Goal: Task Accomplishment & Management: Manage account settings

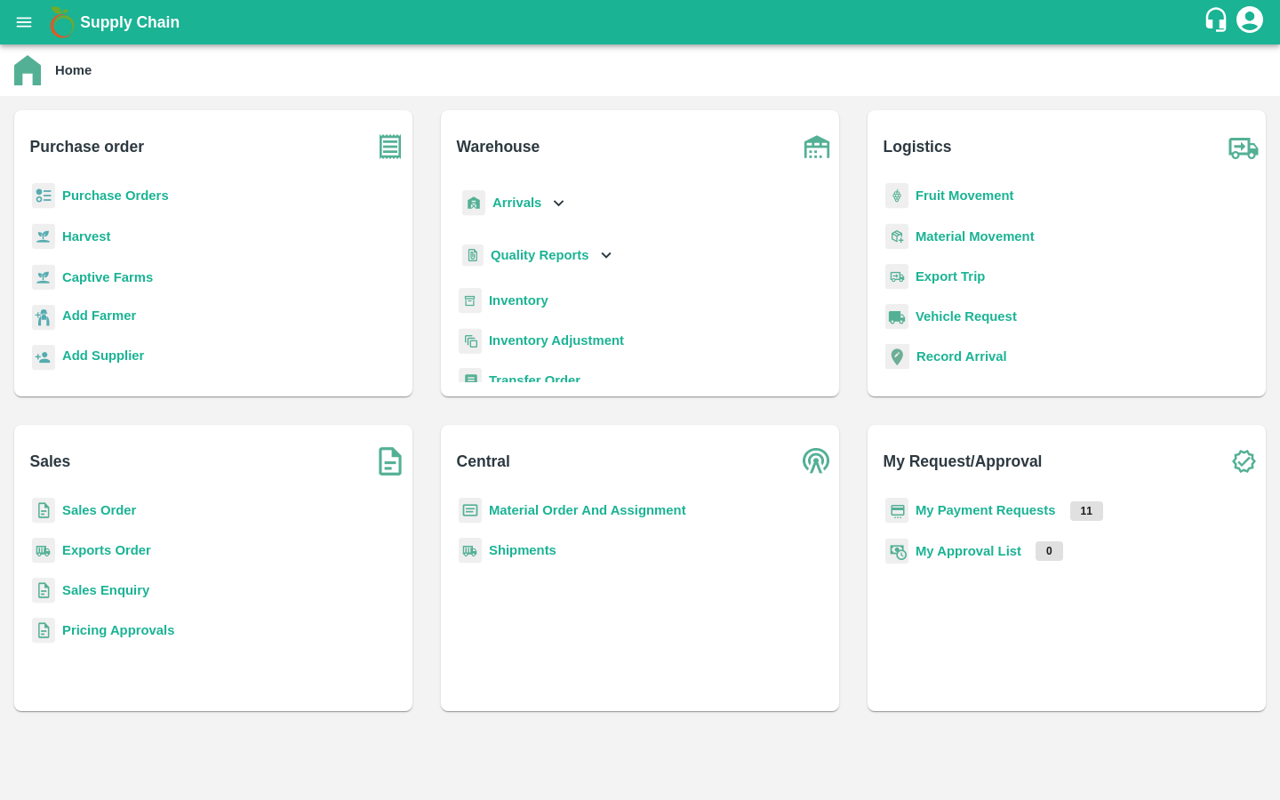
click at [101, 271] on b "Captive Farms" at bounding box center [107, 277] width 91 height 14
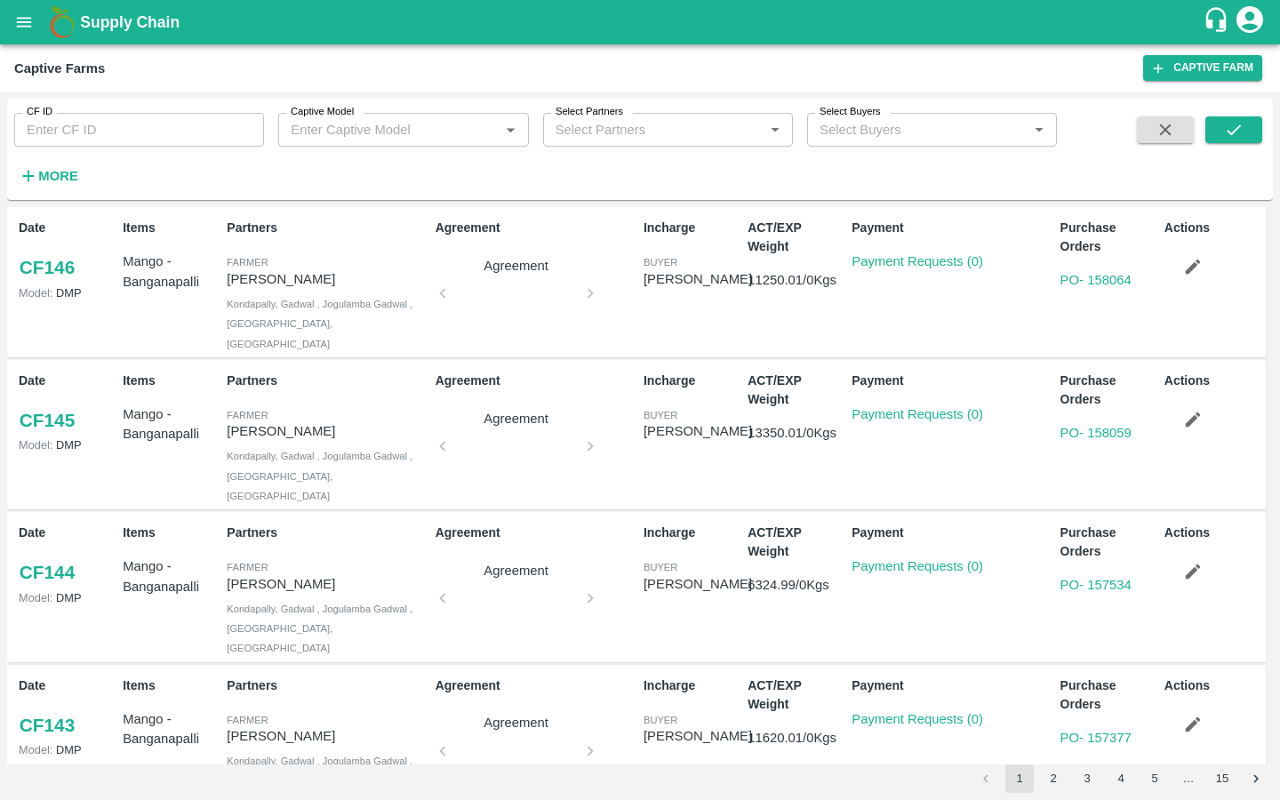
click at [353, 133] on input "Captive Model" at bounding box center [388, 129] width 210 height 23
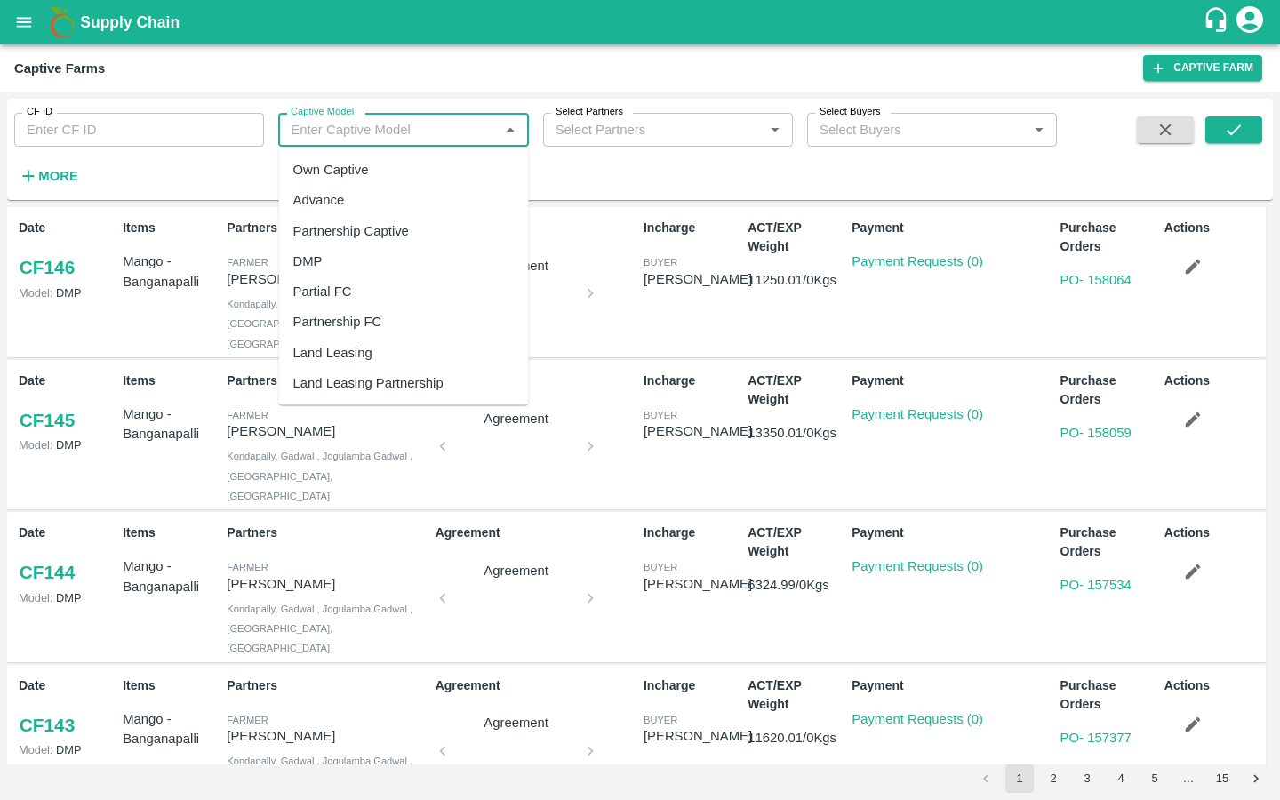
click at [337, 194] on div "Advance" at bounding box center [319, 200] width 52 height 20
type input "Advance"
drag, startPoint x: 356, startPoint y: 129, endPoint x: 228, endPoint y: 129, distance: 128.0
click at [228, 129] on div "CF ID CF ID Captive Model Captive Model   * Select Partners Select Partners   *…" at bounding box center [528, 145] width 1057 height 92
click at [315, 162] on div "Own Captive" at bounding box center [331, 170] width 76 height 20
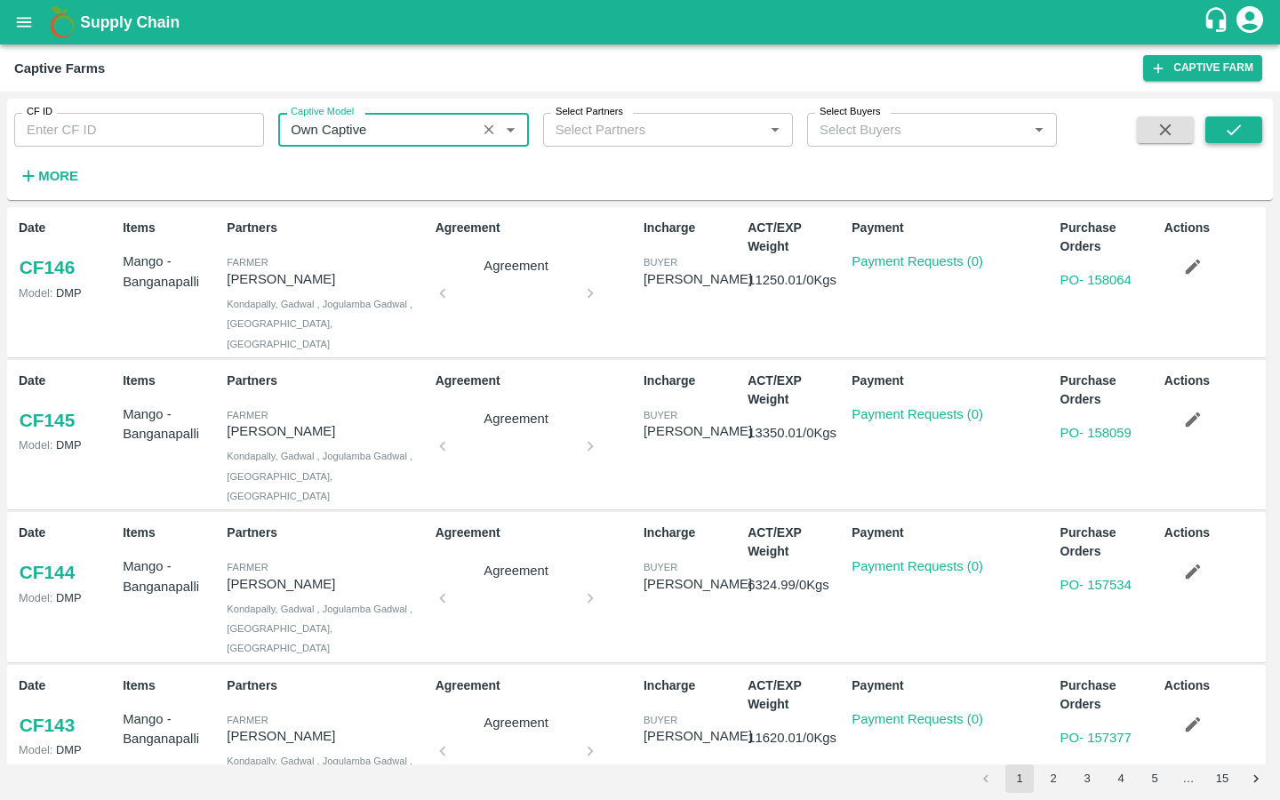
type input "Own Captive"
click at [1140, 134] on icon "submit" at bounding box center [1234, 130] width 20 height 20
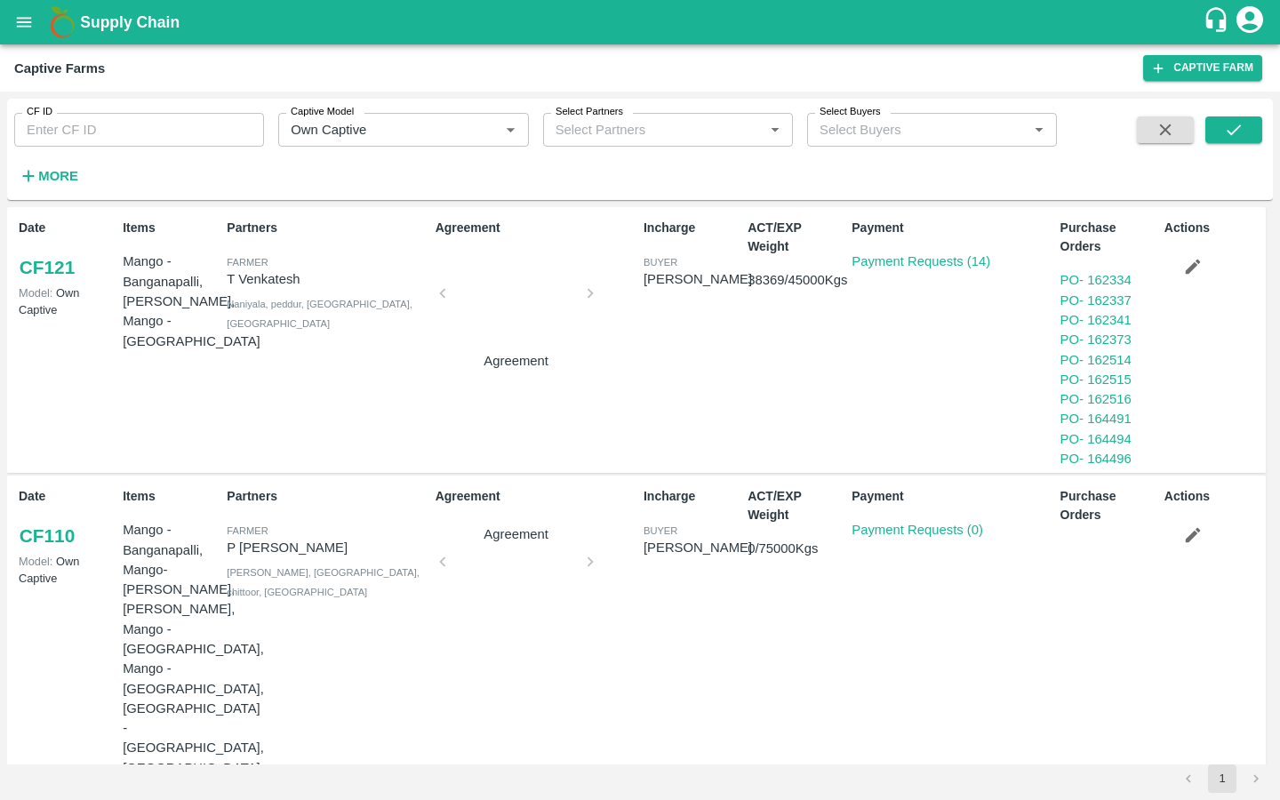
click at [70, 262] on link "CF 121" at bounding box center [47, 267] width 57 height 32
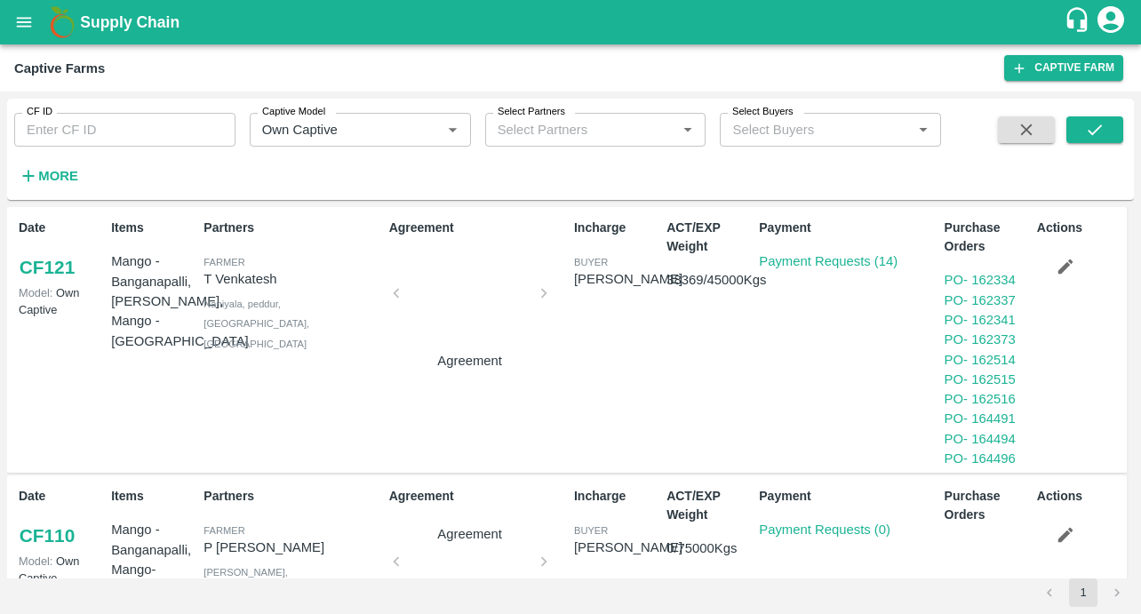
click at [12, 13] on button "open drawer" at bounding box center [24, 22] width 41 height 41
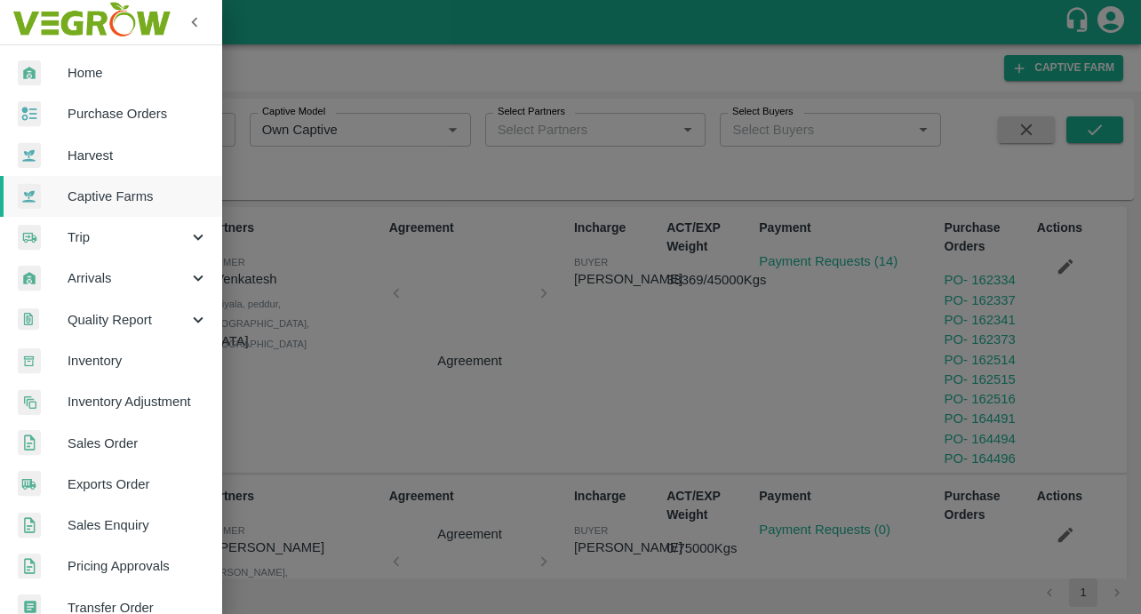
click at [60, 203] on div at bounding box center [43, 196] width 50 height 27
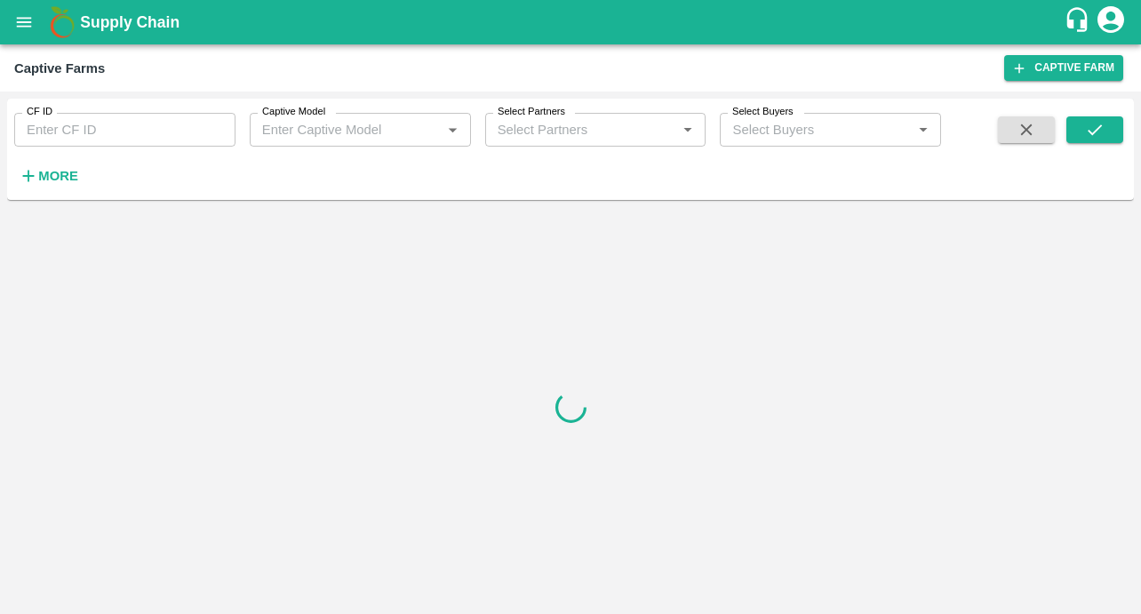
click at [75, 136] on input "CF ID" at bounding box center [124, 130] width 221 height 34
paste input "83"
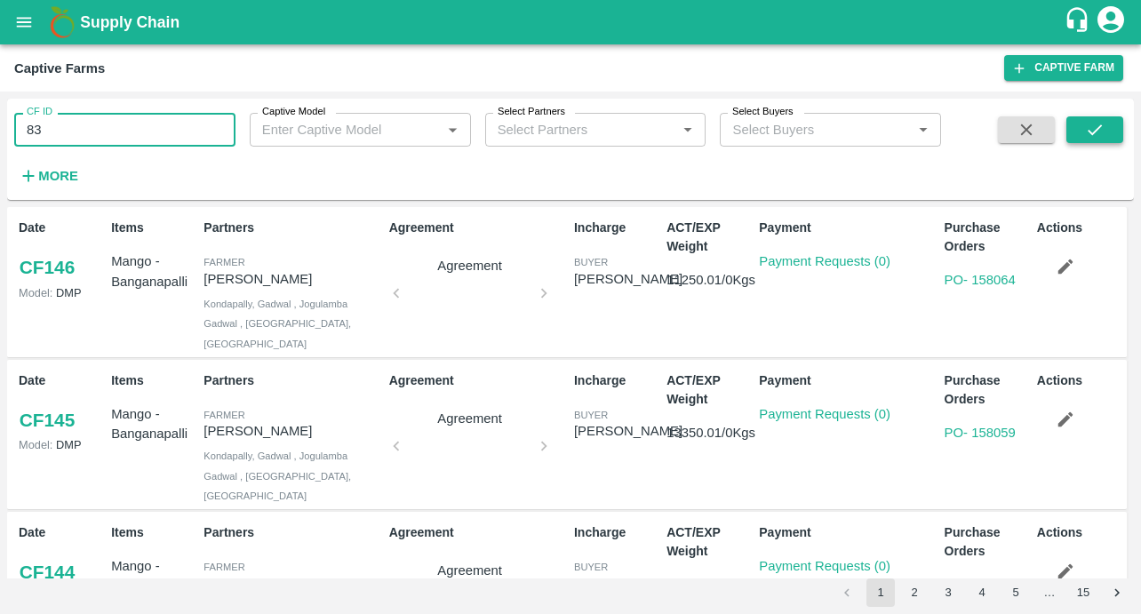
type input "83"
click at [1114, 139] on button "submit" at bounding box center [1094, 129] width 57 height 27
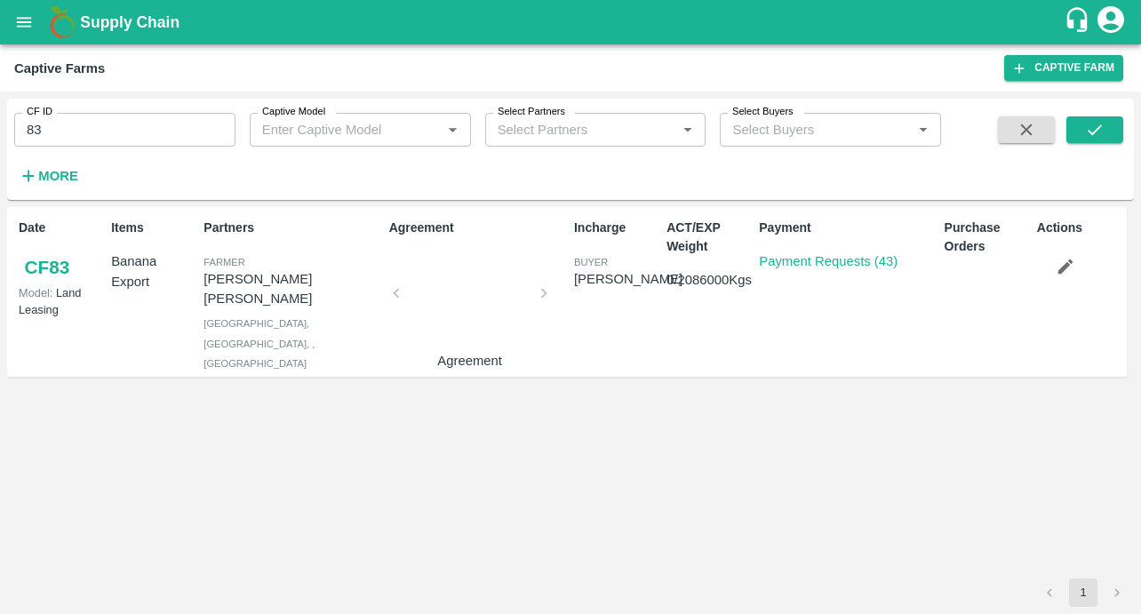
click at [794, 280] on div "Payment Payment Requests (43)" at bounding box center [844, 291] width 185 height 161
click at [798, 252] on p "Payment Requests (43)" at bounding box center [828, 261] width 139 height 20
click at [785, 261] on link "Payment Requests (43)" at bounding box center [828, 261] width 139 height 14
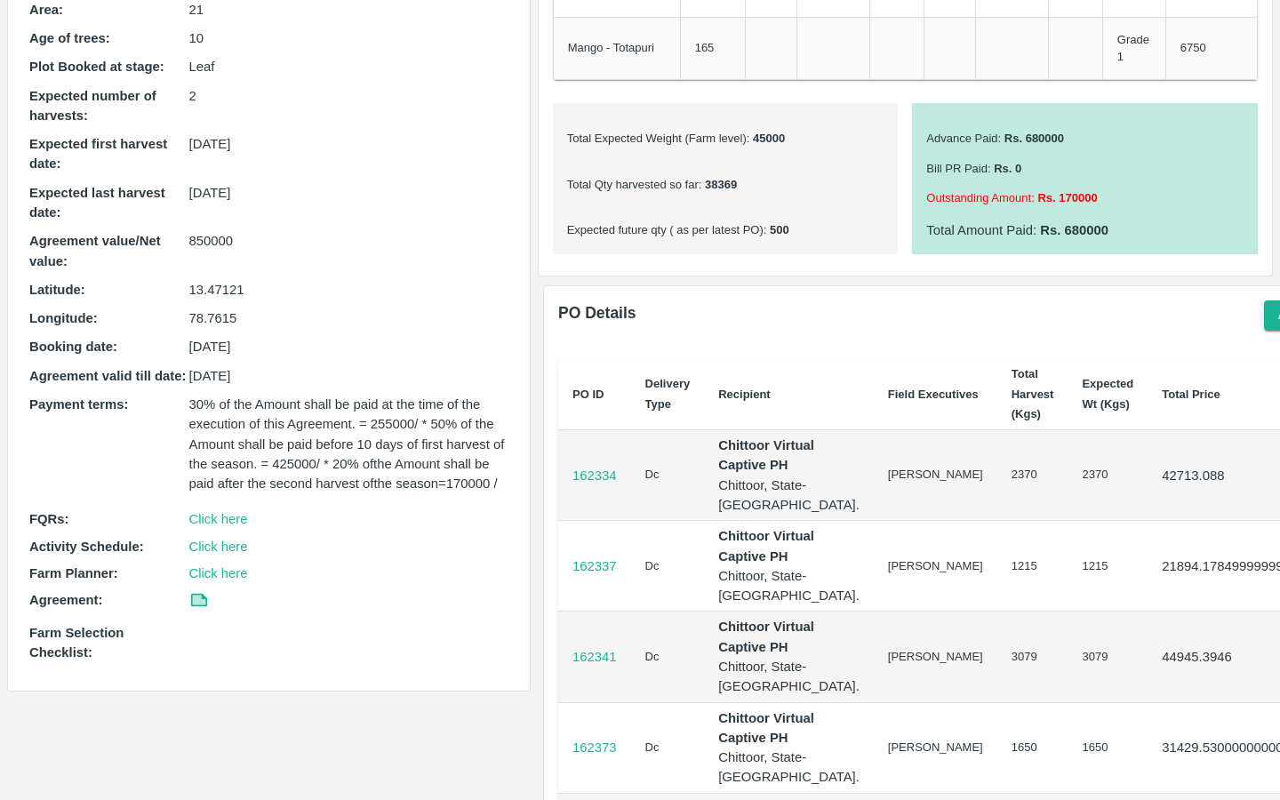
scroll to position [366, 0]
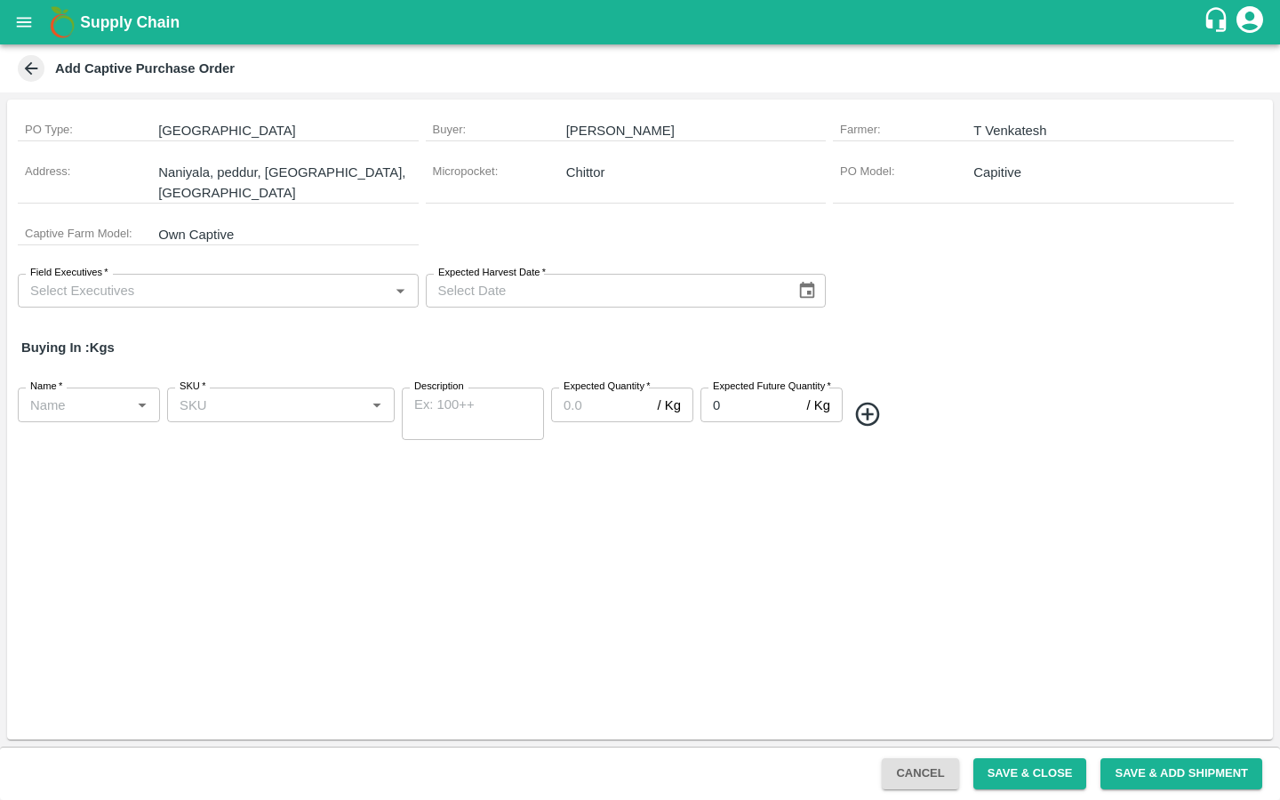
click at [316, 279] on input "Field Executives   *" at bounding box center [203, 290] width 361 height 23
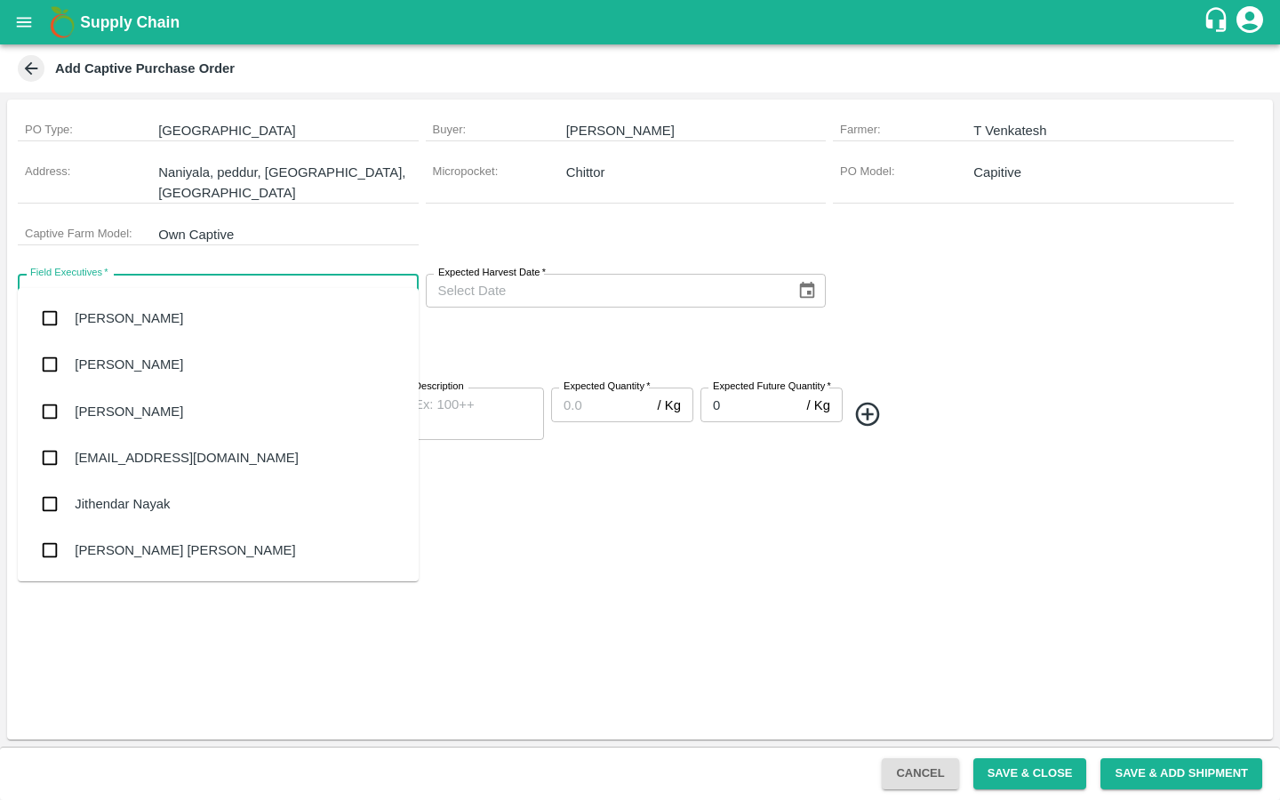
type input "ganesh"
click at [50, 369] on input "checkbox" at bounding box center [50, 365] width 36 height 36
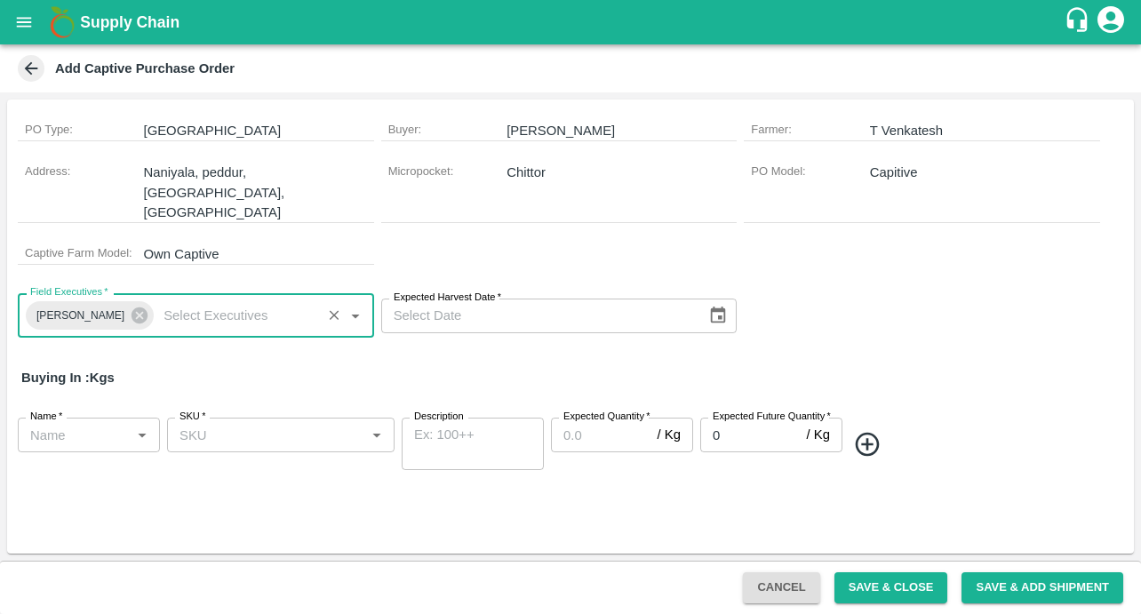
click at [1137, 352] on div "PO Type : Farm Gate Buyer : Velidi Gopinadh Farmer : T Venkatesh Address : Nani…" at bounding box center [570, 326] width 1141 height 468
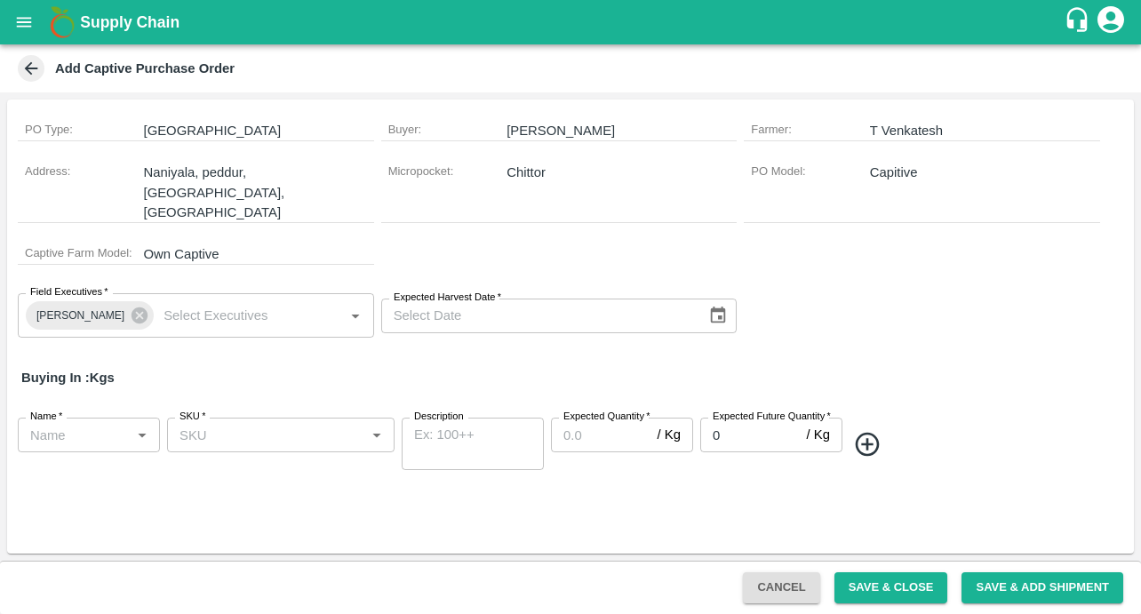
click at [420, 331] on div "Field Executives   * Yoda Naga Ganesh Field Executives   * Expected Harvest Dat…" at bounding box center [570, 315] width 1127 height 73
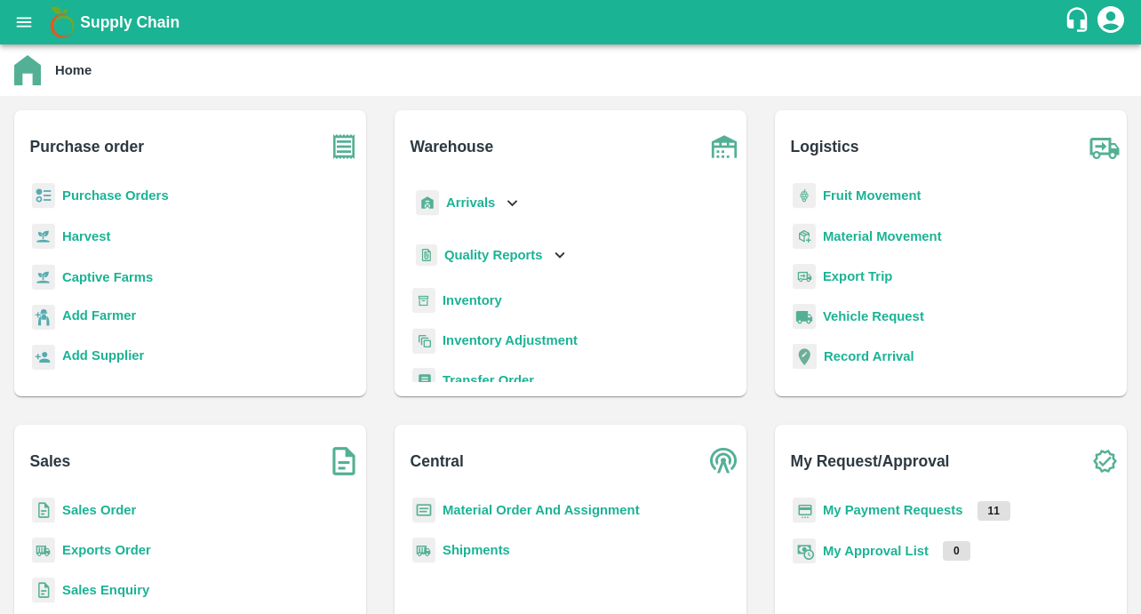
click at [25, 36] on button "open drawer" at bounding box center [24, 22] width 41 height 41
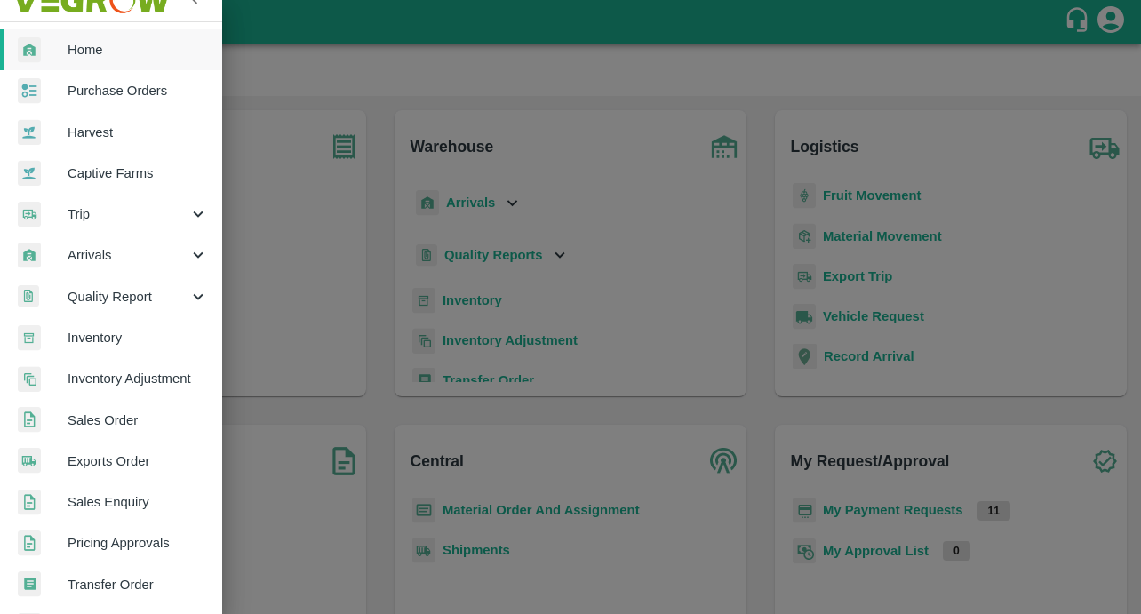
scroll to position [23, 2]
click at [116, 418] on span "Sales Order" at bounding box center [136, 421] width 140 height 20
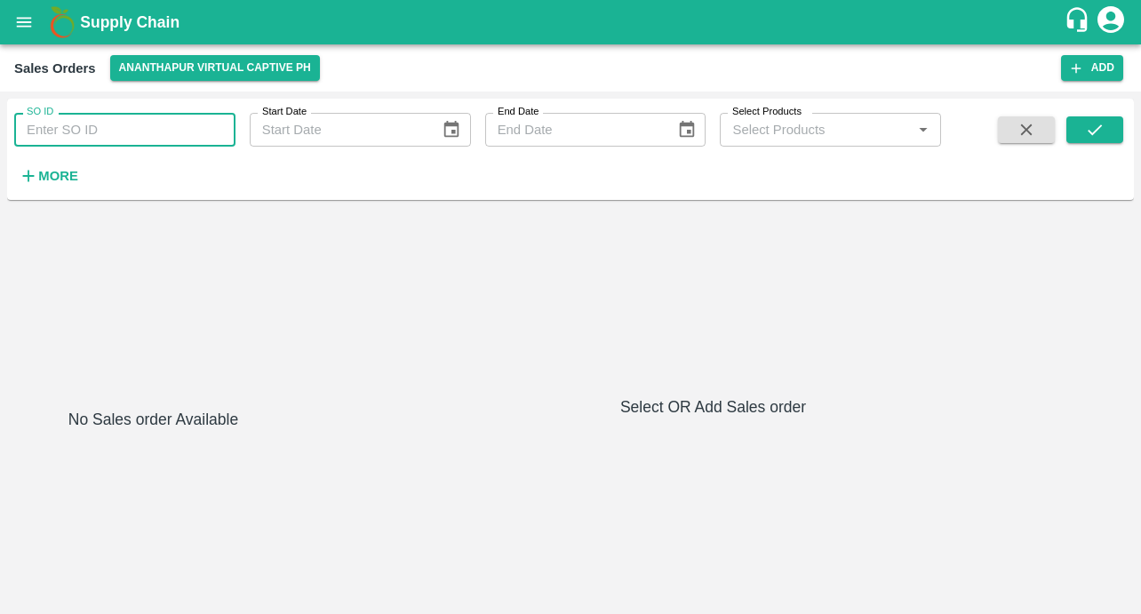
click at [140, 132] on input "SO ID" at bounding box center [124, 130] width 221 height 34
type input "600913"
click at [1082, 139] on button "submit" at bounding box center [1094, 129] width 57 height 27
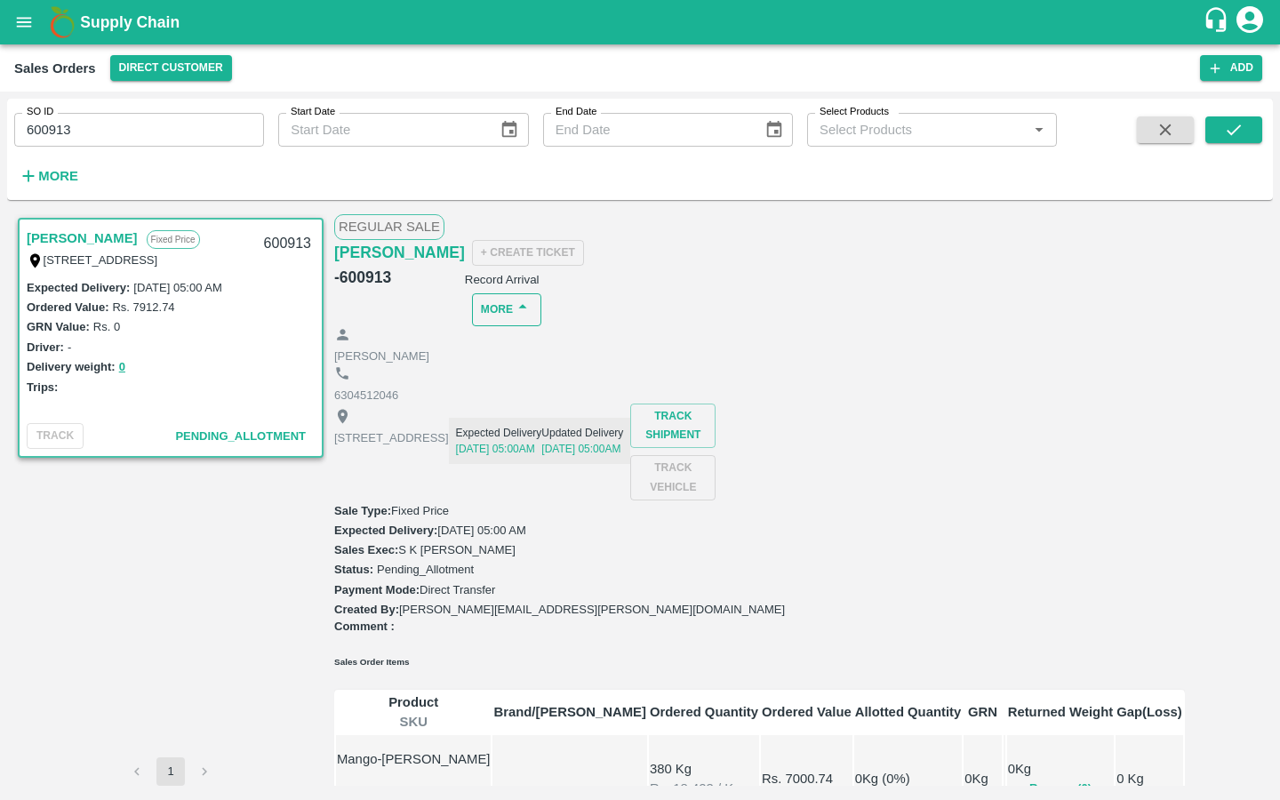
click at [541, 293] on button "More" at bounding box center [506, 309] width 69 height 33
click at [1140, 340] on div at bounding box center [1132, 345] width 50 height 20
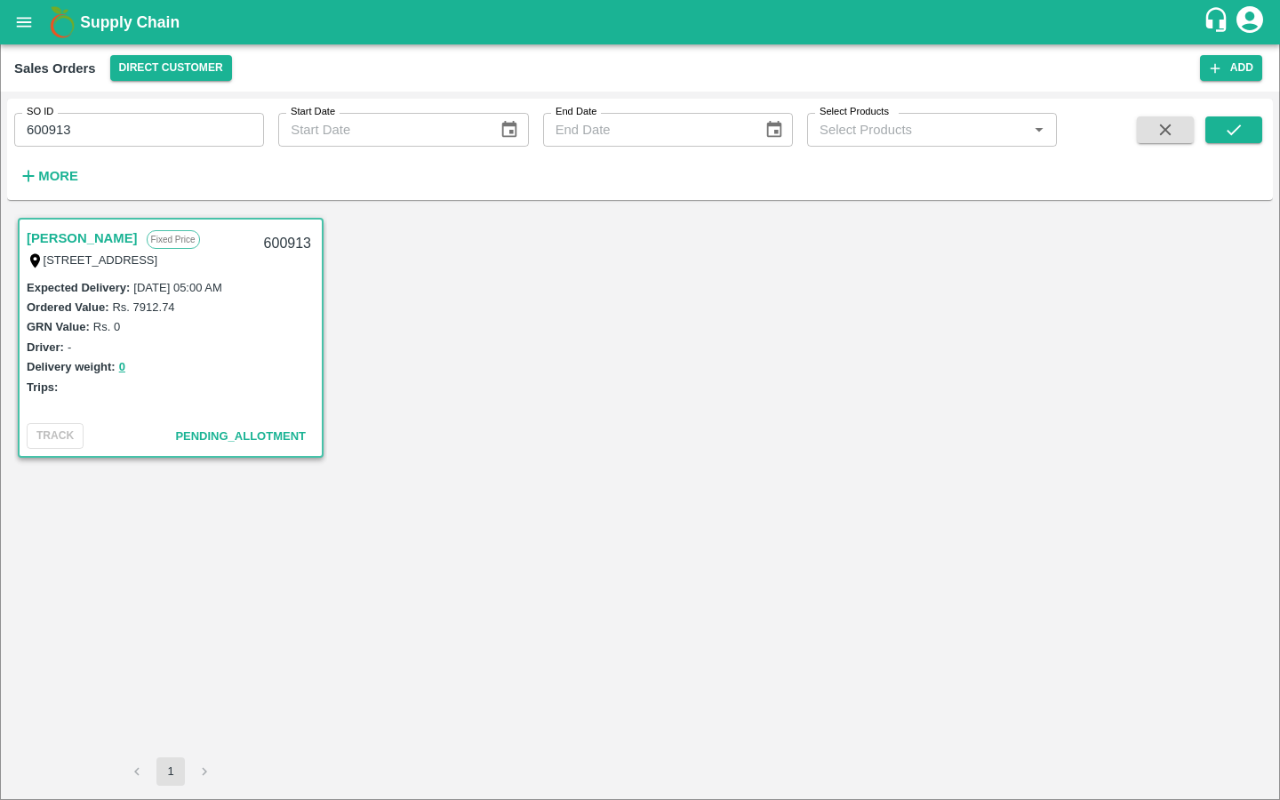
click at [1018, 478] on body "Supply Chain Sales Orders Direct Customer Add SO ID 600913 SO ID Start Date Sta…" at bounding box center [640, 400] width 1280 height 800
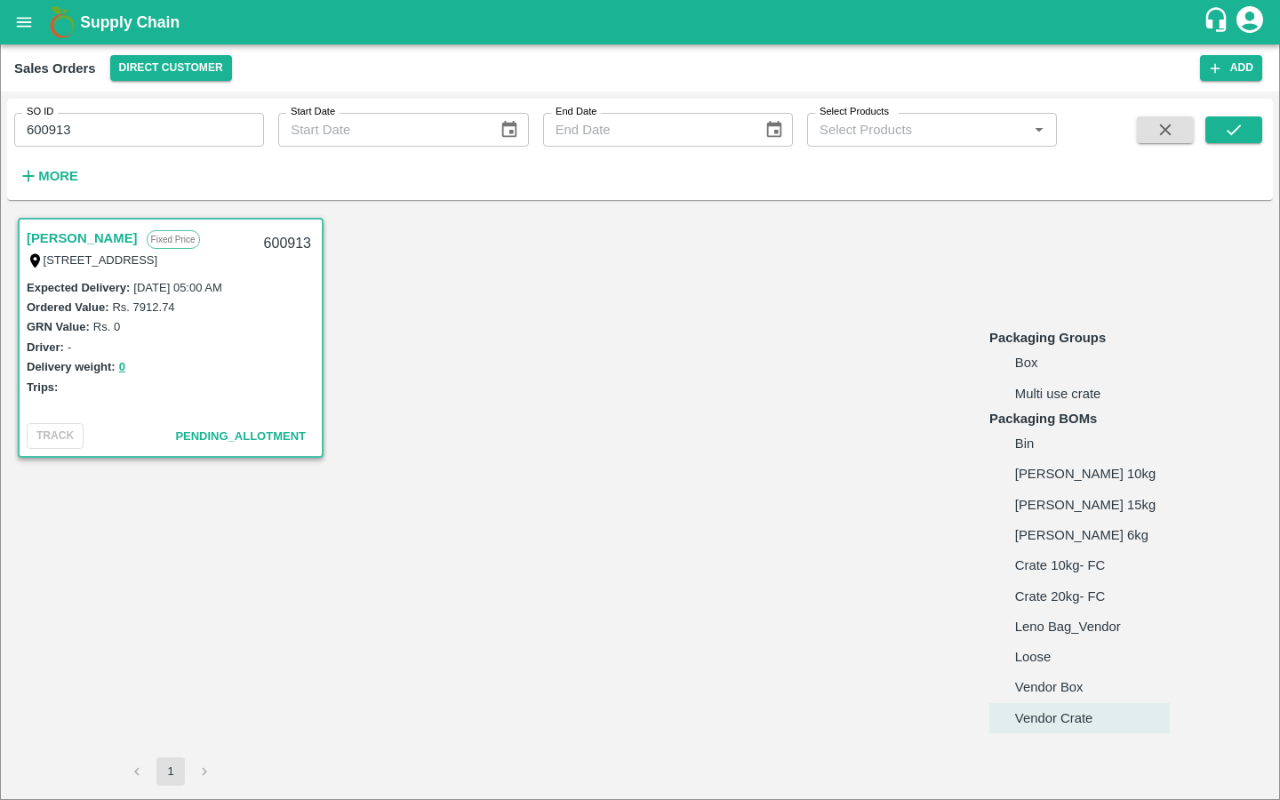
click at [1040, 613] on p "Loose" at bounding box center [1033, 657] width 36 height 20
type input "BOM/258"
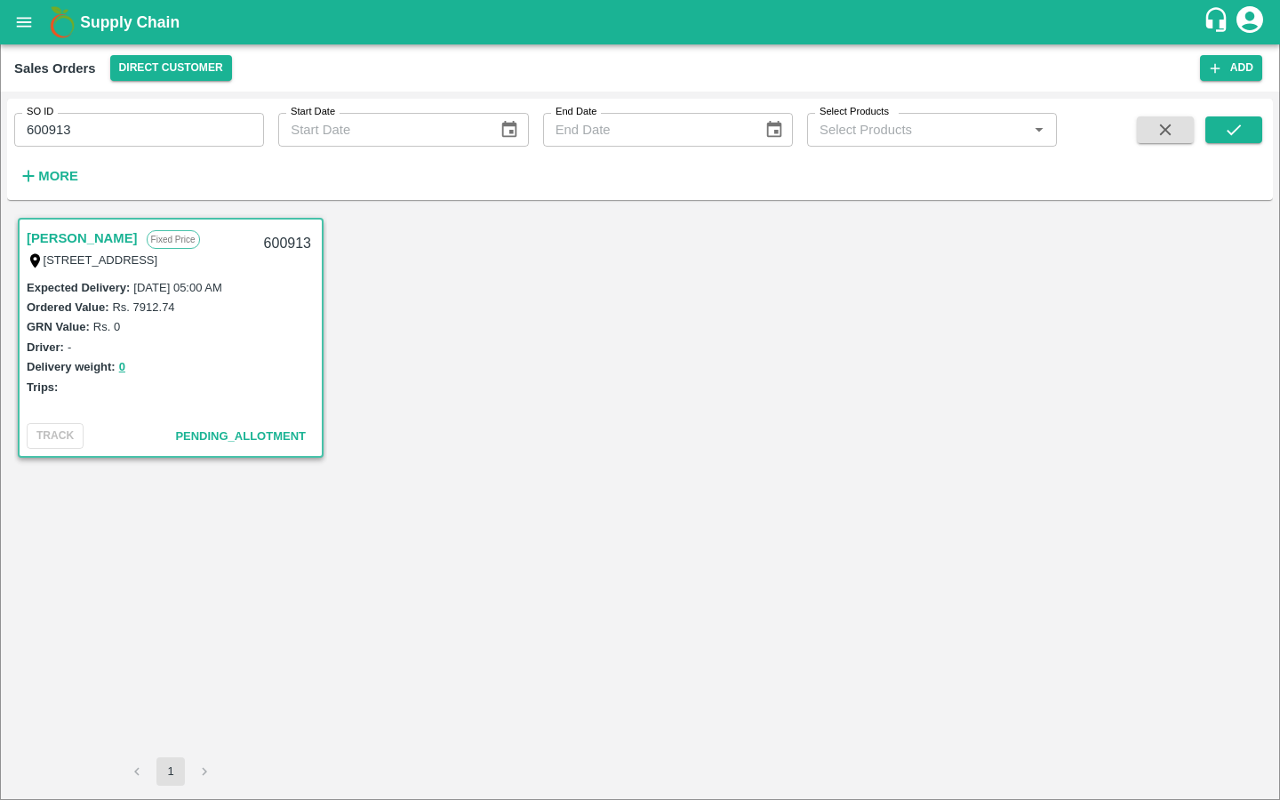
click at [1064, 587] on body "Supply Chain Sales Orders Direct Customer Add SO ID 600913 SO ID Start Date Sta…" at bounding box center [640, 400] width 1280 height 800
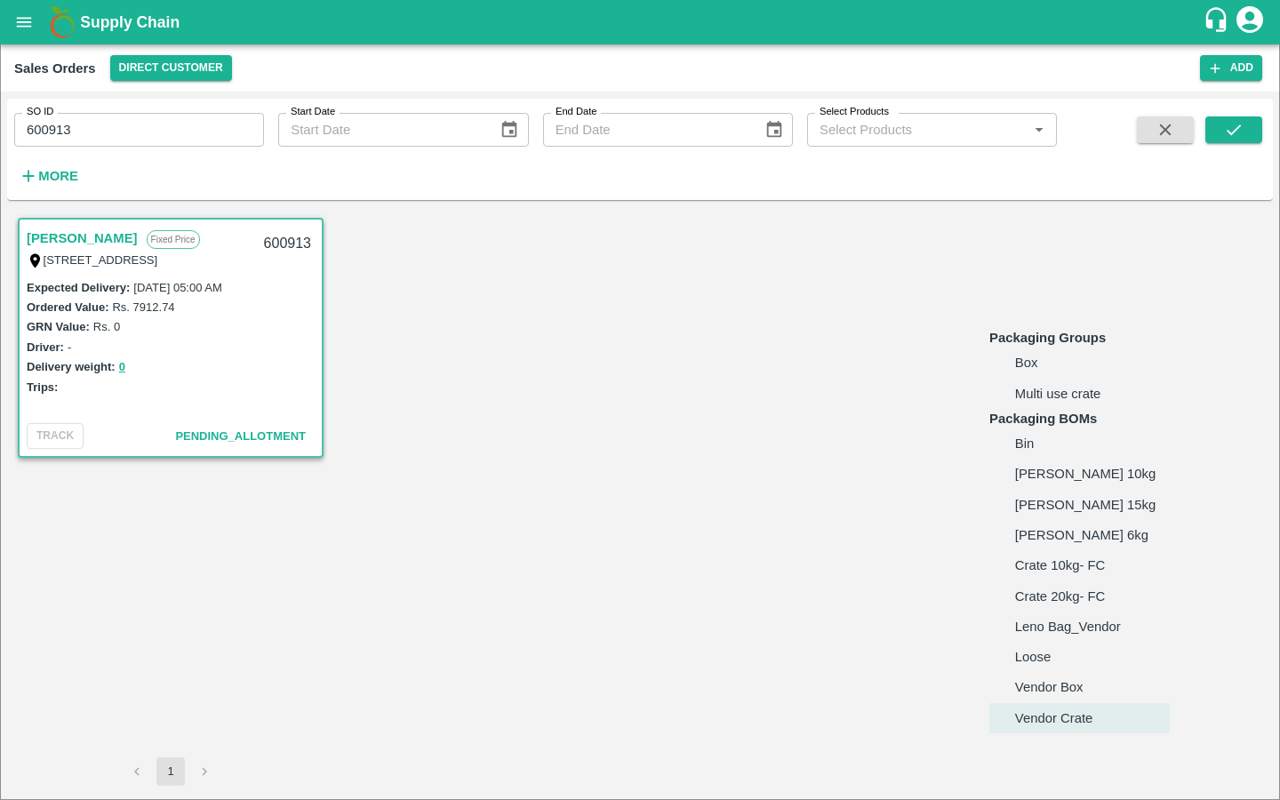
click at [1019, 613] on p "Loose" at bounding box center [1033, 657] width 36 height 20
type input "BOM/258"
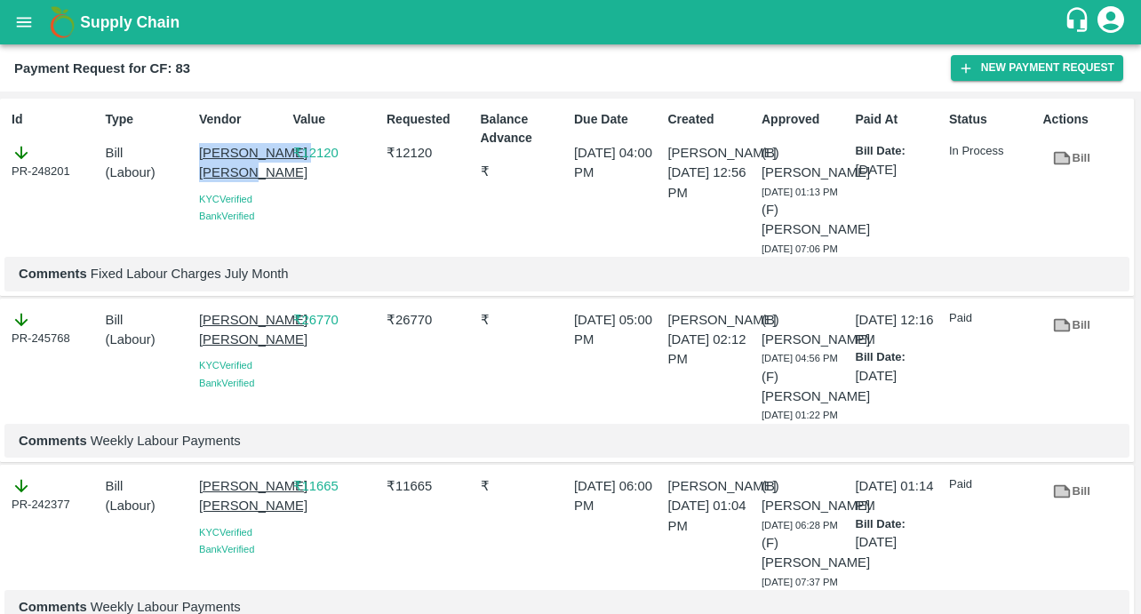
drag, startPoint x: 193, startPoint y: 151, endPoint x: 243, endPoint y: 179, distance: 57.7
click at [243, 179] on div "Vendor Sujit Mahadev Bhosale KYC Verified Bank Verified" at bounding box center [239, 180] width 94 height 154
copy p "Sujit Mahadev Bhosale"
click at [965, 76] on button "New Payment Request" at bounding box center [1037, 68] width 172 height 26
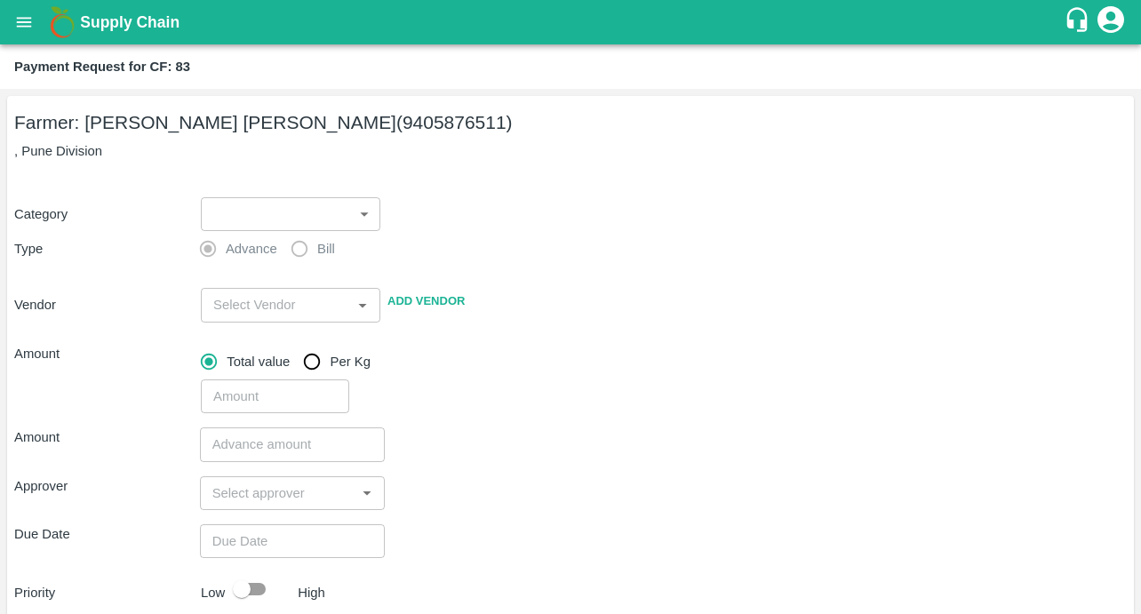
click at [276, 211] on body "Supply Chain Payment Request for CF: 83 Farmer: Vijay Ravindra Shinde (94058765…" at bounding box center [570, 307] width 1141 height 614
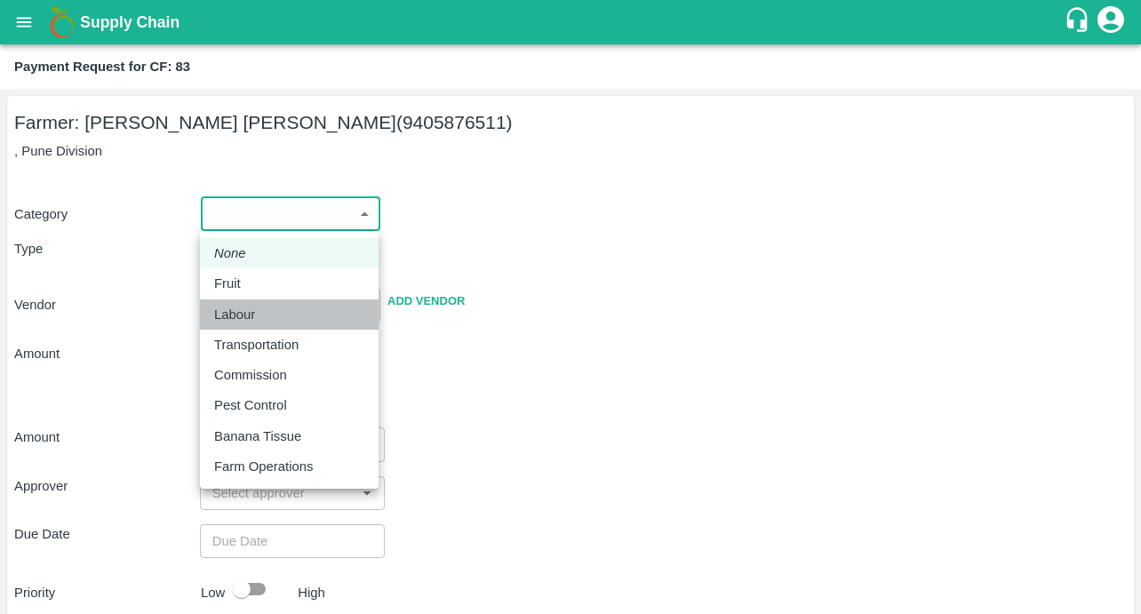
click at [244, 312] on p "Labour" at bounding box center [234, 315] width 41 height 20
type input "2"
radio input "false"
radio input "true"
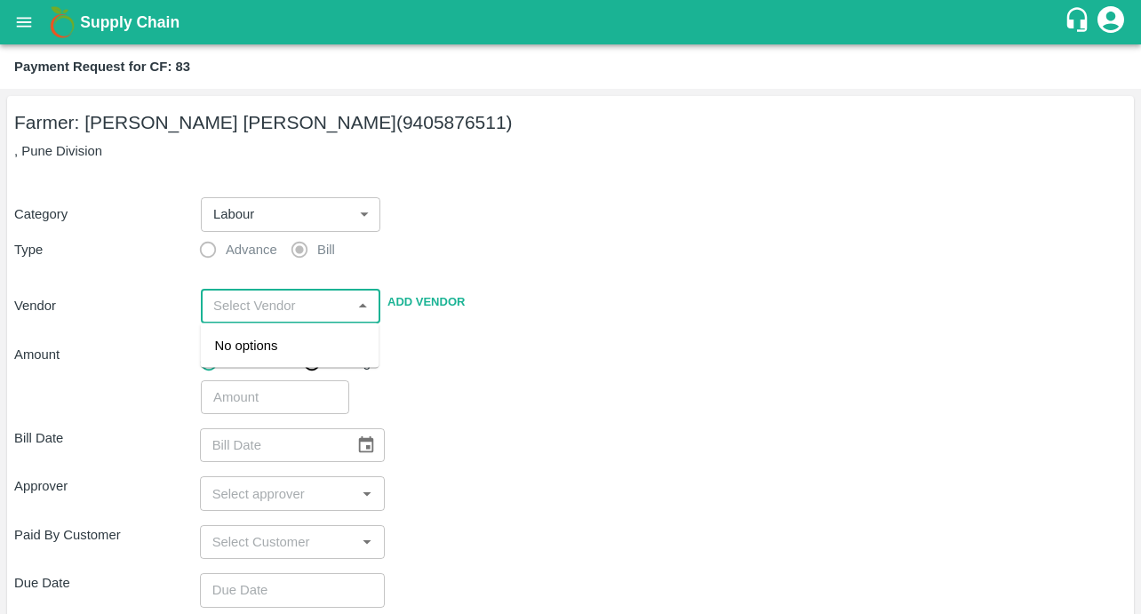
click at [238, 314] on input "input" at bounding box center [276, 305] width 140 height 23
paste input "Sujit Mahadev Bhosale"
click at [243, 348] on div "Sujit Mahadev Bhosale - 9604776111(Service Provider)" at bounding box center [290, 375] width 150 height 79
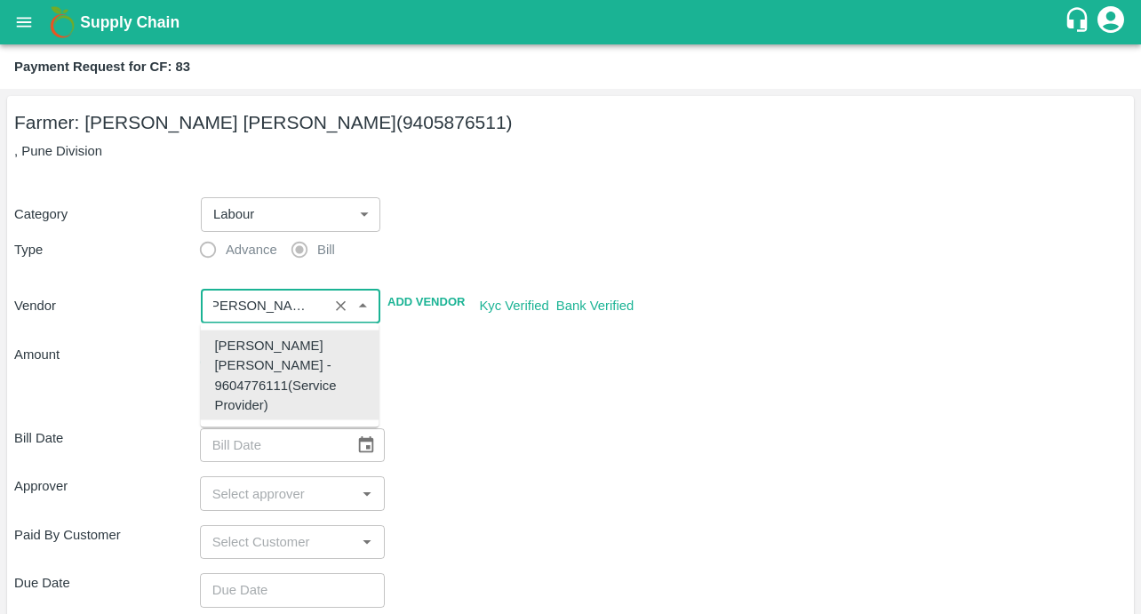
type input "Sujit Mahadev Bhosale - 9604776111(Service Provider)"
click at [510, 419] on div "Bill Date ​ Approver ​ Paid By Customer ​ Due Date ​ Priority Low High comments…" at bounding box center [570, 620] width 1113 height 412
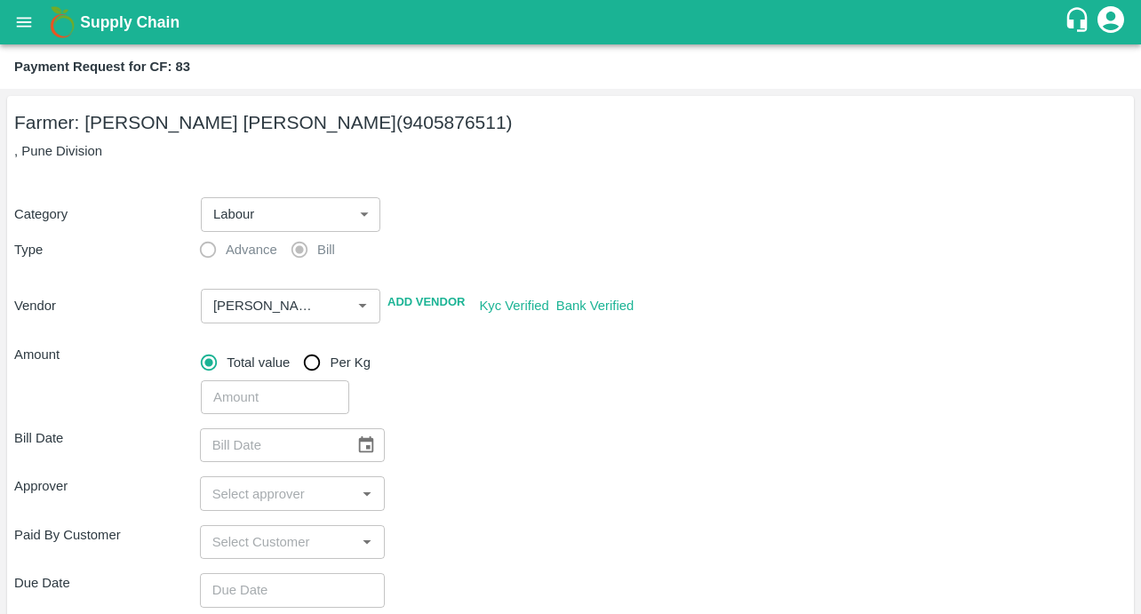
scroll to position [117, 0]
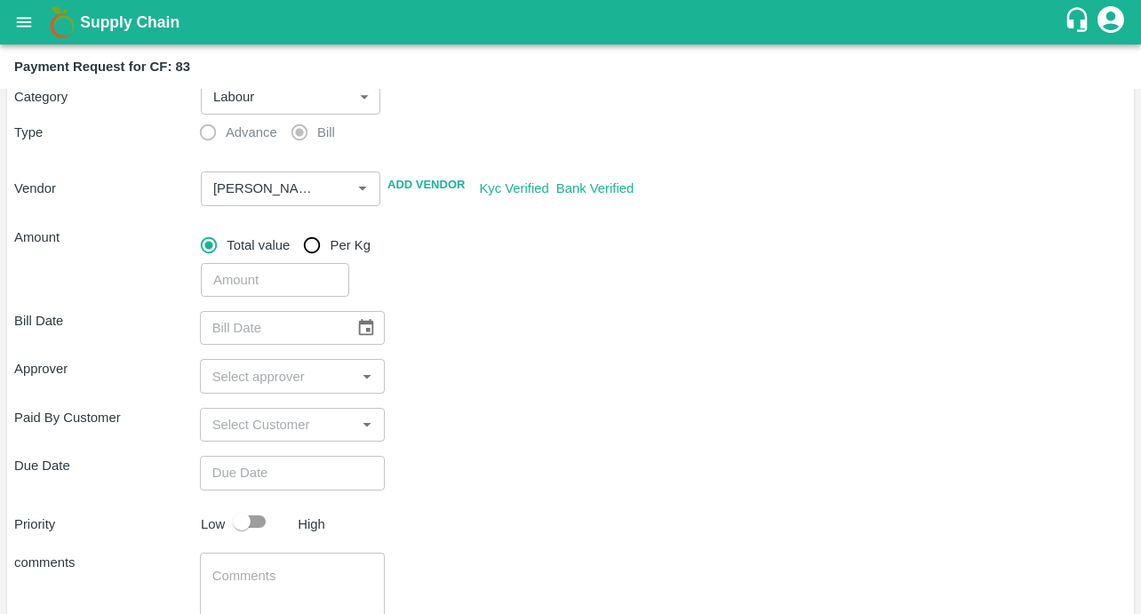
click at [293, 289] on input "number" at bounding box center [275, 280] width 148 height 34
type input "14342"
click at [500, 350] on div "Bill Date ​ Approver ​ Paid By Customer ​ Due Date ​ Priority Low High comments…" at bounding box center [570, 503] width 1113 height 412
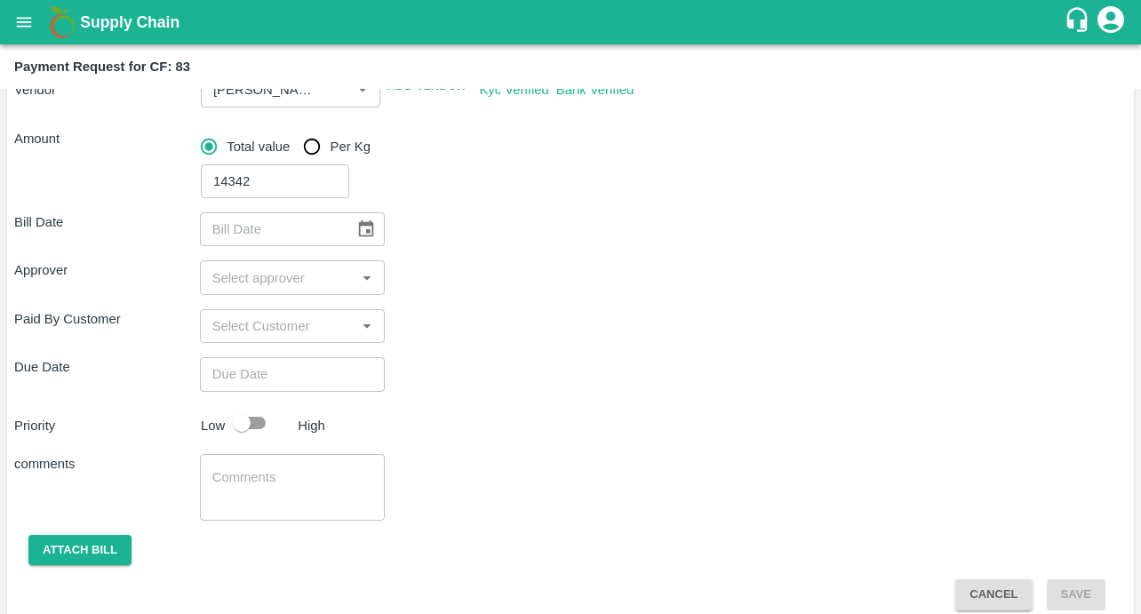
scroll to position [234, 0]
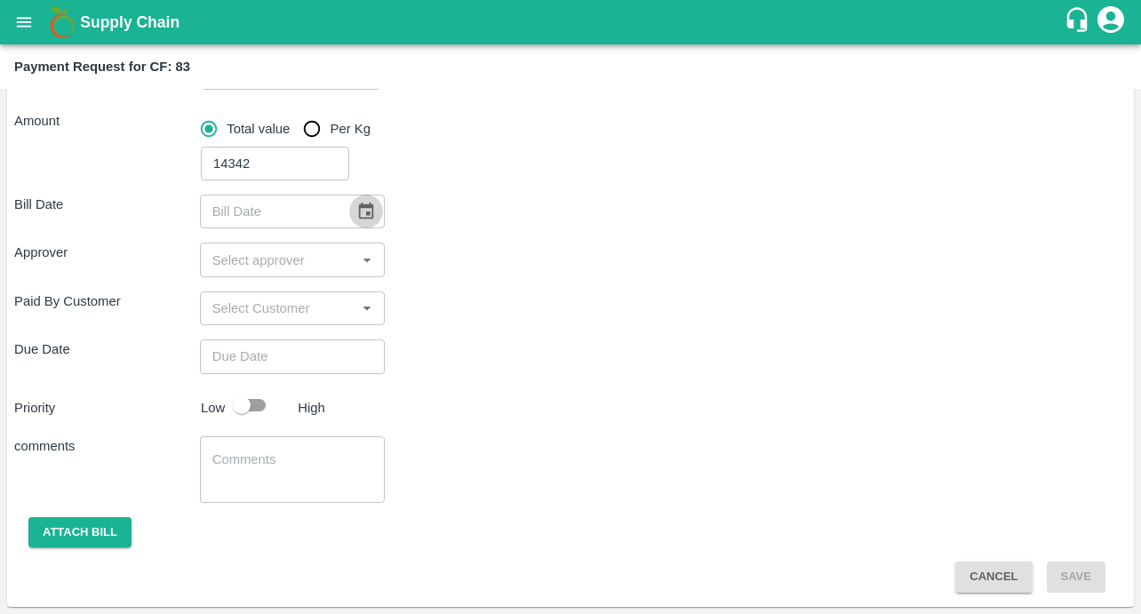
click at [371, 207] on icon "Choose date" at bounding box center [366, 211] width 15 height 17
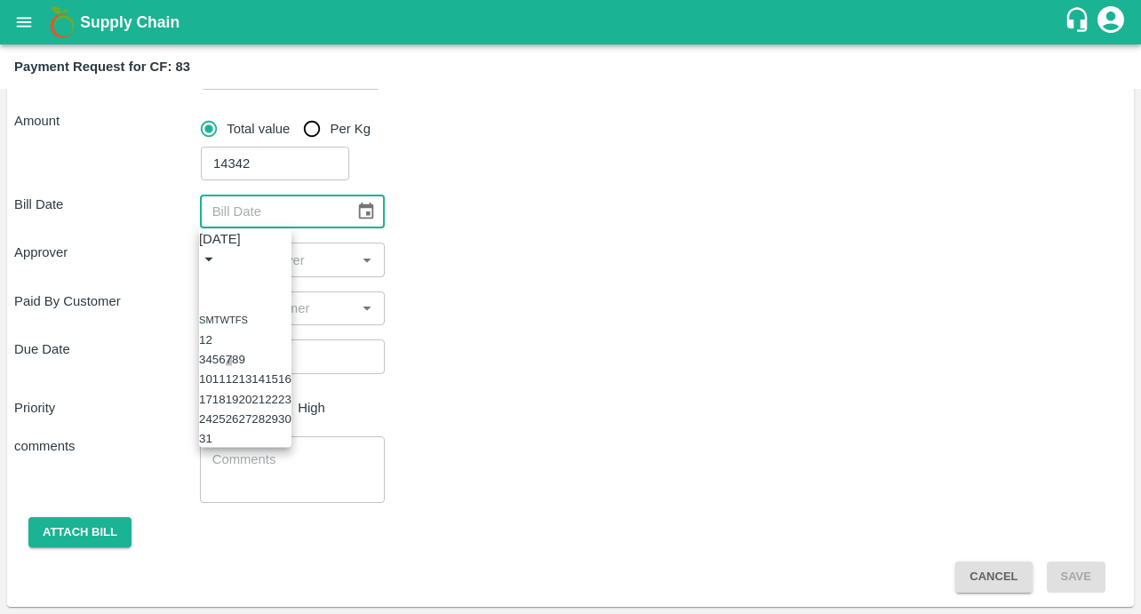
click at [232, 366] on button "7" at bounding box center [229, 359] width 6 height 13
type input "07/08/2025"
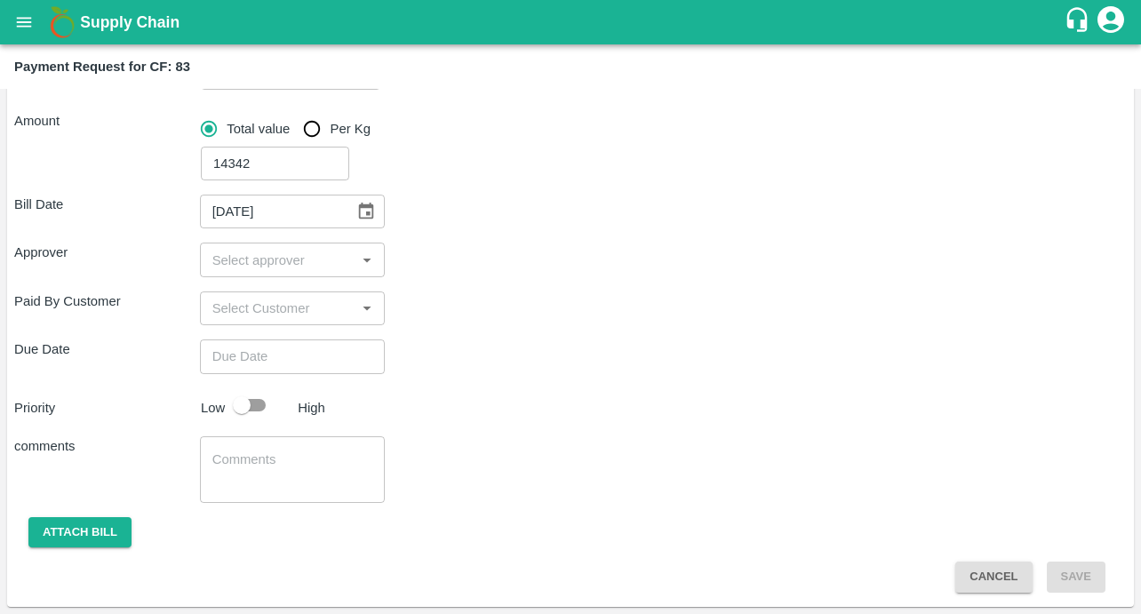
click at [292, 257] on input "input" at bounding box center [278, 259] width 146 height 23
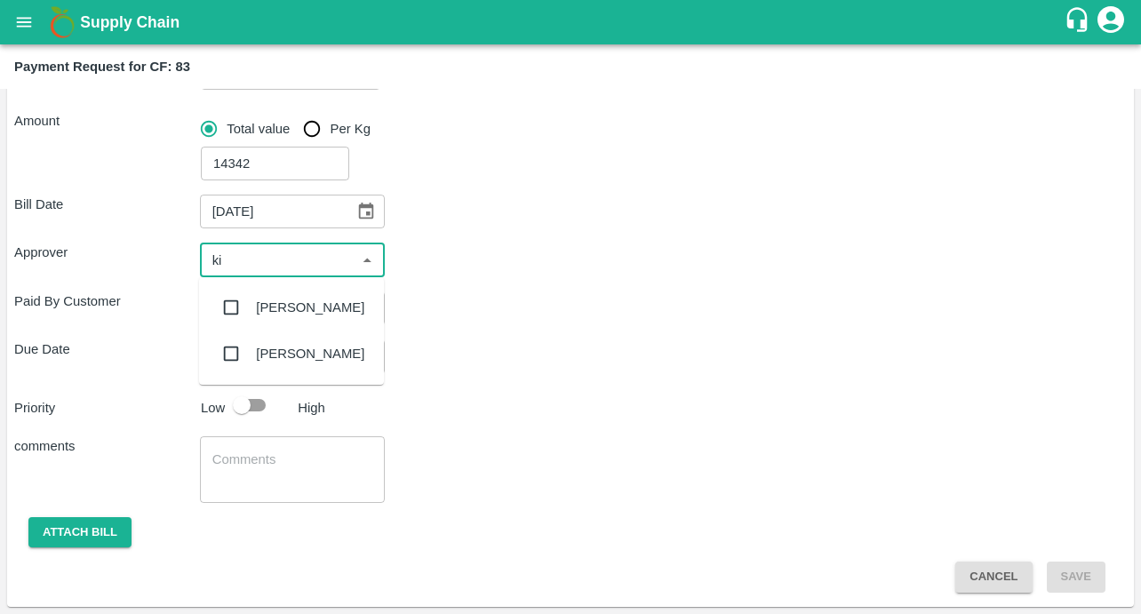
type input "kir"
click at [226, 301] on input "checkbox" at bounding box center [231, 308] width 36 height 36
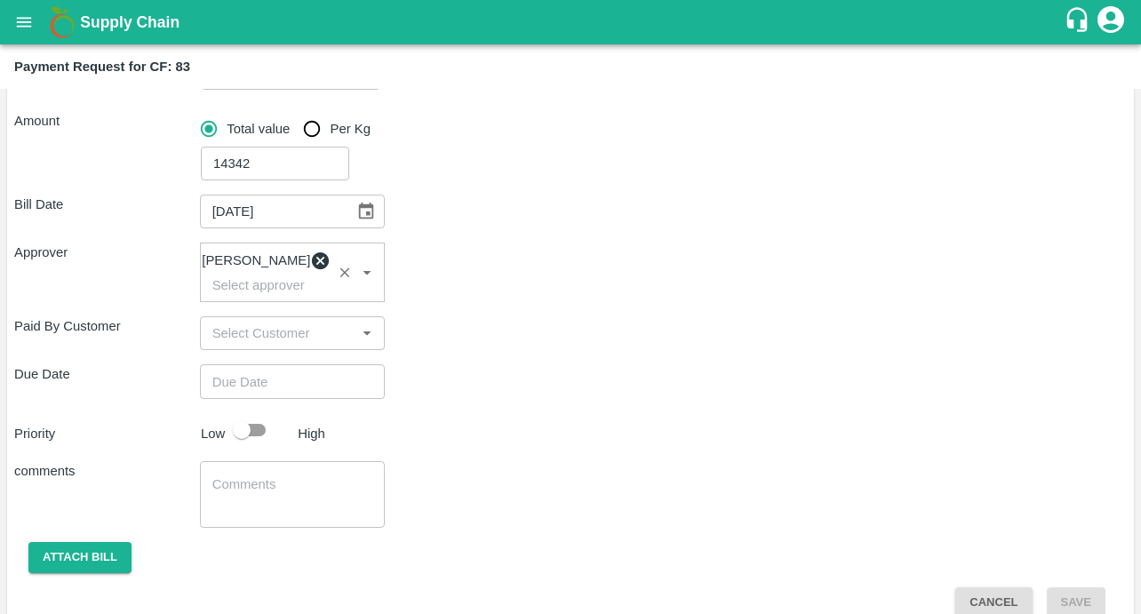
type input "DD/MM/YYYY hh:mm aa"
click at [243, 389] on input "DD/MM/YYYY hh:mm aa" at bounding box center [286, 381] width 173 height 34
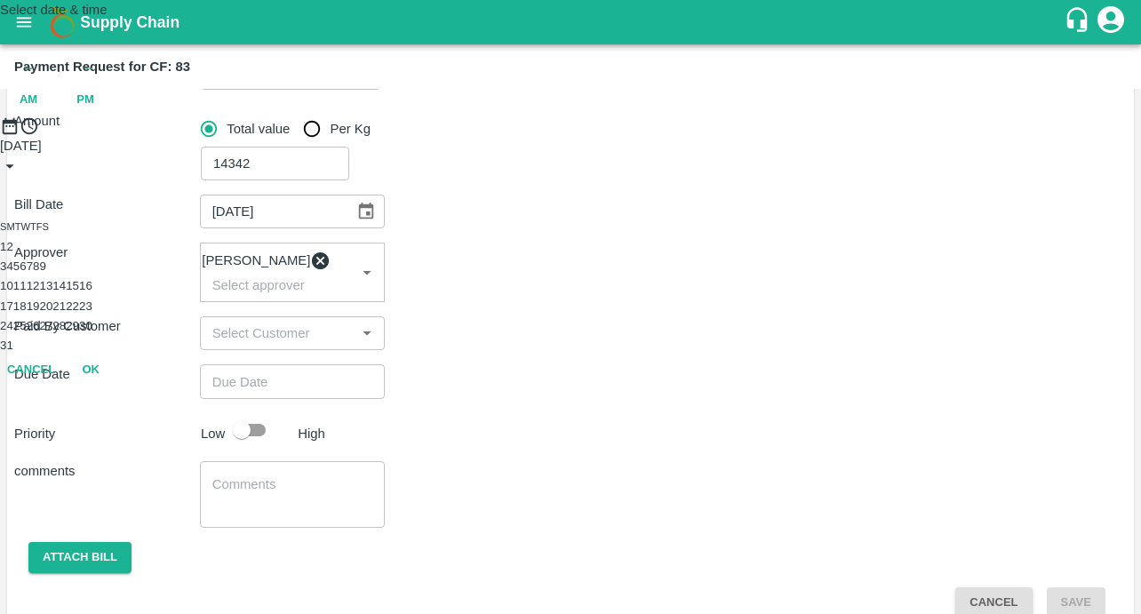
click at [27, 292] on button "11" at bounding box center [19, 285] width 13 height 13
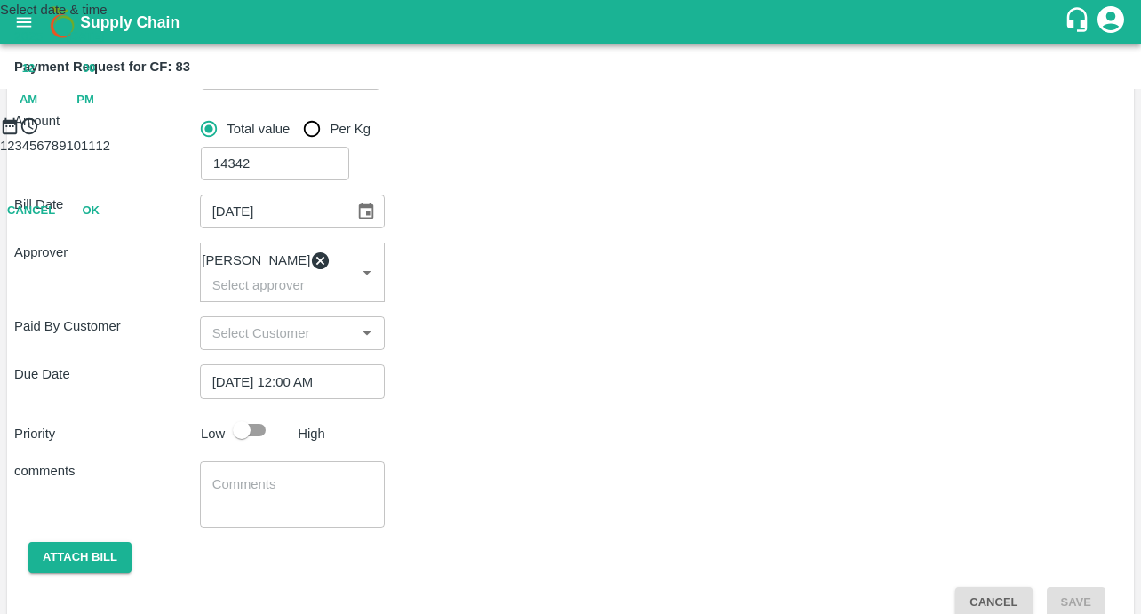
click at [674, 116] on div "12 : 00 AM PM" at bounding box center [570, 84] width 1141 height 62
click at [94, 110] on span "PM" at bounding box center [85, 100] width 18 height 20
type input "[DATE] 12:00 PM"
click at [119, 305] on button "OK" at bounding box center [90, 289] width 57 height 31
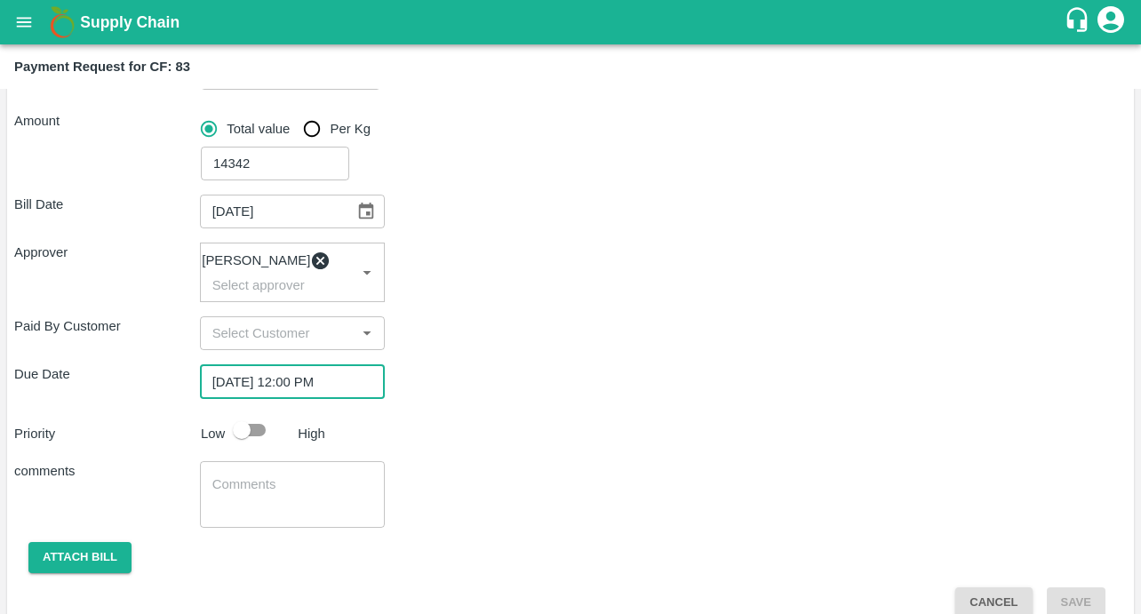
click at [245, 436] on input "checkbox" at bounding box center [241, 430] width 101 height 34
checkbox input "true"
click at [245, 488] on textarea at bounding box center [292, 493] width 161 height 37
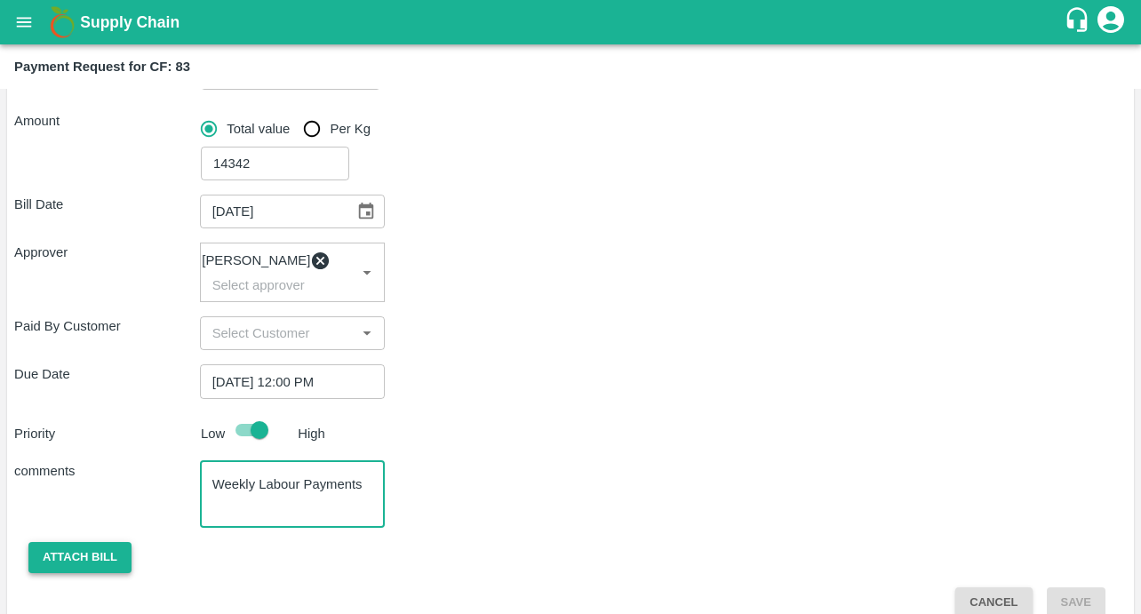
type textarea "Weekly Labour Payments"
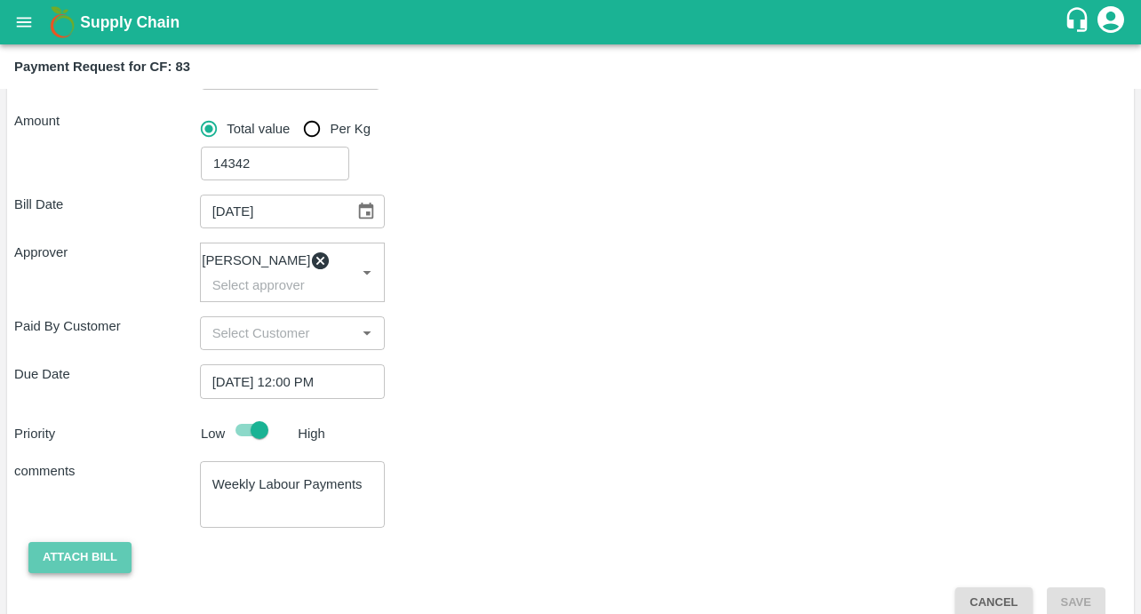
click at [55, 560] on button "Attach bill" at bounding box center [79, 557] width 103 height 31
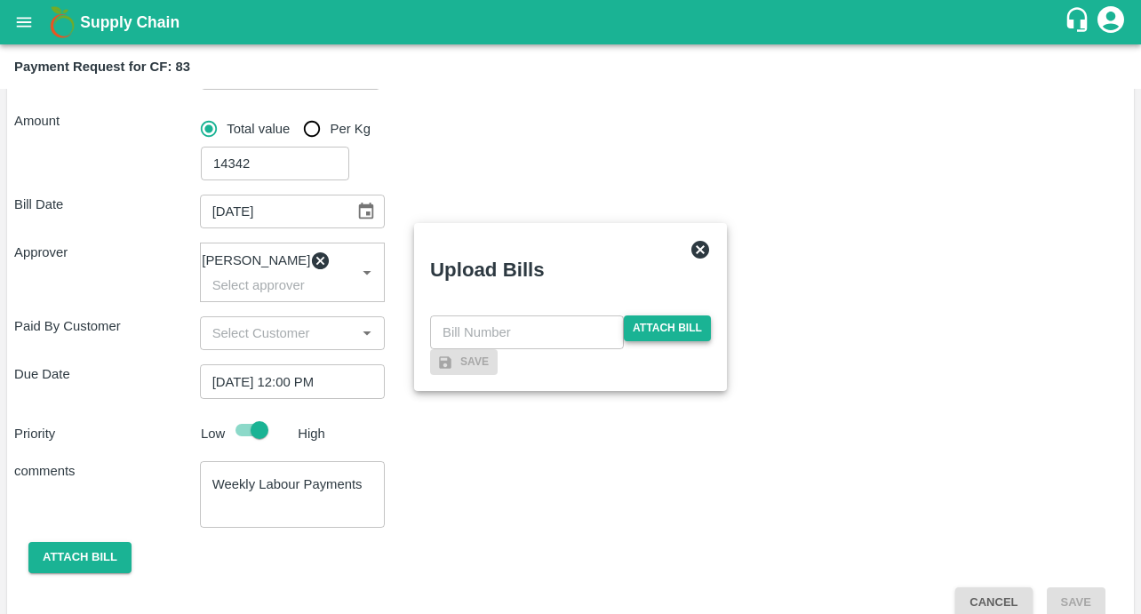
click at [647, 315] on span "Attach bill" at bounding box center [667, 328] width 87 height 26
click at [0, 0] on input "Attach bill" at bounding box center [0, 0] width 0 height 0
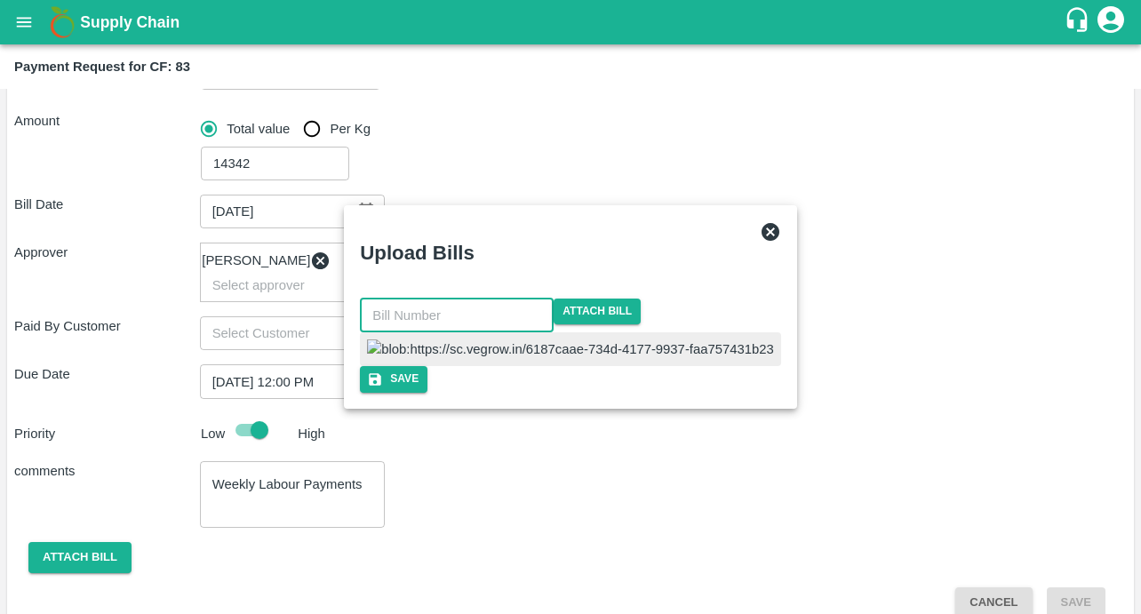
click at [475, 299] on input "text" at bounding box center [457, 316] width 194 height 34
type input "572"
click at [427, 392] on button "Save" at bounding box center [394, 379] width 68 height 26
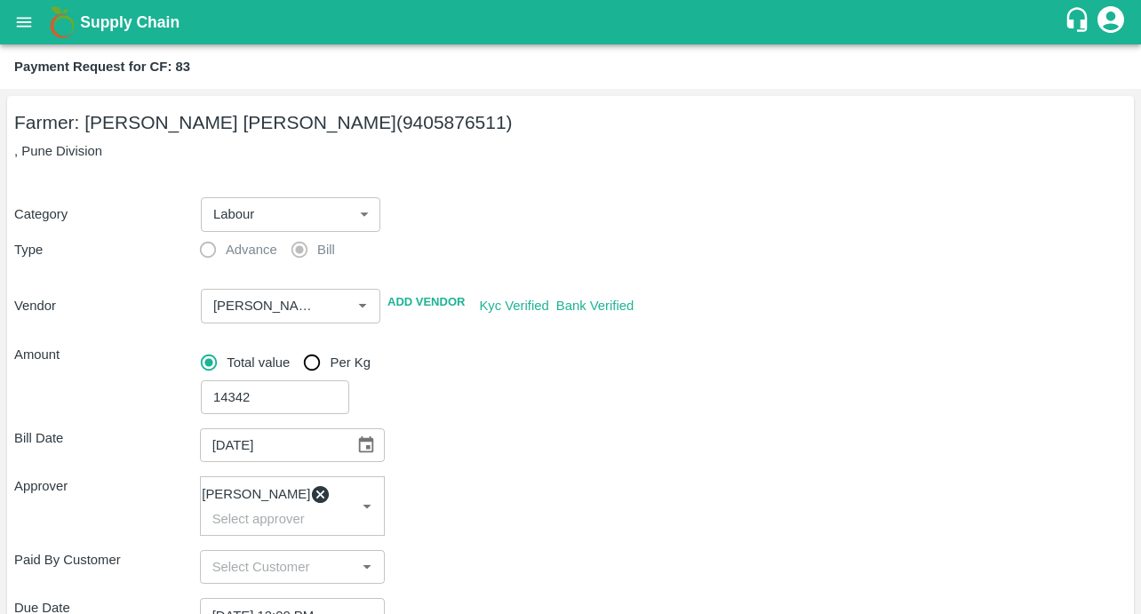
scroll to position [385, 0]
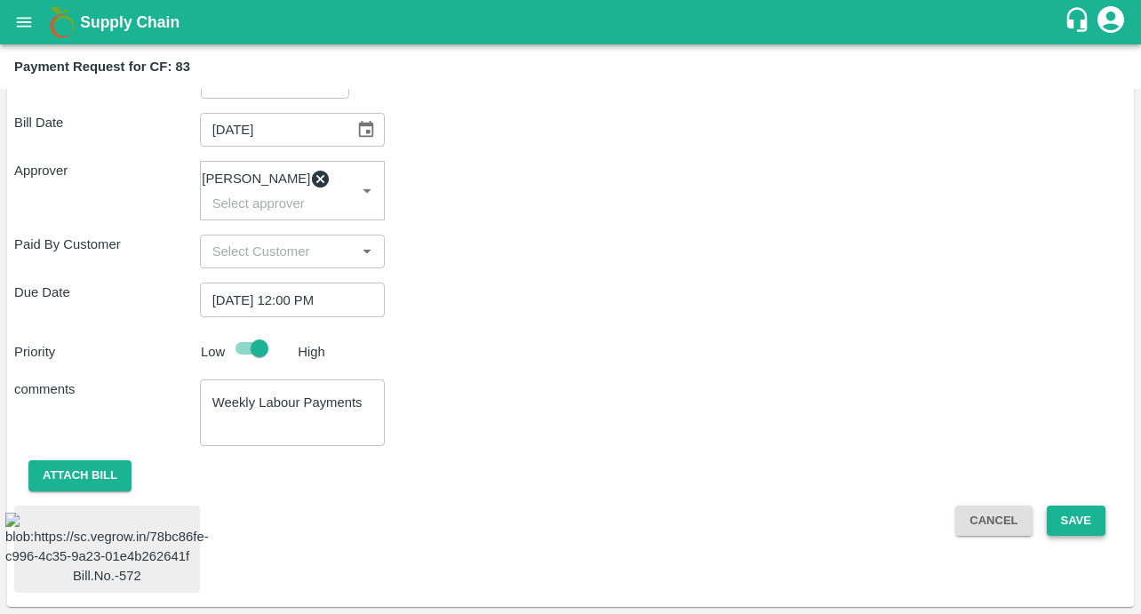
click at [1060, 506] on button "Save" at bounding box center [1076, 521] width 59 height 31
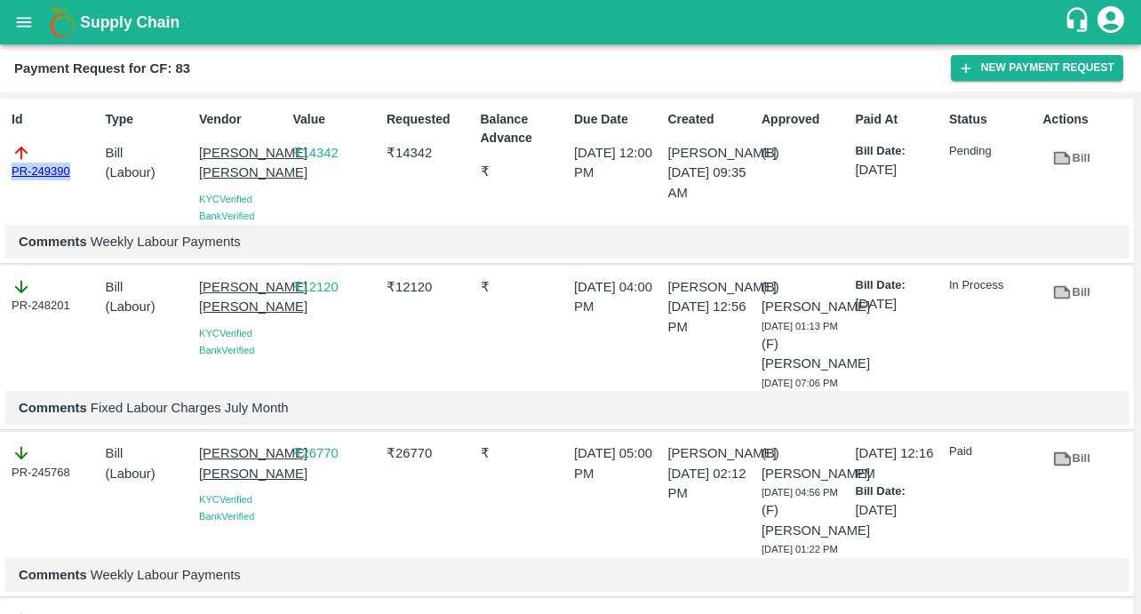
drag, startPoint x: 79, startPoint y: 174, endPoint x: -21, endPoint y: 174, distance: 100.4
click at [0, 174] on html "Supply Chain Payment Request for CF: 83 New Payment Request Id PR-249390 Type B…" at bounding box center [570, 307] width 1141 height 614
copy link "PR-249390"
click at [39, 27] on button "open drawer" at bounding box center [24, 22] width 41 height 41
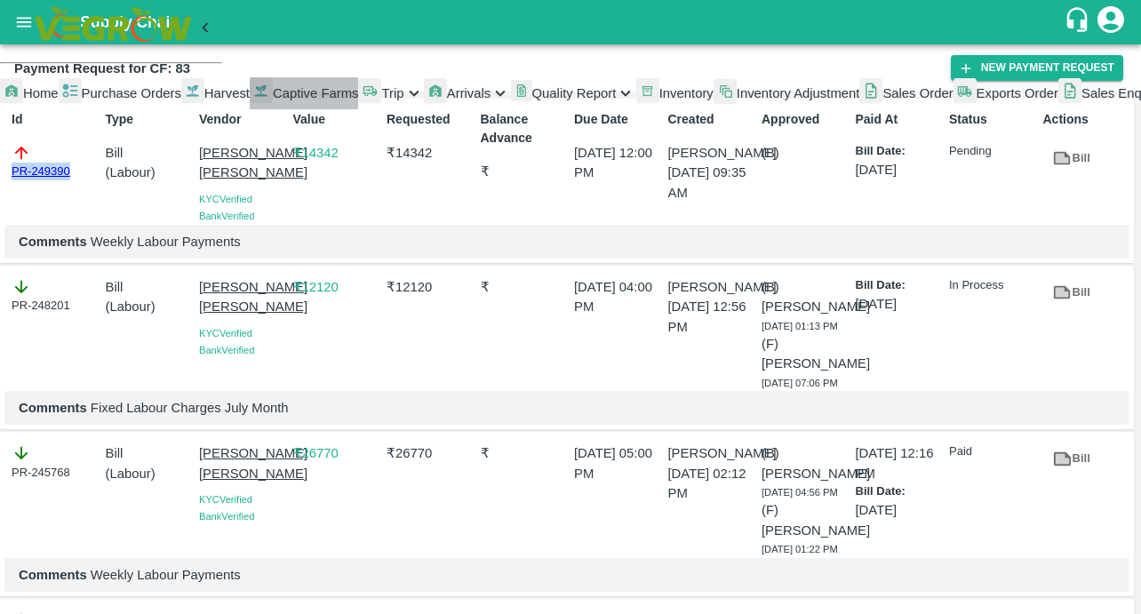
click at [250, 109] on link "Captive Farms" at bounding box center [304, 93] width 109 height 32
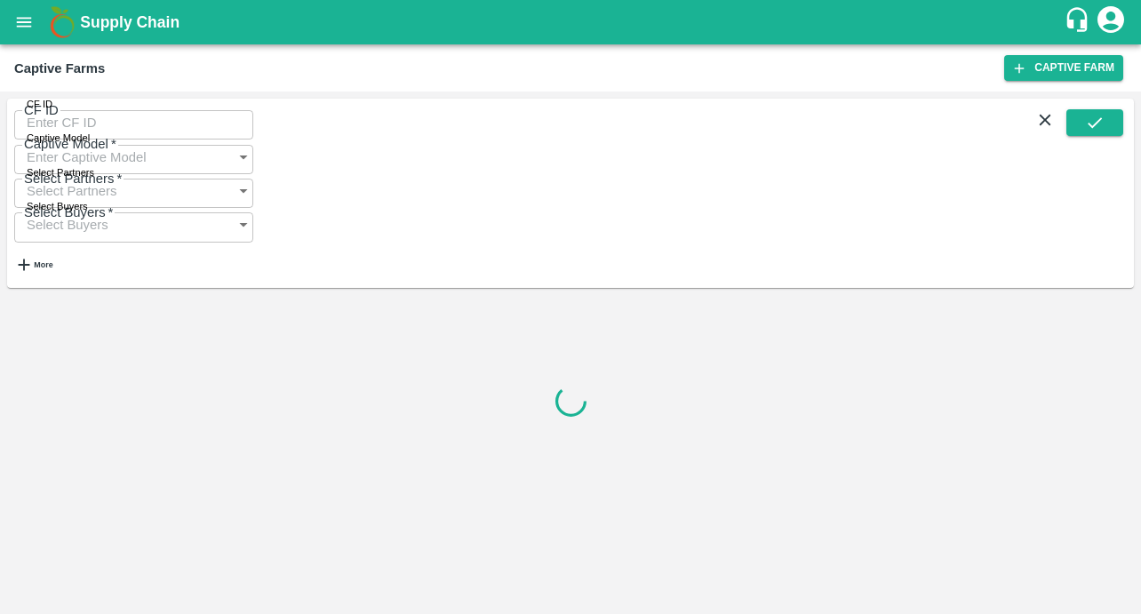
click at [115, 129] on input "CF ID" at bounding box center [133, 123] width 239 height 34
paste input "56"
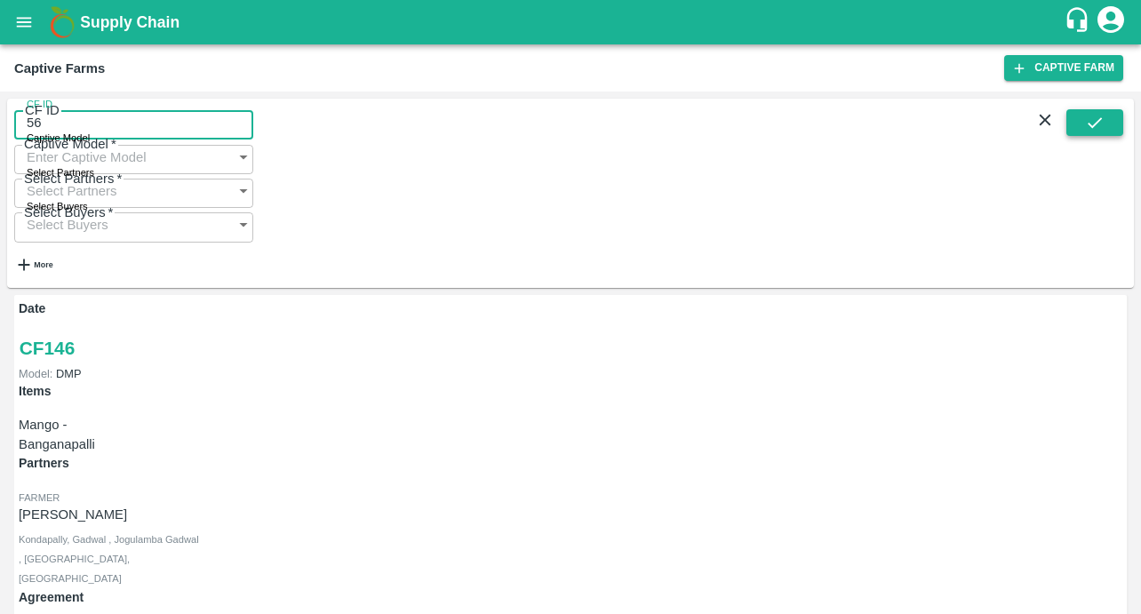
type input "56"
click at [1090, 127] on icon "submit" at bounding box center [1095, 123] width 20 height 20
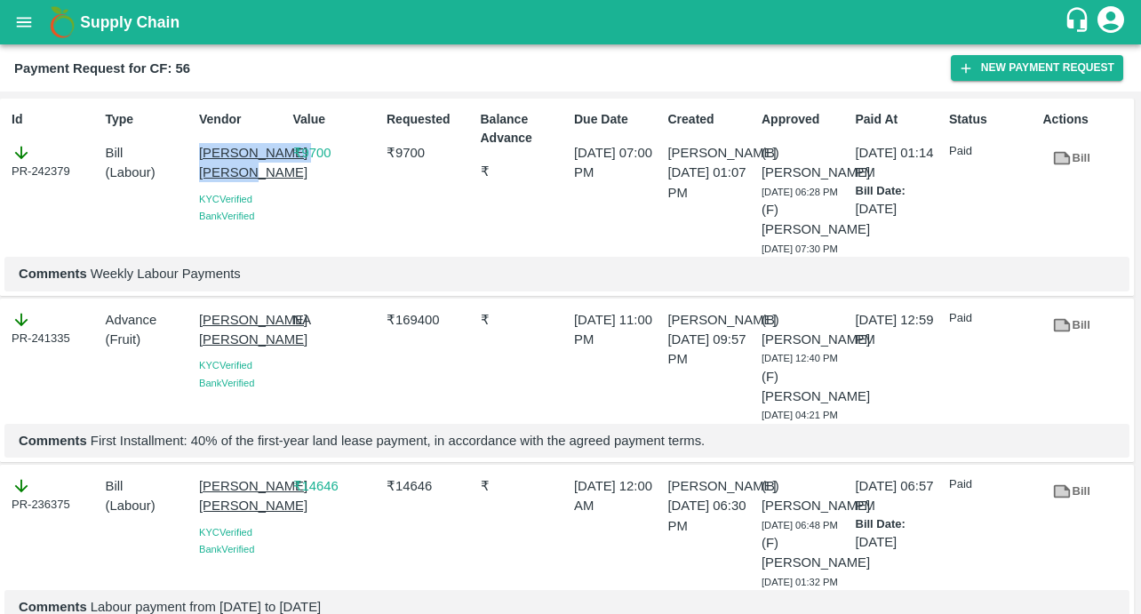
drag, startPoint x: 194, startPoint y: 150, endPoint x: 249, endPoint y: 171, distance: 58.8
click at [249, 171] on div "Vendor [PERSON_NAME] [PERSON_NAME] Verified Bank Verified" at bounding box center [239, 180] width 94 height 154
copy p "[PERSON_NAME] [PERSON_NAME]"
click at [1034, 58] on button "New Payment Request" at bounding box center [1037, 68] width 172 height 26
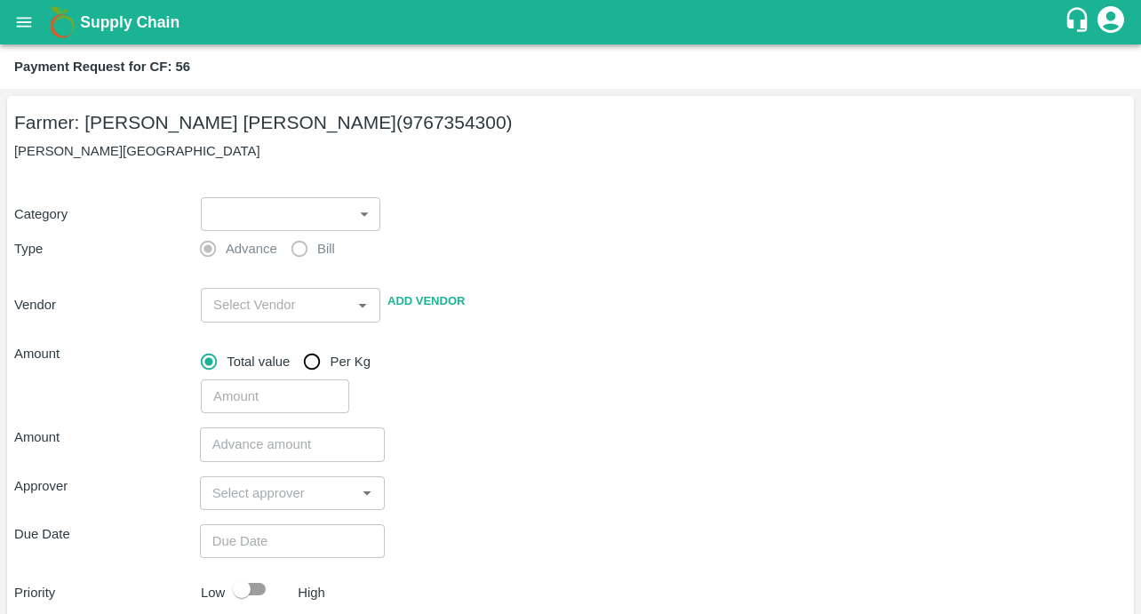
click at [280, 207] on body "Supply Chain Payment Request for CF: 56 Farmer: [PERSON_NAME] [PERSON_NAME] (97…" at bounding box center [570, 307] width 1141 height 614
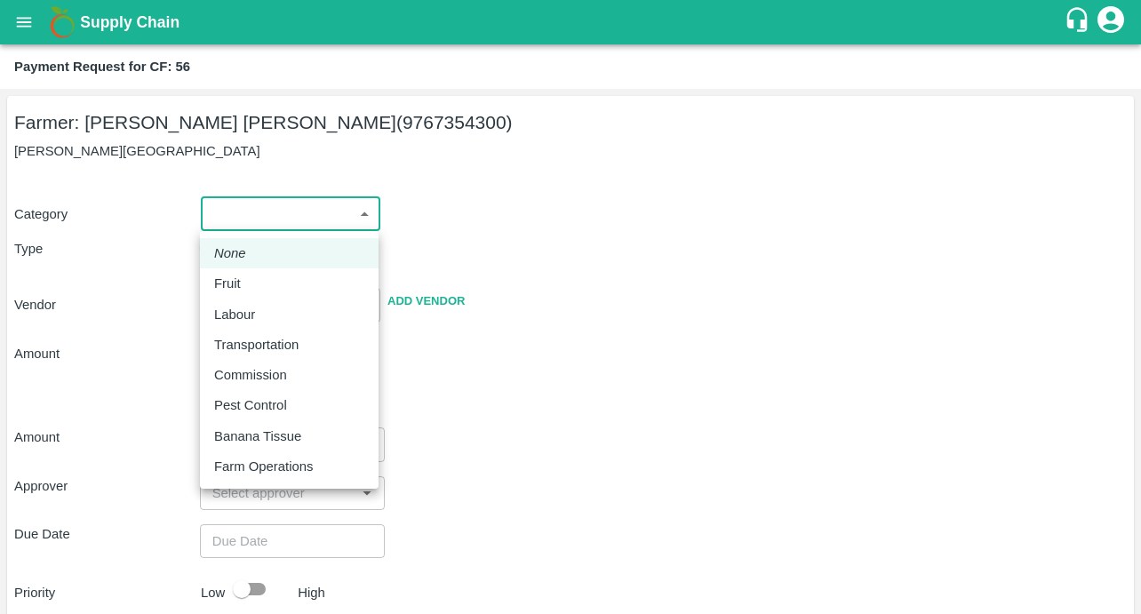
click at [225, 315] on p "Labour" at bounding box center [234, 315] width 41 height 20
type input "2"
radio input "false"
radio input "true"
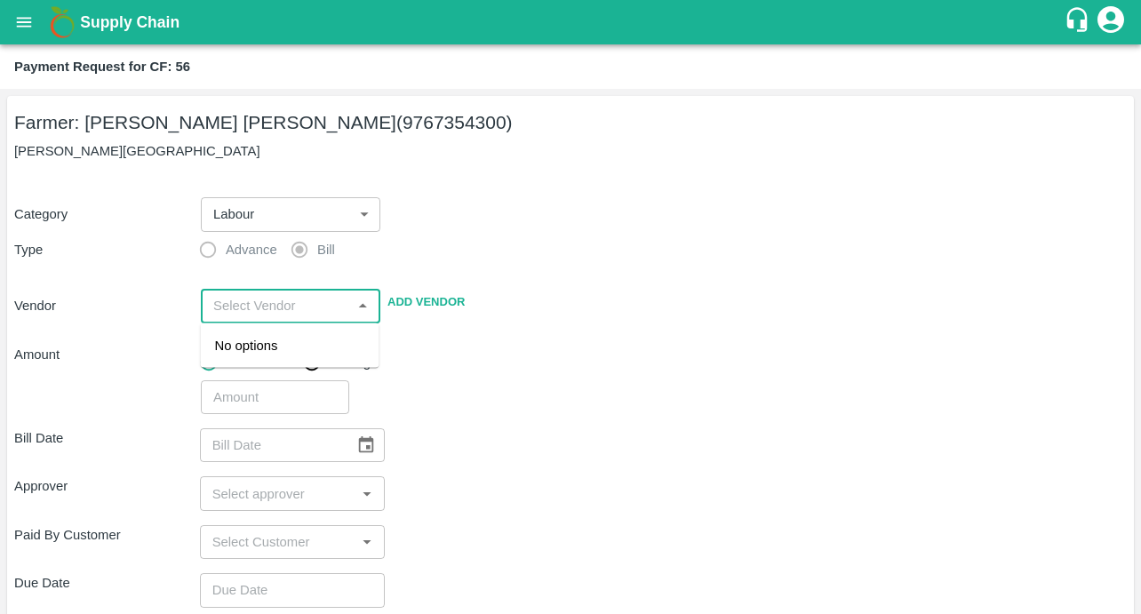
click at [218, 313] on input "input" at bounding box center [276, 305] width 140 height 23
paste input "[PERSON_NAME] [PERSON_NAME]"
click at [228, 352] on div "[PERSON_NAME] [PERSON_NAME] - 9604776111(Service Provider)" at bounding box center [290, 375] width 150 height 79
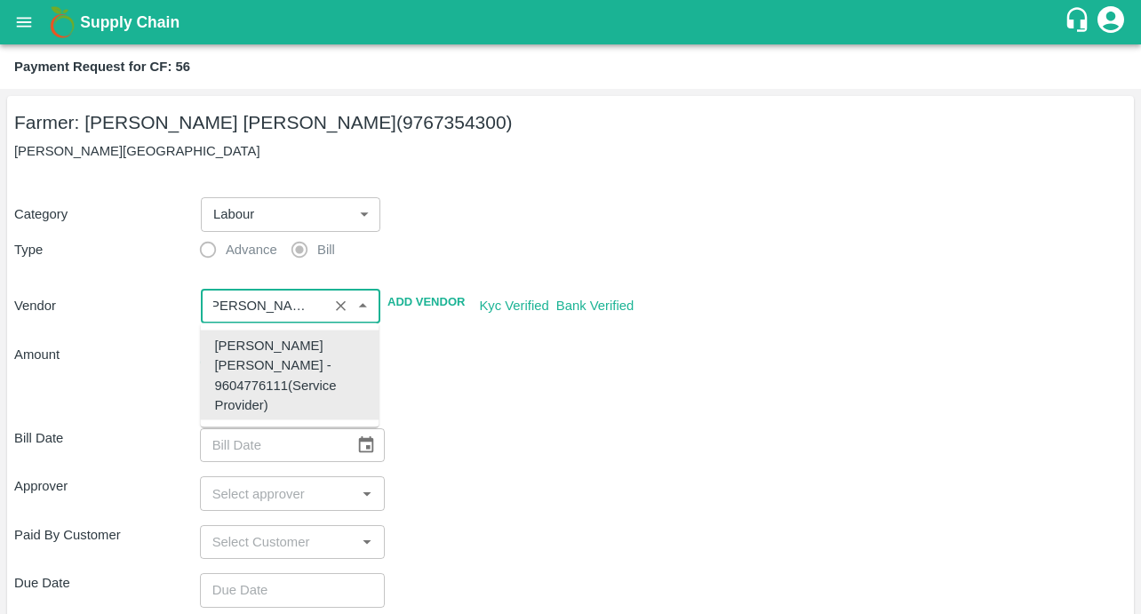
type input "[PERSON_NAME] [PERSON_NAME] - 9604776111(Service Provider)"
click at [560, 407] on div "​" at bounding box center [660, 393] width 933 height 41
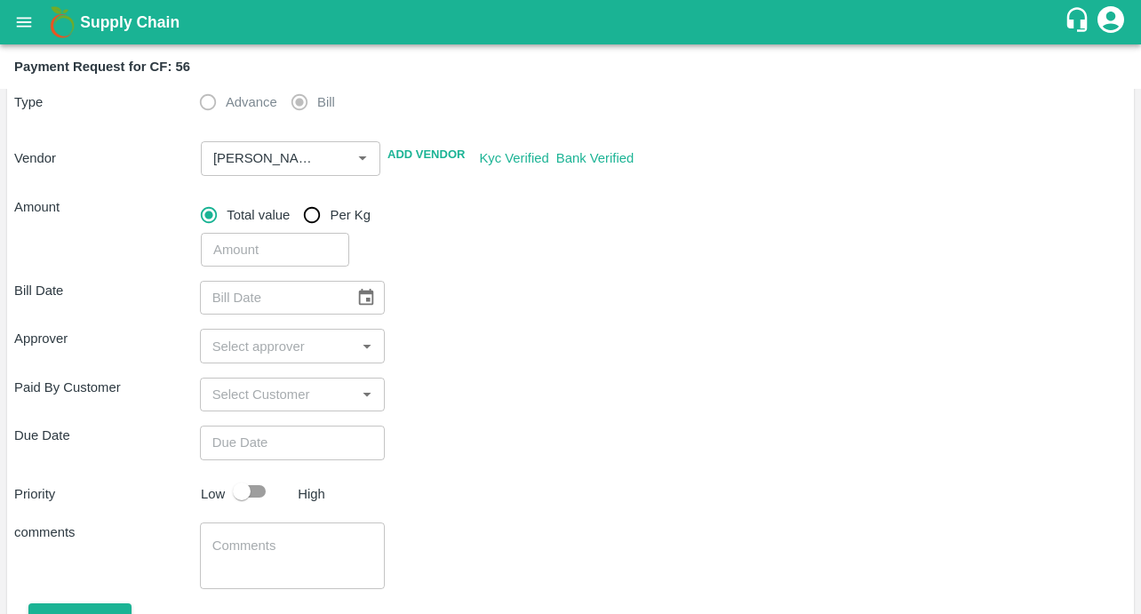
scroll to position [234, 0]
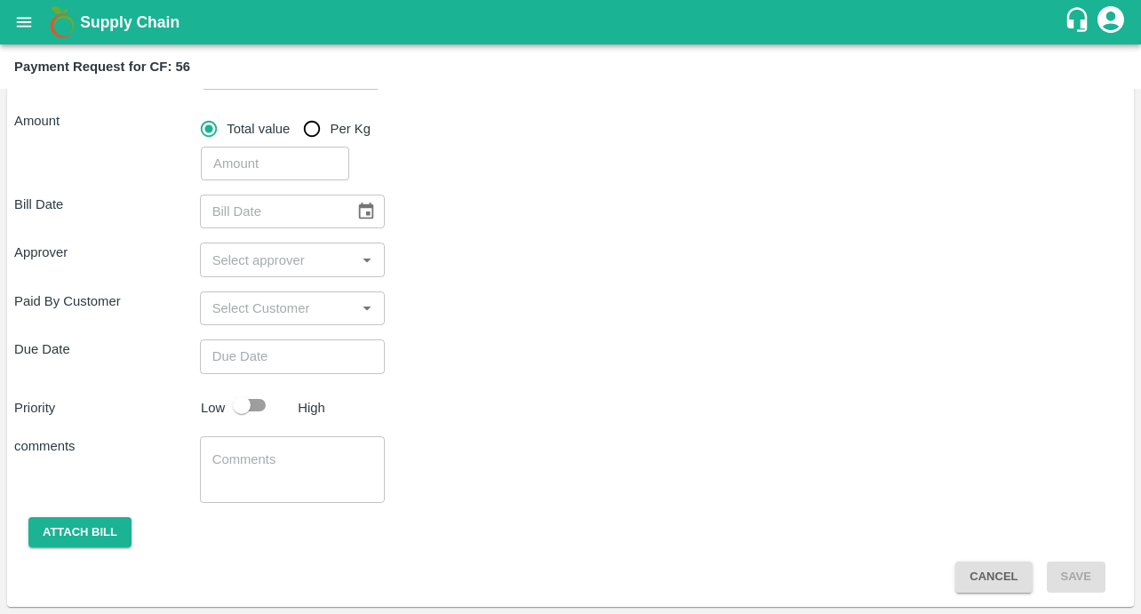
click at [273, 167] on input "number" at bounding box center [275, 164] width 148 height 34
type input "9950"
click at [365, 212] on icon "Choose date" at bounding box center [366, 211] width 15 height 17
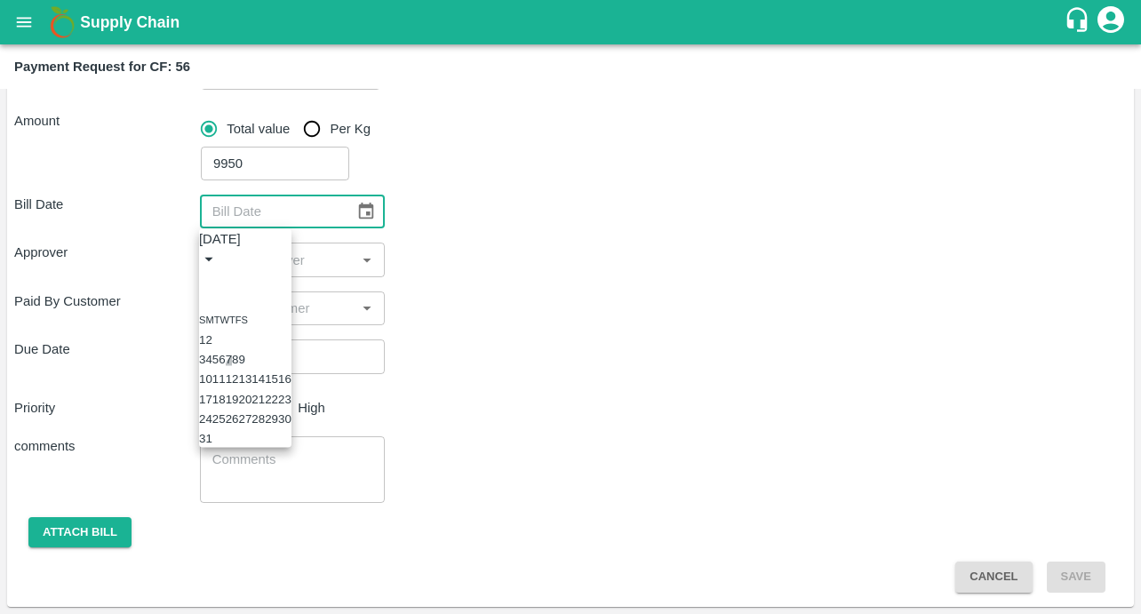
click at [232, 366] on button "7" at bounding box center [229, 359] width 6 height 13
type input "[DATE]"
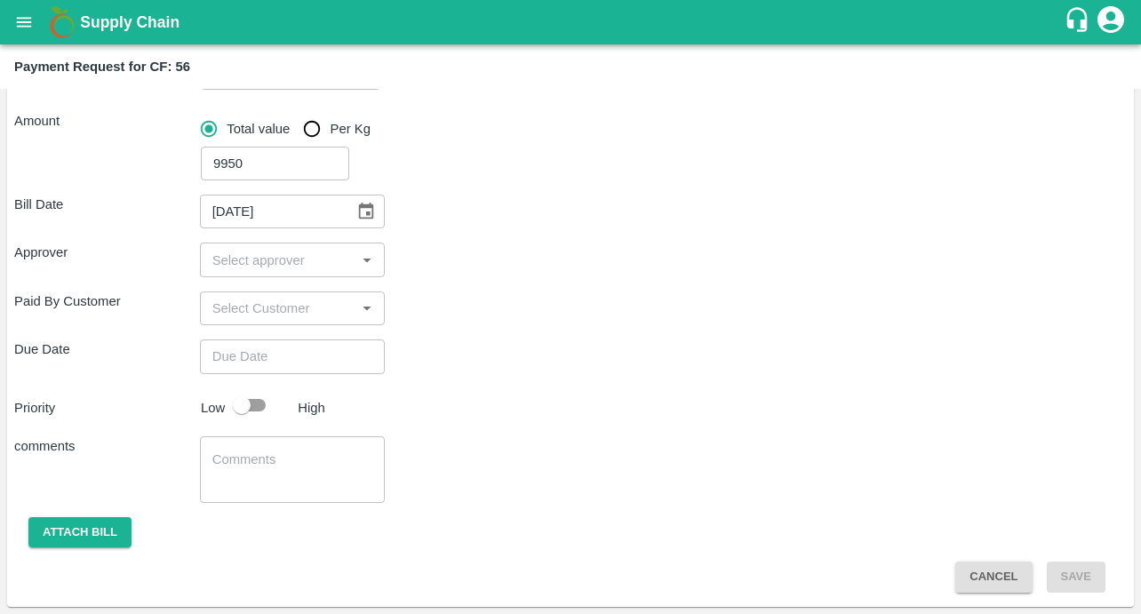
click at [266, 261] on input "input" at bounding box center [278, 259] width 146 height 23
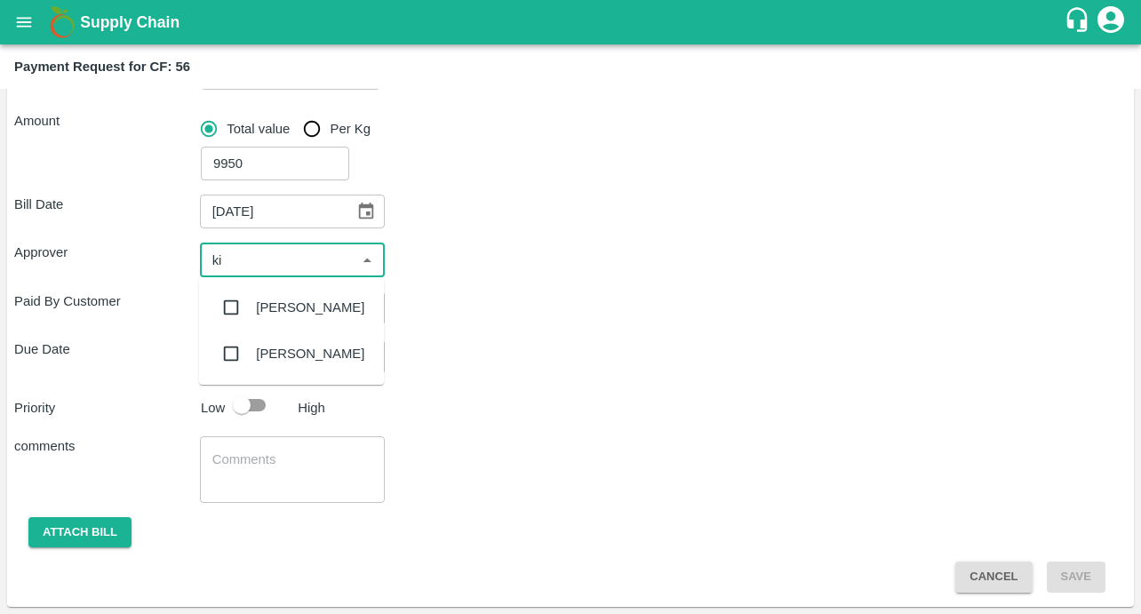
type input "kir"
click at [232, 307] on input "checkbox" at bounding box center [231, 308] width 36 height 36
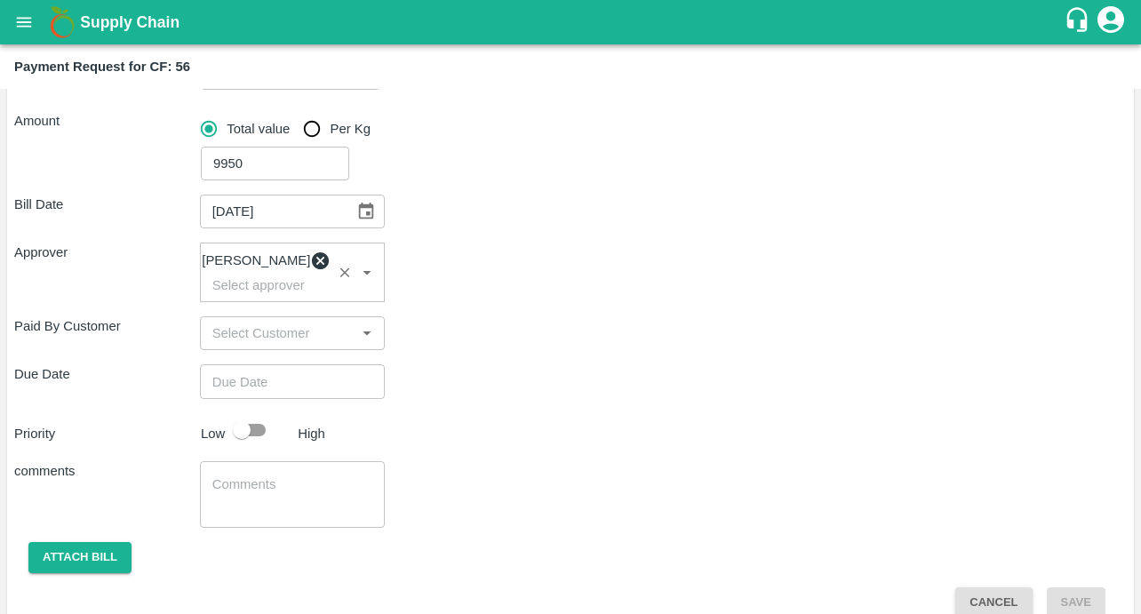
type input "DD/MM/YYYY hh:mm aa"
click at [267, 390] on input "DD/MM/YYYY hh:mm aa" at bounding box center [286, 381] width 173 height 34
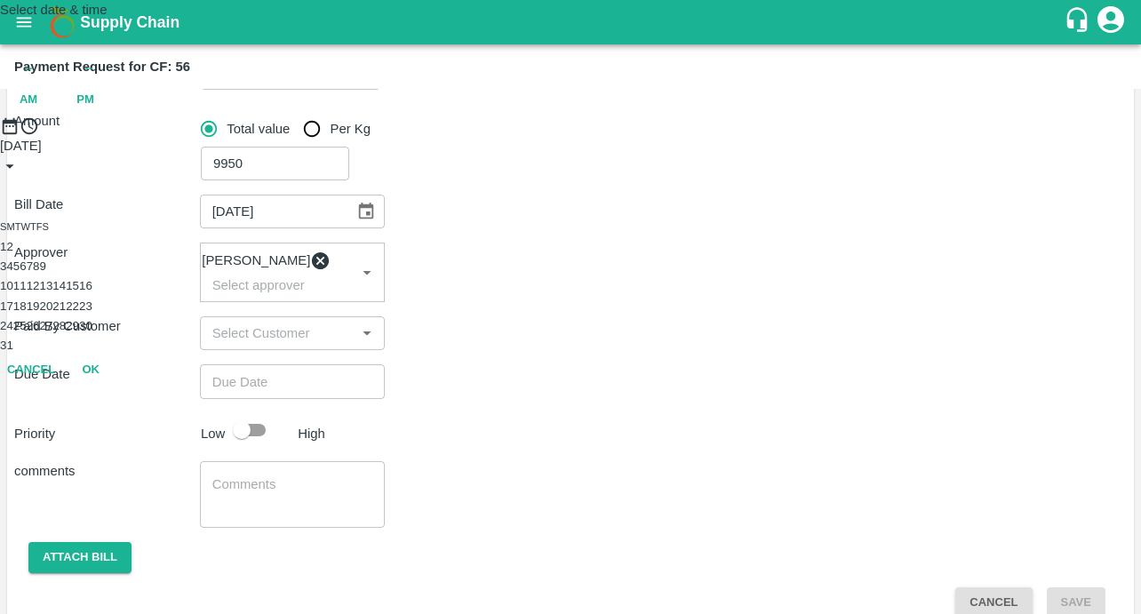
click at [27, 292] on button "11" at bounding box center [19, 285] width 13 height 13
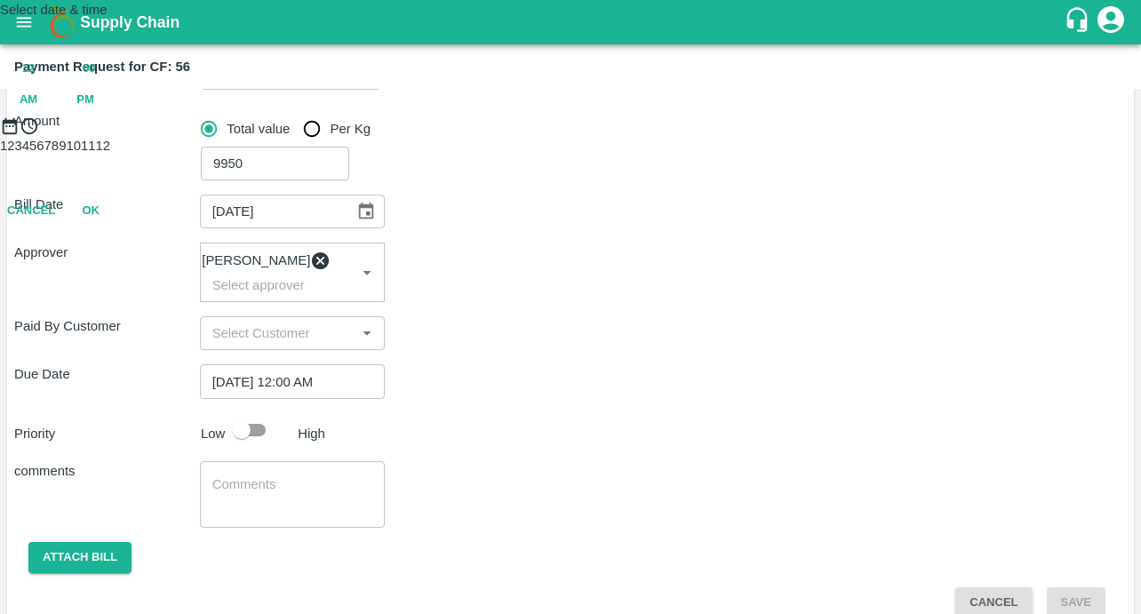
click at [94, 110] on span "PM" at bounding box center [85, 100] width 18 height 20
type input "[DATE] 12:00 PM"
click at [119, 305] on button "OK" at bounding box center [90, 289] width 57 height 31
click at [261, 435] on input "checkbox" at bounding box center [241, 430] width 101 height 34
checkbox input "true"
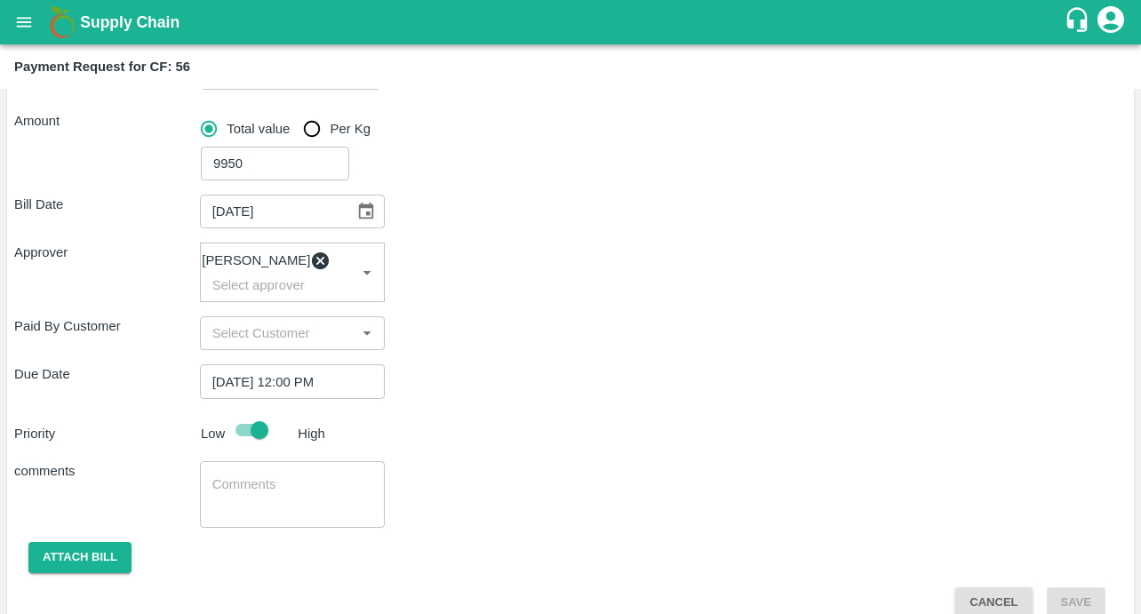
click at [405, 499] on div "comments x ​" at bounding box center [570, 494] width 1113 height 67
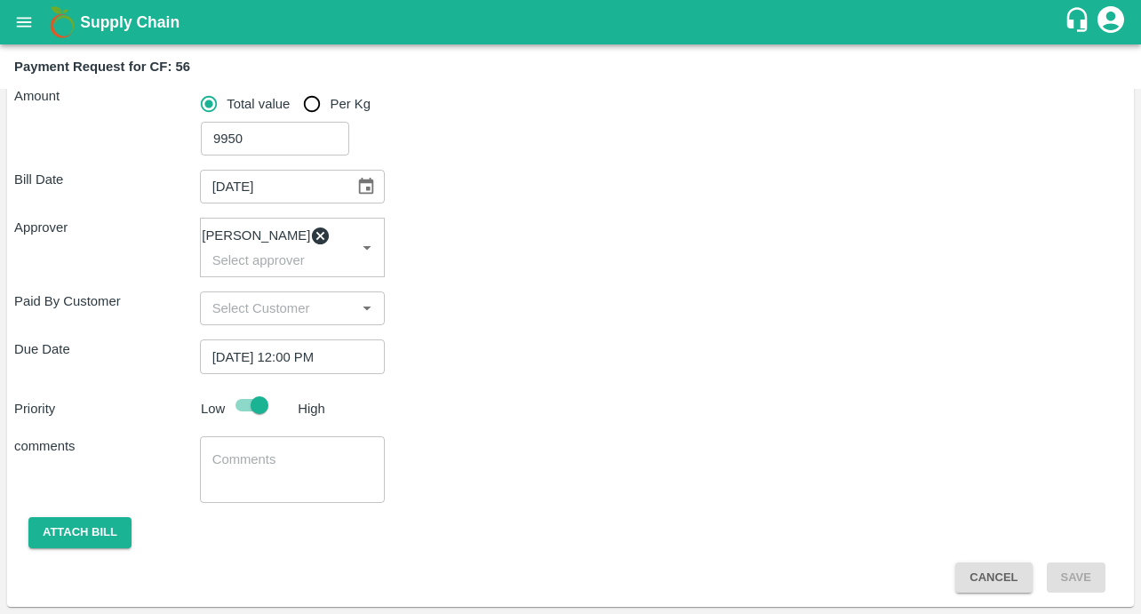
click at [261, 467] on textarea at bounding box center [292, 469] width 161 height 37
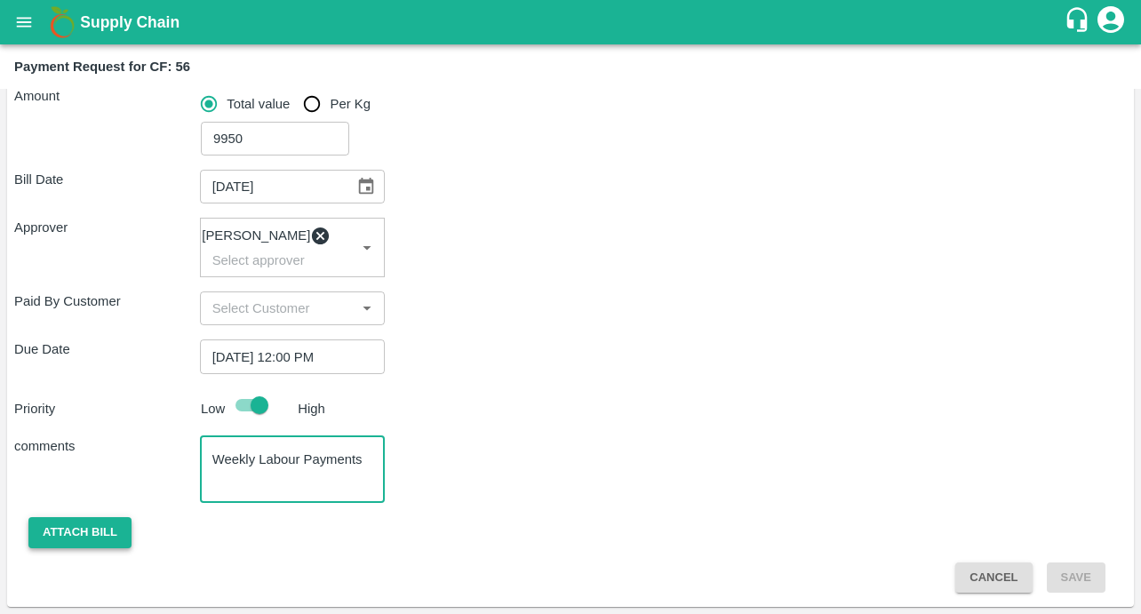
type textarea "Weekly Labour Payments"
click at [50, 540] on button "Attach bill" at bounding box center [79, 532] width 103 height 31
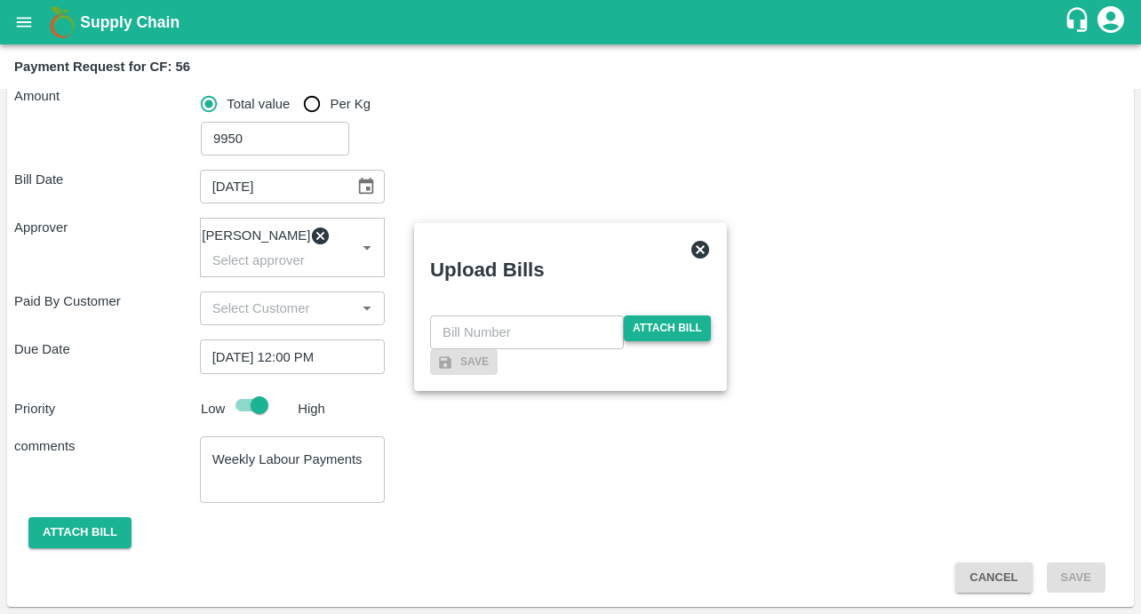
click at [651, 315] on span "Attach bill" at bounding box center [667, 328] width 87 height 26
click at [0, 0] on input "Attach bill" at bounding box center [0, 0] width 0 height 0
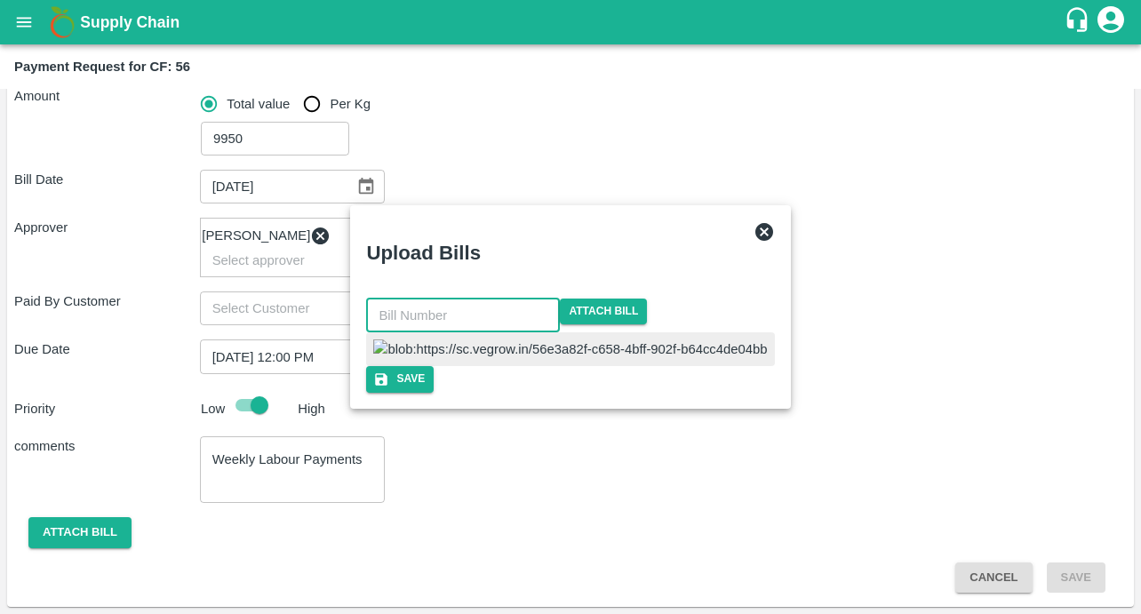
click at [488, 299] on input "text" at bounding box center [463, 316] width 194 height 34
type input "573"
click at [586, 332] on div at bounding box center [569, 349] width 413 height 34
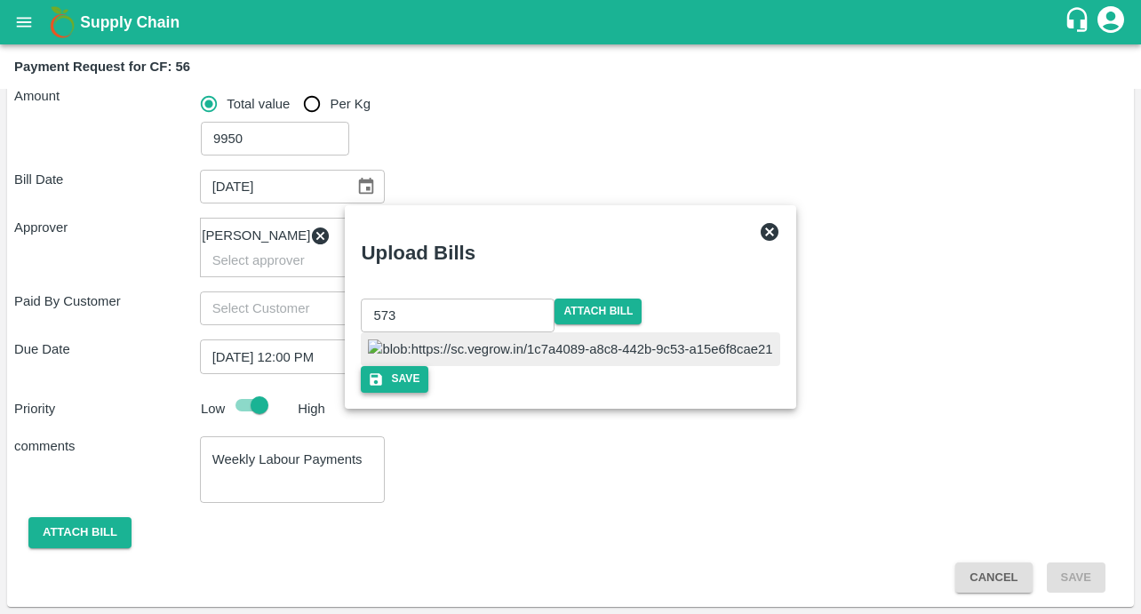
click at [428, 392] on button "Save" at bounding box center [395, 379] width 68 height 26
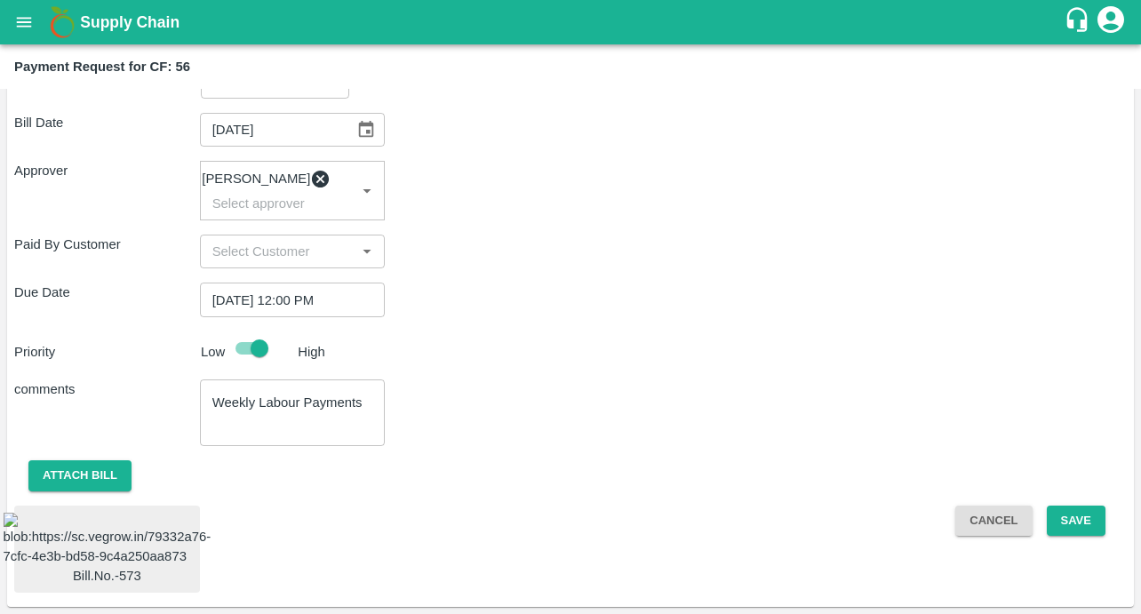
scroll to position [385, 0]
click at [1093, 506] on button "Save" at bounding box center [1076, 521] width 59 height 31
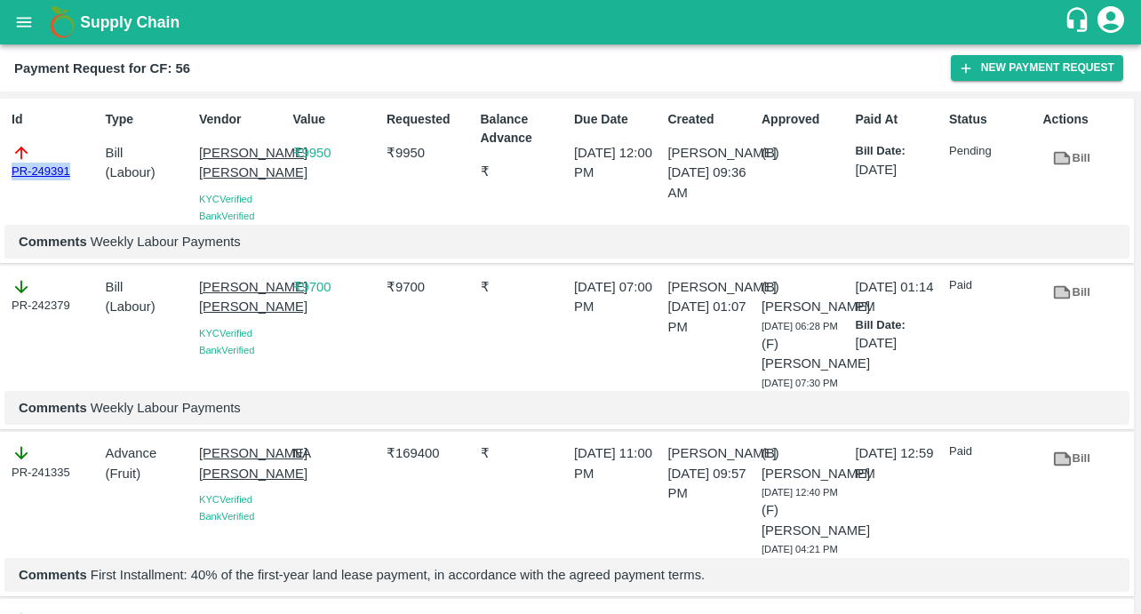
drag, startPoint x: 79, startPoint y: 166, endPoint x: 0, endPoint y: 166, distance: 79.1
click at [0, 166] on div "Id PR-249391 Type Bill ( Labour ) Vendor Sujit Mahadev Bhosale KYC Verified Ban…" at bounding box center [567, 181] width 1134 height 165
copy link "PR-249391"
click at [23, 20] on icon "open drawer" at bounding box center [24, 22] width 20 height 20
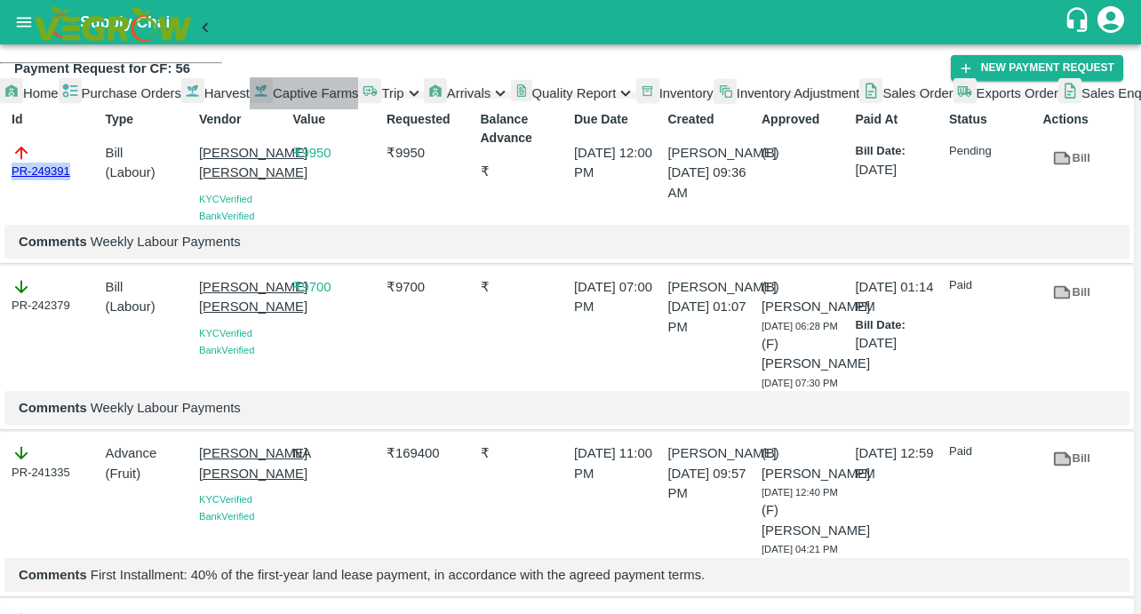
click at [273, 100] on span "Captive Farms" at bounding box center [316, 93] width 86 height 14
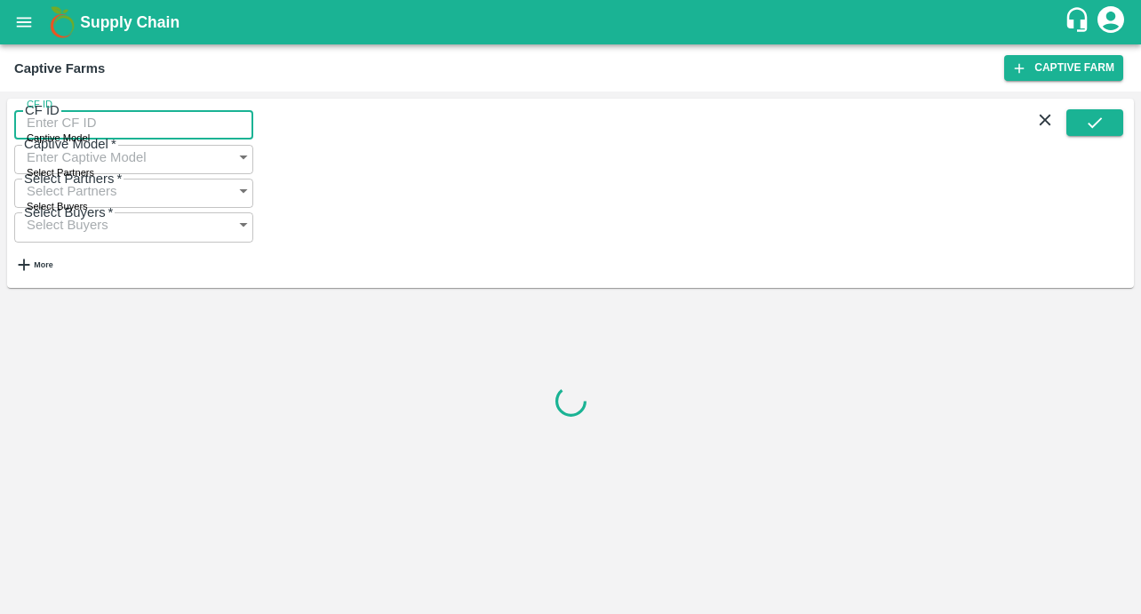
click at [75, 129] on input "CF ID" at bounding box center [133, 123] width 239 height 34
paste input "89"
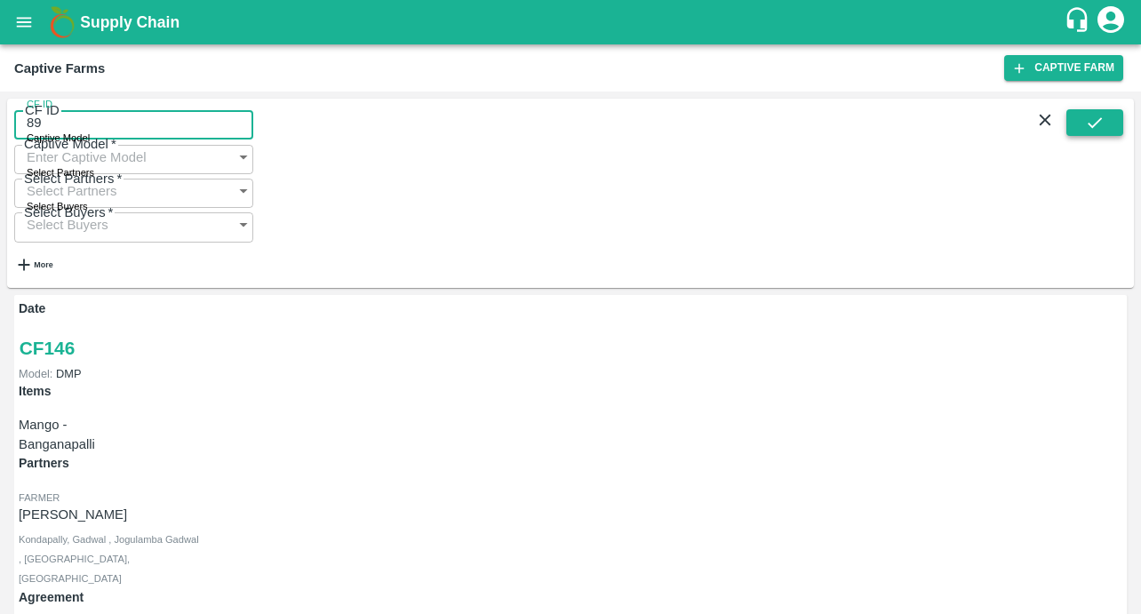
type input "89"
click at [1105, 132] on icon "submit" at bounding box center [1095, 123] width 20 height 20
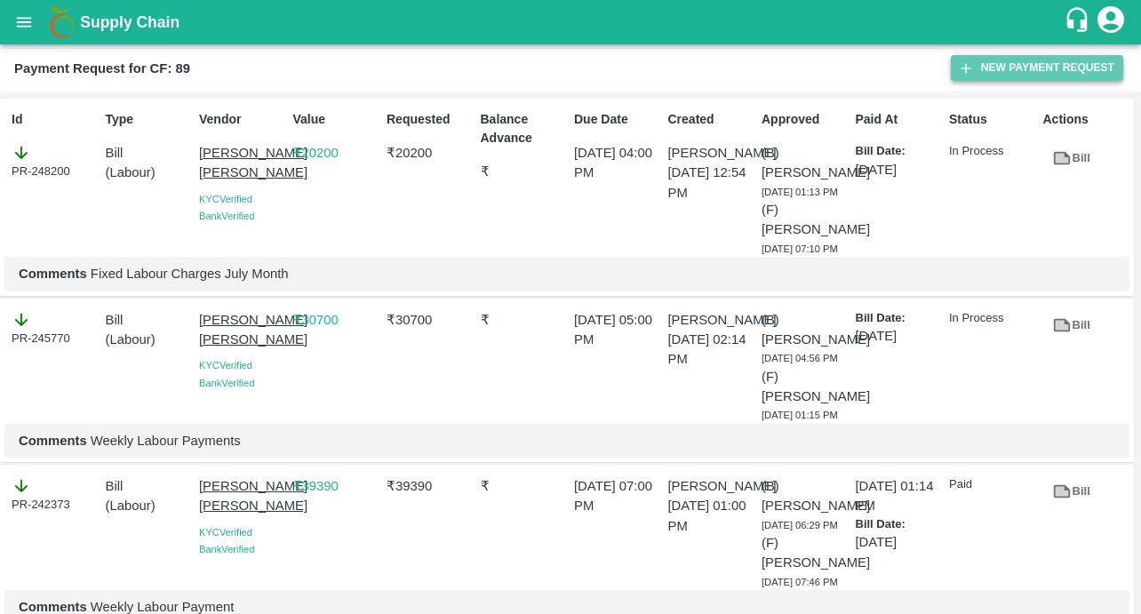
click at [1024, 62] on button "New Payment Request" at bounding box center [1037, 68] width 172 height 26
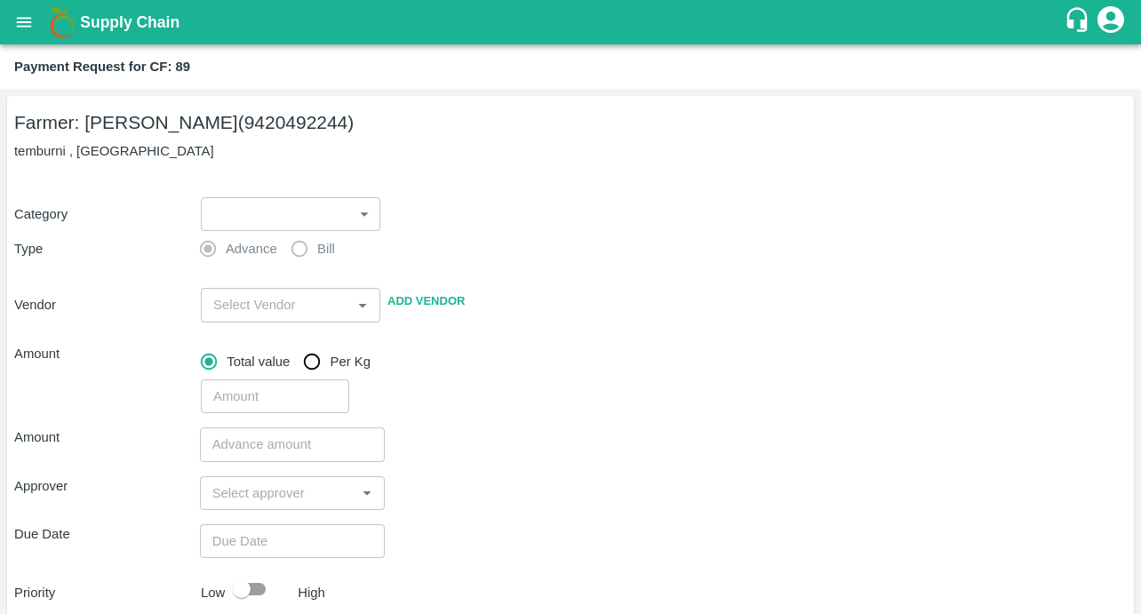
click at [325, 214] on body "Supply Chain Payment Request for CF: 89 Farmer: [PERSON_NAME] (9420492244) temb…" at bounding box center [570, 307] width 1141 height 614
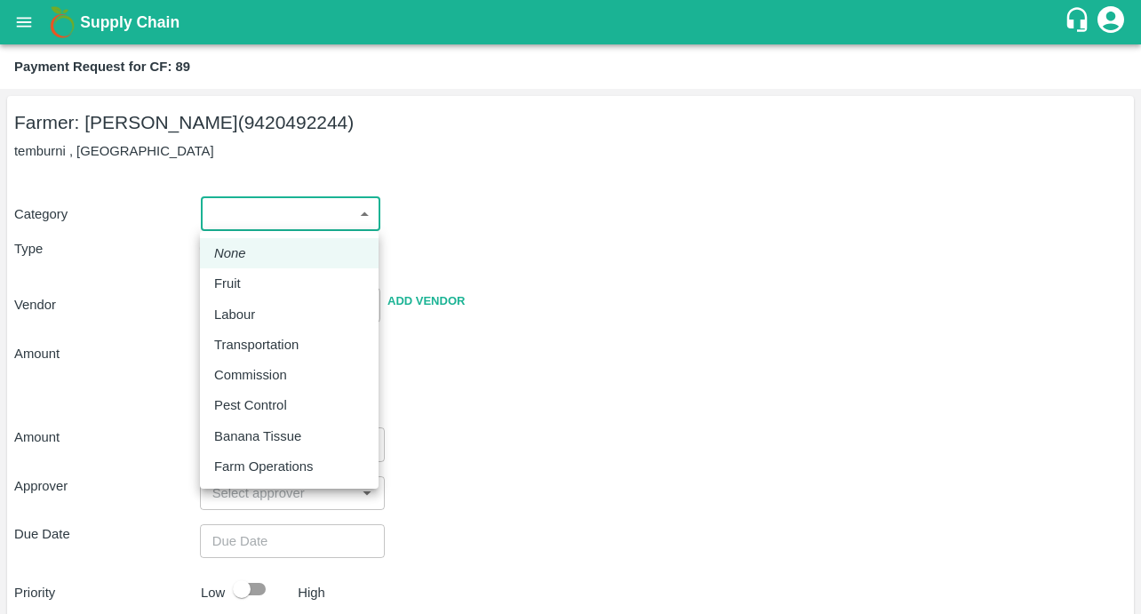
click at [274, 324] on li "Labour" at bounding box center [289, 314] width 179 height 30
type input "2"
radio input "false"
radio input "true"
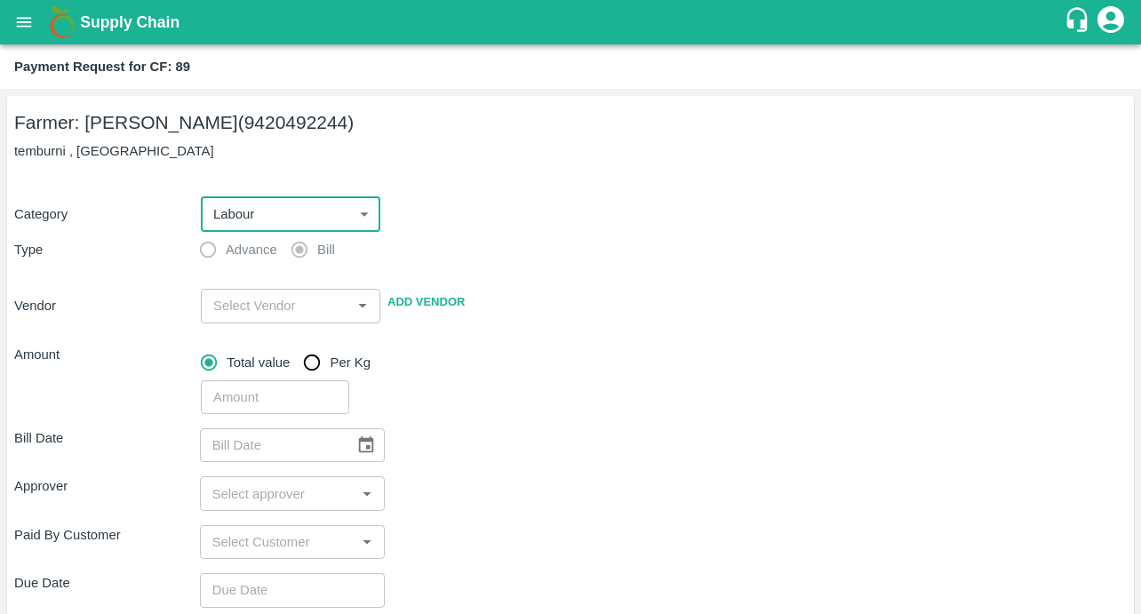
click at [241, 309] on input "input" at bounding box center [276, 305] width 140 height 23
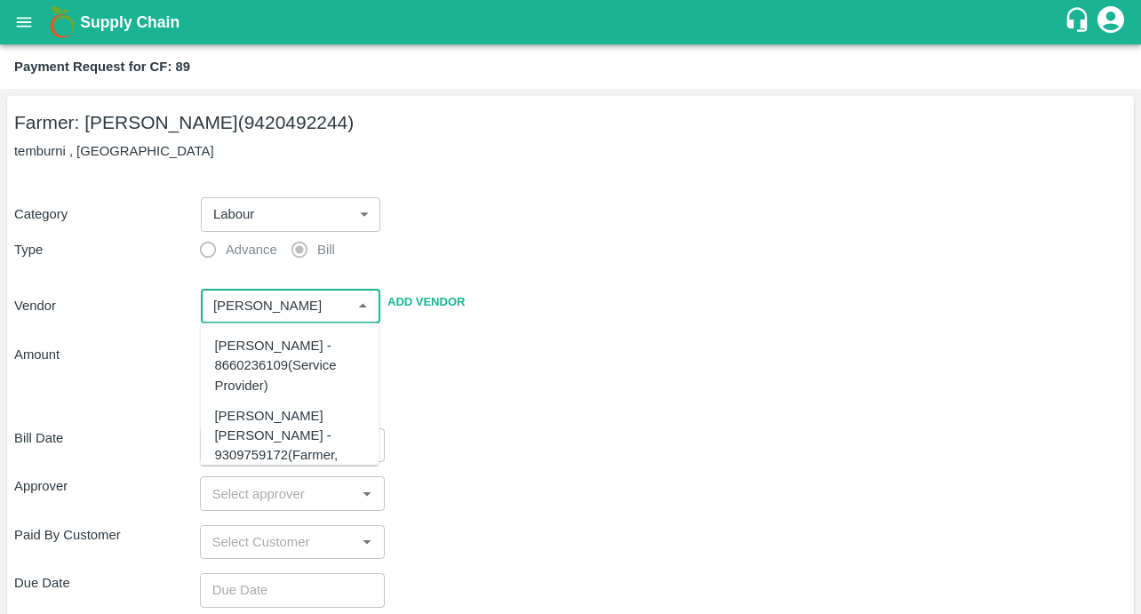
scroll to position [82, 0]
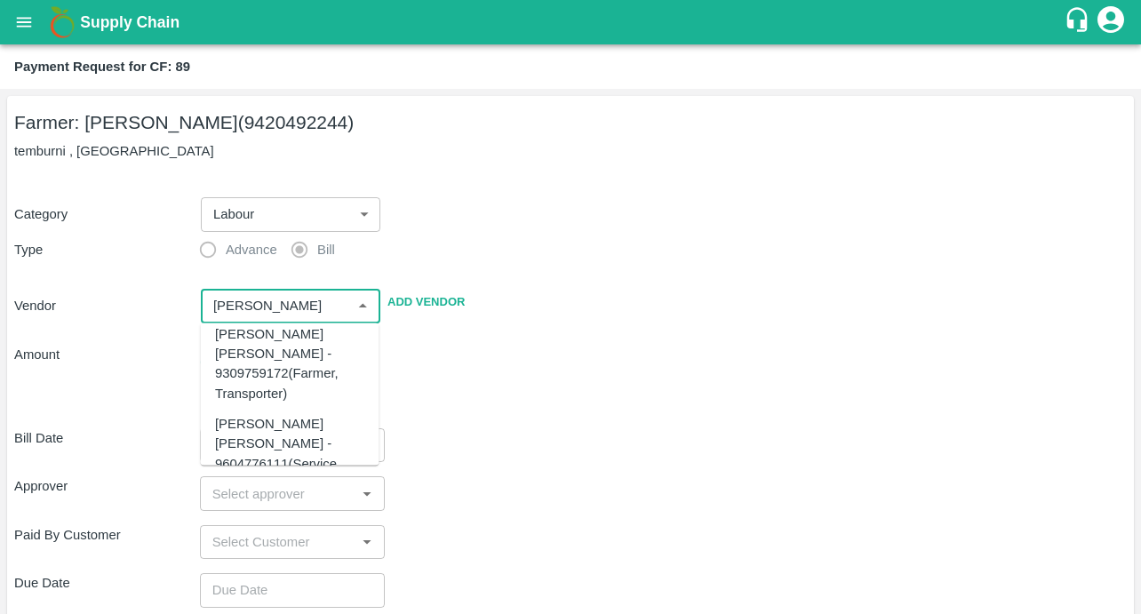
click at [260, 413] on div "[PERSON_NAME] [PERSON_NAME] - 9604776111(Service Provider)" at bounding box center [290, 452] width 150 height 79
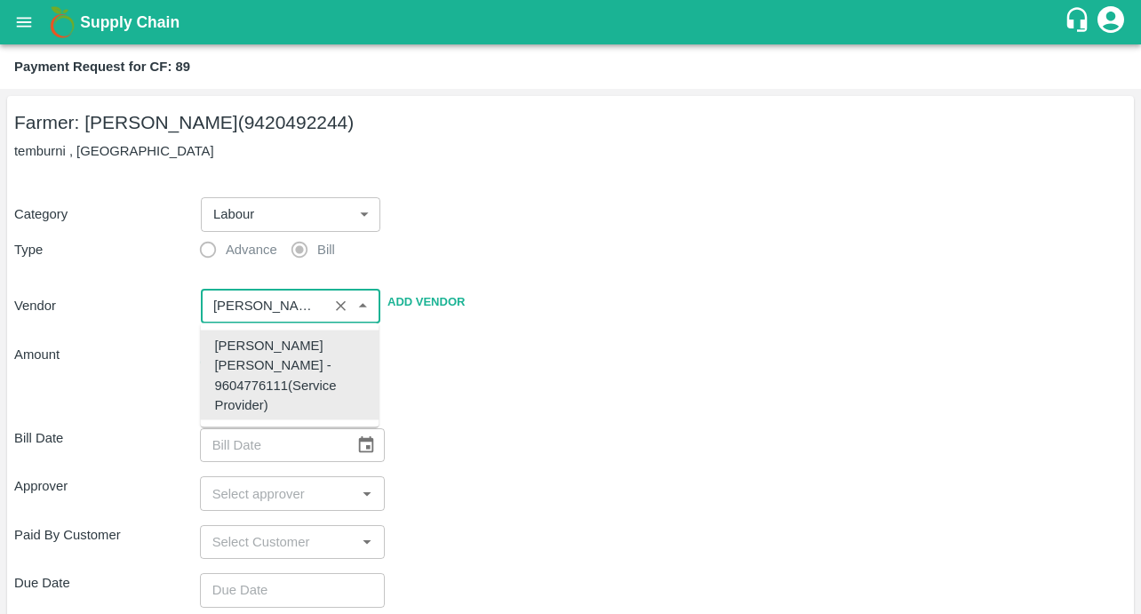
scroll to position [0, 0]
type input "[PERSON_NAME] [PERSON_NAME] - 9604776111(Service Provider)"
click at [583, 371] on div "Total value Per Kg" at bounding box center [664, 363] width 926 height 36
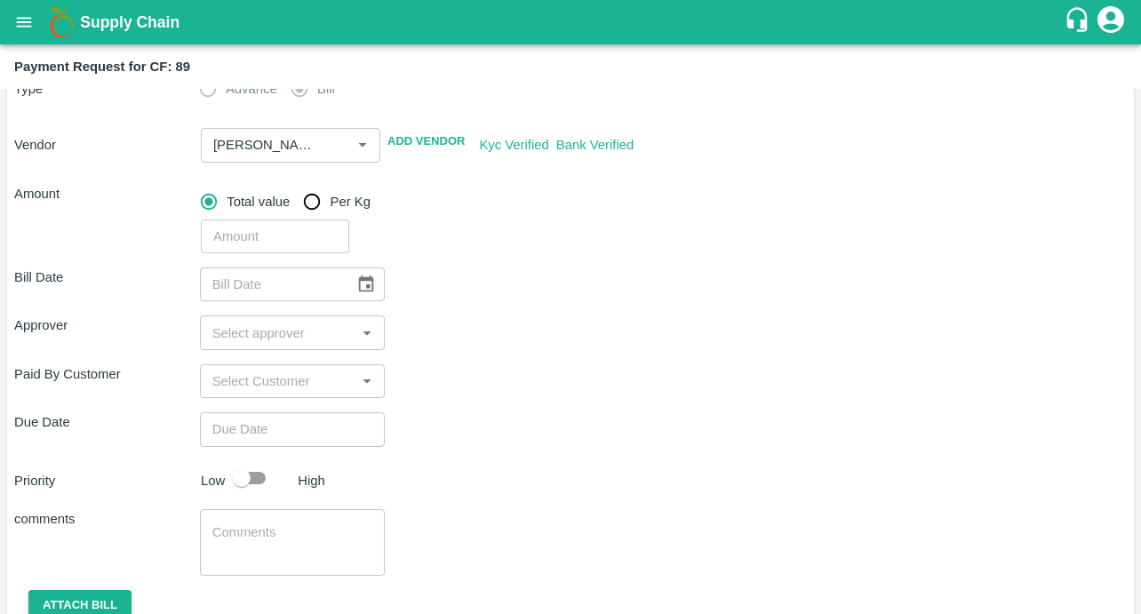
scroll to position [167, 0]
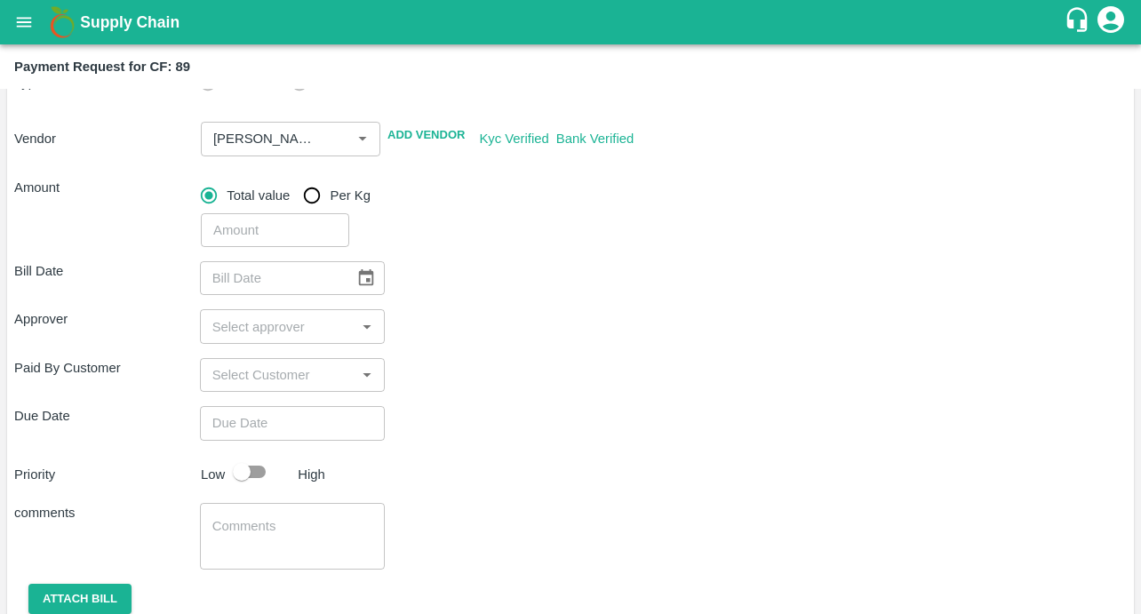
click at [254, 227] on input "number" at bounding box center [275, 230] width 148 height 34
type input "52570"
click at [363, 276] on icon "Choose date" at bounding box center [366, 278] width 20 height 20
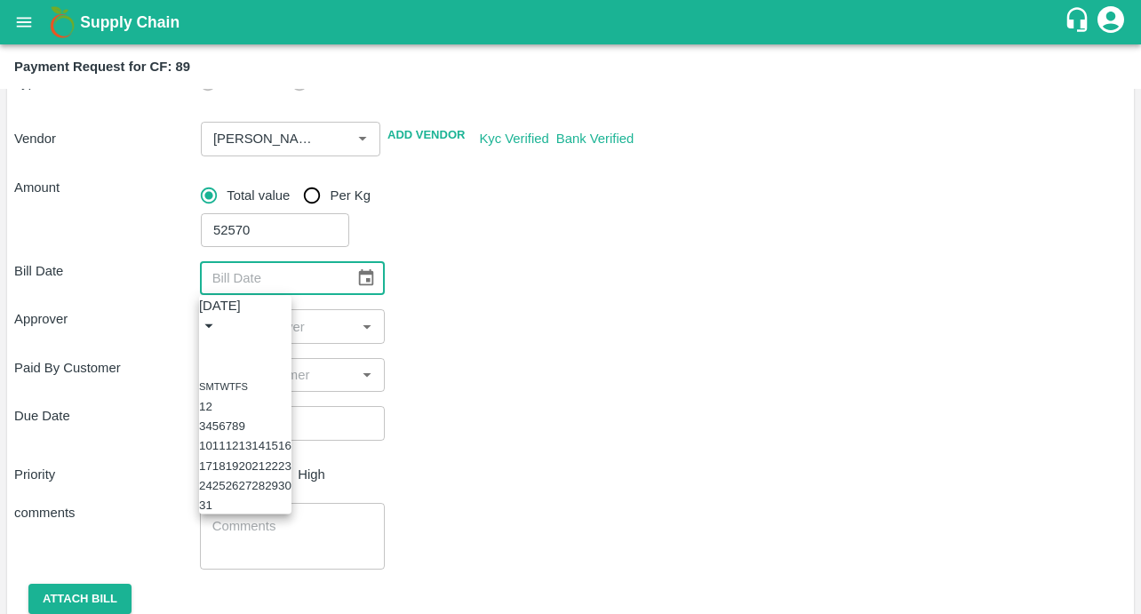
click at [232, 433] on button "7" at bounding box center [229, 425] width 6 height 13
type input "[DATE]"
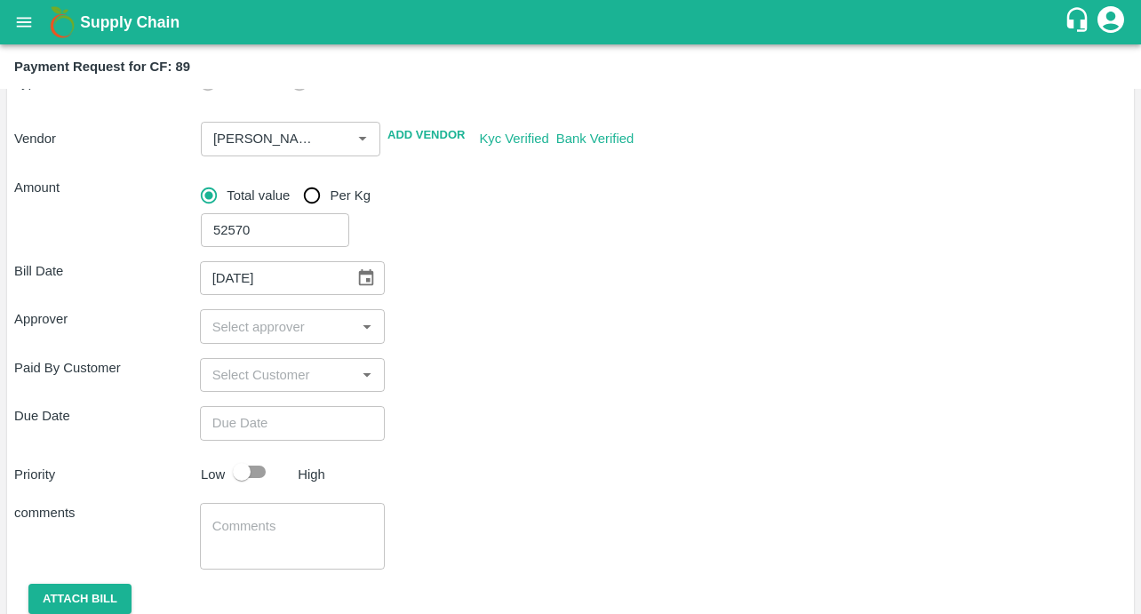
click at [286, 333] on input "input" at bounding box center [278, 326] width 146 height 23
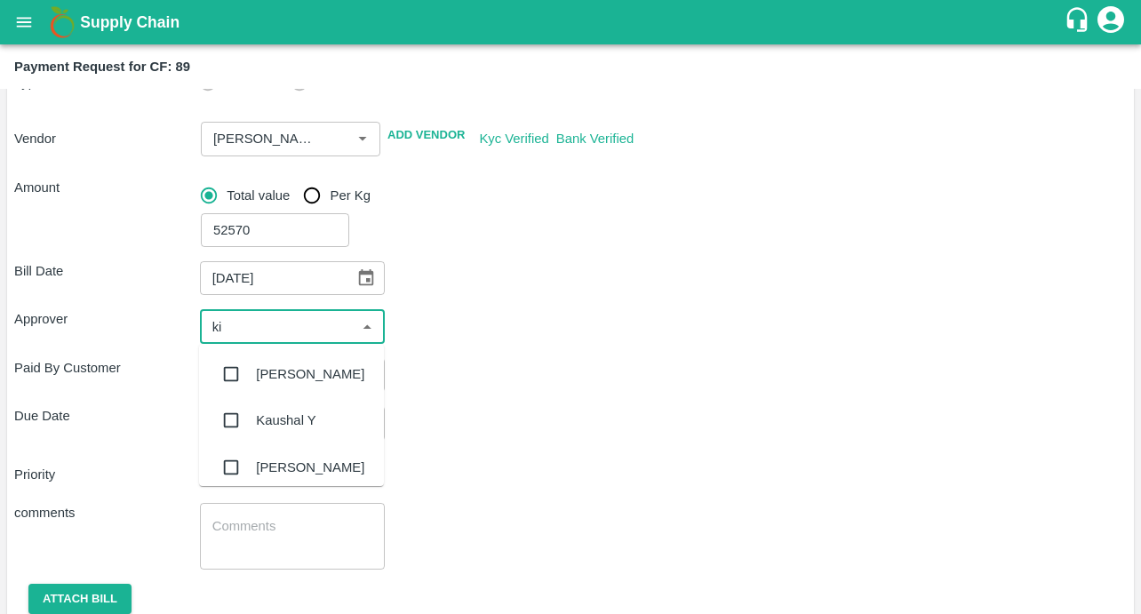
type input "kir"
click at [232, 373] on input "checkbox" at bounding box center [231, 374] width 36 height 36
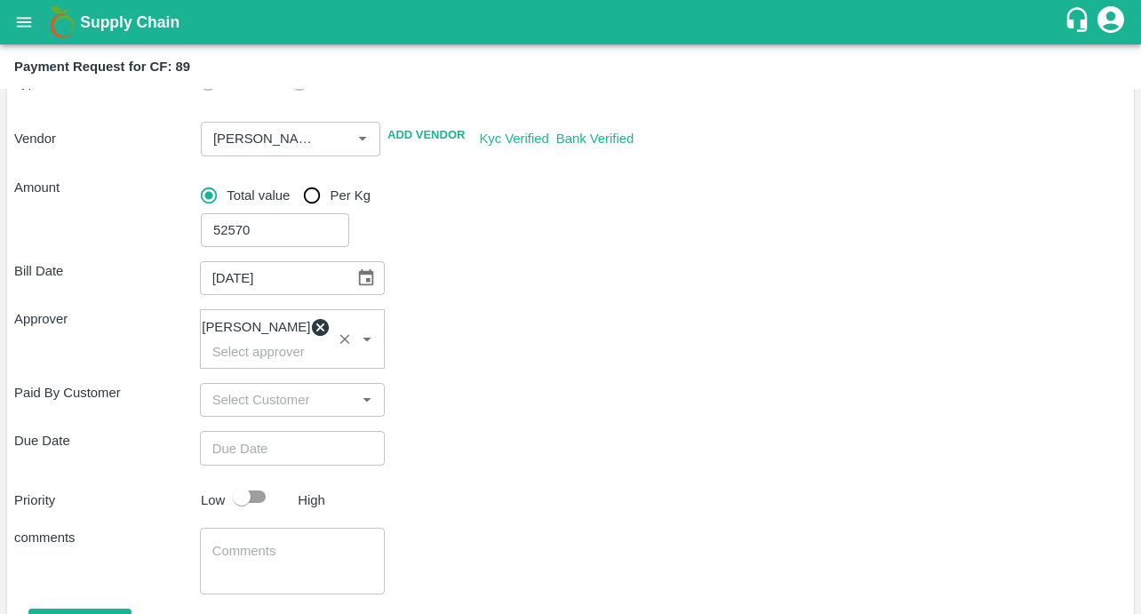
click at [510, 379] on div "Bill Date [DATE] ​ Approver [PERSON_NAME] ​ Paid By Customer ​ Due Date ​ Prior…" at bounding box center [570, 465] width 1113 height 437
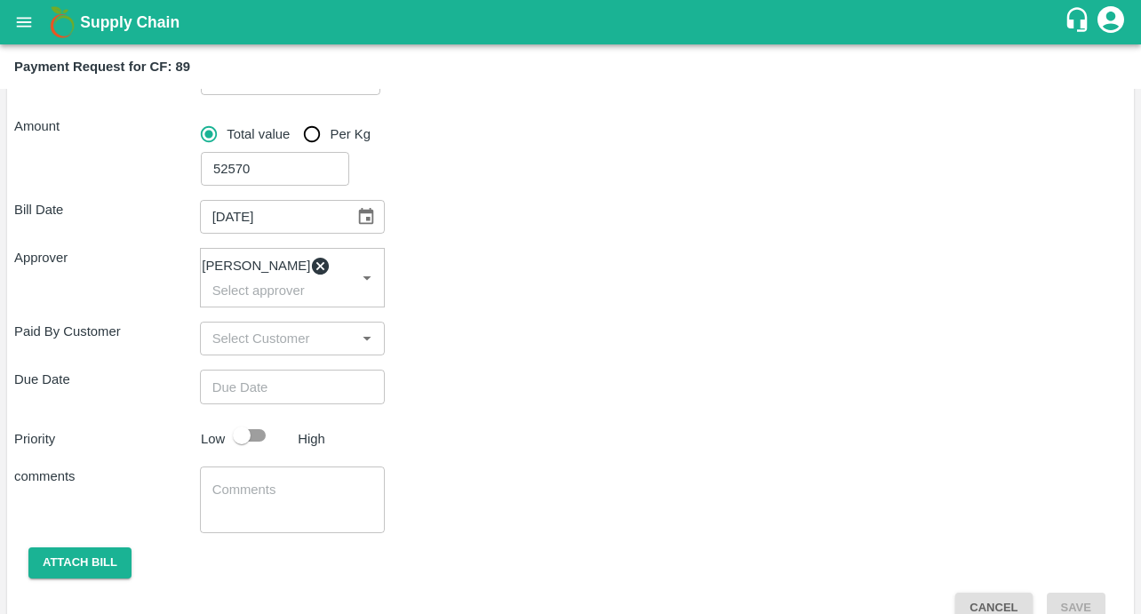
type input "DD/MM/YYYY hh:mm aa"
click at [334, 395] on input "DD/MM/YYYY hh:mm aa" at bounding box center [286, 387] width 173 height 34
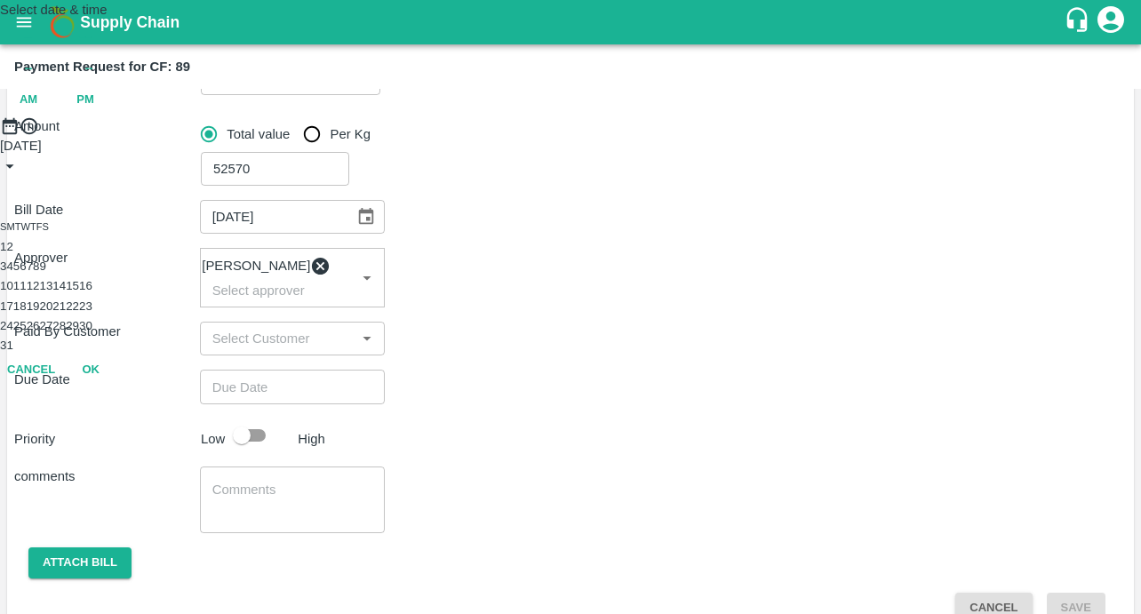
click at [27, 292] on button "11" at bounding box center [19, 285] width 13 height 13
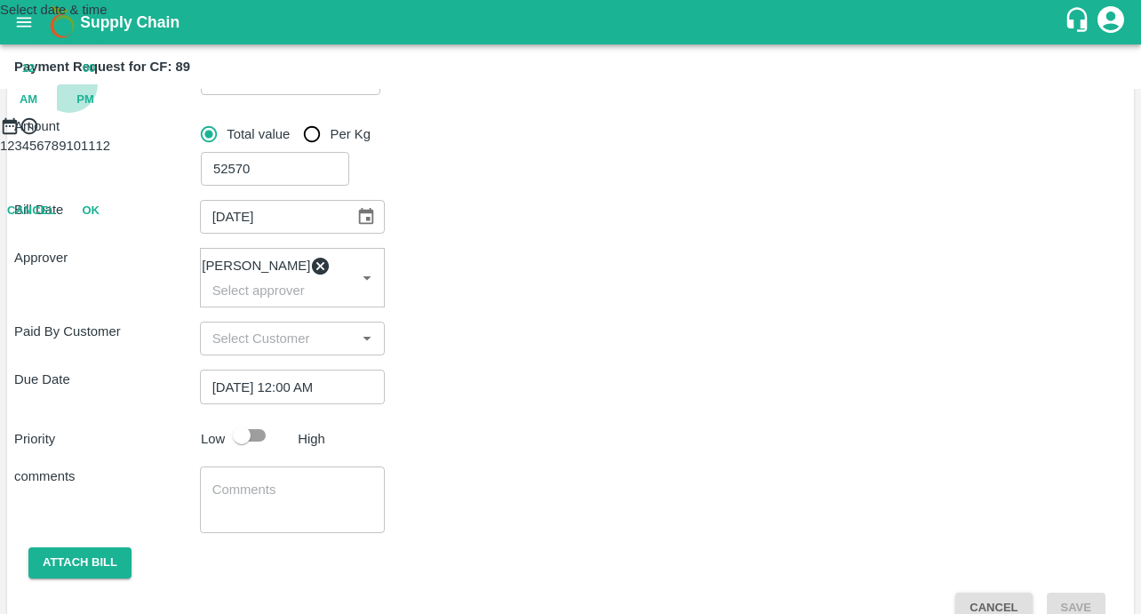
click at [94, 110] on span "PM" at bounding box center [85, 100] width 18 height 20
type input "[DATE] 12:00 PM"
click at [119, 305] on button "OK" at bounding box center [90, 289] width 57 height 31
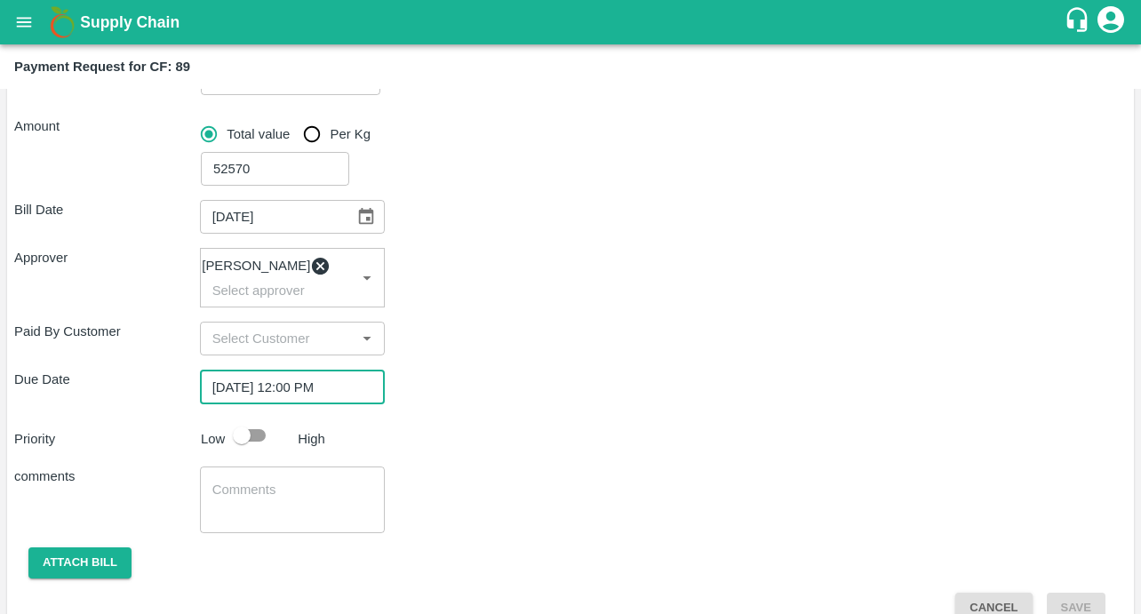
click at [516, 322] on div "Bill Date 07/08/2025 ​ Approver Kiran Naik ​ Paid By Customer ​ Due Date 11/08/…" at bounding box center [570, 404] width 1113 height 437
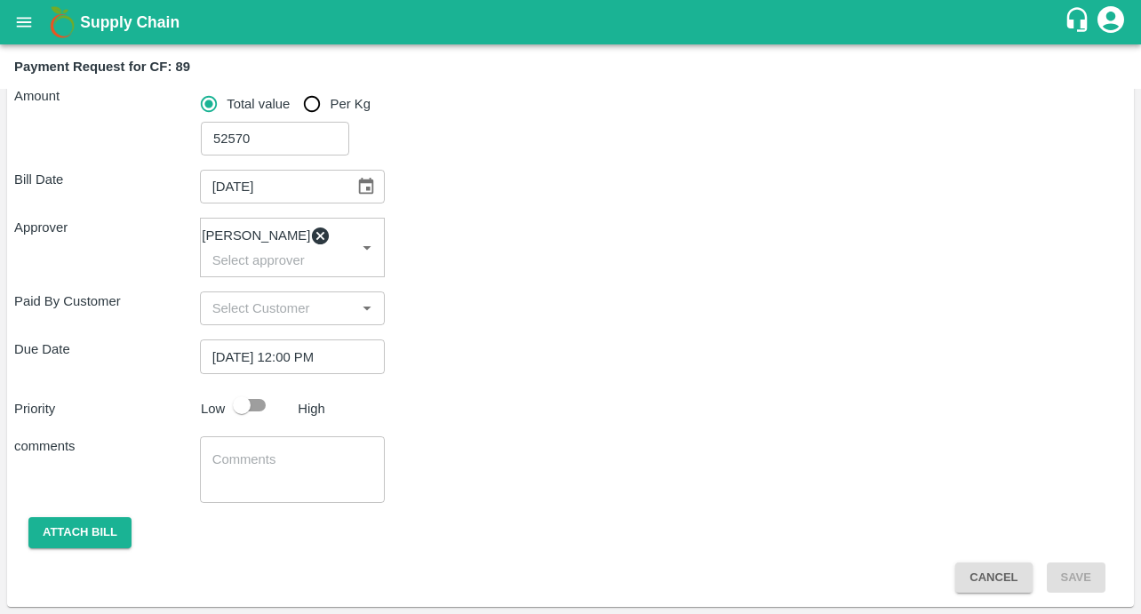
click at [252, 418] on input "checkbox" at bounding box center [241, 405] width 101 height 34
checkbox input "true"
click at [254, 467] on textarea at bounding box center [292, 469] width 161 height 37
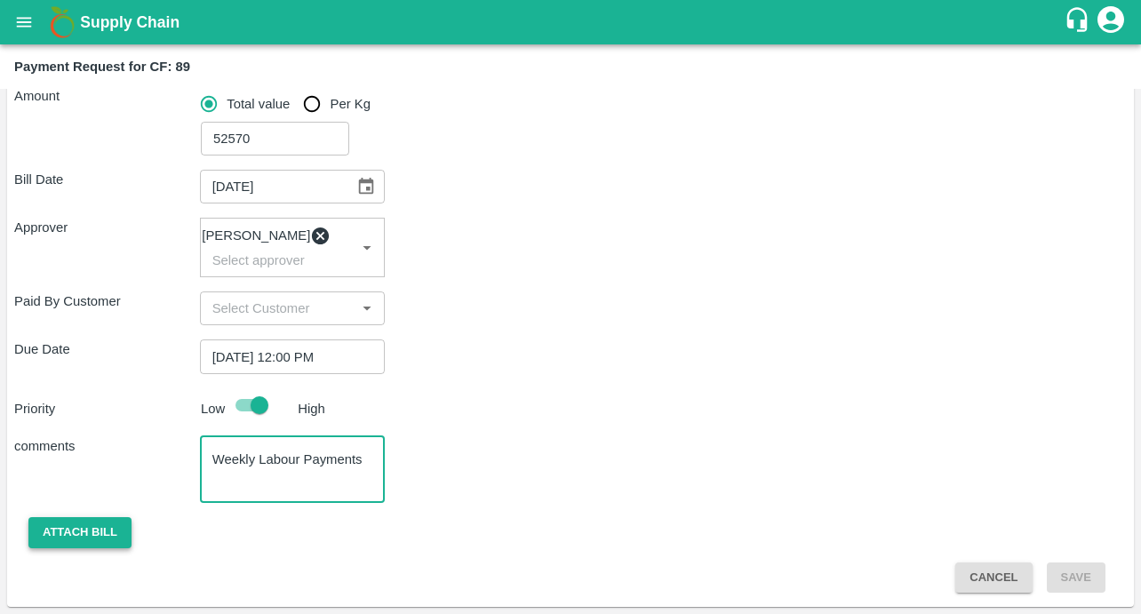
type textarea "Weekly Labour Payments"
click at [37, 536] on button "Attach bill" at bounding box center [79, 532] width 103 height 31
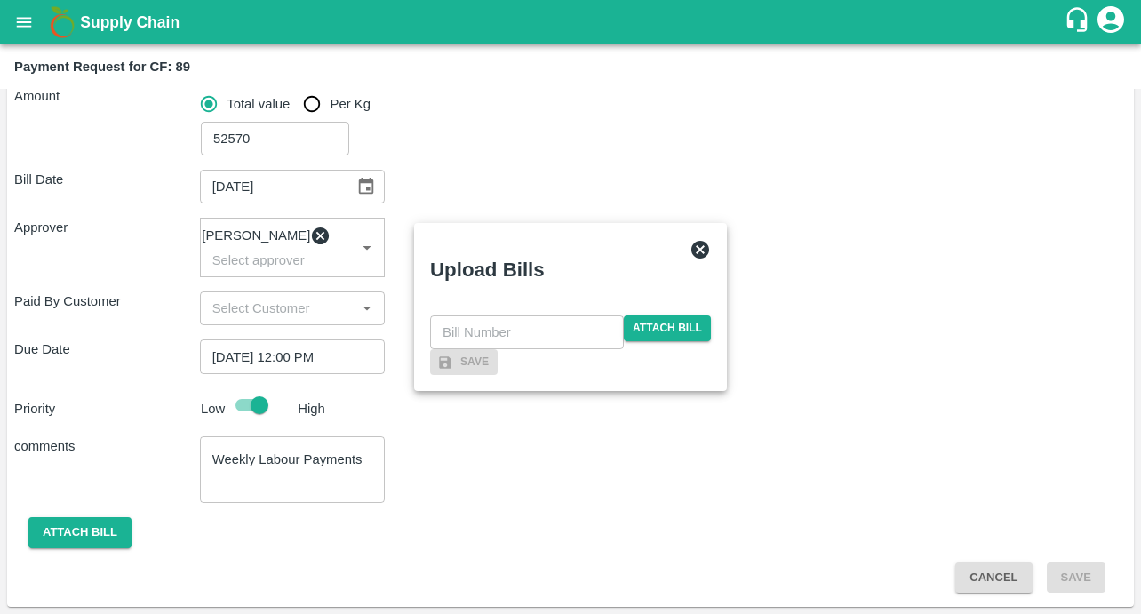
click at [644, 315] on div "​ Attach bill" at bounding box center [570, 332] width 281 height 34
click at [647, 315] on span "Attach bill" at bounding box center [667, 328] width 87 height 26
click at [0, 0] on input "Attach bill" at bounding box center [0, 0] width 0 height 0
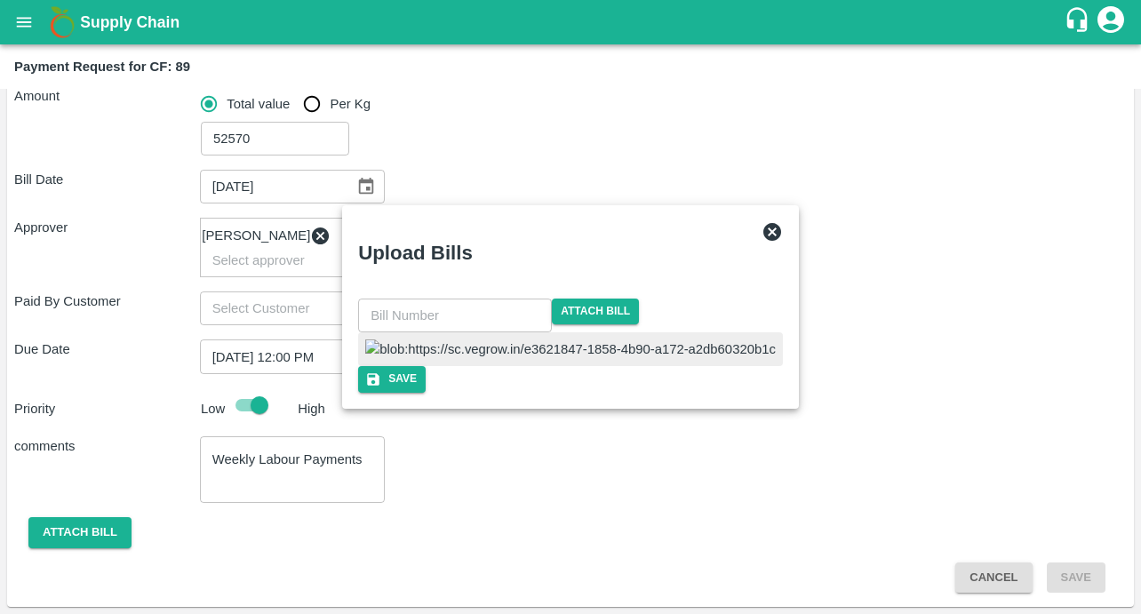
click at [489, 299] on input "text" at bounding box center [455, 316] width 194 height 34
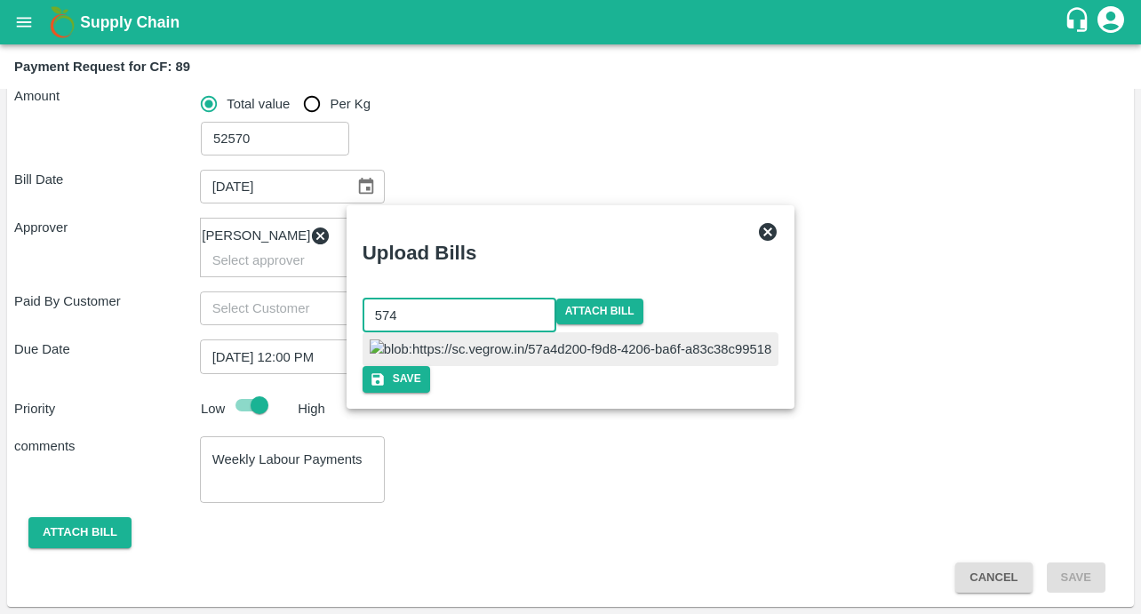
type input "574"
click at [603, 332] on div at bounding box center [571, 349] width 417 height 34
click at [673, 393] on div "574 ​ Attach bill Save" at bounding box center [570, 346] width 412 height 94
click at [432, 392] on button "Save" at bounding box center [398, 379] width 68 height 26
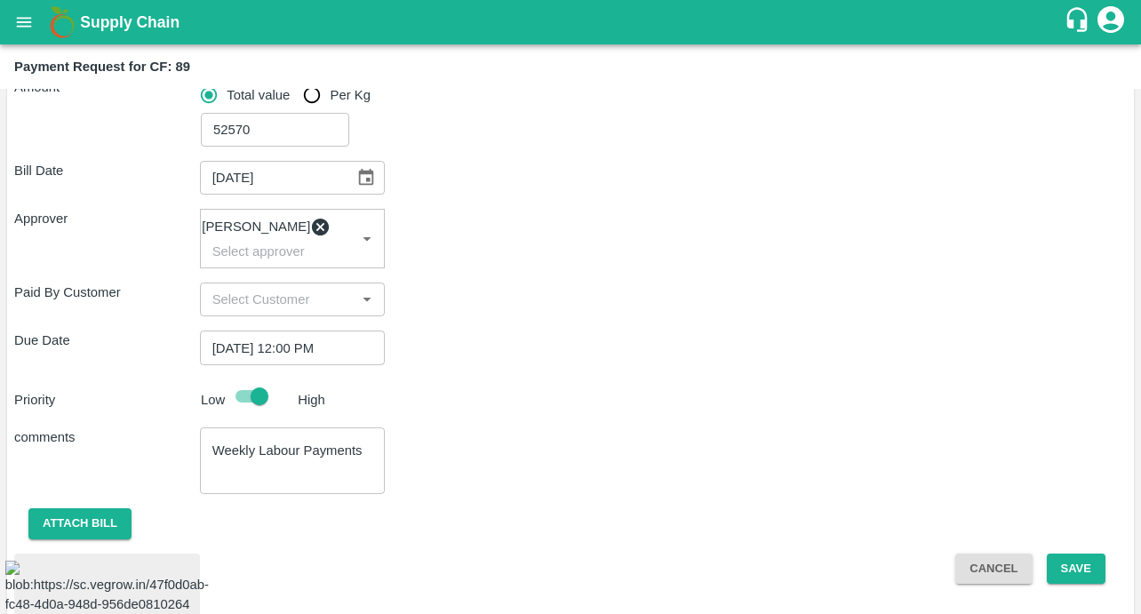
scroll to position [385, 0]
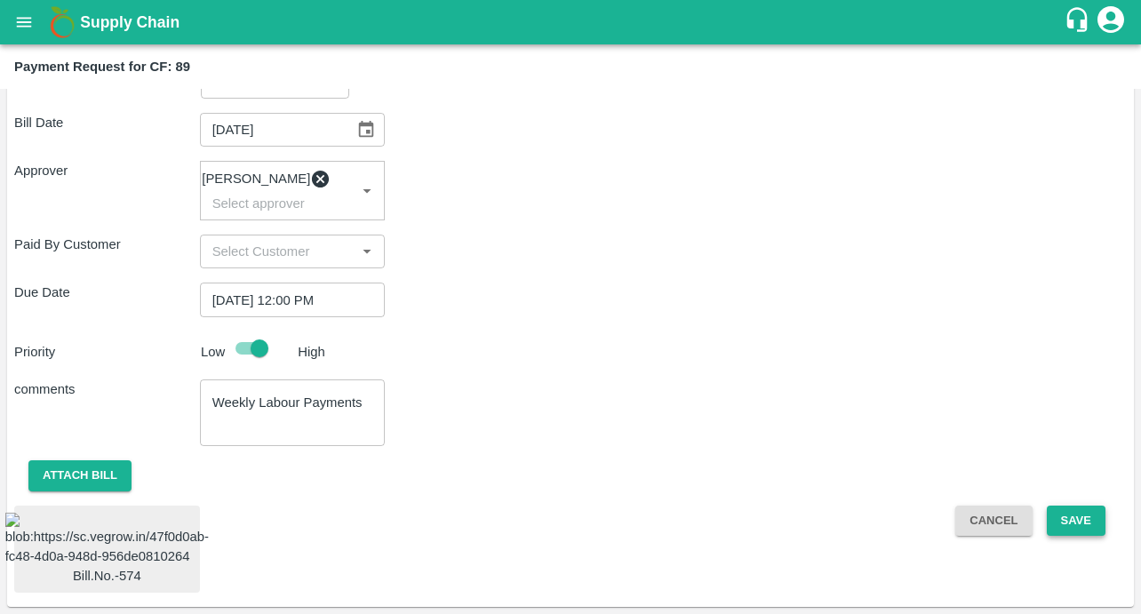
click at [1059, 506] on button "Save" at bounding box center [1076, 521] width 59 height 31
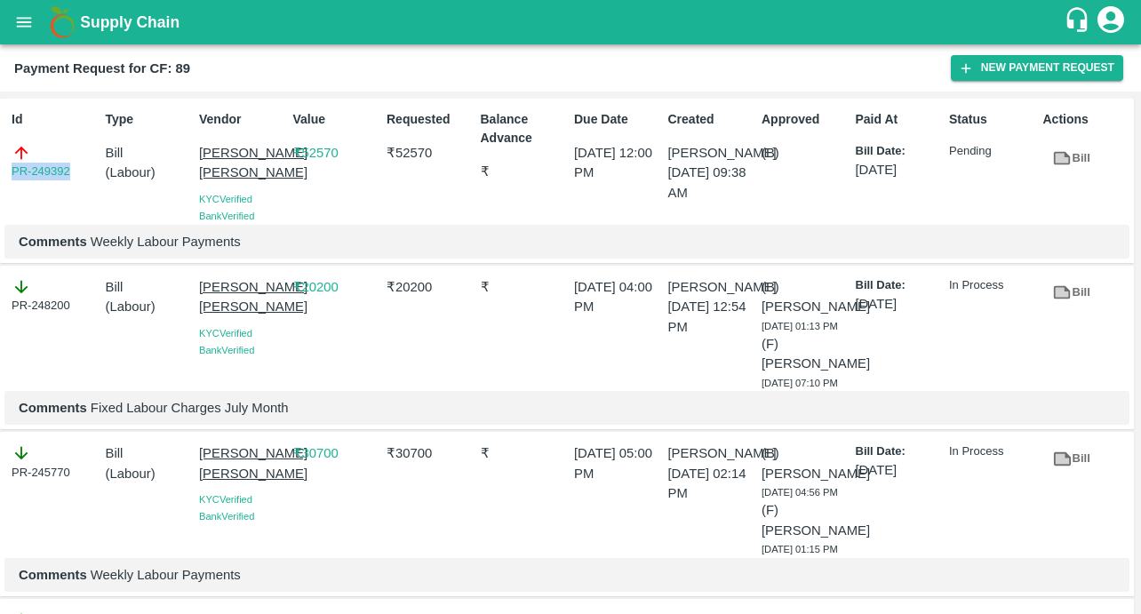
drag, startPoint x: 79, startPoint y: 171, endPoint x: -14, endPoint y: 171, distance: 93.3
click at [0, 171] on html "Supply Chain Payment Request for CF: 89 New Payment Request Id PR-249392 Type B…" at bounding box center [570, 307] width 1141 height 614
copy link "PR-249392"
click at [18, 13] on icon "open drawer" at bounding box center [24, 22] width 20 height 20
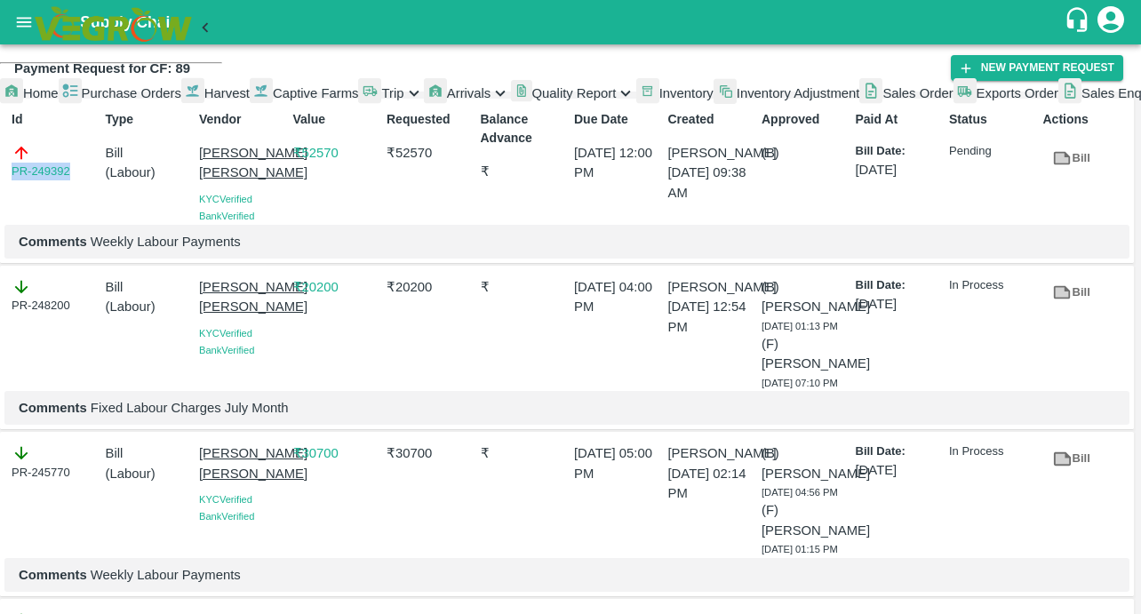
click at [273, 100] on span "Captive Farms" at bounding box center [316, 93] width 86 height 14
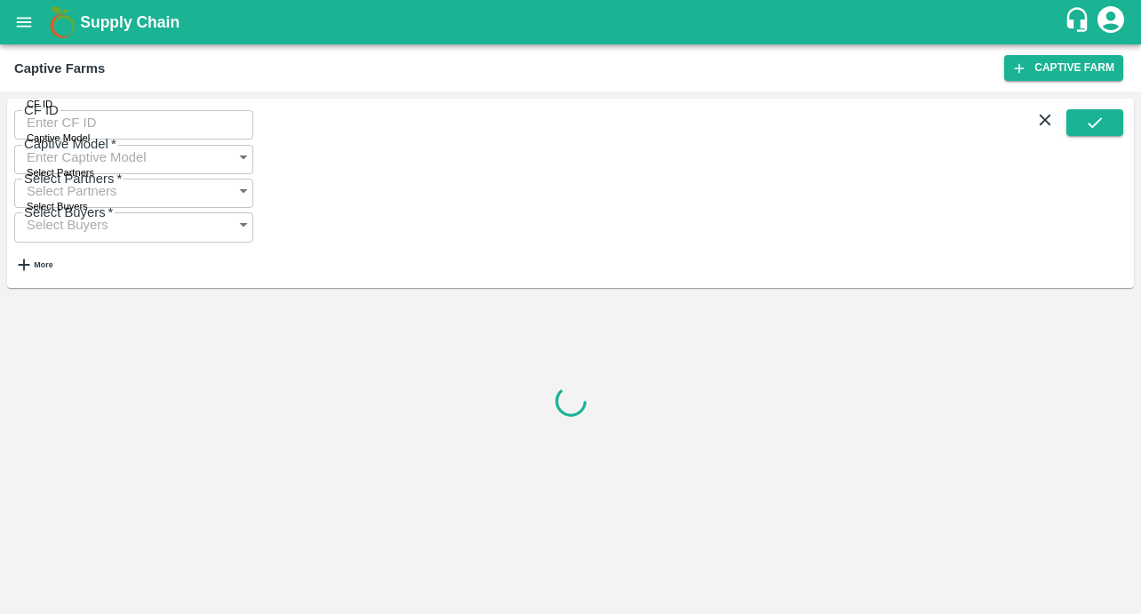
click at [67, 137] on input "CF ID" at bounding box center [133, 123] width 239 height 34
paste input "83"
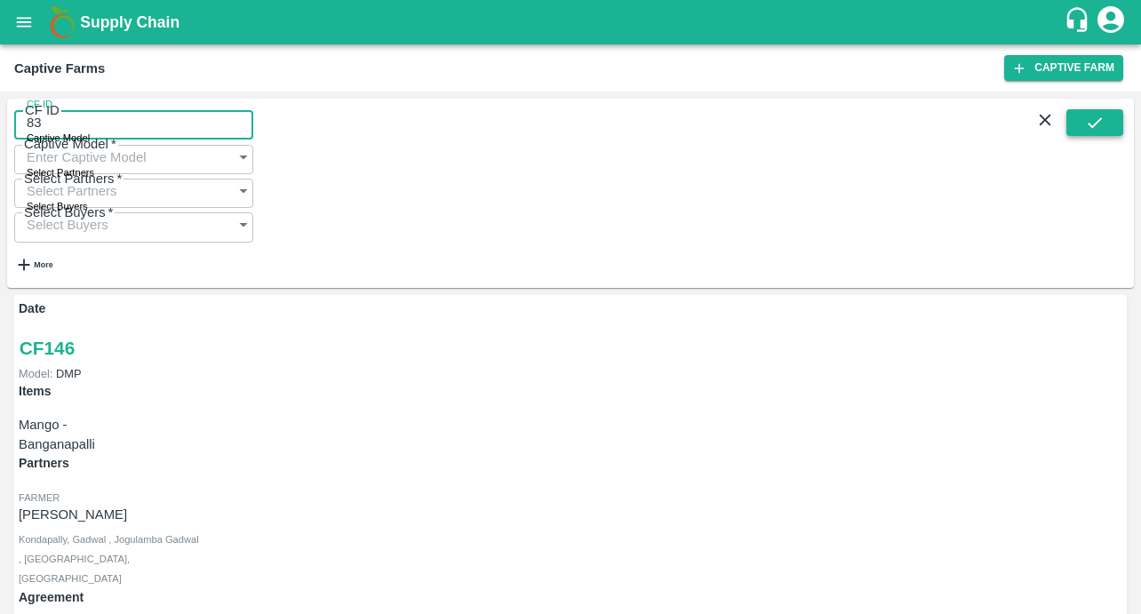
type input "83"
click at [1092, 128] on icon "submit" at bounding box center [1095, 122] width 14 height 11
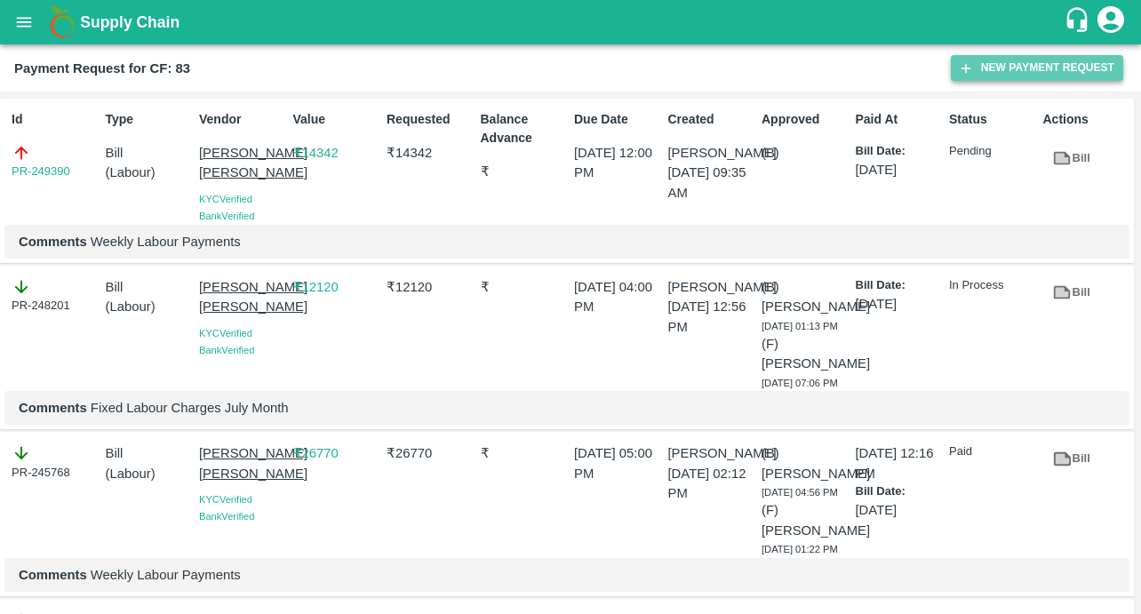
click at [986, 73] on button "New Payment Request" at bounding box center [1037, 68] width 172 height 26
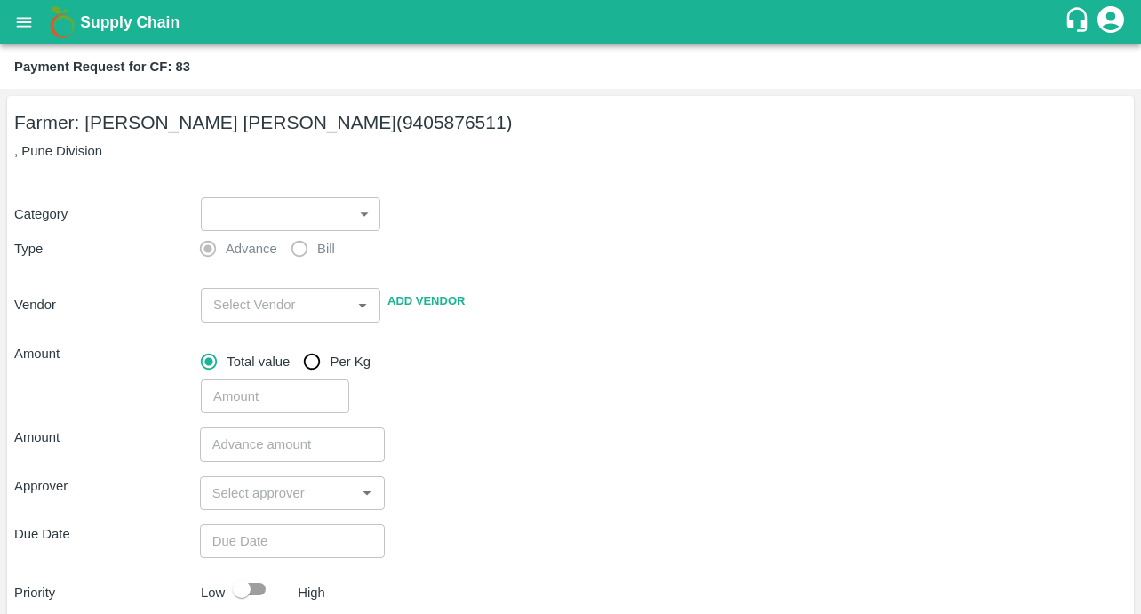
click at [265, 230] on body "Supply Chain Payment Request for CF: 83 Farmer: [PERSON_NAME] [PERSON_NAME] (94…" at bounding box center [570, 307] width 1141 height 614
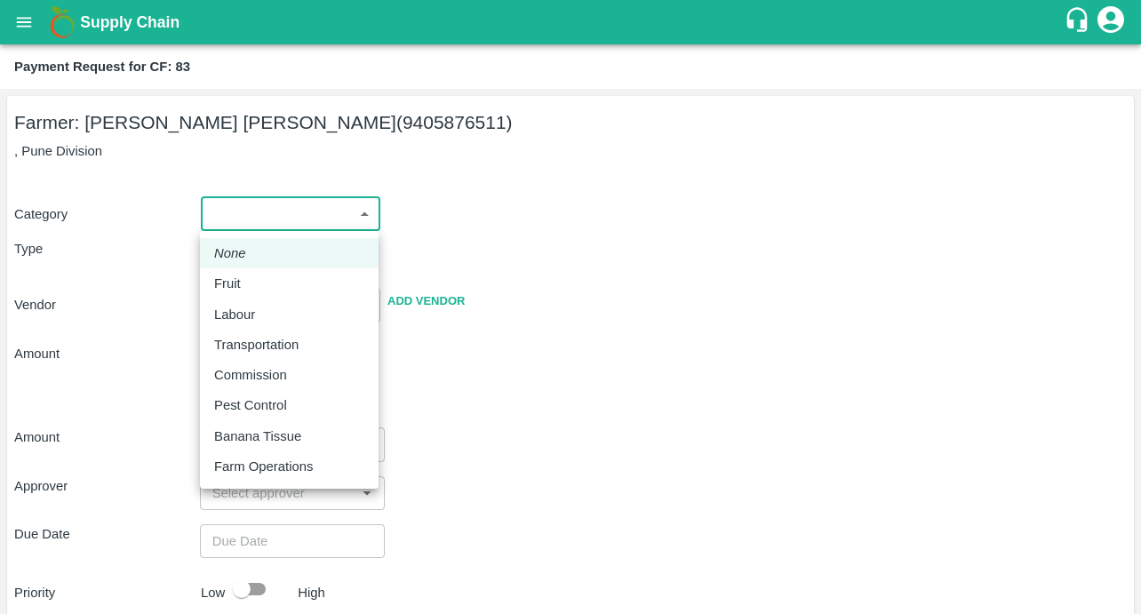
click at [260, 323] on div "Labour" at bounding box center [239, 315] width 50 height 20
type input "2"
radio input "false"
radio input "true"
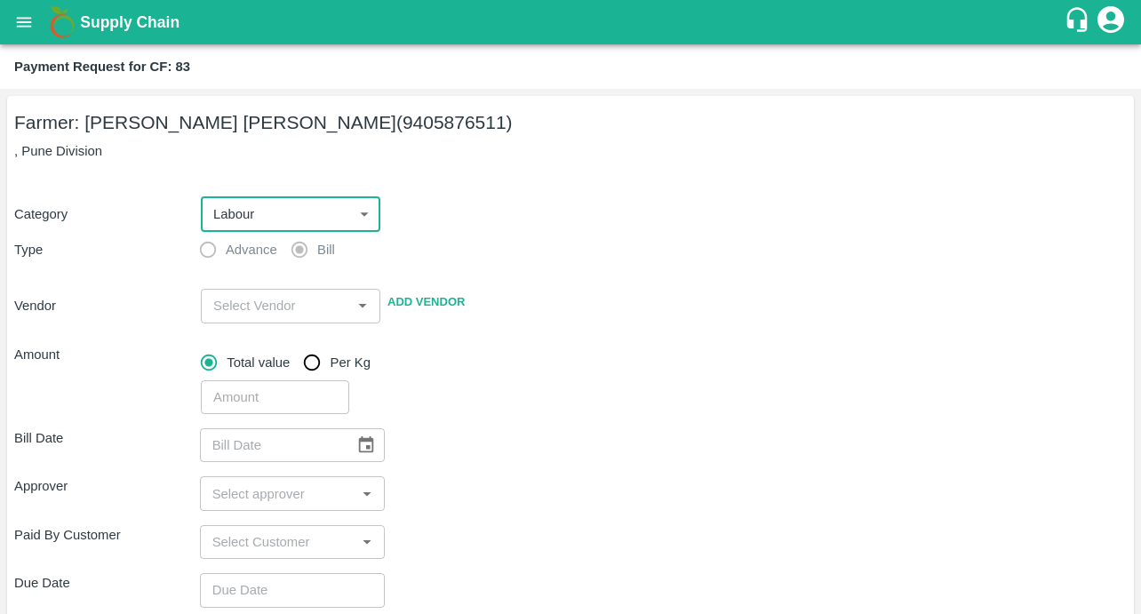
click at [262, 315] on input "input" at bounding box center [276, 305] width 140 height 23
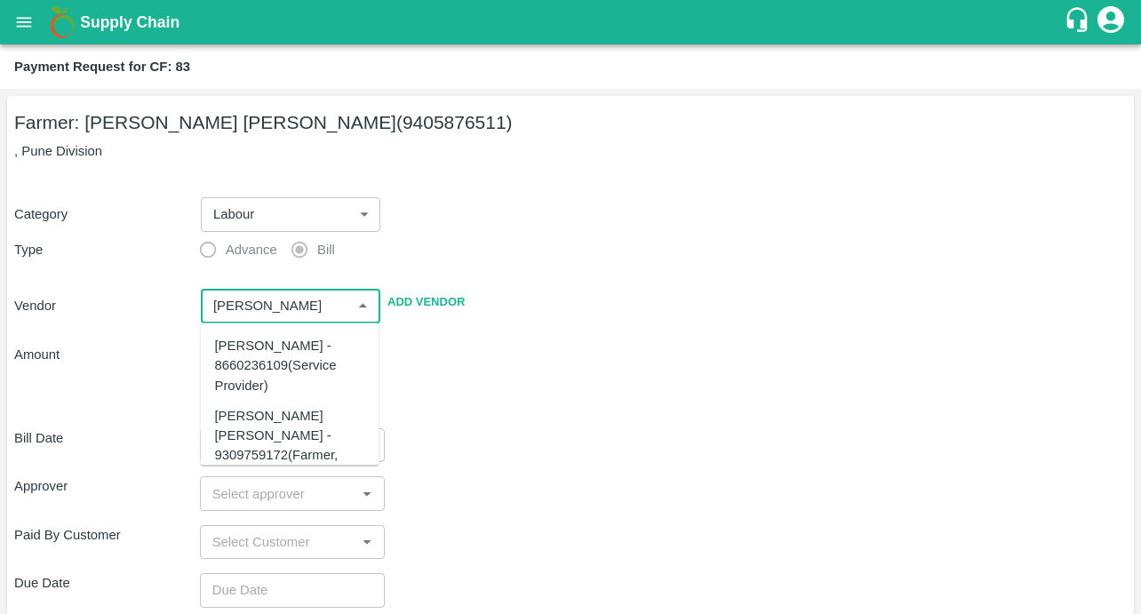
scroll to position [82, 0]
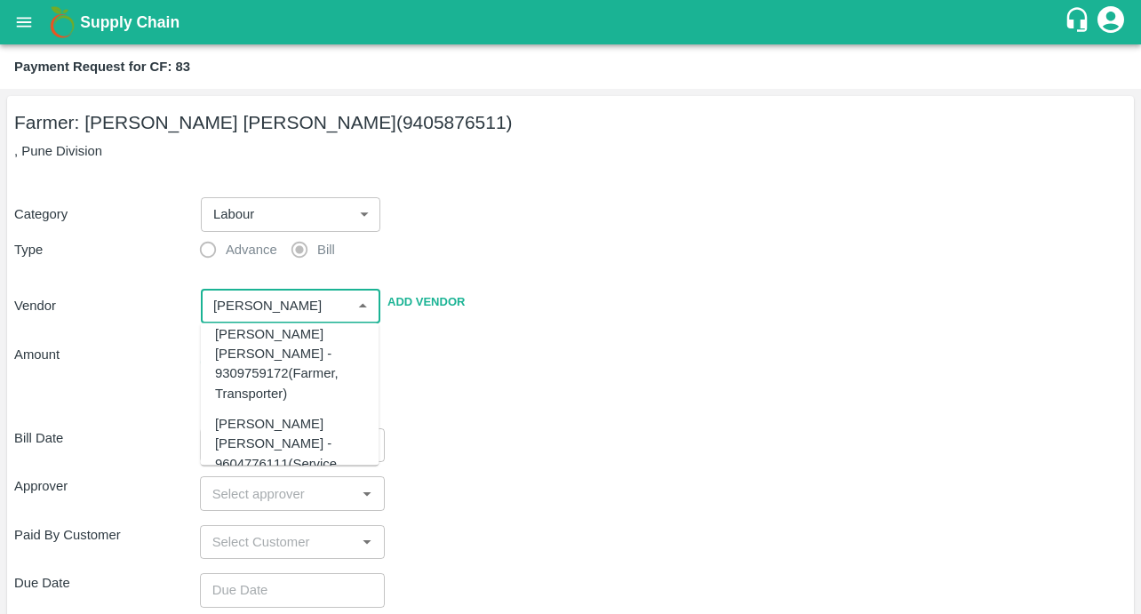
click at [245, 415] on div "[PERSON_NAME] [PERSON_NAME] - 9604776111(Service Provider)" at bounding box center [290, 452] width 150 height 79
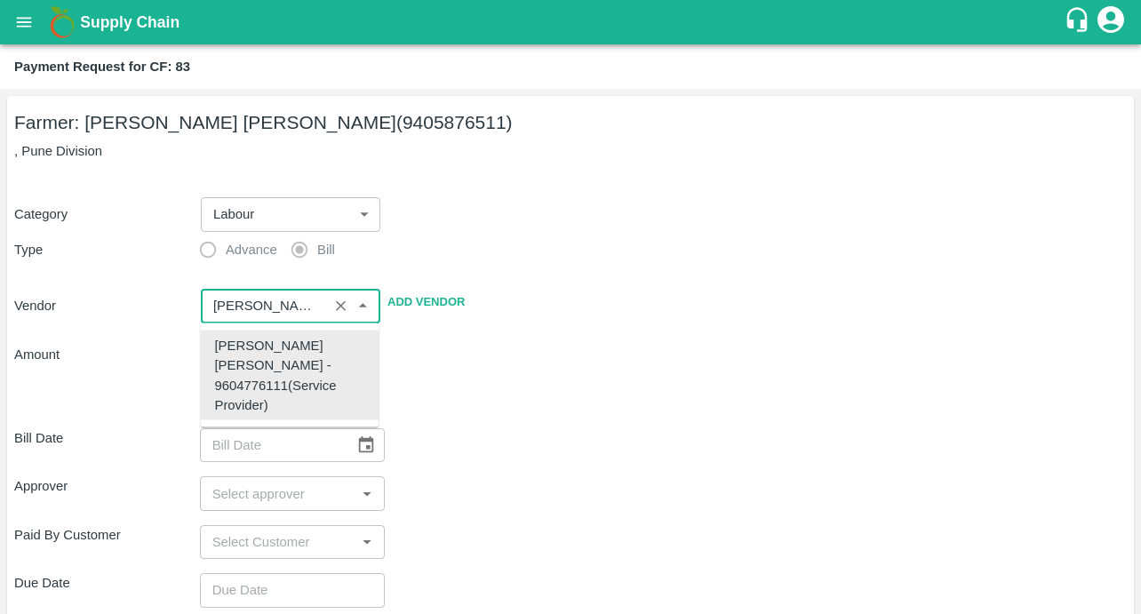
scroll to position [0, 0]
type input "[PERSON_NAME] [PERSON_NAME] - 9604776111(Service Provider)"
click at [542, 371] on div "Total value Per Kg" at bounding box center [664, 363] width 926 height 36
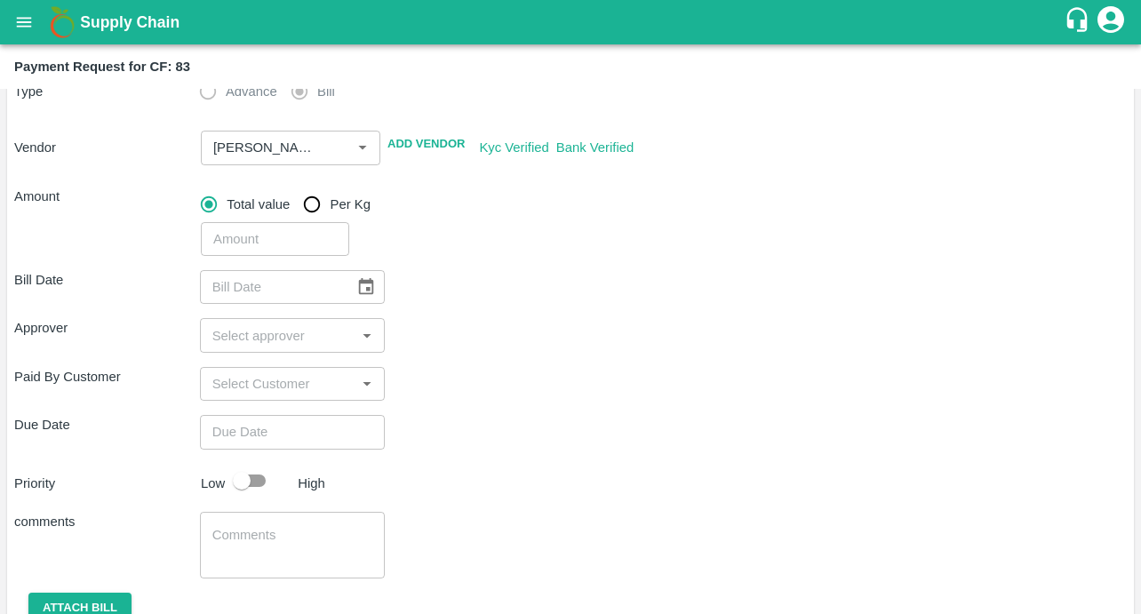
scroll to position [232, 0]
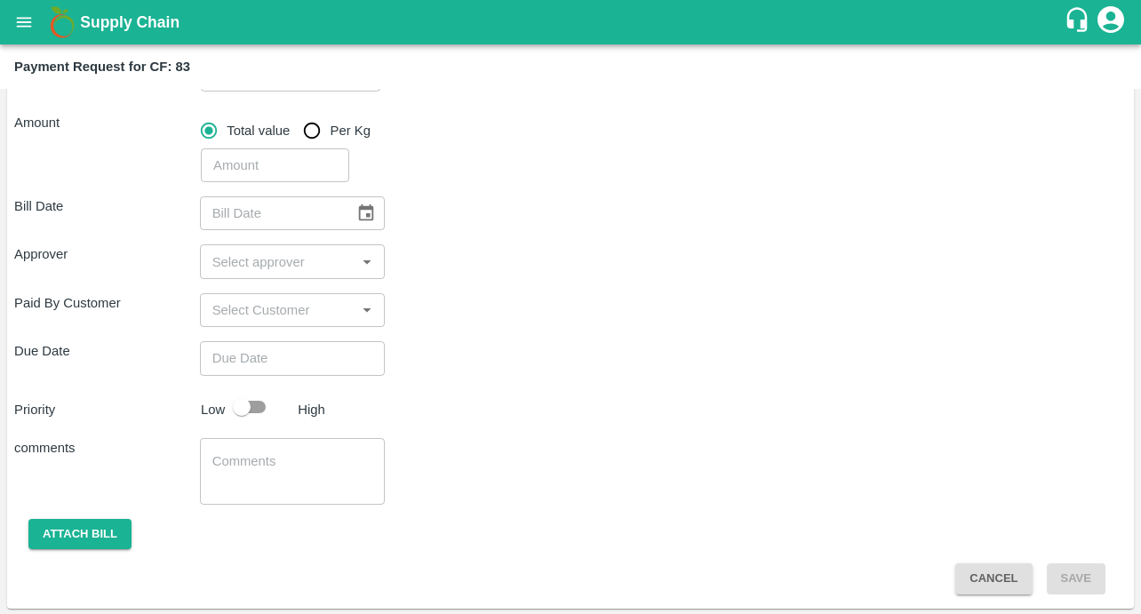
click at [251, 161] on input "number" at bounding box center [275, 165] width 148 height 34
type input "44140"
click at [364, 204] on icon "Choose date" at bounding box center [366, 213] width 20 height 20
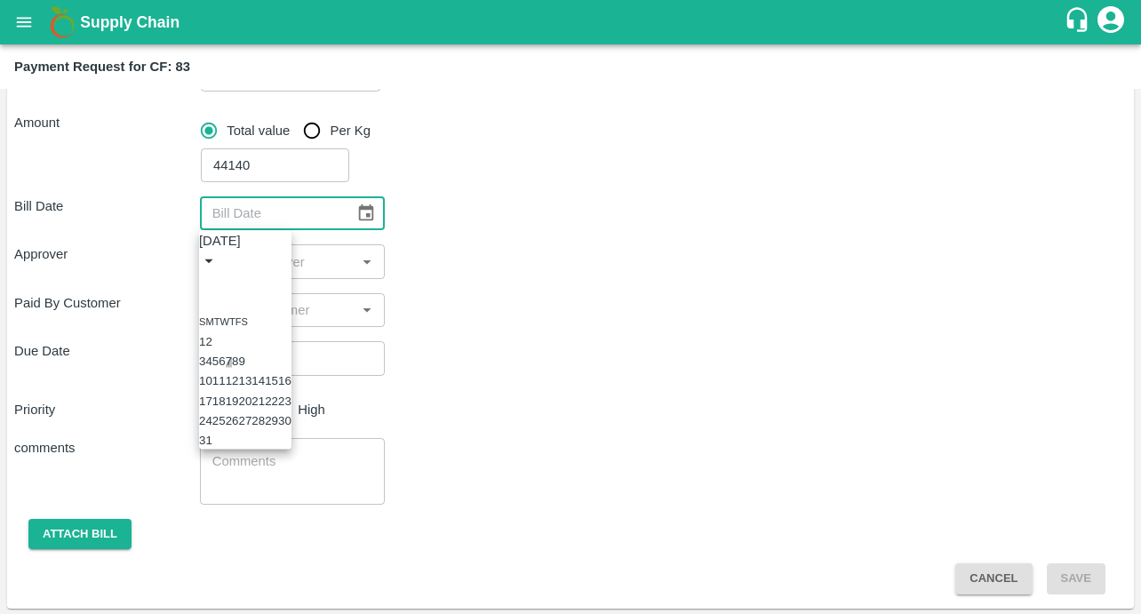
click at [232, 360] on button "7" at bounding box center [229, 361] width 6 height 13
type input "[DATE]"
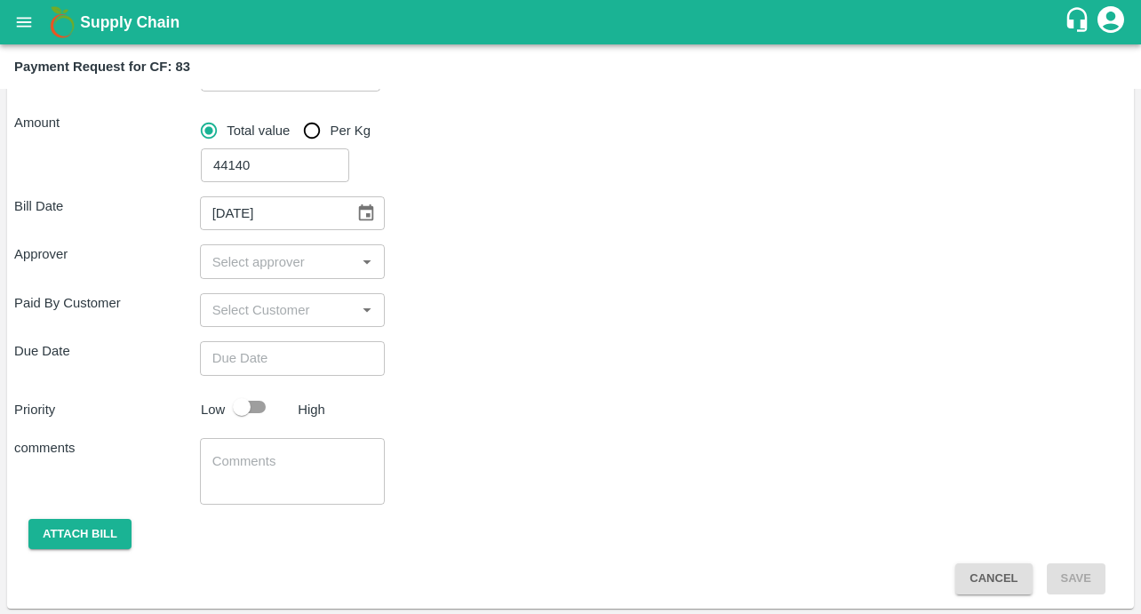
click at [283, 267] on input "input" at bounding box center [278, 261] width 146 height 23
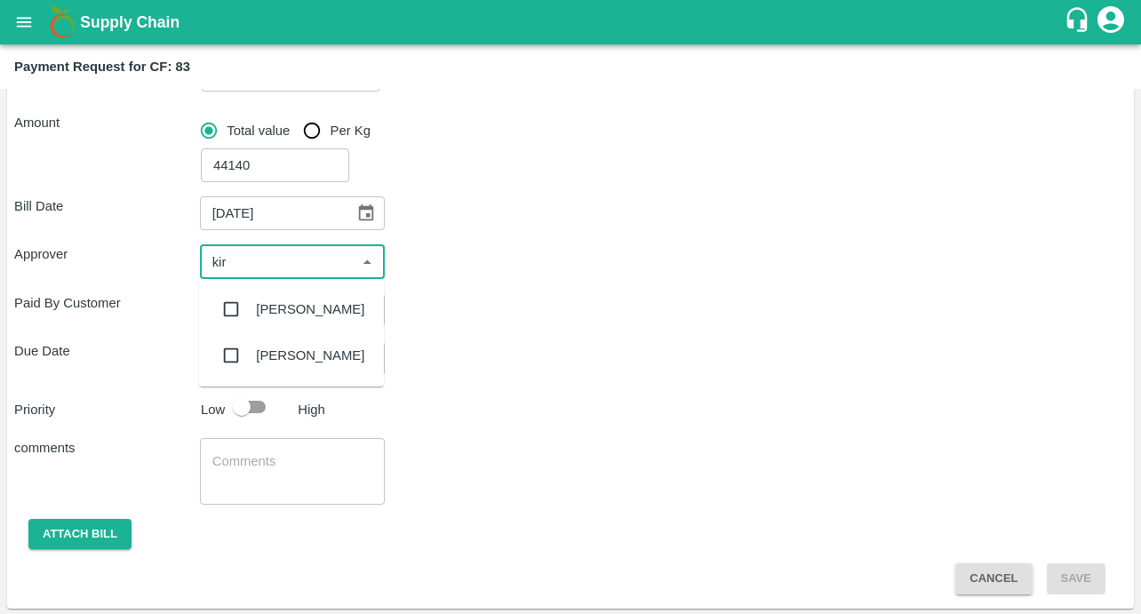
type input "kira"
click at [230, 308] on input "checkbox" at bounding box center [231, 309] width 36 height 36
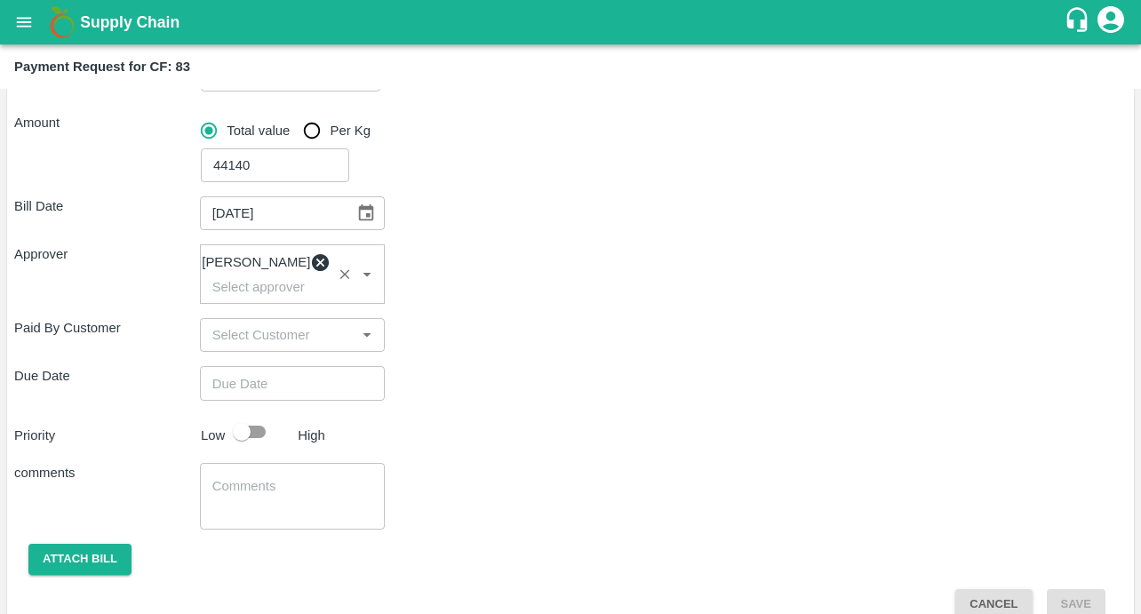
click at [244, 337] on input "input" at bounding box center [278, 334] width 146 height 23
click at [523, 373] on div "Bill Date [DATE] ​ Approver [PERSON_NAME] ​ Paid By Customer ​ Due Date ​ Prior…" at bounding box center [570, 400] width 1113 height 437
type input "DD/MM/YYYY hh:mm aa"
click at [346, 392] on input "DD/MM/YYYY hh:mm aa" at bounding box center [286, 383] width 173 height 34
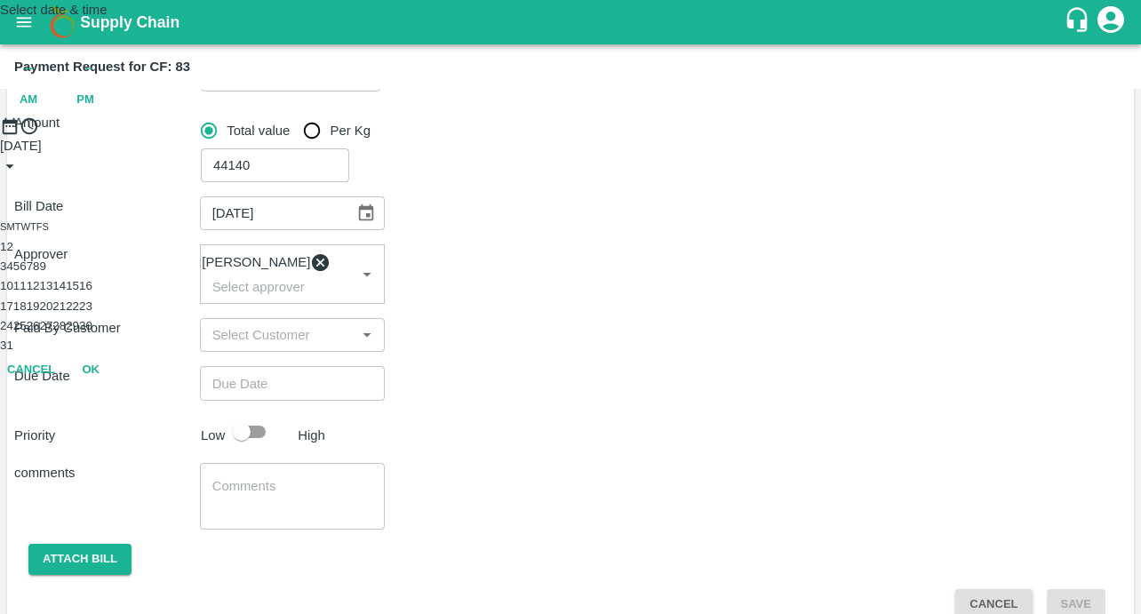
click at [27, 292] on button "11" at bounding box center [19, 285] width 13 height 13
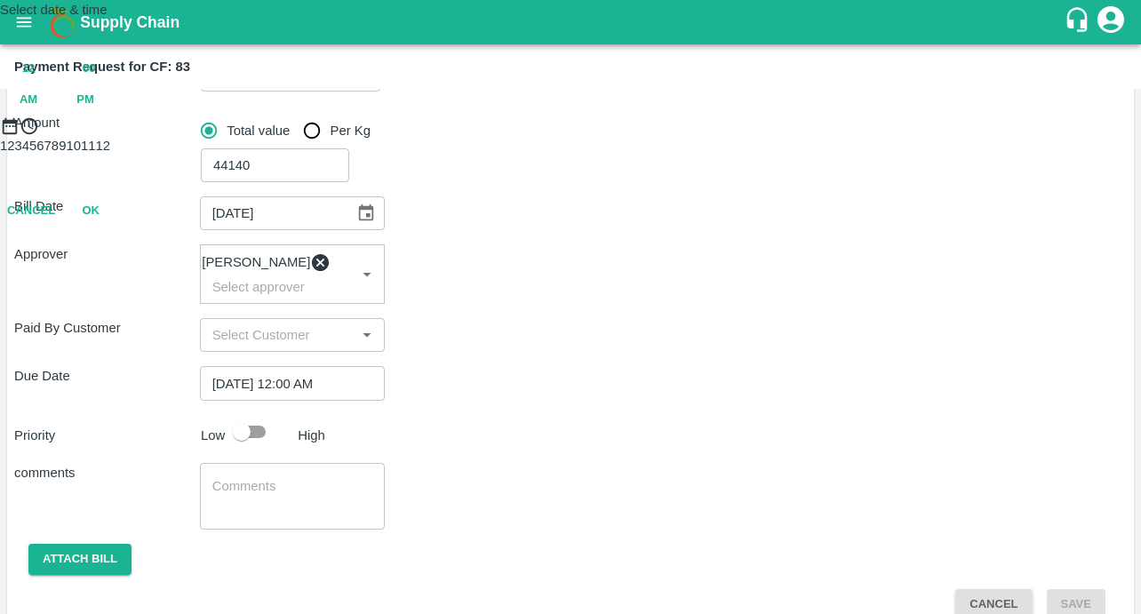
click at [94, 110] on span "PM" at bounding box center [85, 100] width 18 height 20
type input "[DATE] 12:00 PM"
click at [119, 305] on button "OK" at bounding box center [90, 289] width 57 height 31
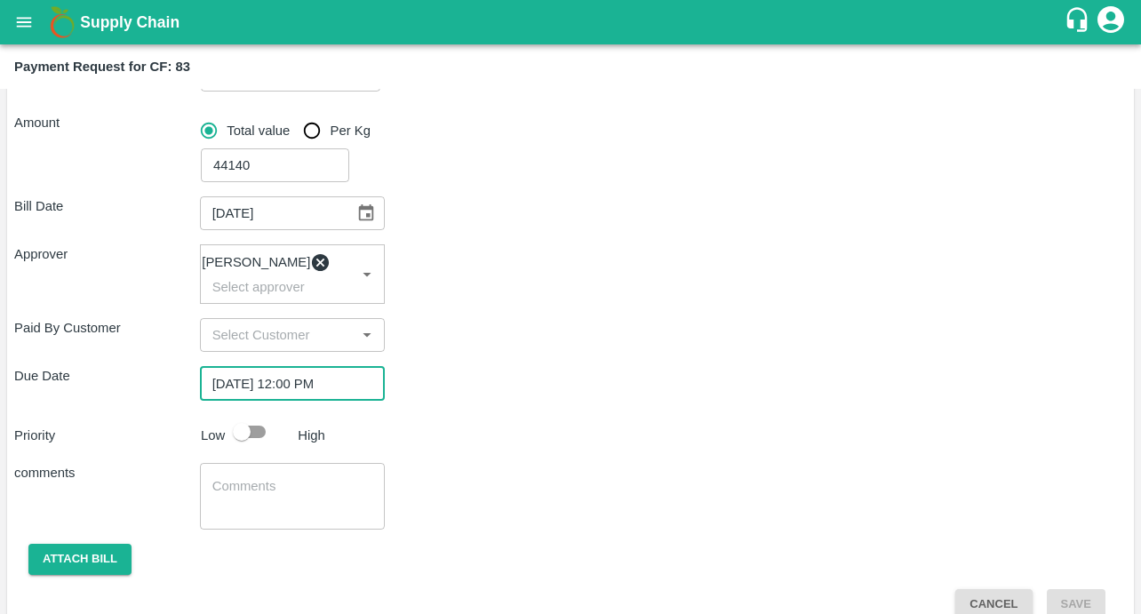
click at [252, 441] on input "checkbox" at bounding box center [241, 432] width 101 height 34
checkbox input "true"
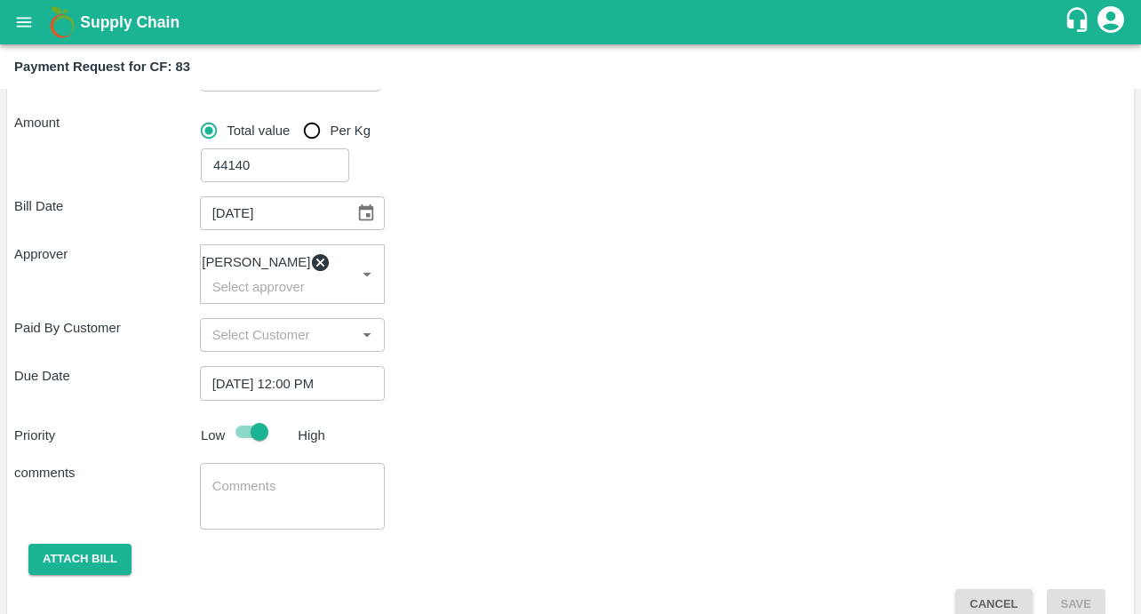
click at [248, 523] on div "x ​" at bounding box center [293, 496] width 186 height 67
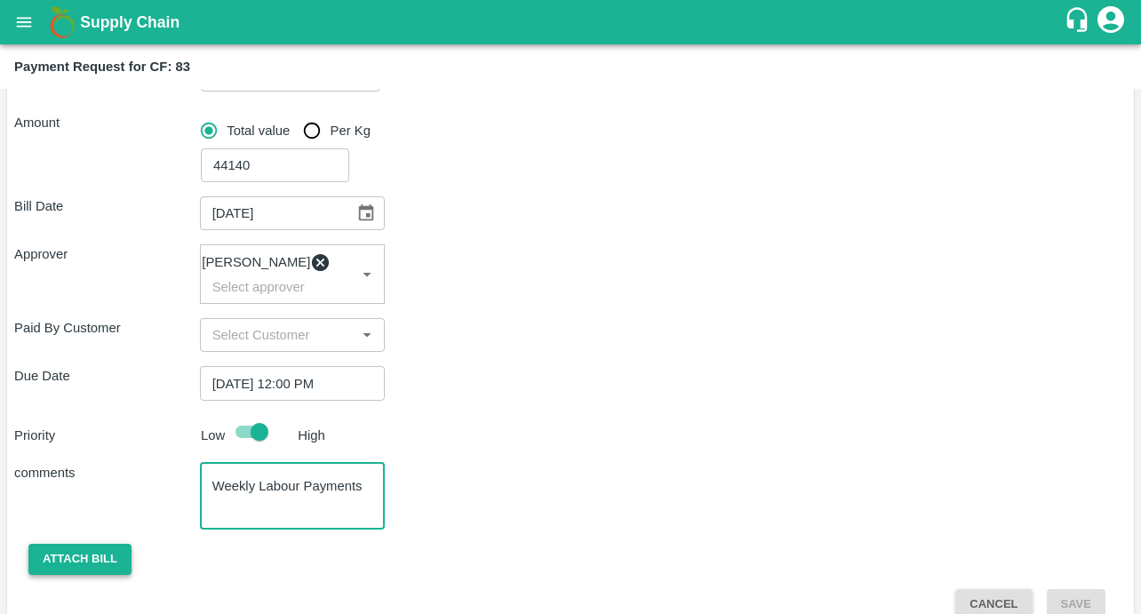
type textarea "Weekly Labour Payments"
click at [94, 555] on button "Attach bill" at bounding box center [79, 559] width 103 height 31
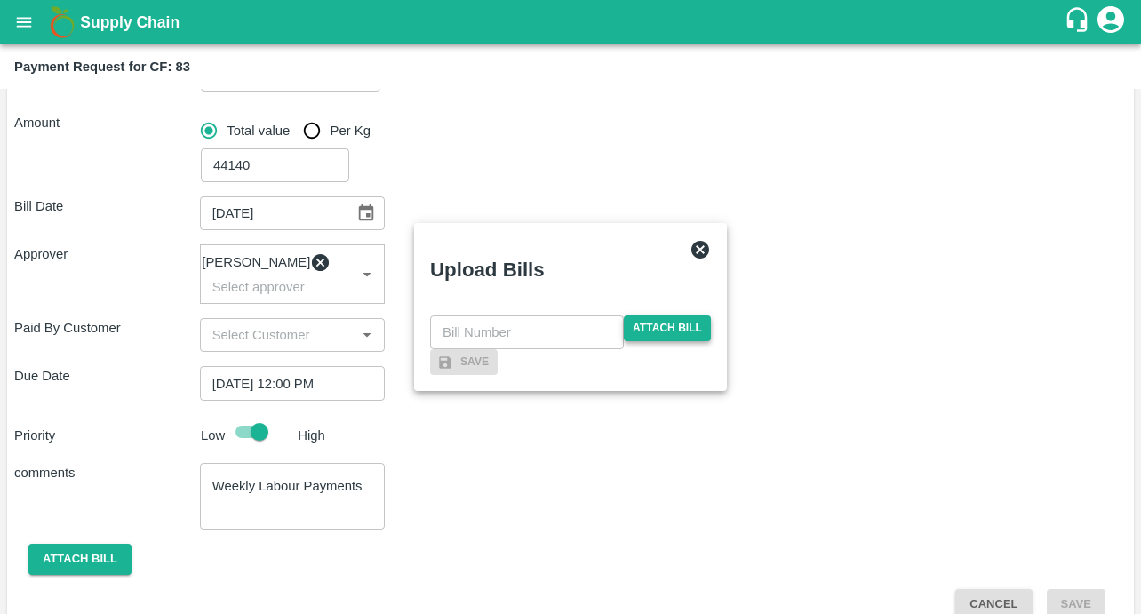
click at [630, 315] on span "Attach bill" at bounding box center [667, 328] width 87 height 26
click at [0, 0] on input "Attach bill" at bounding box center [0, 0] width 0 height 0
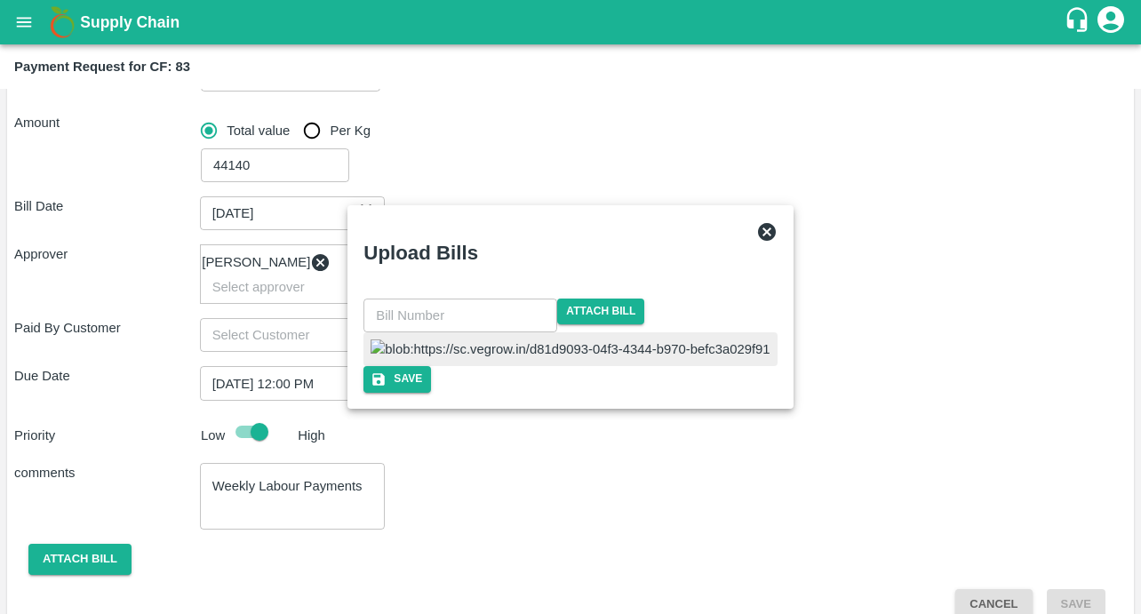
click at [528, 299] on input "text" at bounding box center [460, 316] width 194 height 34
type input "571"
click at [386, 387] on icon "button" at bounding box center [378, 379] width 16 height 16
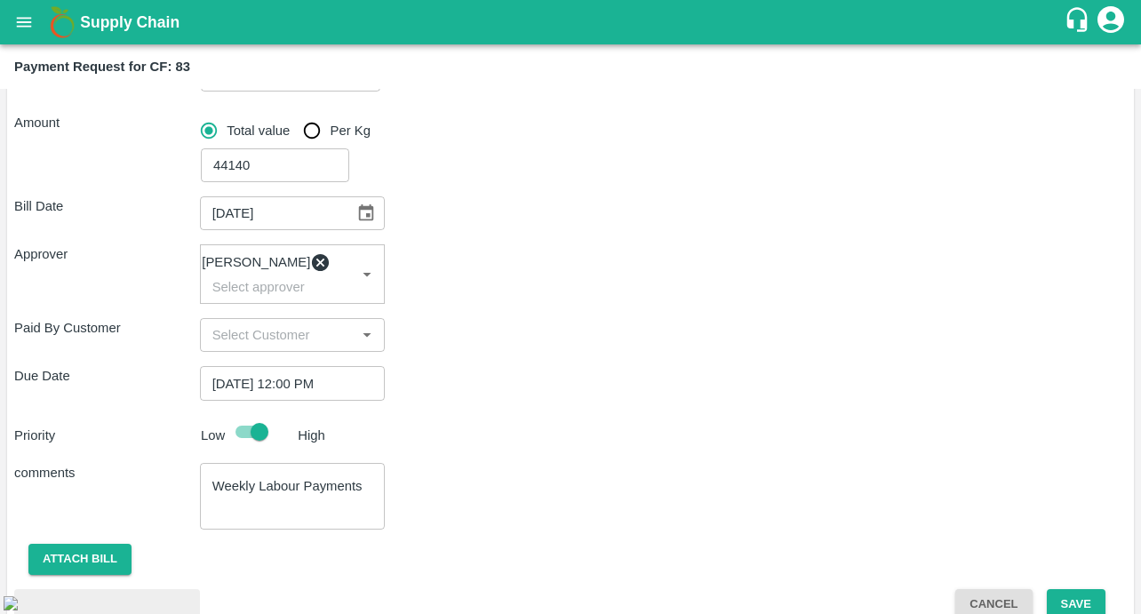
scroll to position [385, 0]
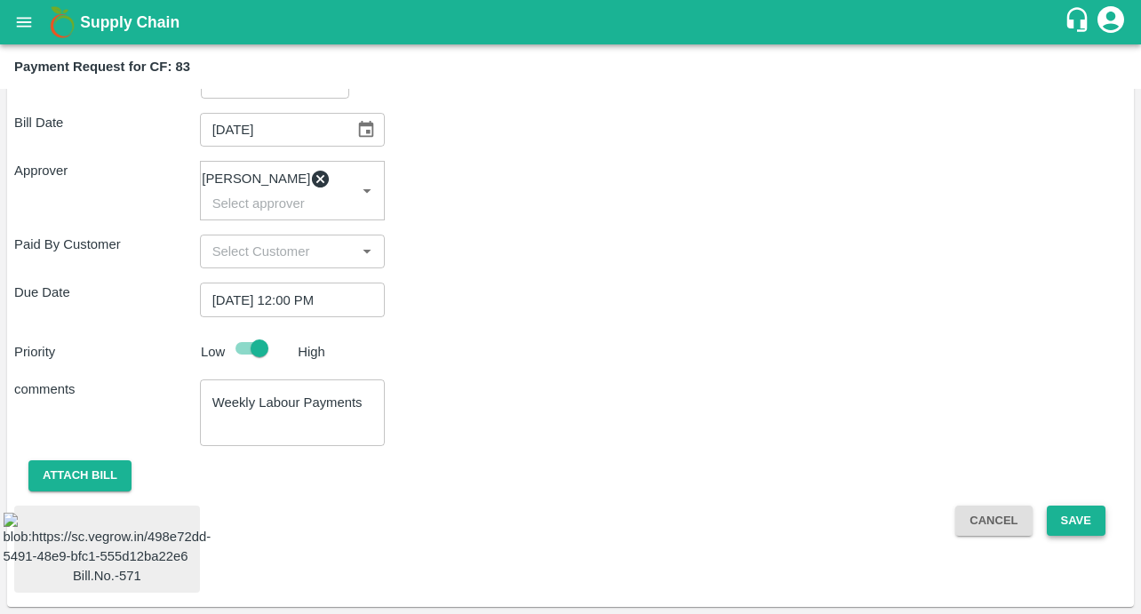
click at [1073, 506] on button "Save" at bounding box center [1076, 521] width 59 height 31
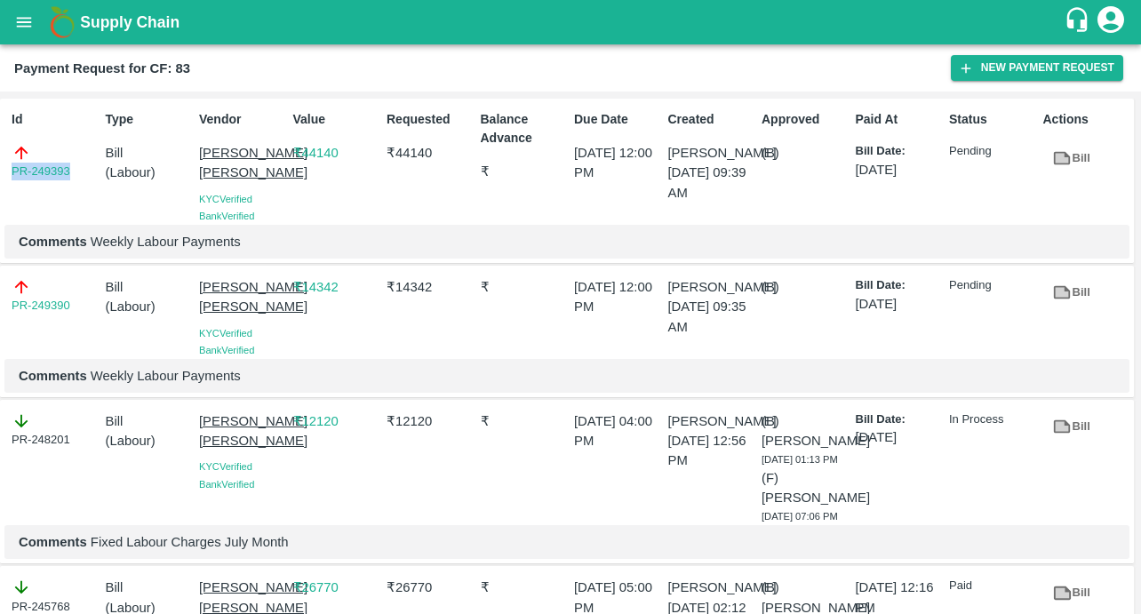
drag, startPoint x: 77, startPoint y: 170, endPoint x: -7, endPoint y: 170, distance: 84.4
click at [0, 170] on html "Supply Chain Payment Request for CF: 83 New Payment Request Id PR-249393 Type B…" at bounding box center [570, 307] width 1141 height 614
copy link "PR-249393"
click at [15, 26] on icon "open drawer" at bounding box center [24, 22] width 20 height 20
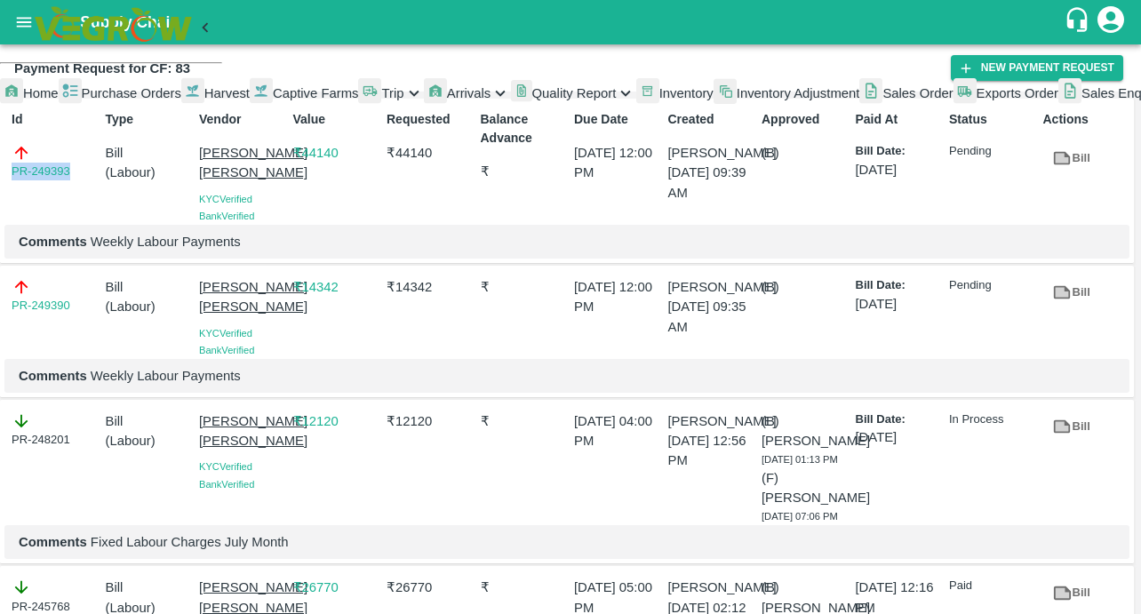
click at [273, 100] on span "Captive Farms" at bounding box center [316, 93] width 86 height 14
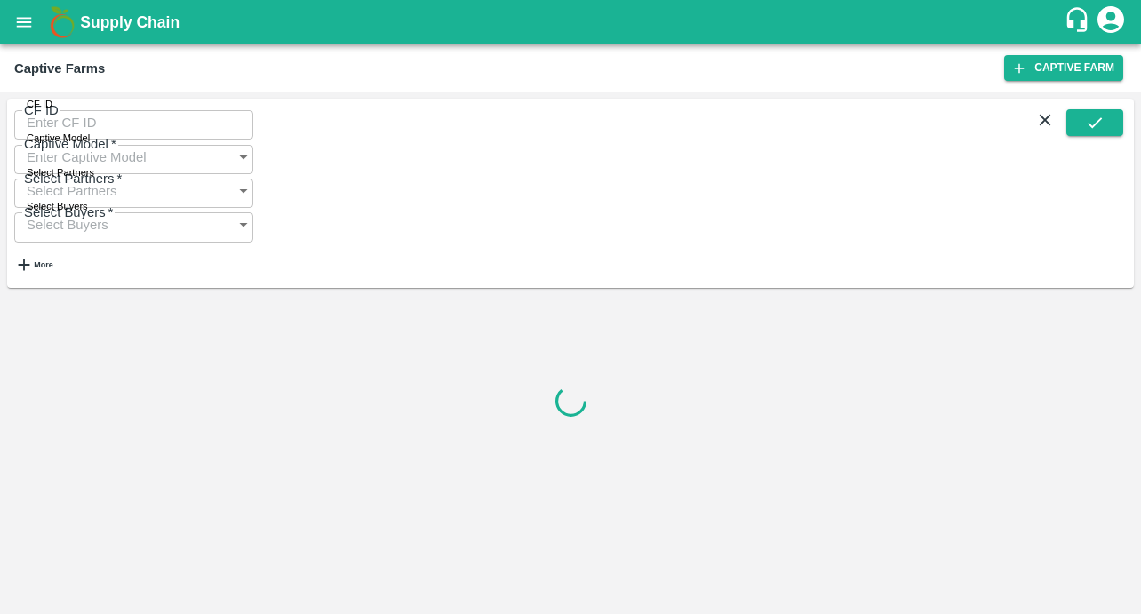
click at [102, 134] on input "CF ID" at bounding box center [133, 123] width 239 height 34
paste input "128"
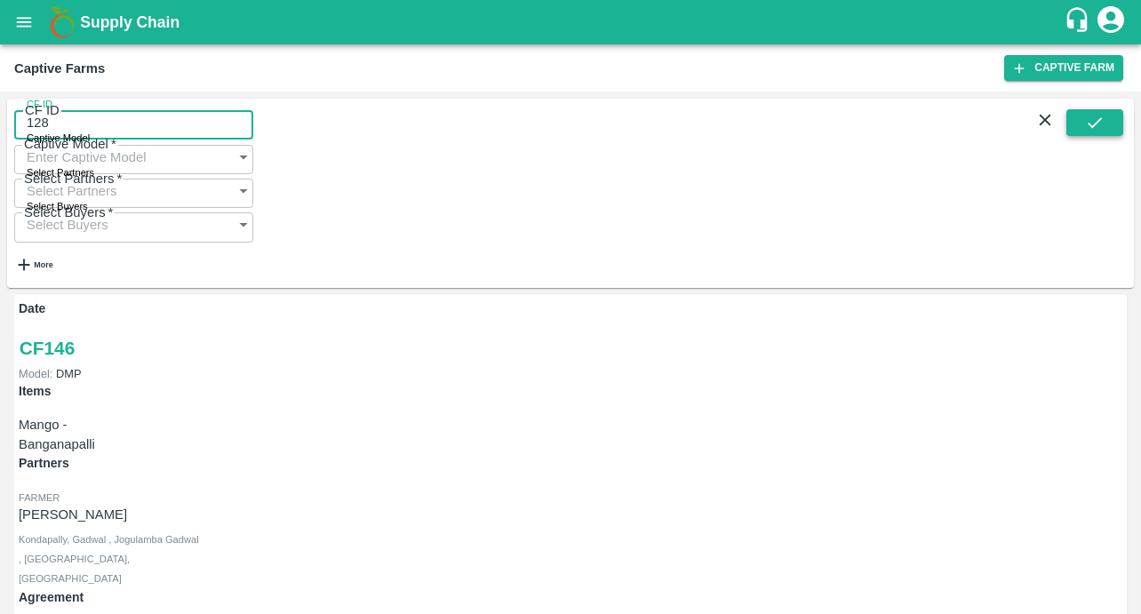
type input "128"
click at [1090, 132] on icon "submit" at bounding box center [1095, 123] width 20 height 20
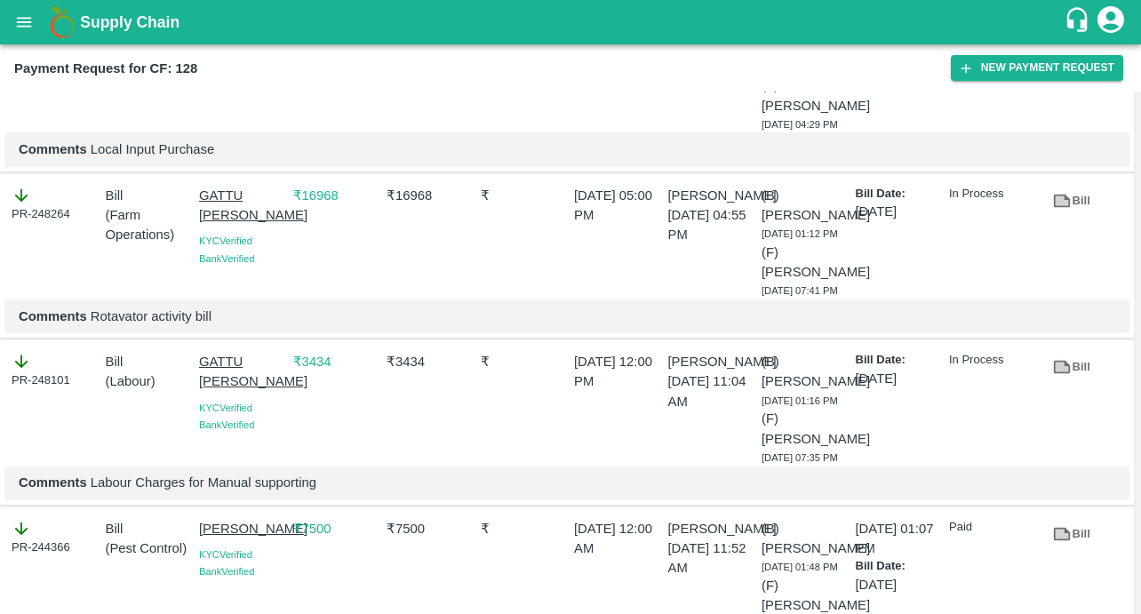
scroll to position [654, 0]
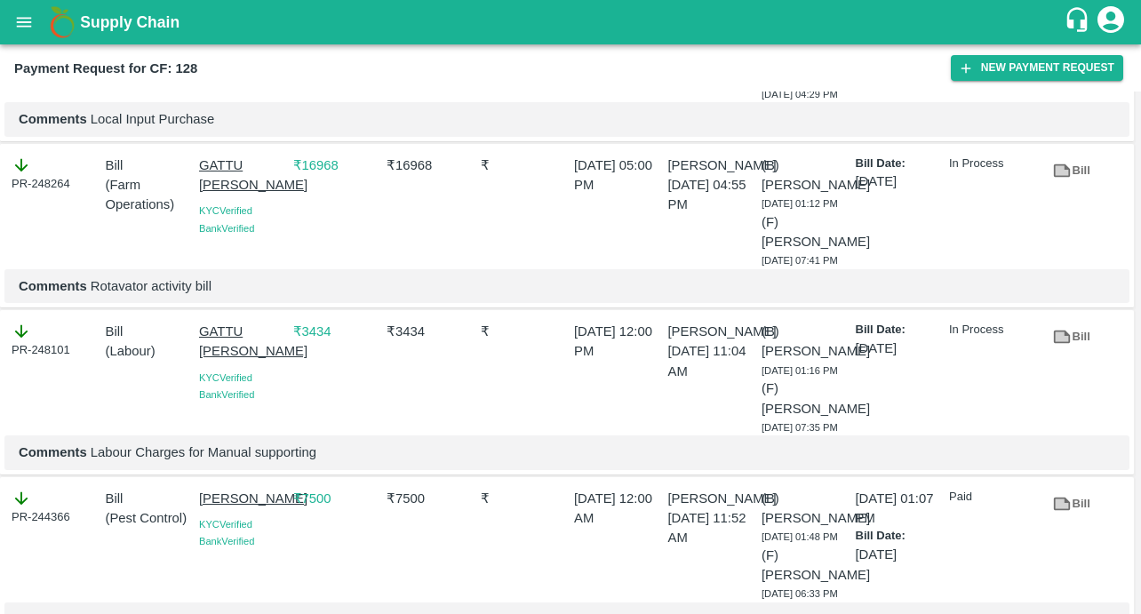
drag, startPoint x: 194, startPoint y: 154, endPoint x: 246, endPoint y: 198, distance: 68.7
click at [246, 198] on div "GATTU [PERSON_NAME] KYC Verified Bank Verified" at bounding box center [239, 208] width 94 height 121
copy p "GATTU [PERSON_NAME]"
click at [968, 62] on icon "button" at bounding box center [966, 68] width 16 height 16
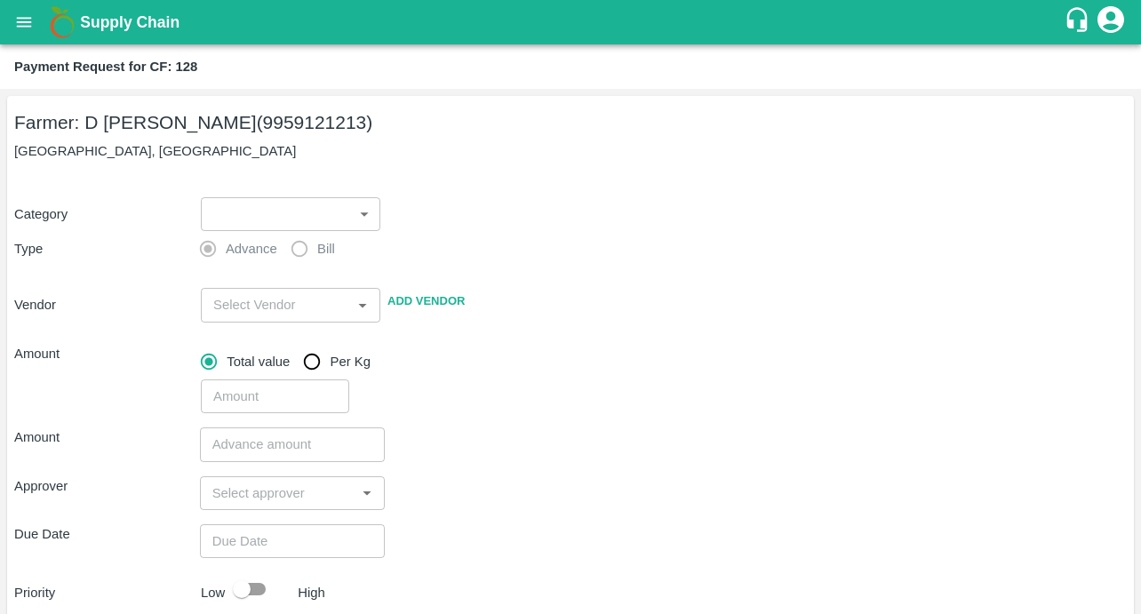
click at [284, 227] on body "Supply Chain Payment Request for CF: 128 Farmer: D Ramakrishna Reddy (995912121…" at bounding box center [570, 307] width 1141 height 614
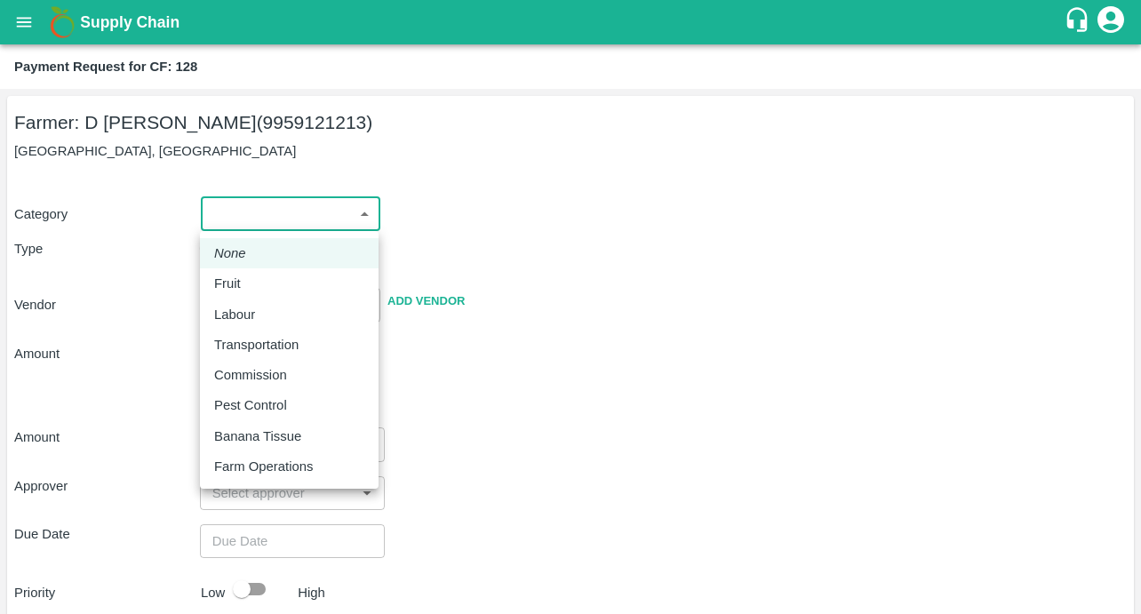
click at [262, 317] on div "Labour" at bounding box center [239, 315] width 50 height 20
type input "2"
radio input "false"
radio input "true"
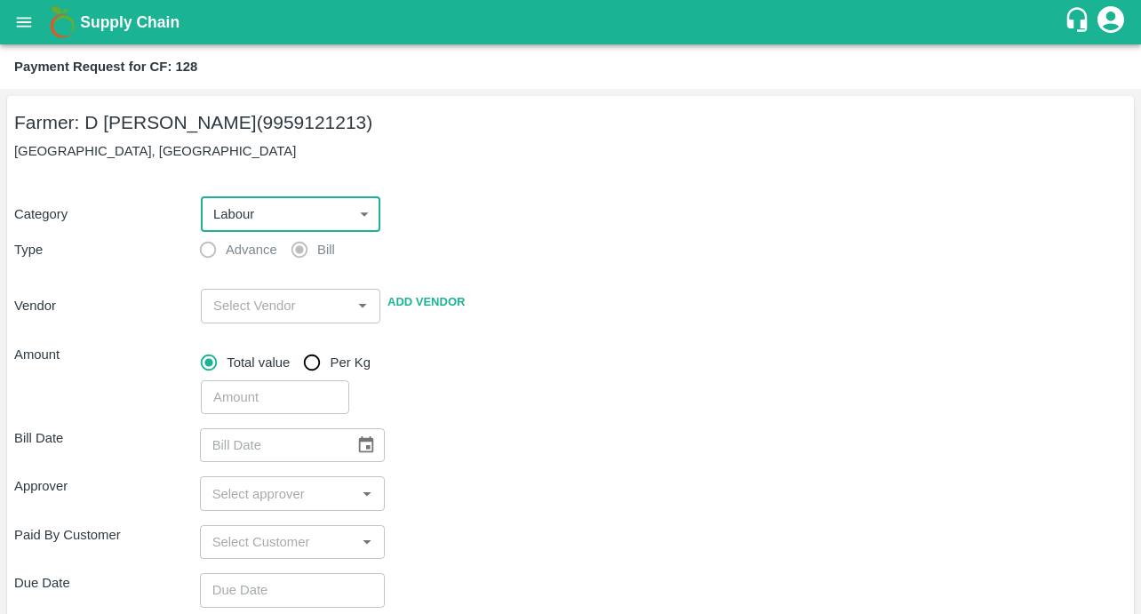
click at [253, 309] on input "input" at bounding box center [276, 305] width 140 height 23
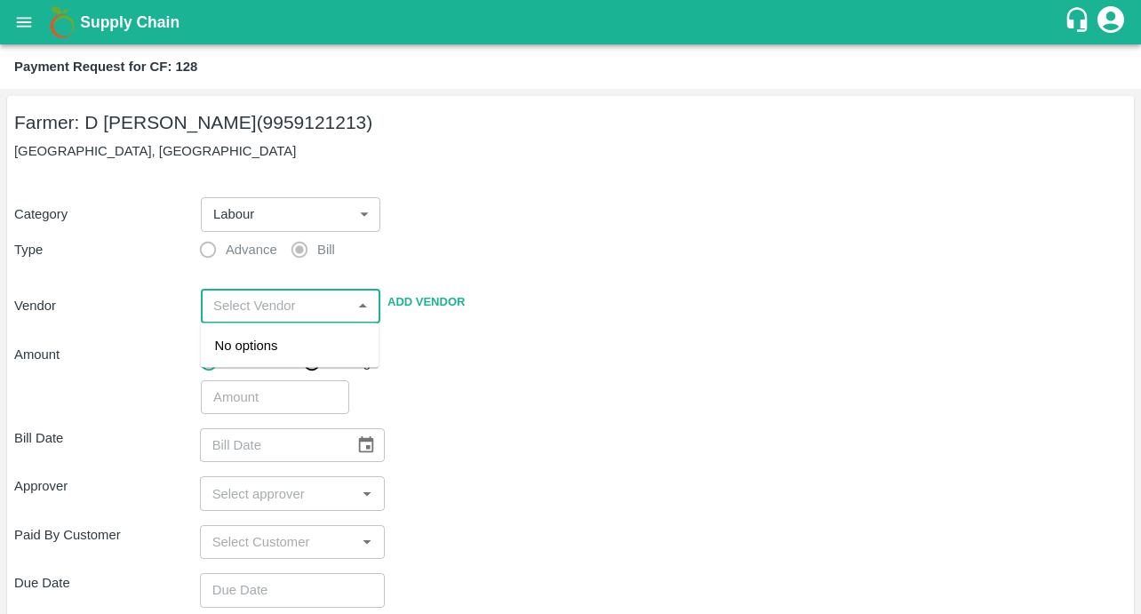
paste input "GATTU BHASKARA REDDY"
click at [247, 357] on div "GATTU BHASKARA REDDY - 9701397775(Service Provider)" at bounding box center [290, 375] width 150 height 79
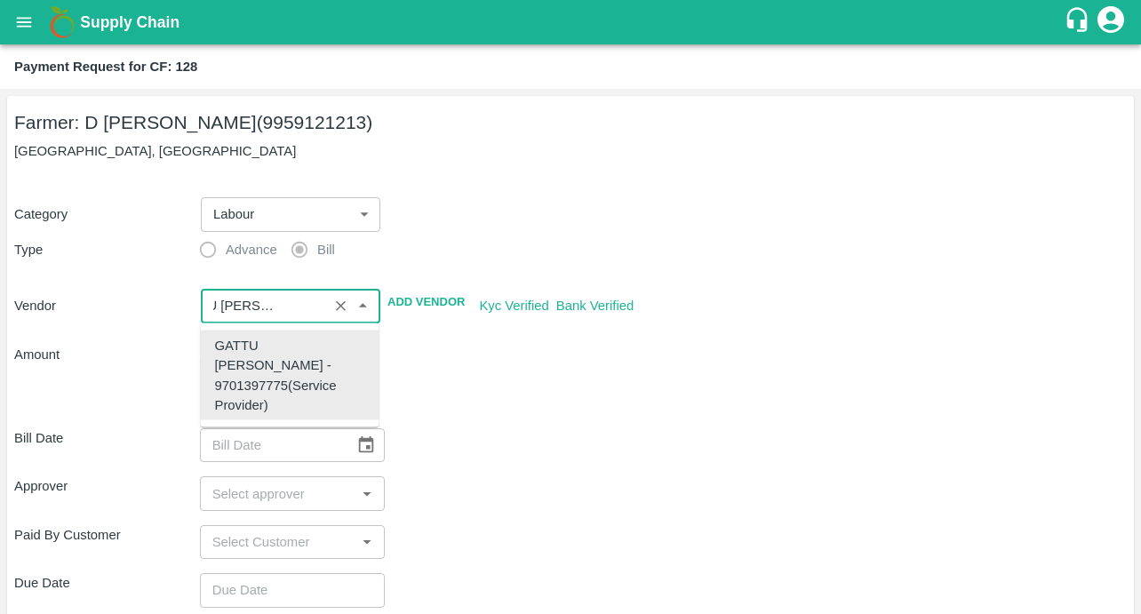
type input "GATTU BHASKARA REDDY - 9701397775(Service Provider)"
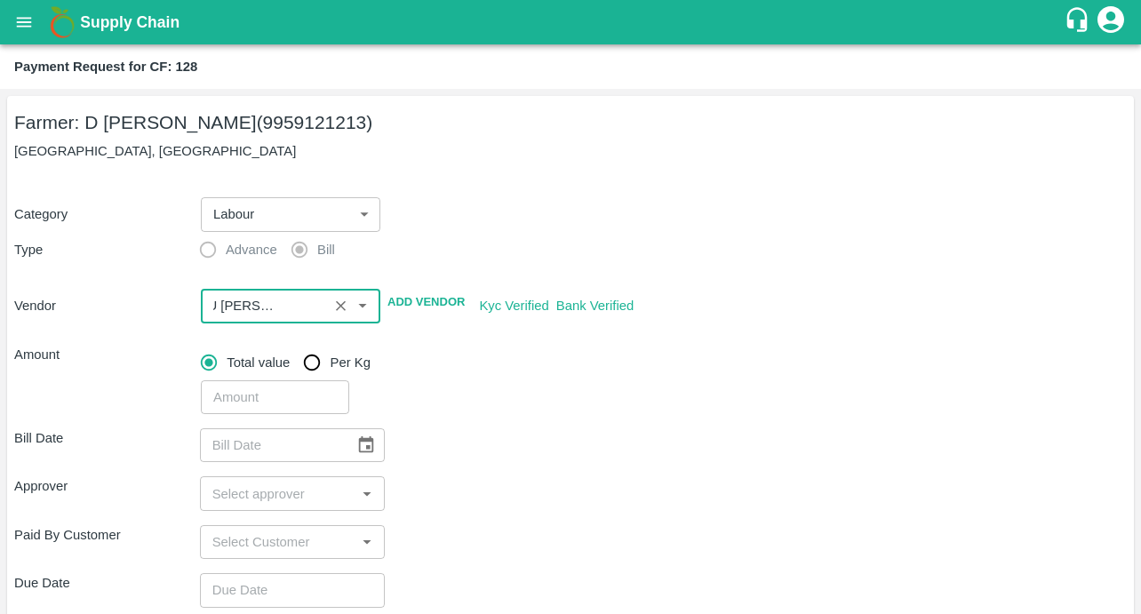
scroll to position [0, 0]
click at [480, 428] on div "Bill Date ​" at bounding box center [570, 445] width 1113 height 34
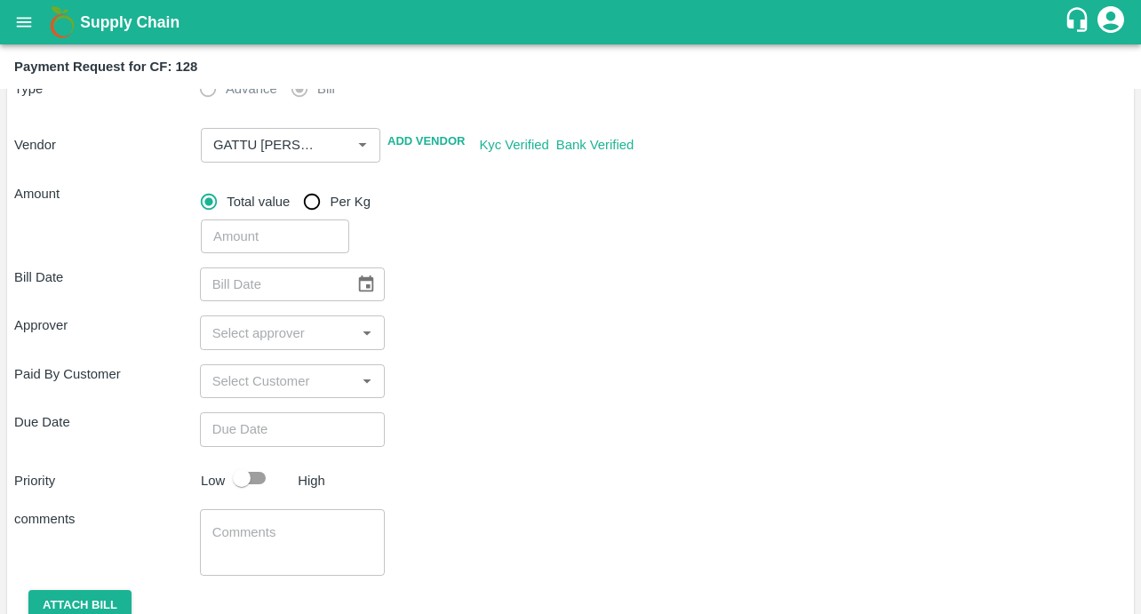
scroll to position [163, 0]
click at [275, 239] on input "number" at bounding box center [275, 235] width 148 height 34
type input "16008.5"
click at [684, 384] on div "Paid By Customer ​" at bounding box center [570, 380] width 1113 height 34
click at [375, 283] on button "Choose date" at bounding box center [366, 283] width 34 height 34
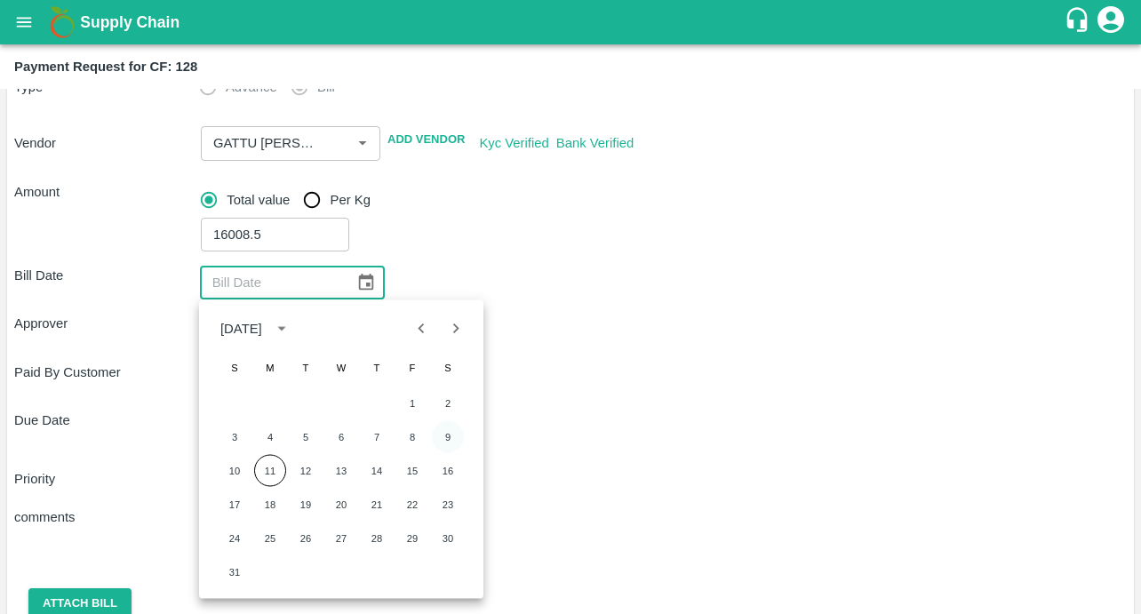
click at [443, 432] on button "9" at bounding box center [448, 437] width 32 height 32
type input "09/08/2025"
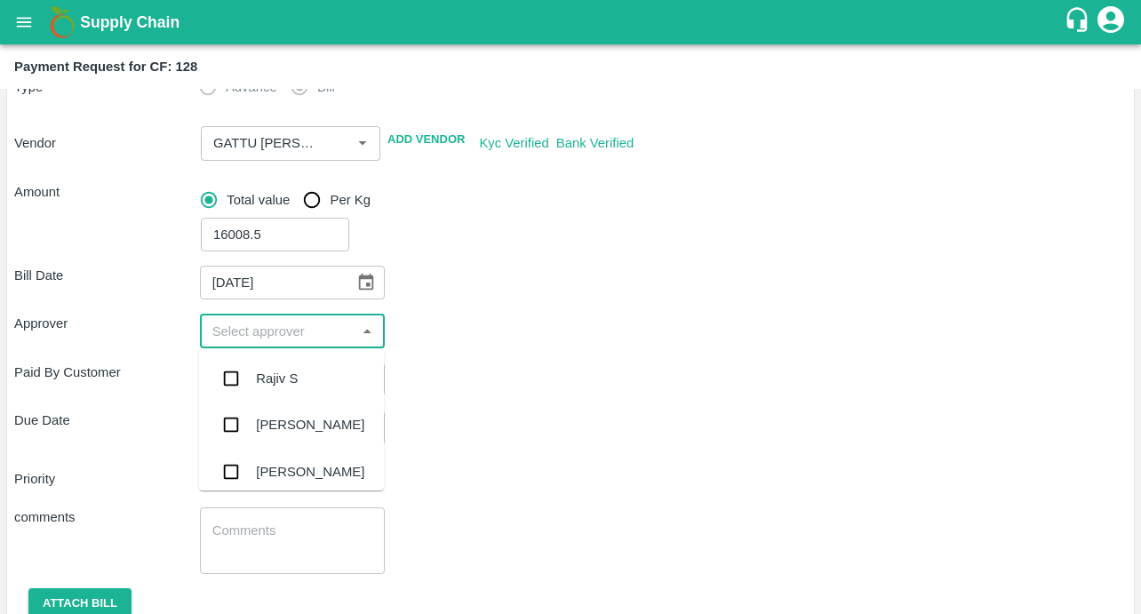
click at [290, 326] on input "input" at bounding box center [278, 330] width 146 height 23
type input "kira"
click at [231, 377] on input "checkbox" at bounding box center [231, 379] width 36 height 36
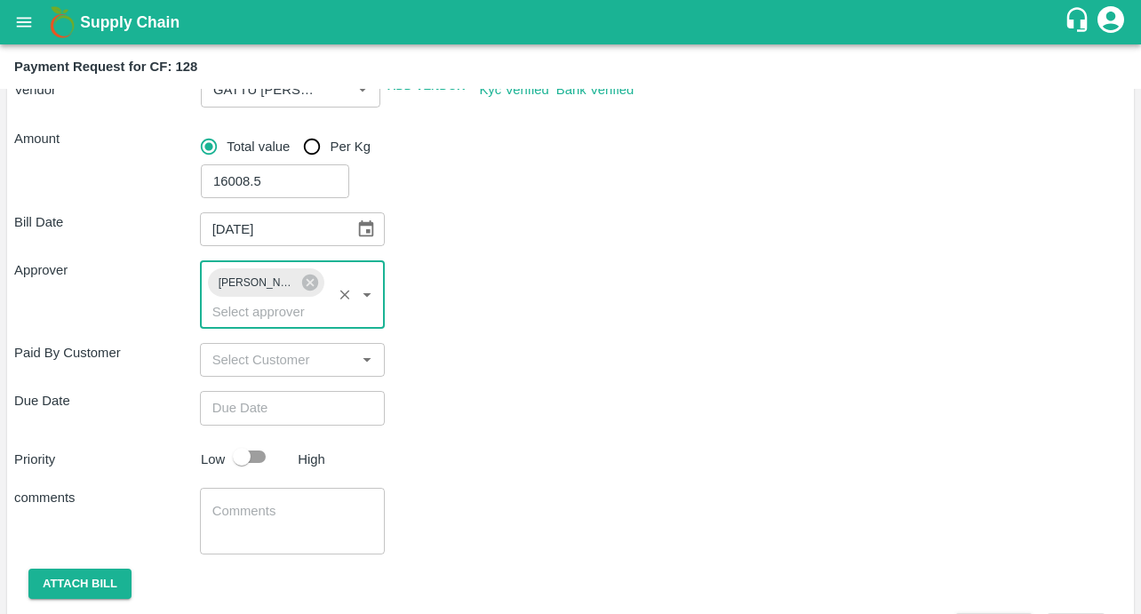
scroll to position [267, 0]
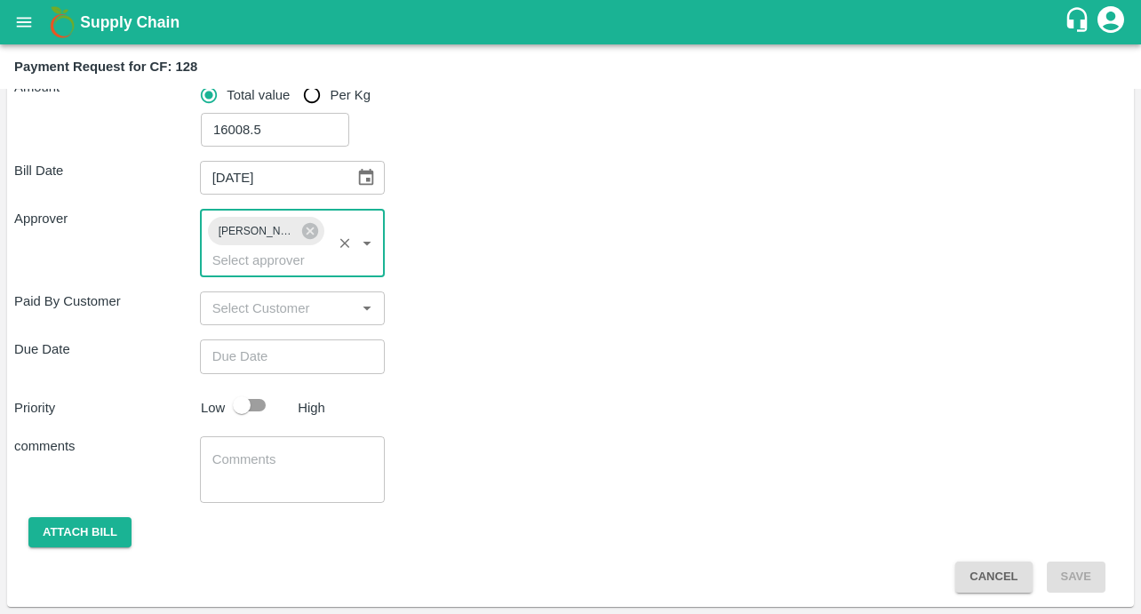
type input "DD/MM/YYYY hh:mm aa"
click at [235, 359] on input "DD/MM/YYYY hh:mm aa" at bounding box center [286, 356] width 173 height 34
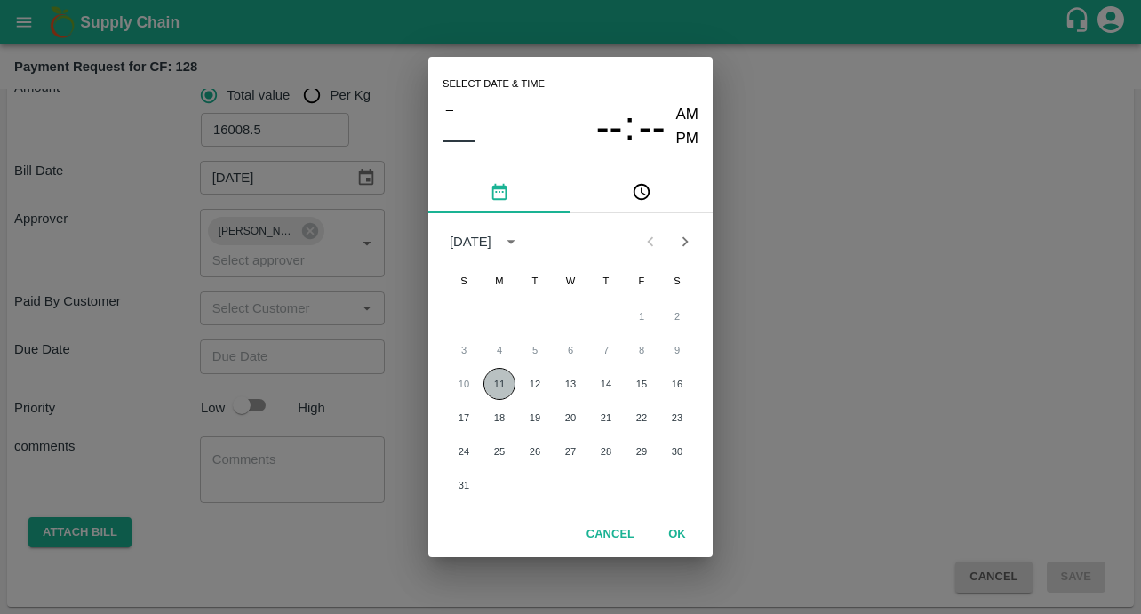
click at [500, 382] on button "11" at bounding box center [499, 384] width 32 height 32
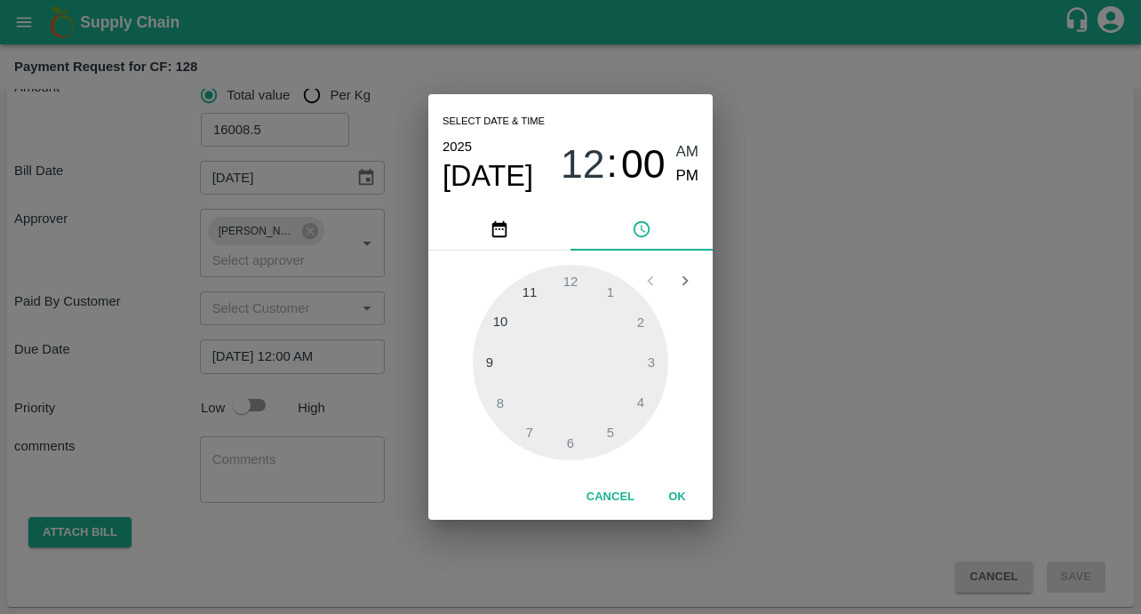
click at [679, 178] on span "PM" at bounding box center [687, 176] width 23 height 24
type input "[DATE] 12:00 PM"
click at [679, 491] on button "OK" at bounding box center [677, 497] width 57 height 31
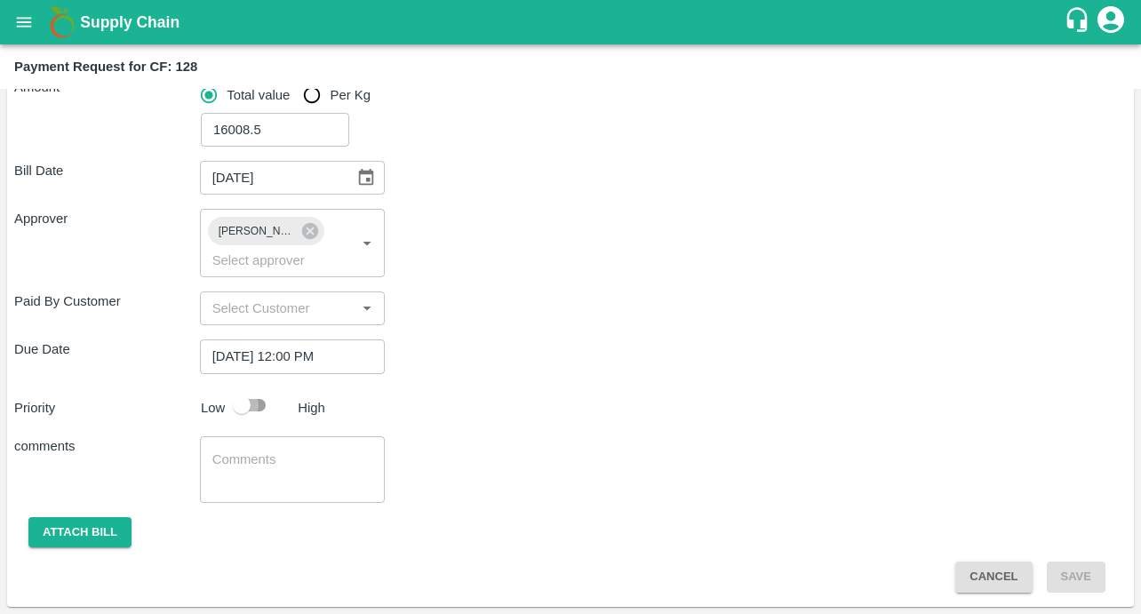
click at [246, 406] on input "checkbox" at bounding box center [241, 405] width 101 height 34
checkbox input "true"
click at [247, 460] on textarea at bounding box center [292, 469] width 161 height 37
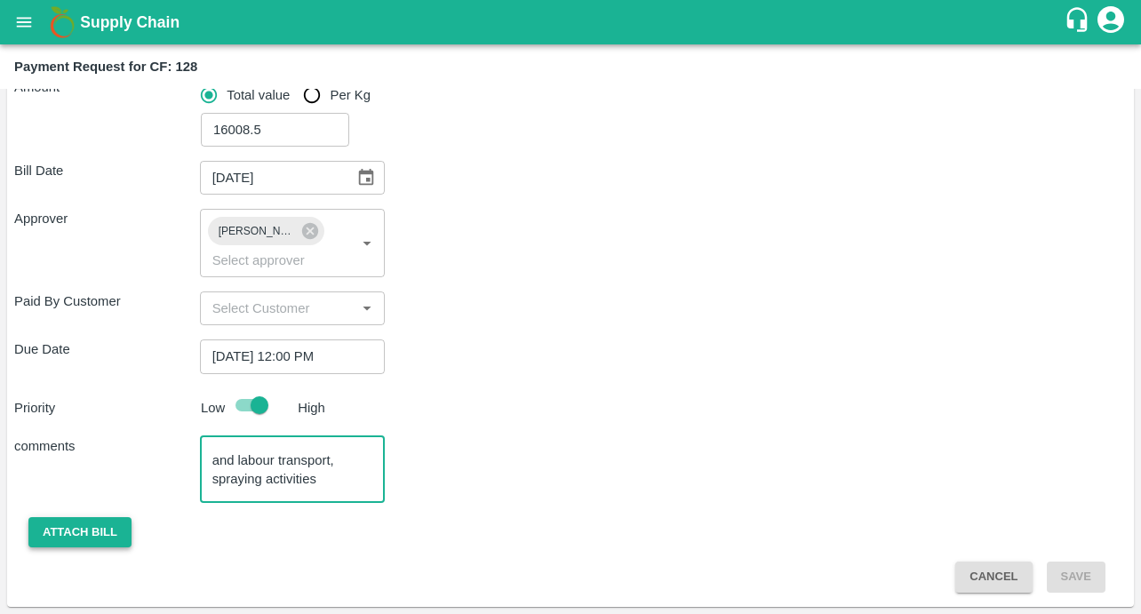
type textarea "Labour Bill for : Basal application, supporting, mainline damage, inputs and la…"
click at [91, 522] on button "Attach bill" at bounding box center [79, 532] width 103 height 31
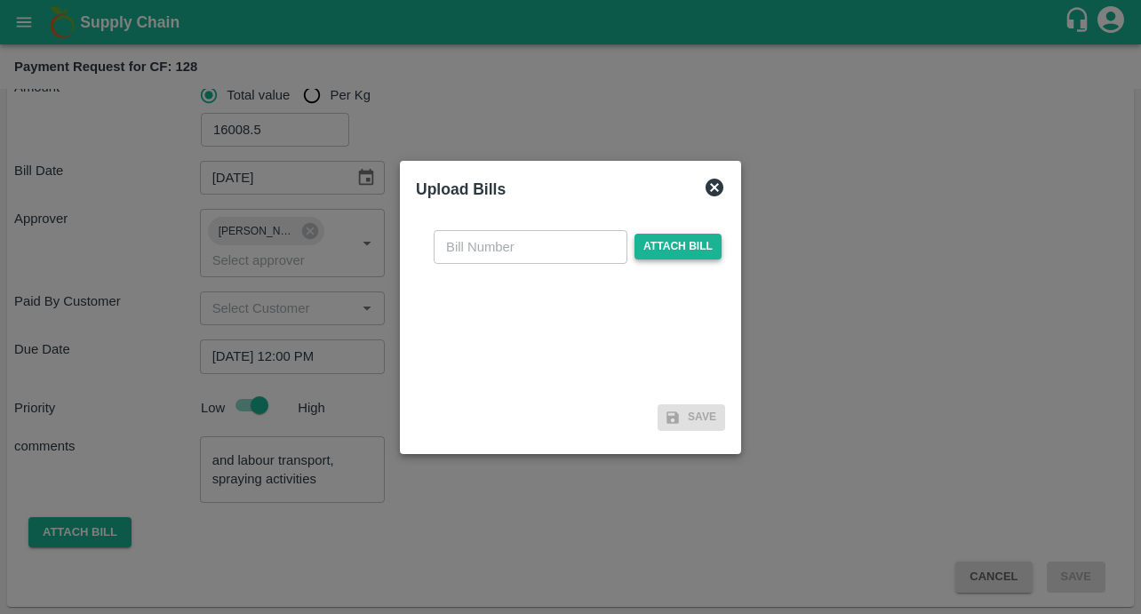
click at [659, 246] on span "Attach bill" at bounding box center [677, 247] width 87 height 26
click at [0, 0] on input "Attach bill" at bounding box center [0, 0] width 0 height 0
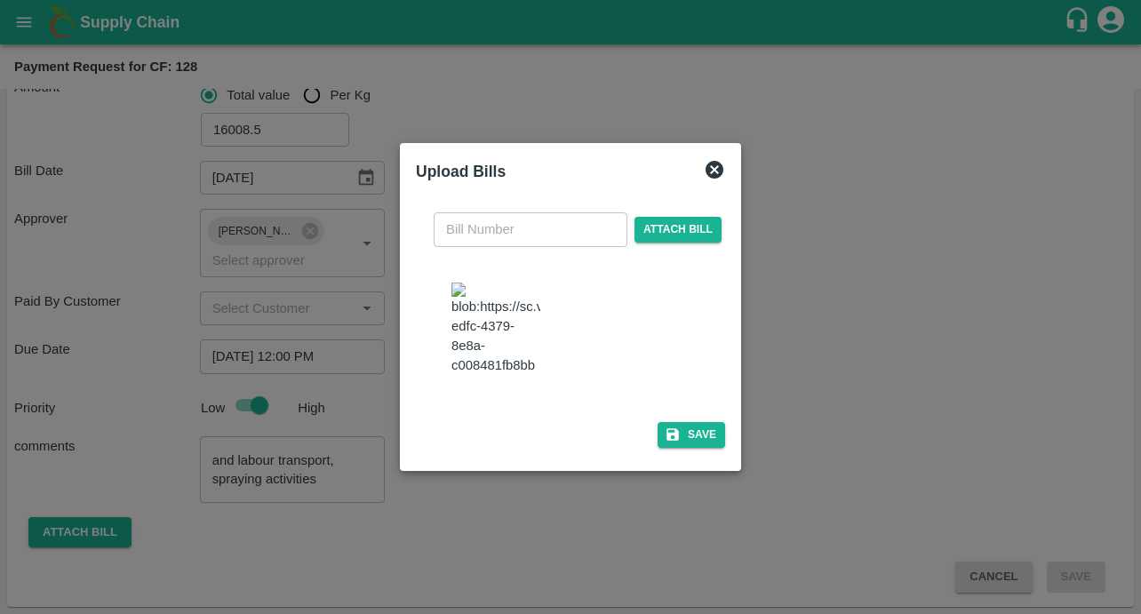
click at [485, 212] on input "text" at bounding box center [531, 229] width 194 height 34
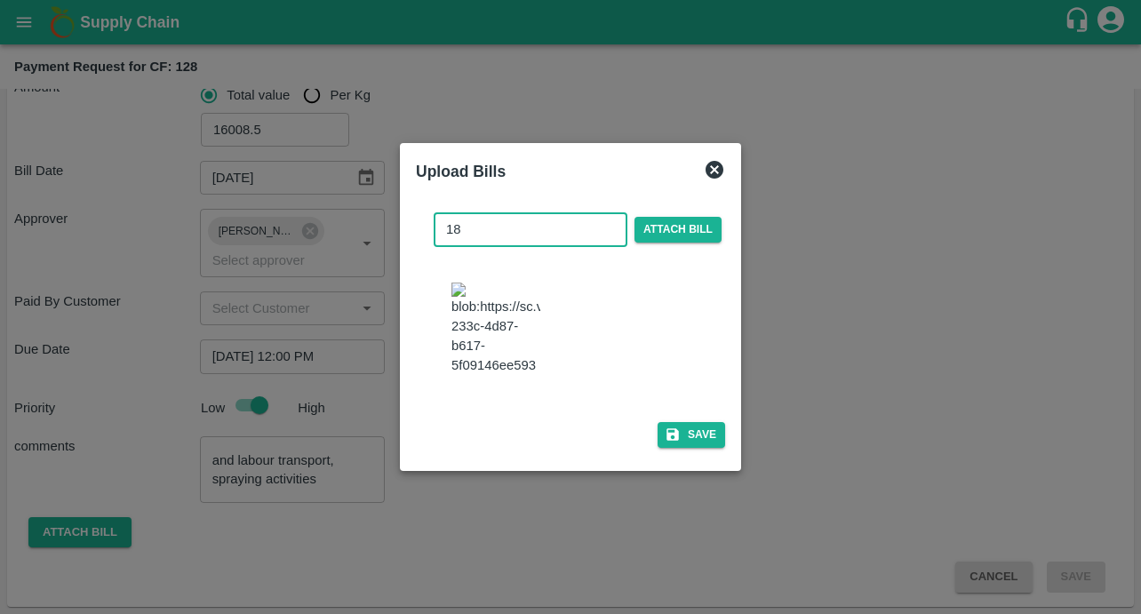
type input "18"
click at [498, 300] on img at bounding box center [495, 329] width 89 height 93
click at [668, 433] on div "18 ​ Attach bill Save" at bounding box center [570, 326] width 309 height 257
click at [666, 445] on button "Save" at bounding box center [692, 435] width 68 height 26
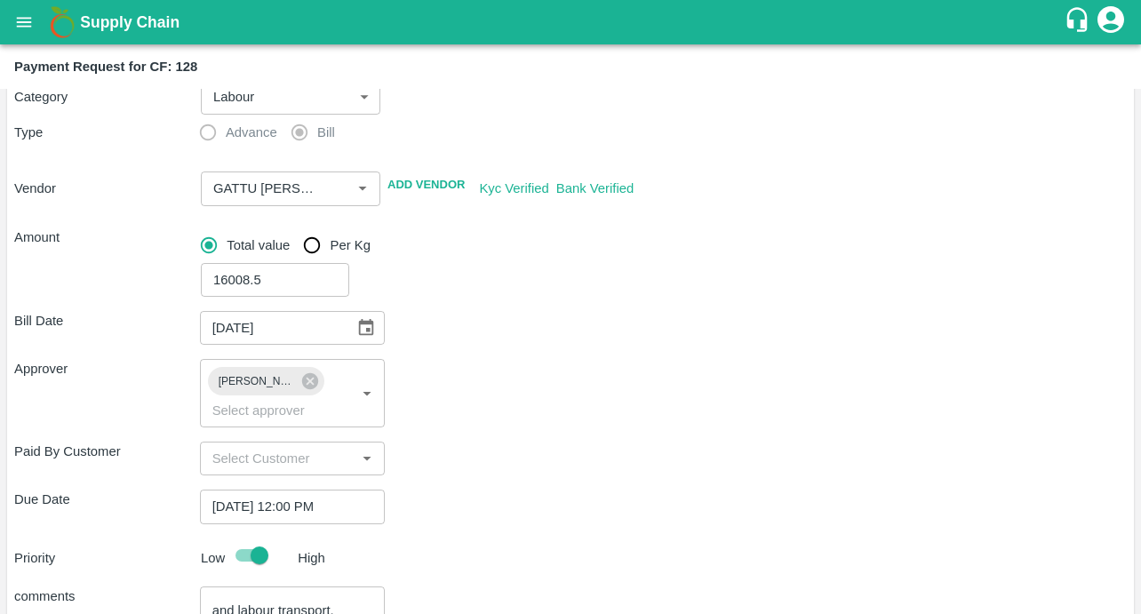
scroll to position [386, 0]
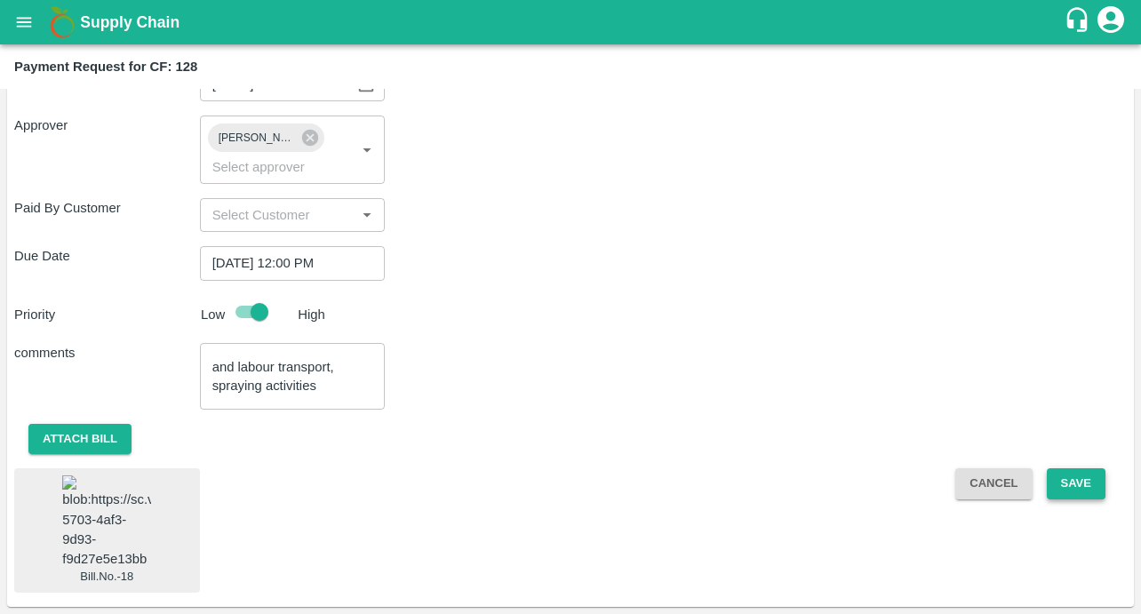
click at [1047, 468] on button "Save" at bounding box center [1076, 483] width 59 height 31
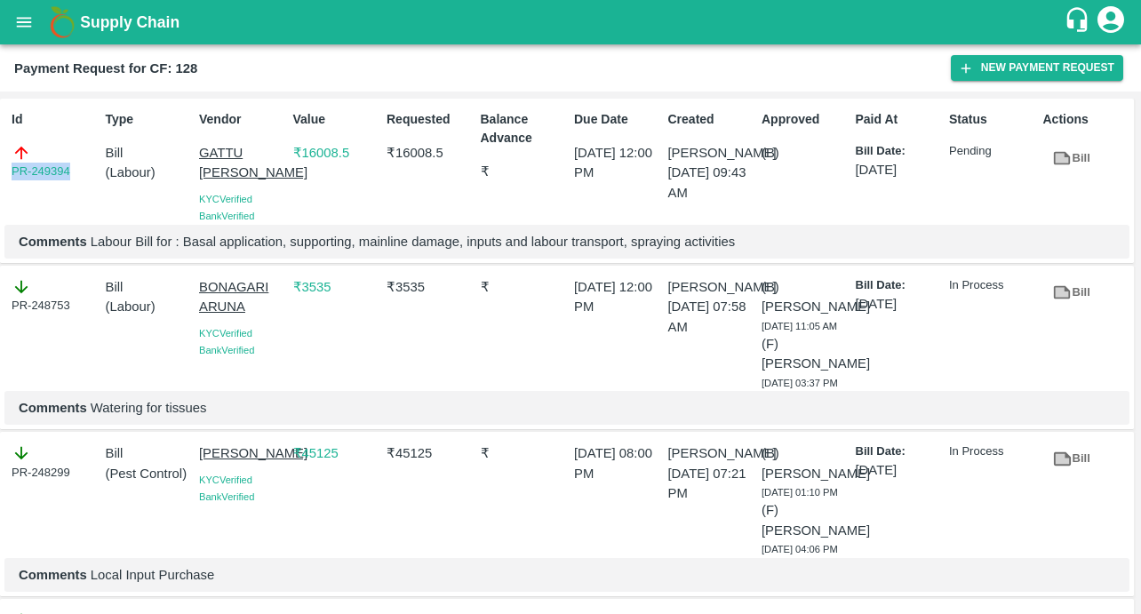
drag, startPoint x: 75, startPoint y: 174, endPoint x: -45, endPoint y: 174, distance: 120.0
click at [0, 174] on html "Supply Chain Payment Request for CF: 128 New Payment Request Id PR-249394 Type …" at bounding box center [570, 307] width 1141 height 614
copy link "PR-249394"
click at [29, 17] on icon "open drawer" at bounding box center [24, 22] width 15 height 10
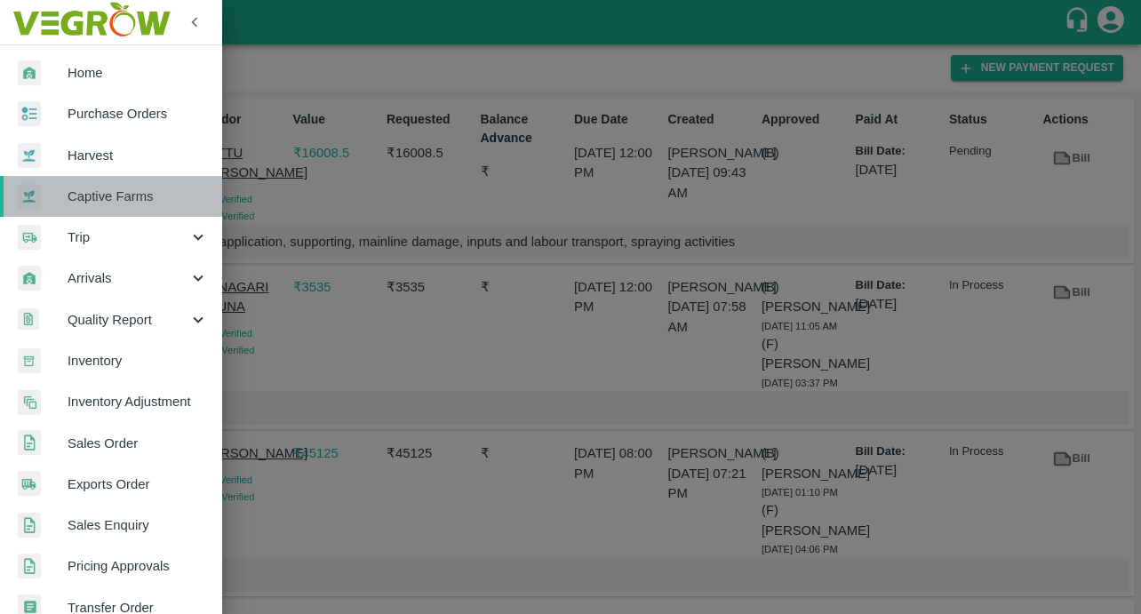
click at [116, 199] on span "Captive Farms" at bounding box center [138, 197] width 140 height 20
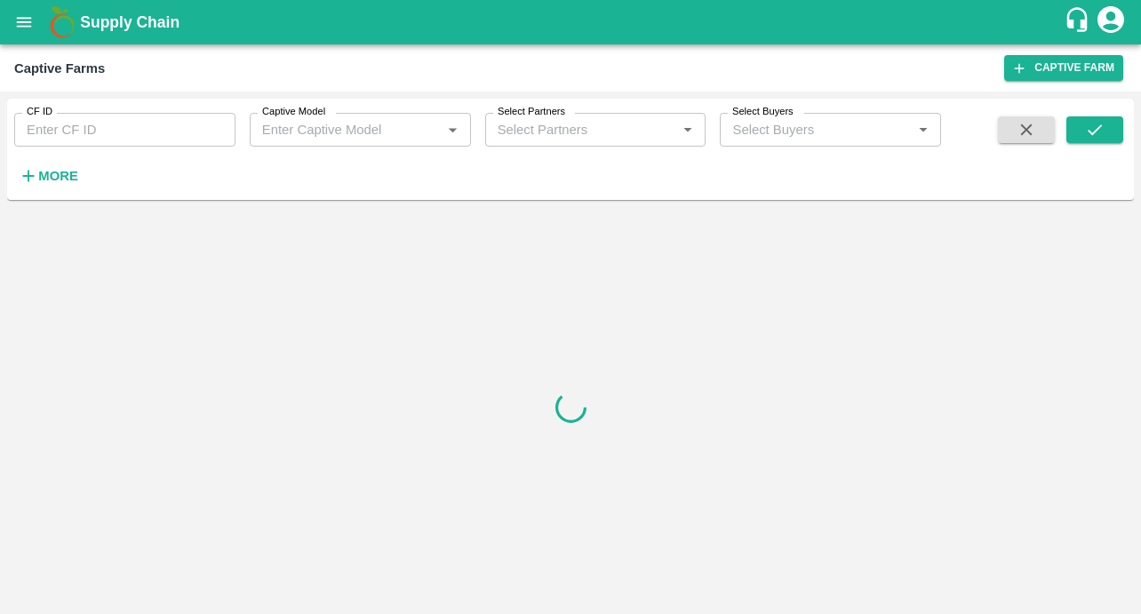
click at [65, 129] on input "CF ID" at bounding box center [124, 130] width 221 height 34
paste input "125"
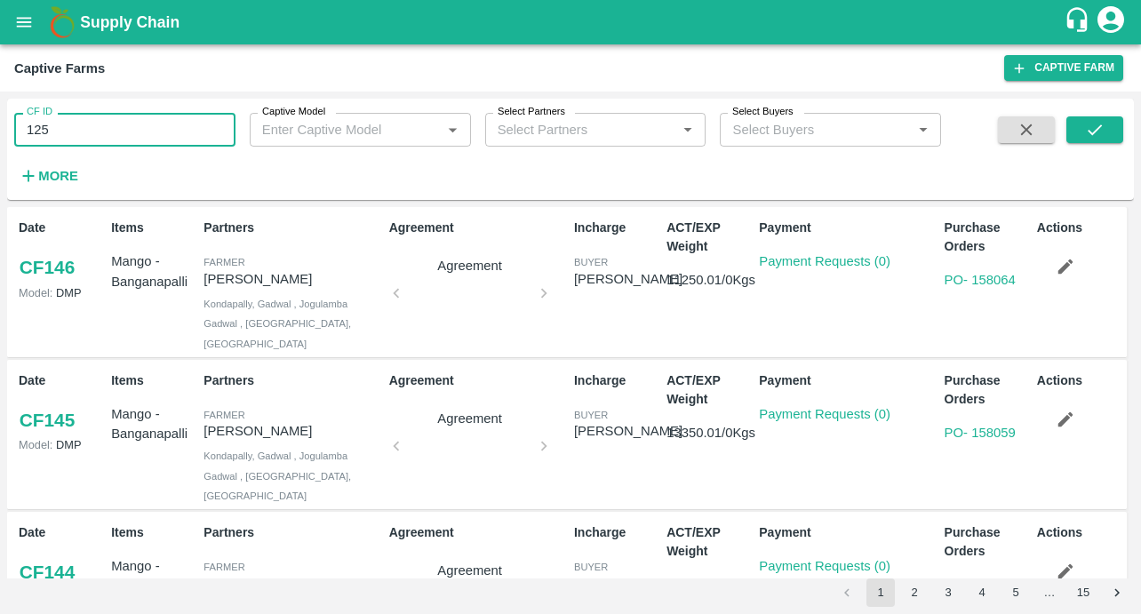
type input "125"
click at [1083, 113] on div "CF ID 125 CF ID Captive Model Captive Model   * Select Partners Select Partners…" at bounding box center [570, 149] width 1127 height 87
click at [1081, 134] on button "submit" at bounding box center [1094, 129] width 57 height 27
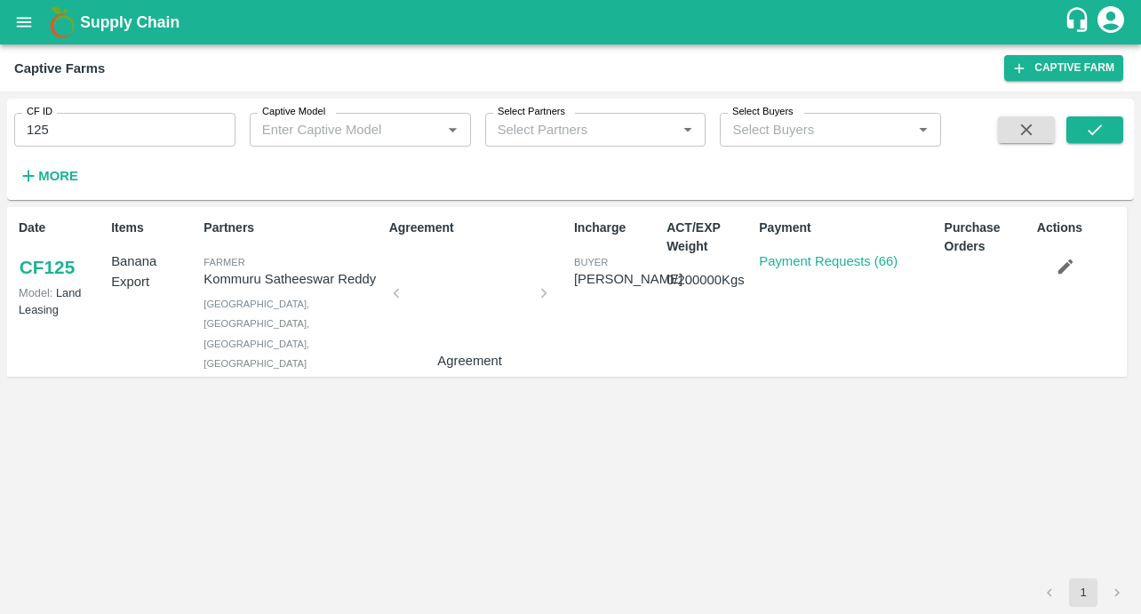
click at [860, 269] on p "Payment Requests (66)" at bounding box center [828, 261] width 139 height 20
click at [853, 264] on link "Payment Requests (66)" at bounding box center [828, 261] width 139 height 14
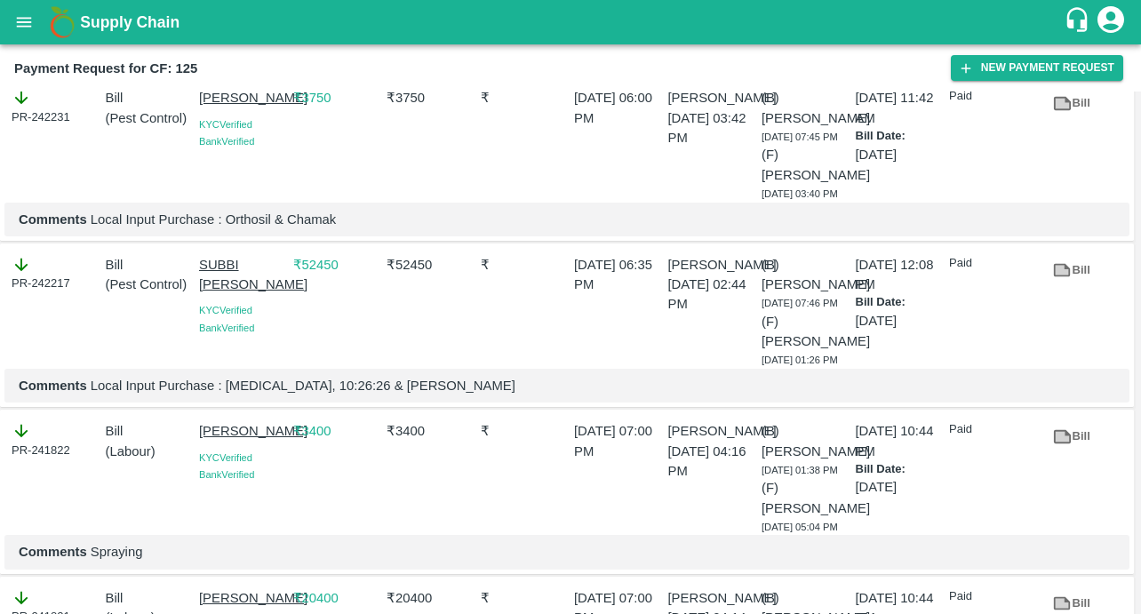
scroll to position [2278, 0]
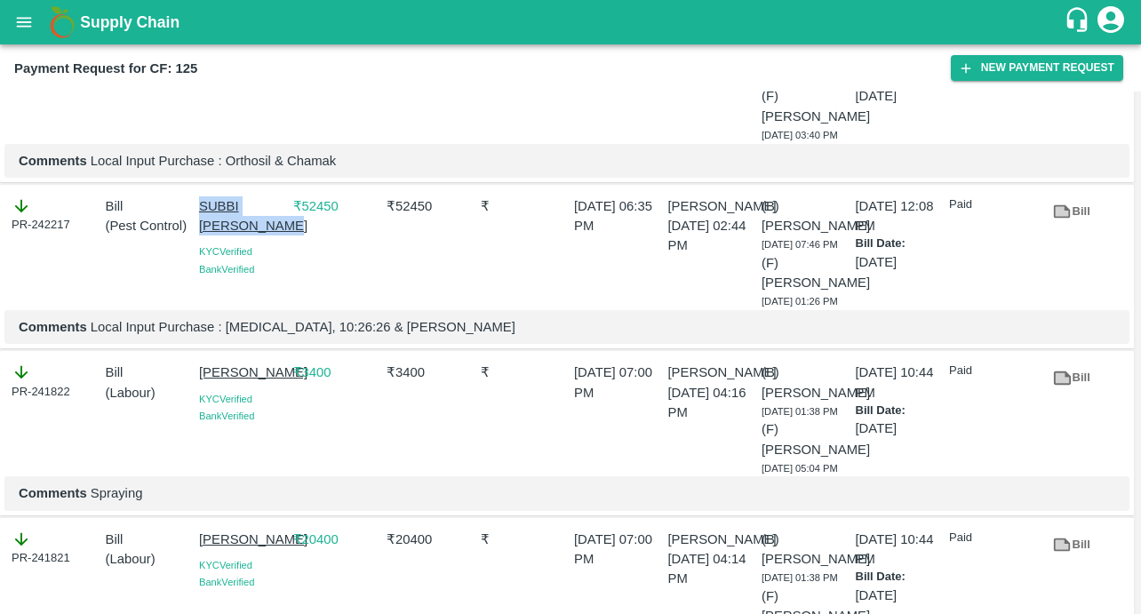
drag, startPoint x: 195, startPoint y: 172, endPoint x: 268, endPoint y: 216, distance: 86.1
click at [268, 216] on div "[PERSON_NAME] [PERSON_NAME] Verified Bank Verified" at bounding box center [239, 249] width 94 height 121
copy p "SUBBI [PERSON_NAME]"
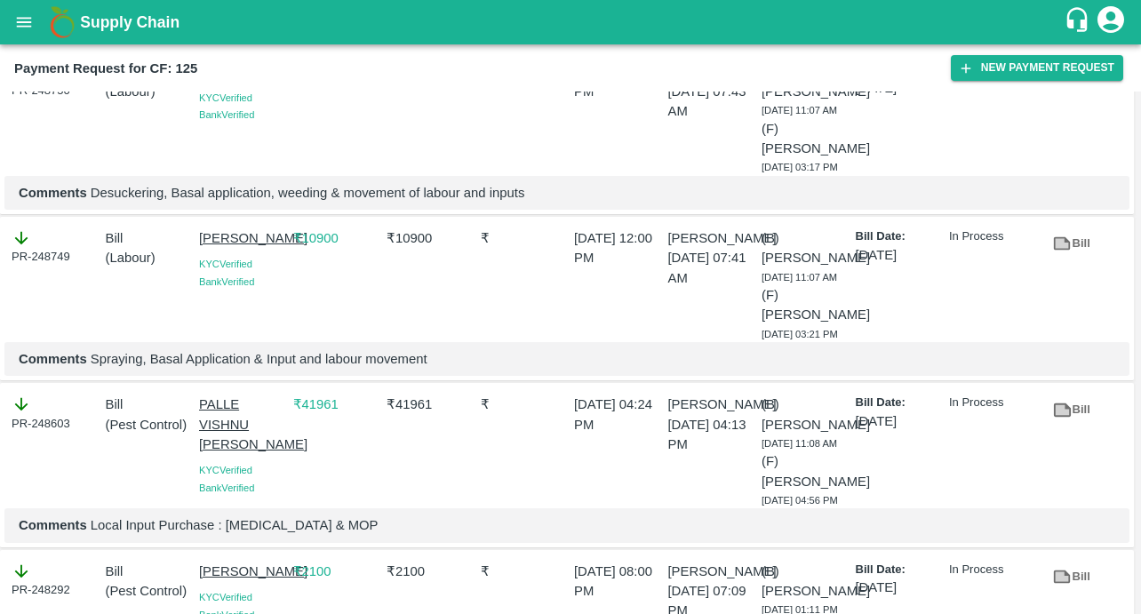
scroll to position [0, 0]
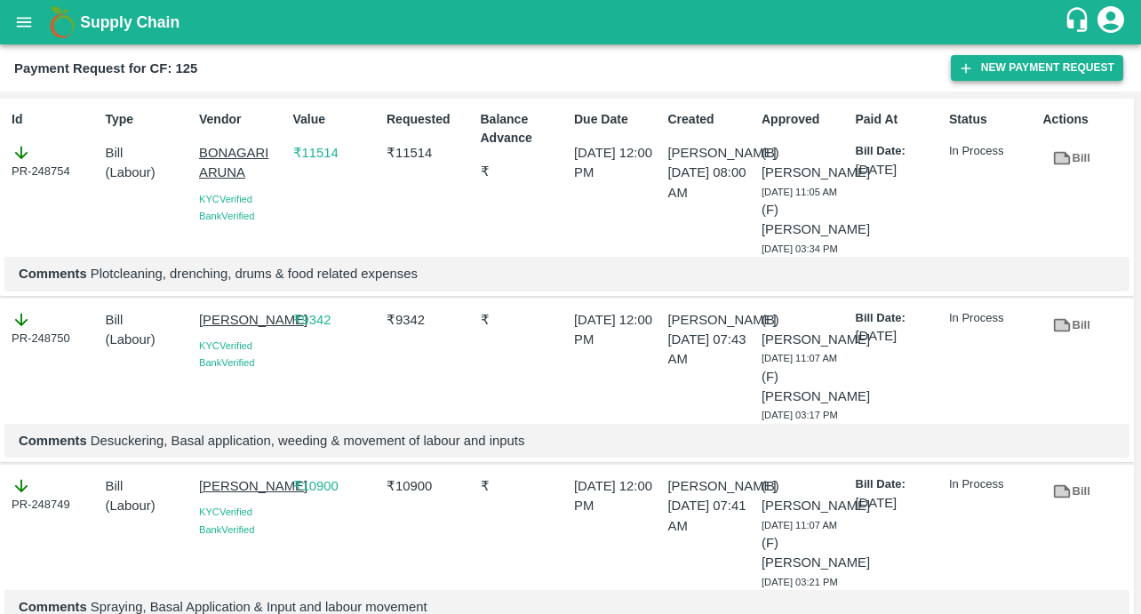
click at [1011, 60] on button "New Payment Request" at bounding box center [1037, 68] width 172 height 26
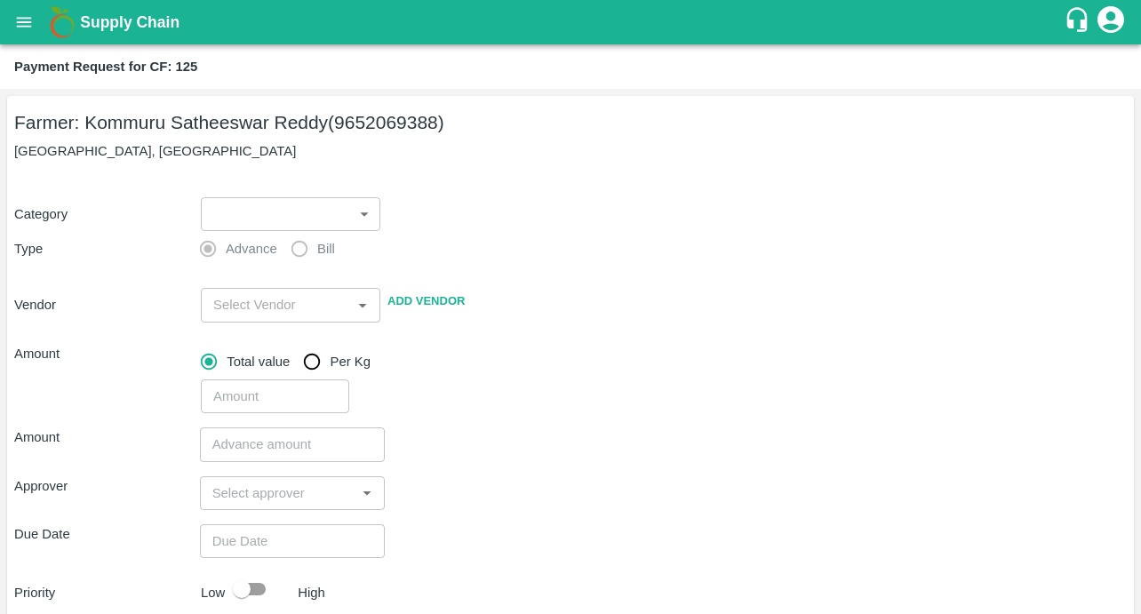
click at [313, 209] on body "Supply Chain Payment Request for CF: 125 Farmer: Kommuru Satheeswar Reddy (9652…" at bounding box center [570, 307] width 1141 height 614
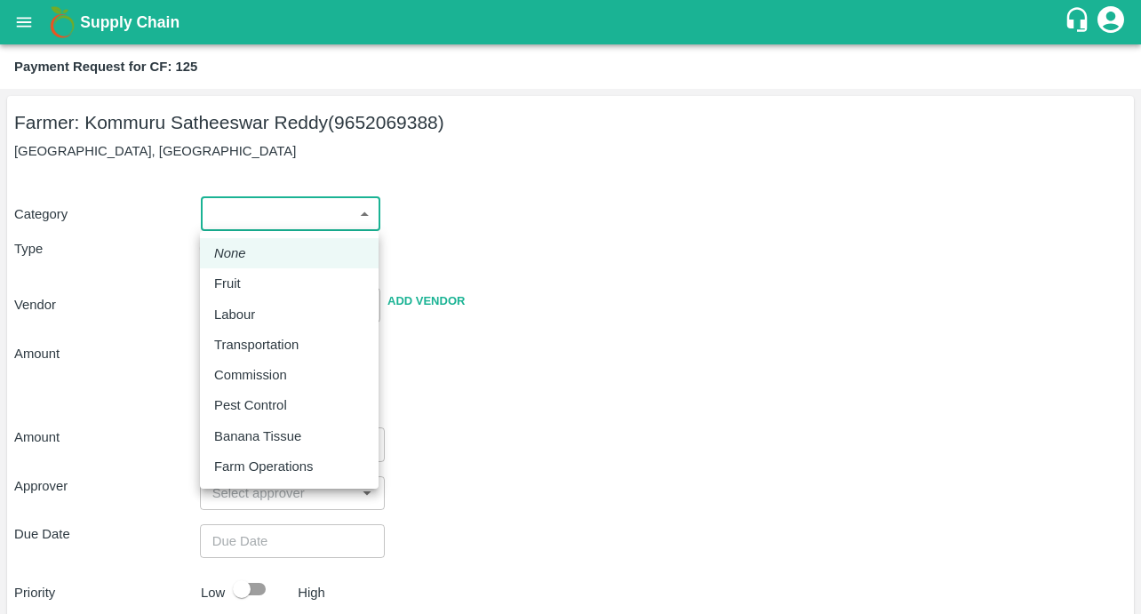
click at [242, 397] on p "Pest Control" at bounding box center [250, 405] width 73 height 20
type input "21"
radio input "false"
radio input "true"
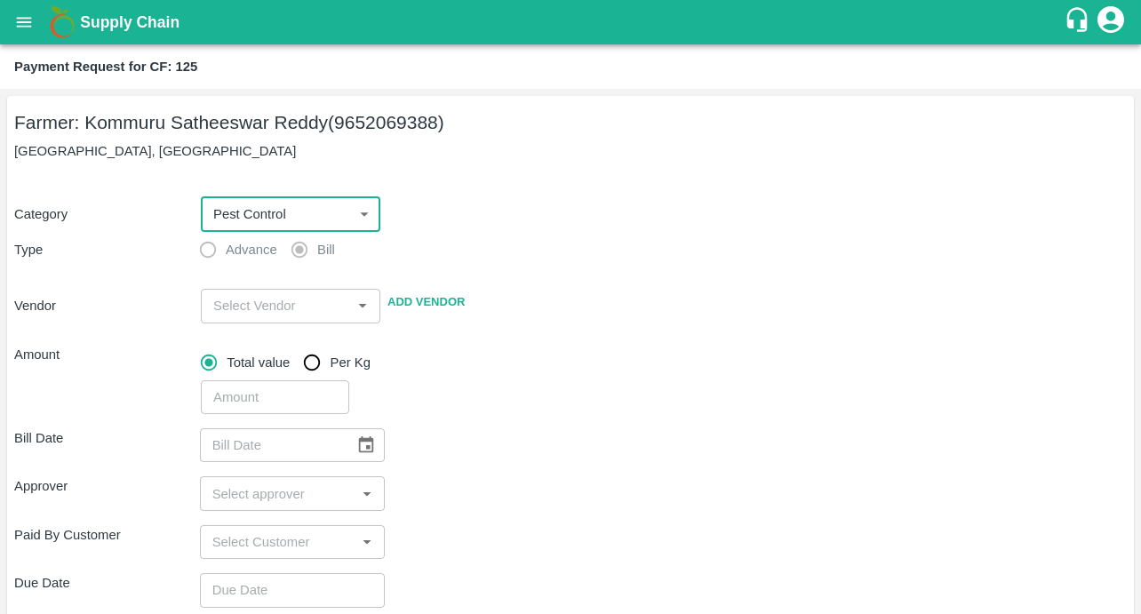
click at [241, 311] on input "input" at bounding box center [276, 305] width 140 height 23
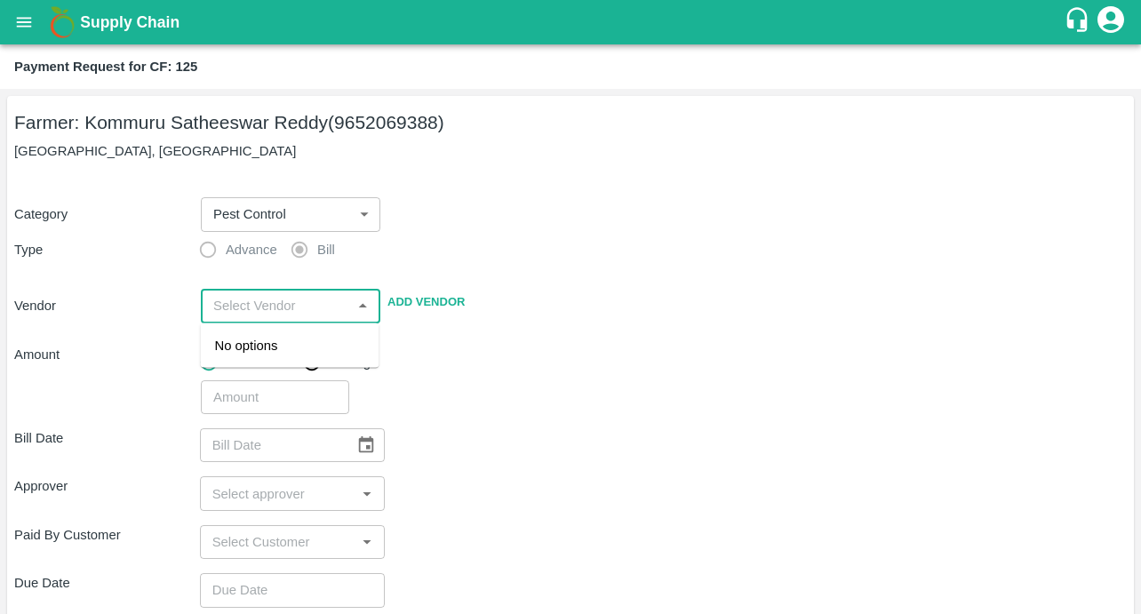
paste input "SUBBI [PERSON_NAME]"
click at [254, 358] on div "SUBBI [PERSON_NAME] - 9490181378(Supplier, Service Provider)" at bounding box center [290, 375] width 150 height 79
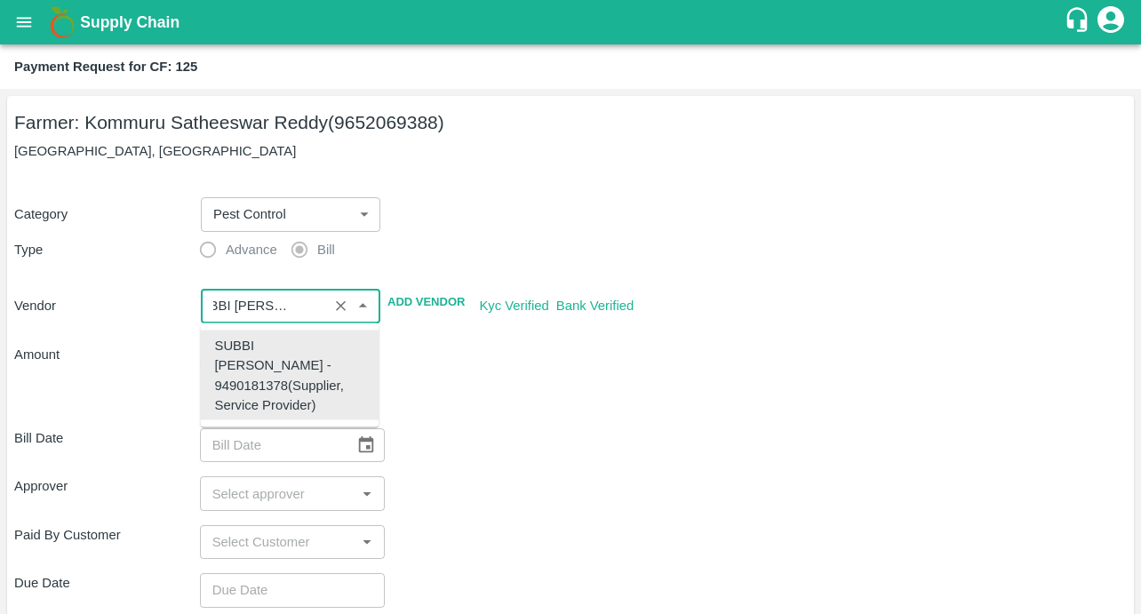
type input "SUBBI [PERSON_NAME] - 9490181378(Supplier, Service Provider)"
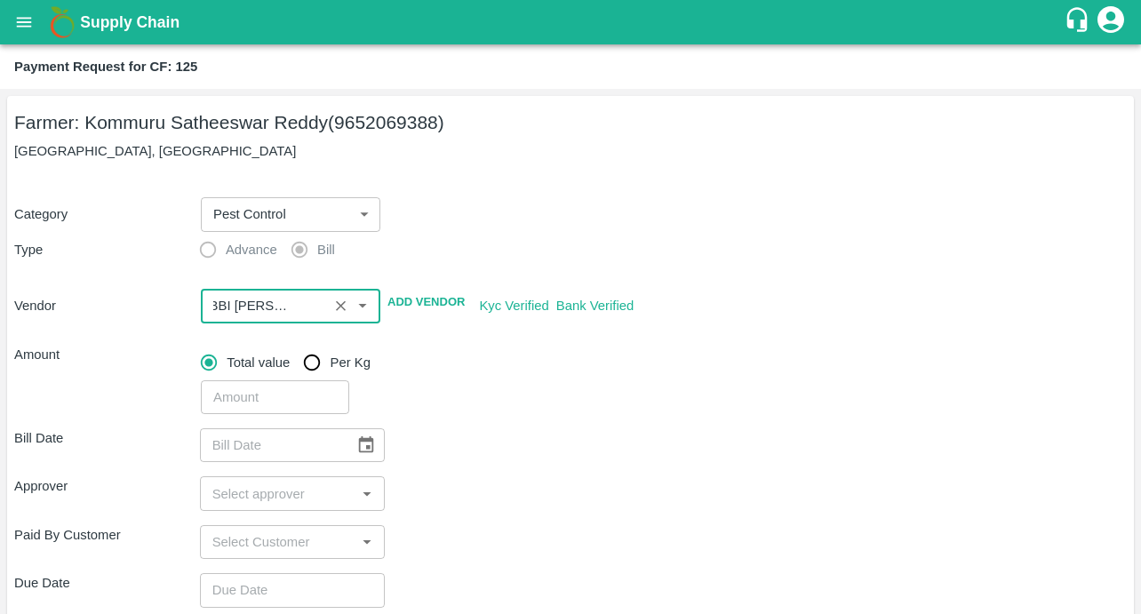
scroll to position [0, 0]
click at [527, 413] on div "​" at bounding box center [660, 393] width 933 height 41
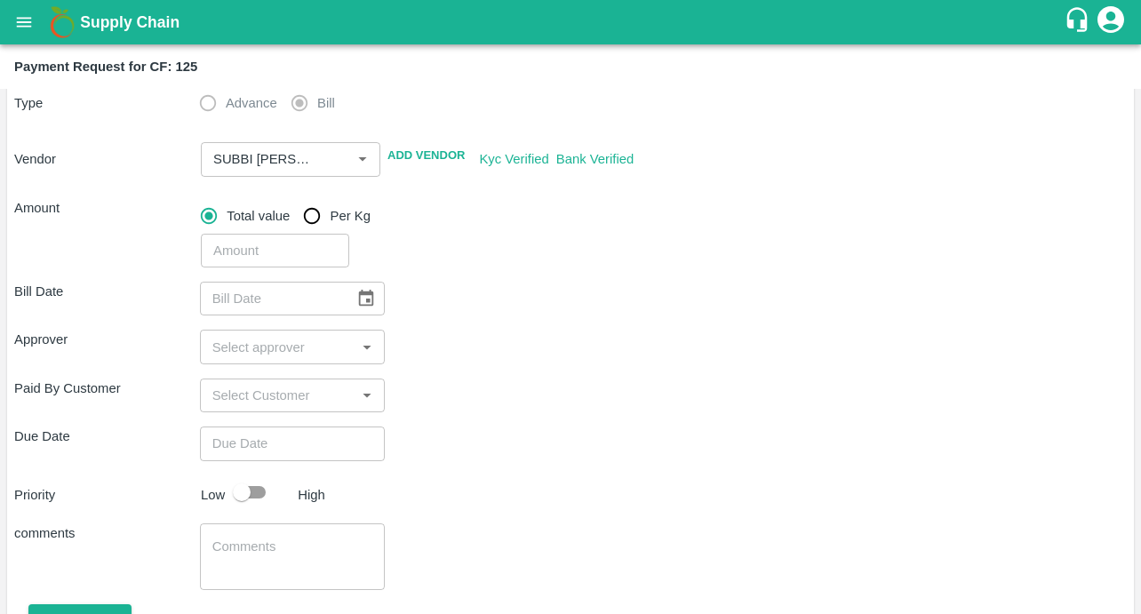
scroll to position [150, 0]
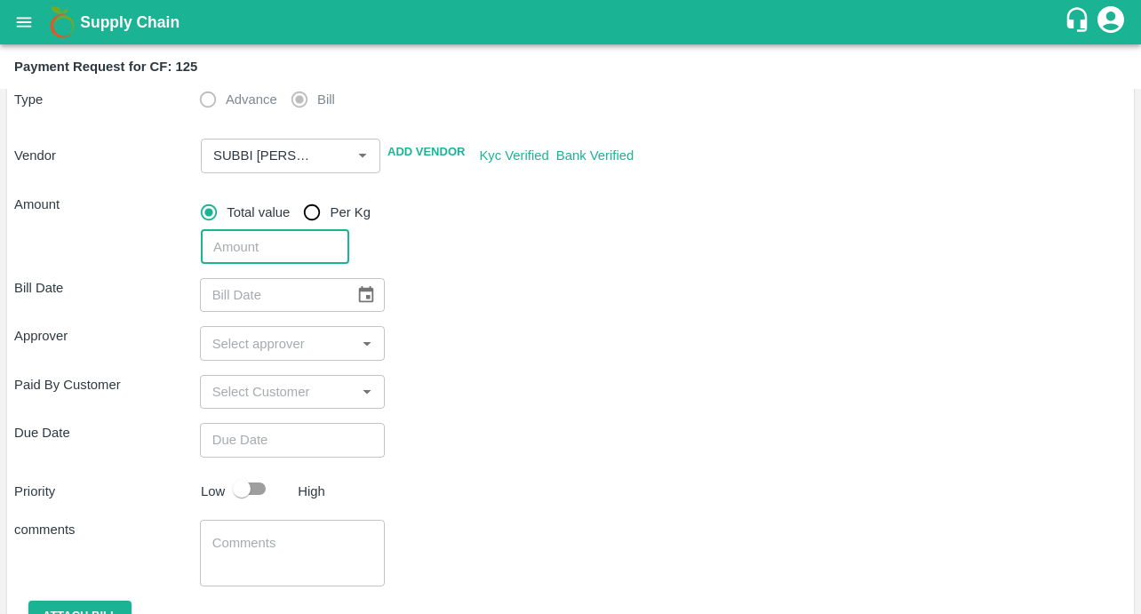
click at [275, 253] on input "number" at bounding box center [275, 247] width 148 height 34
type input "44206"
click at [579, 347] on div "Approver ​" at bounding box center [570, 343] width 1113 height 34
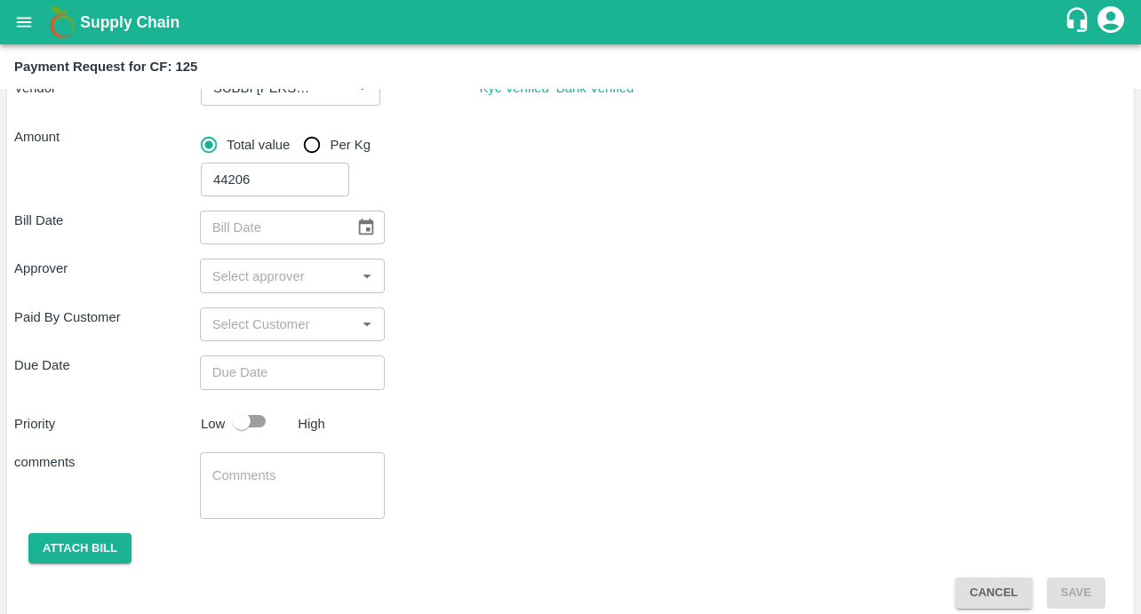
scroll to position [234, 0]
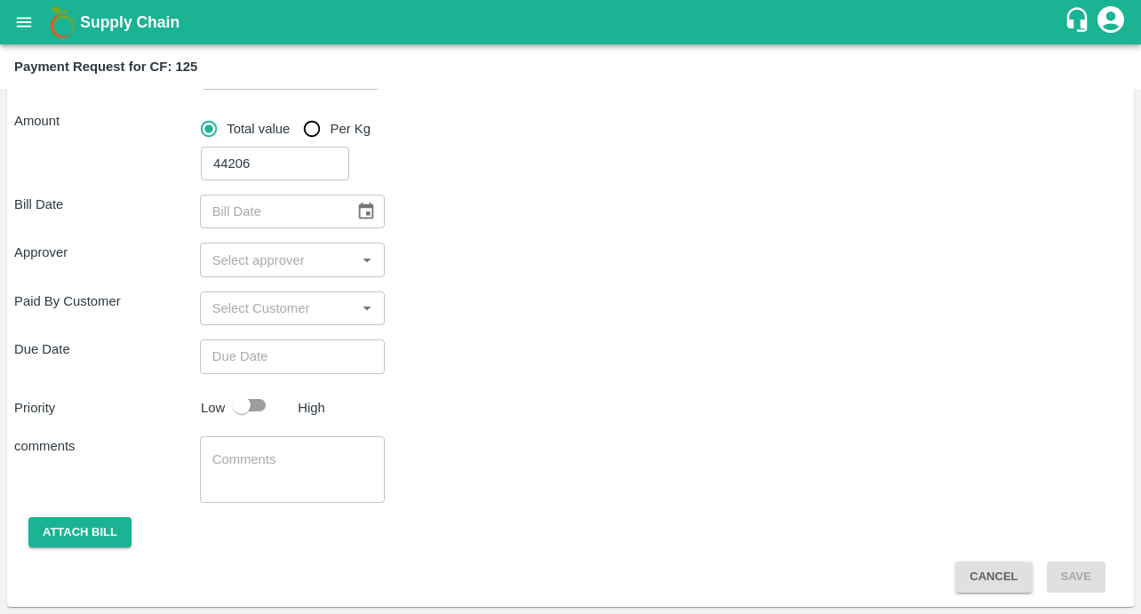
click at [356, 210] on icon "Choose date" at bounding box center [366, 212] width 20 height 20
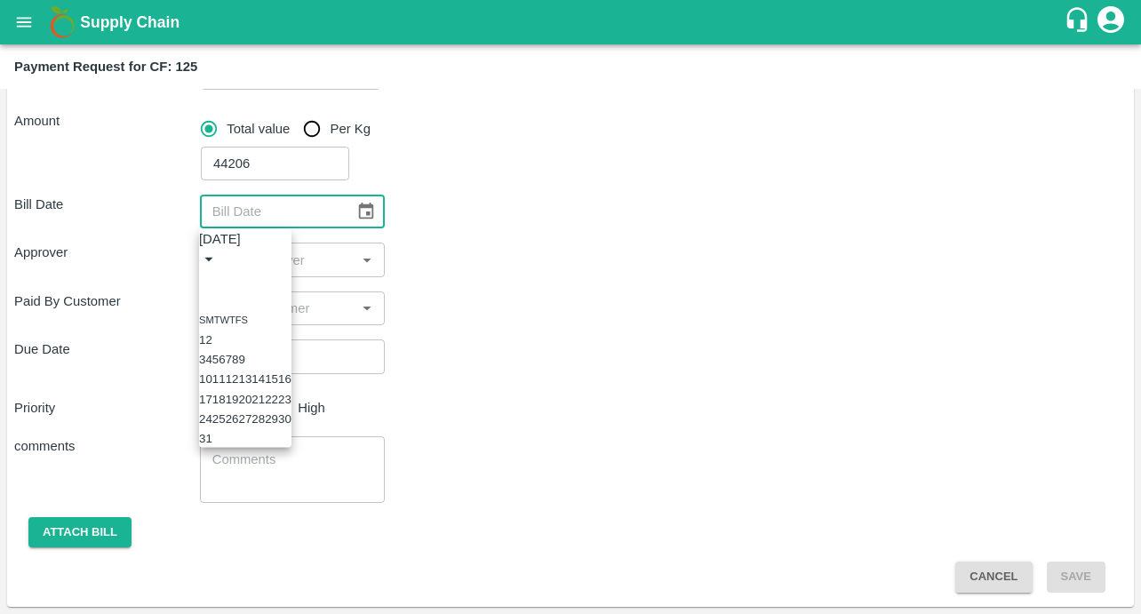
click at [206, 280] on icon "Previous month" at bounding box center [206, 280] width 0 height 0
click at [239, 426] on button "29" at bounding box center [232, 418] width 13 height 13
type input "[DATE]"
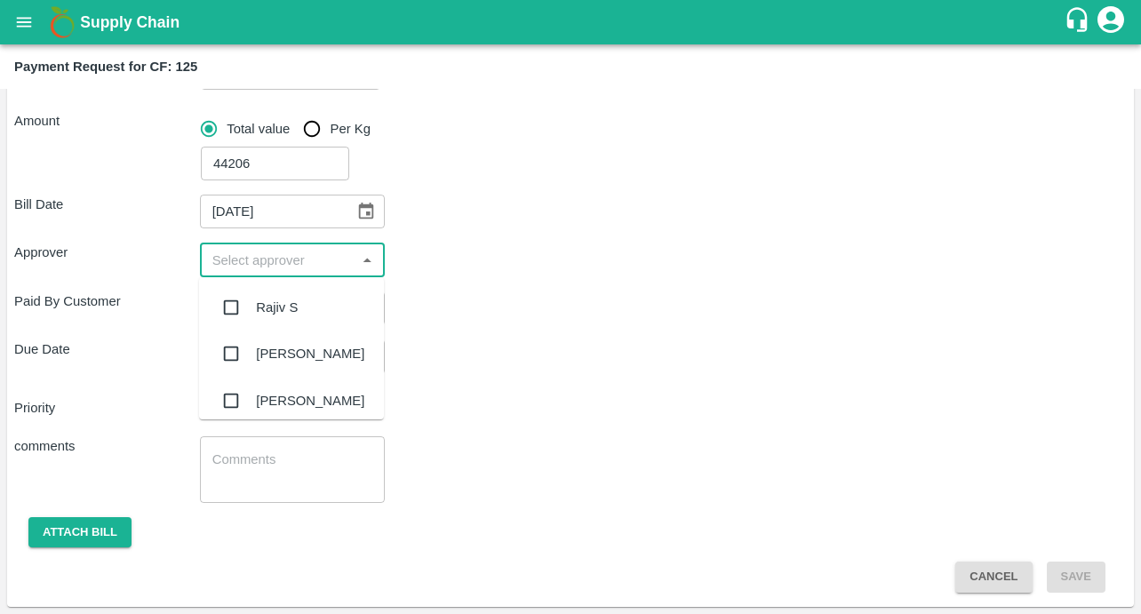
click at [275, 256] on input "input" at bounding box center [278, 259] width 146 height 23
type input "kir"
click at [230, 309] on input "checkbox" at bounding box center [231, 308] width 36 height 36
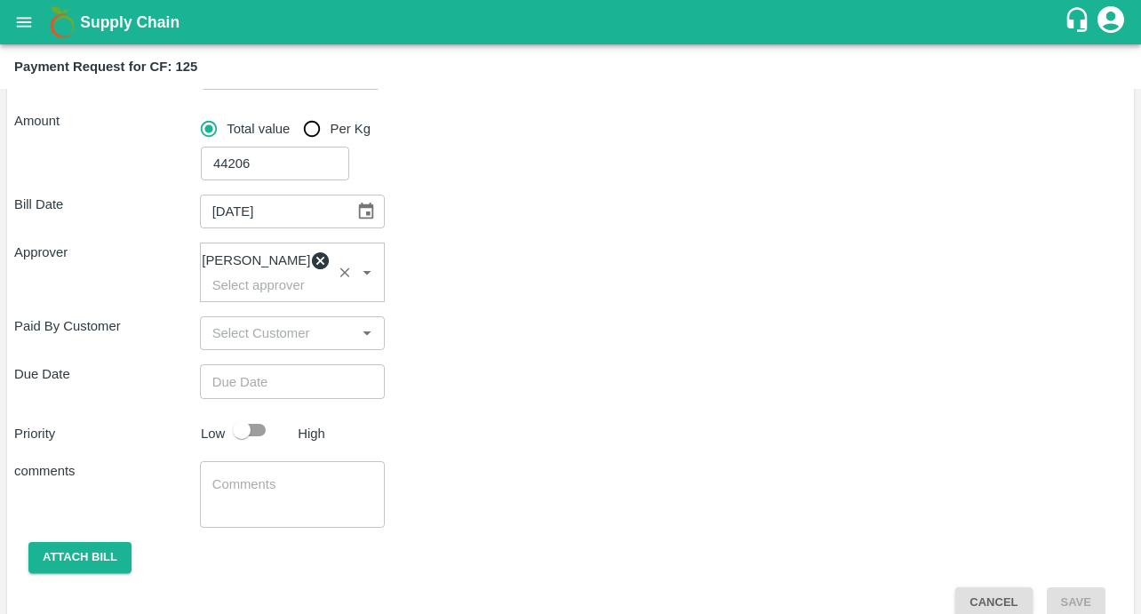
click at [435, 391] on div "Due Date ​" at bounding box center [570, 381] width 1113 height 34
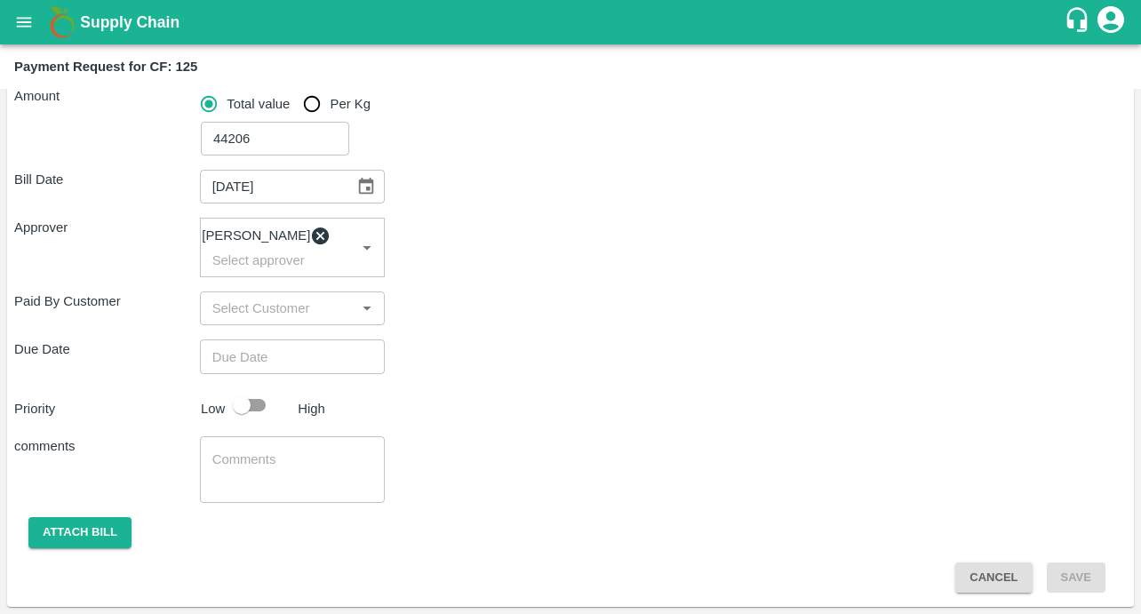
type input "DD/MM/YYYY hh:mm aa"
click at [305, 360] on input "DD/MM/YYYY hh:mm aa" at bounding box center [286, 356] width 173 height 34
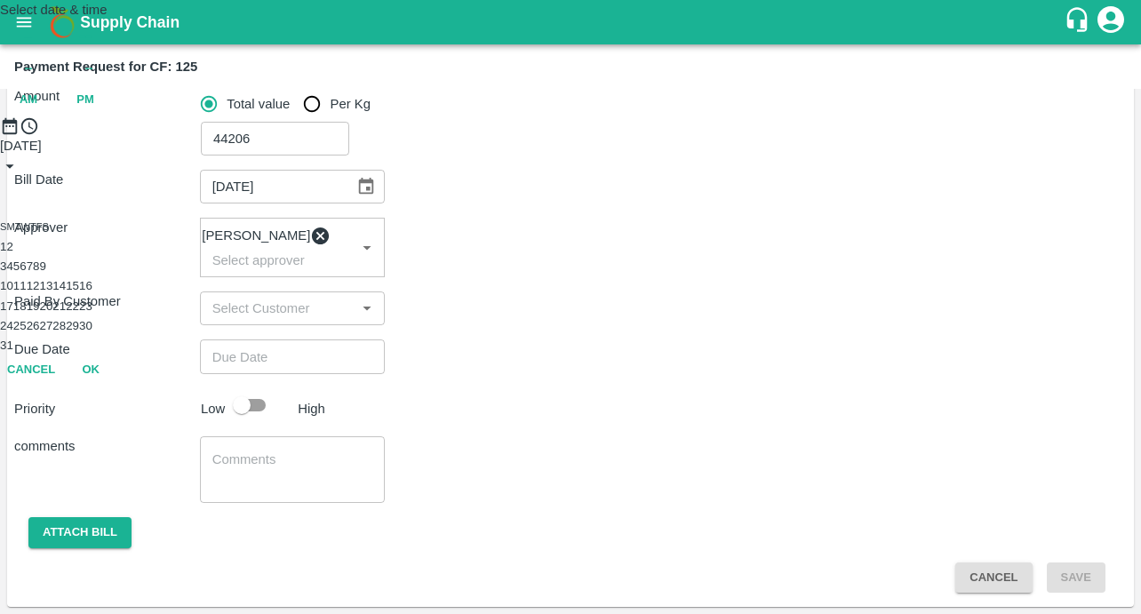
click at [27, 292] on button "11" at bounding box center [19, 285] width 13 height 13
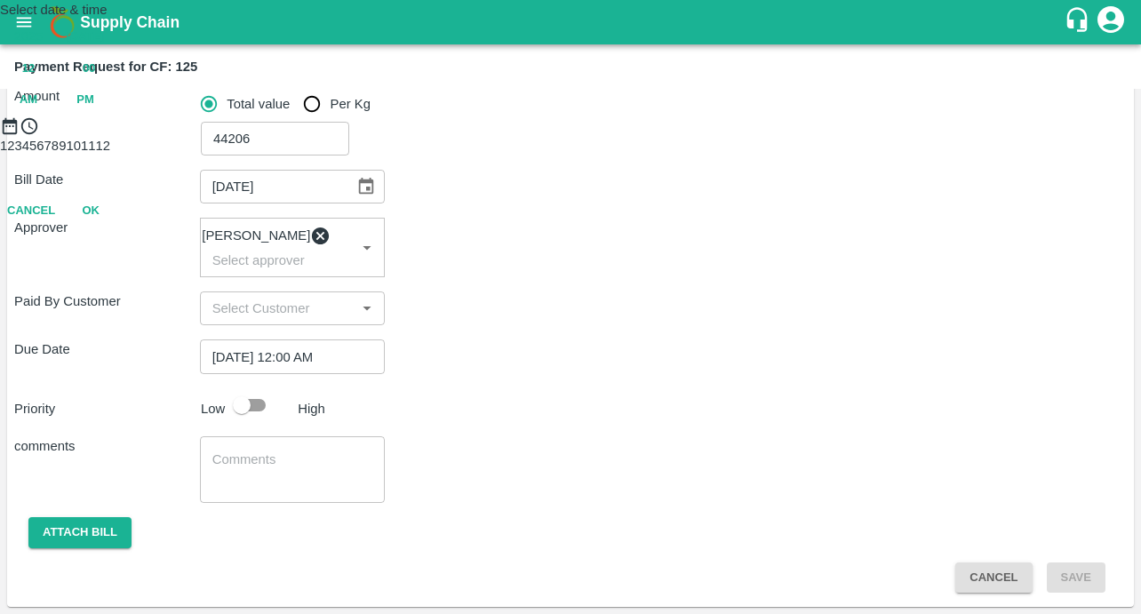
click at [94, 110] on span "PM" at bounding box center [85, 100] width 18 height 20
type input "[DATE] 12:00 PM"
click at [119, 305] on button "OK" at bounding box center [90, 289] width 57 height 31
click at [252, 406] on input "checkbox" at bounding box center [241, 405] width 101 height 34
checkbox input "true"
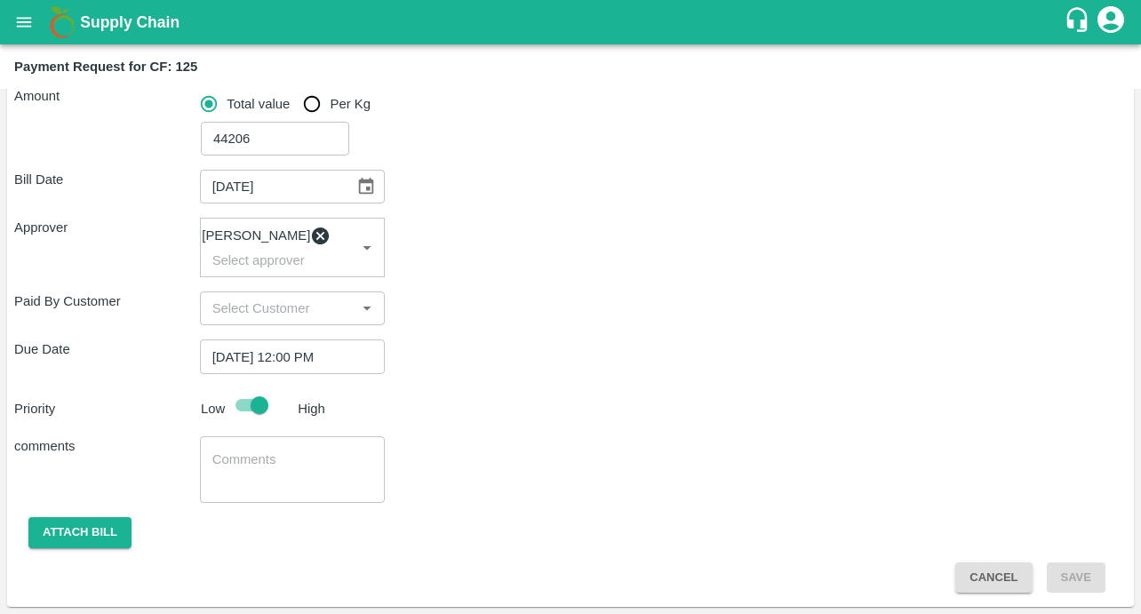
click at [287, 467] on textarea at bounding box center [292, 469] width 161 height 37
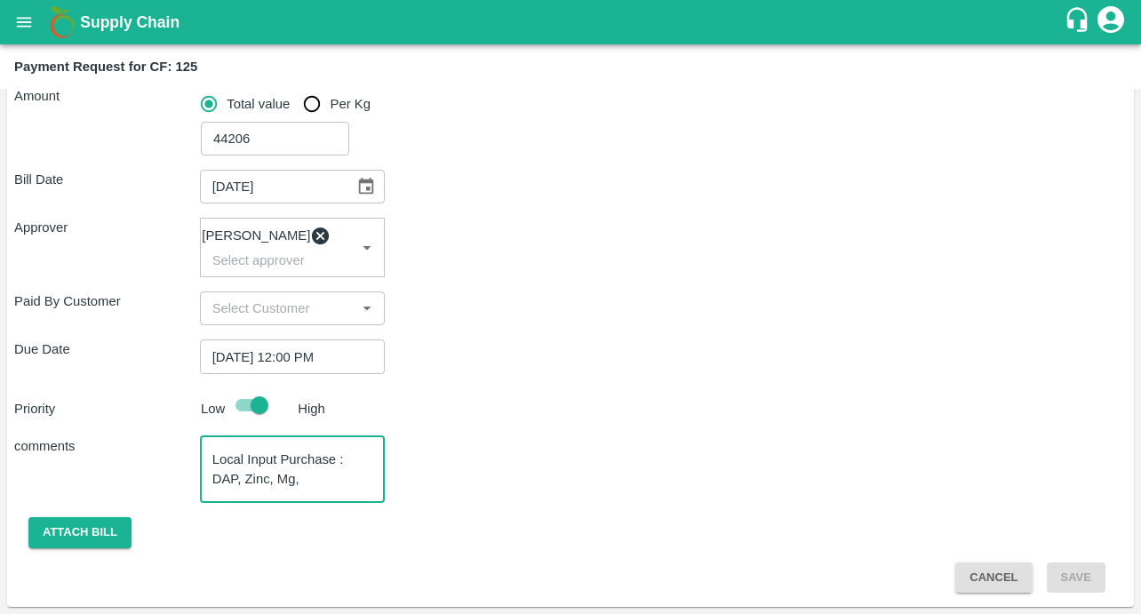
click at [269, 481] on textarea "Local Input Purchase : DAP, Zinc, Mg," at bounding box center [292, 469] width 161 height 37
click at [303, 482] on textarea "Local Input Purchase : DAP, Zn, Mg," at bounding box center [292, 469] width 161 height 37
click at [470, 491] on div "comments Local Input Purchase : DAP, Zn, Mg, B x ​" at bounding box center [570, 469] width 1113 height 67
click at [335, 486] on textarea "Local Input Purchase : DAP, Zn, Mg, B" at bounding box center [292, 469] width 161 height 37
type textarea "Local Input Purchase : DAP, Zn, Mg, Borax"
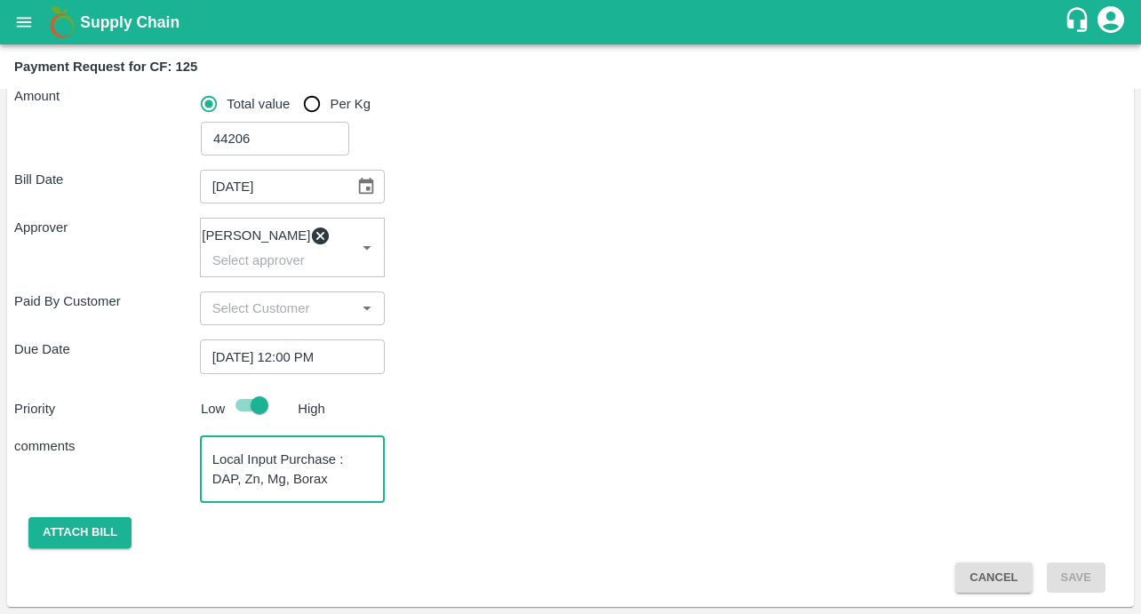
click at [442, 507] on div "Bill Date 29/07/2025 ​ Approver Kiran Naik ​ Paid By Customer ​ Due Date 11/08/…" at bounding box center [570, 374] width 1113 height 437
click at [79, 528] on button "Attach bill" at bounding box center [79, 532] width 103 height 31
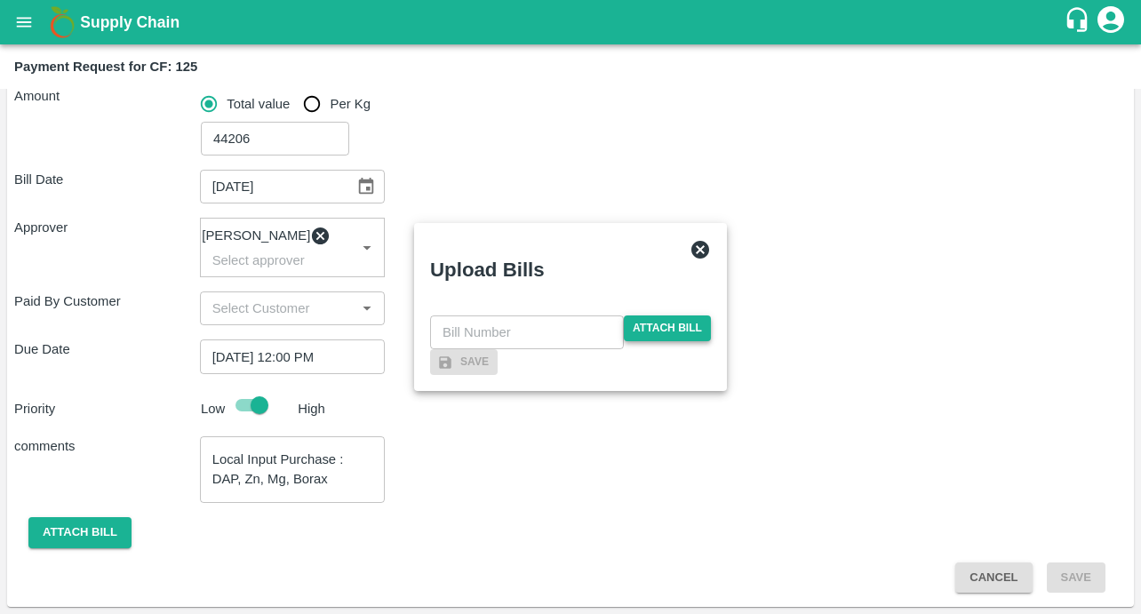
click at [638, 315] on span "Attach bill" at bounding box center [667, 328] width 87 height 26
click at [0, 0] on input "Attach bill" at bounding box center [0, 0] width 0 height 0
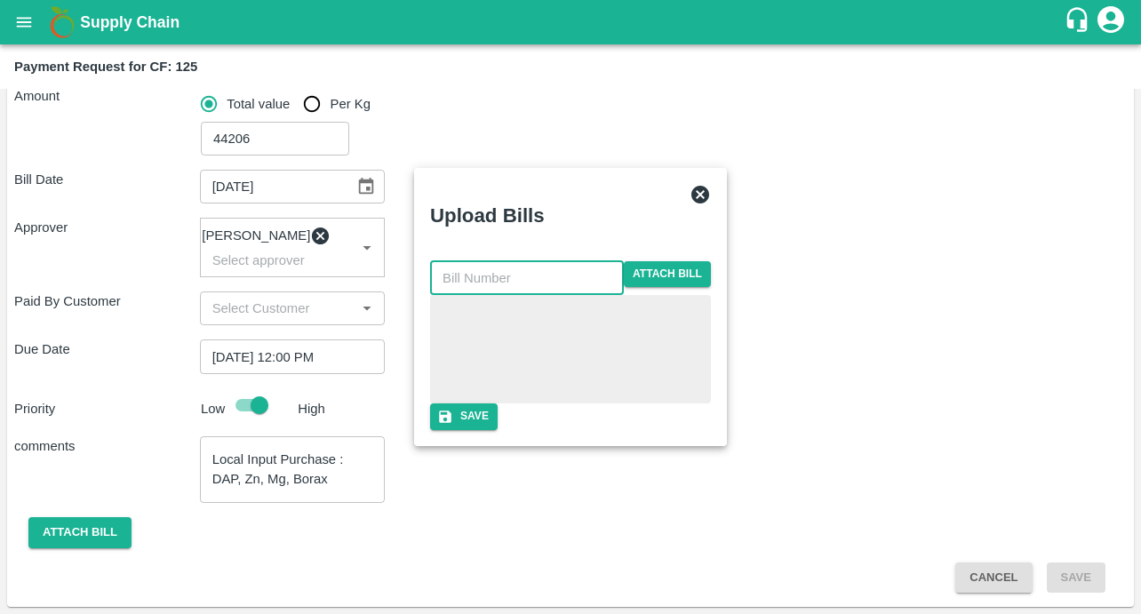
click at [490, 261] on input "text" at bounding box center [527, 278] width 194 height 34
type input "36"
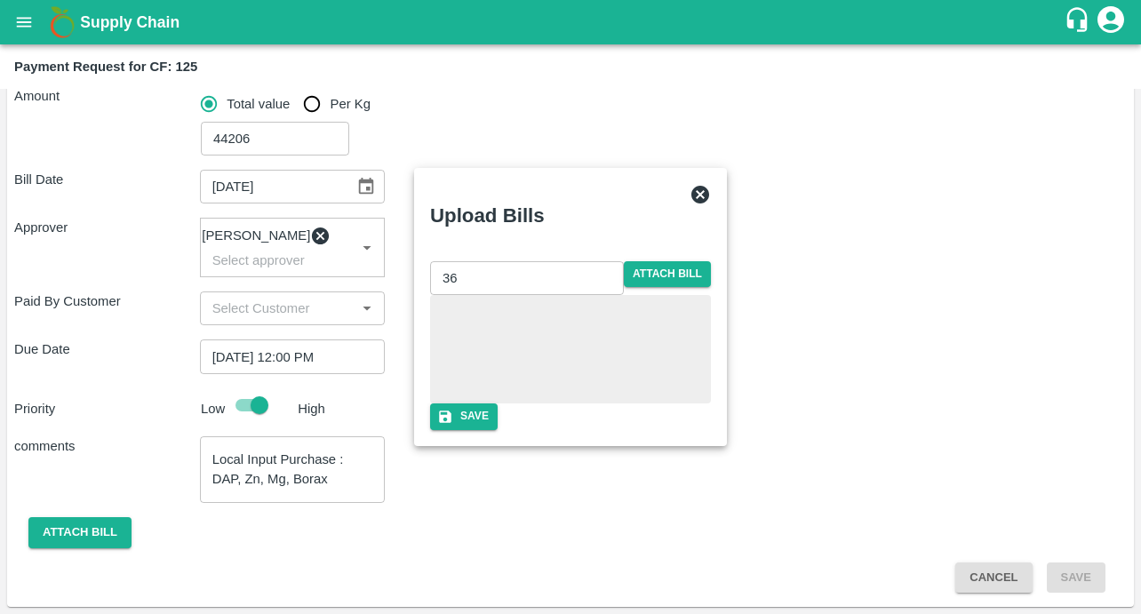
click at [597, 254] on div "36 ​ Attach bill Save" at bounding box center [570, 345] width 295 height 183
click at [498, 423] on button "Save" at bounding box center [464, 416] width 68 height 26
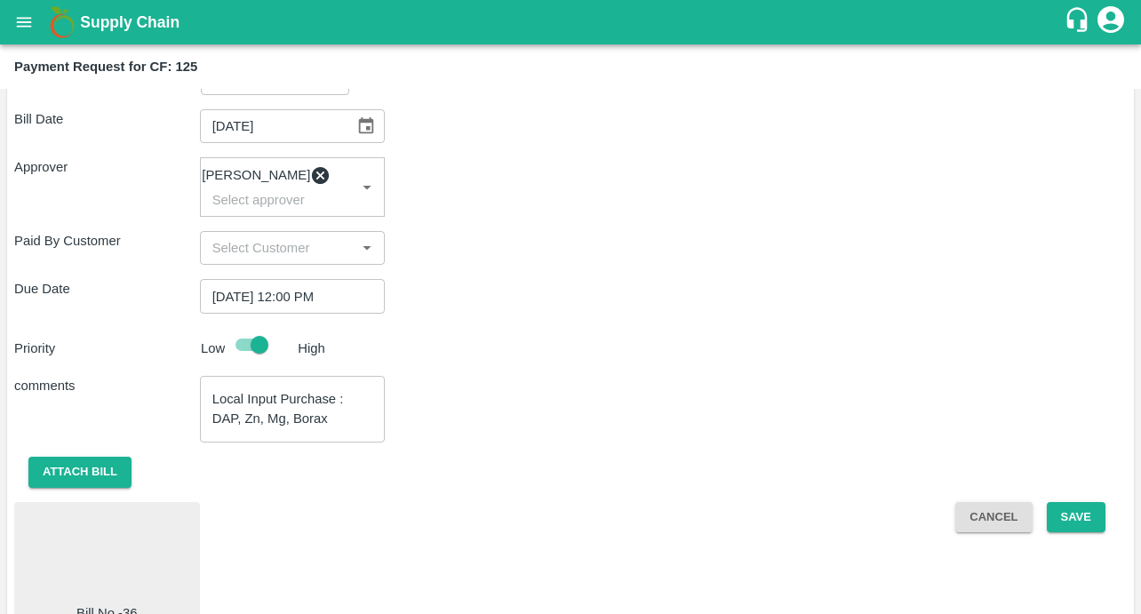
scroll to position [362, 0]
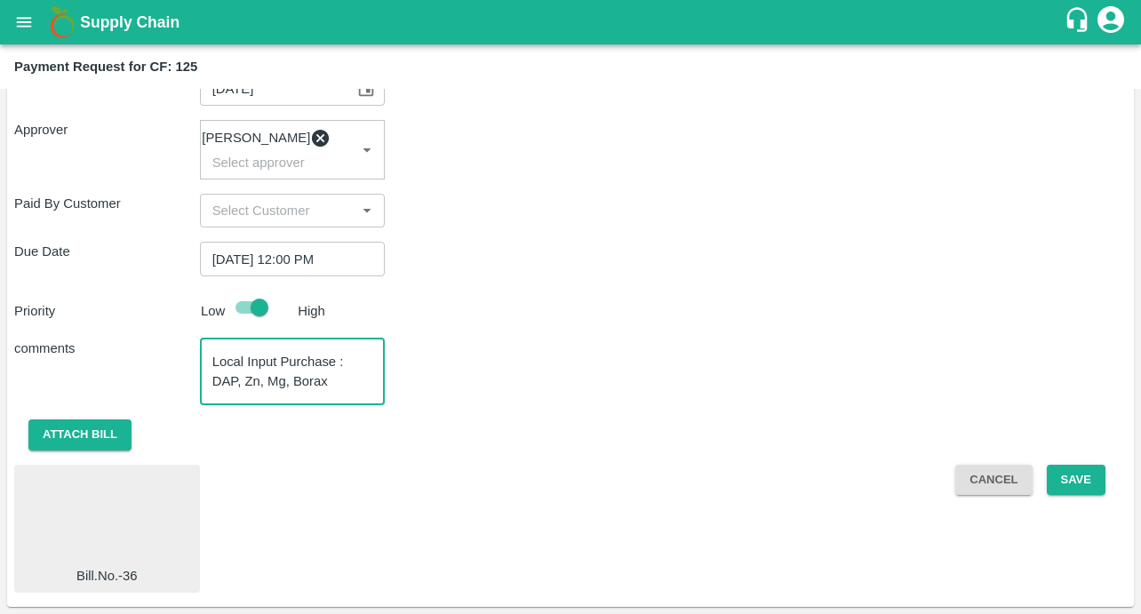
drag, startPoint x: 345, startPoint y: 390, endPoint x: 191, endPoint y: 360, distance: 156.7
click at [191, 360] on div "comments Local Input Purchase : DAP, Zn, Mg, Borax x ​" at bounding box center [570, 372] width 1113 height 67
click at [507, 550] on div "Bill.No.-36 Cancel Save" at bounding box center [570, 529] width 1113 height 129
click at [1075, 486] on button "Save" at bounding box center [1076, 480] width 59 height 31
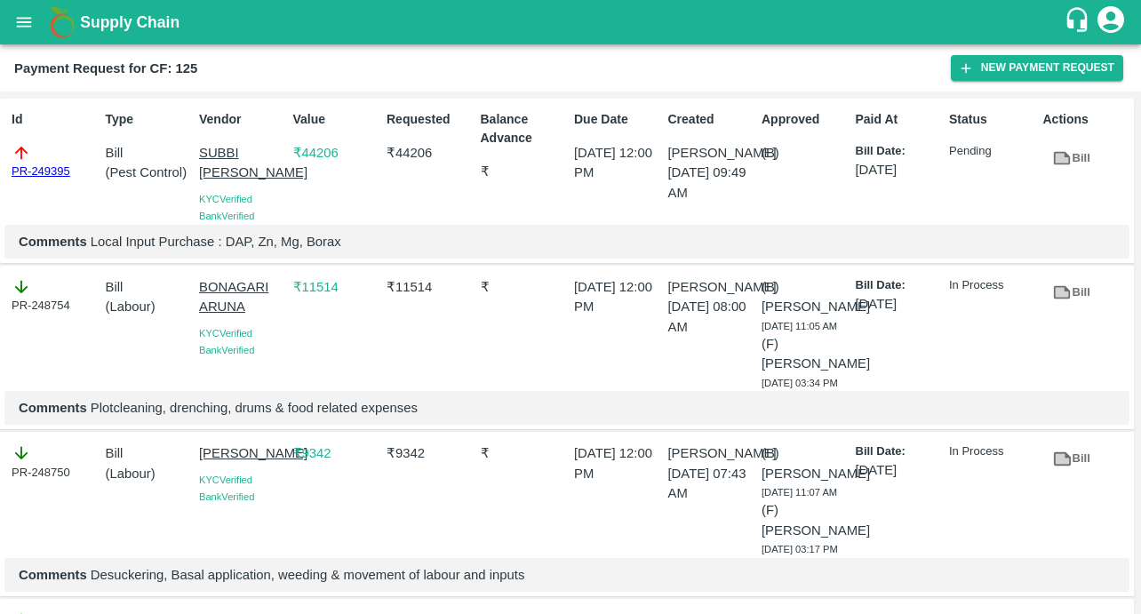
click at [28, 21] on icon "open drawer" at bounding box center [24, 22] width 15 height 10
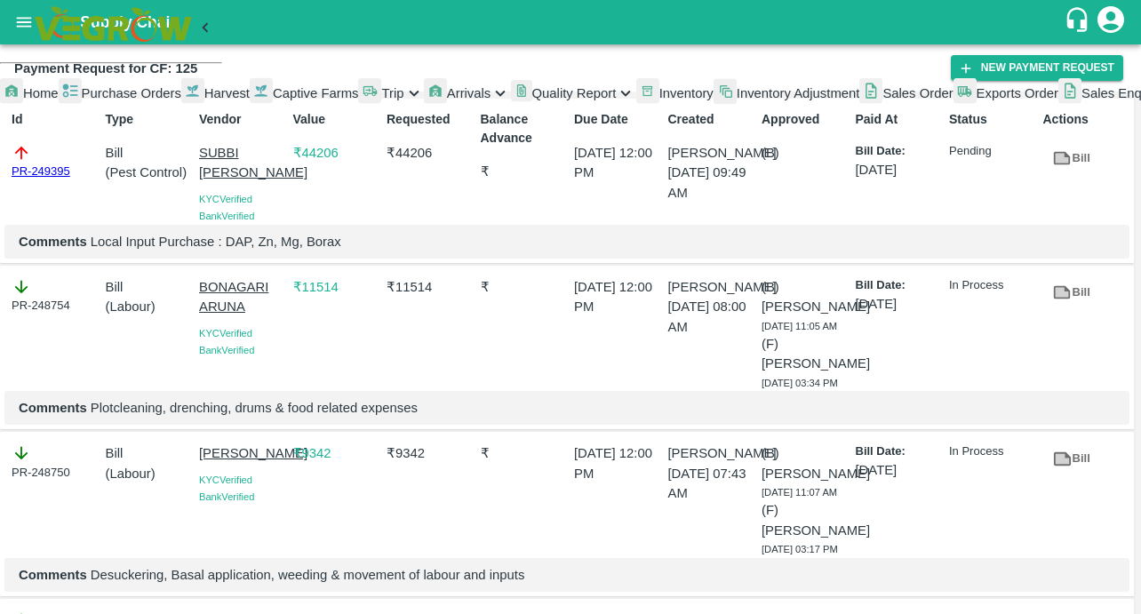
click at [273, 100] on span "Captive Farms" at bounding box center [316, 93] width 86 height 14
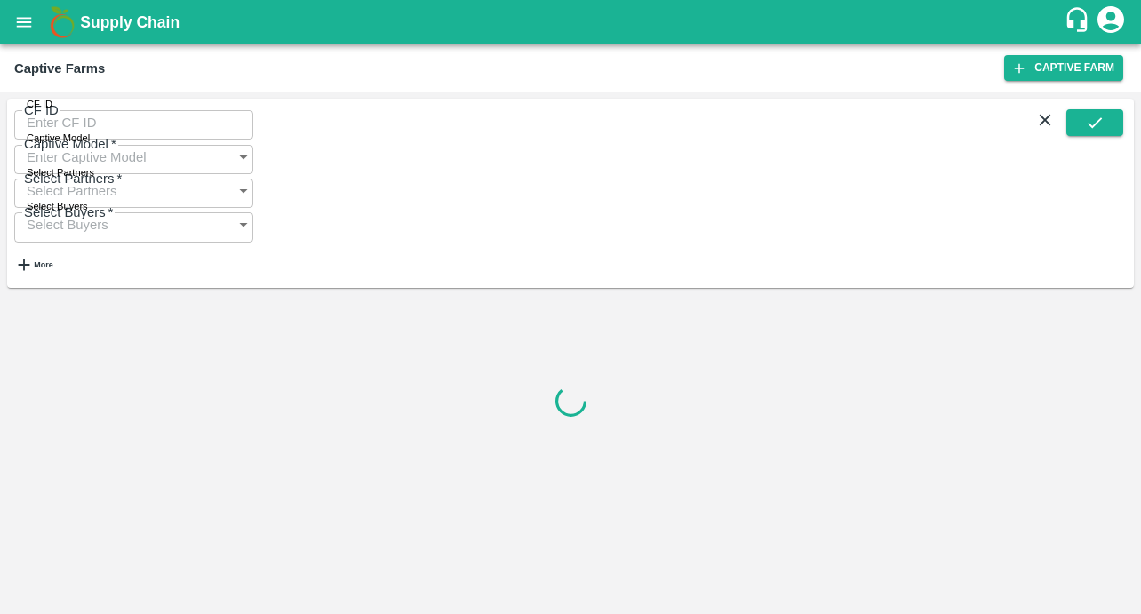
click at [56, 140] on input "CF ID" at bounding box center [133, 123] width 239 height 34
paste input "124"
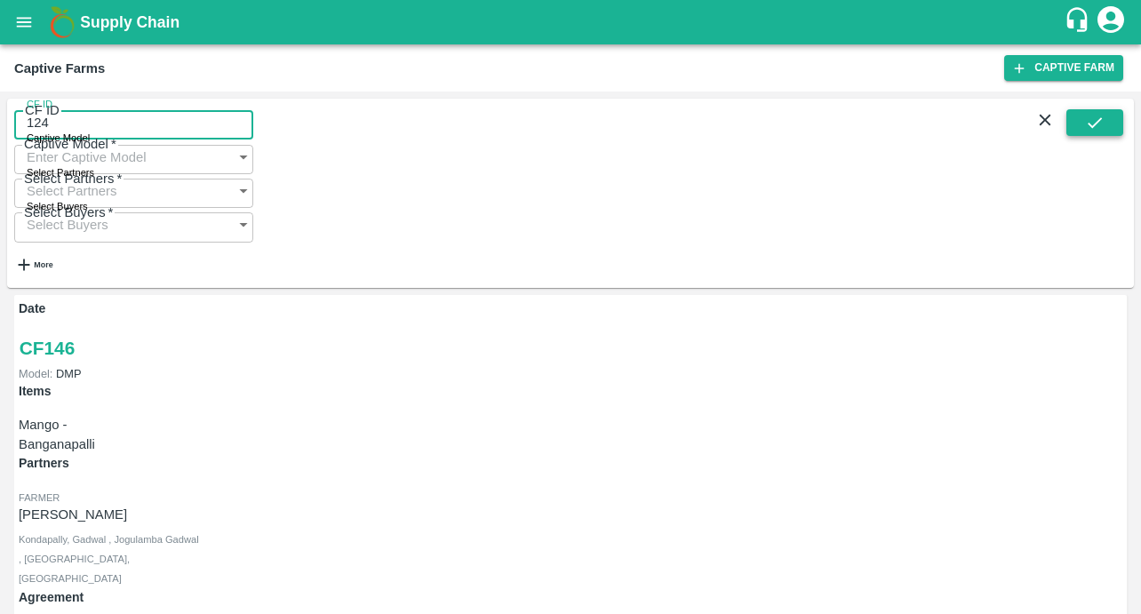
type input "124"
click at [1082, 136] on button "submit" at bounding box center [1094, 122] width 57 height 27
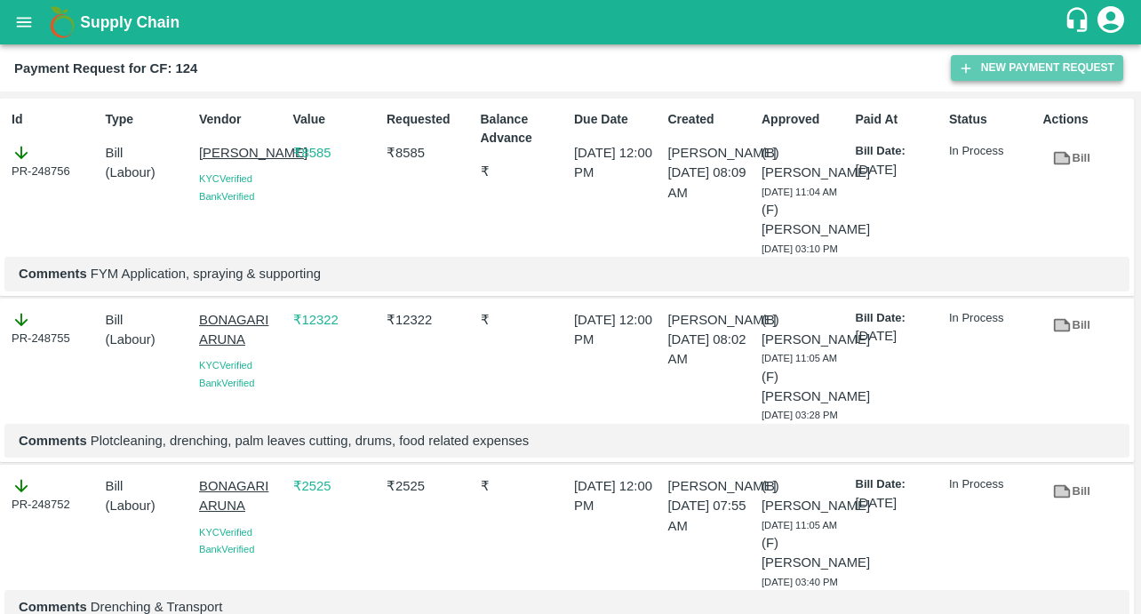
click at [970, 63] on icon "button" at bounding box center [966, 68] width 16 height 16
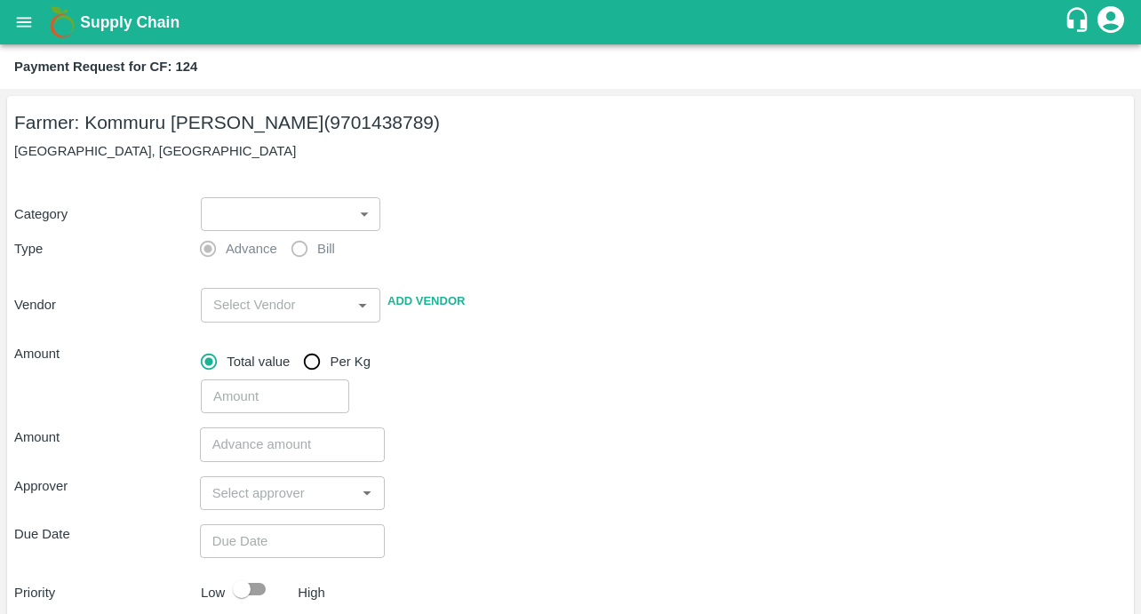
click at [291, 220] on body "Supply Chain Payment Request for CF: 124 Farmer: Kommuru [PERSON_NAME] (9701438…" at bounding box center [570, 307] width 1141 height 614
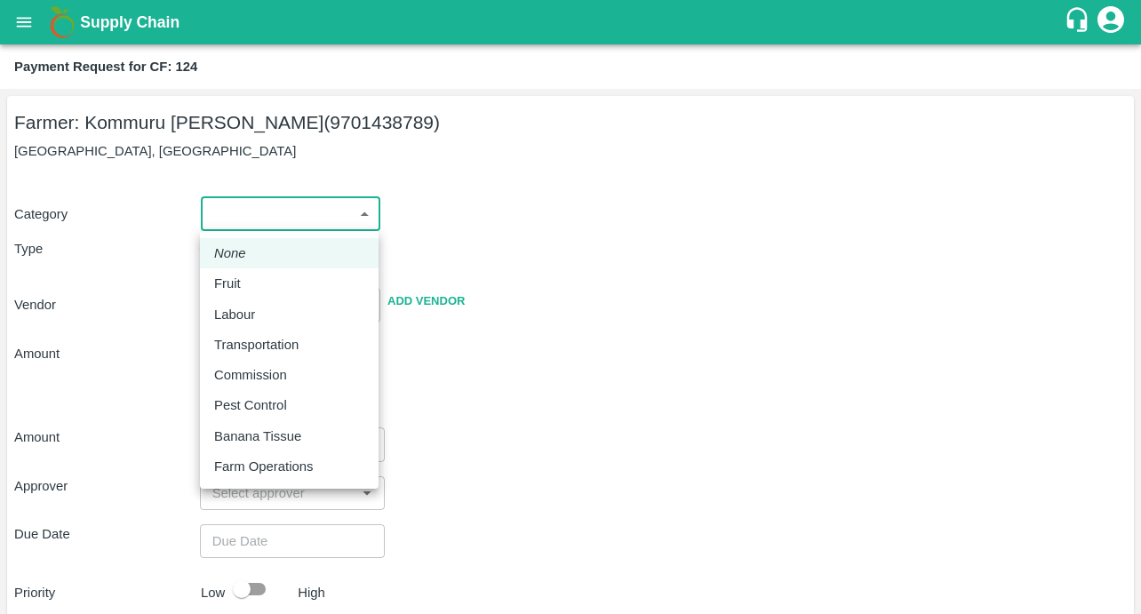
click at [241, 403] on p "Pest Control" at bounding box center [250, 405] width 73 height 20
type input "21"
radio input "false"
radio input "true"
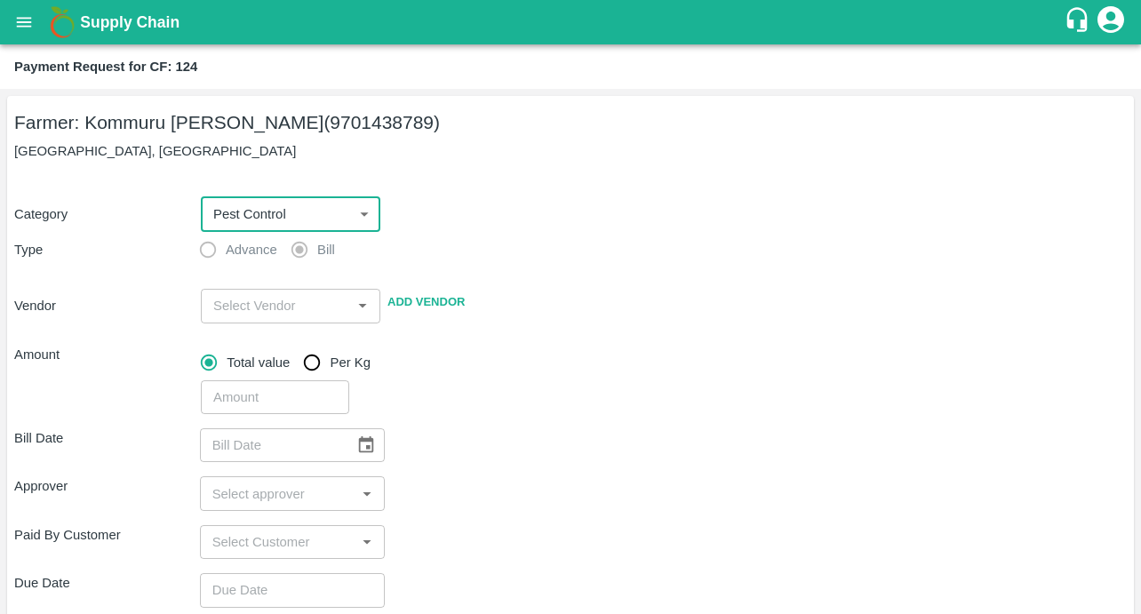
click at [230, 307] on input "input" at bounding box center [276, 305] width 140 height 23
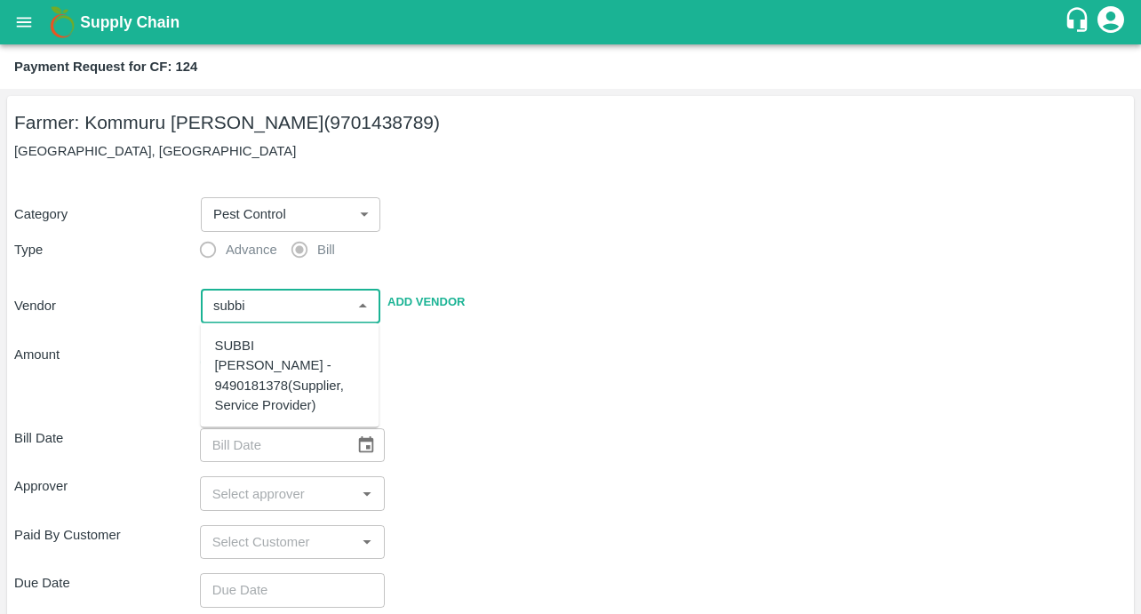
click at [223, 360] on div "SUBBI [PERSON_NAME] - 9490181378(Supplier, Service Provider)" at bounding box center [290, 375] width 150 height 79
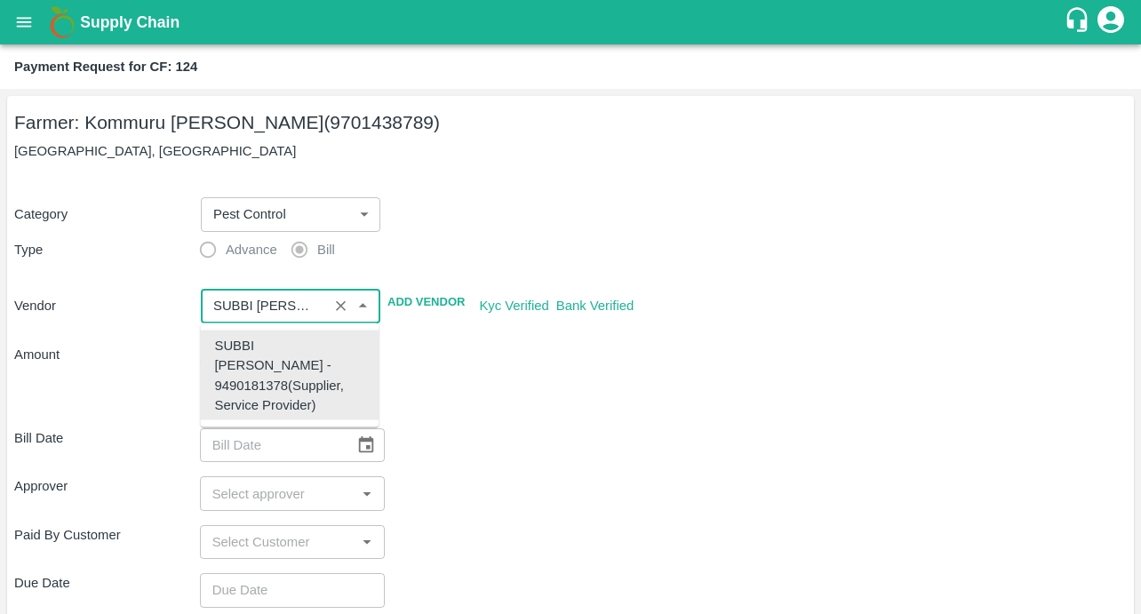
type input "SUBBI [PERSON_NAME] - 9490181378(Supplier, Service Provider)"
click at [514, 400] on div "​" at bounding box center [660, 393] width 933 height 41
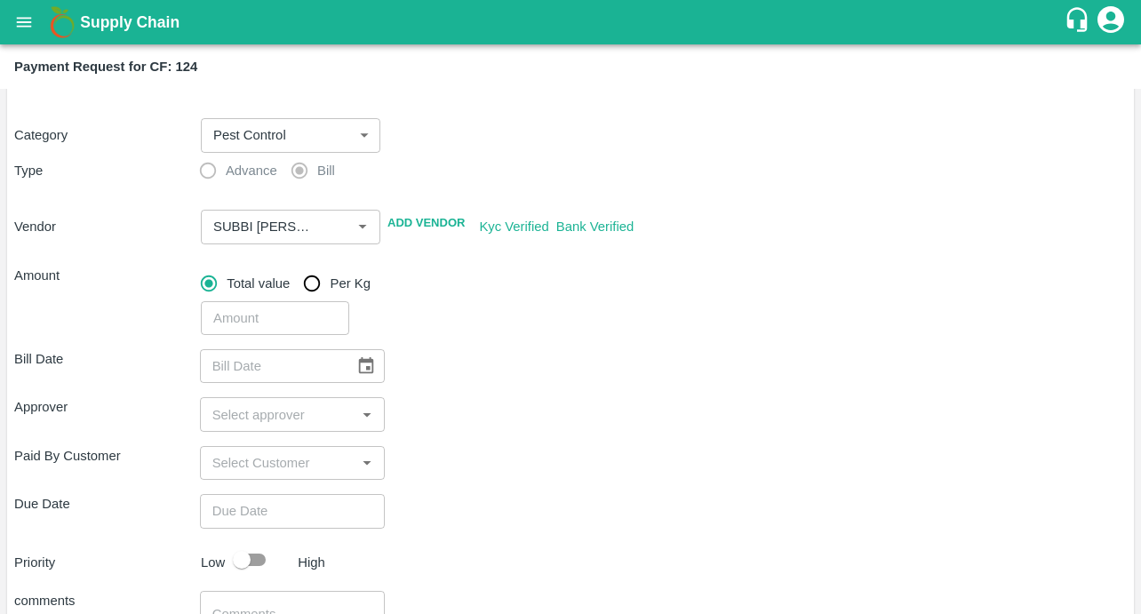
scroll to position [100, 0]
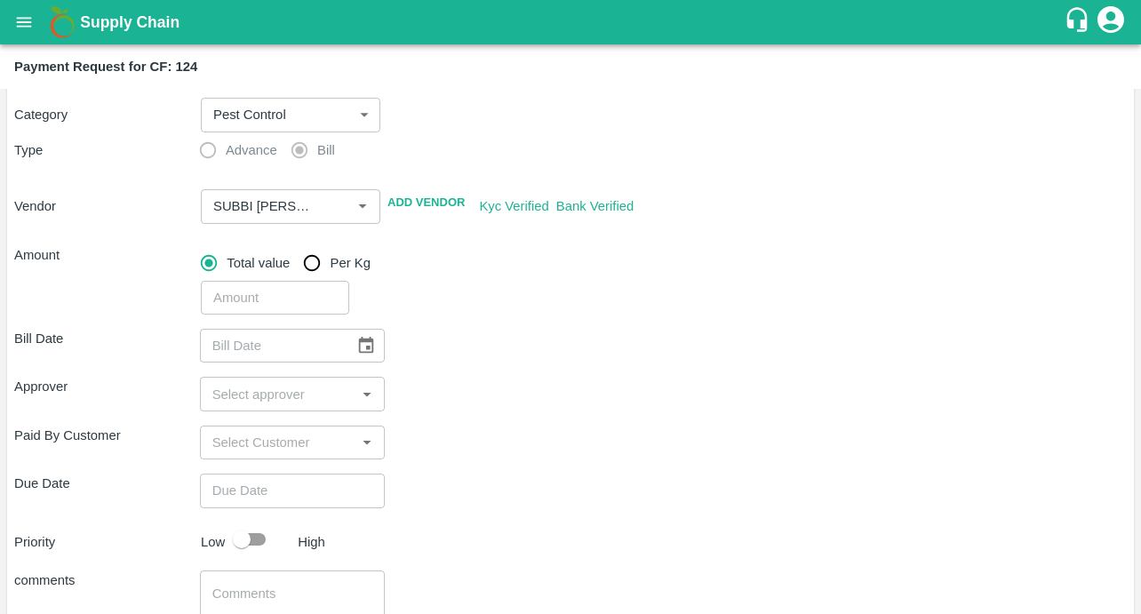
click at [297, 294] on input "number" at bounding box center [275, 298] width 148 height 34
type input "93394"
click at [616, 358] on div "Bill Date ​" at bounding box center [570, 346] width 1113 height 34
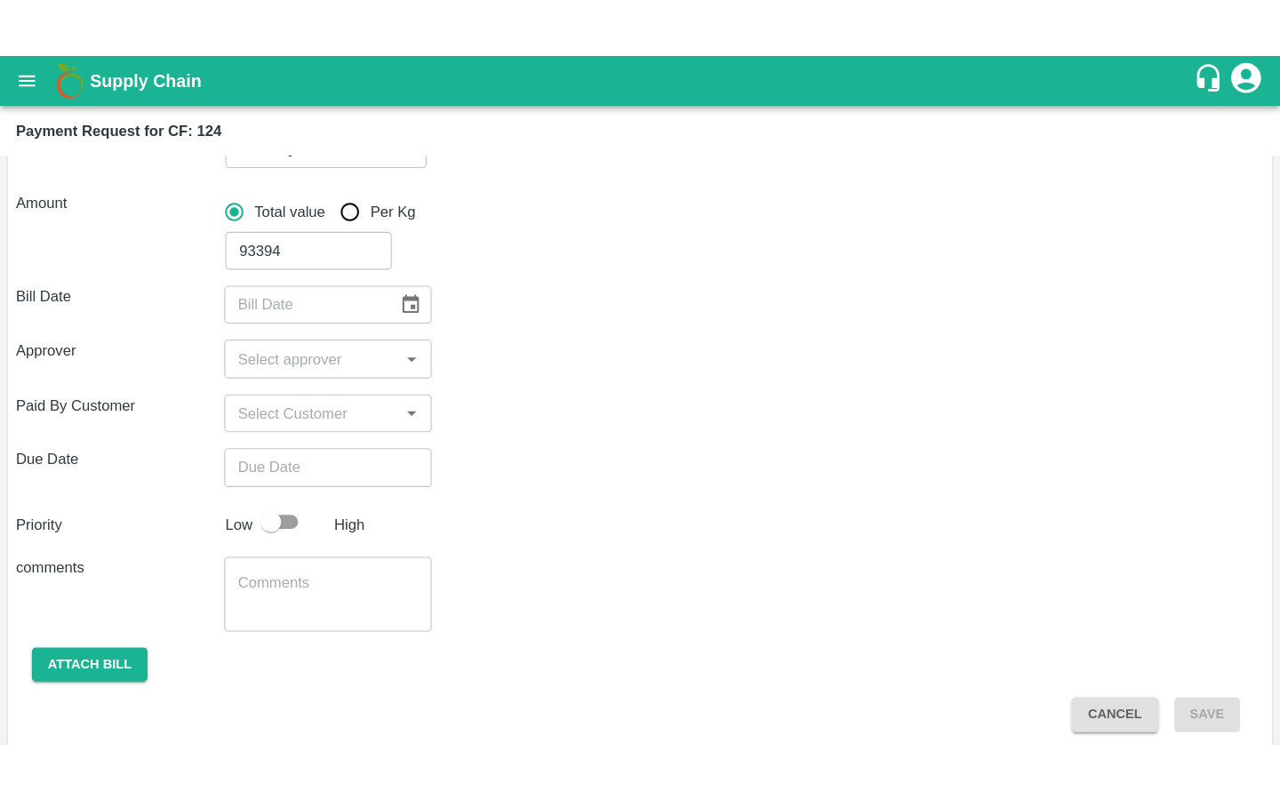
scroll to position [234, 0]
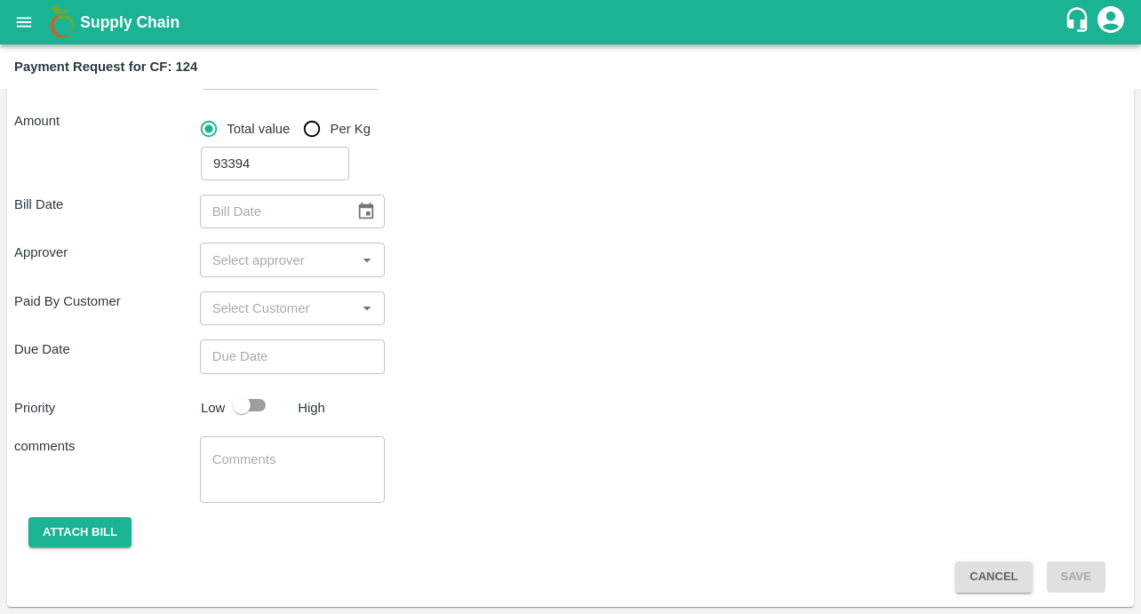
click at [373, 213] on icon "Choose date" at bounding box center [366, 212] width 20 height 20
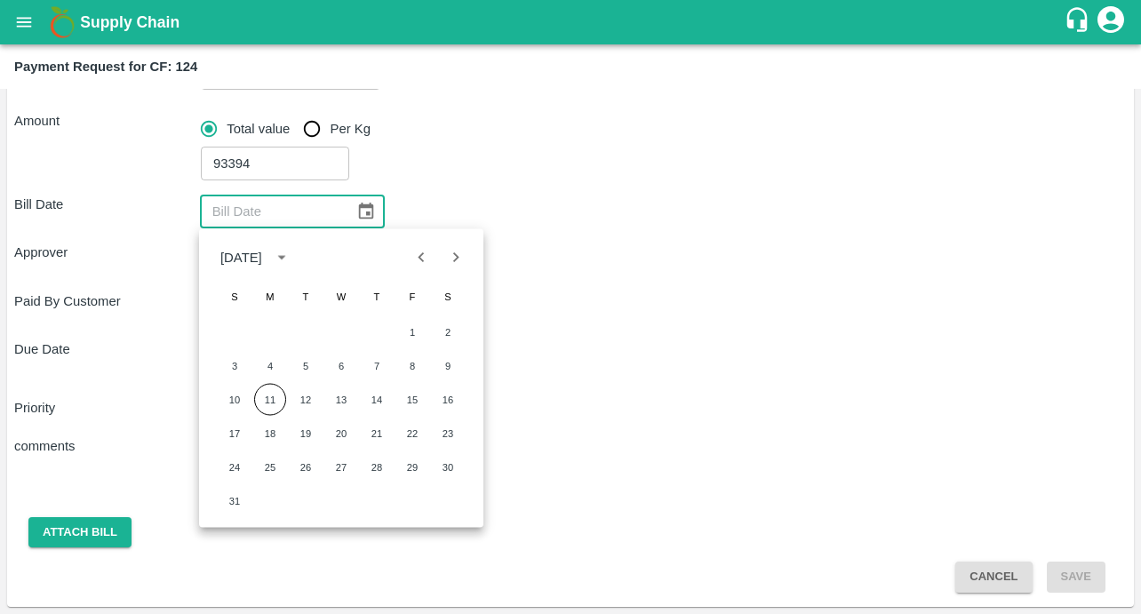
click at [417, 253] on icon "Previous month" at bounding box center [421, 257] width 20 height 20
click at [307, 466] on button "29" at bounding box center [306, 467] width 32 height 32
type input "[DATE]"
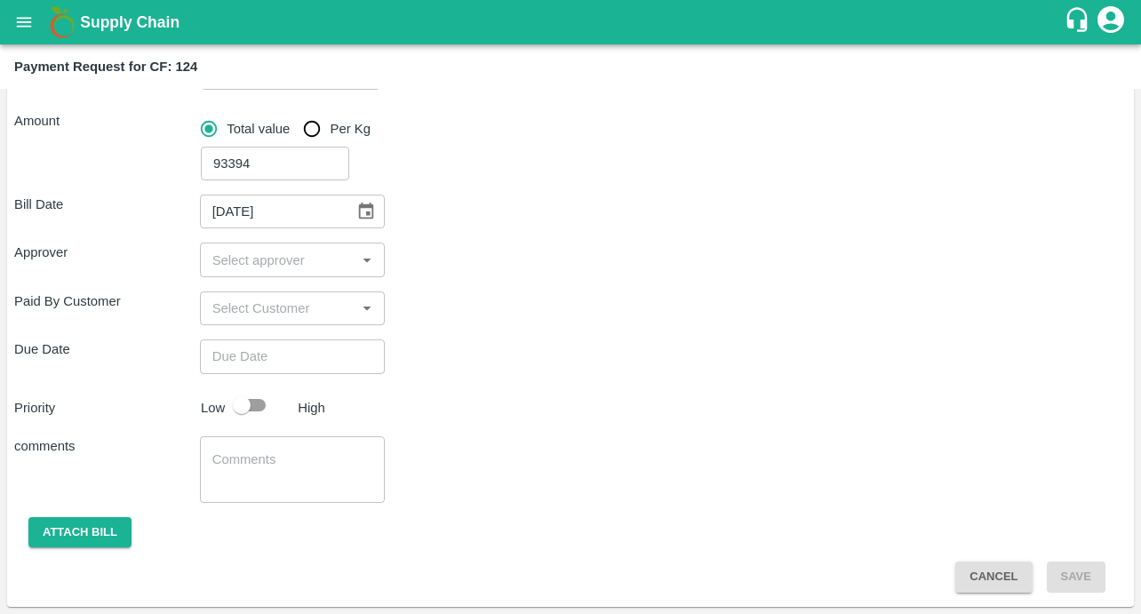
click at [242, 252] on input "input" at bounding box center [278, 259] width 146 height 23
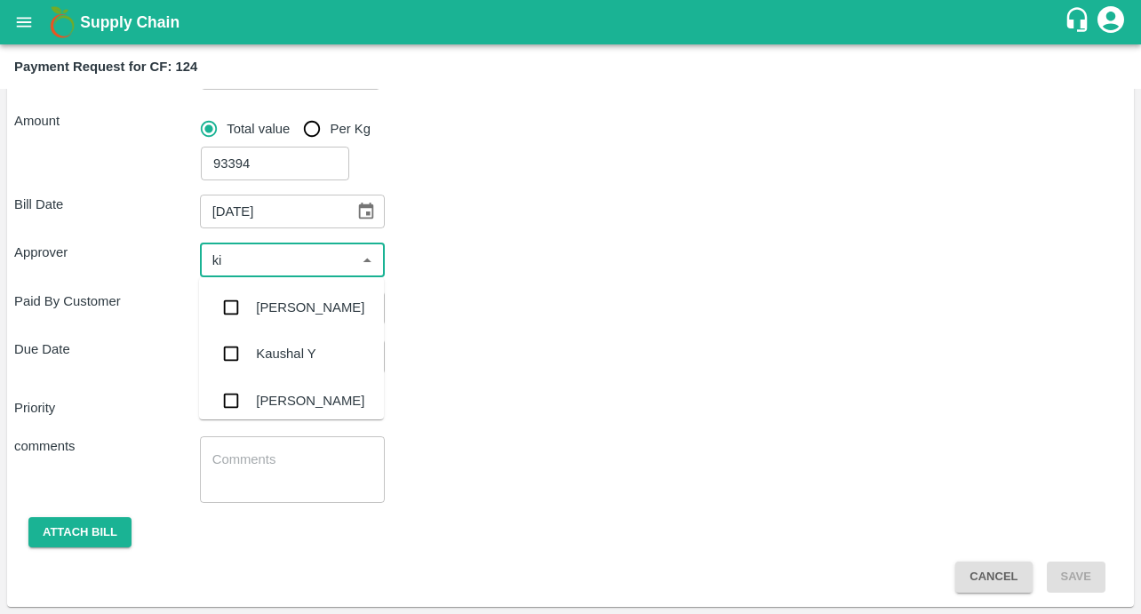
type input "kir"
click at [234, 305] on input "checkbox" at bounding box center [231, 308] width 36 height 36
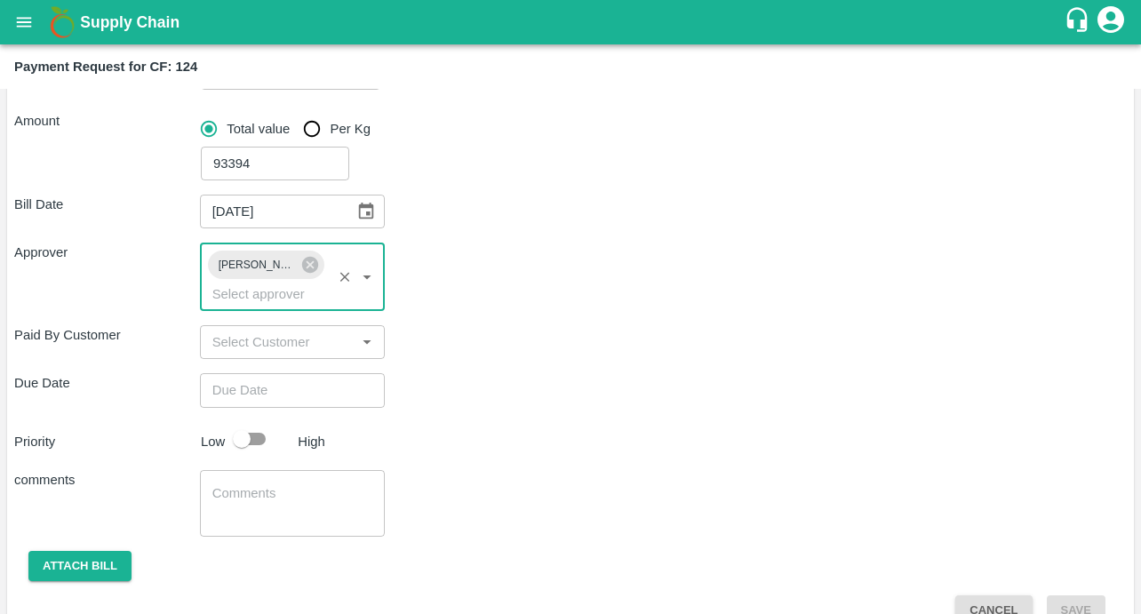
type input "DD/MM/YYYY hh:mm aa"
click at [248, 399] on input "DD/MM/YYYY hh:mm aa" at bounding box center [286, 390] width 173 height 34
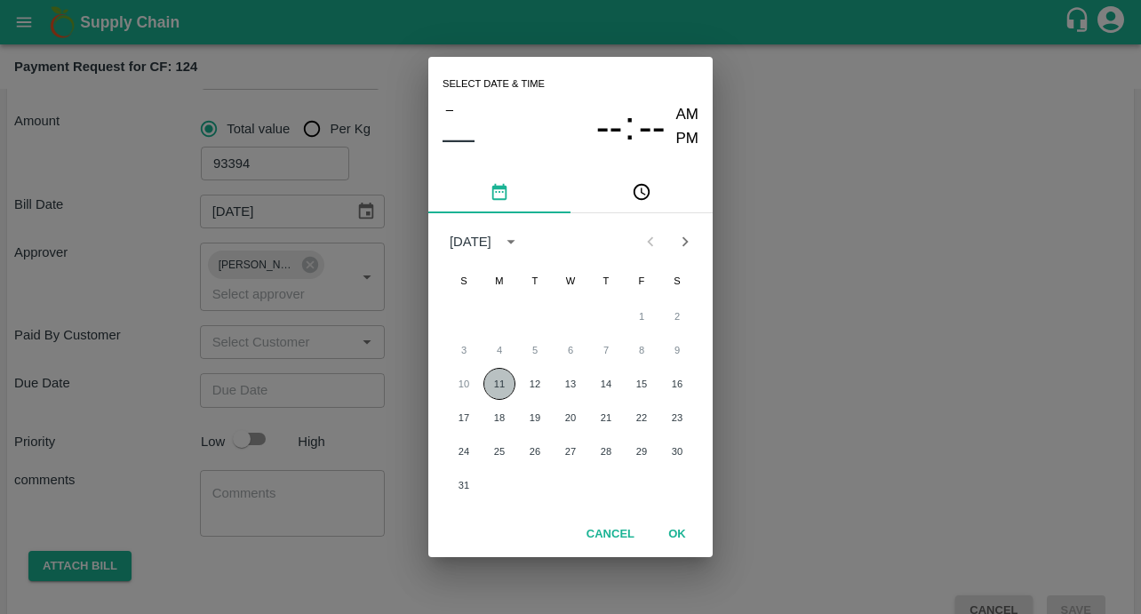
click at [499, 390] on button "11" at bounding box center [499, 384] width 32 height 32
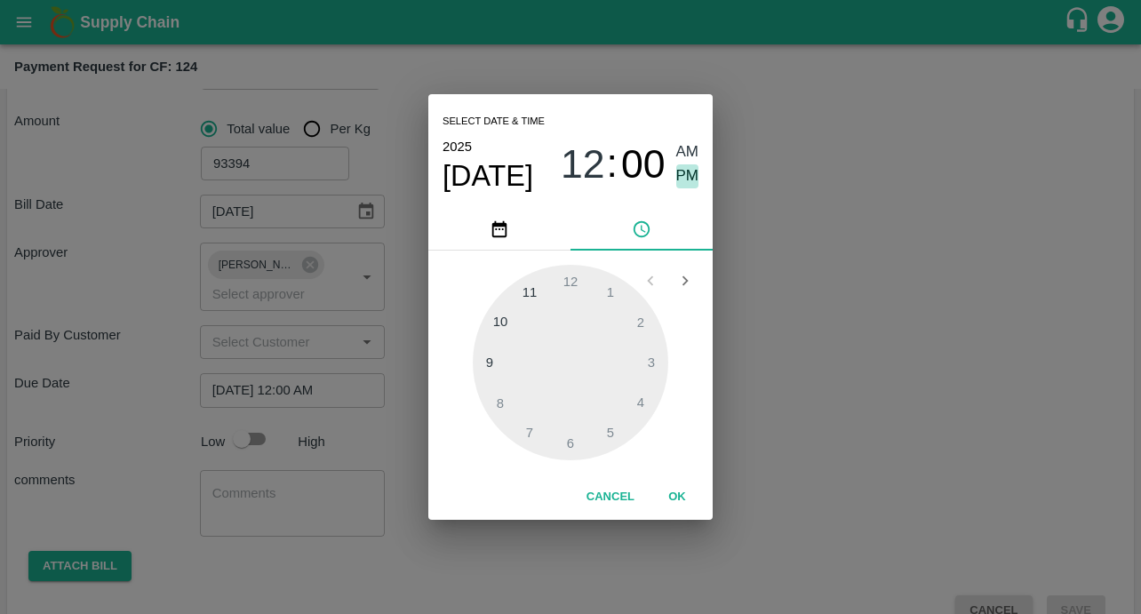
click at [684, 173] on span "PM" at bounding box center [687, 176] width 23 height 24
type input "[DATE] 12:00 PM"
click at [672, 496] on button "OK" at bounding box center [677, 497] width 57 height 31
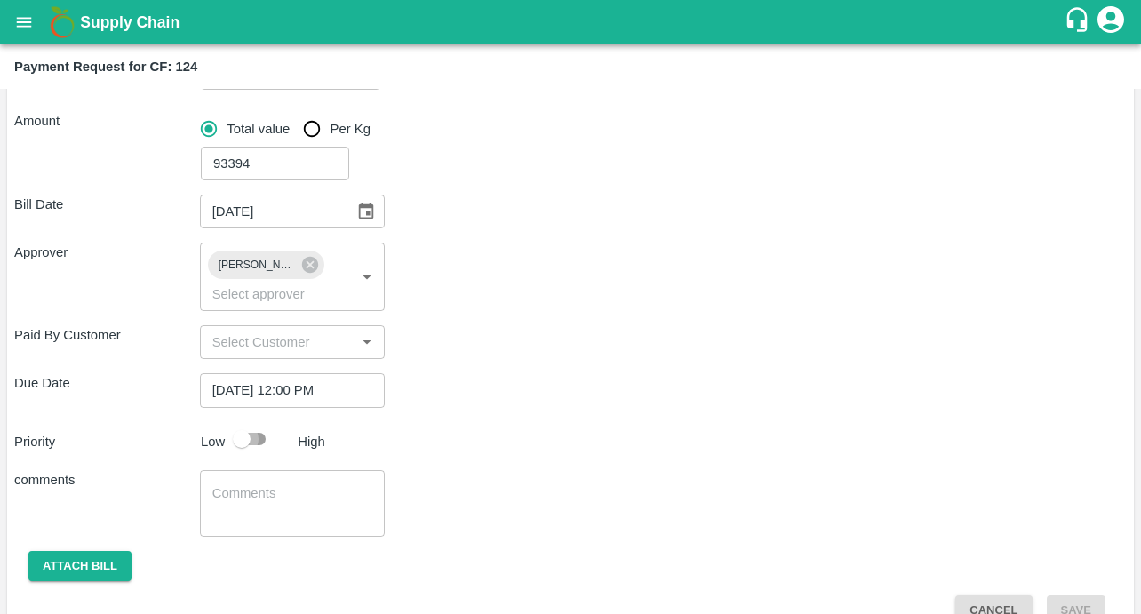
click at [257, 443] on input "checkbox" at bounding box center [241, 439] width 101 height 34
checkbox input "true"
click at [257, 506] on textarea at bounding box center [292, 502] width 161 height 37
paste textarea "Local Input Purchase : DAP, Zn, Mg, Borax"
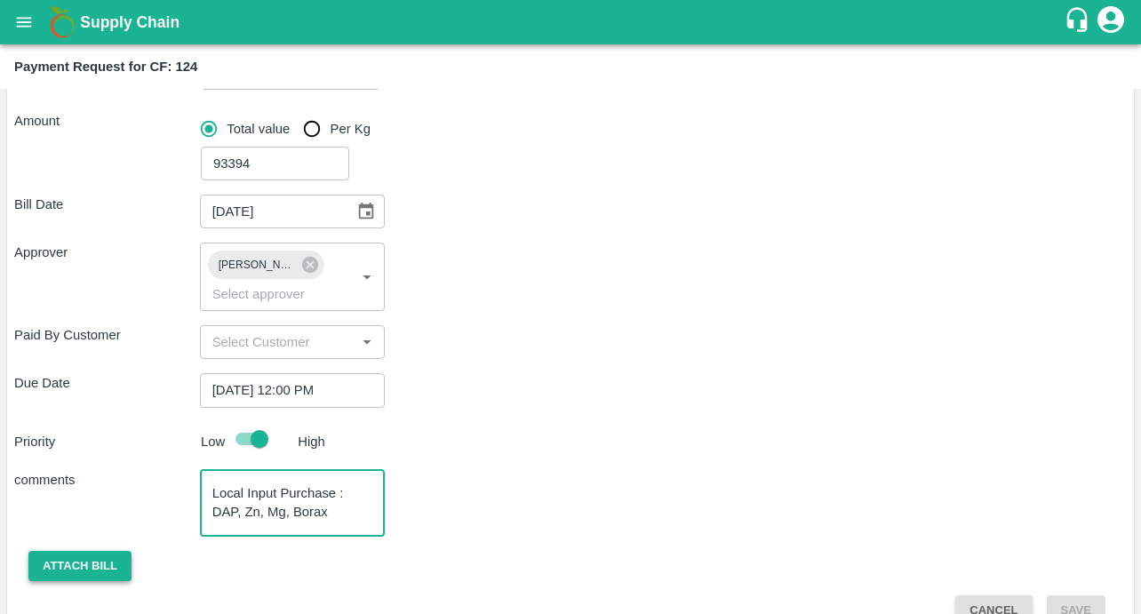
type textarea "Local Input Purchase : DAP, Zn, Mg, Borax"
click at [86, 569] on button "Attach bill" at bounding box center [79, 566] width 103 height 31
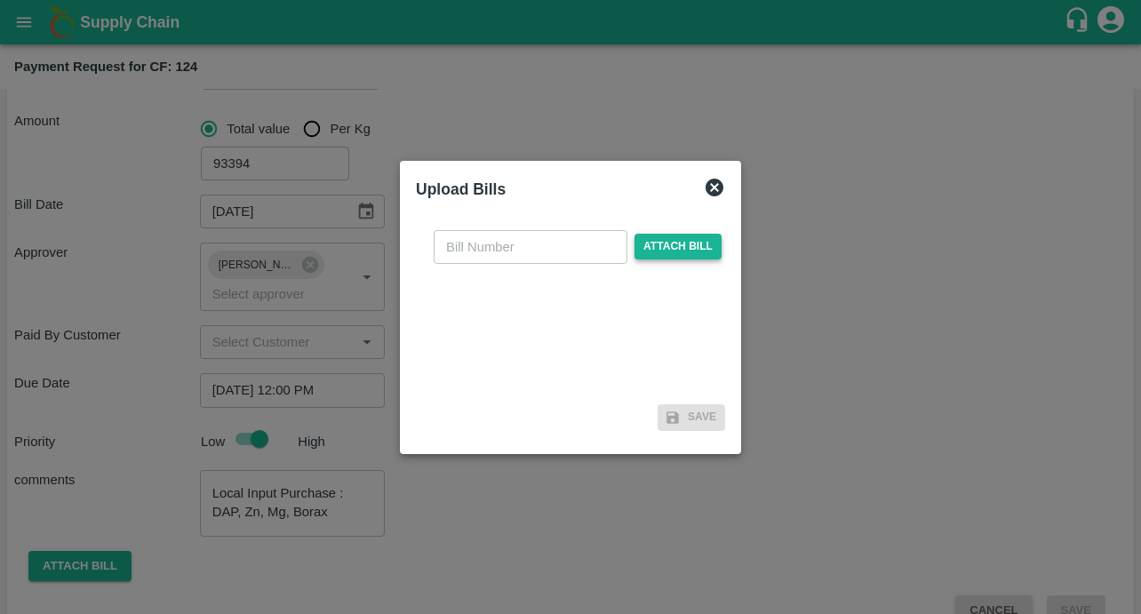
click at [680, 244] on span "Attach bill" at bounding box center [677, 247] width 87 height 26
click at [0, 0] on input "Attach bill" at bounding box center [0, 0] width 0 height 0
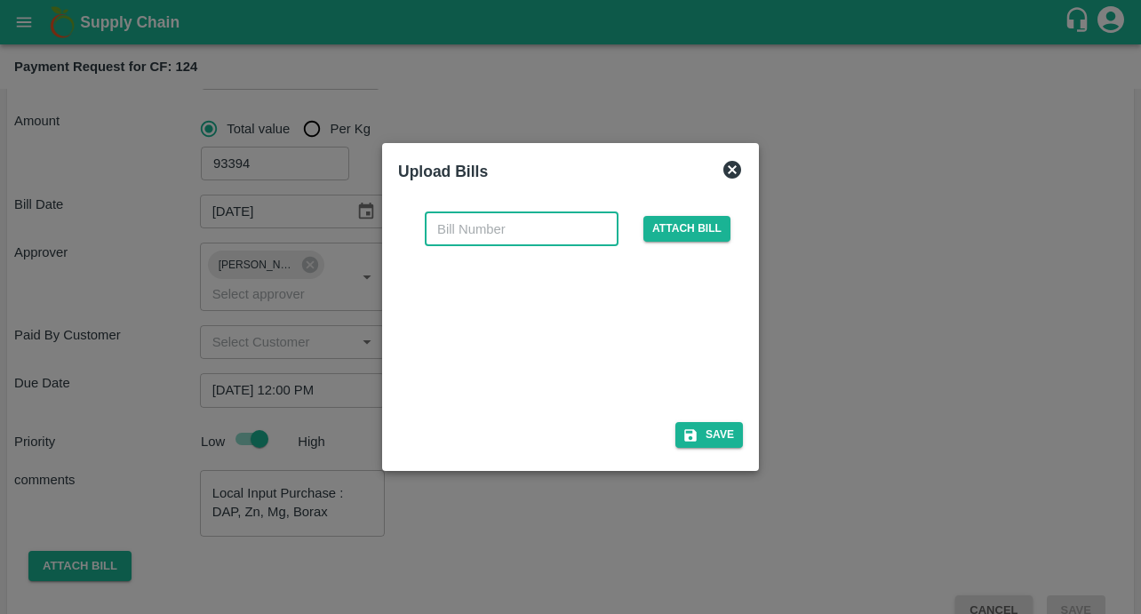
click at [513, 235] on input "text" at bounding box center [522, 229] width 194 height 34
type input "35"
click at [650, 191] on div "35 ​ Attach bill Save" at bounding box center [570, 327] width 359 height 272
click at [730, 438] on button "Save" at bounding box center [709, 435] width 68 height 26
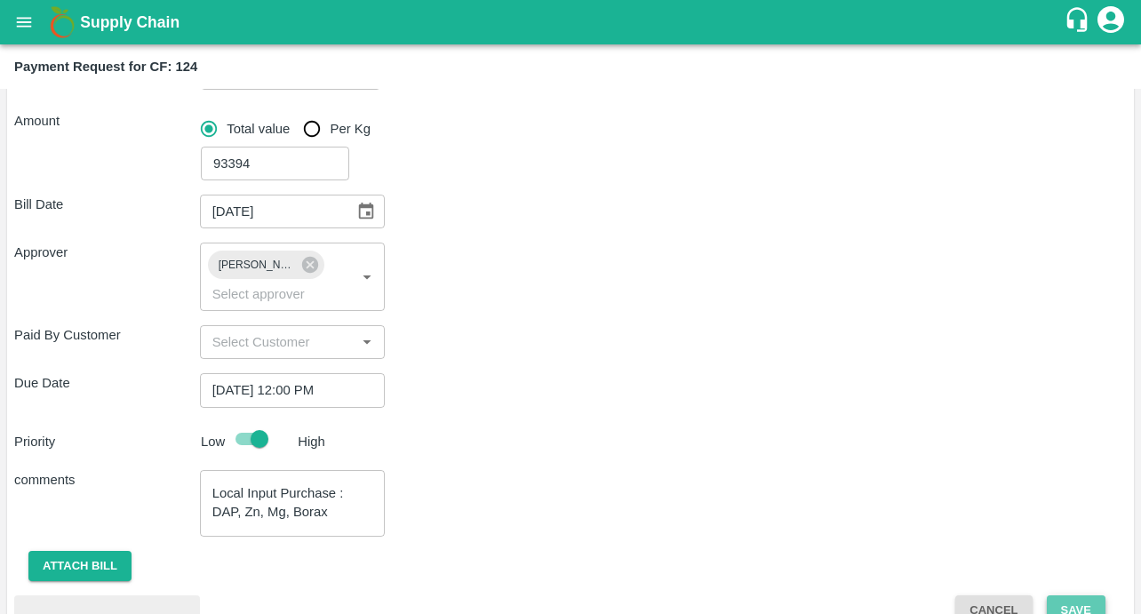
click at [1061, 596] on button "Save" at bounding box center [1076, 610] width 59 height 31
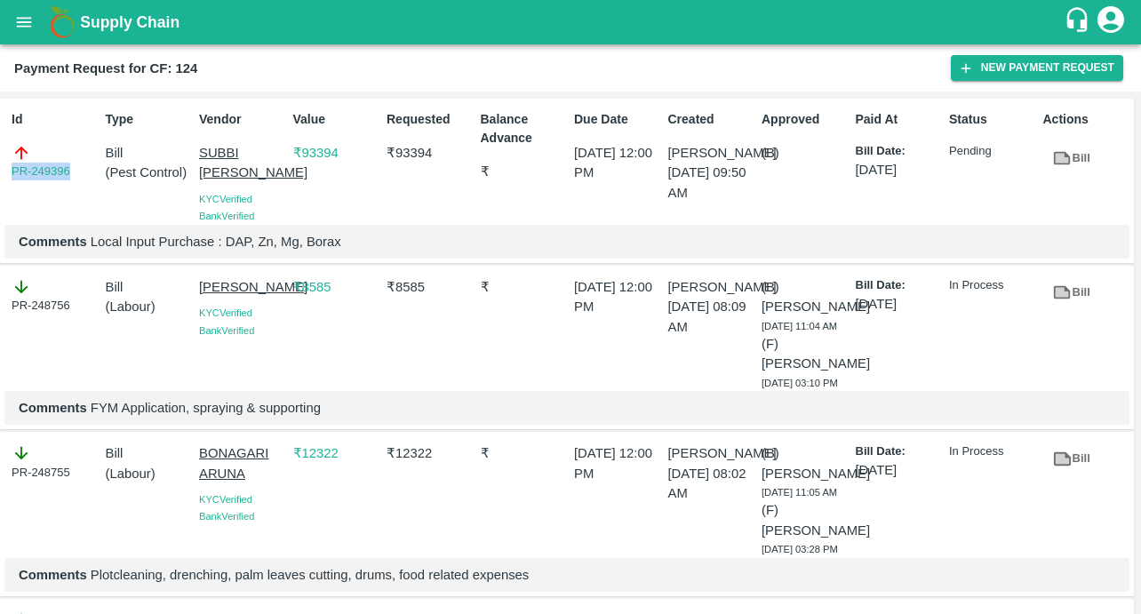
drag, startPoint x: 76, startPoint y: 171, endPoint x: 3, endPoint y: 171, distance: 72.9
click at [3, 171] on div "Id PR-249396 Type Bill ( Pest Control ) Vendor SUBBI REDDY CHAGAM KYC Verified …" at bounding box center [567, 181] width 1134 height 165
copy link "PR-249396"
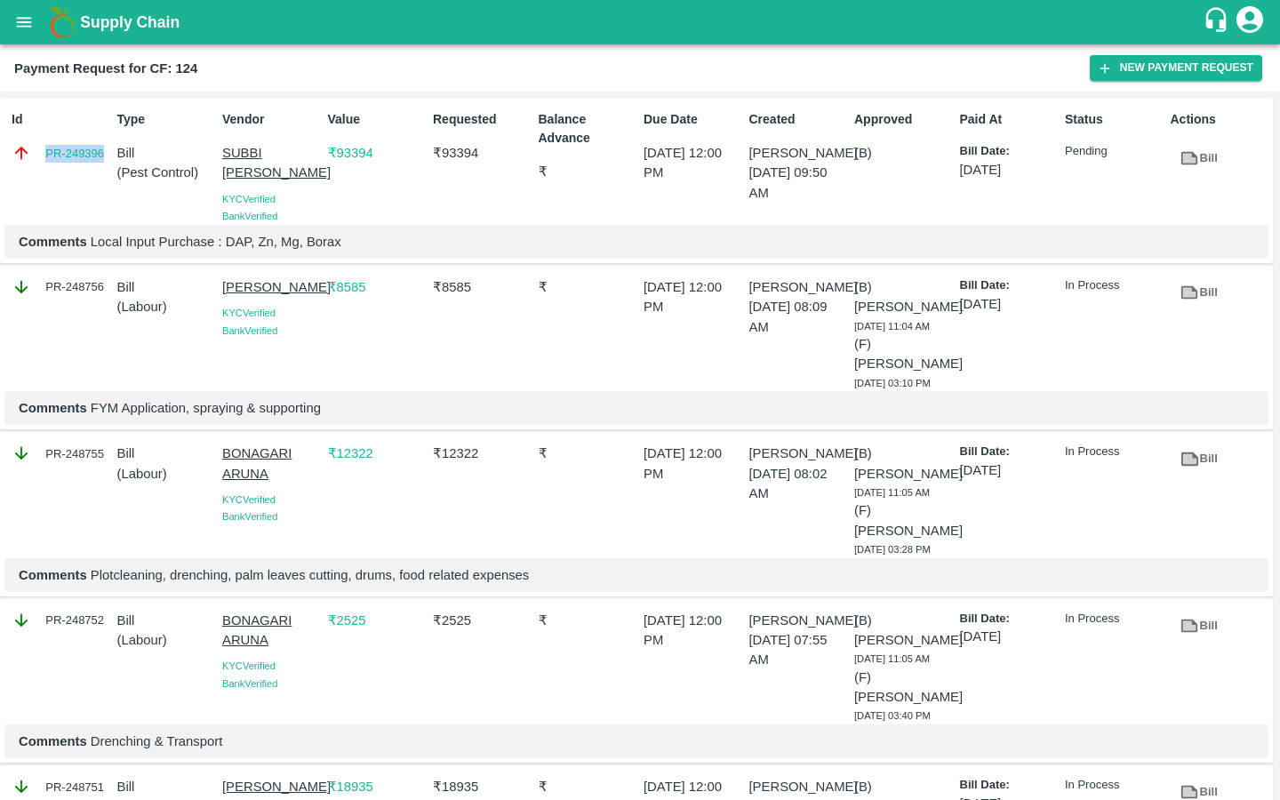
click at [12, 16] on button "open drawer" at bounding box center [24, 22] width 41 height 41
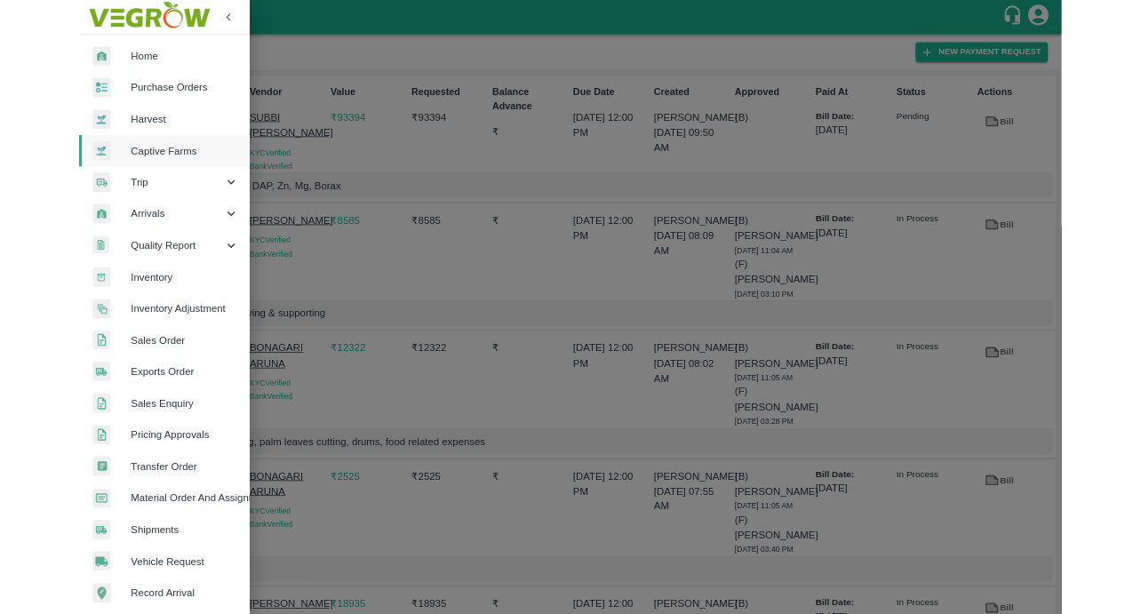
scroll to position [212, 0]
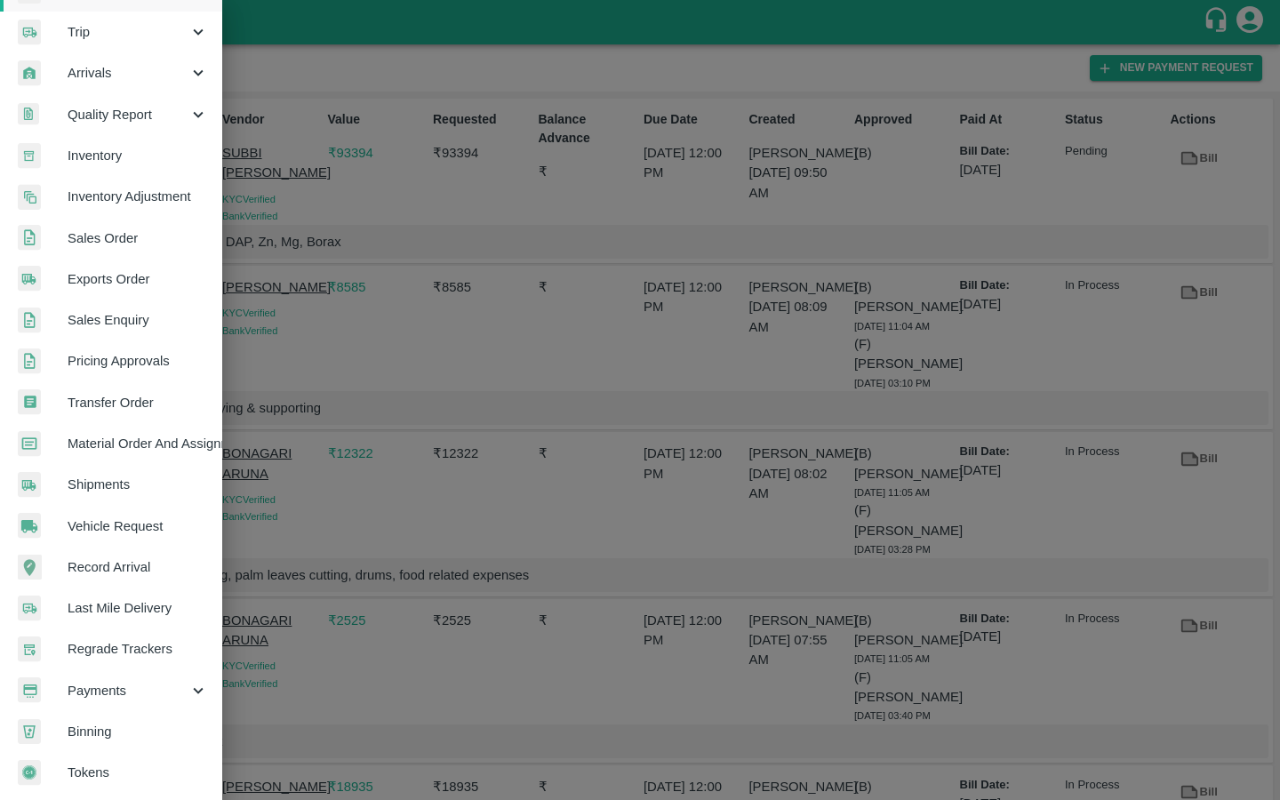
click at [101, 613] on span "Payments" at bounding box center [128, 691] width 121 height 20
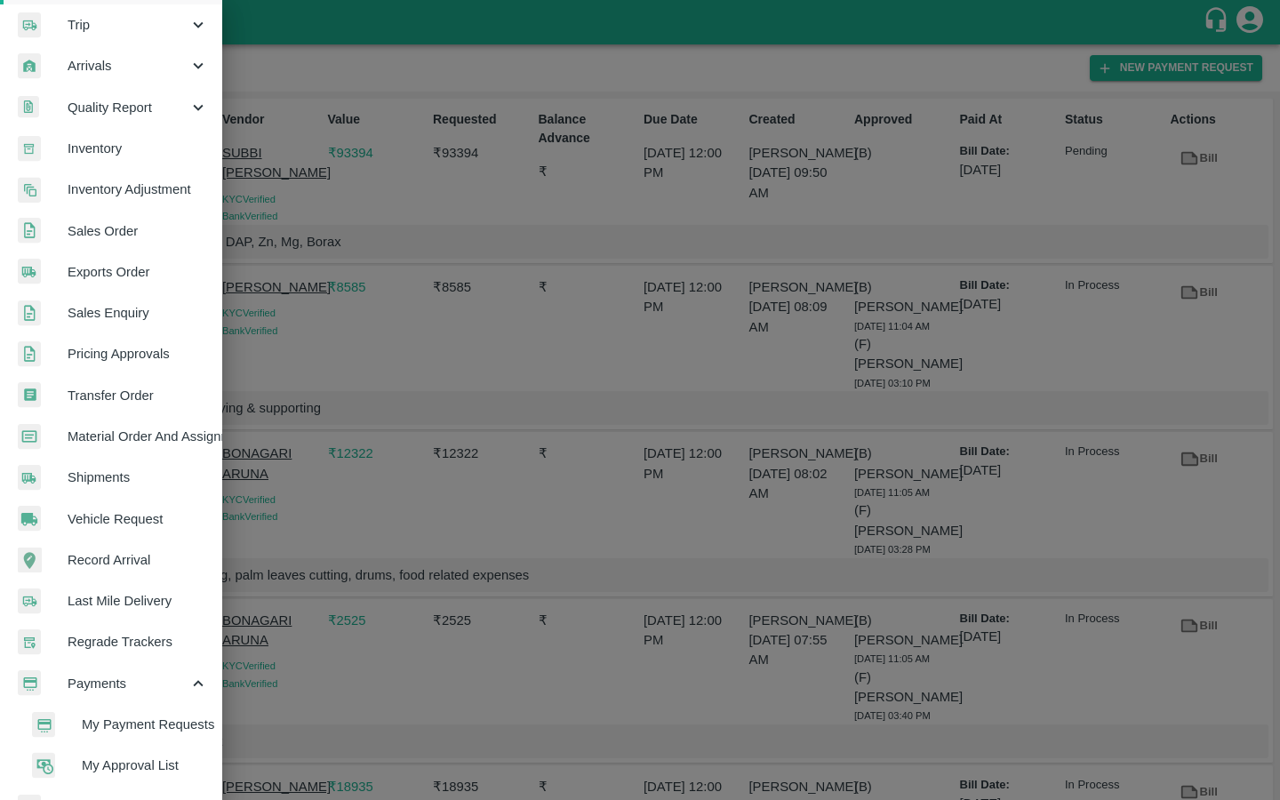
click at [97, 613] on li "My Payment Requests" at bounding box center [118, 724] width 208 height 41
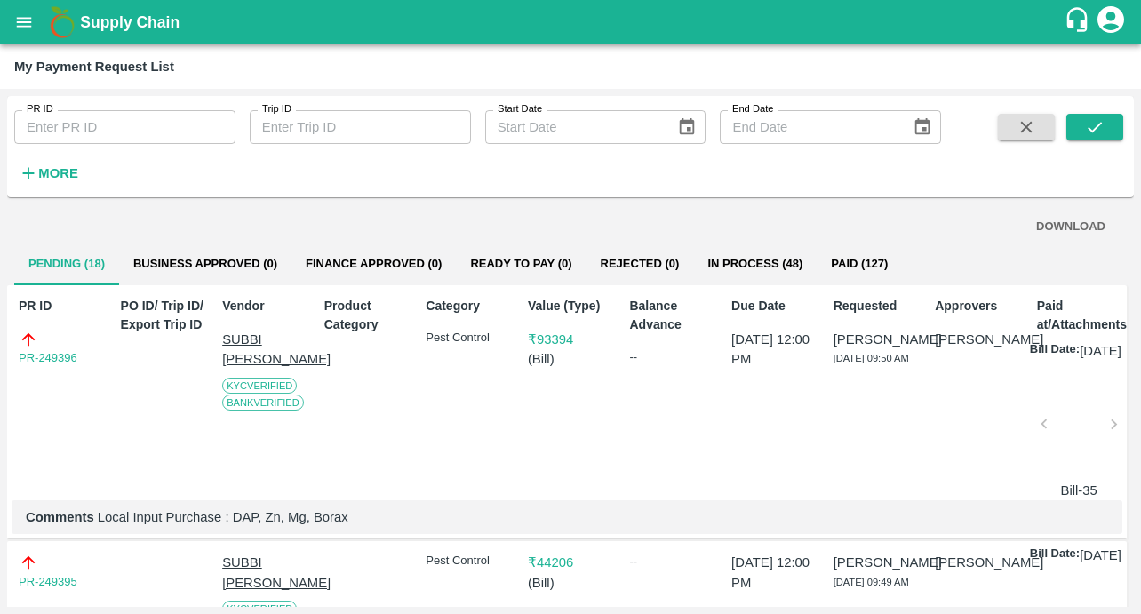
click at [108, 421] on div "PR ID PR-249396 PO ID/ Trip ID/ Export Trip ID Vendor SUBBI REDDY CHAGAM KYC Ve…" at bounding box center [567, 412] width 1120 height 254
drag, startPoint x: 85, startPoint y: 356, endPoint x: -14, endPoint y: 356, distance: 99.5
click at [0, 356] on html "Supply Chain My Payment Request List PR ID PR ID Trip ID Trip ID Start Date Sta…" at bounding box center [570, 307] width 1141 height 614
copy link "PR-249396"
drag, startPoint x: 97, startPoint y: 534, endPoint x: 386, endPoint y: 534, distance: 288.8
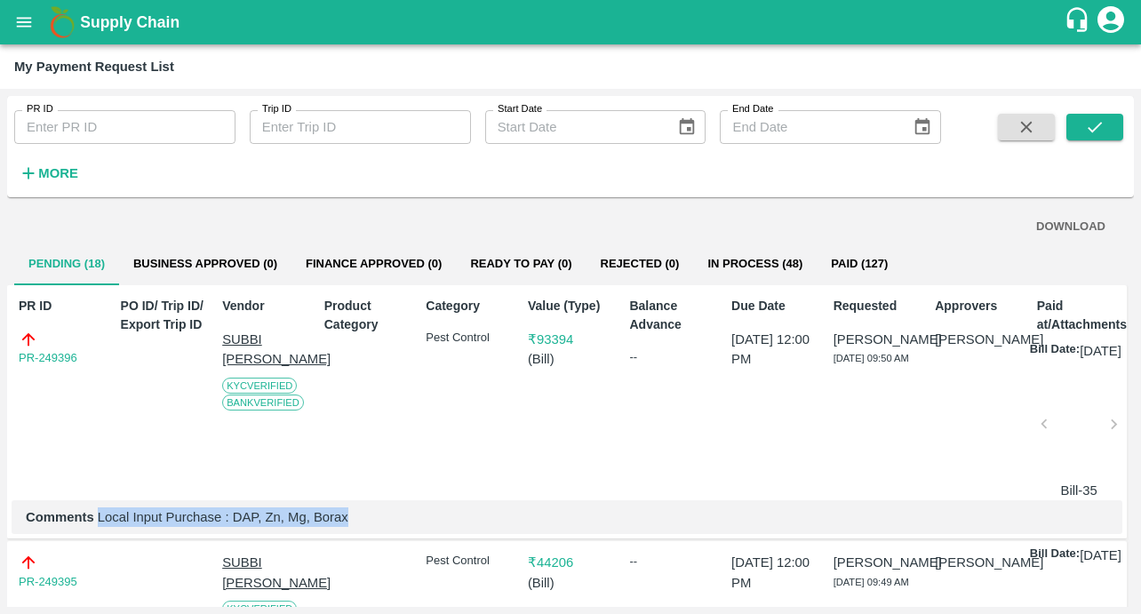
click at [386, 527] on p "Comments Local Input Purchase : DAP, Zn, Mg, Borax" at bounding box center [567, 517] width 1082 height 20
copy p "Local Input Purchase : DAP, Zn, Mg, Borax"
click at [213, 491] on div "PR ID PR-249396 PO ID/ Trip ID/ Export Trip ID Vendor SUBBI REDDY CHAGAM KYC Ve…" at bounding box center [567, 412] width 1120 height 254
click at [1086, 429] on div at bounding box center [1079, 429] width 56 height 94
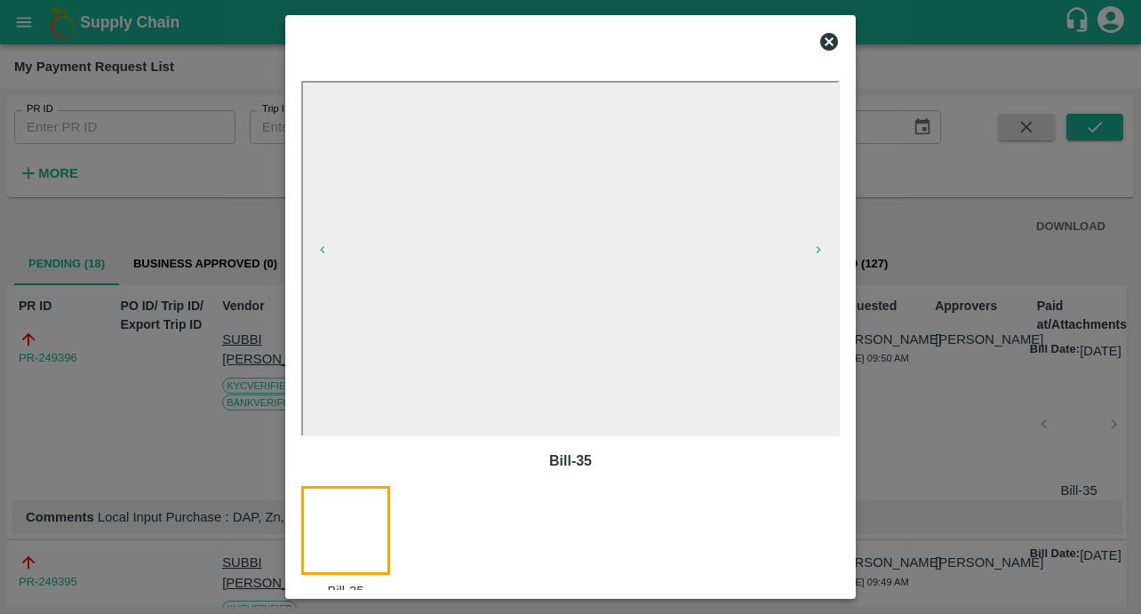
click at [822, 45] on icon at bounding box center [829, 42] width 18 height 18
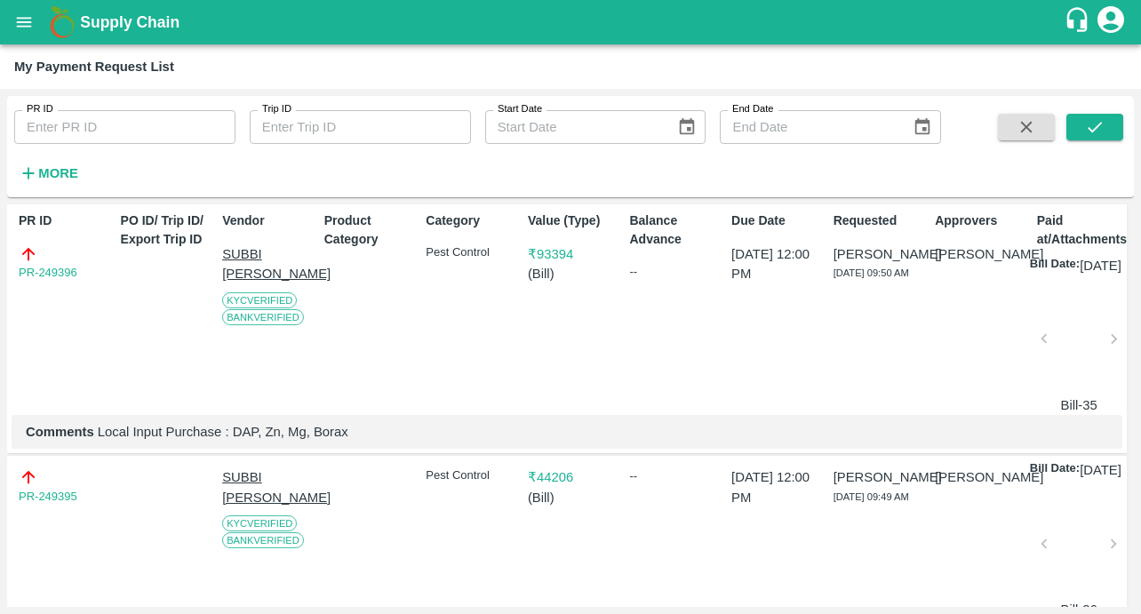
scroll to position [109, 0]
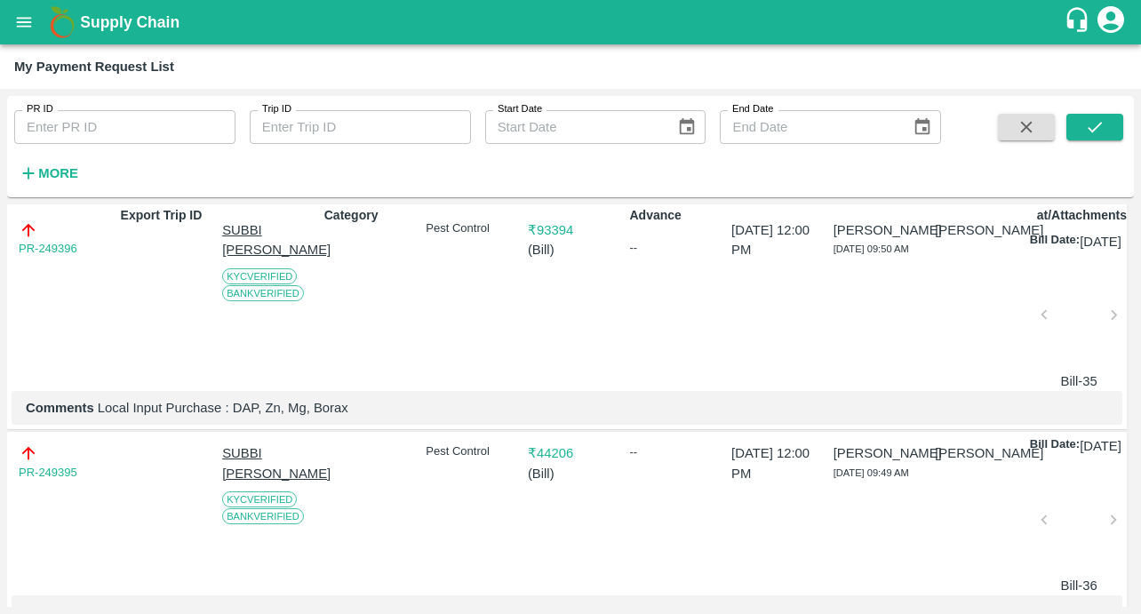
drag, startPoint x: 94, startPoint y: 483, endPoint x: -19, endPoint y: 502, distance: 114.5
click at [0, 502] on html "Supply Chain My Payment Request List PR ID PR ID Trip ID Trip ID Start Date Sta…" at bounding box center [570, 307] width 1141 height 614
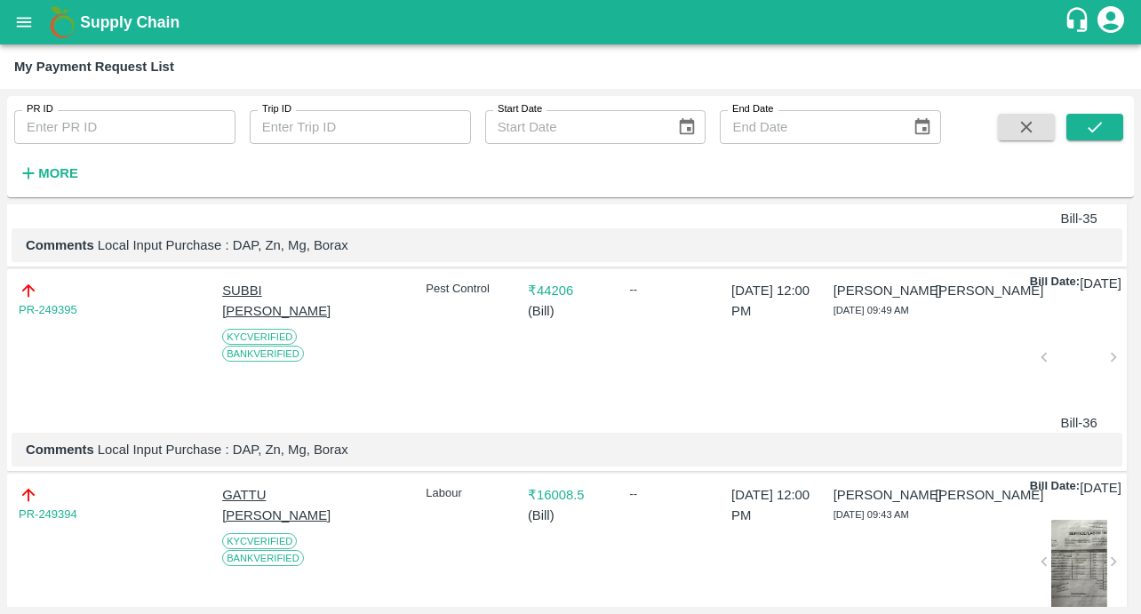
scroll to position [277, 0]
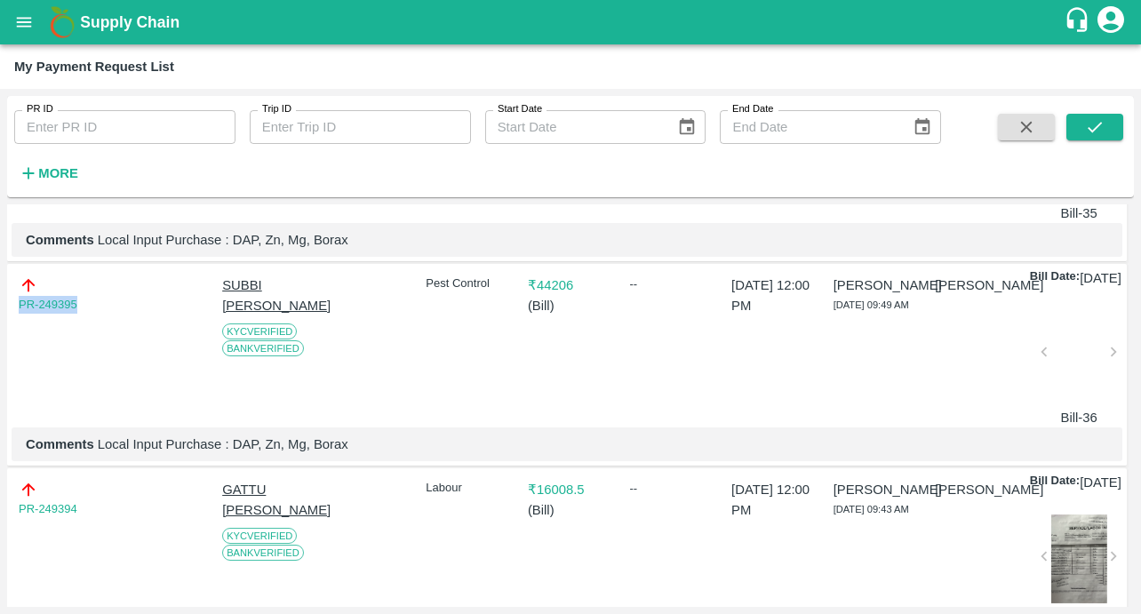
drag, startPoint x: 90, startPoint y: 322, endPoint x: -4, endPoint y: 322, distance: 94.2
click at [0, 322] on html "Supply Chain My Payment Request List PR ID PR ID Trip ID Trip ID Start Date Sta…" at bounding box center [570, 307] width 1141 height 614
copy link "PR-249395"
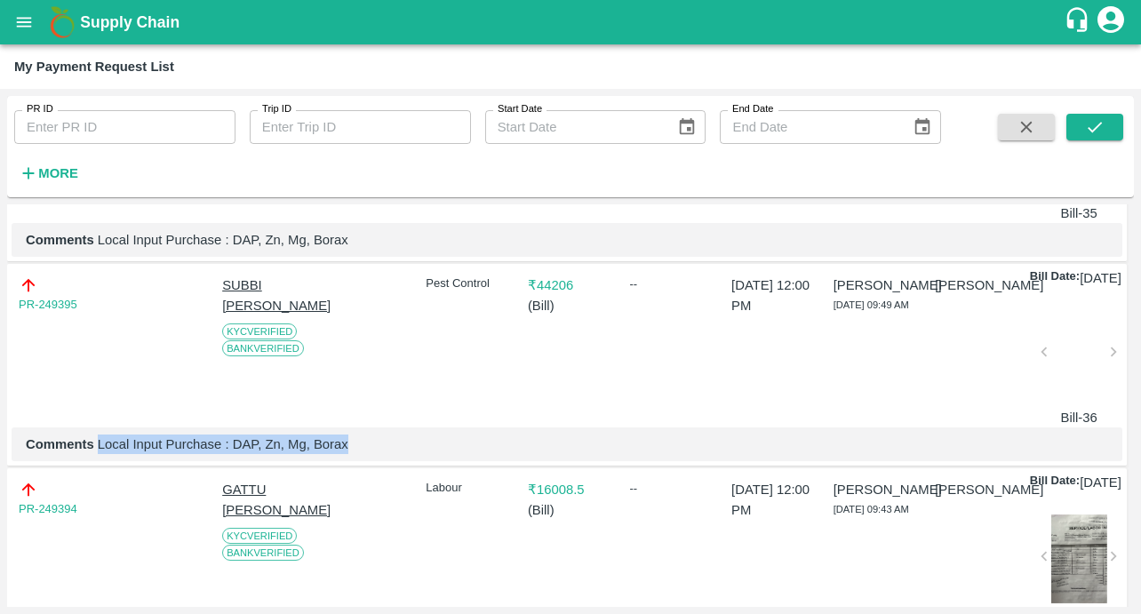
drag, startPoint x: 97, startPoint y: 478, endPoint x: 406, endPoint y: 474, distance: 309.3
click at [406, 454] on p "Comments Local Input Purchase : DAP, Zn, Mg, Borax" at bounding box center [567, 445] width 1082 height 20
copy p "Local Input Purchase : DAP, Zn, Mg, Borax"
click at [1069, 404] on div at bounding box center [1079, 357] width 56 height 94
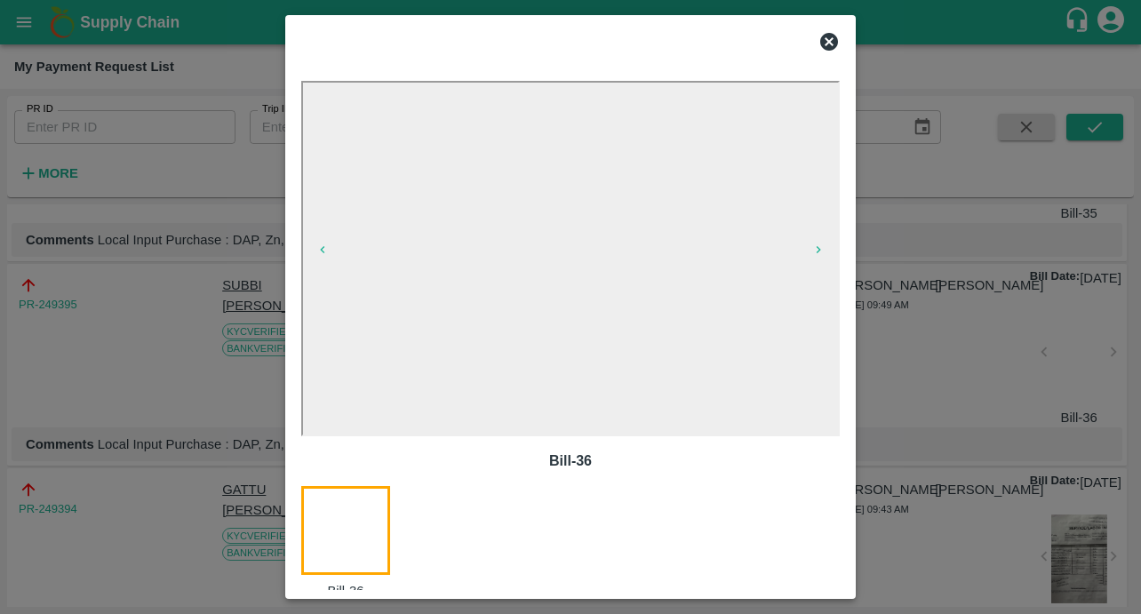
click at [834, 48] on icon at bounding box center [829, 42] width 18 height 18
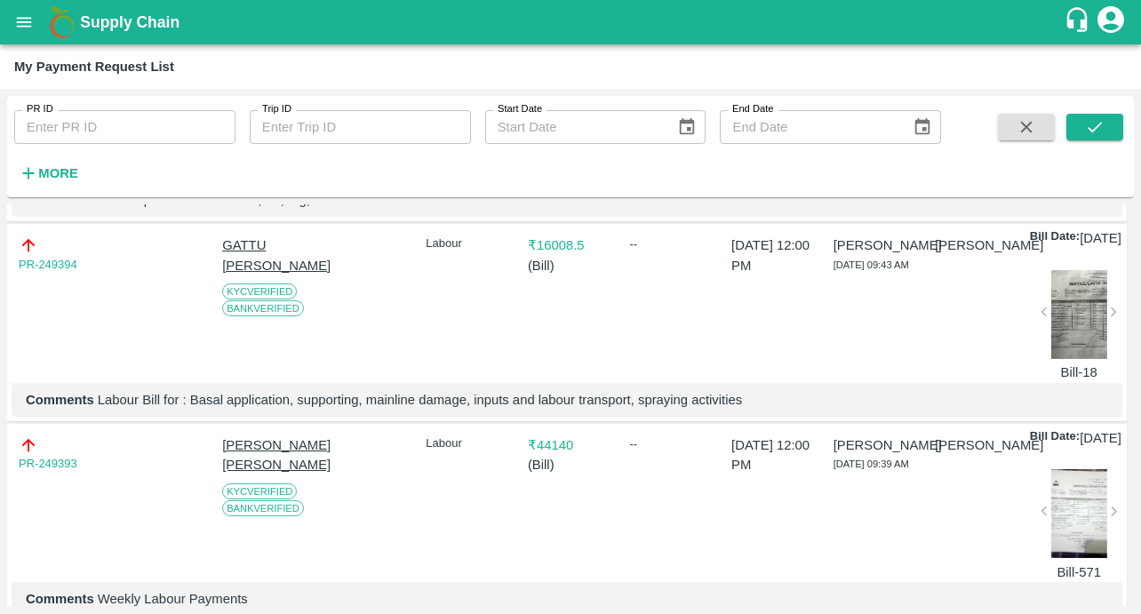
scroll to position [535, 0]
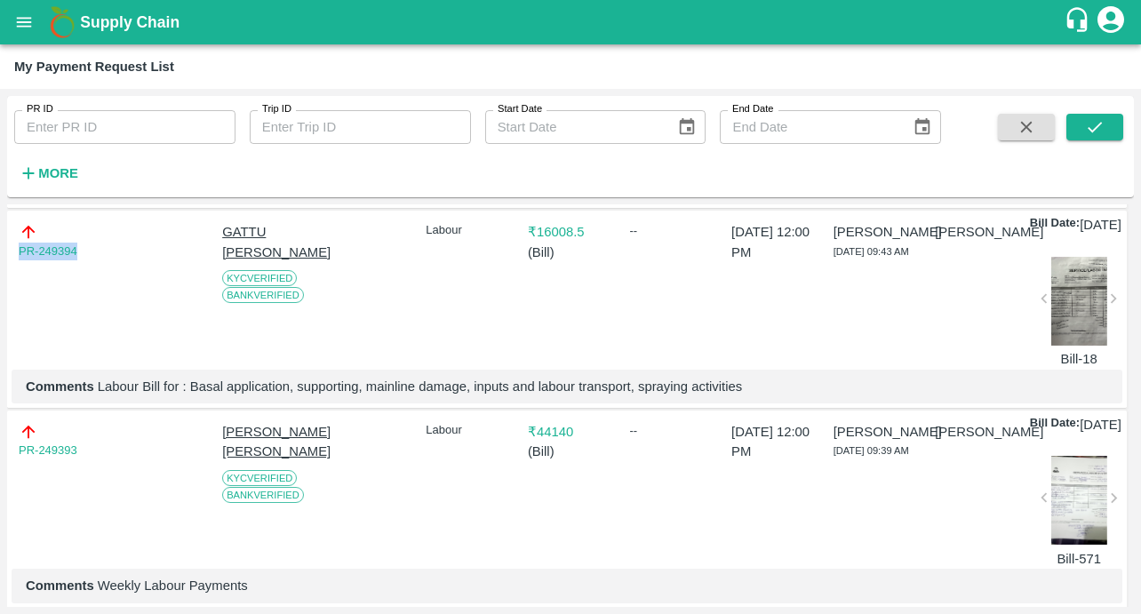
drag, startPoint x: 88, startPoint y: 282, endPoint x: -6, endPoint y: 282, distance: 94.2
click at [0, 282] on html "Supply Chain My Payment Request List PR ID PR ID Trip ID Trip ID Start Date Sta…" at bounding box center [570, 307] width 1141 height 614
copy link "PR-249394"
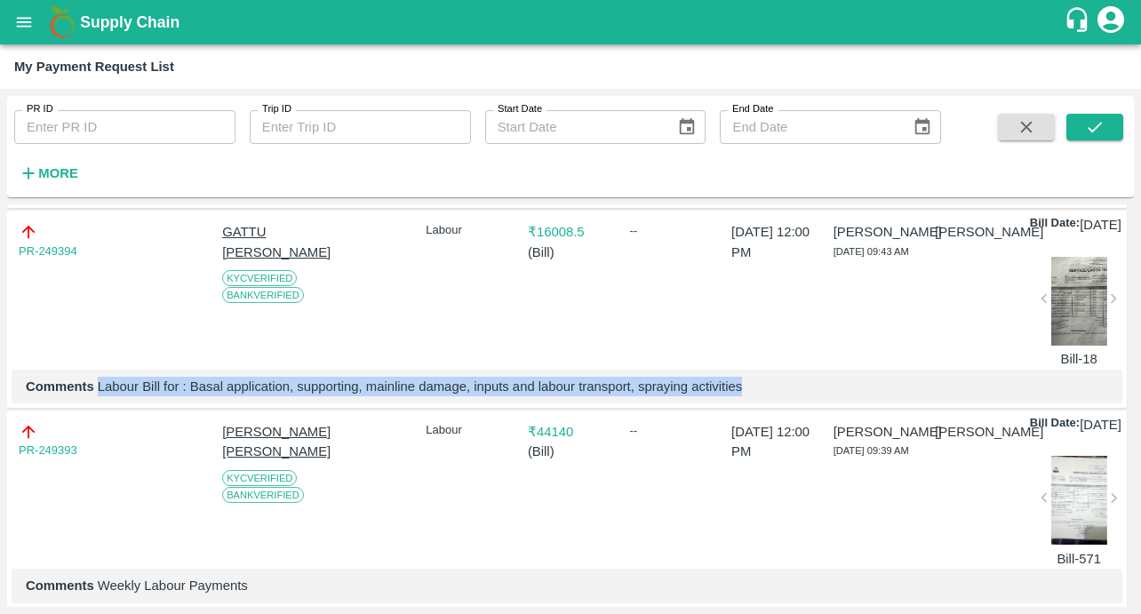
drag, startPoint x: 96, startPoint y: 438, endPoint x: 806, endPoint y: 438, distance: 710.0
click at [806, 396] on p "Comments Labour Bill for : Basal application, supporting, mainline damage, inpu…" at bounding box center [567, 387] width 1082 height 20
copy p "Labour Bill for : Basal application, supporting, mainline damage, inputs and la…"
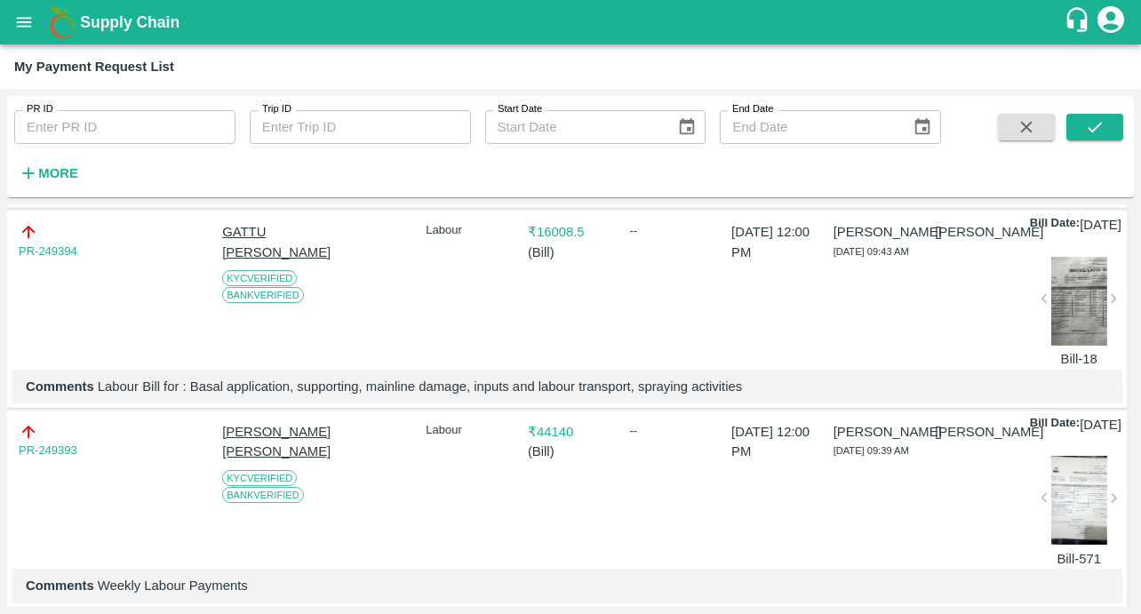
click at [1075, 331] on div at bounding box center [1079, 301] width 56 height 89
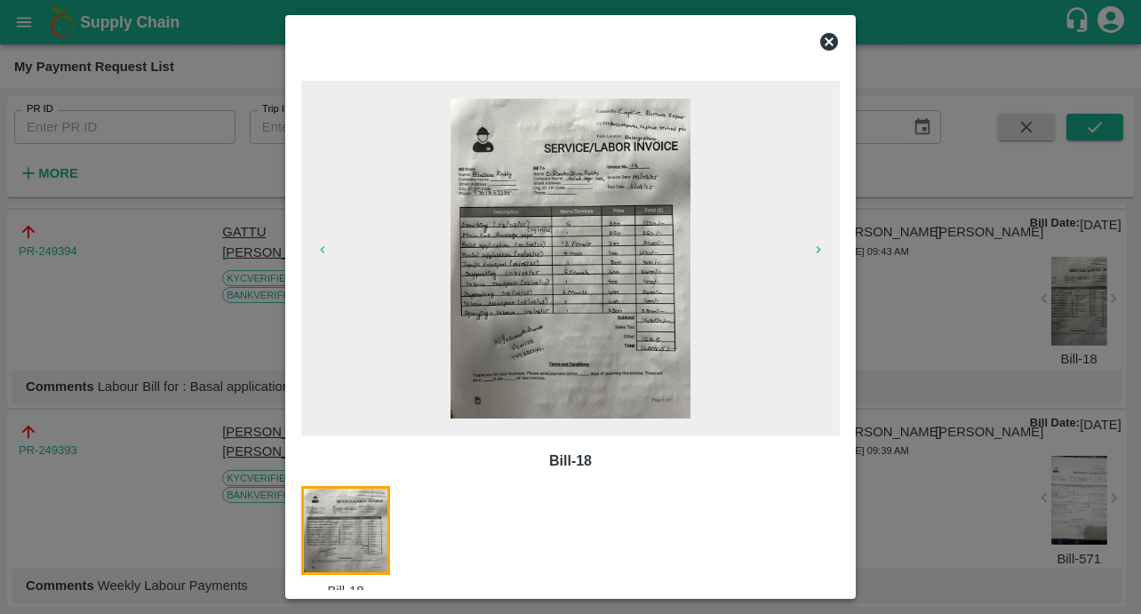
click at [826, 40] on icon at bounding box center [828, 41] width 21 height 21
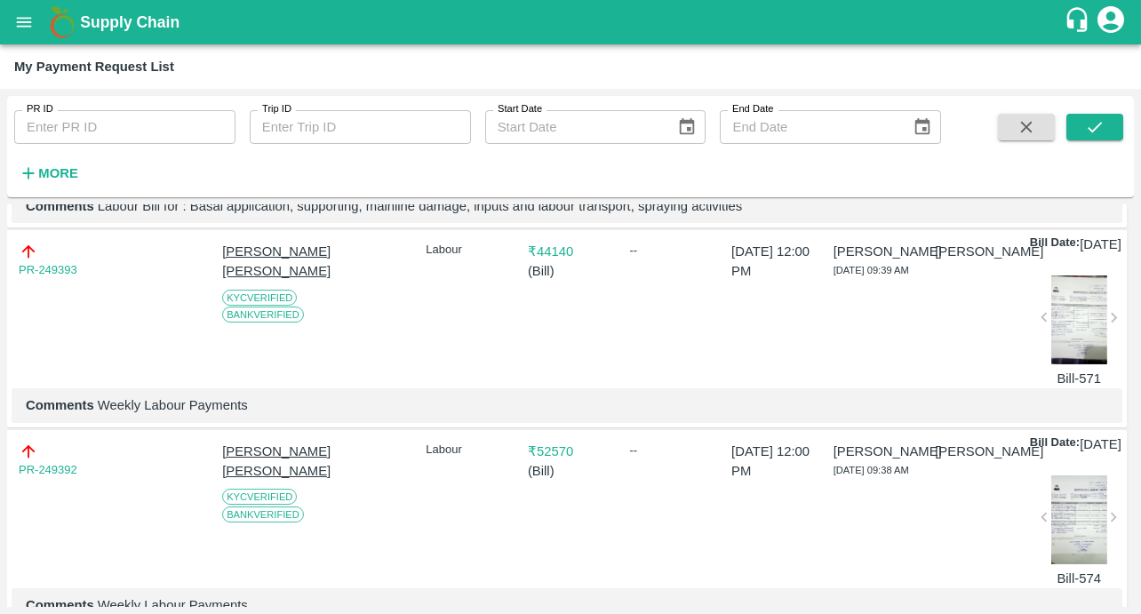
scroll to position [792, 0]
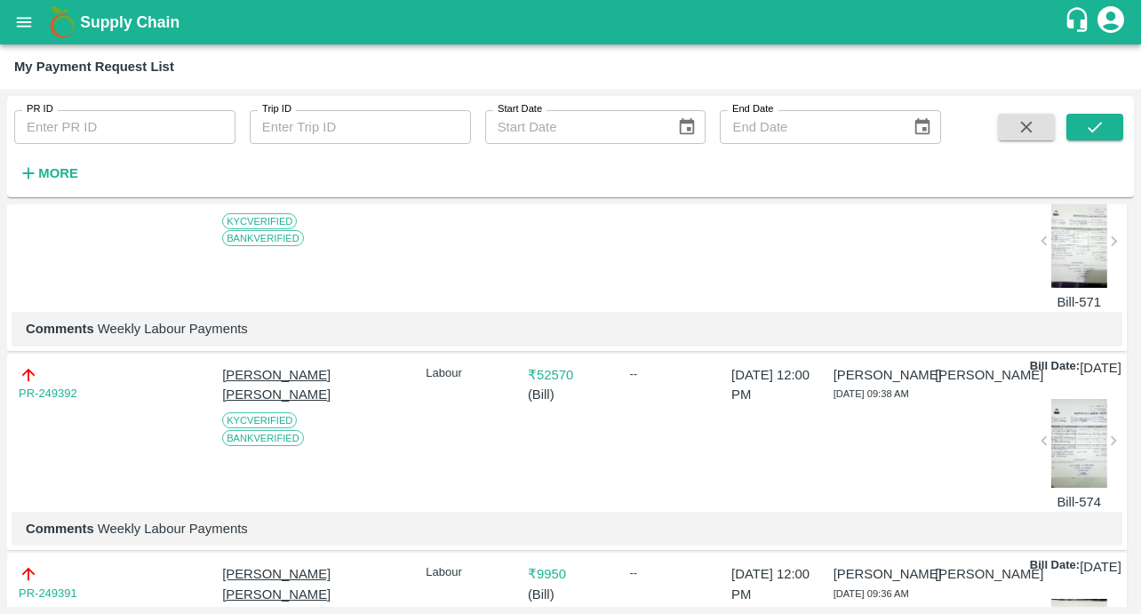
drag, startPoint x: 90, startPoint y: 253, endPoint x: -27, endPoint y: 252, distance: 116.4
click at [0, 252] on html "Supply Chain My Payment Request List PR ID PR ID Trip ID Trip ID Start Date Sta…" at bounding box center [570, 307] width 1141 height 614
copy link "PR-249393"
drag, startPoint x: 95, startPoint y: 409, endPoint x: 341, endPoint y: 409, distance: 246.2
click at [341, 339] on p "Comments Weekly Labour Payments" at bounding box center [567, 329] width 1082 height 20
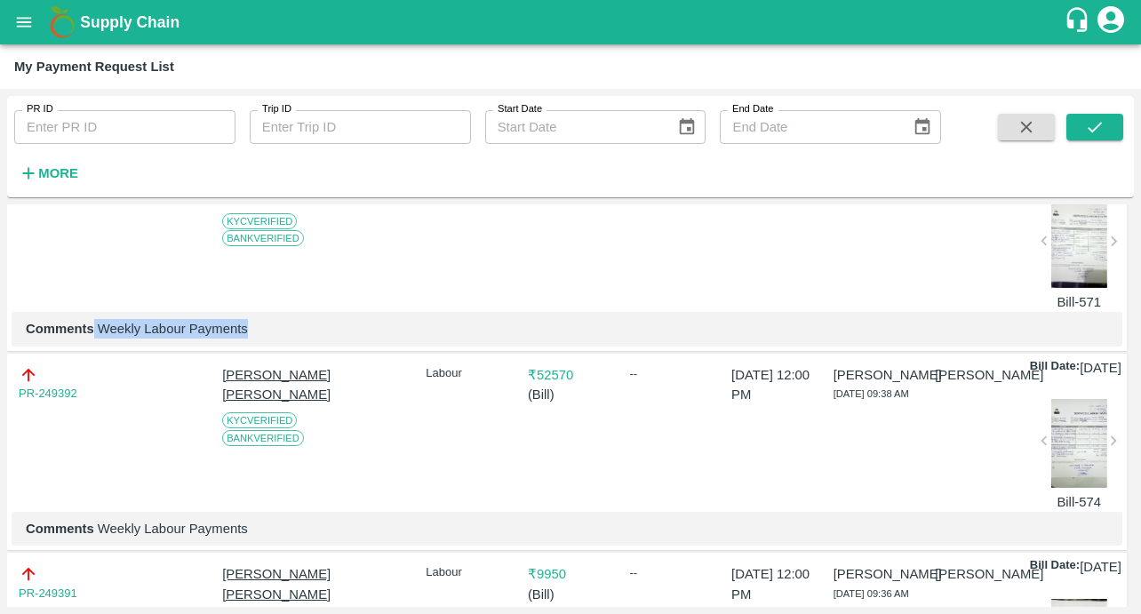
copy p "Weekly Labour Payments"
click at [1082, 288] on div at bounding box center [1079, 243] width 56 height 89
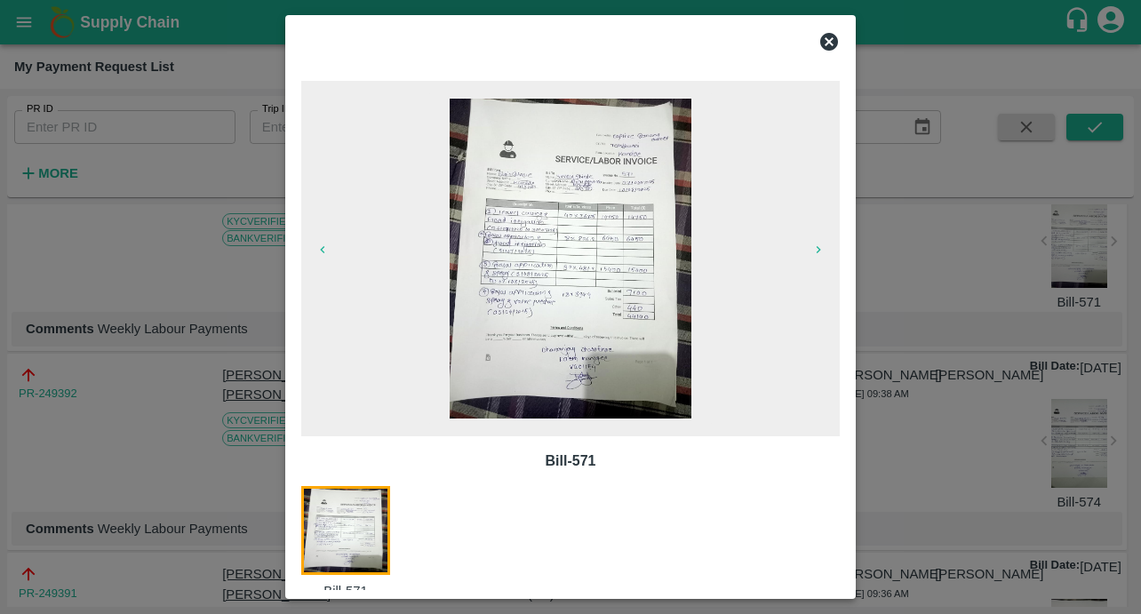
click at [833, 41] on icon at bounding box center [829, 42] width 18 height 18
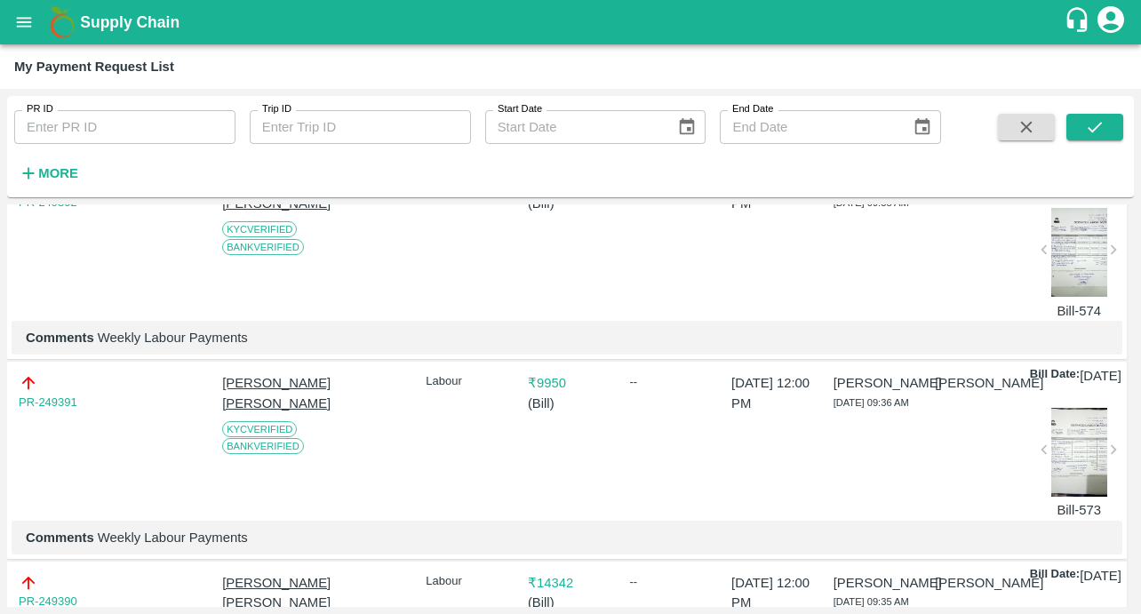
scroll to position [986, 0]
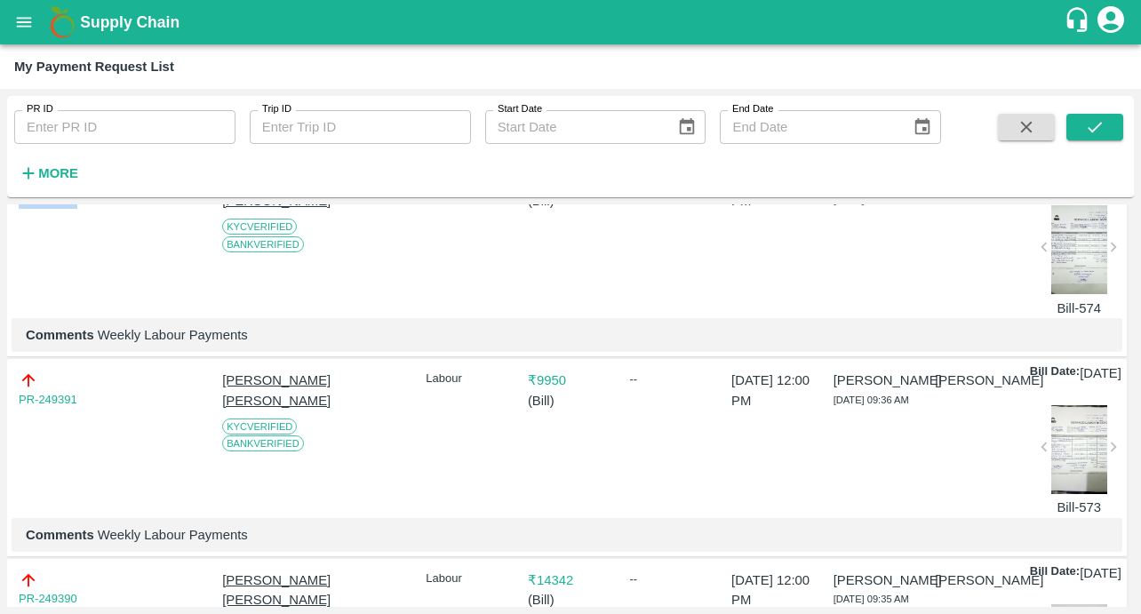
drag, startPoint x: 90, startPoint y: 283, endPoint x: -4, endPoint y: 283, distance: 94.2
click at [0, 283] on html "Supply Chain My Payment Request List PR ID PR ID Trip ID Trip ID Start Date Sta…" at bounding box center [570, 307] width 1141 height 614
copy link "PR-249392"
drag, startPoint x: 99, startPoint y: 439, endPoint x: 383, endPoint y: 439, distance: 284.4
click at [383, 345] on p "Comments Weekly Labour Payments" at bounding box center [567, 335] width 1082 height 20
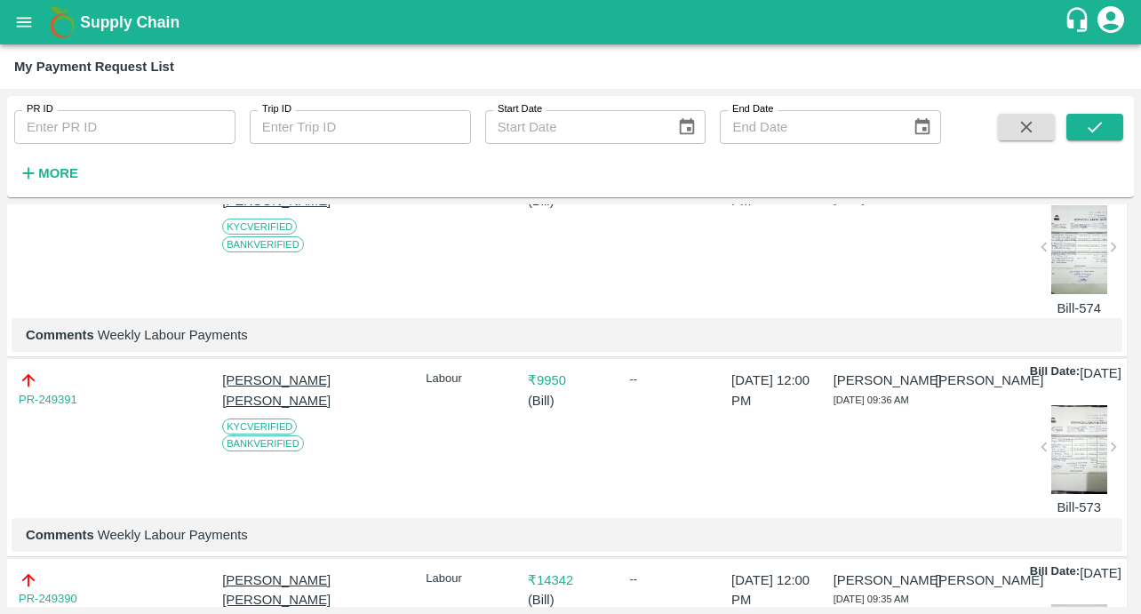
click at [1087, 294] on div at bounding box center [1079, 249] width 56 height 89
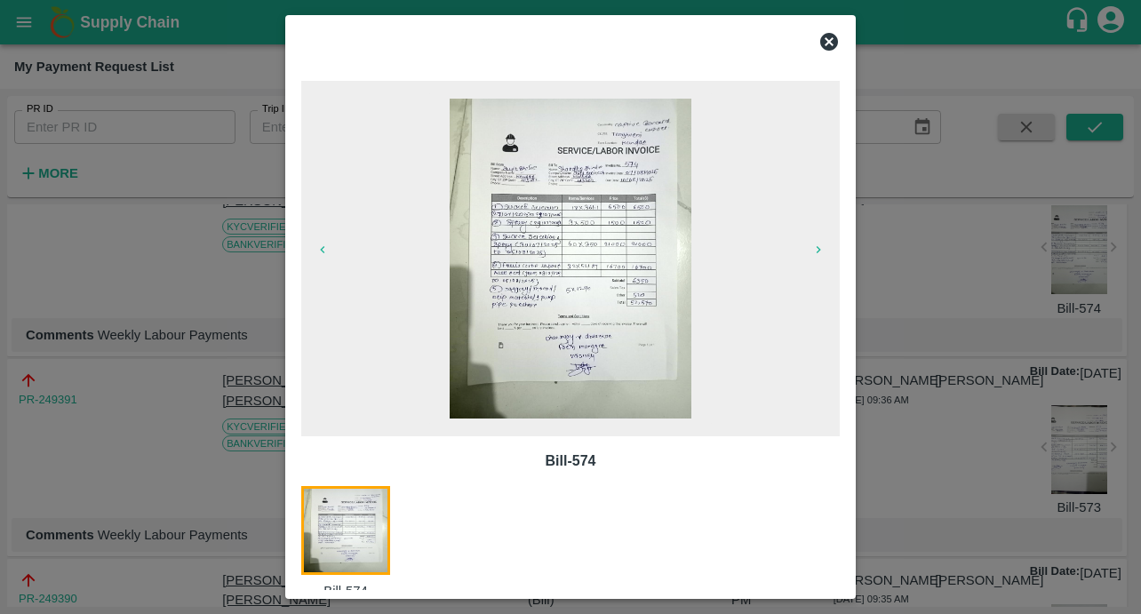
click at [832, 40] on icon at bounding box center [829, 42] width 18 height 18
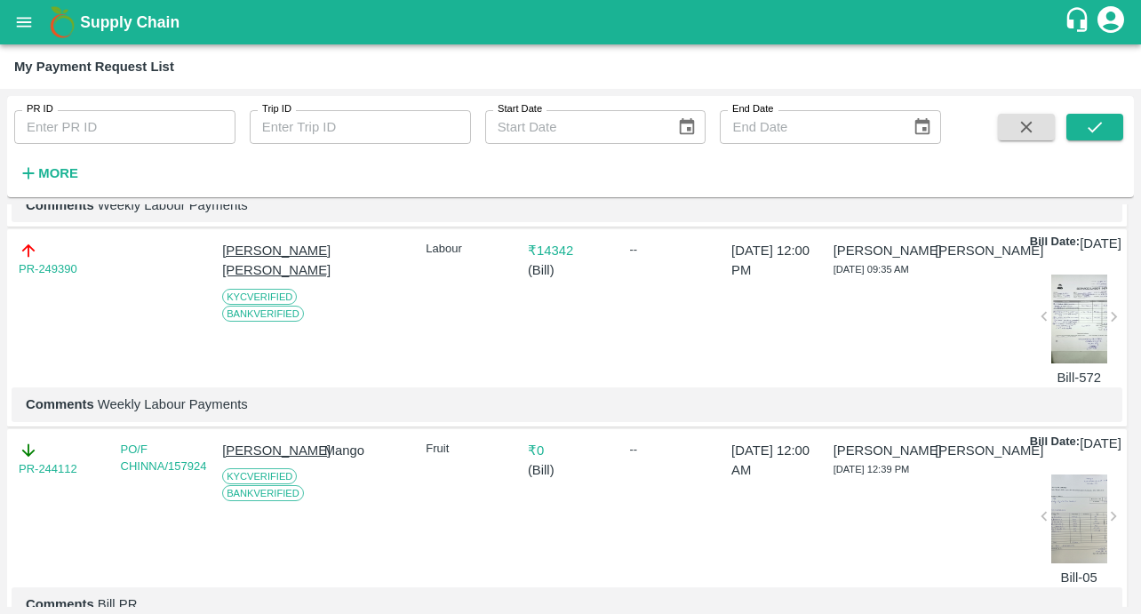
scroll to position [1244, 0]
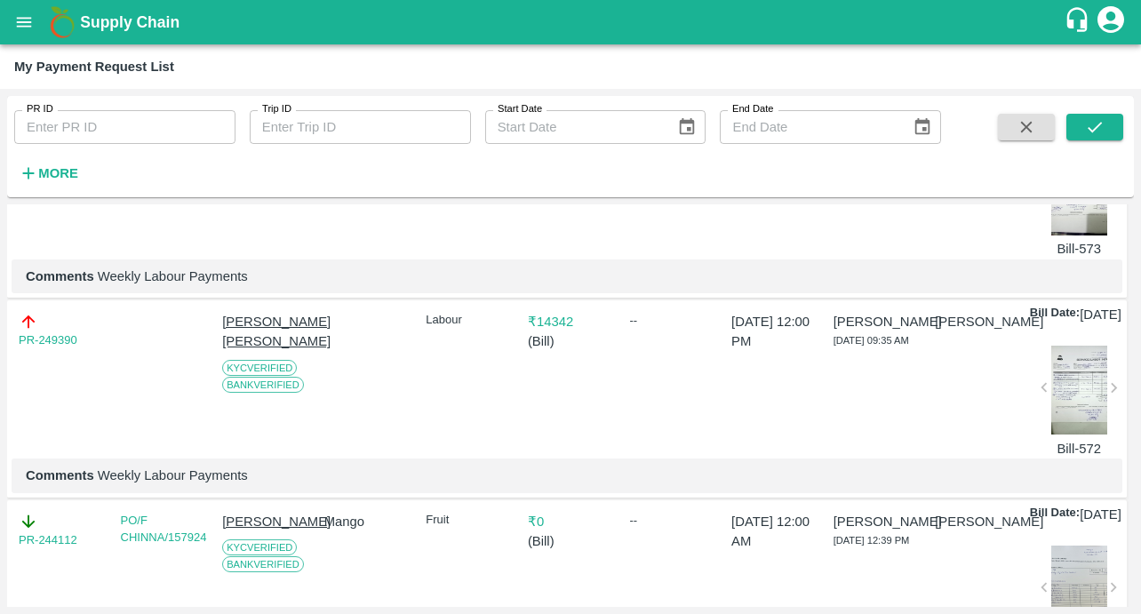
drag, startPoint x: 103, startPoint y: 241, endPoint x: -11, endPoint y: 241, distance: 113.7
click at [0, 241] on html "Supply Chain My Payment Request List PR ID PR ID Trip ID Trip ID Start Date Sta…" at bounding box center [570, 307] width 1141 height 614
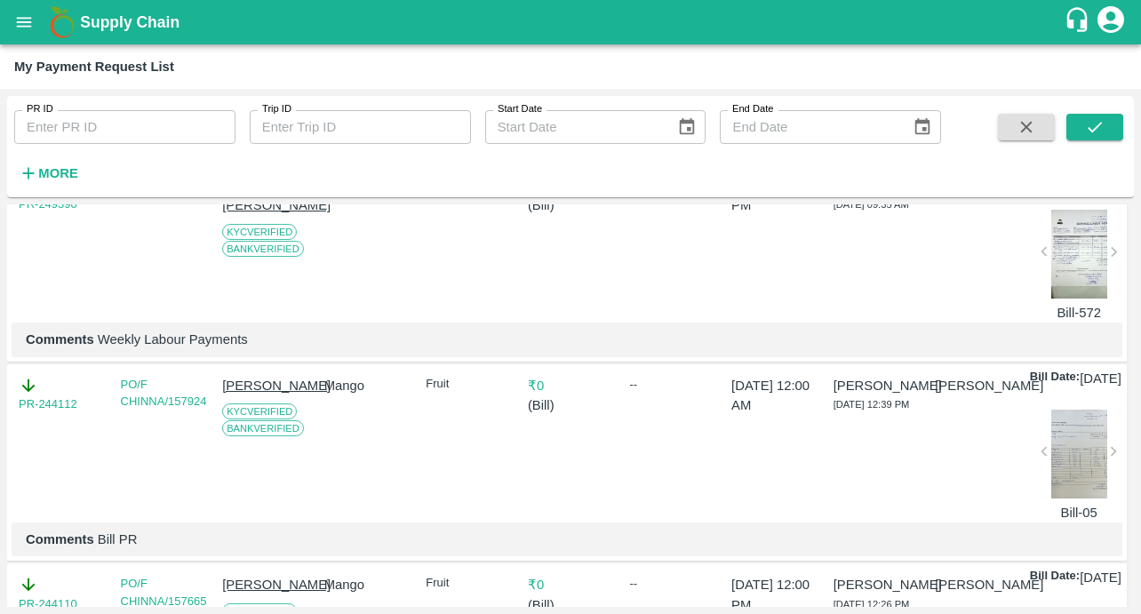
scroll to position [1415, 0]
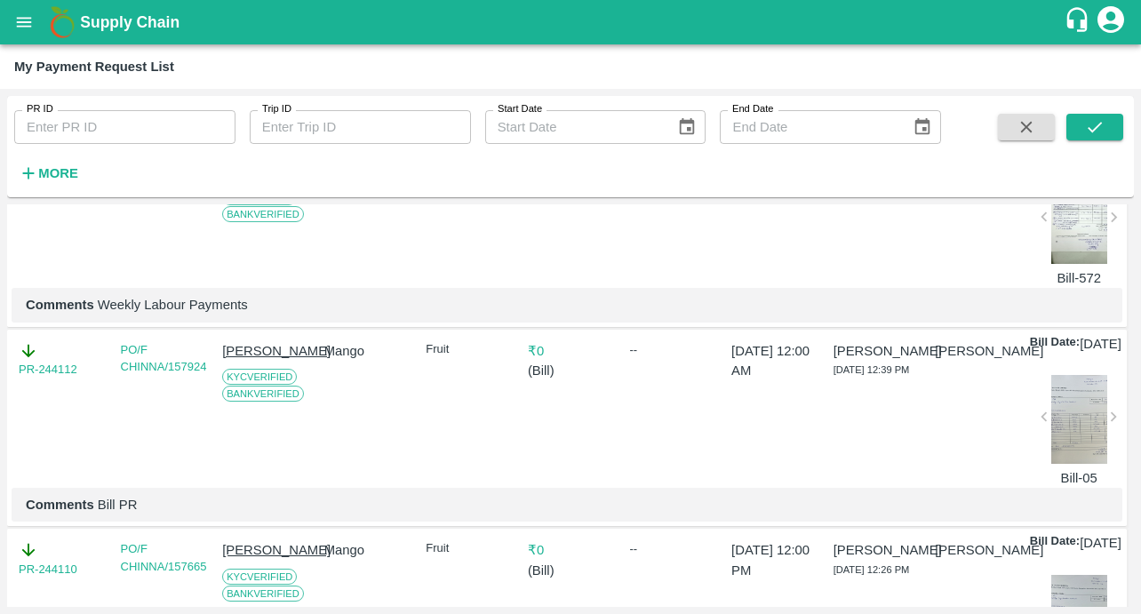
drag, startPoint x: 94, startPoint y: 297, endPoint x: -30, endPoint y: 297, distance: 124.4
click at [0, 297] on html "Supply Chain My Payment Request List PR ID PR ID Trip ID Trip ID Start Date Sta…" at bounding box center [570, 307] width 1141 height 614
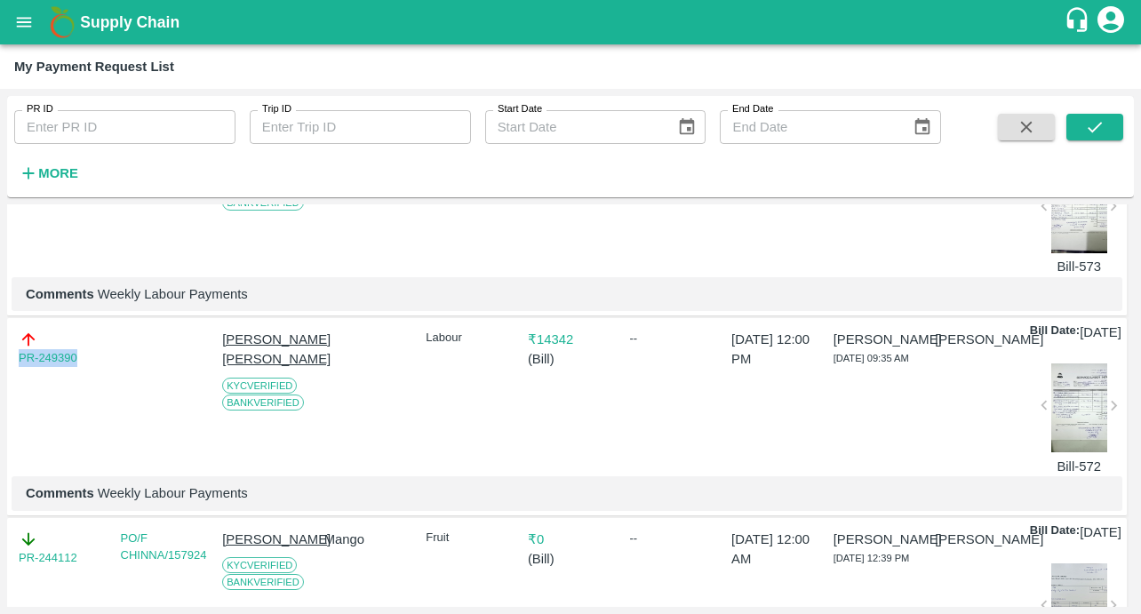
scroll to position [1209, 0]
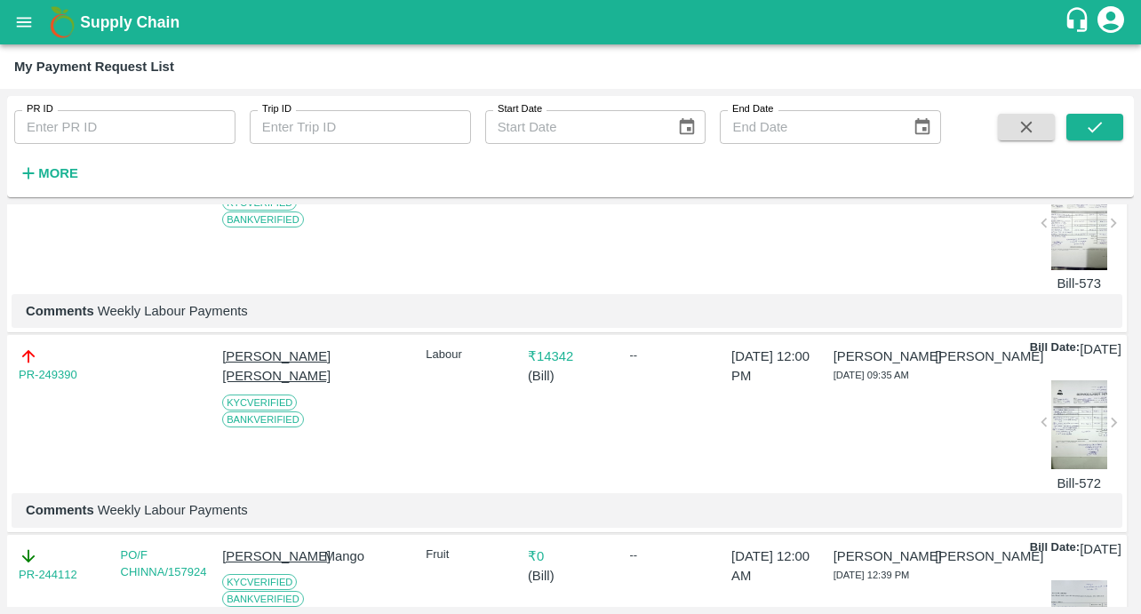
click at [1083, 270] on div at bounding box center [1079, 225] width 56 height 89
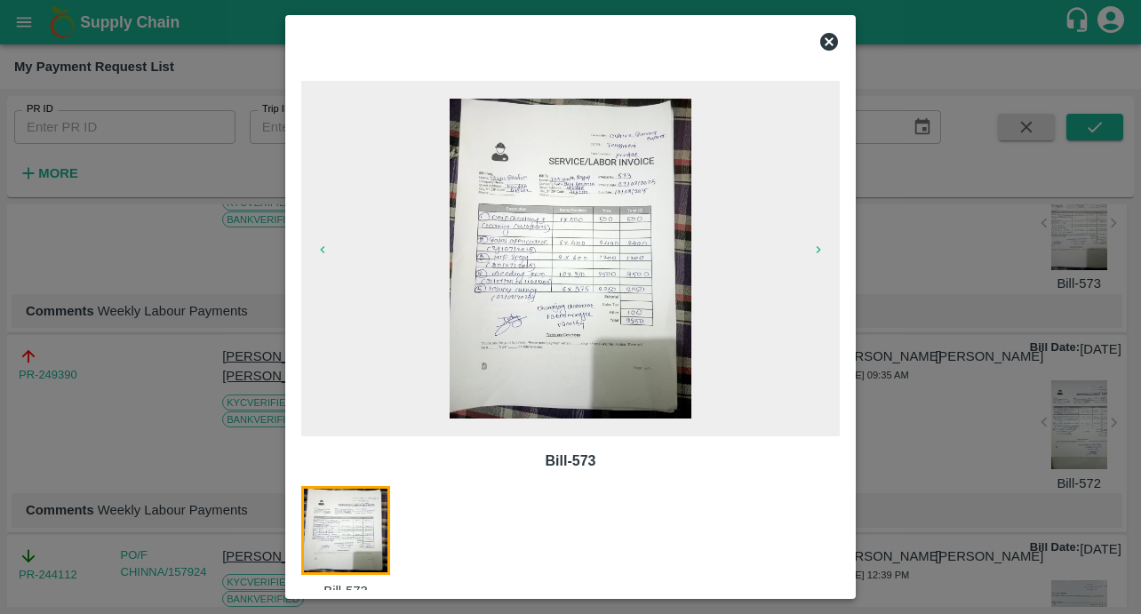
click at [826, 47] on icon at bounding box center [829, 42] width 18 height 18
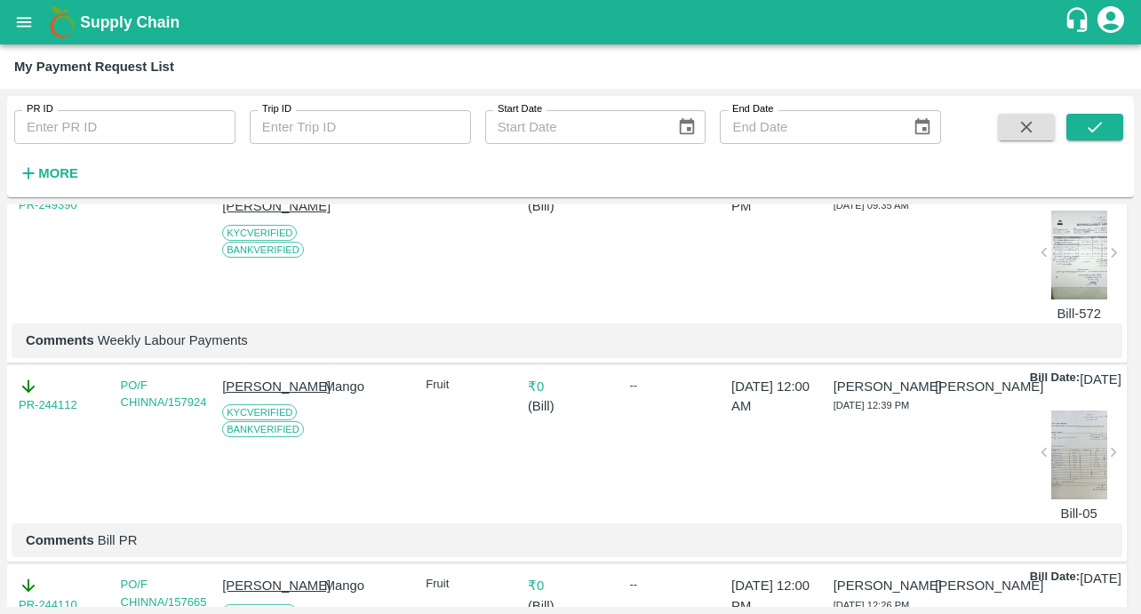
scroll to position [1366, 0]
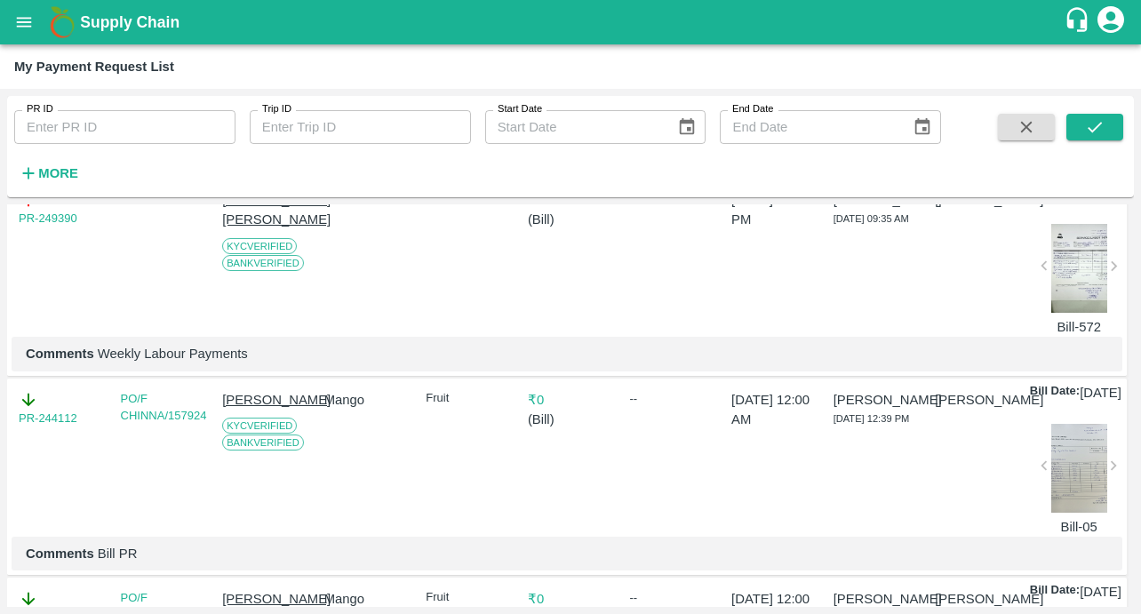
click at [1078, 313] on div at bounding box center [1079, 268] width 56 height 89
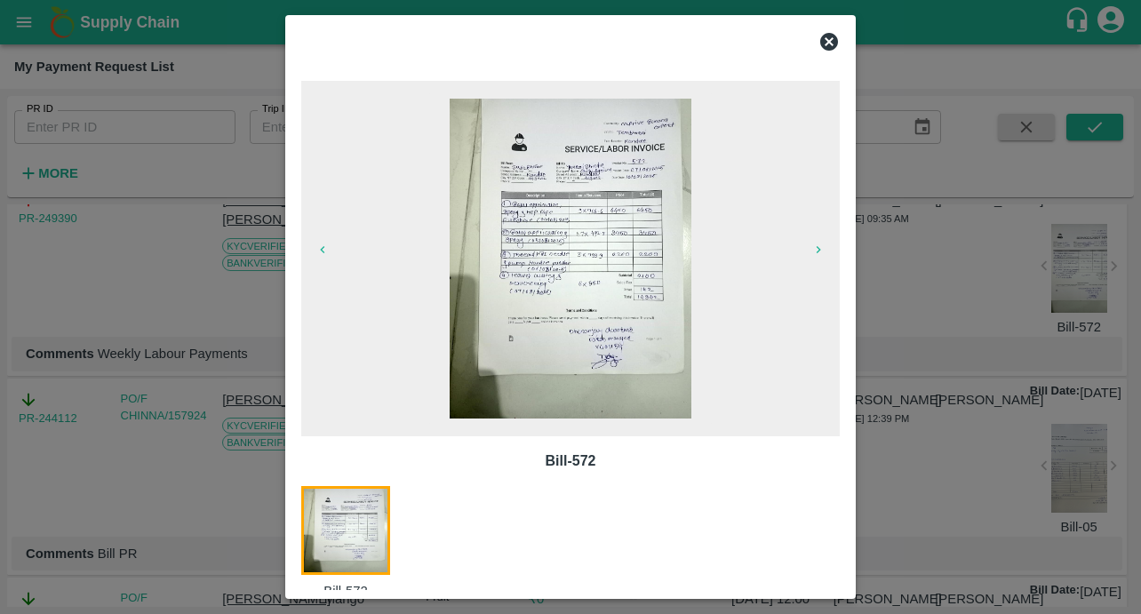
click at [826, 43] on icon at bounding box center [828, 41] width 21 height 21
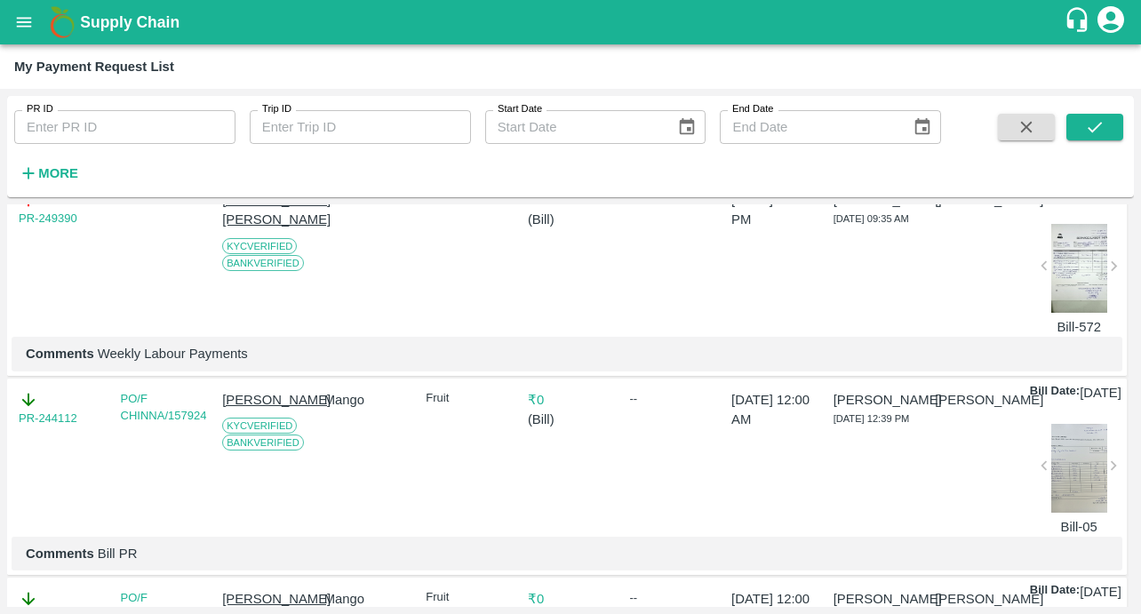
click at [1063, 313] on div at bounding box center [1079, 268] width 56 height 89
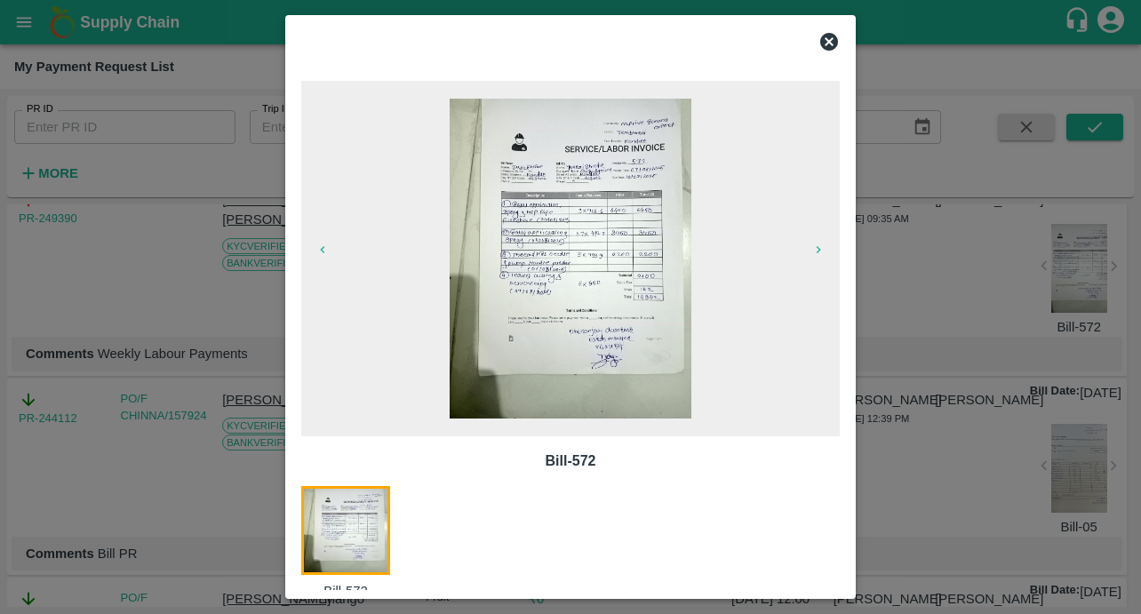
click at [828, 44] on icon at bounding box center [829, 42] width 18 height 18
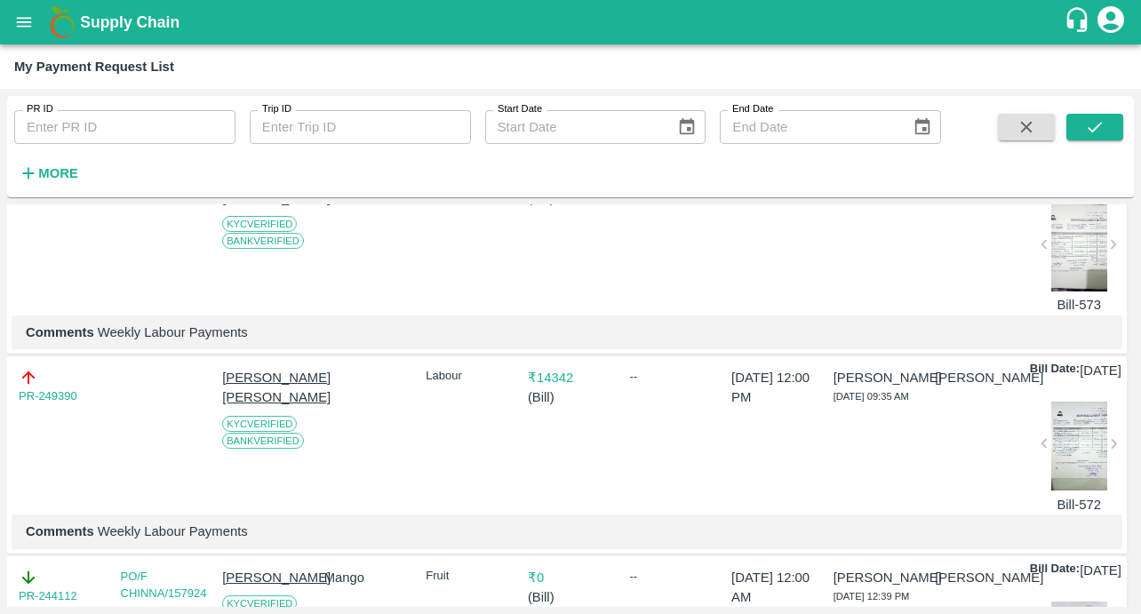
scroll to position [1172, 0]
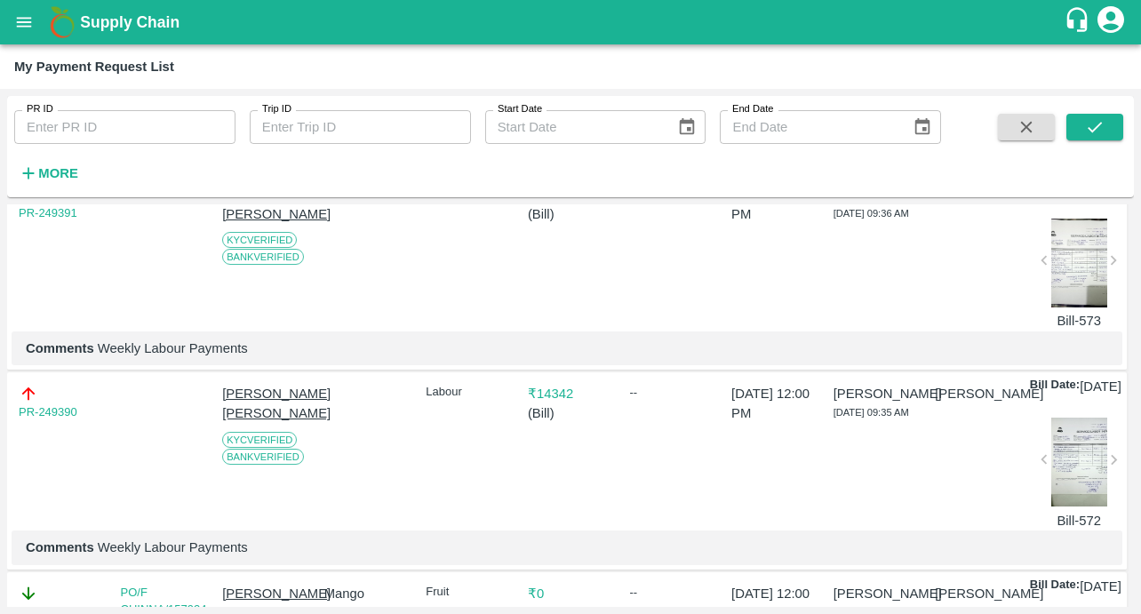
click at [1063, 307] on div at bounding box center [1079, 263] width 56 height 89
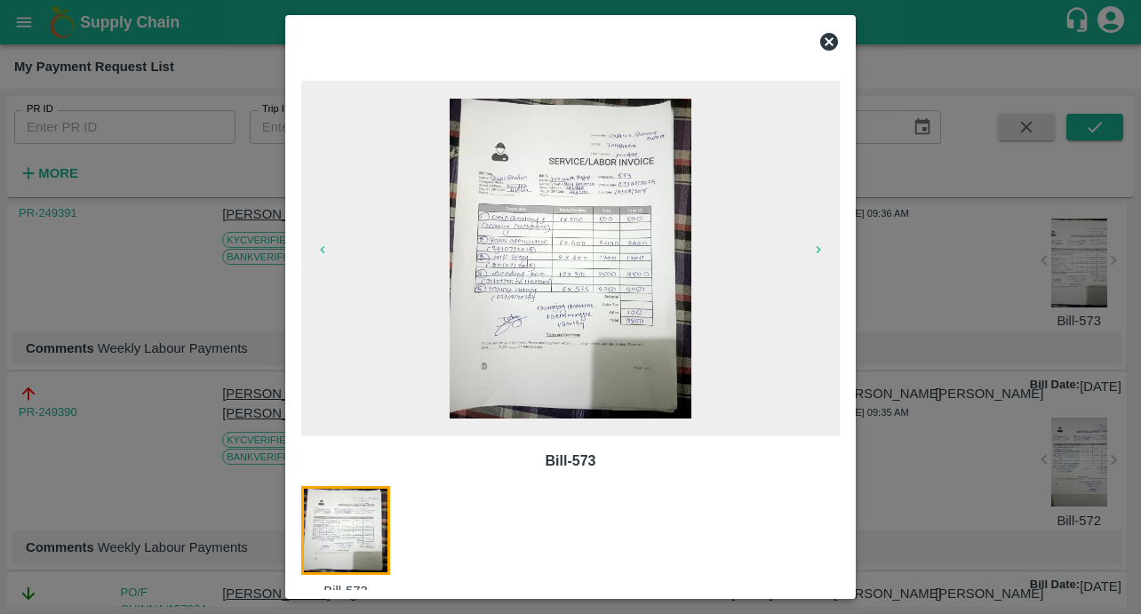
click at [826, 48] on icon at bounding box center [829, 42] width 18 height 18
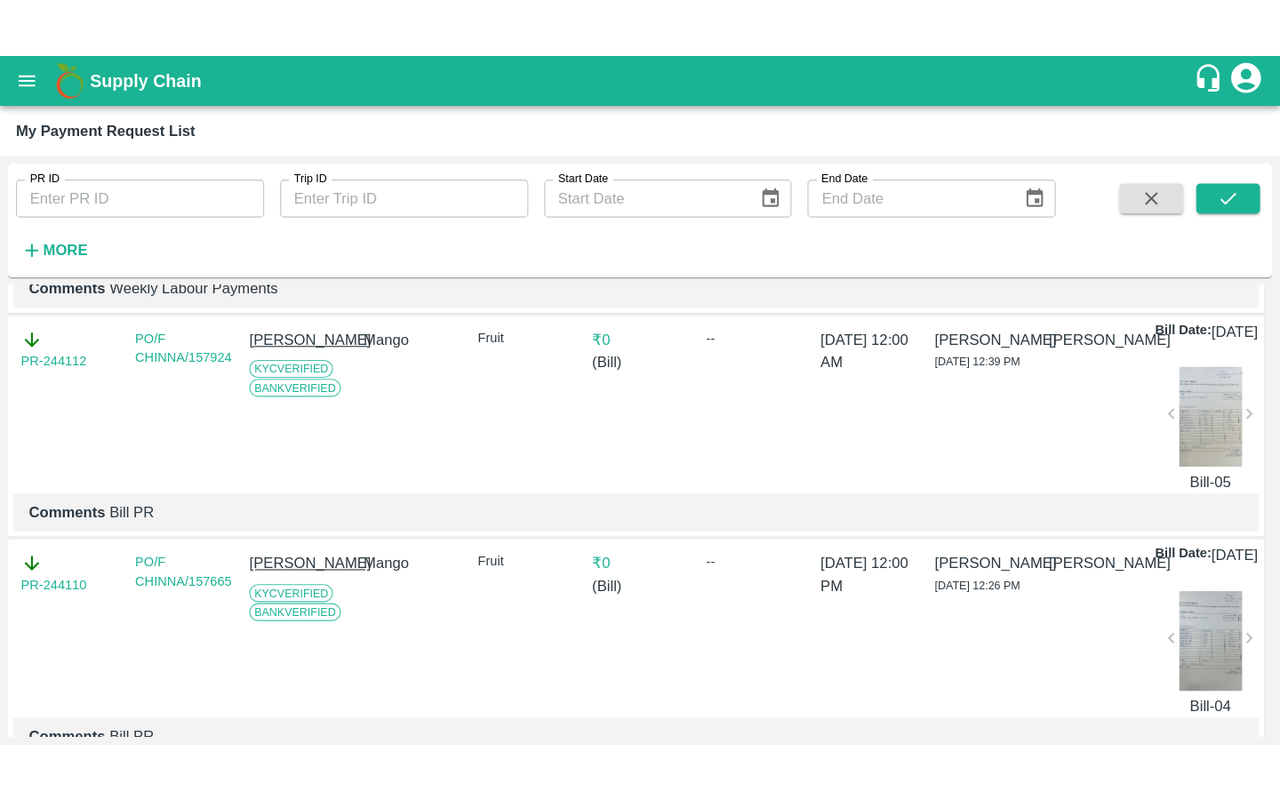
scroll to position [1522, 0]
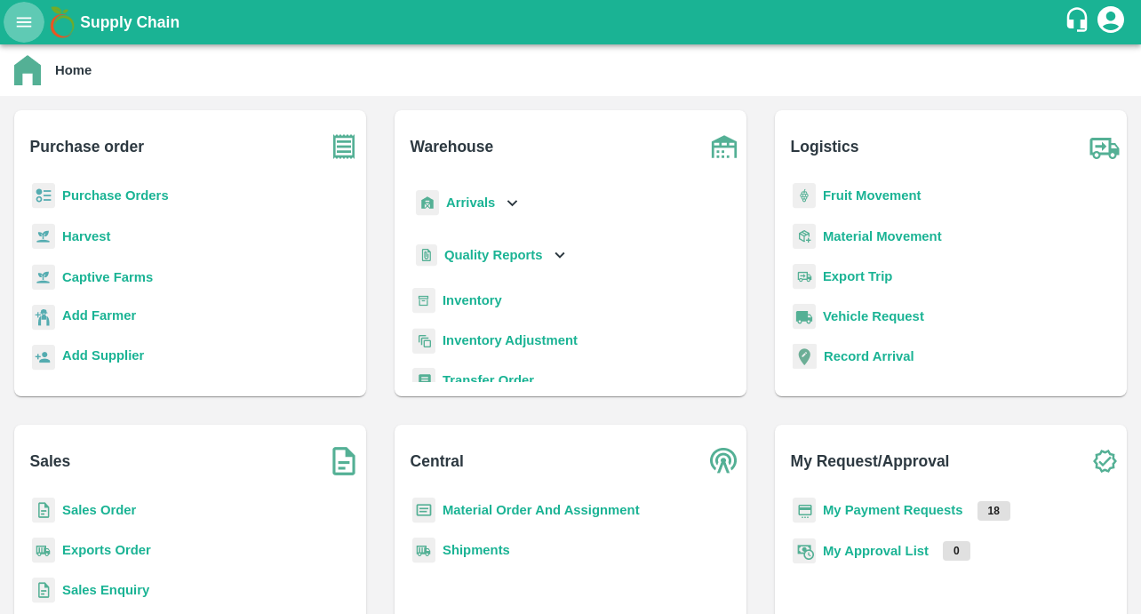
click at [16, 9] on button "open drawer" at bounding box center [24, 22] width 41 height 41
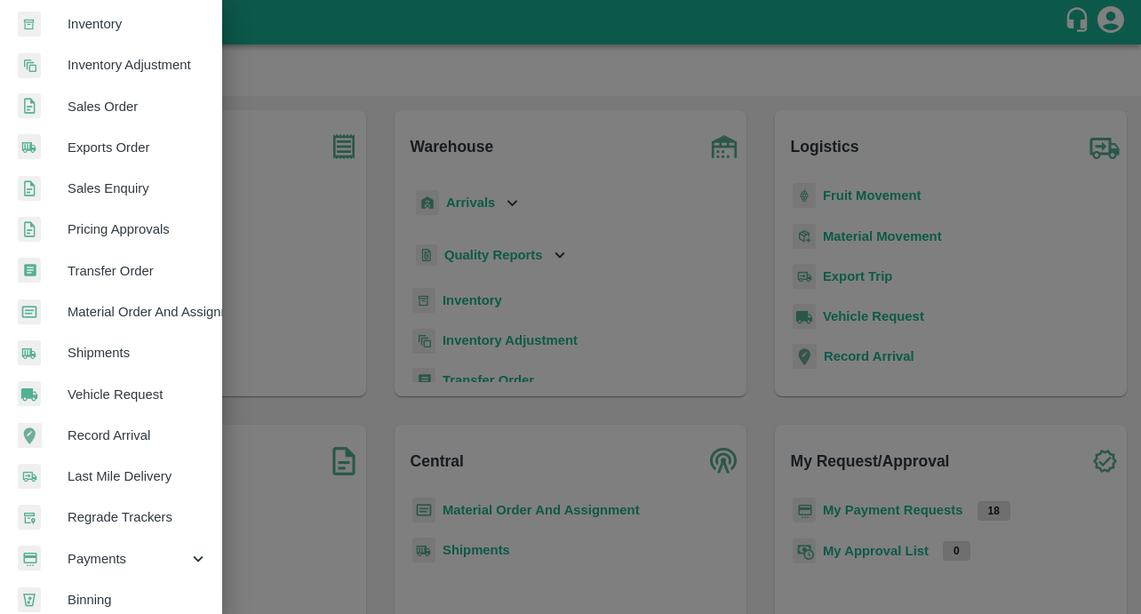
scroll to position [398, 0]
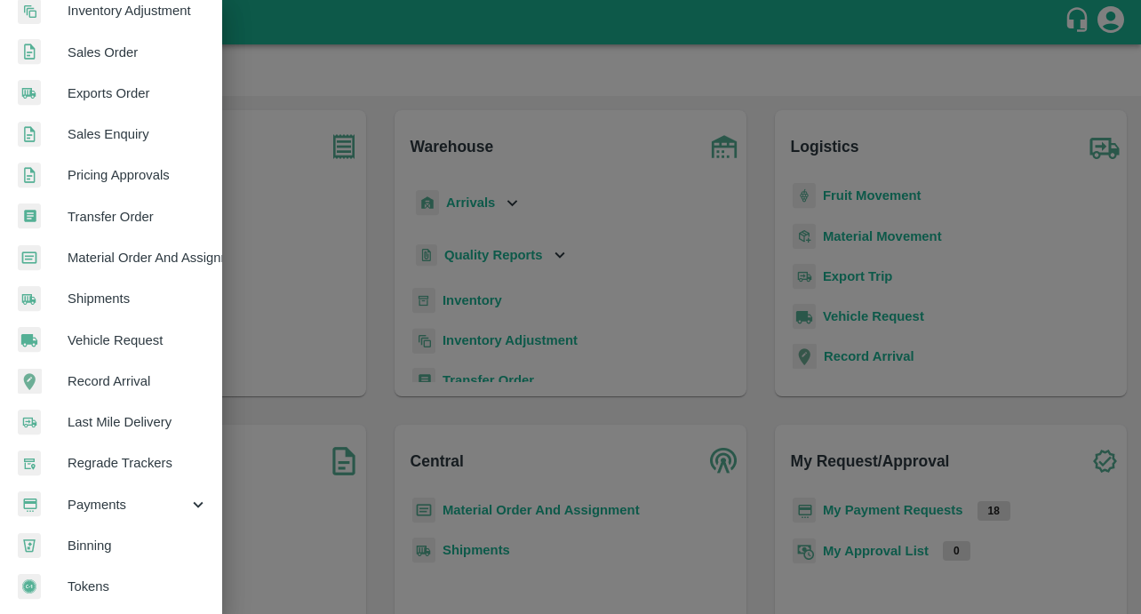
click at [101, 499] on span "Payments" at bounding box center [128, 505] width 121 height 20
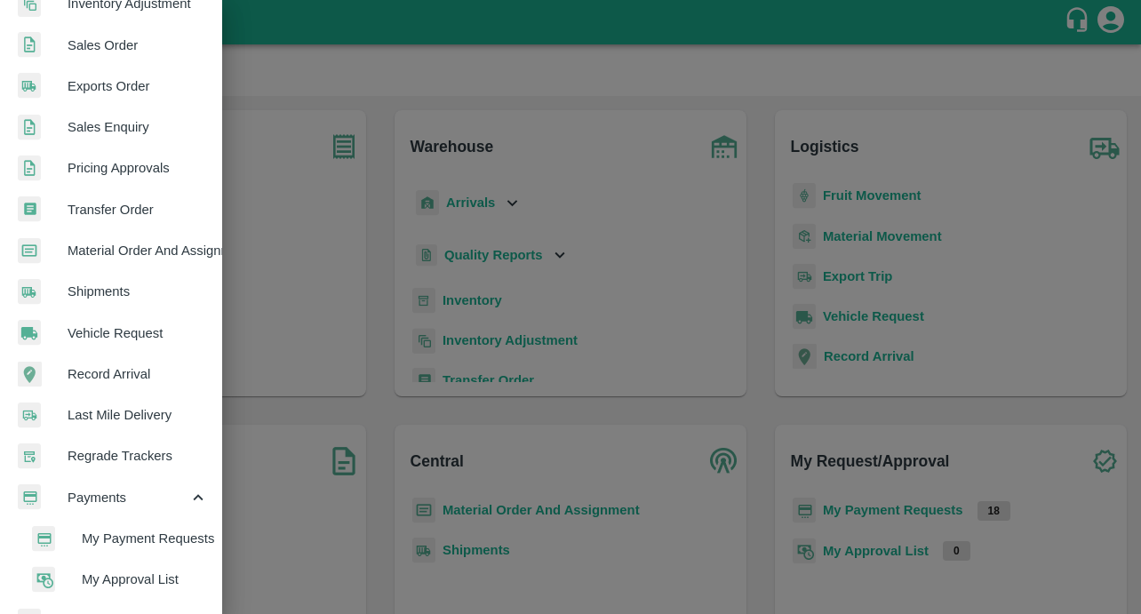
click at [100, 525] on li "My Payment Requests" at bounding box center [118, 538] width 208 height 41
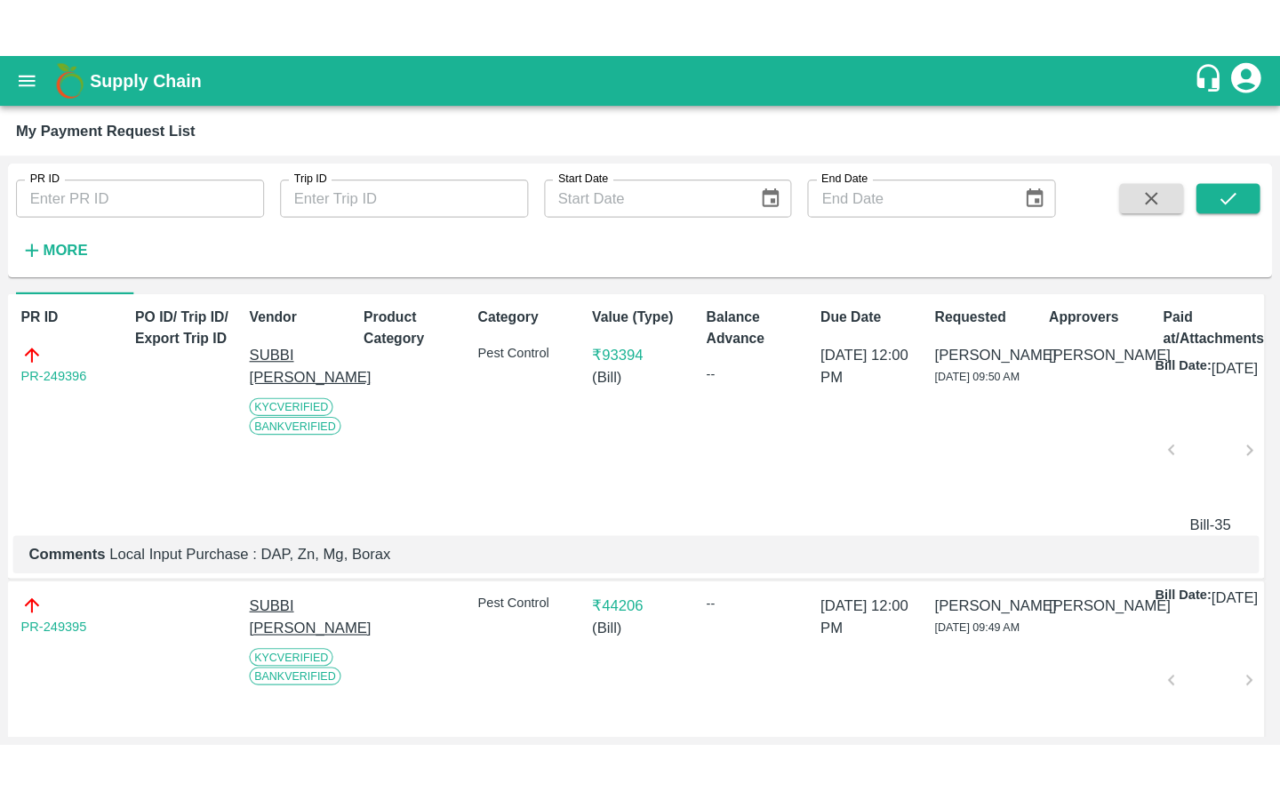
scroll to position [80, 0]
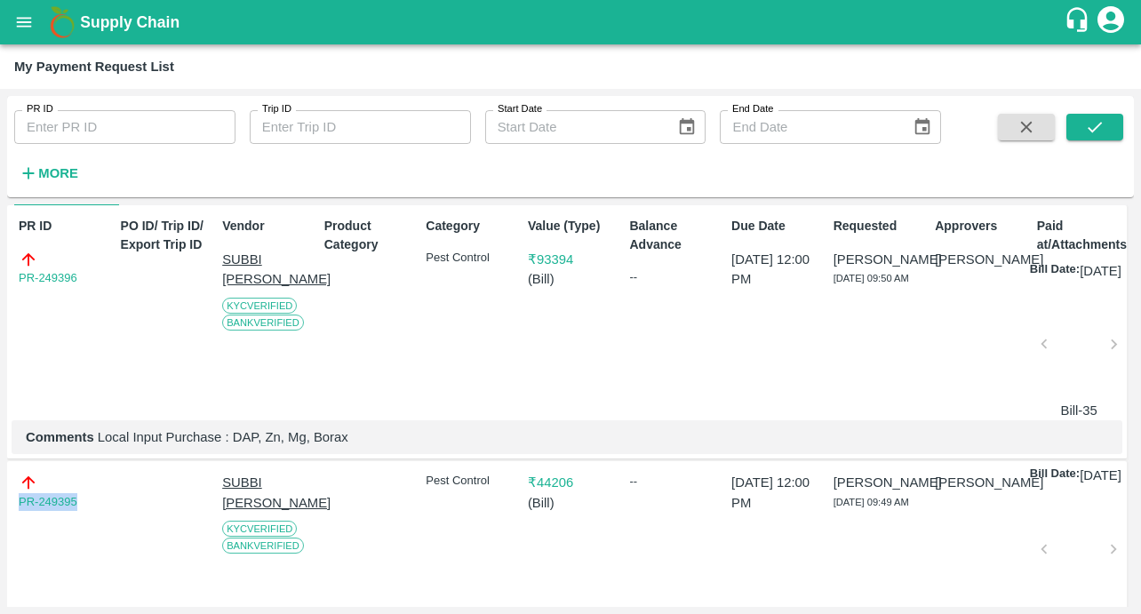
drag, startPoint x: 76, startPoint y: 510, endPoint x: -21, endPoint y: 510, distance: 97.8
click at [0, 510] on html "Supply Chain My Payment Request List PR ID PR ID Trip ID Trip ID Start Date Sta…" at bounding box center [570, 307] width 1141 height 614
copy link "PR-249395"
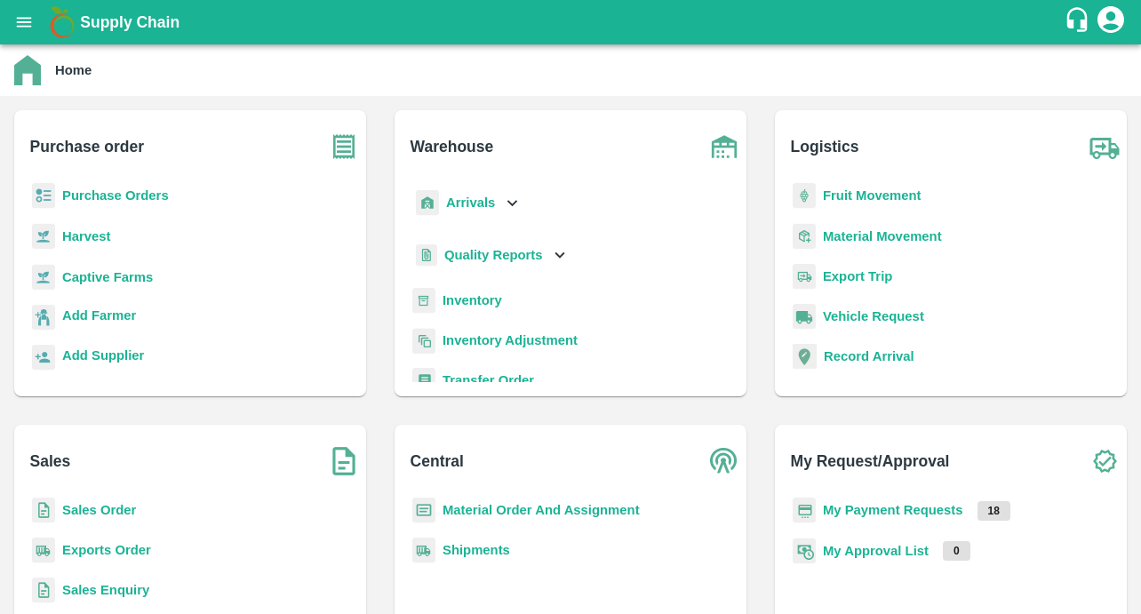
click at [15, 14] on icon "open drawer" at bounding box center [24, 22] width 20 height 20
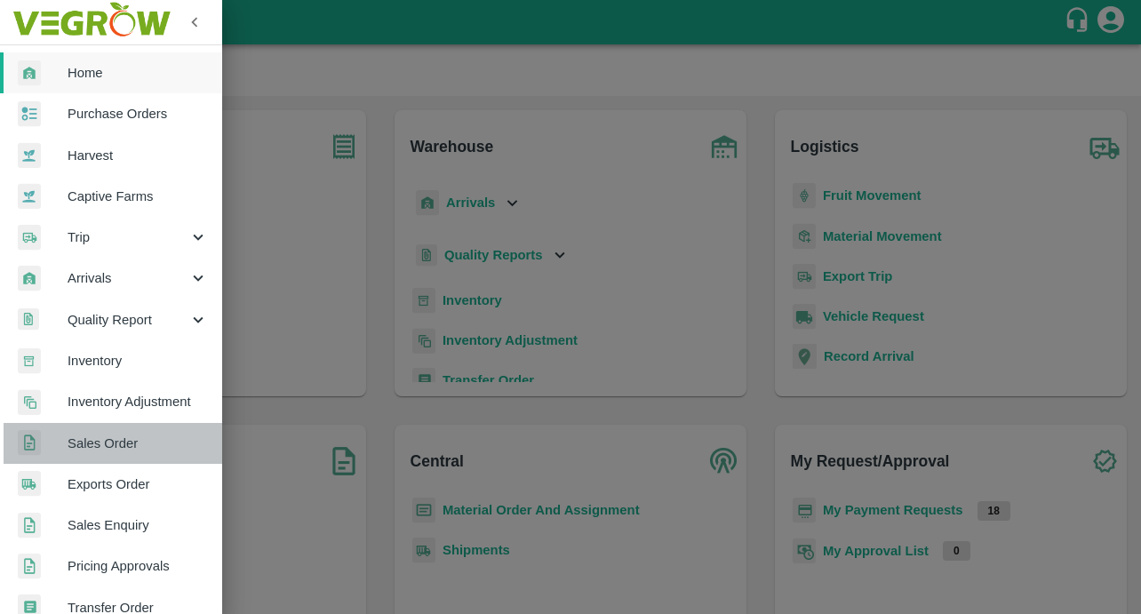
click at [142, 459] on link "Sales Order" at bounding box center [111, 443] width 222 height 41
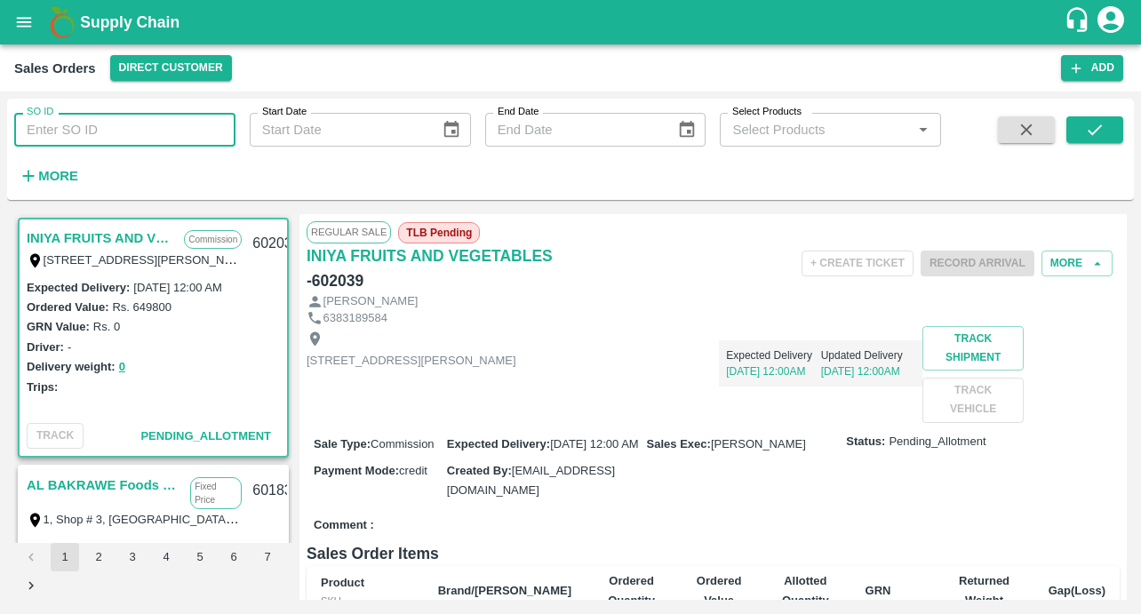
click at [82, 124] on input "SO ID" at bounding box center [124, 130] width 221 height 34
type input "600913"
click at [1089, 130] on icon "submit" at bounding box center [1095, 130] width 20 height 20
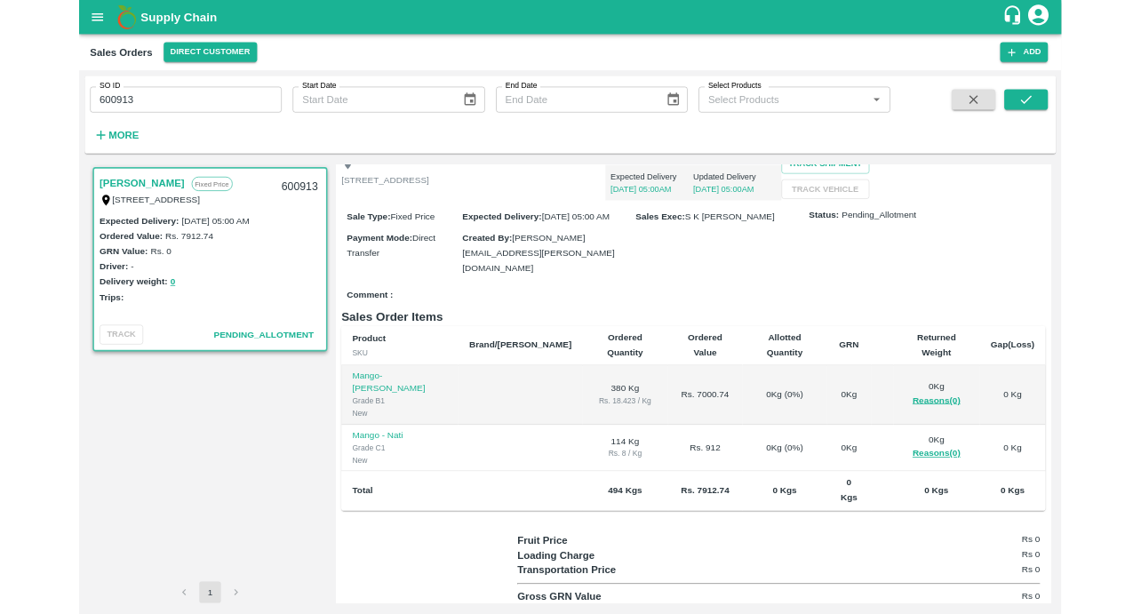
scroll to position [257, 0]
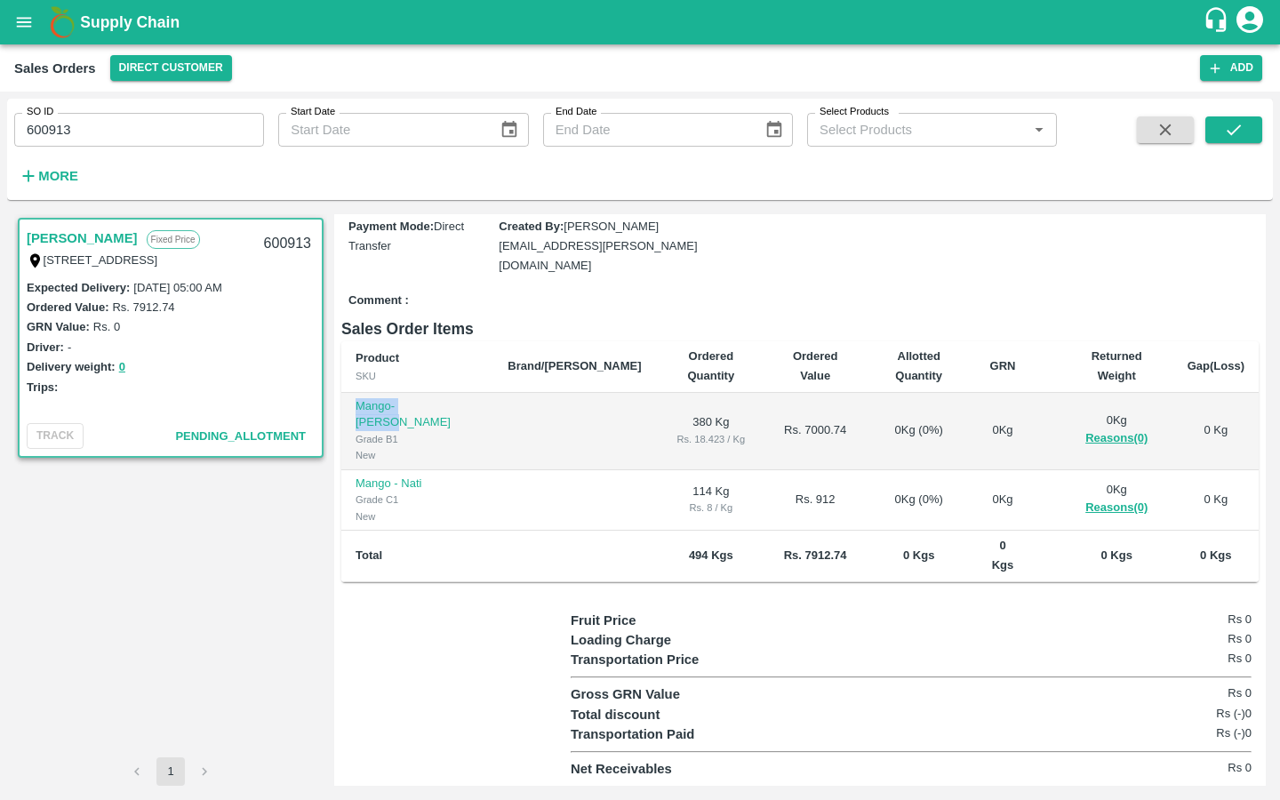
drag, startPoint x: 446, startPoint y: 441, endPoint x: 349, endPoint y: 441, distance: 96.9
click at [349, 441] on td "Mango-Neelam Grade B1 New" at bounding box center [417, 431] width 152 height 77
copy p "Mango-Neelam"
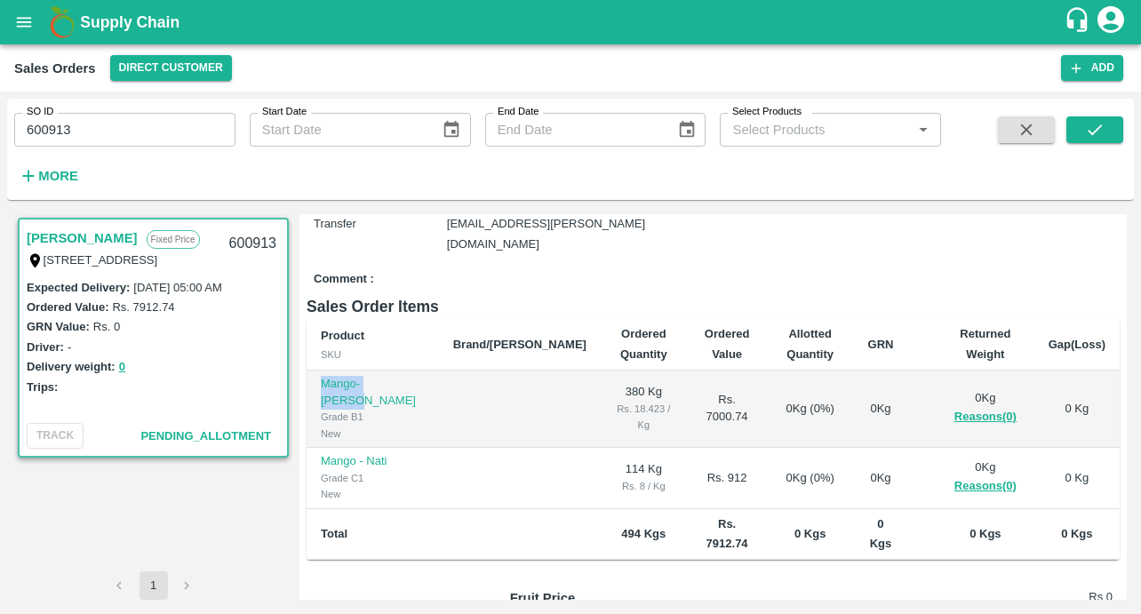
scroll to position [275, 0]
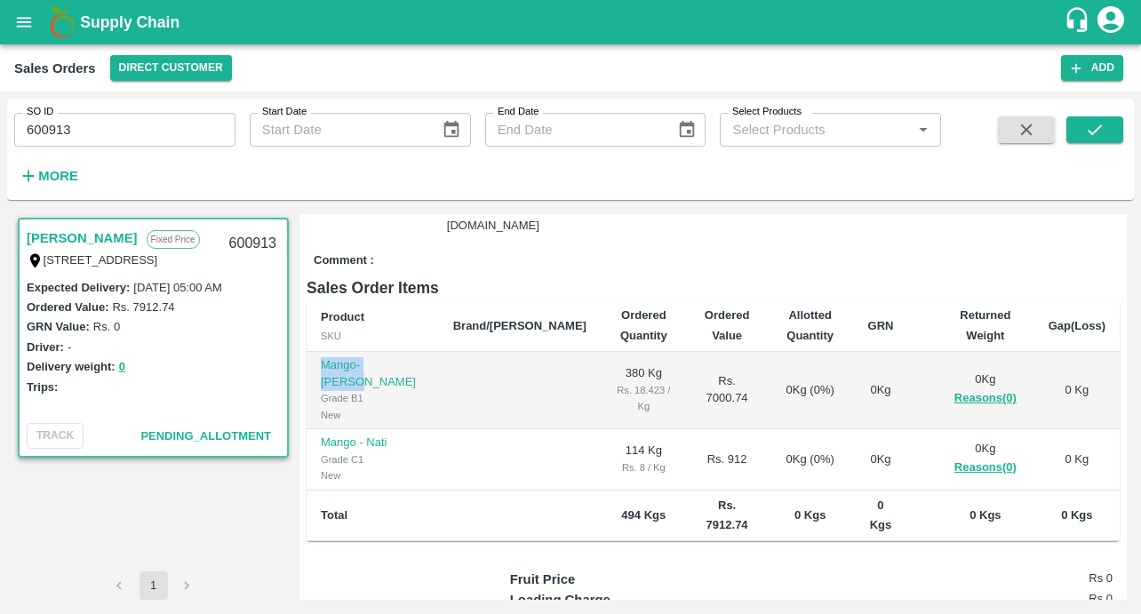
copy p "Mango-Neelam"
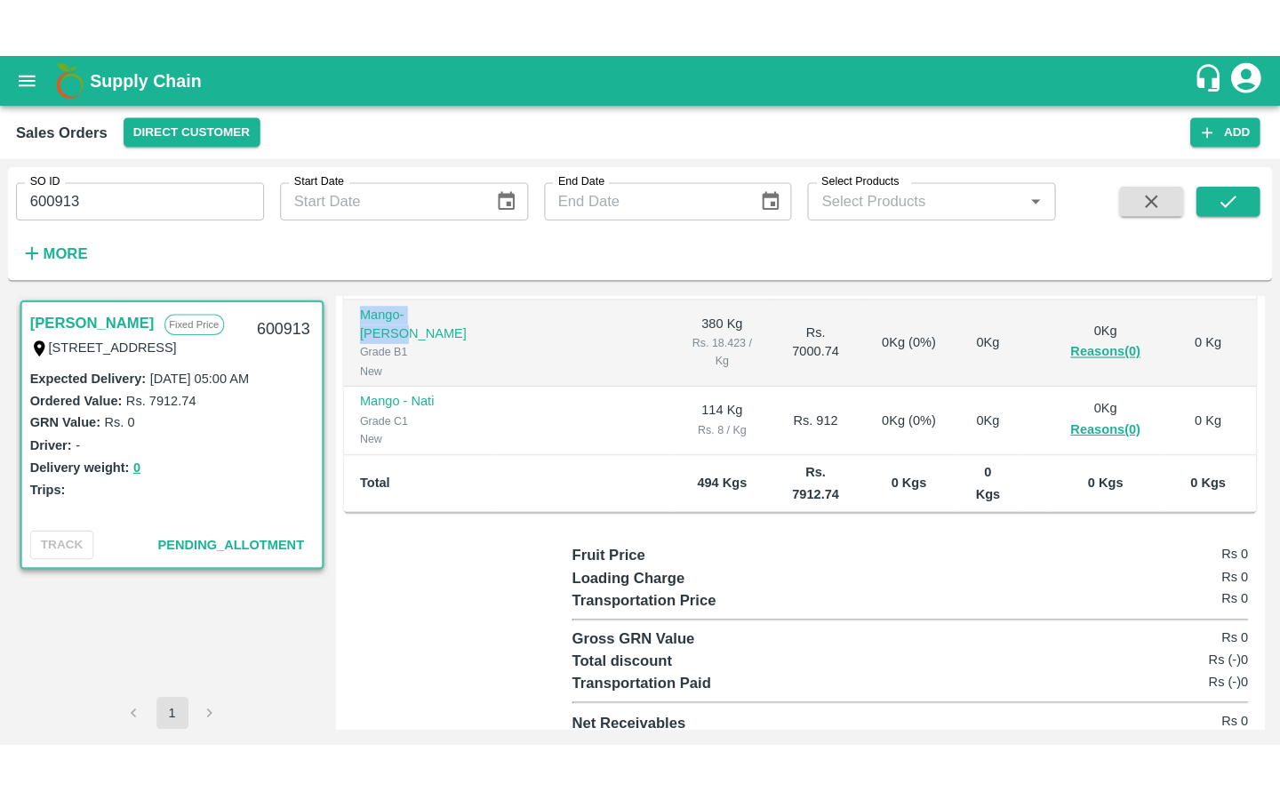
scroll to position [257, 0]
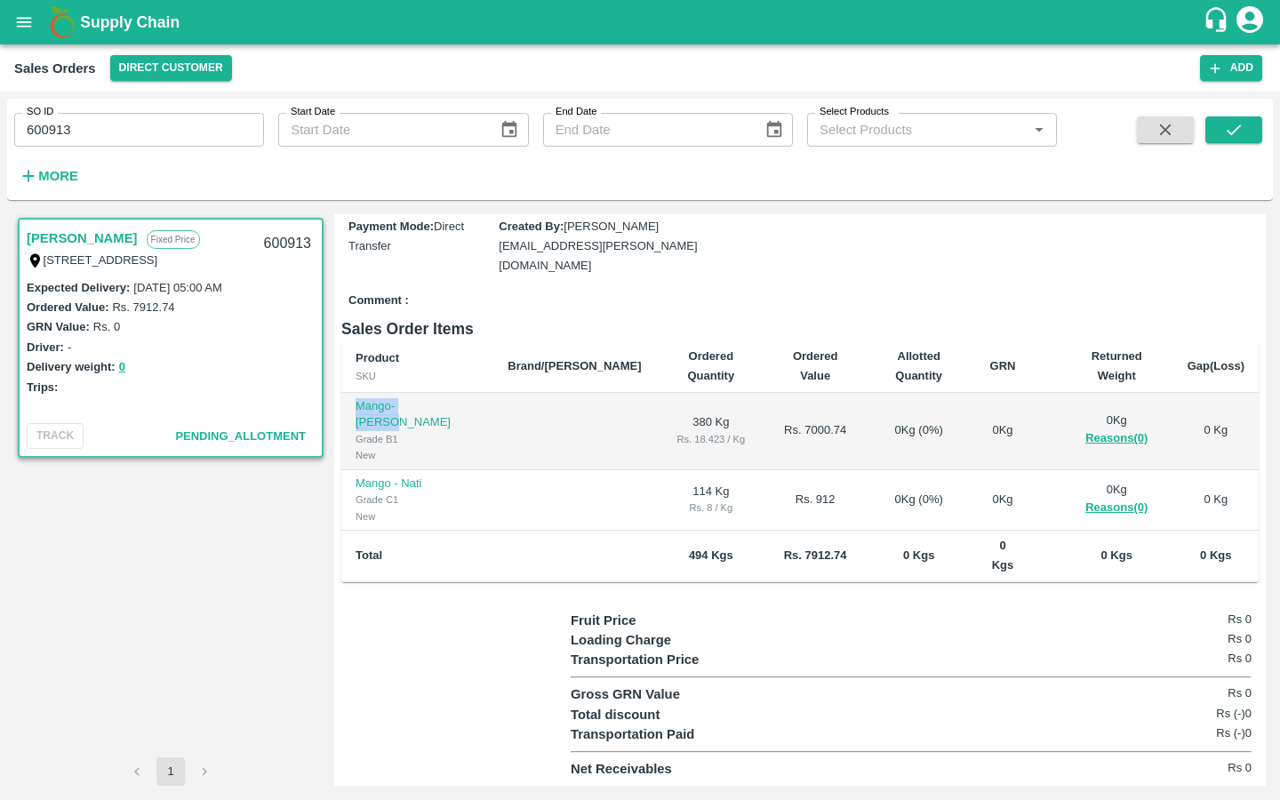
copy p "Mango-[PERSON_NAME]"
drag, startPoint x: 435, startPoint y: 500, endPoint x: 341, endPoint y: 500, distance: 93.3
click at [341, 500] on td "Mango - Nati Grade C1 New" at bounding box center [417, 500] width 152 height 61
copy p "Mango - Nati"
drag, startPoint x: 608, startPoint y: 451, endPoint x: 630, endPoint y: 451, distance: 22.2
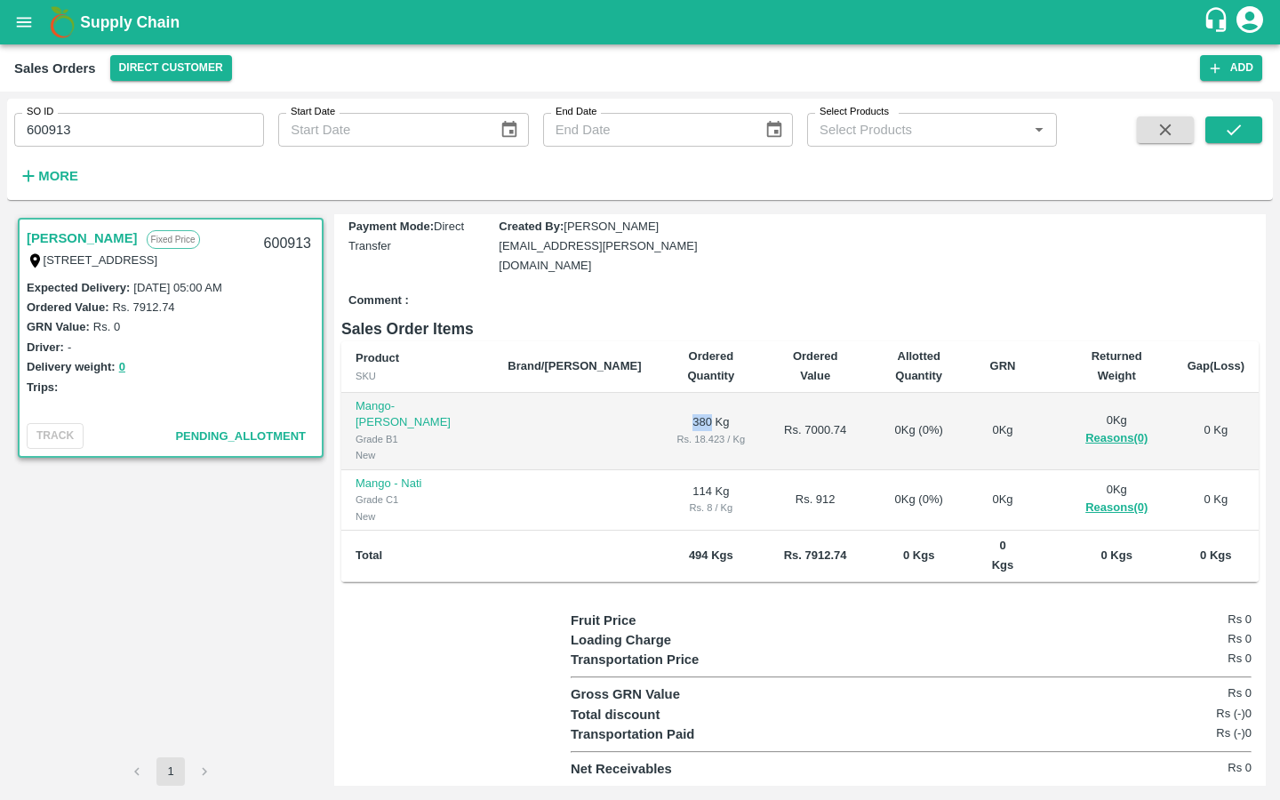
click at [656, 451] on td "380 Kg Rs. 18.423 / Kg" at bounding box center [711, 431] width 111 height 77
copy td "380"
drag, startPoint x: 611, startPoint y: 508, endPoint x: 629, endPoint y: 507, distance: 17.8
click at [656, 507] on td "114 Kg Rs. 8 / Kg" at bounding box center [711, 500] width 111 height 61
copy td "114"
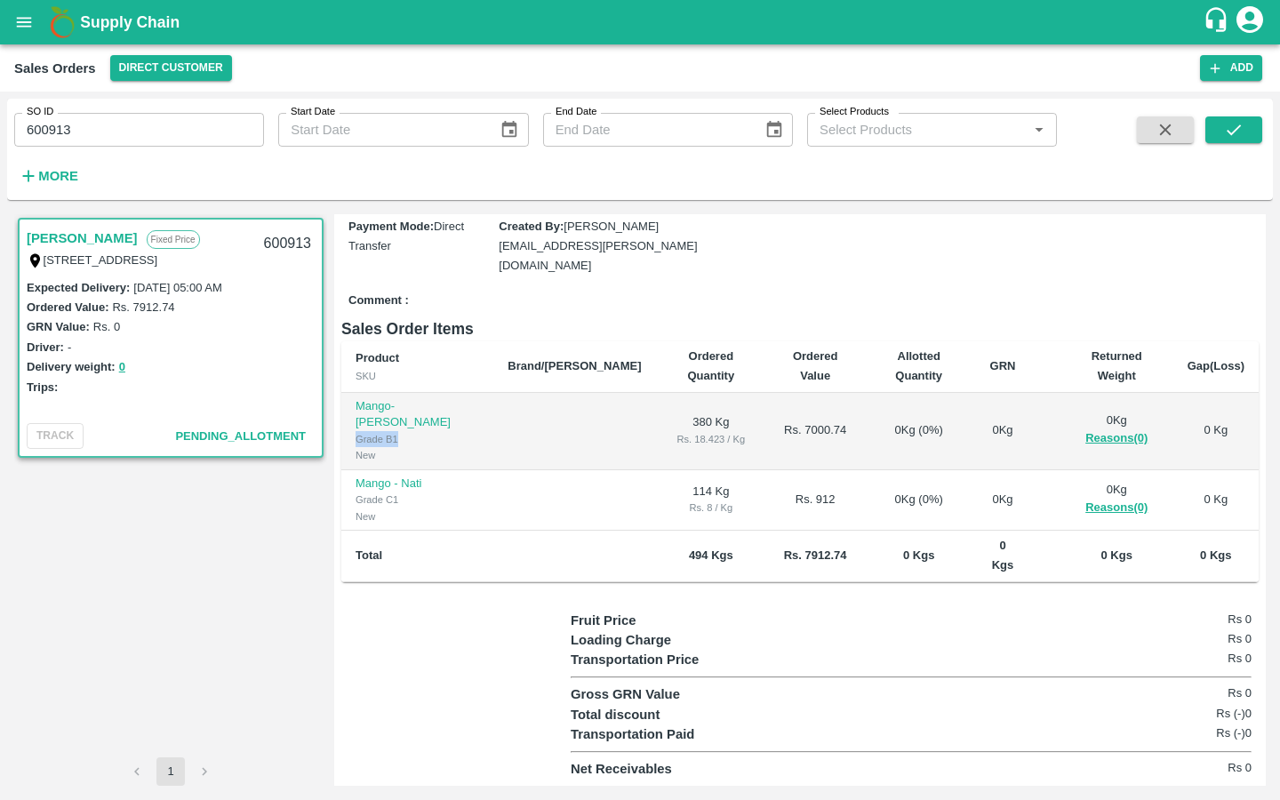
drag, startPoint x: 398, startPoint y: 455, endPoint x: 352, endPoint y: 456, distance: 46.2
click at [352, 456] on td "Mango-Neelam Grade B1 New" at bounding box center [417, 431] width 152 height 77
copy div "Grade B1"
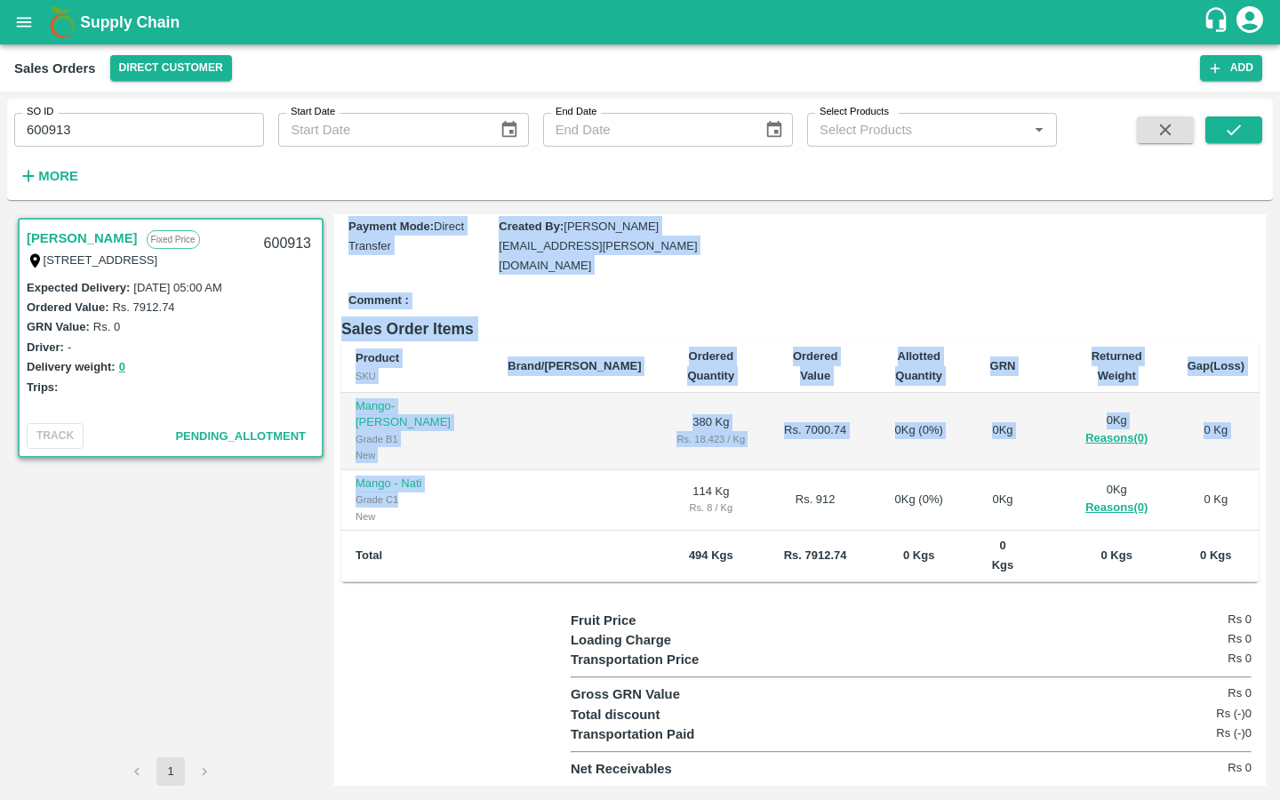
drag, startPoint x: 409, startPoint y: 516, endPoint x: 318, endPoint y: 516, distance: 90.6
click at [318, 516] on div "NAGAVARAM VENKATARAMAPPA HAREESH Fixed Price 3-151 Kolimi Street Thagguvaripall…" at bounding box center [639, 499] width 1251 height 571
click at [419, 507] on div "Grade C1" at bounding box center [417, 499] width 124 height 16
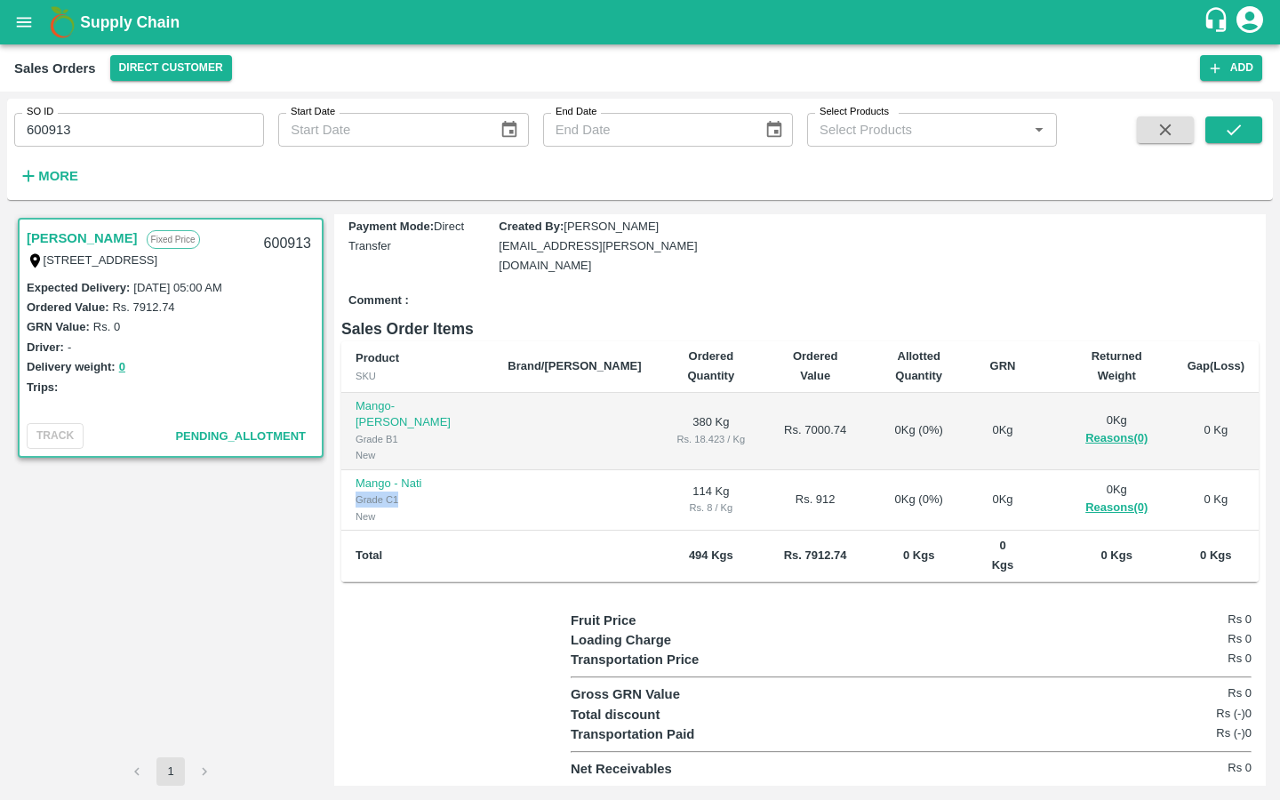
drag, startPoint x: 404, startPoint y: 520, endPoint x: 352, endPoint y: 520, distance: 52.4
click at [352, 520] on td "Mango - Nati Grade C1 New" at bounding box center [417, 500] width 152 height 61
copy div "Grade C1"
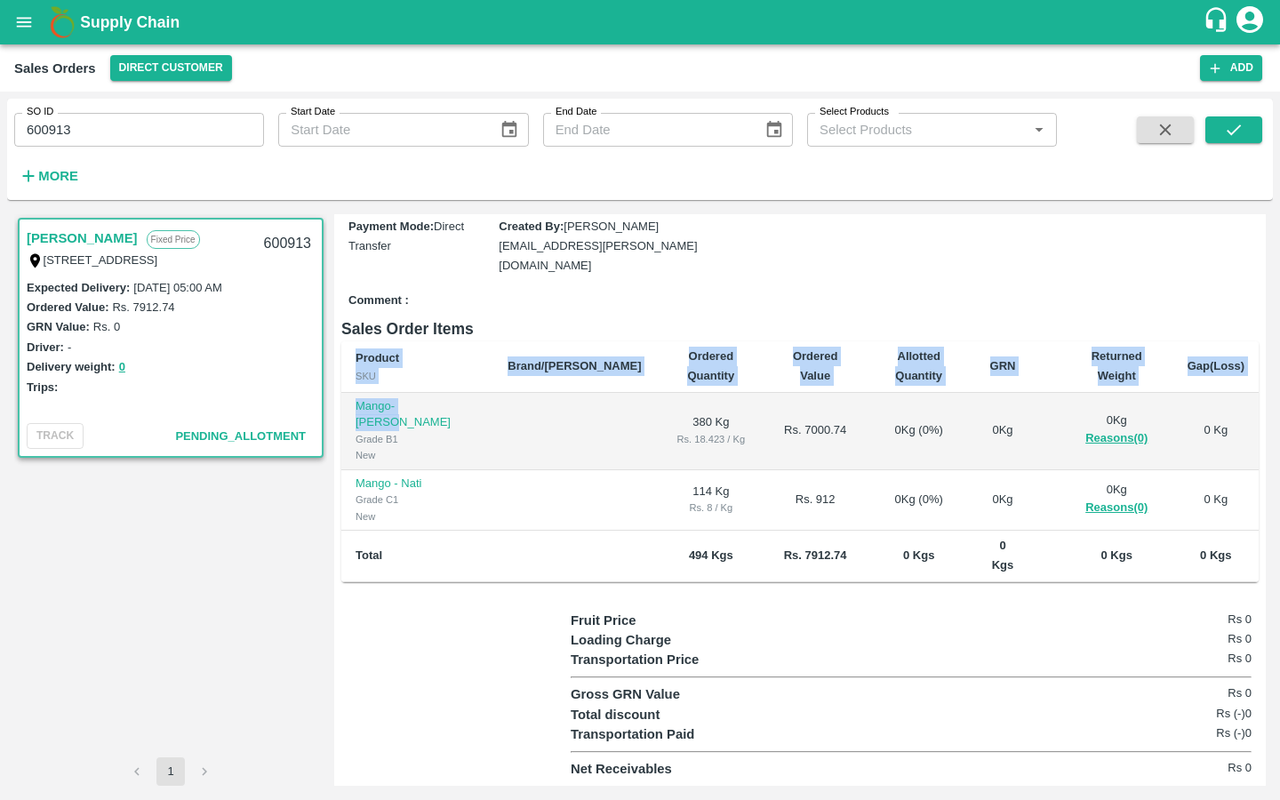
drag, startPoint x: 452, startPoint y: 444, endPoint x: 339, endPoint y: 443, distance: 112.9
click at [339, 443] on div "Regular Sale NAGAVARAM VENKATARAMAPPA HAREESH - 600913 + Create Ticket Record A…" at bounding box center [799, 499] width 931 height 571
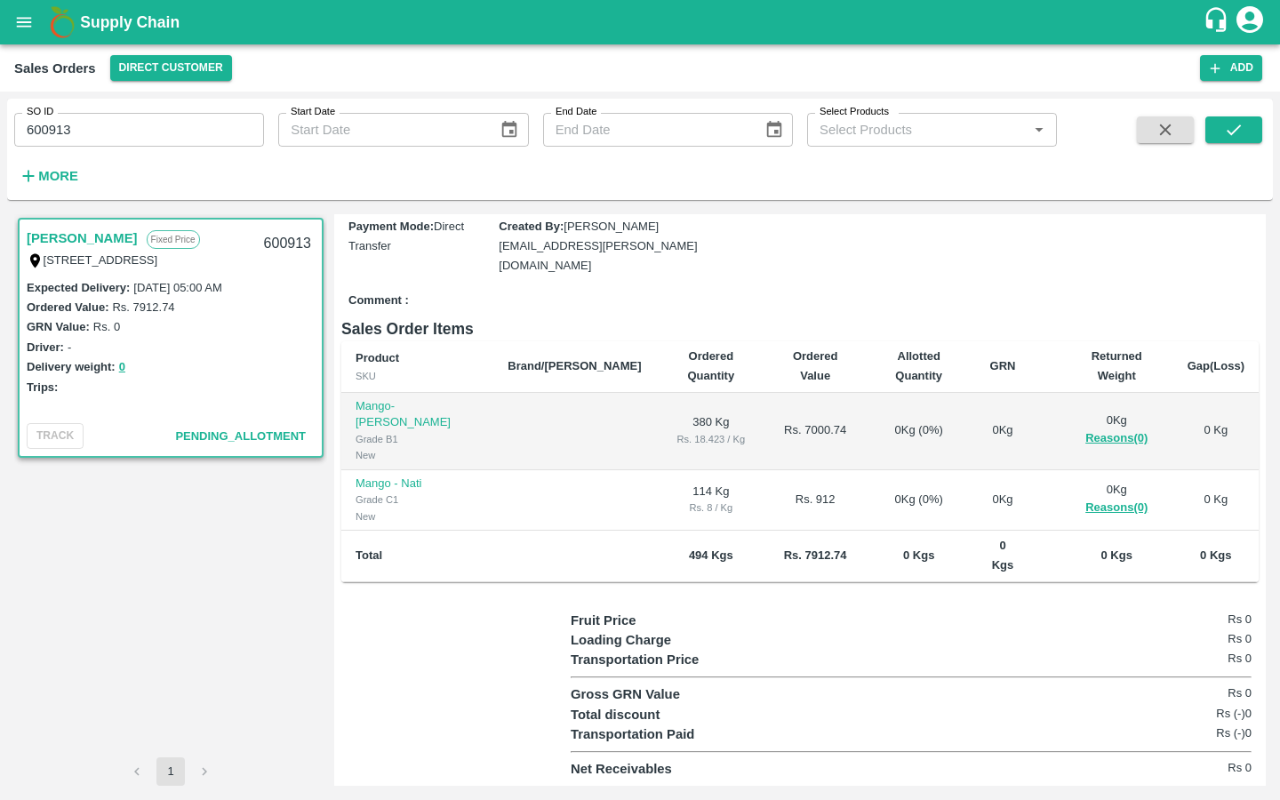
click at [307, 562] on div "NAGAVARAM VENKATARAMAPPA HAREESH Fixed Price 3-151 Kolimi Street Thagguvaripall…" at bounding box center [170, 485] width 313 height 543
drag, startPoint x: 451, startPoint y: 445, endPoint x: 355, endPoint y: 445, distance: 95.1
click at [355, 445] on td "Mango-Neelam Grade B1 New" at bounding box center [417, 431] width 152 height 77
copy p "Mango-[PERSON_NAME]"
drag, startPoint x: 610, startPoint y: 448, endPoint x: 627, endPoint y: 447, distance: 17.8
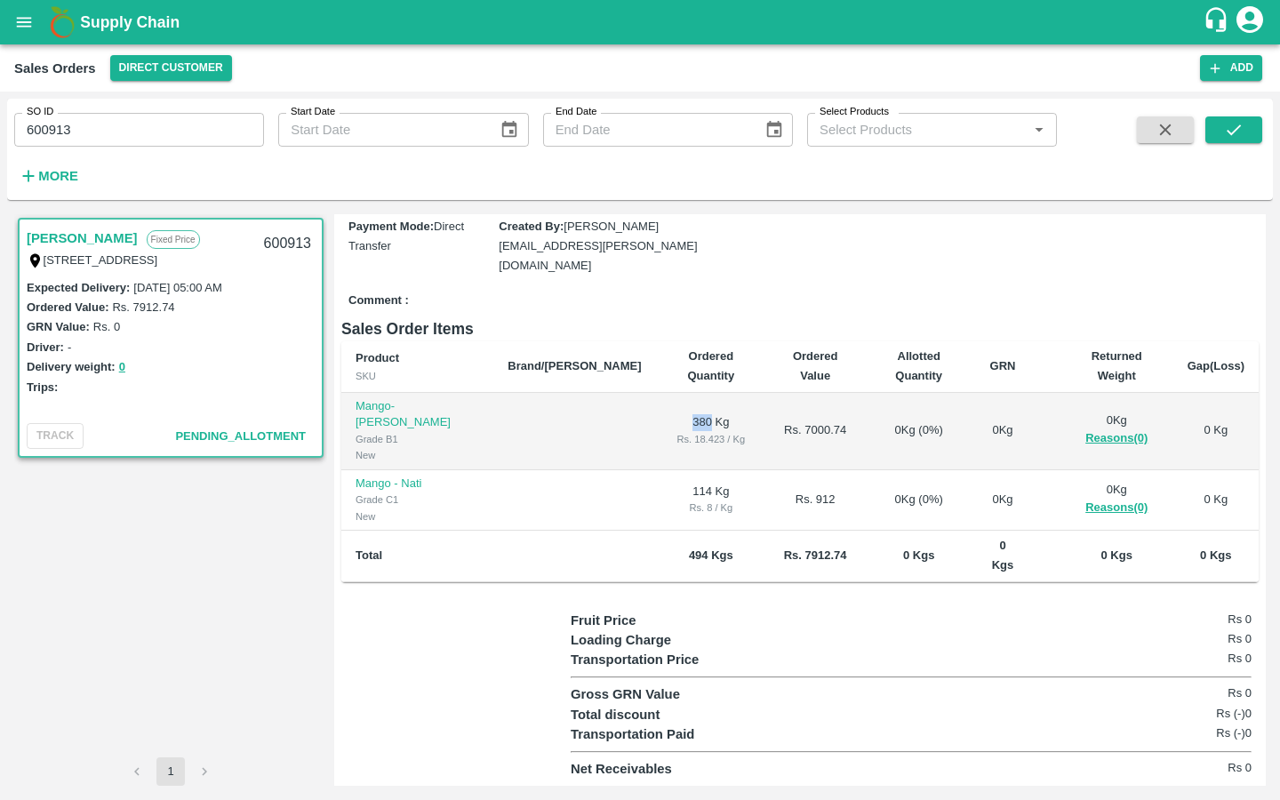
click at [656, 447] on td "380 Kg Rs. 18.423 / Kg" at bounding box center [711, 431] width 111 height 77
copy td "380"
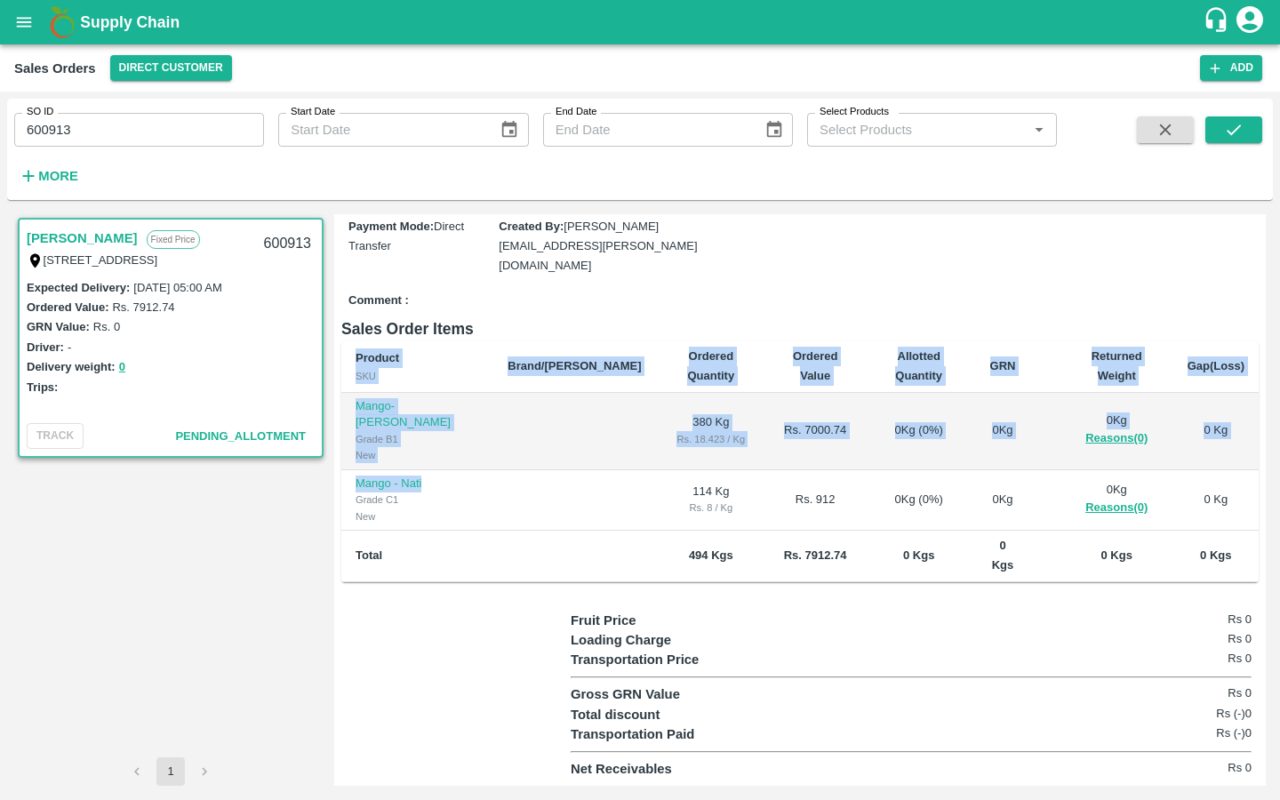
drag, startPoint x: 429, startPoint y: 499, endPoint x: 334, endPoint y: 499, distance: 95.1
click at [334, 499] on div "Regular Sale NAGAVARAM VENKATARAMAPPA HAREESH - 600913 + Create Ticket Record A…" at bounding box center [799, 499] width 931 height 571
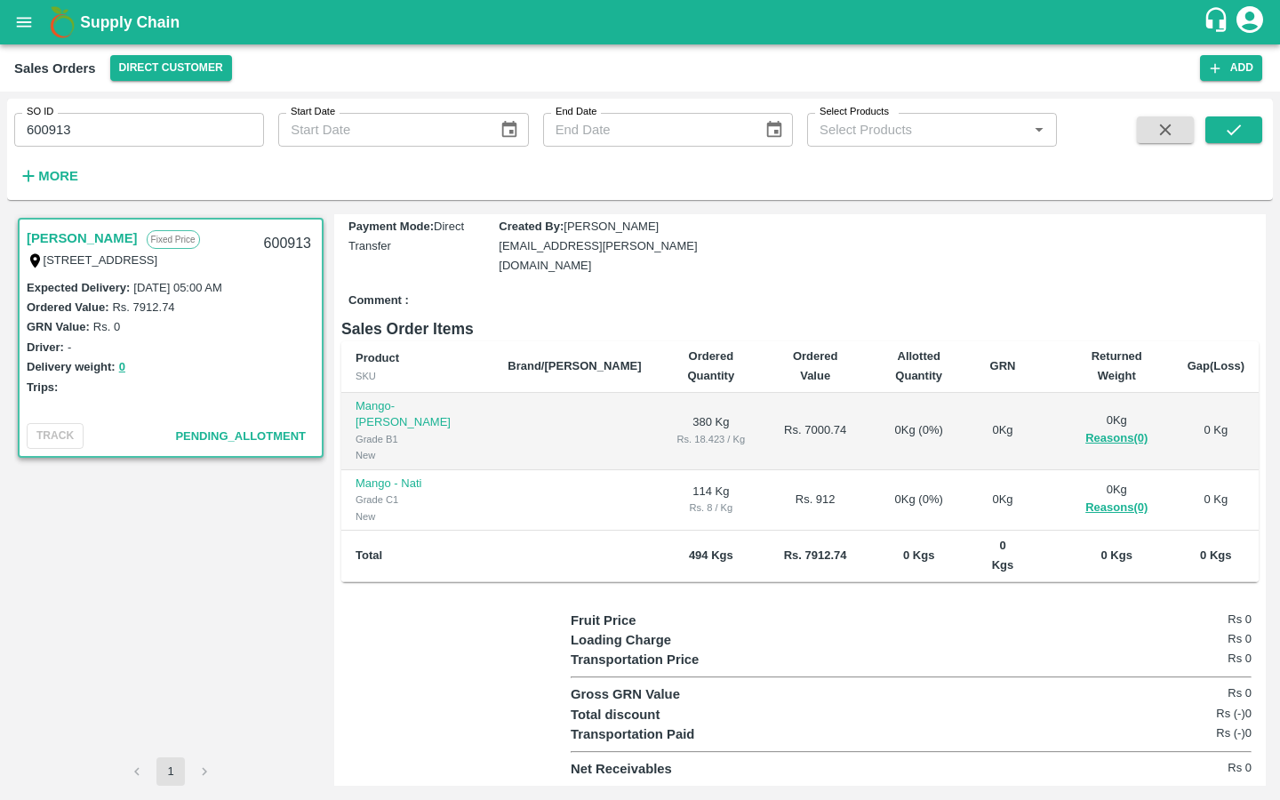
click at [295, 531] on div "NAGAVARAM VENKATARAMAPPA HAREESH Fixed Price 3-151 Kolimi Street Thagguvaripall…" at bounding box center [170, 485] width 313 height 543
drag, startPoint x: 434, startPoint y: 504, endPoint x: 354, endPoint y: 504, distance: 80.0
click at [354, 504] on td "Mango - Nati Grade C1 New" at bounding box center [417, 500] width 152 height 61
drag, startPoint x: 610, startPoint y: 508, endPoint x: 627, endPoint y: 508, distance: 17.8
click at [656, 508] on td "114 Kg Rs. 8 / Kg" at bounding box center [711, 500] width 111 height 61
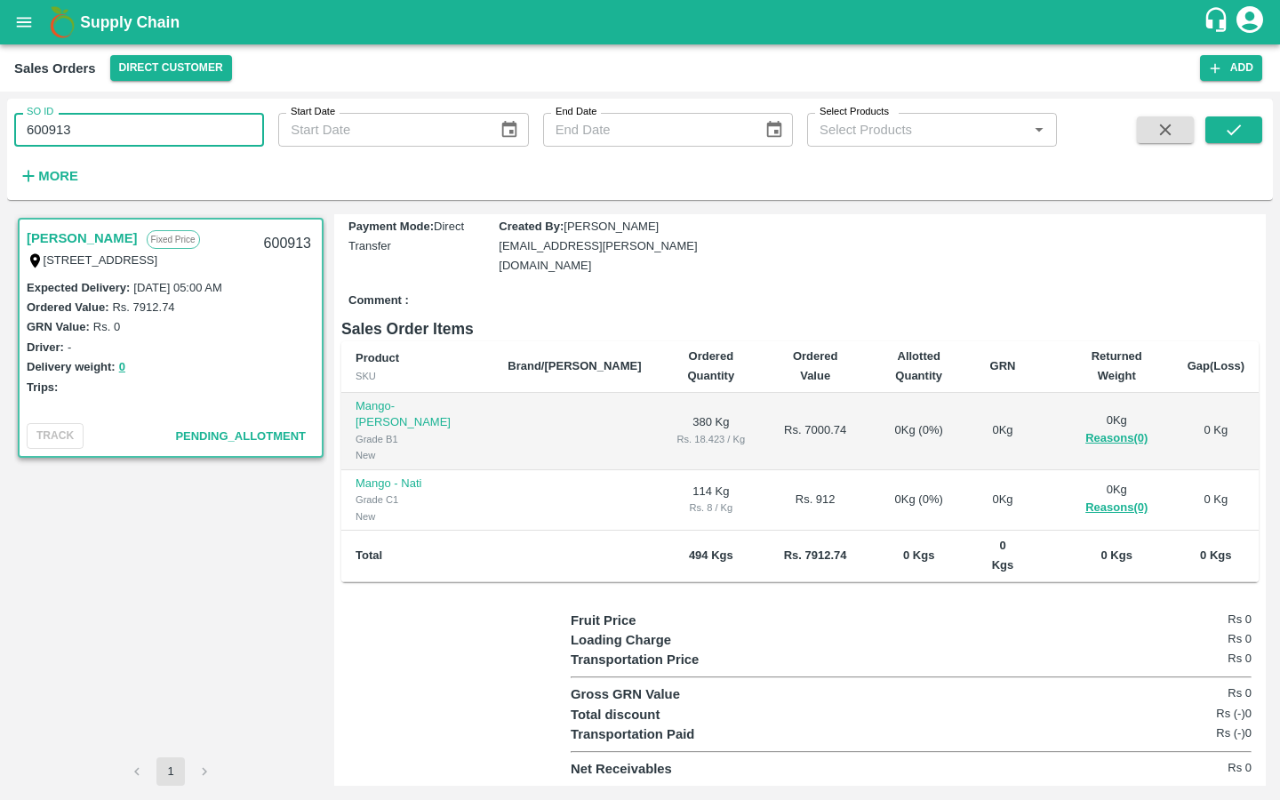
drag, startPoint x: 86, startPoint y: 135, endPoint x: 0, endPoint y: 135, distance: 86.2
click at [0, 135] on div "SO ID 600913 SO ID Start Date Start Date End Date End Date Select Products Sele…" at bounding box center [640, 446] width 1280 height 708
drag, startPoint x: 450, startPoint y: 442, endPoint x: 346, endPoint y: 443, distance: 104.0
click at [346, 443] on td "Mango-Neelam Grade B1 New" at bounding box center [417, 431] width 152 height 77
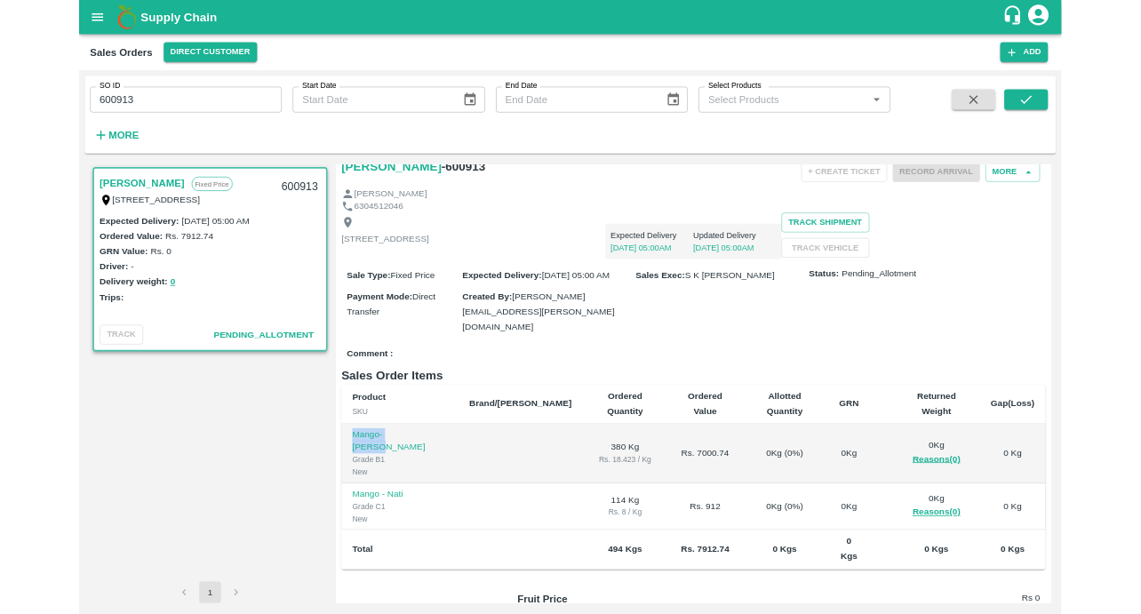
scroll to position [0, 0]
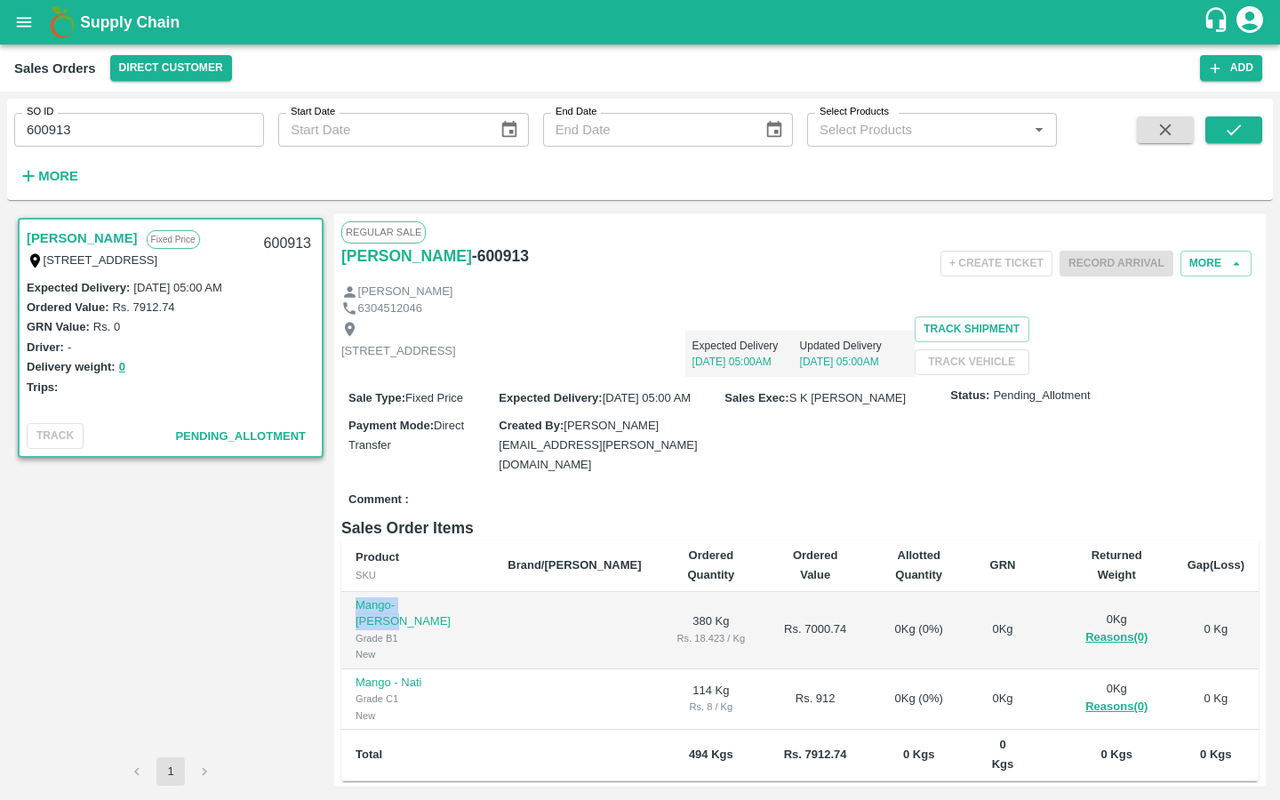
drag, startPoint x: 414, startPoint y: 306, endPoint x: 399, endPoint y: 306, distance: 15.1
click at [399, 268] on div "NAGAVARAM VENKATARAMAPPA HAREESH - 600913" at bounding box center [494, 255] width 306 height 25
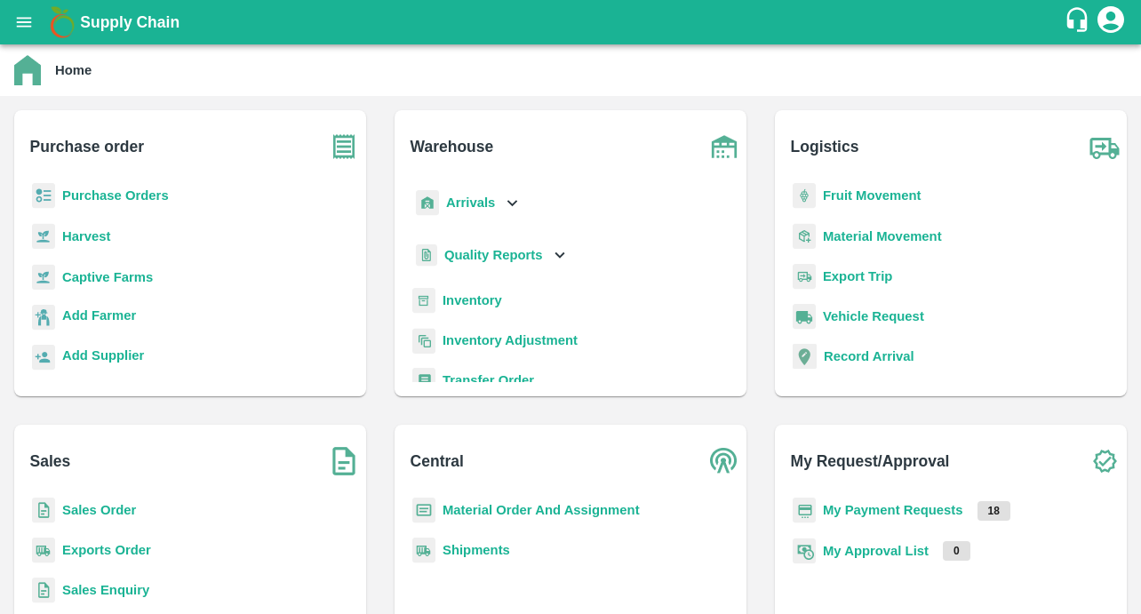
click at [116, 278] on b "Captive Farms" at bounding box center [107, 277] width 91 height 14
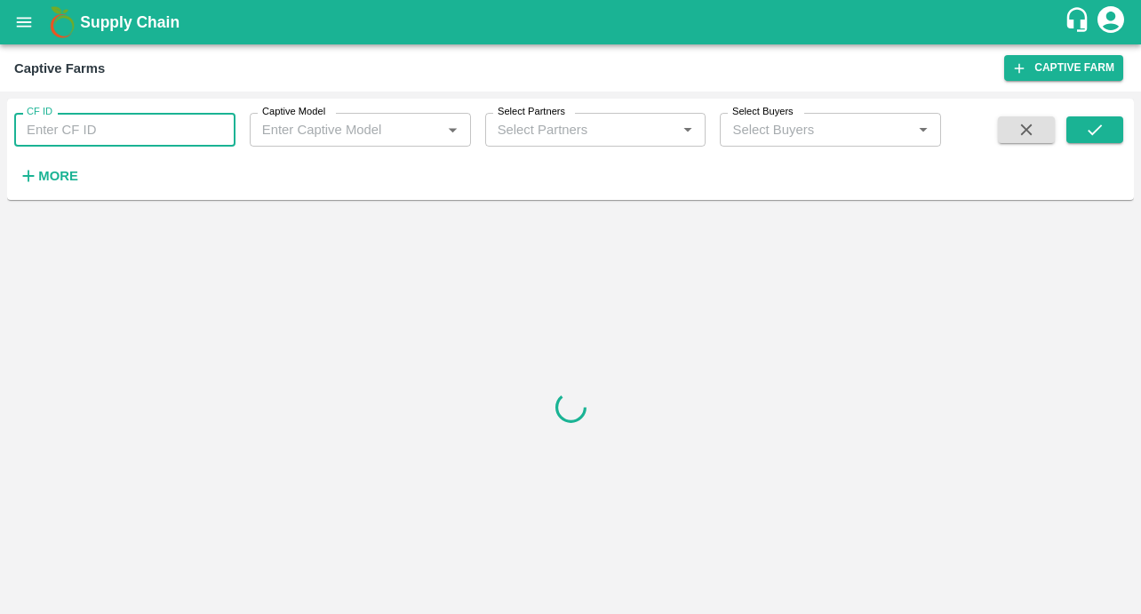
click at [71, 144] on input "CF ID" at bounding box center [124, 130] width 221 height 34
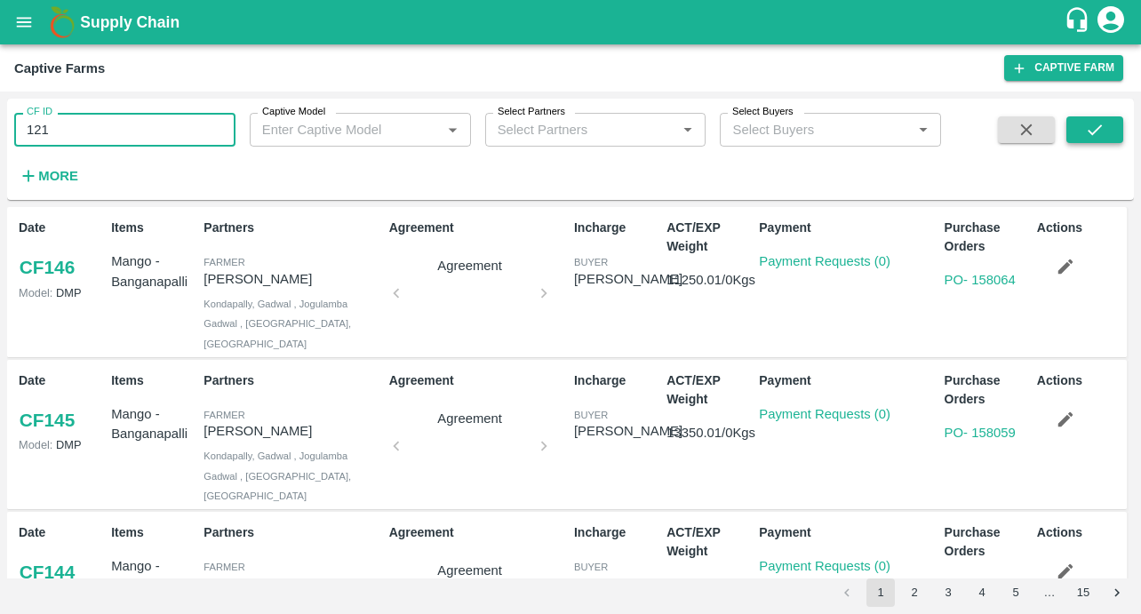
type input "121"
click at [1080, 139] on button "submit" at bounding box center [1094, 129] width 57 height 27
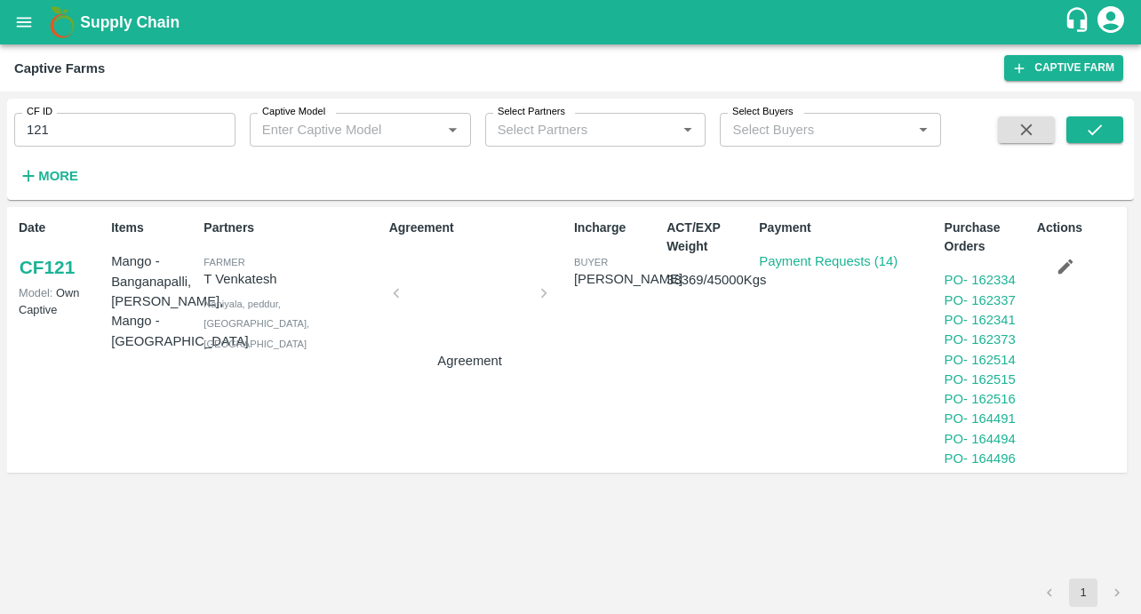
click at [51, 271] on link "CF 121" at bounding box center [47, 267] width 57 height 32
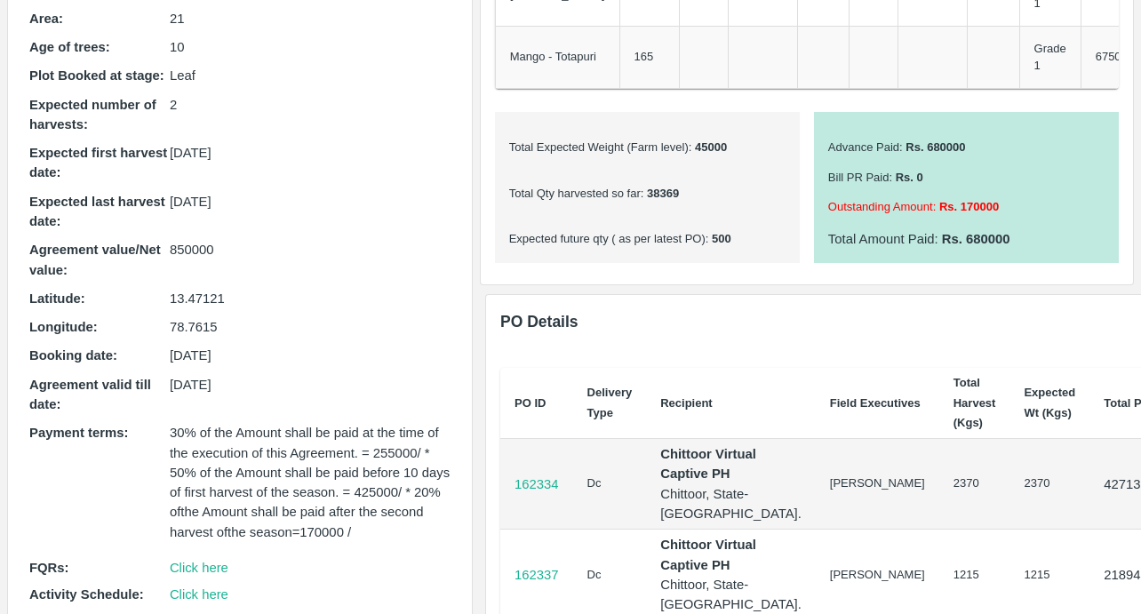
scroll to position [427, 0]
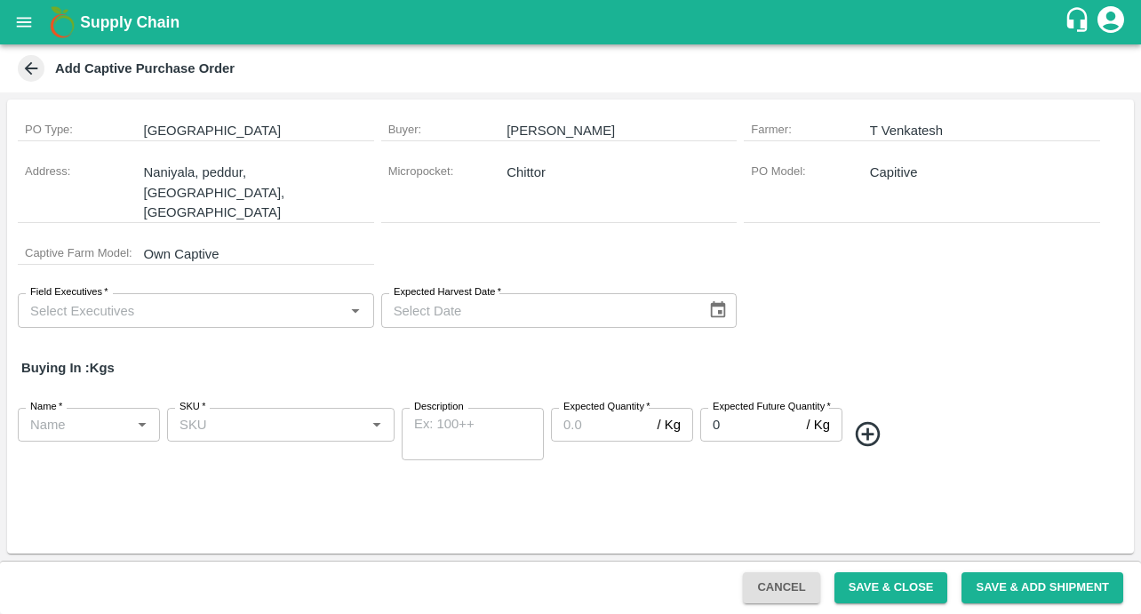
click at [263, 299] on input "Field Executives   *" at bounding box center [181, 310] width 316 height 23
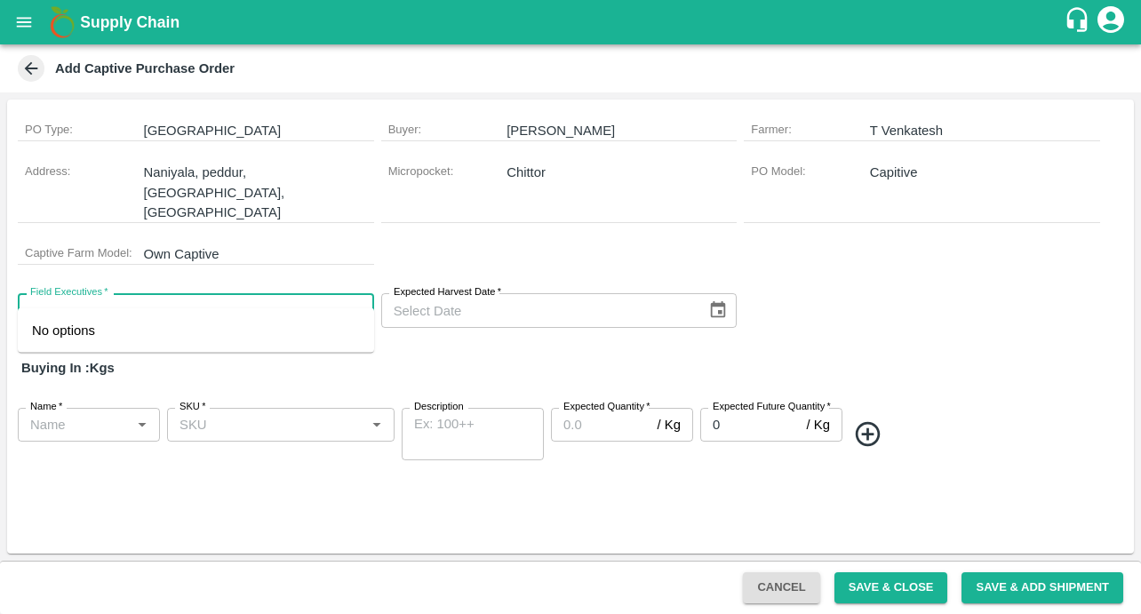
type input "gane"
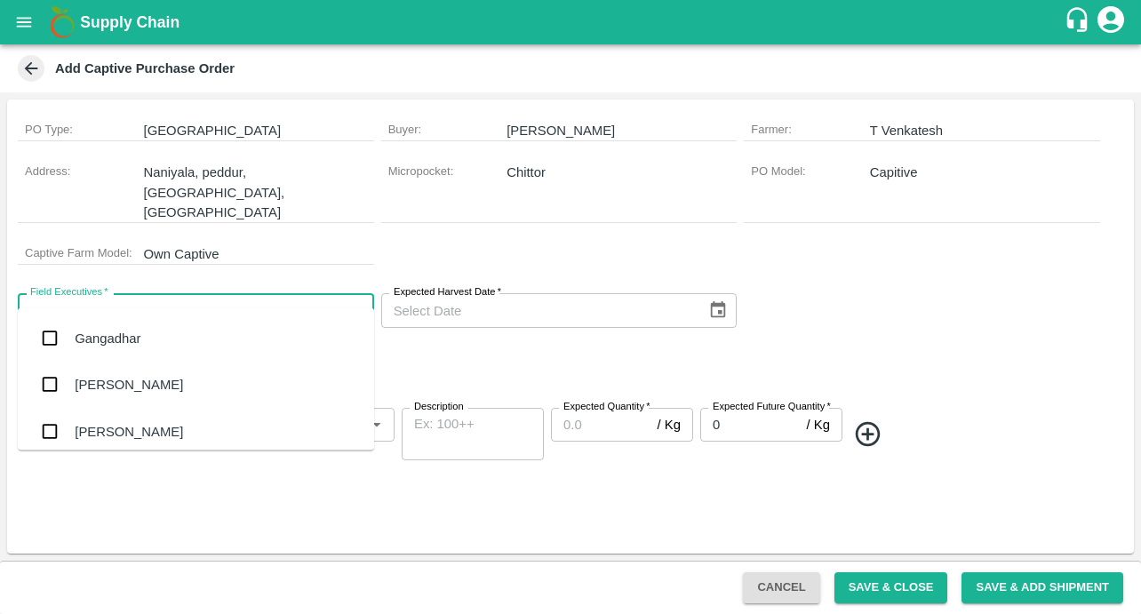
type input "ganes"
click at [45, 387] on input "checkbox" at bounding box center [50, 385] width 36 height 36
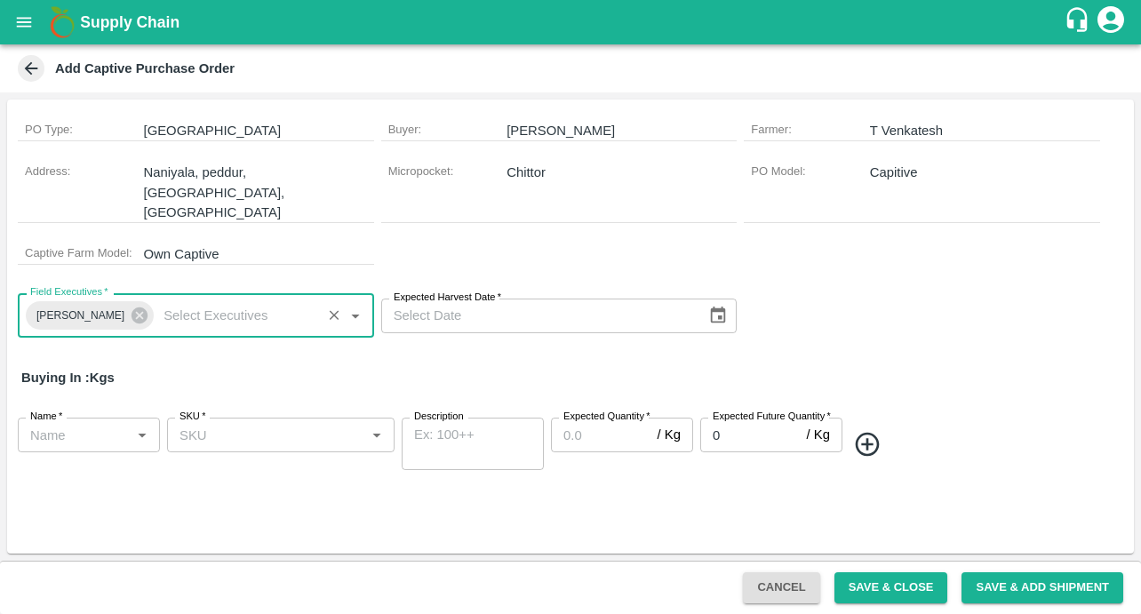
click at [366, 352] on div "Buying In : Kgs" at bounding box center [570, 378] width 1127 height 52
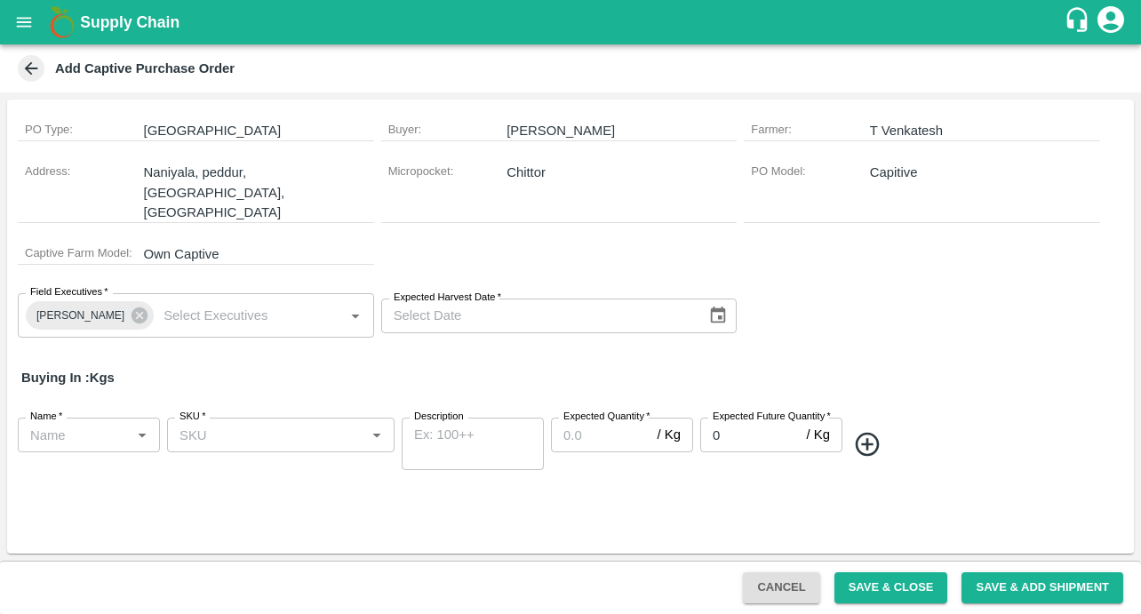
click at [727, 306] on icon "Choose date" at bounding box center [718, 316] width 20 height 20
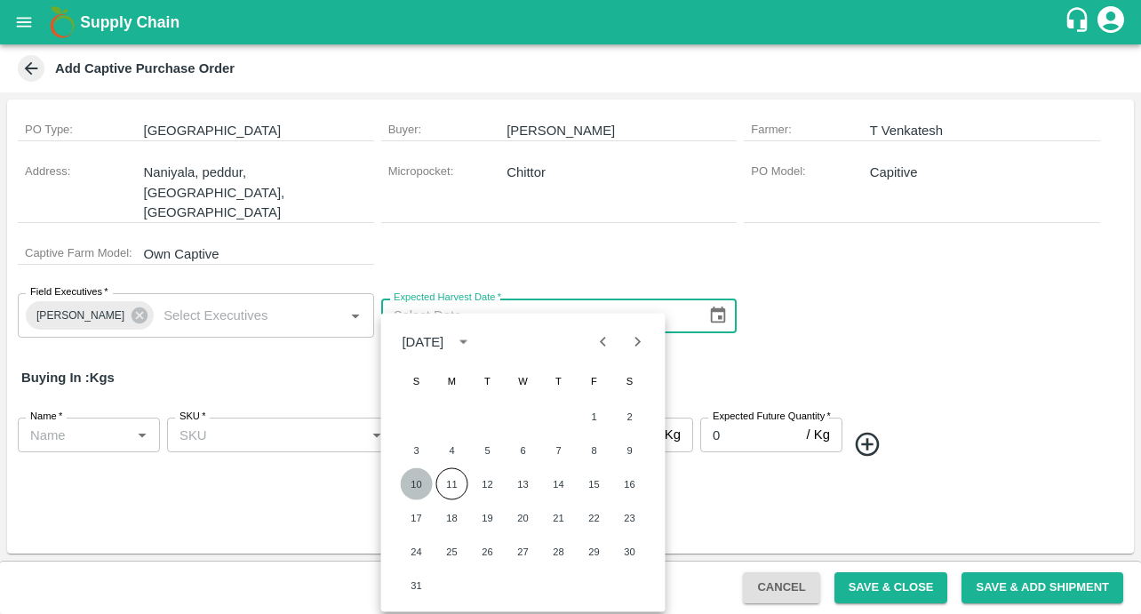
click at [424, 482] on button "10" at bounding box center [417, 484] width 32 height 32
type input "[DATE]"
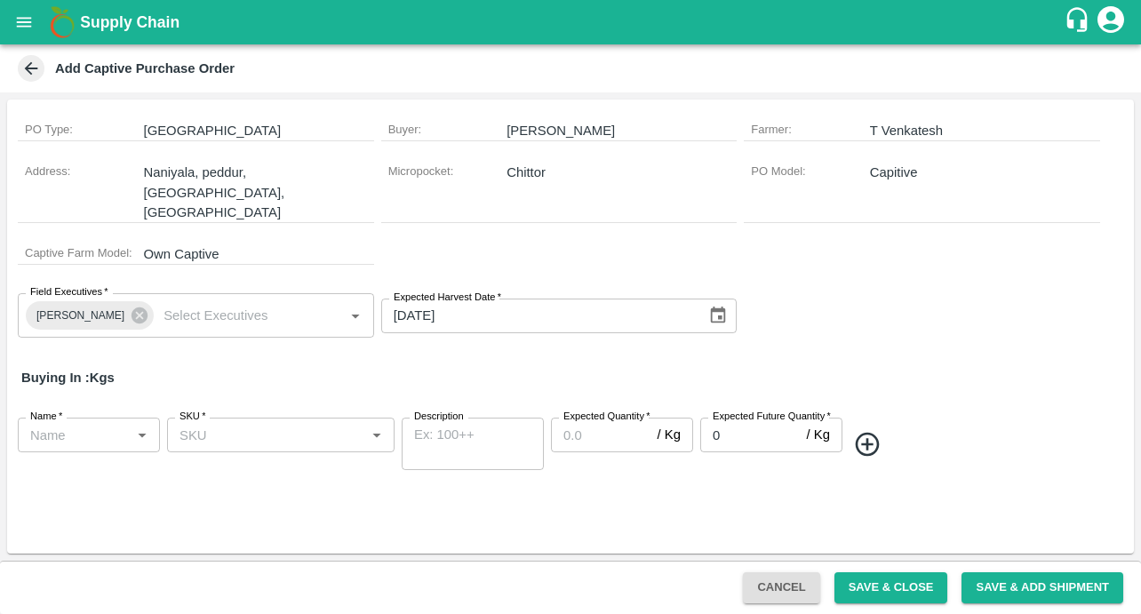
click at [199, 352] on div "Buying In : Kgs" at bounding box center [570, 378] width 1127 height 52
click at [103, 423] on input "Name   *" at bounding box center [74, 434] width 102 height 23
paste input "Mango-[PERSON_NAME]"
click at [75, 423] on input "Name   *" at bounding box center [74, 434] width 102 height 23
drag, startPoint x: 72, startPoint y: 415, endPoint x: -24, endPoint y: 415, distance: 96.0
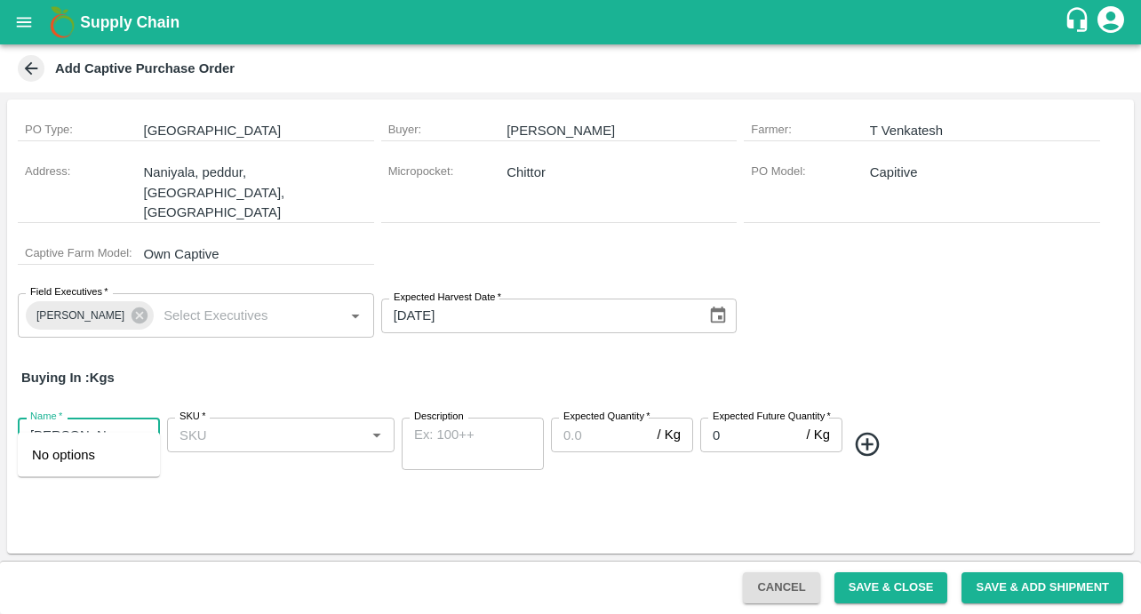
click at [0, 415] on html "Supply Chain Add Captive Purchase Order PO Type : Farm Gate Buyer : [PERSON_NAM…" at bounding box center [570, 307] width 1141 height 614
type input "[PERSON_NAME]"
drag, startPoint x: 88, startPoint y: 413, endPoint x: -67, endPoint y: 413, distance: 154.6
click at [0, 413] on html "Supply Chain Add Captive Purchase Order PO Type : Farm Gate Buyer : [PERSON_NAM…" at bounding box center [570, 307] width 1141 height 614
click at [255, 529] on div "PO Type : Farm Gate Buyer : [PERSON_NAME] [PERSON_NAME] : T Venkatesh Address :…" at bounding box center [570, 327] width 1127 height 454
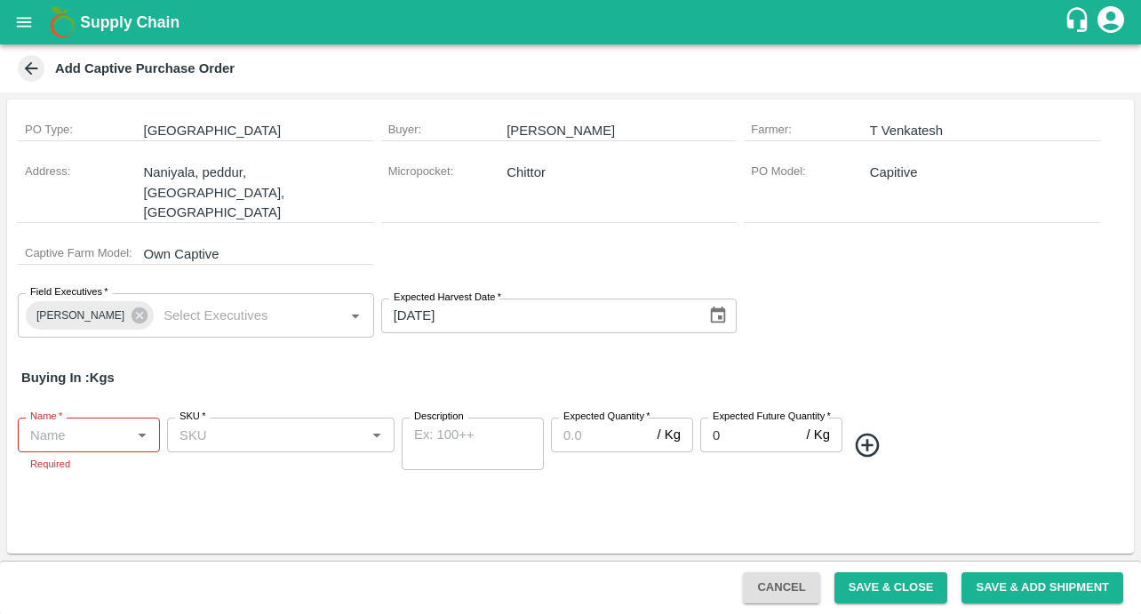
click at [34, 67] on icon at bounding box center [31, 69] width 20 height 20
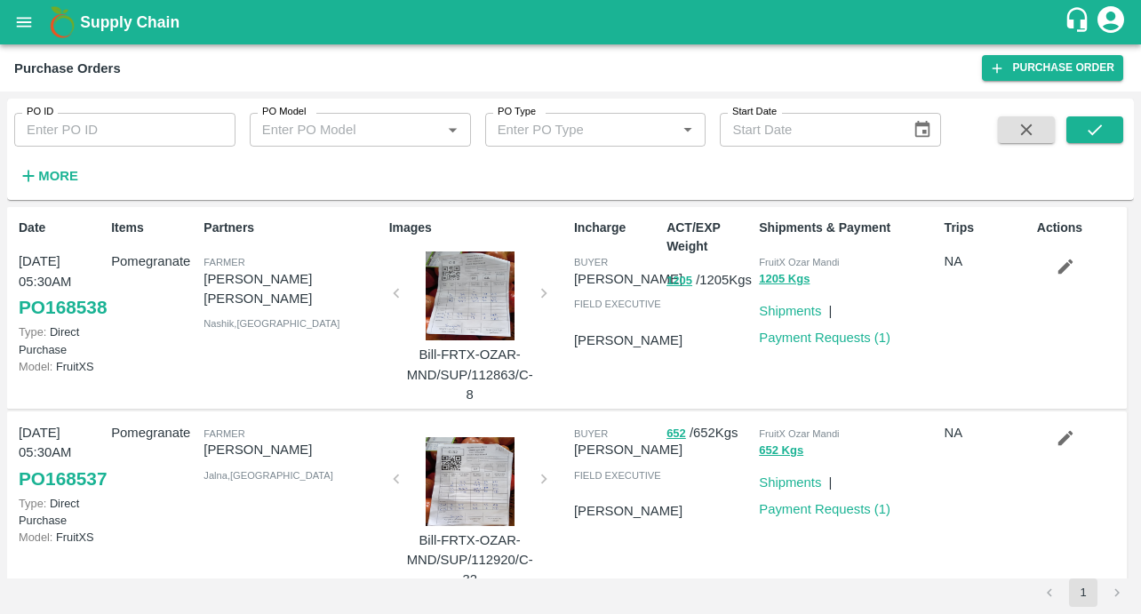
click at [132, 120] on input "PO ID" at bounding box center [124, 130] width 221 height 34
click at [10, 17] on button "open drawer" at bounding box center [24, 22] width 41 height 41
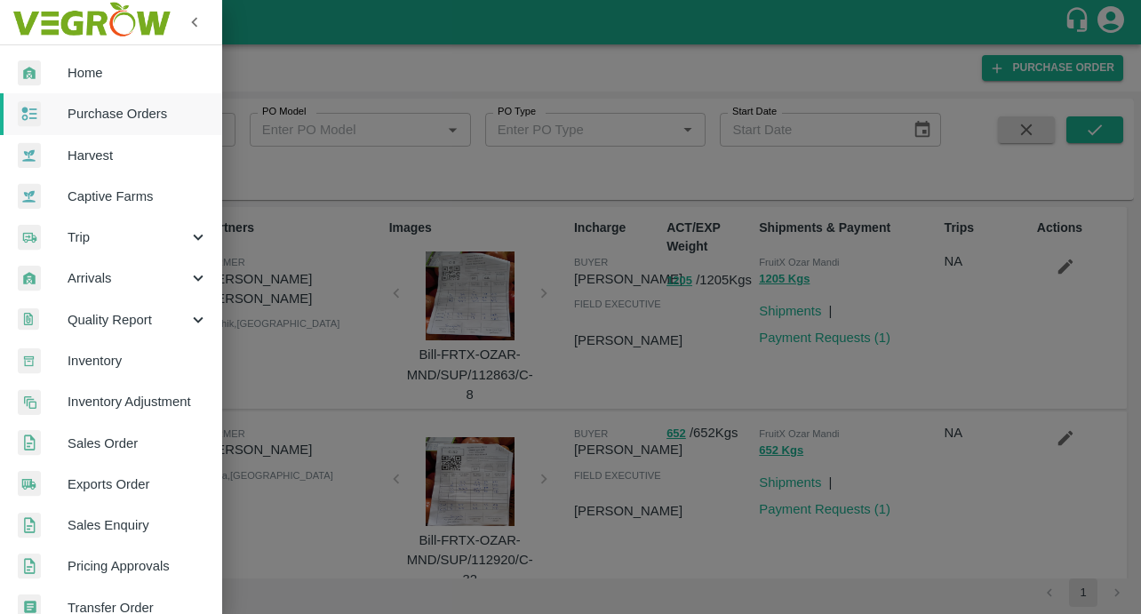
click at [102, 188] on span "Captive Farms" at bounding box center [138, 197] width 140 height 20
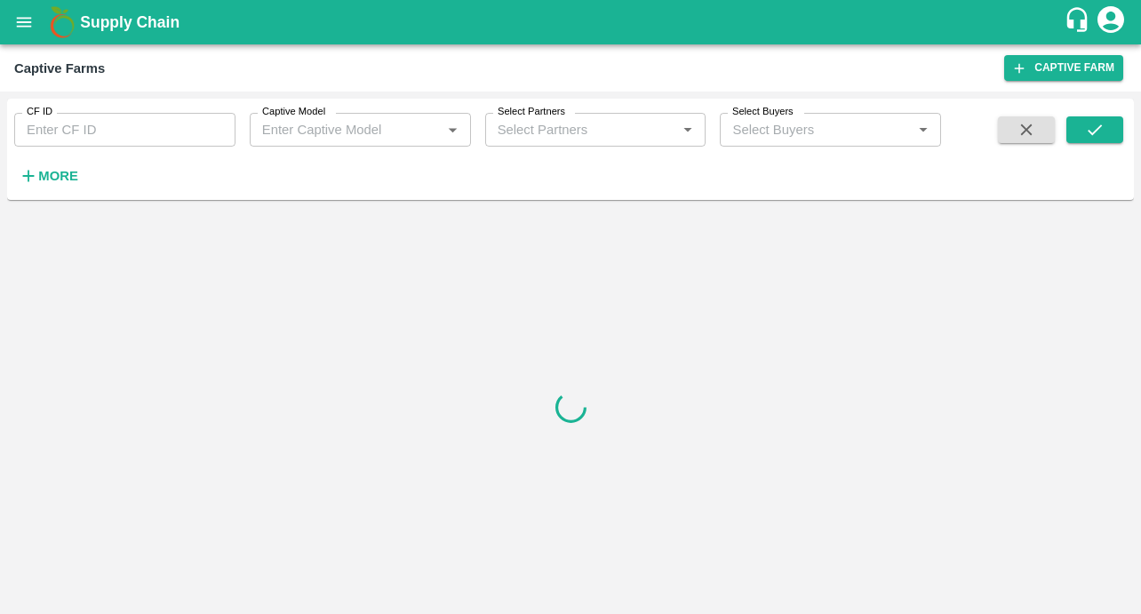
click at [100, 137] on input "CF ID" at bounding box center [124, 130] width 221 height 34
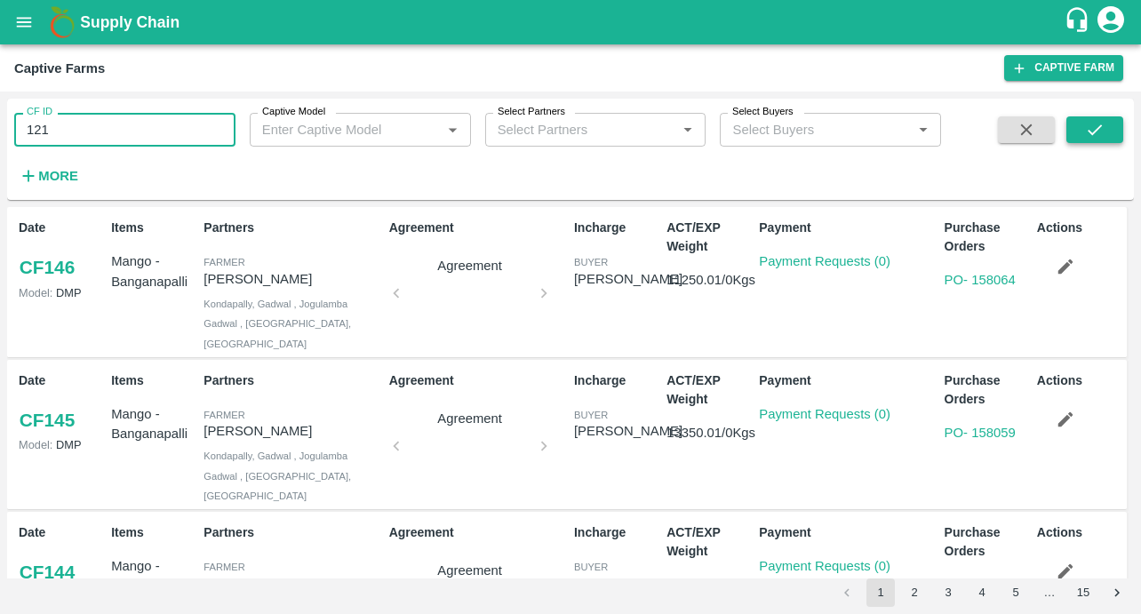
type input "121"
click at [1096, 130] on icon "submit" at bounding box center [1095, 129] width 14 height 11
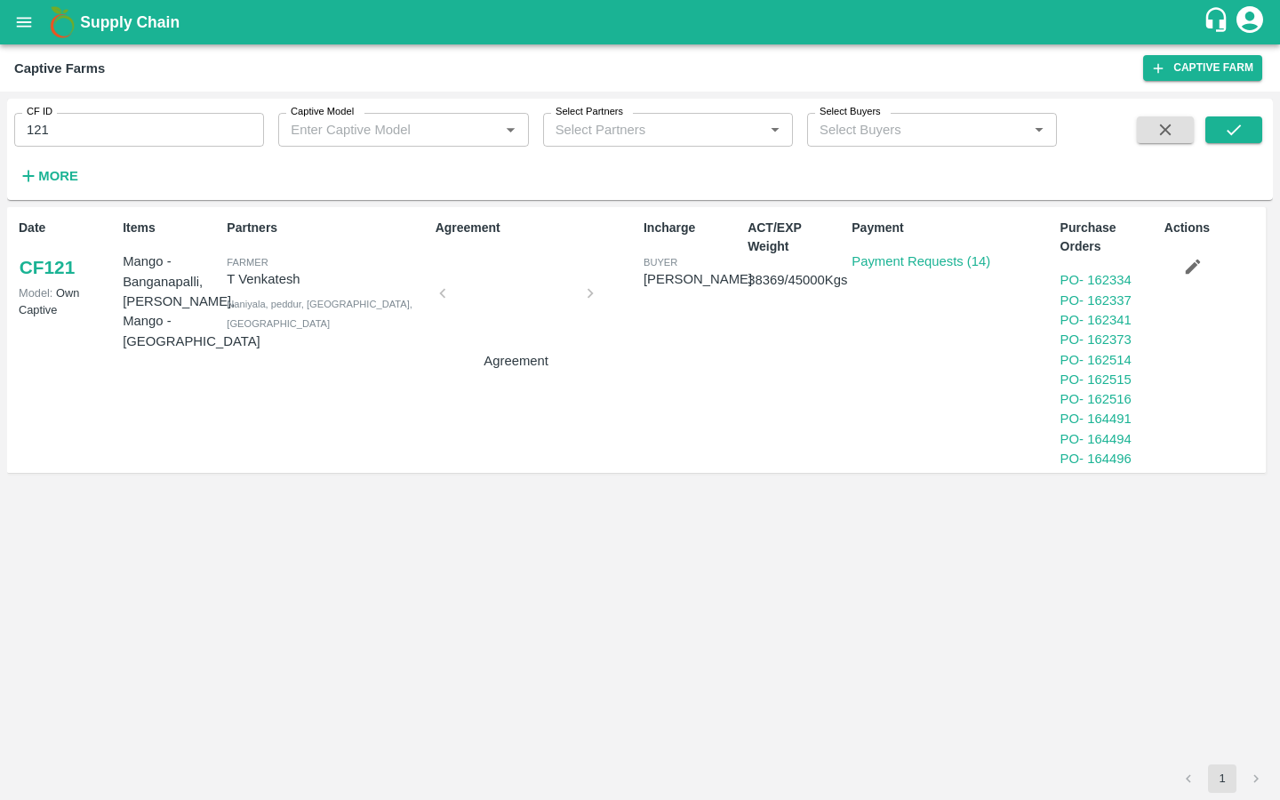
click at [36, 264] on link "CF 121" at bounding box center [47, 267] width 57 height 32
click at [27, 26] on icon "open drawer" at bounding box center [24, 22] width 15 height 10
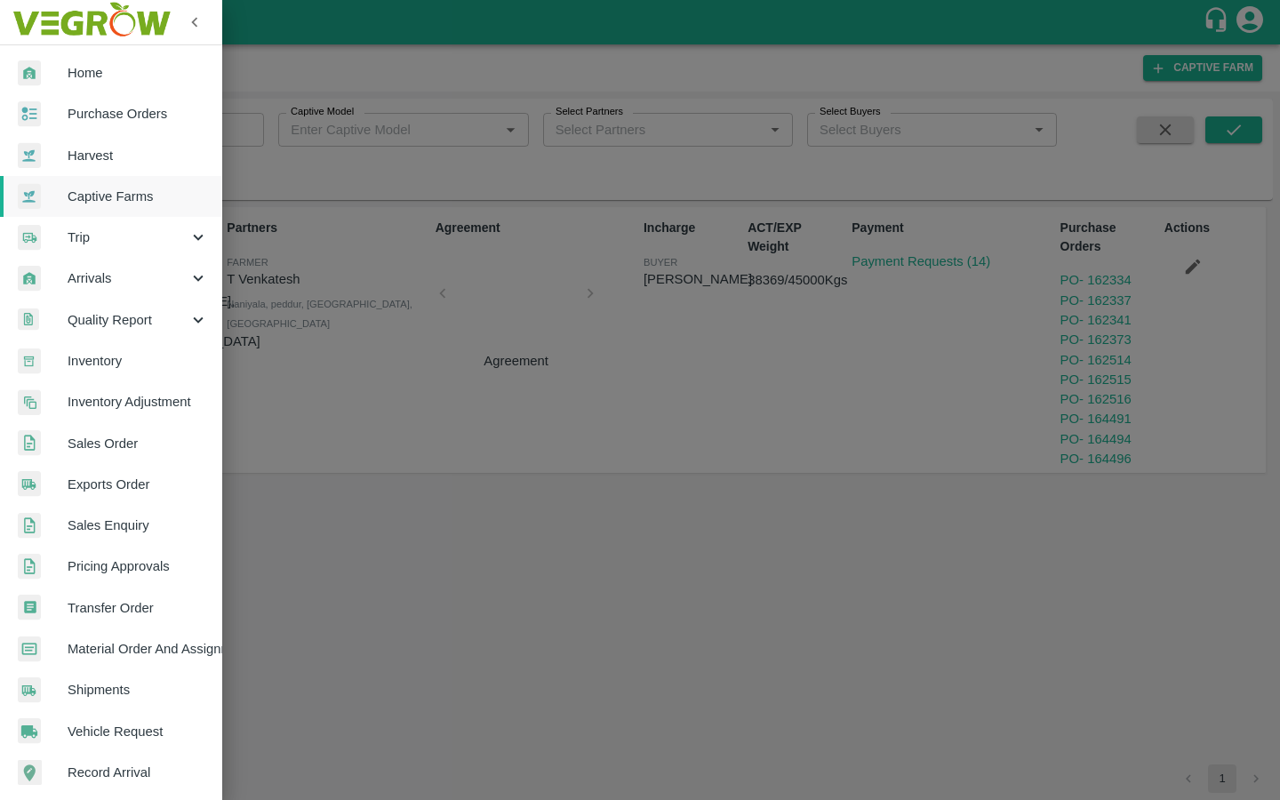
click at [122, 613] on span "Material Order And Assignment" at bounding box center [138, 649] width 140 height 20
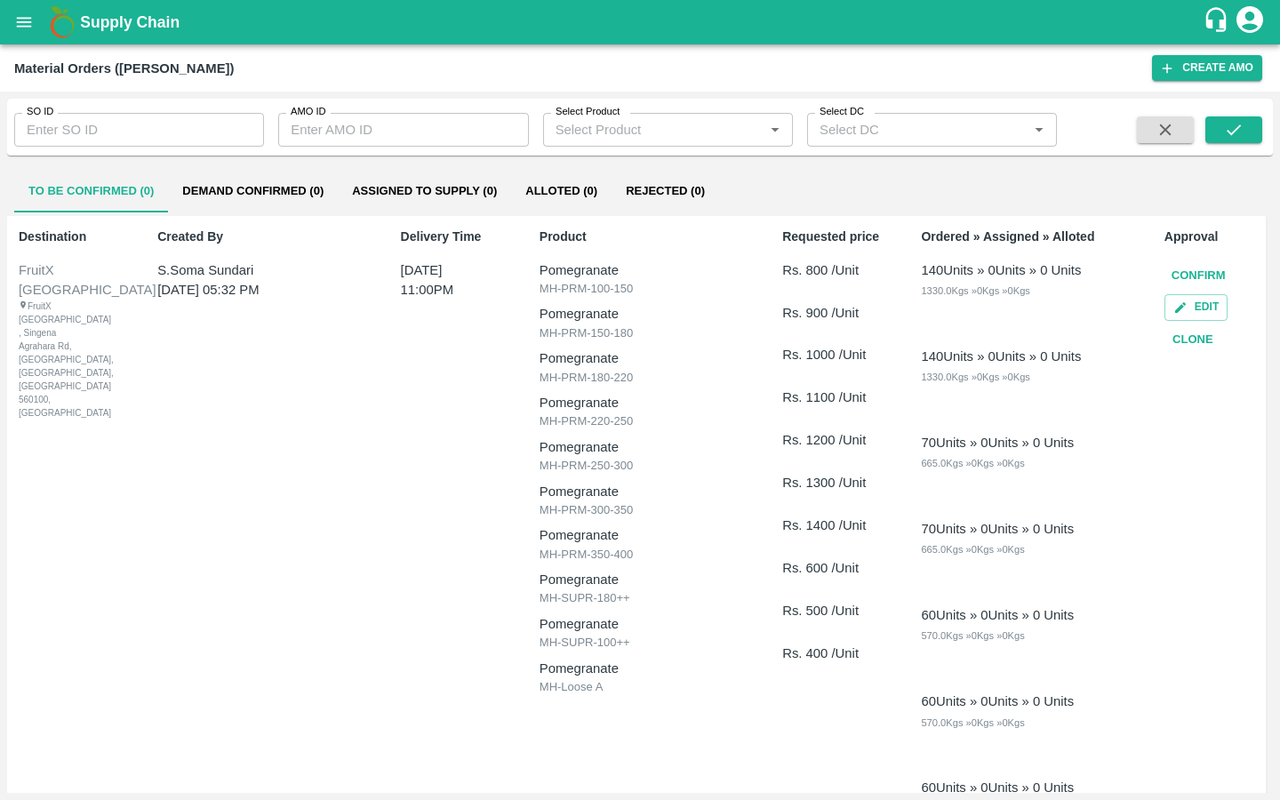
click at [162, 134] on input "SO ID" at bounding box center [139, 130] width 250 height 34
paste input "600913"
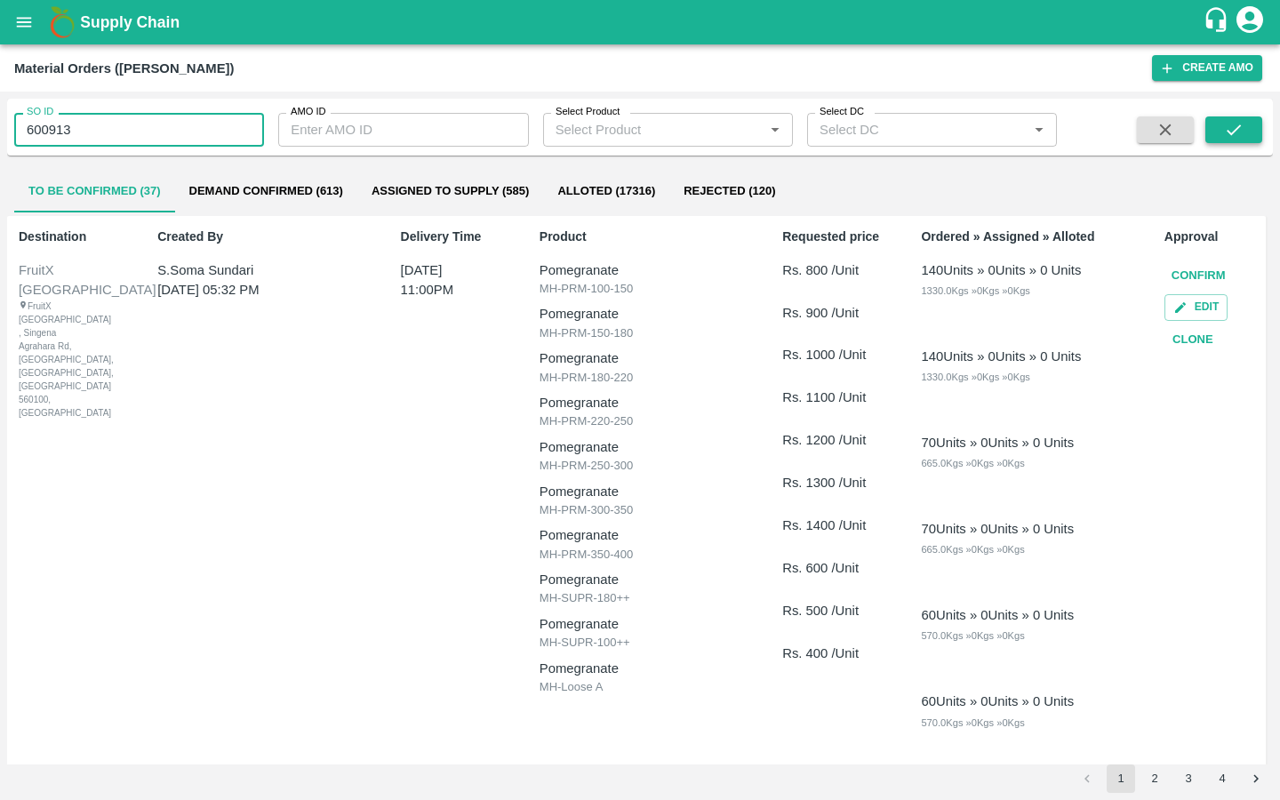
type input "600913"
click at [1140, 124] on icon "submit" at bounding box center [1234, 130] width 20 height 20
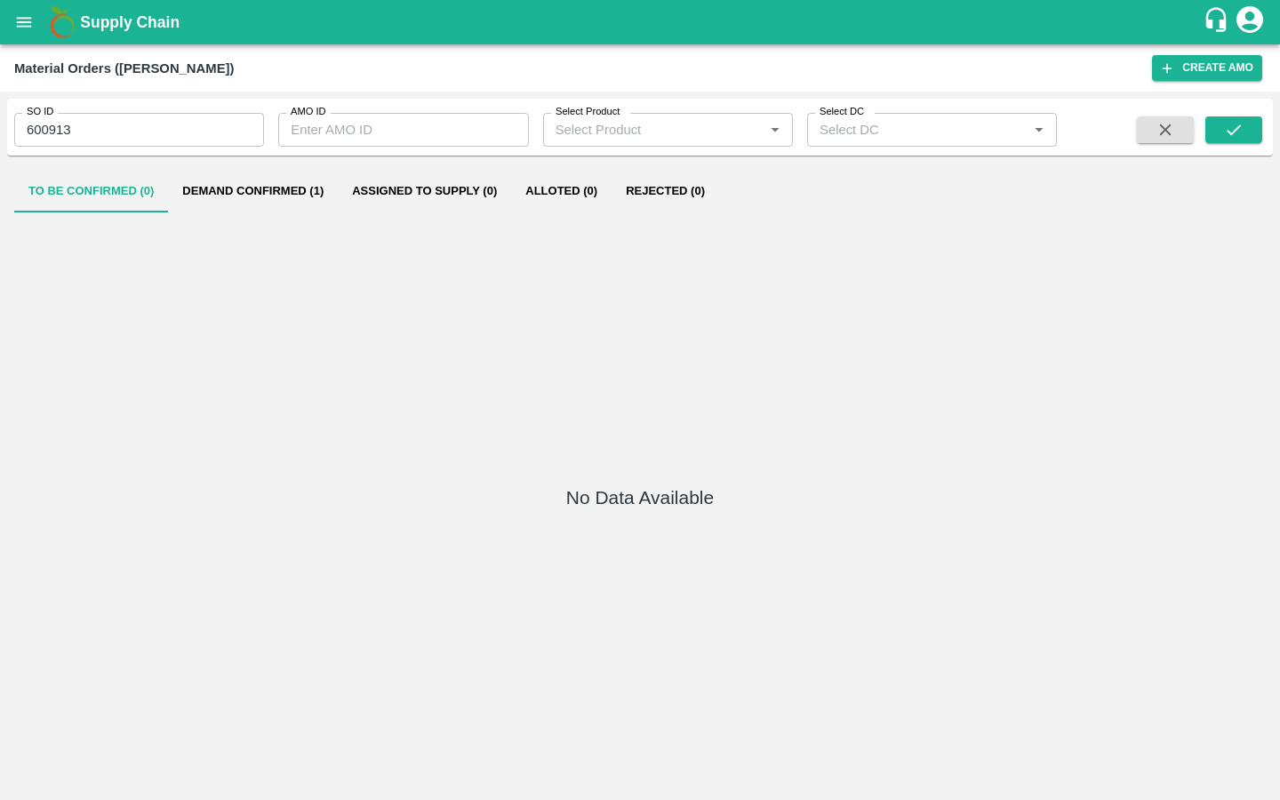
click at [253, 199] on button "Demand Confirmed (1)" at bounding box center [253, 191] width 170 height 43
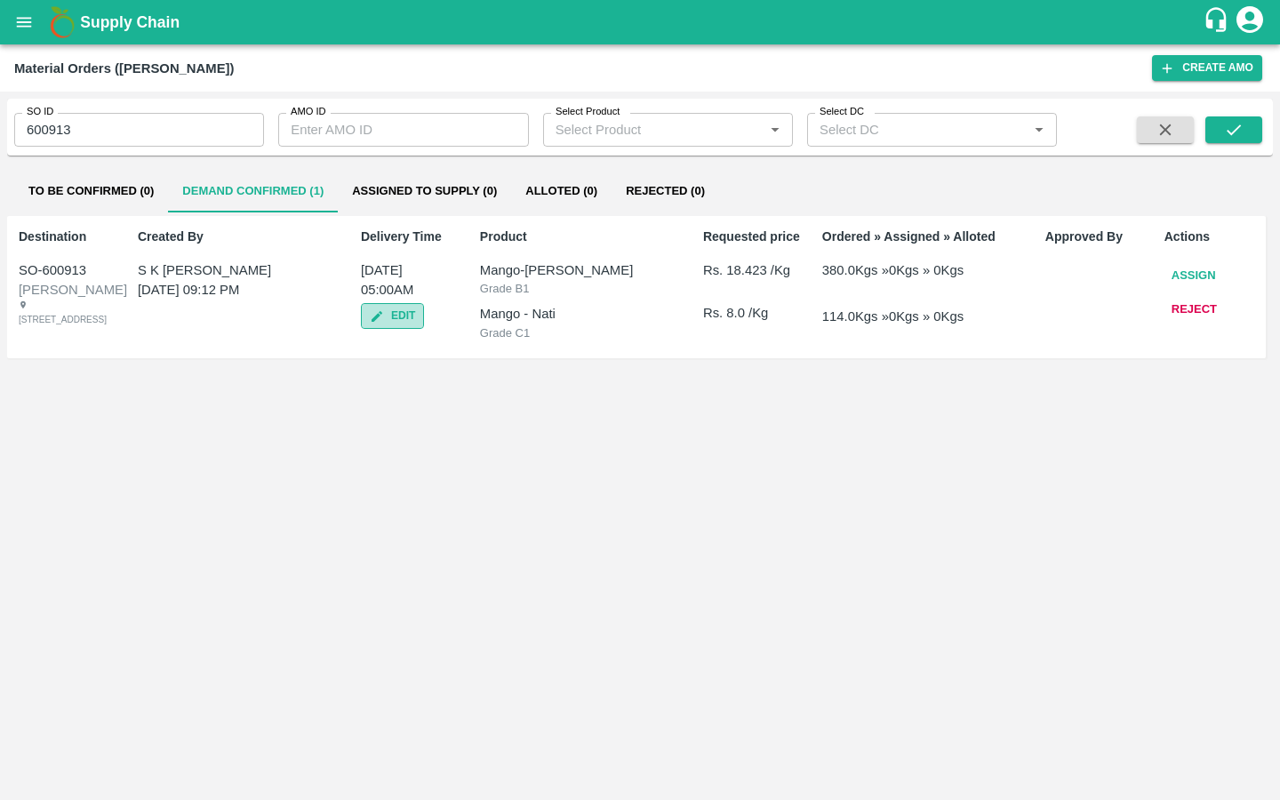
click at [386, 325] on button "Edit" at bounding box center [392, 316] width 63 height 26
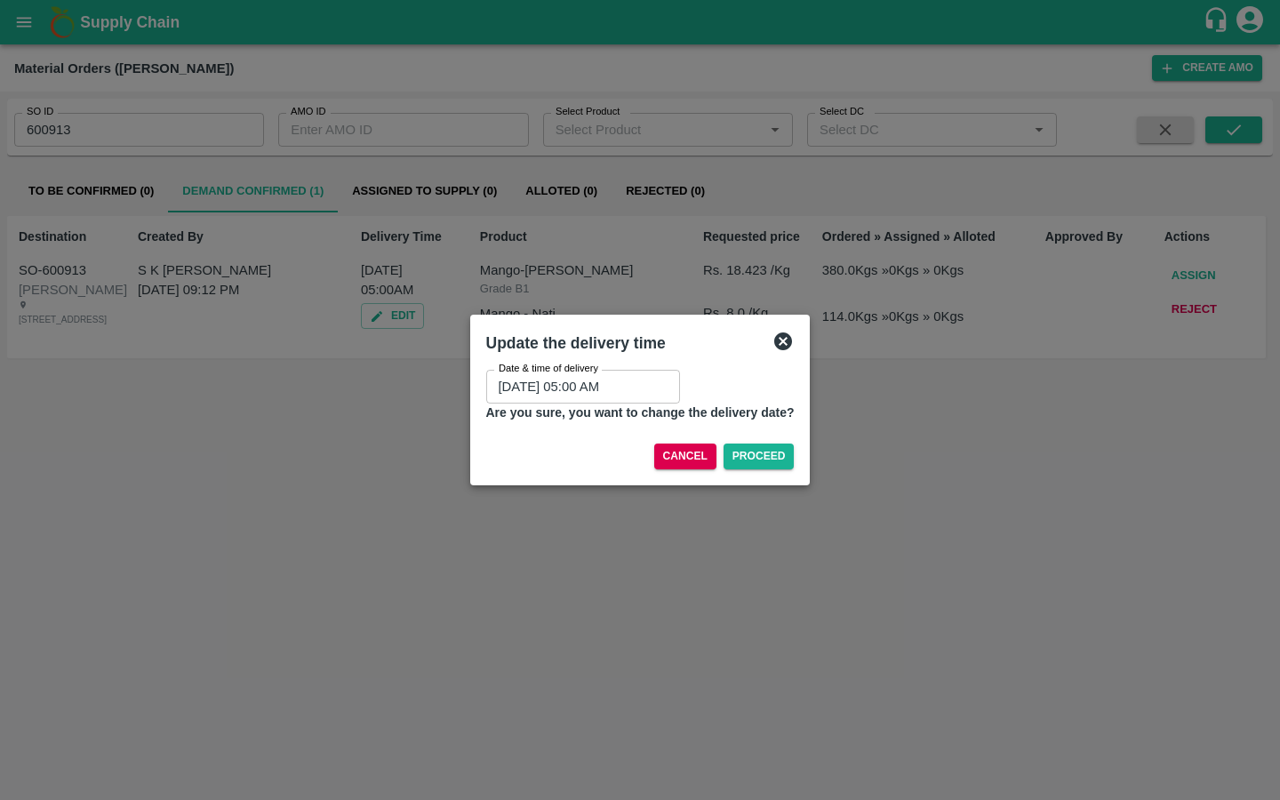
click at [581, 388] on input "01/08/2025 05:00 AM" at bounding box center [576, 387] width 181 height 34
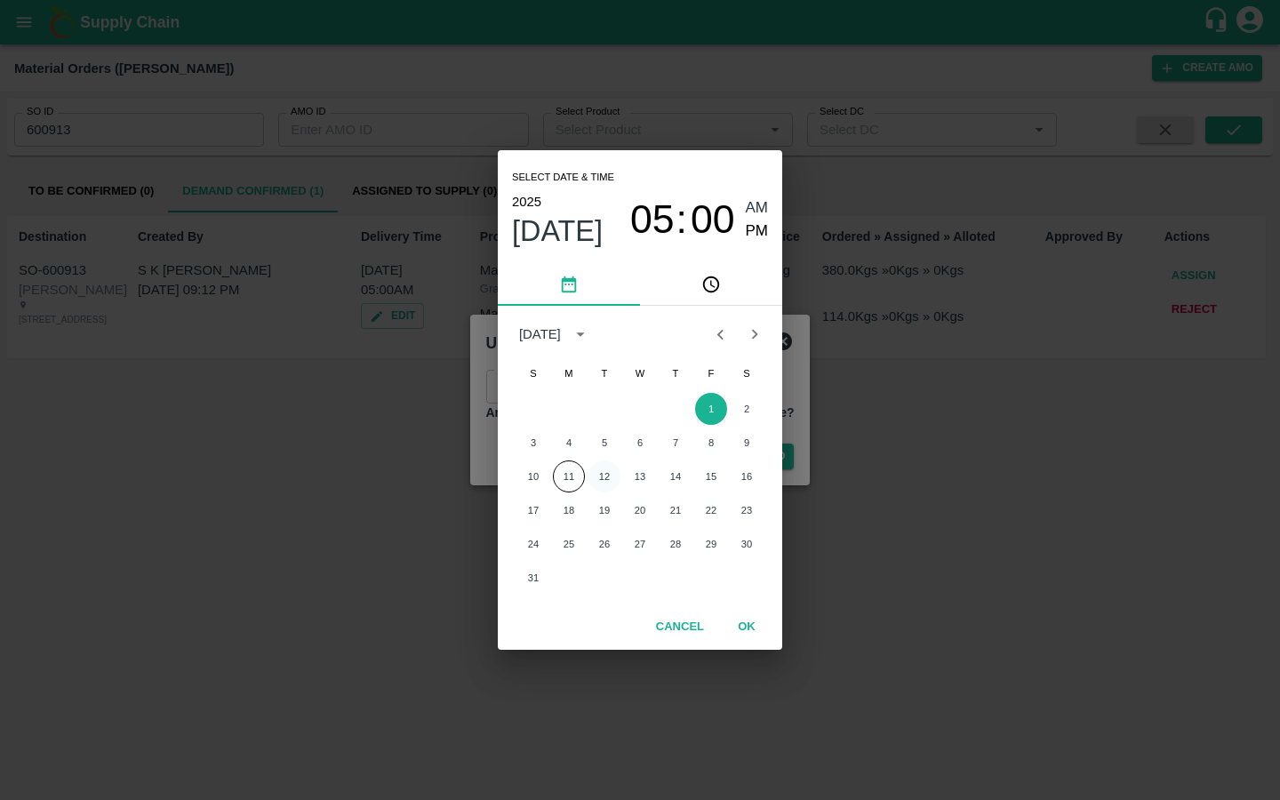
click at [603, 478] on button "12" at bounding box center [604, 476] width 32 height 32
type input "12/08/2025 05:00 AM"
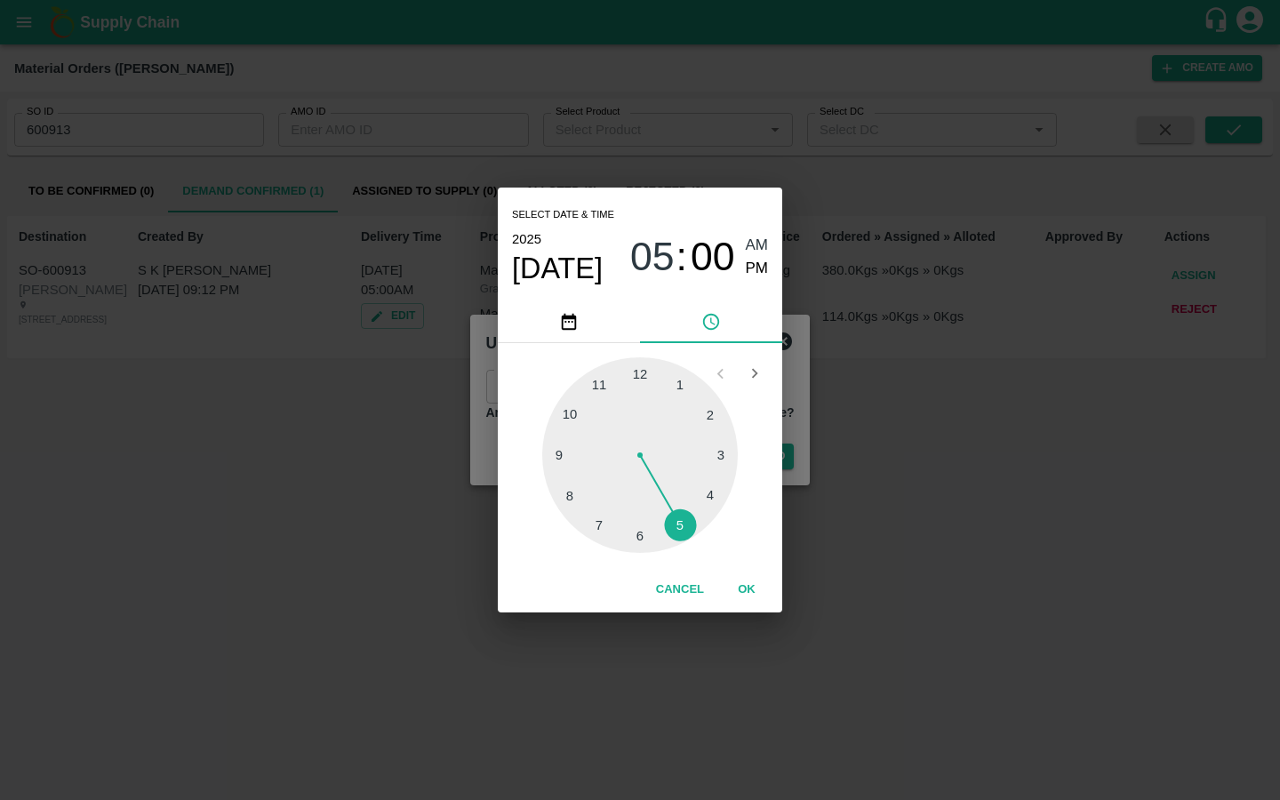
click at [755, 240] on span "AM" at bounding box center [757, 246] width 23 height 24
click at [755, 235] on span "AM" at bounding box center [757, 246] width 23 height 24
click at [645, 264] on span "05" at bounding box center [652, 257] width 44 height 46
click at [754, 250] on span "AM" at bounding box center [757, 246] width 23 height 24
click at [742, 587] on button "OK" at bounding box center [746, 589] width 57 height 31
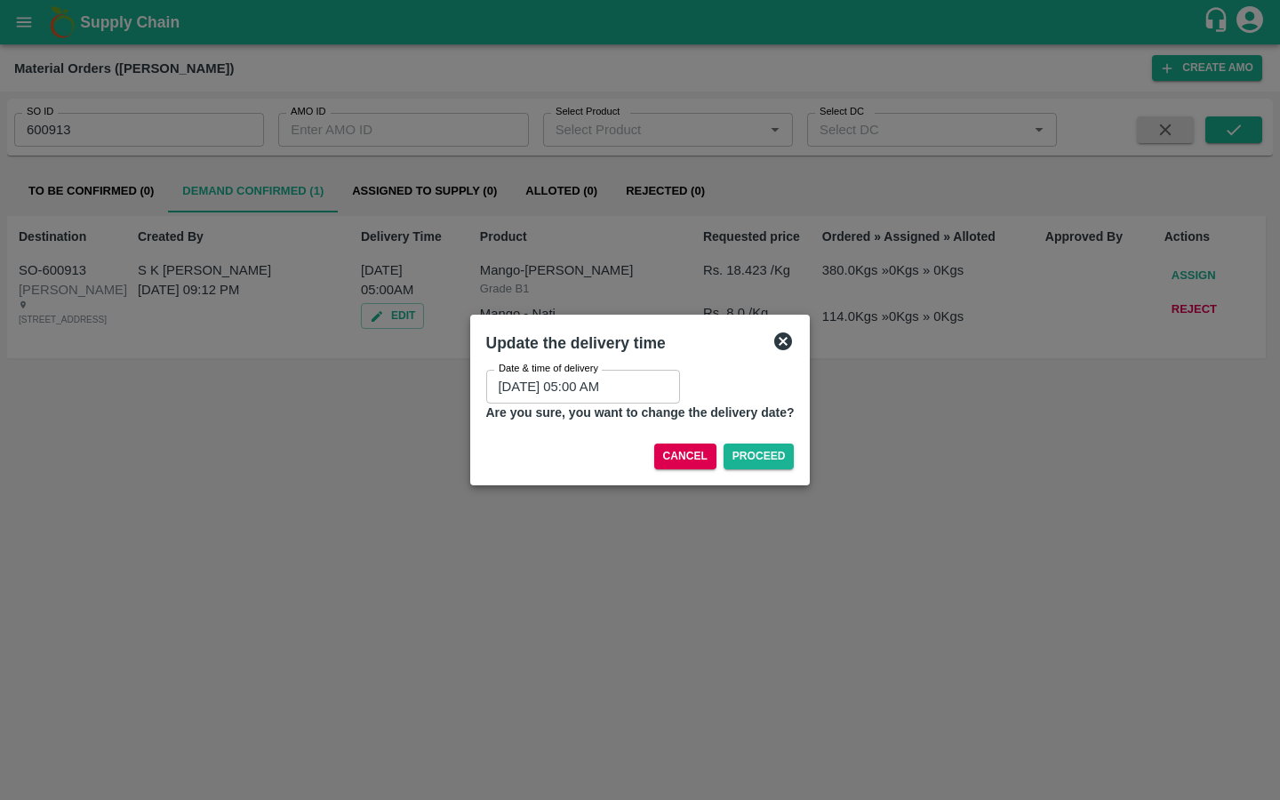
click at [765, 410] on b "Are you sure, you want to change the delivery date?" at bounding box center [640, 412] width 308 height 14
click at [768, 456] on button "Proceed" at bounding box center [758, 456] width 71 height 26
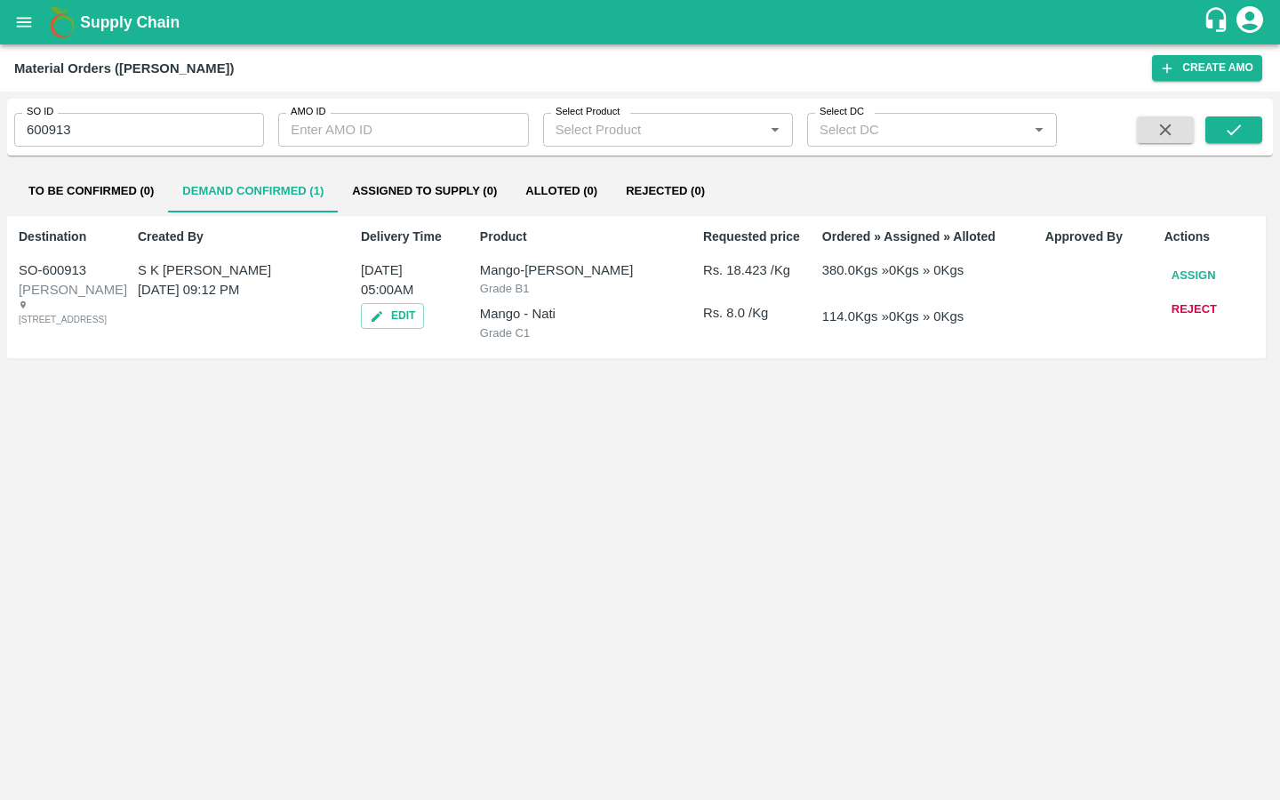
click at [1140, 273] on button "Assign" at bounding box center [1193, 275] width 59 height 31
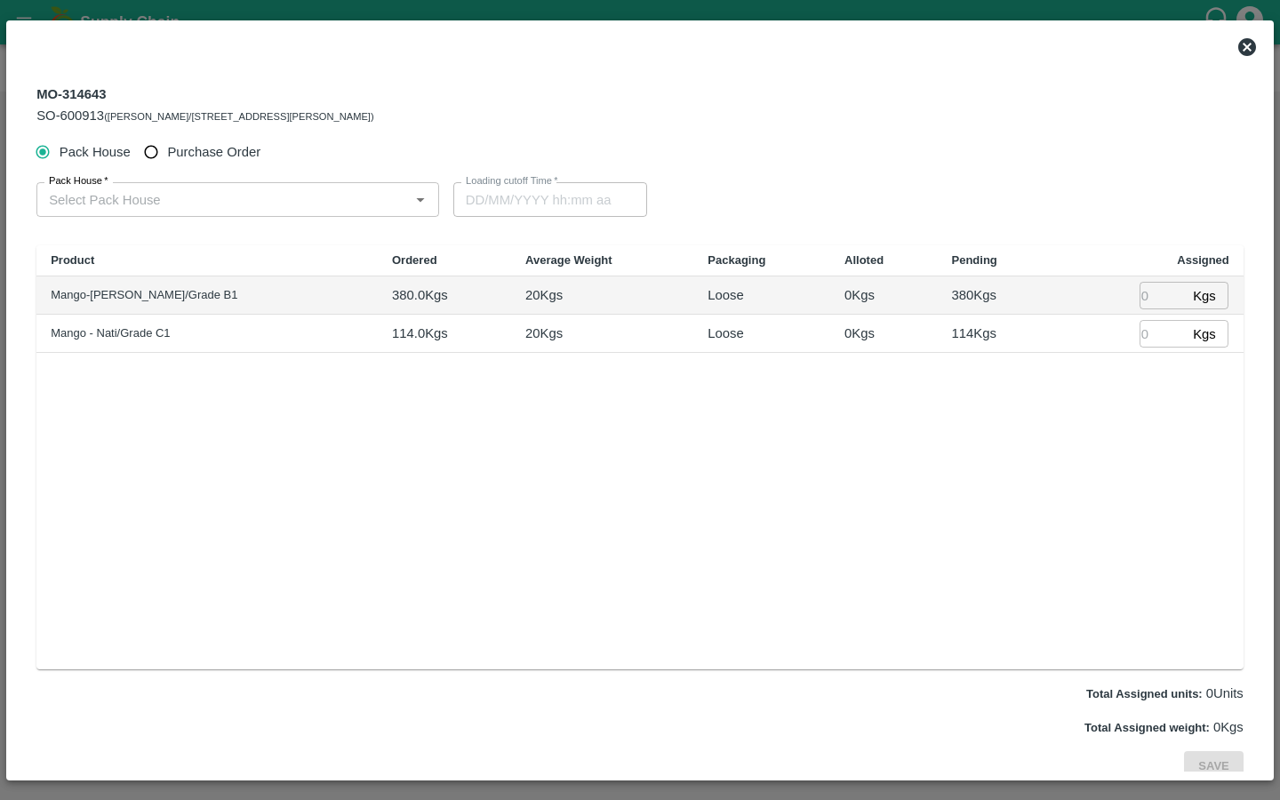
type input "12/08/2025 05:00 AM"
click at [388, 187] on div "Pack House   *" at bounding box center [237, 199] width 403 height 34
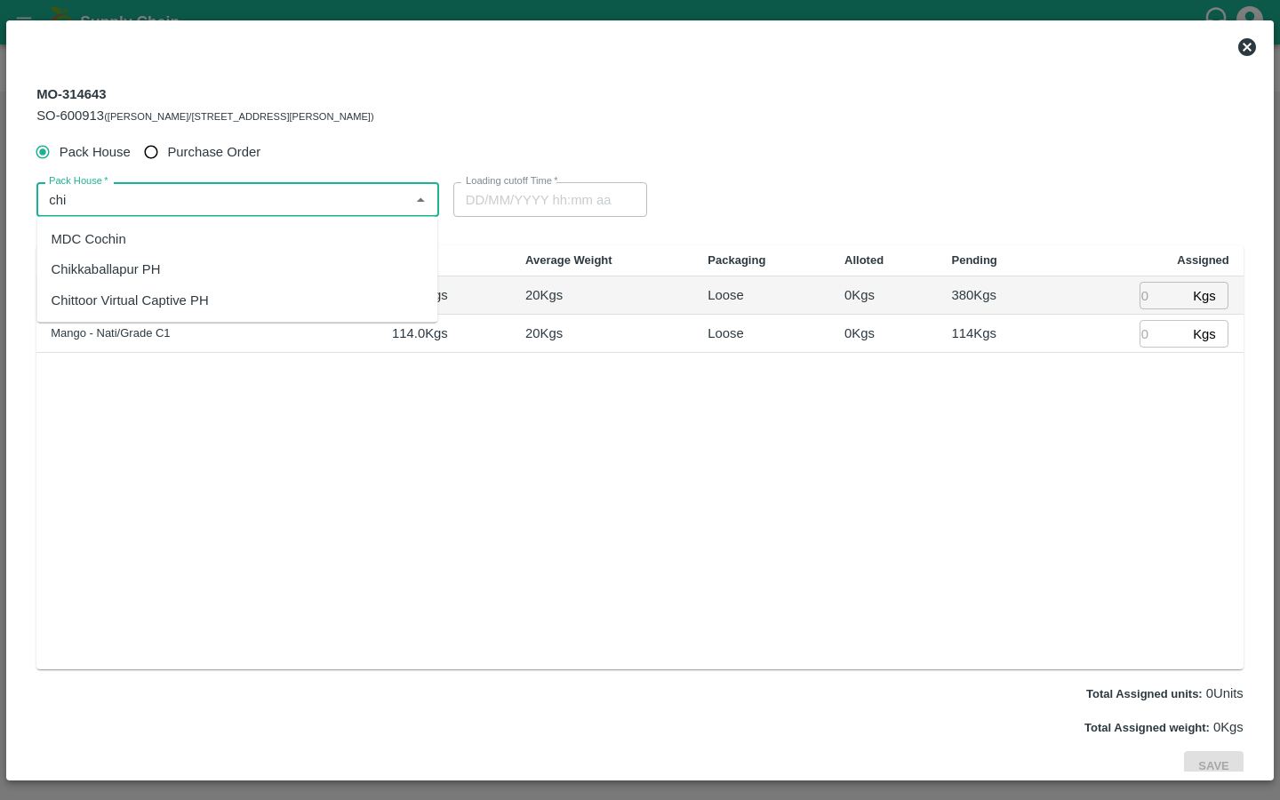
click at [215, 303] on div "Chittoor Virtual Captive PH" at bounding box center [237, 299] width 401 height 30
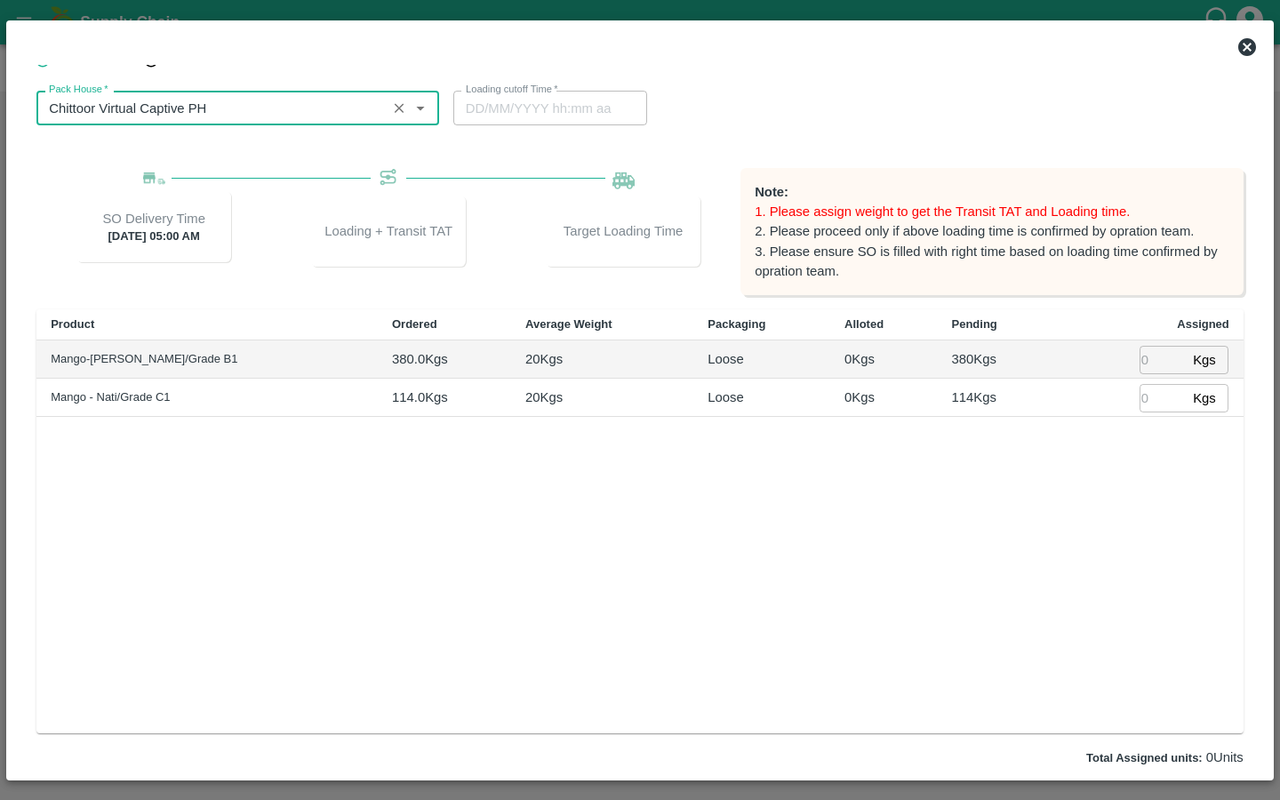
scroll to position [91, 0]
type input "Chittoor Virtual Captive PH"
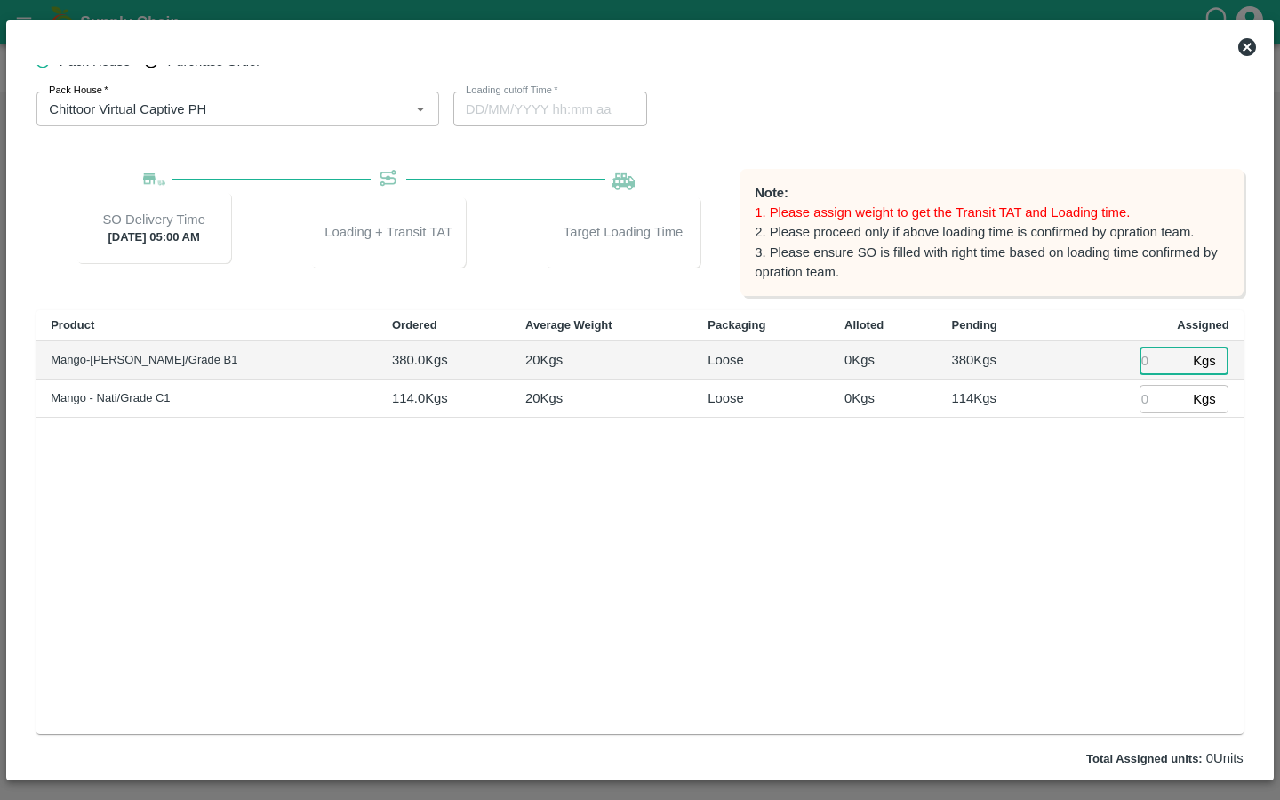
click at [1140, 363] on input "number" at bounding box center [1162, 361] width 46 height 28
type input "380"
click at [1140, 395] on input "number" at bounding box center [1162, 399] width 46 height 28
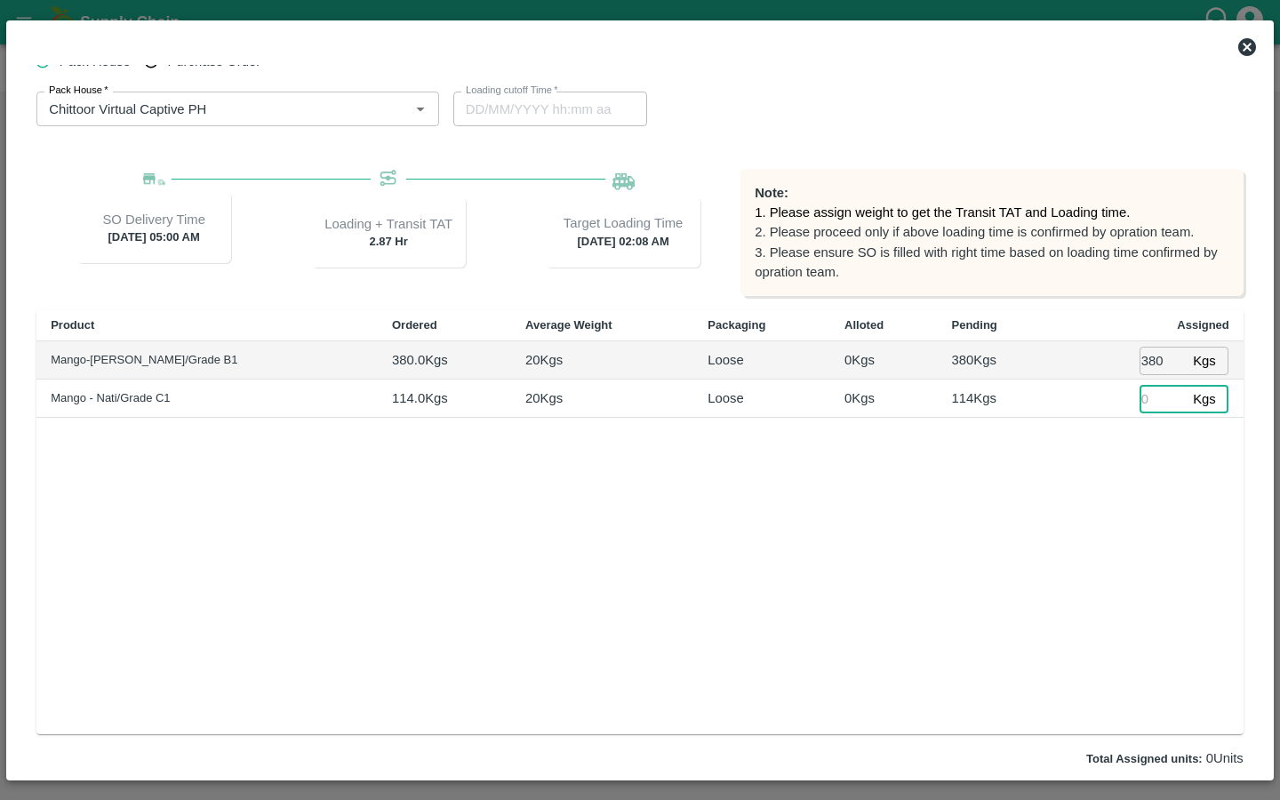
type input "12/08/2025 02:08 AM"
type input "114"
click at [1065, 552] on div "Product Ordered Average Weight Packaging Alloted Pending Assigned Mango-Neelam/…" at bounding box center [639, 522] width 1207 height 424
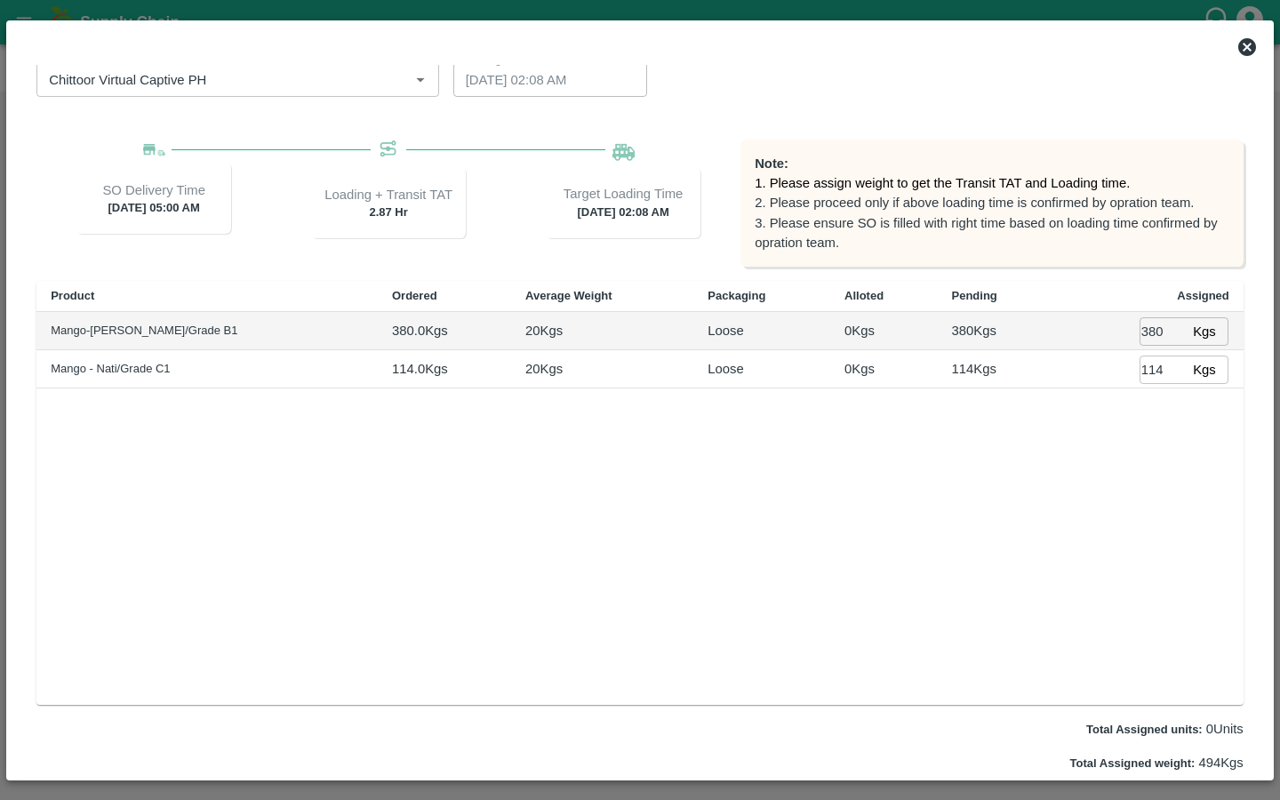
scroll to position [167, 0]
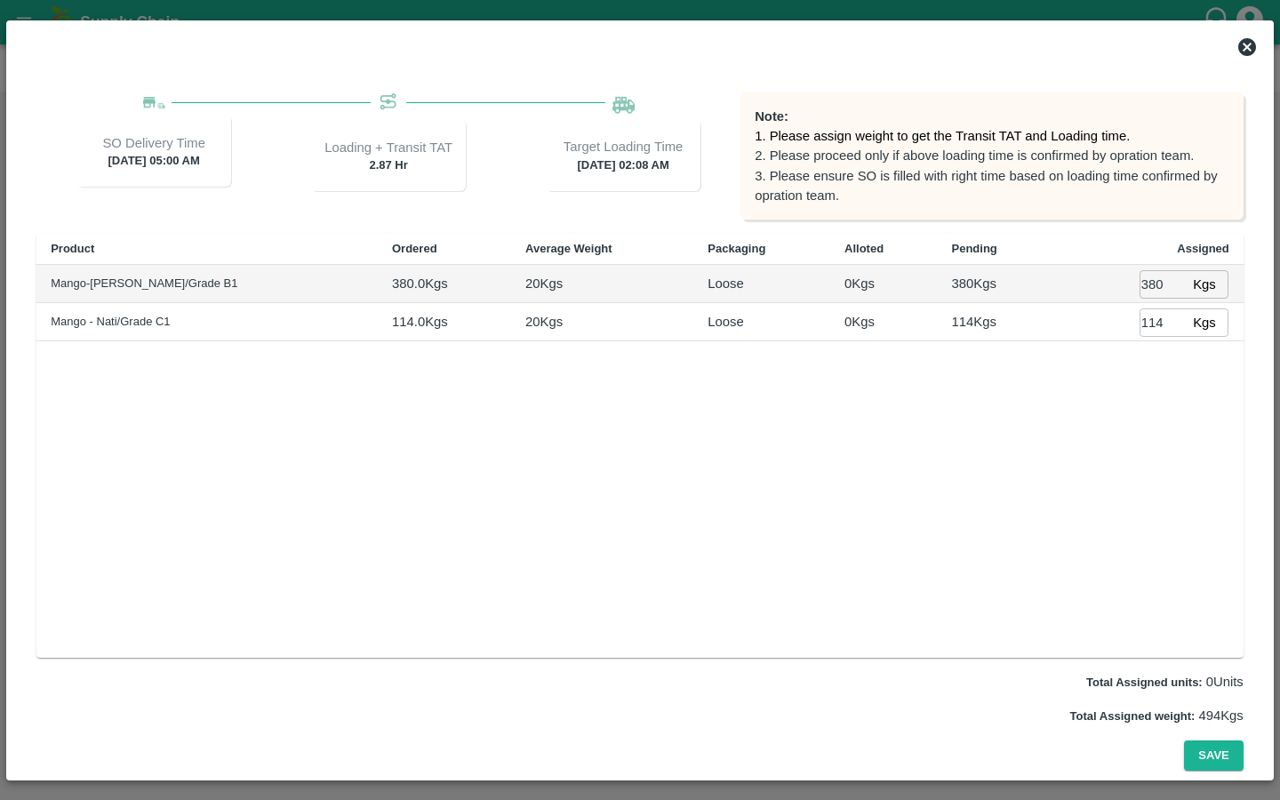
click at [850, 612] on div "Product Ordered Average Weight Packaging Alloted Pending Assigned Mango-Neelam/…" at bounding box center [639, 446] width 1207 height 424
click at [1140, 613] on button "Save" at bounding box center [1213, 755] width 59 height 31
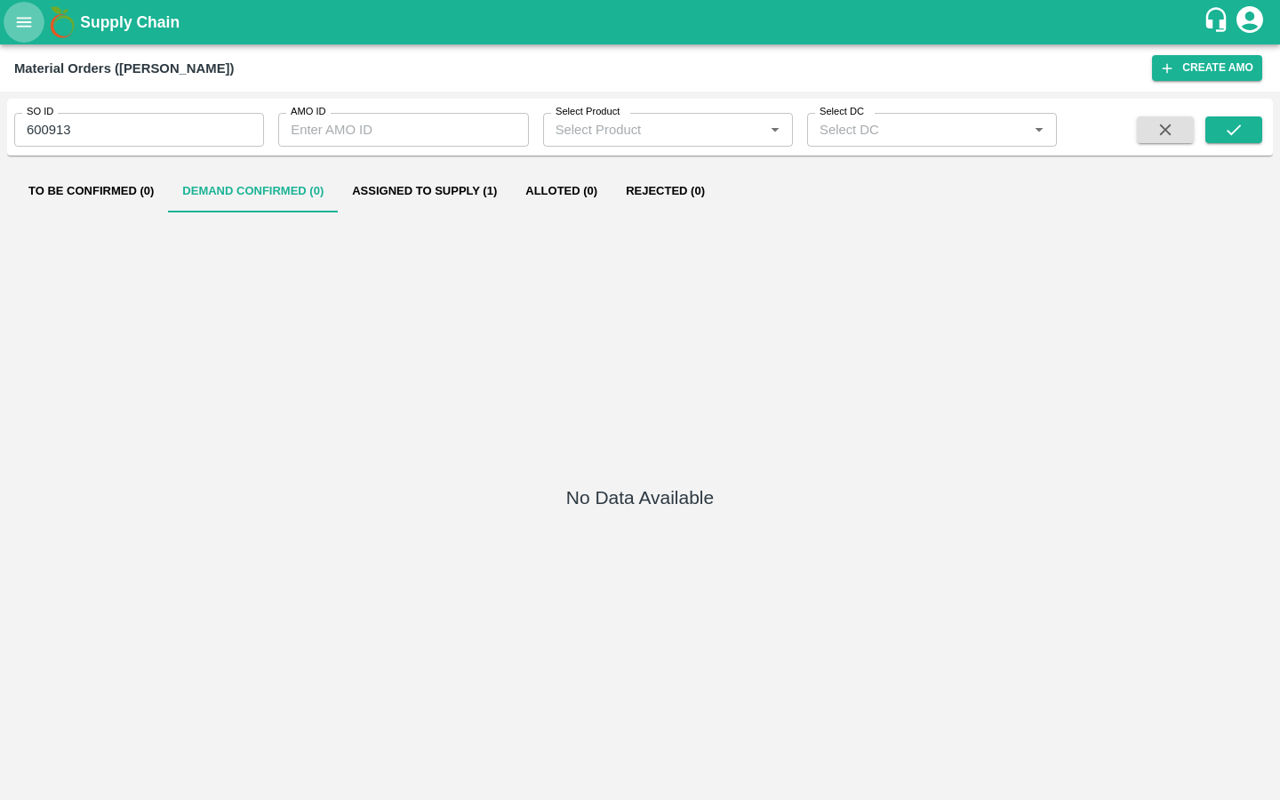
click at [29, 22] on icon "open drawer" at bounding box center [24, 22] width 15 height 10
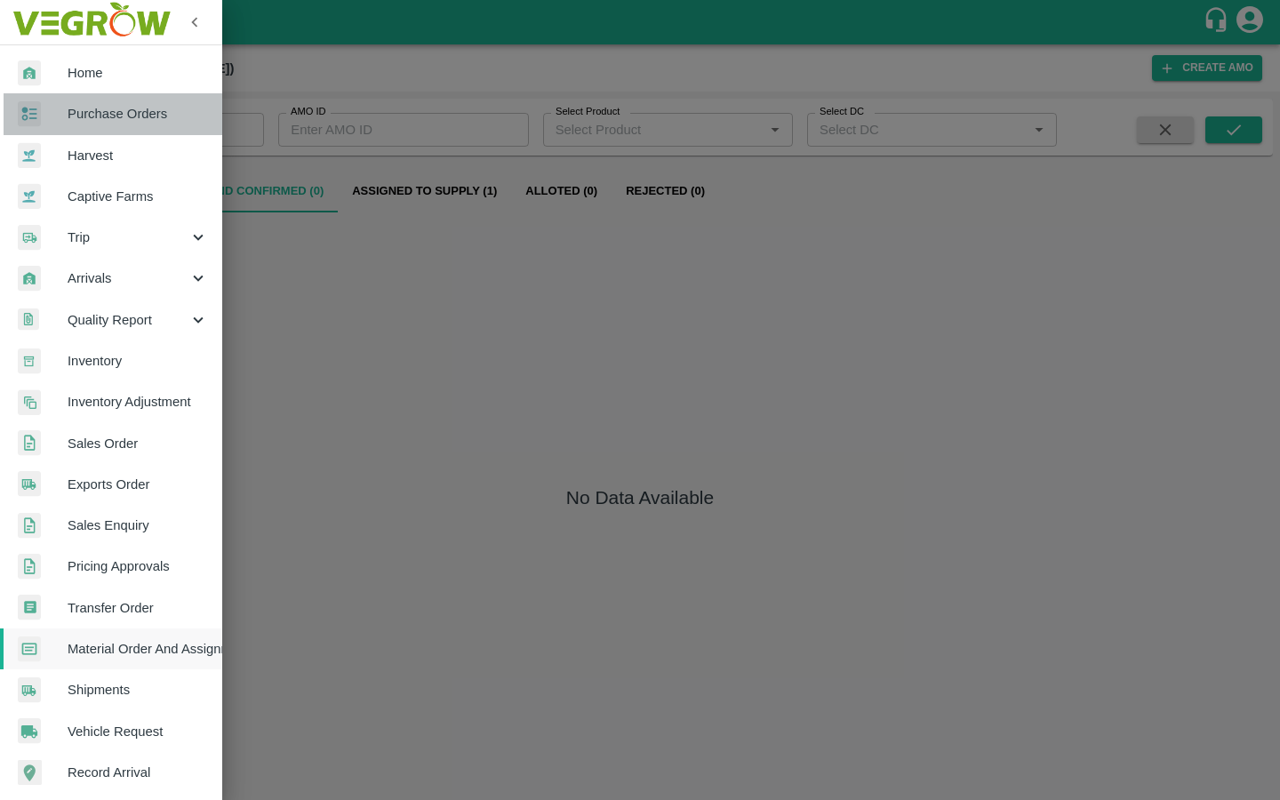
click at [131, 122] on span "Purchase Orders" at bounding box center [138, 114] width 140 height 20
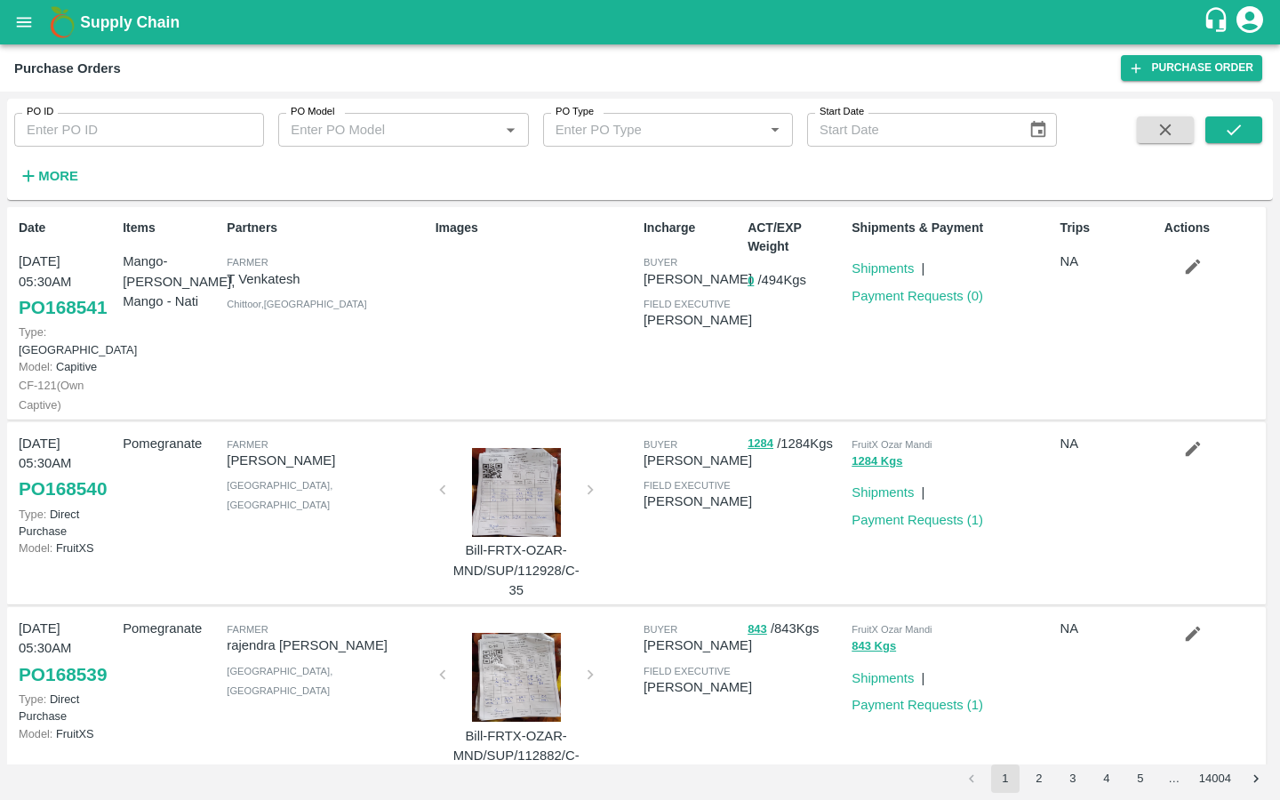
click at [118, 132] on input "PO ID" at bounding box center [139, 130] width 250 height 34
paste input "168541"
type input "168541"
click at [1140, 137] on button "submit" at bounding box center [1233, 129] width 57 height 27
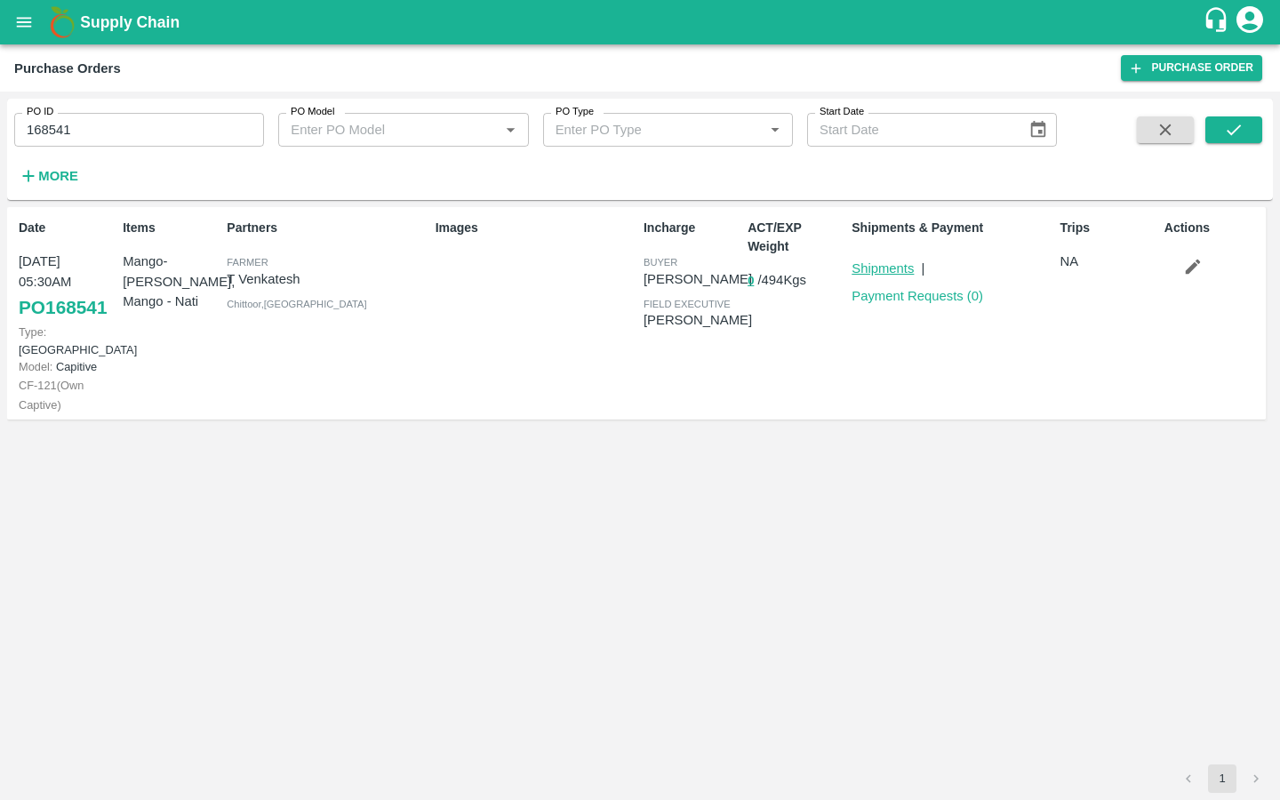
click at [880, 267] on link "Shipments" at bounding box center [882, 268] width 62 height 14
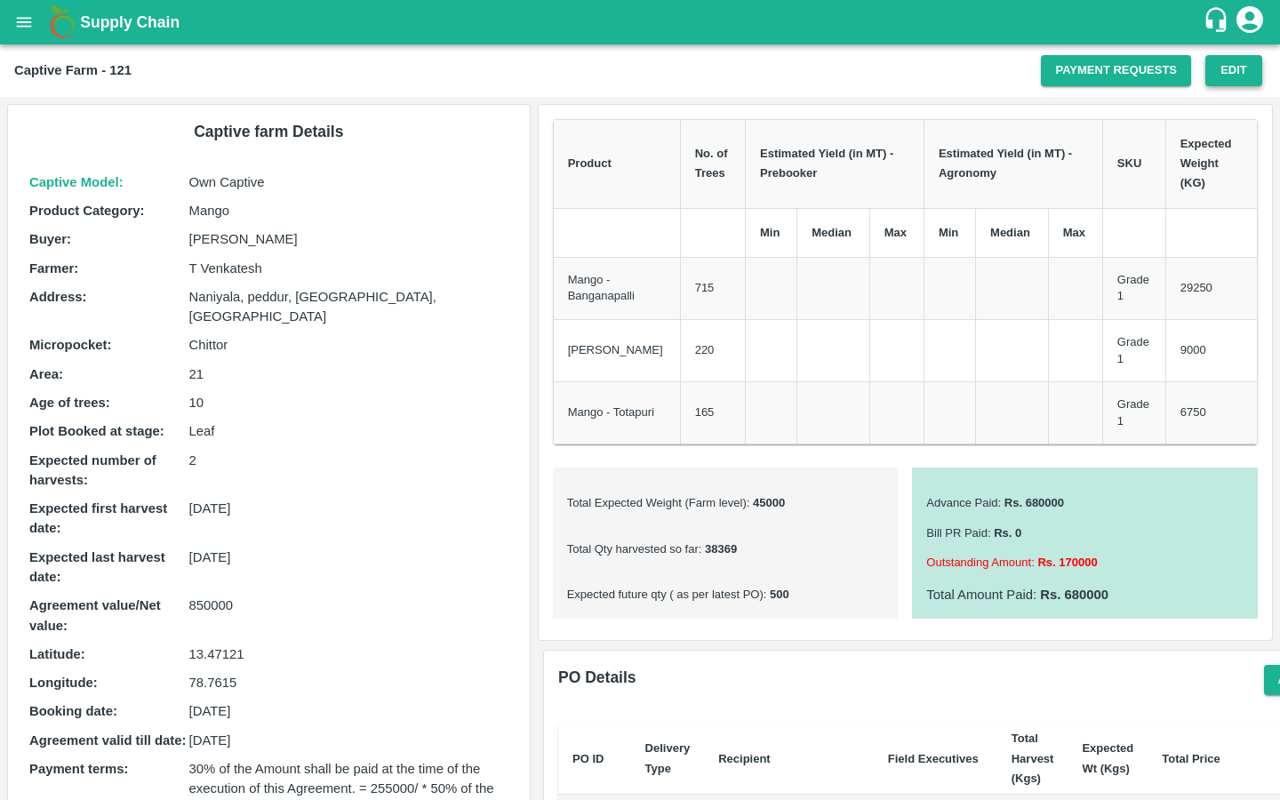
click at [1240, 67] on button "Edit" at bounding box center [1233, 70] width 57 height 31
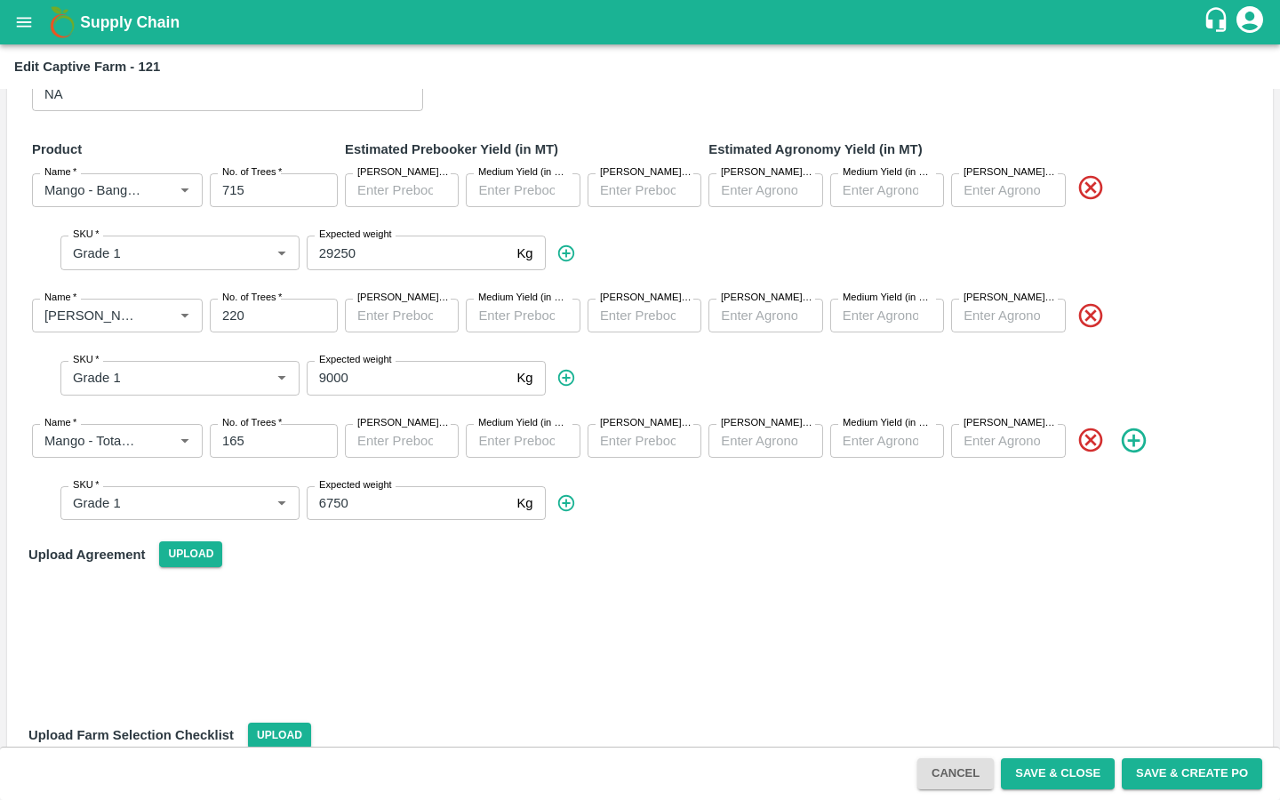
scroll to position [400, 0]
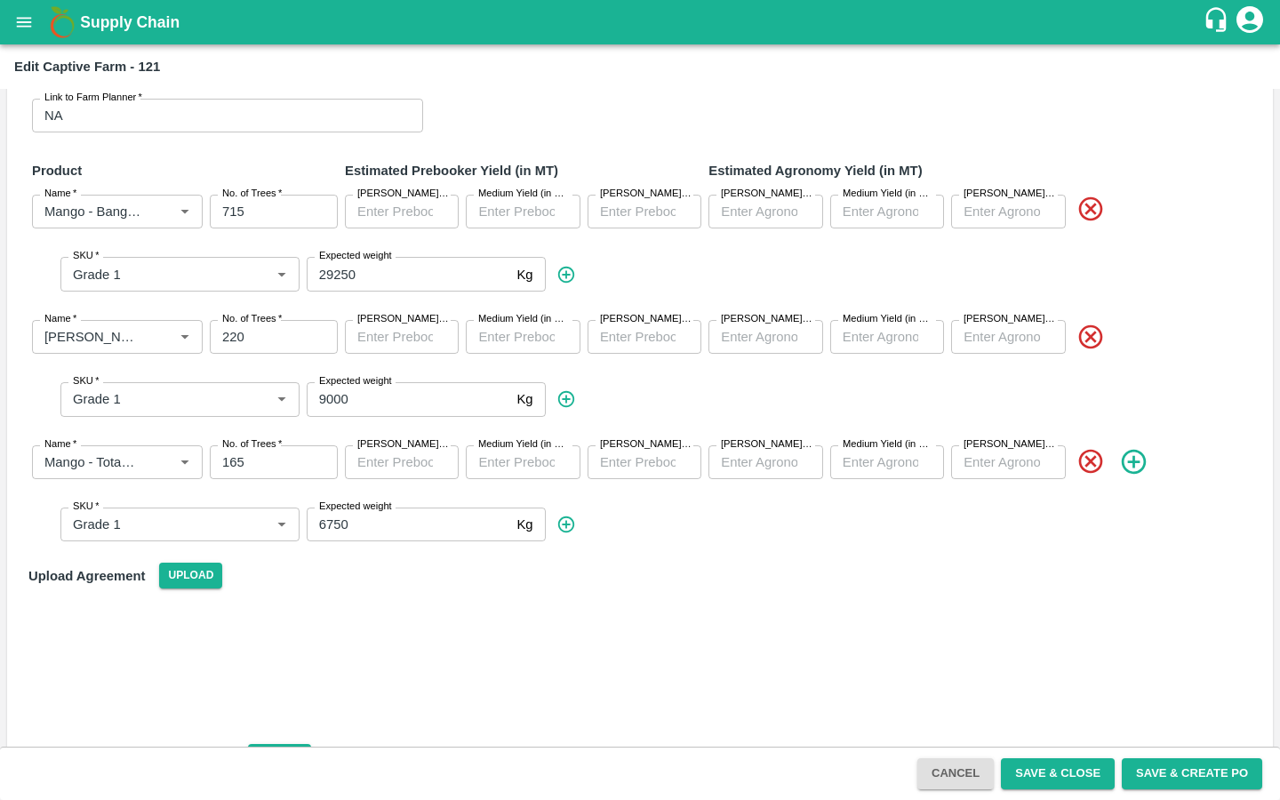
click at [1128, 456] on icon at bounding box center [1133, 462] width 24 height 24
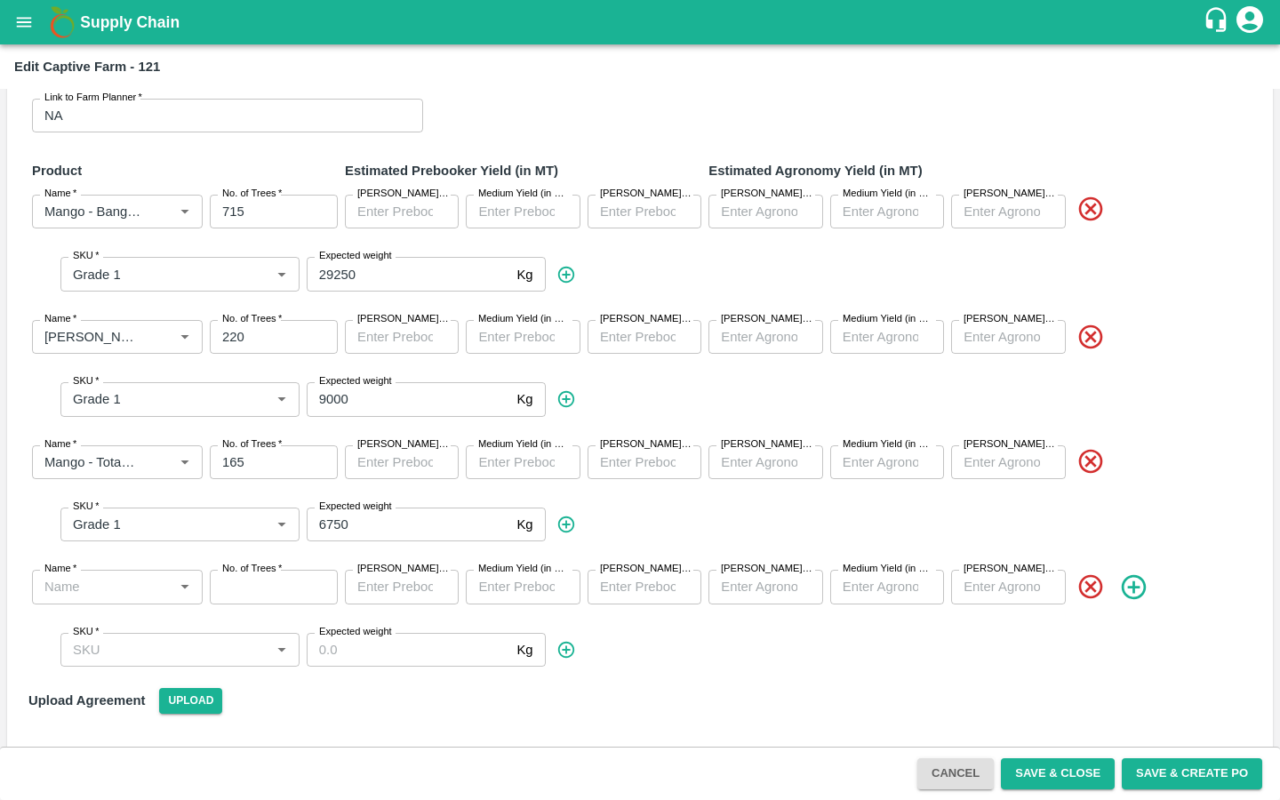
click at [1125, 578] on icon at bounding box center [1133, 586] width 29 height 29
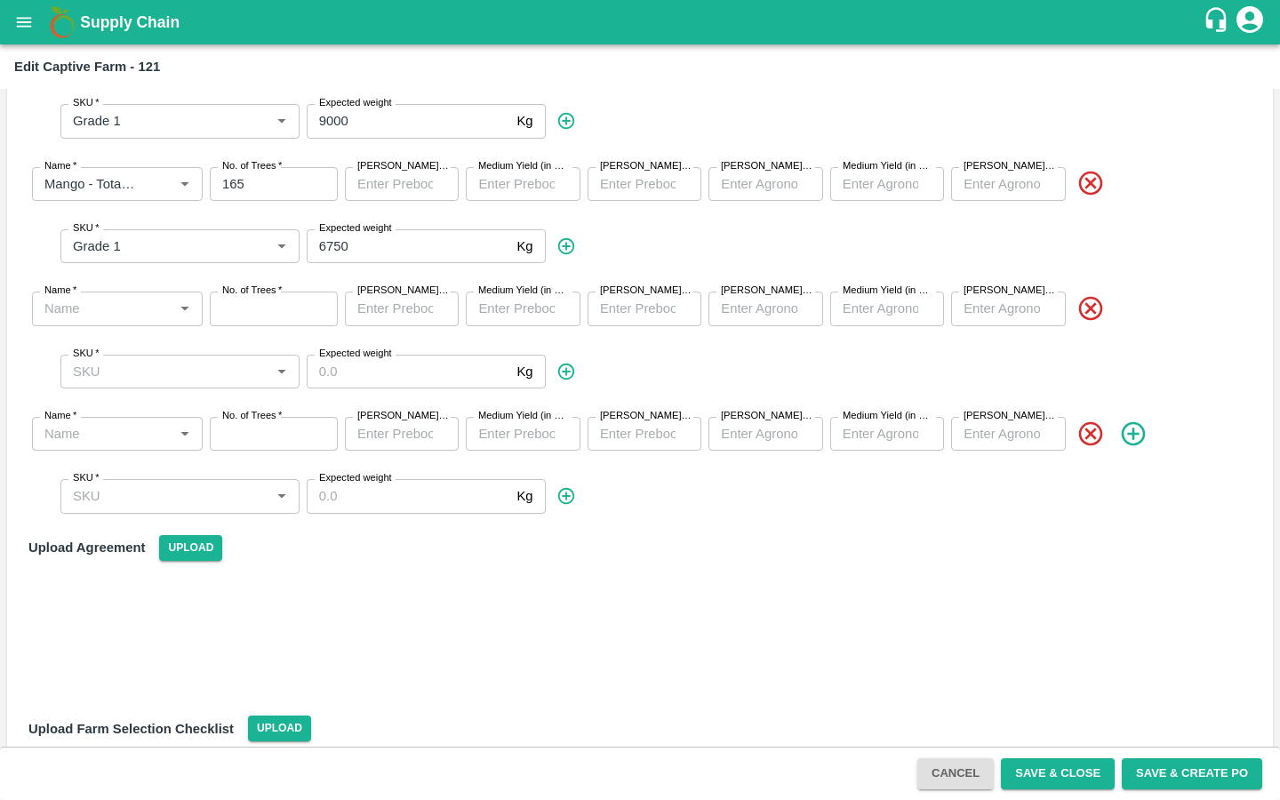
scroll to position [690, 0]
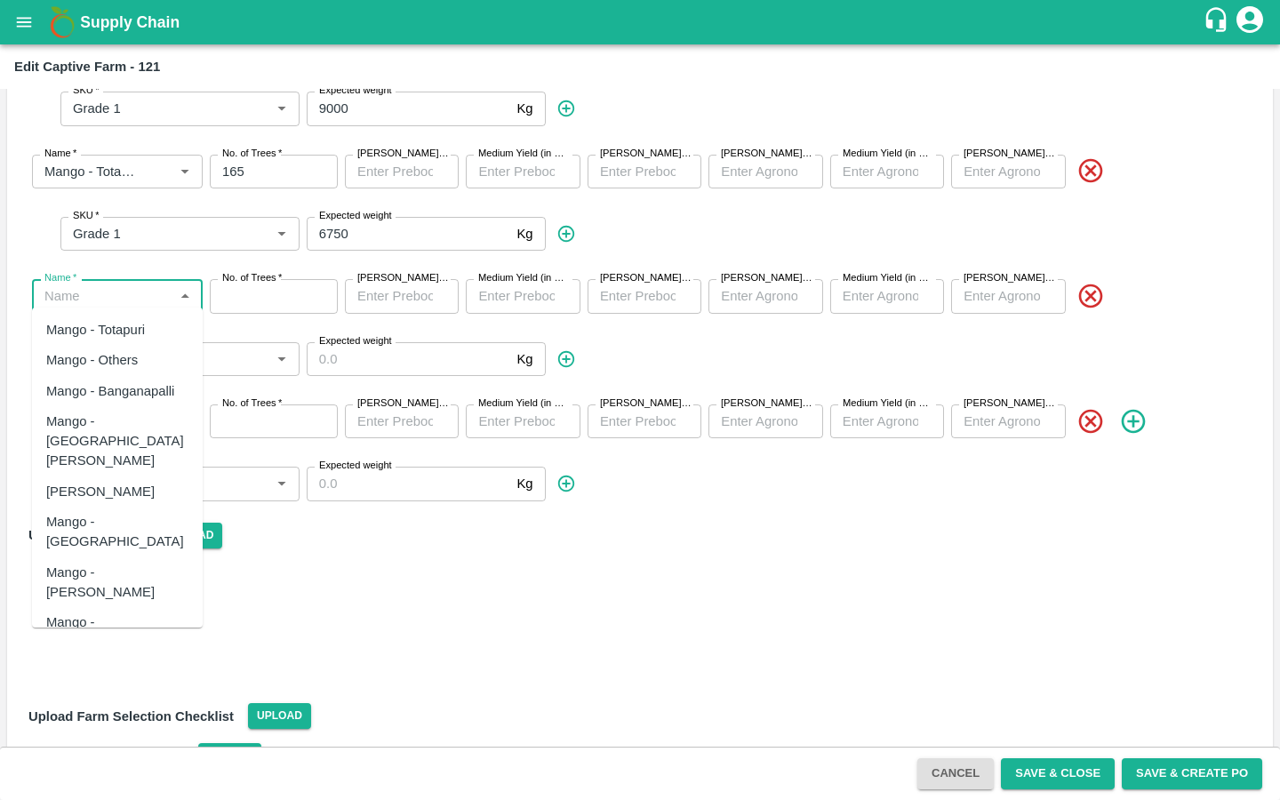
click at [148, 295] on input "Name   *" at bounding box center [102, 295] width 131 height 23
paste input "Mango-[PERSON_NAME]"
type input "Mango-[PERSON_NAME]"
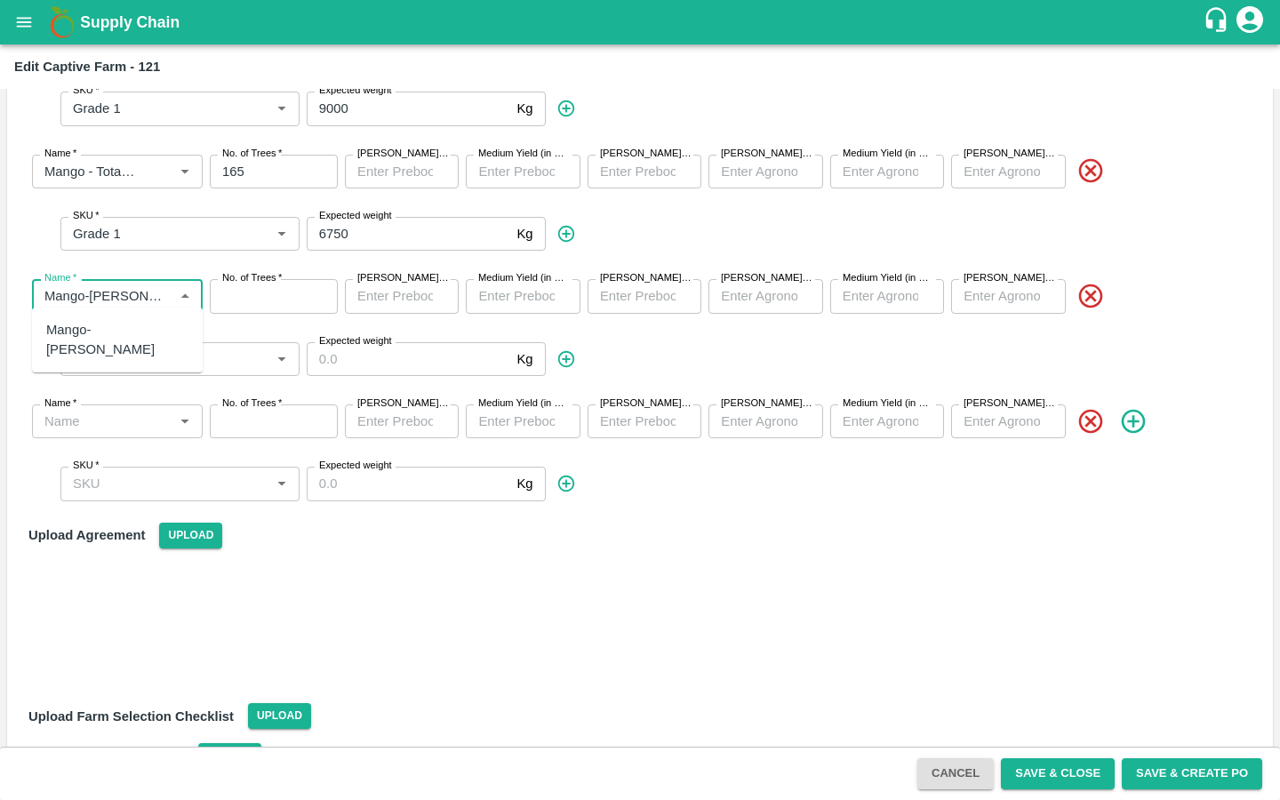
click at [116, 316] on div "Mango-[PERSON_NAME]" at bounding box center [117, 340] width 171 height 51
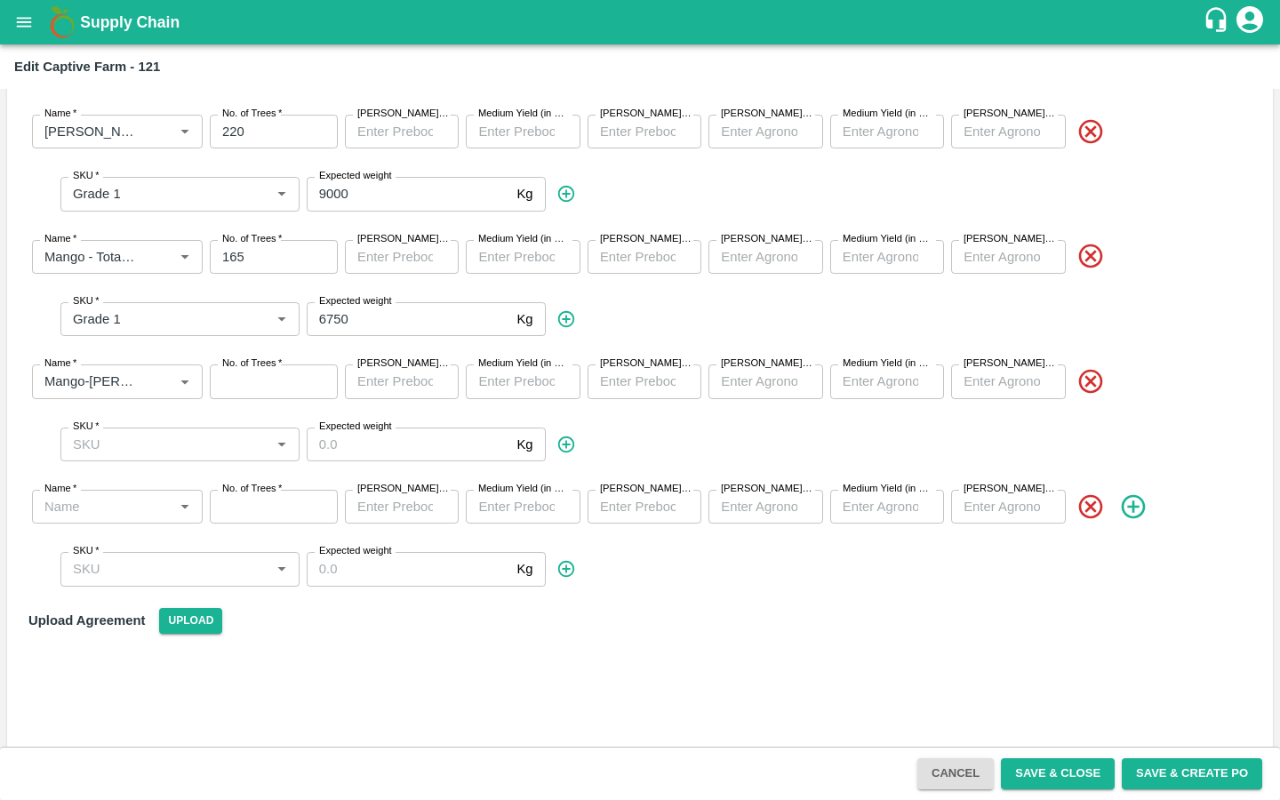
scroll to position [564, 0]
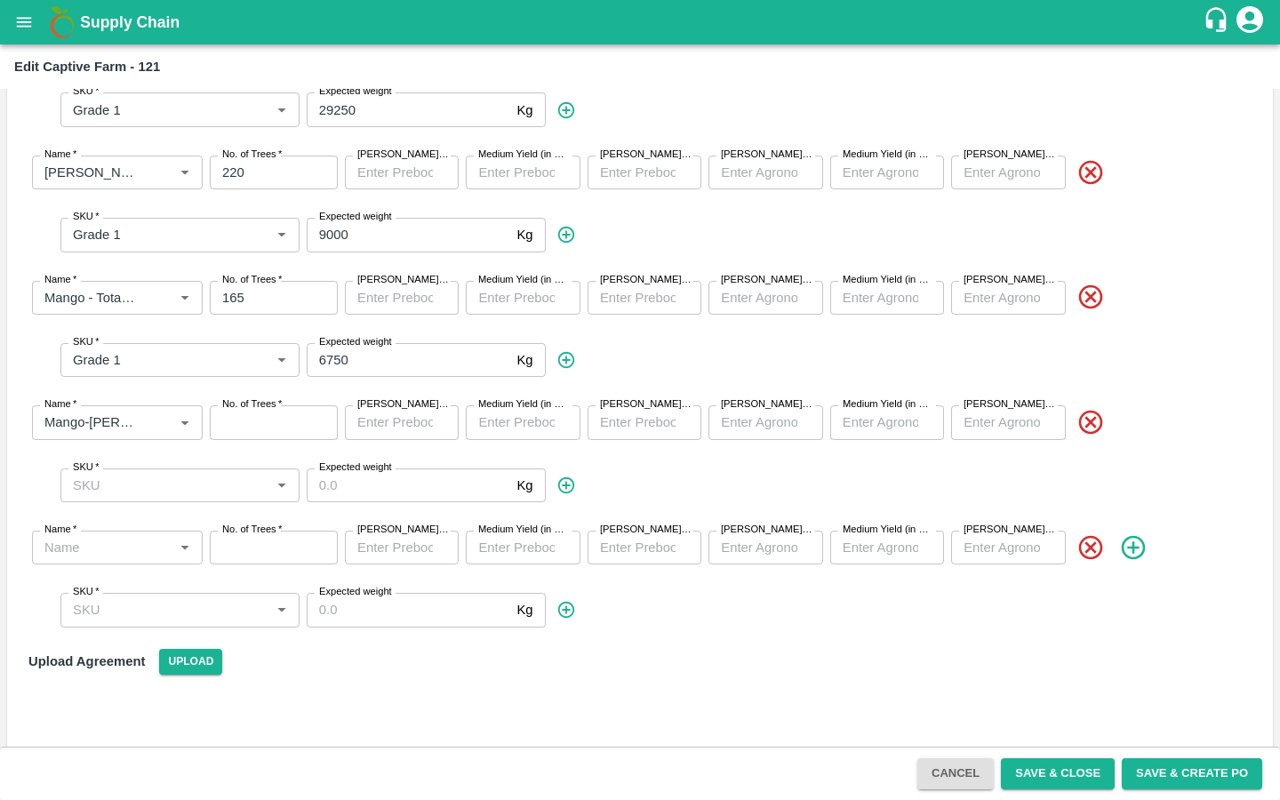
click at [253, 421] on input "No. of Trees   *" at bounding box center [274, 422] width 128 height 34
type input "1"
click at [148, 538] on input "Name   *" at bounding box center [102, 547] width 131 height 23
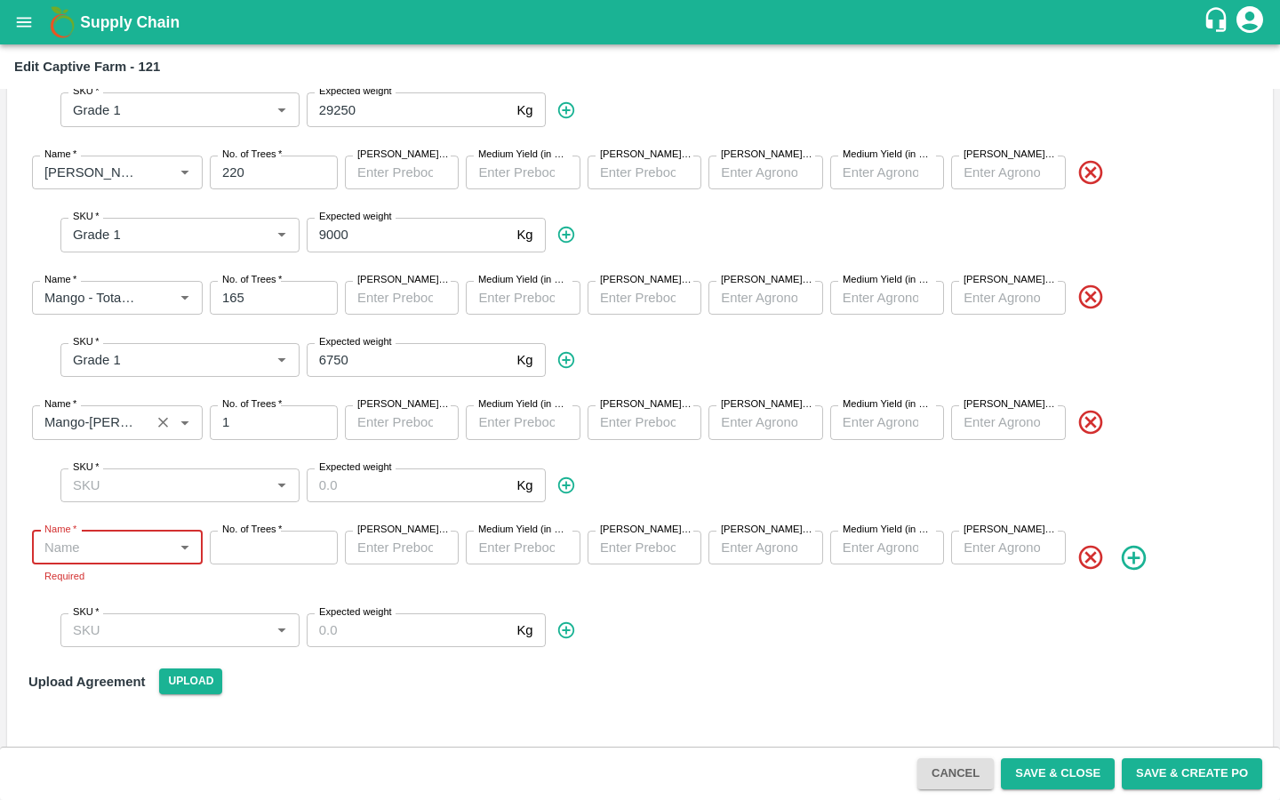
paste input "Mango - Nati"
type input "Mango - Nati"
click at [123, 581] on div "Mango - Nati" at bounding box center [117, 581] width 171 height 30
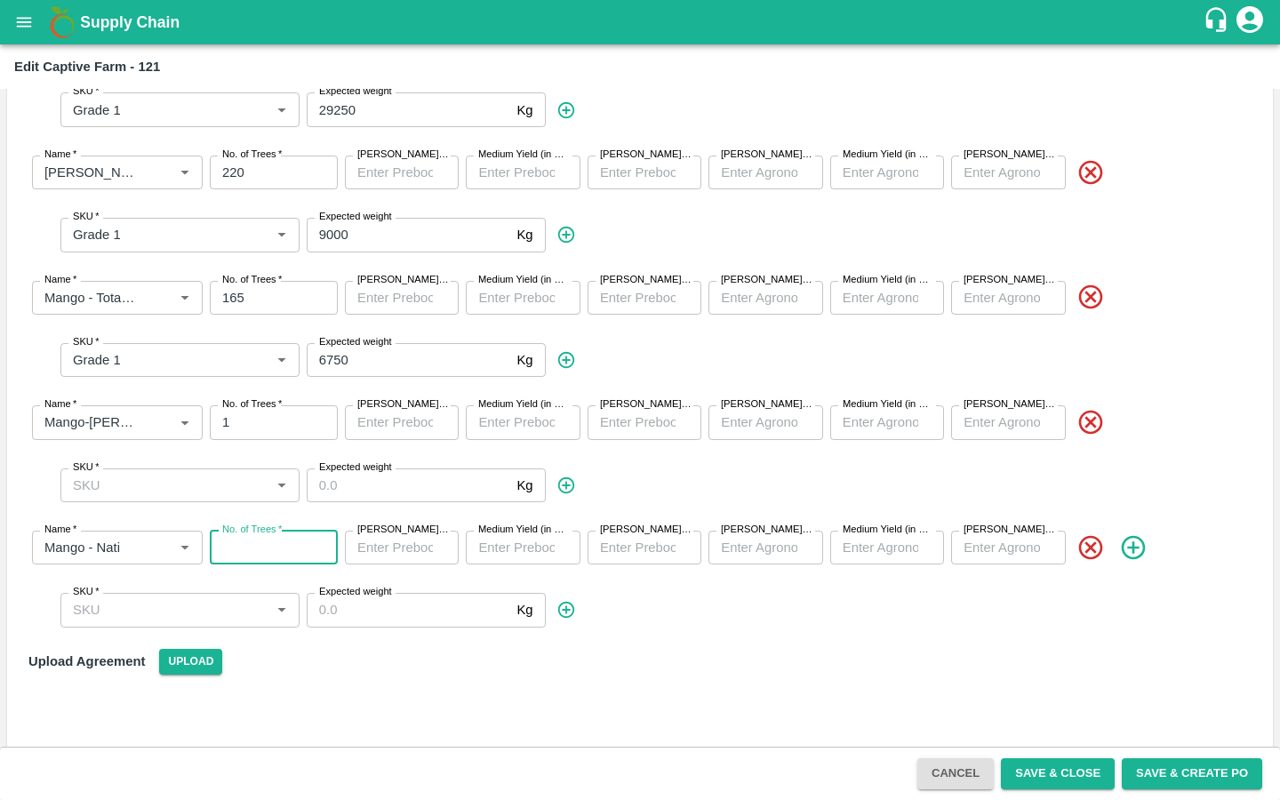
click at [244, 539] on input "No. of Trees   *" at bounding box center [274, 548] width 128 height 34
type input "1"
click at [626, 628] on div "SKU   * SKU   * Expected weight Kg Expected weight" at bounding box center [654, 610] width 1209 height 62
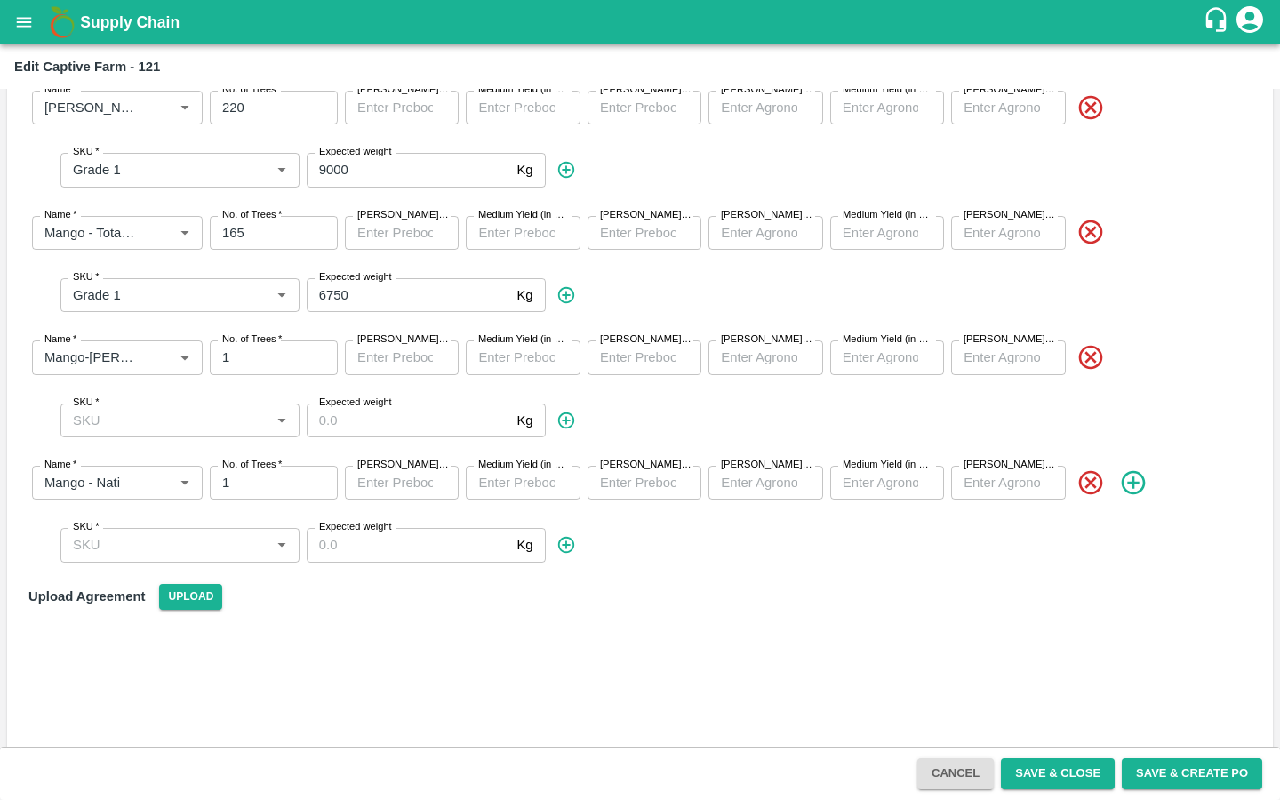
scroll to position [643, 0]
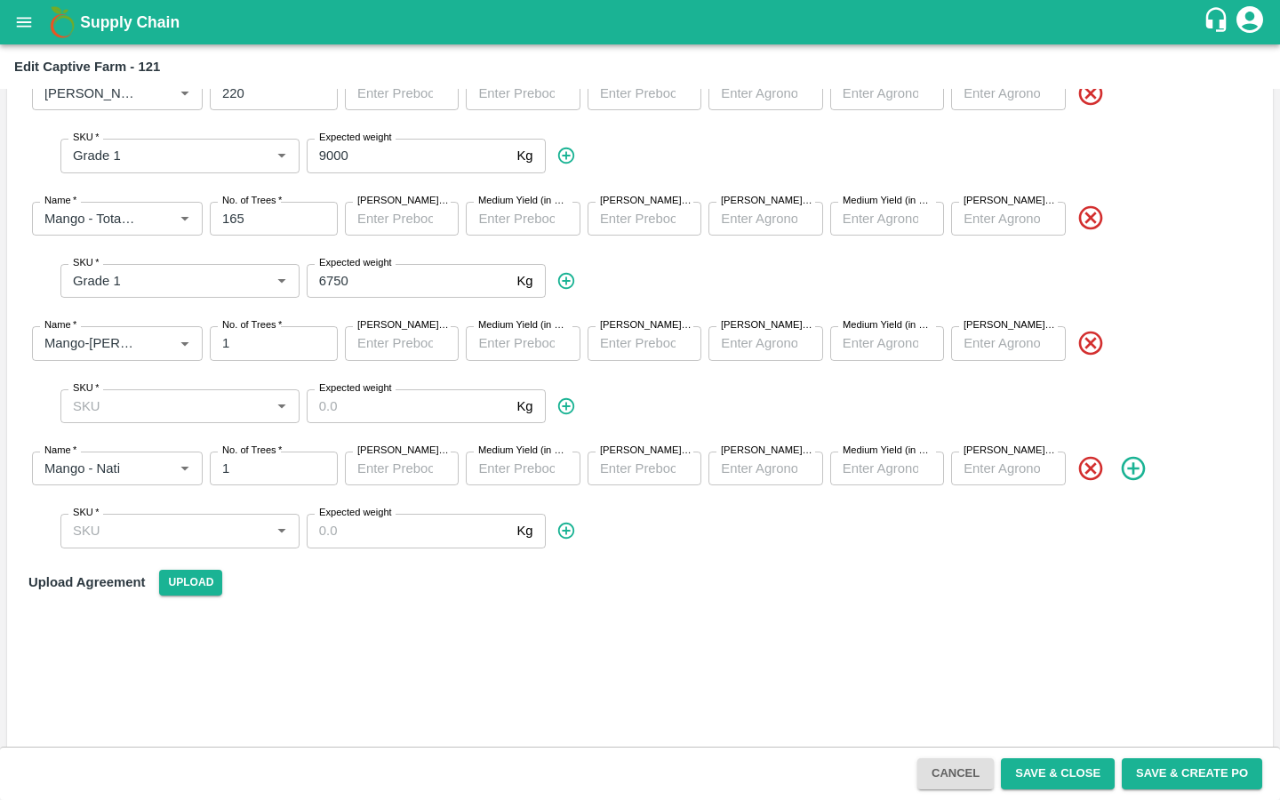
click at [397, 344] on input "Min Yield (in MT)" at bounding box center [402, 343] width 114 height 34
paste input "380"
type input "380"
click at [374, 464] on input "Min Yield (in MT)" at bounding box center [402, 468] width 114 height 34
paste input "114"
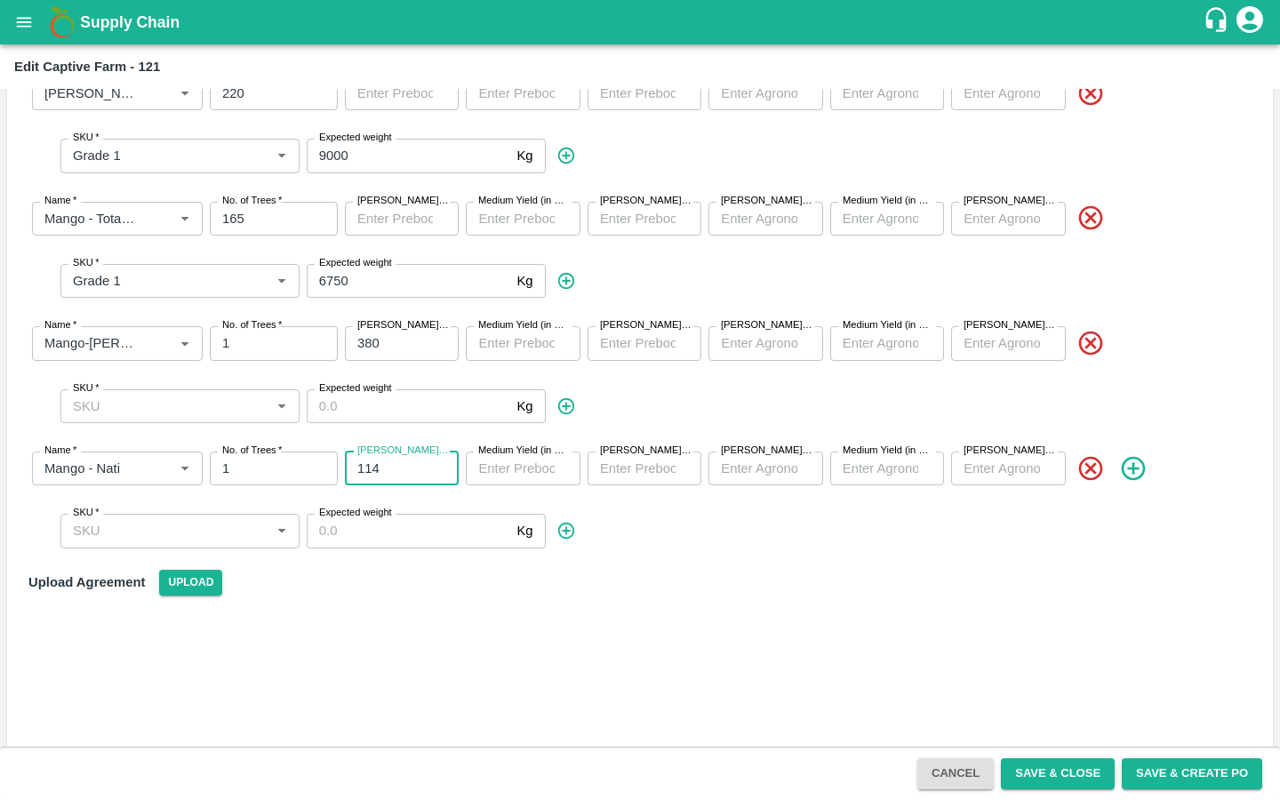
type input "114"
click at [557, 618] on div at bounding box center [639, 672] width 1237 height 140
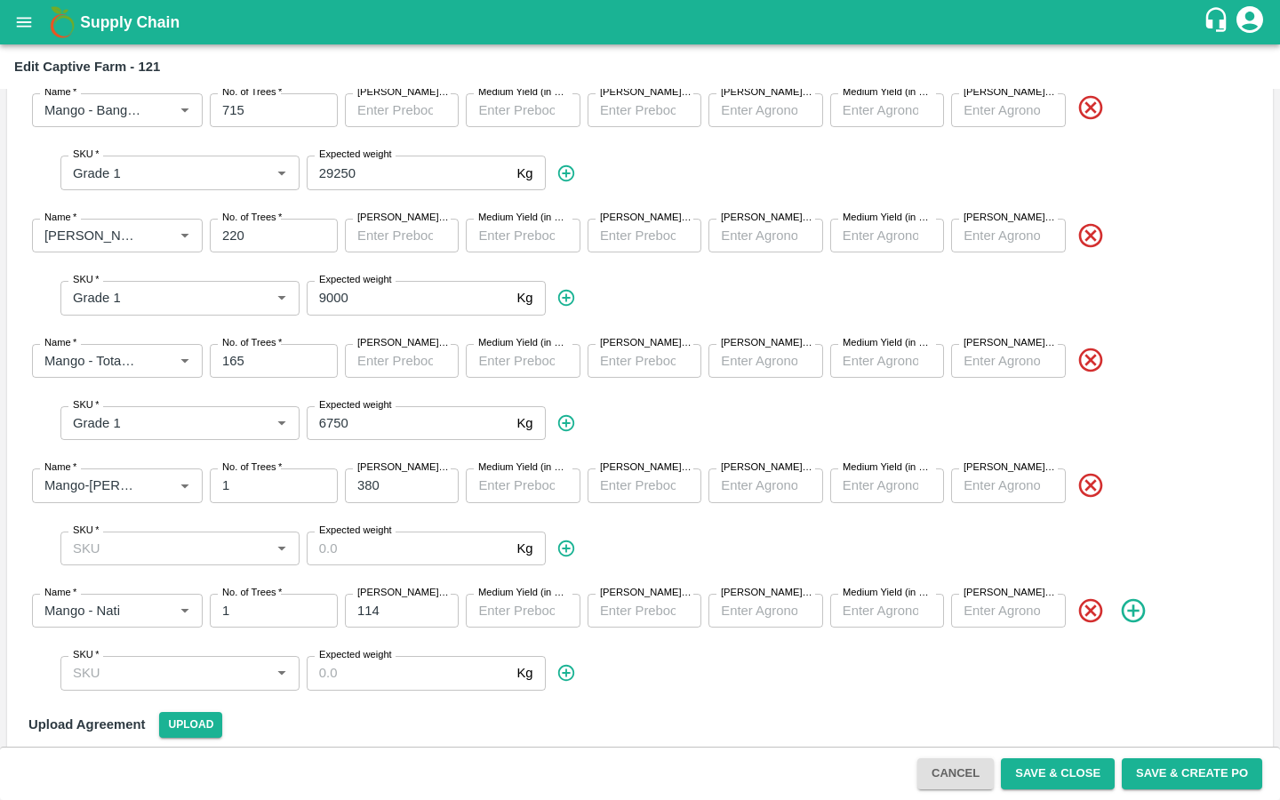
scroll to position [511, 0]
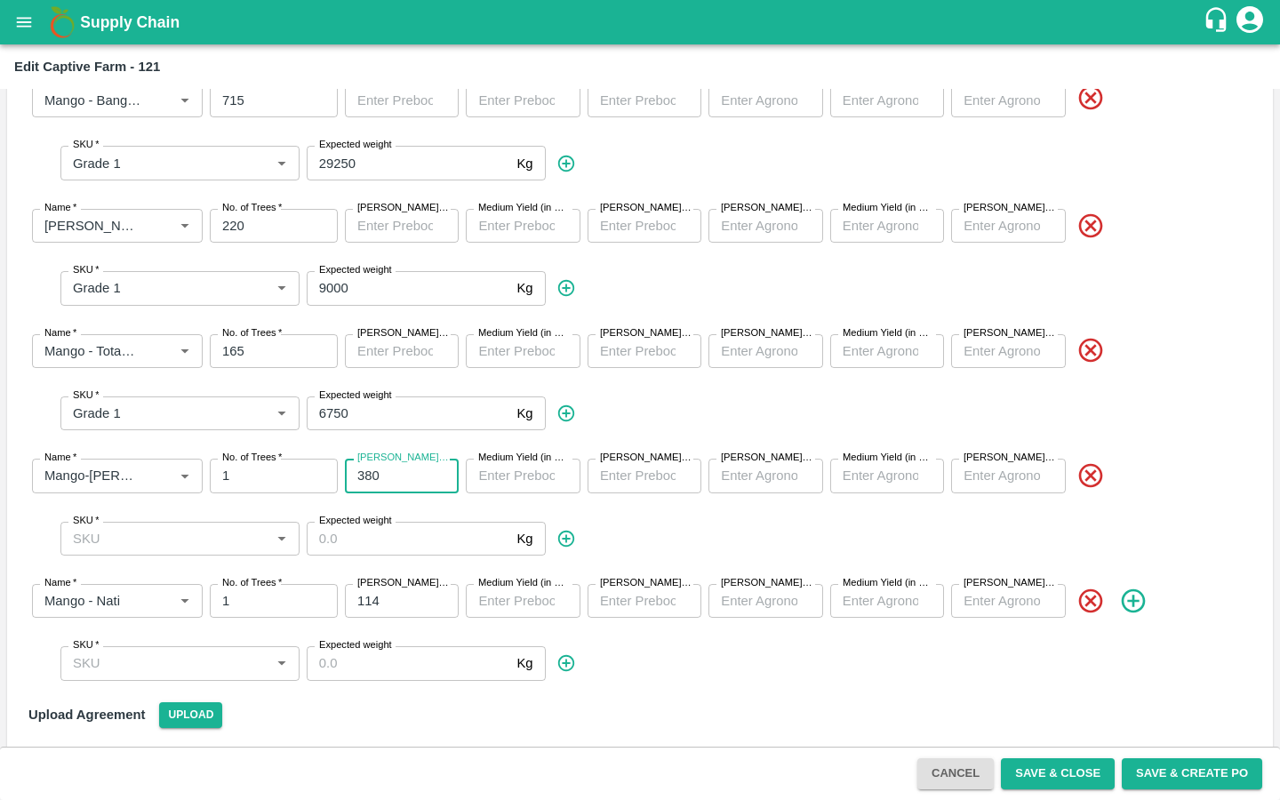
drag, startPoint x: 395, startPoint y: 471, endPoint x: 332, endPoint y: 471, distance: 63.1
click at [332, 471] on div "Name   * Name   * No. of Trees   * 1 No. of Trees Min Yield (in MT) 380 Min Yie…" at bounding box center [639, 475] width 1237 height 62
click at [417, 534] on input "Expected weight" at bounding box center [408, 539] width 203 height 34
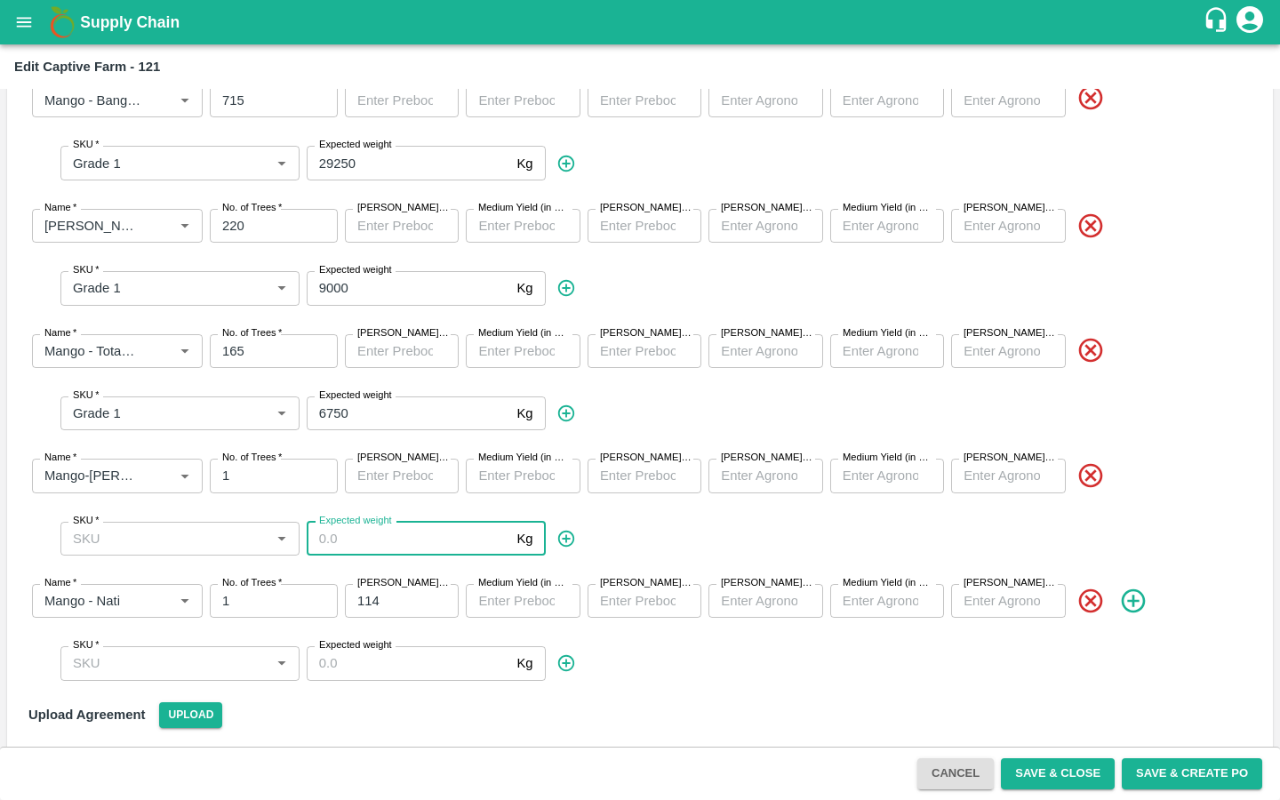
paste input "380"
type input "380"
drag, startPoint x: 403, startPoint y: 598, endPoint x: 331, endPoint y: 598, distance: 72.0
click at [331, 598] on div "Name   * Name   * No. of Trees   * 1 No. of Trees Min Yield (in MT) 114 Min Yie…" at bounding box center [639, 601] width 1237 height 62
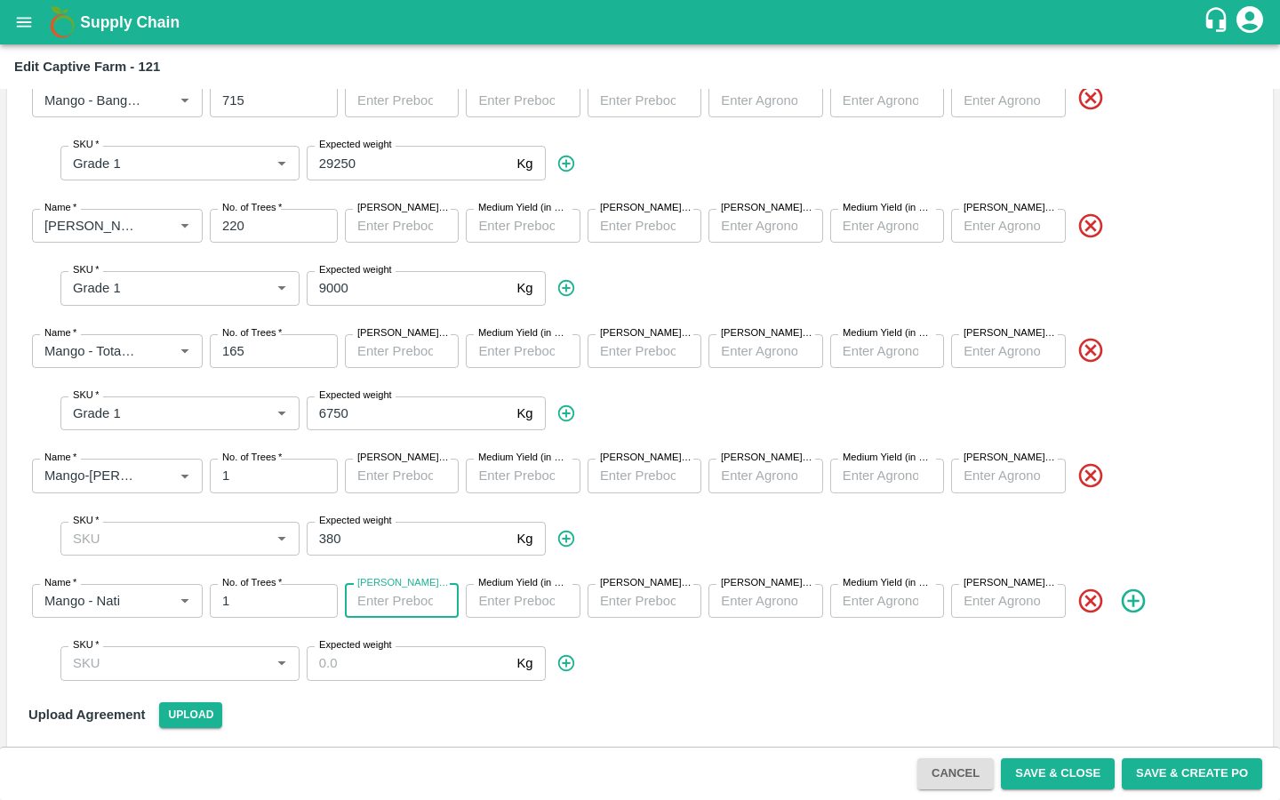
click at [345, 653] on input "Expected weight" at bounding box center [408, 663] width 203 height 34
paste input "114"
type input "114"
click at [450, 712] on div "Upload Agreement Upload" at bounding box center [639, 715] width 1237 height 40
click at [1017, 775] on button "Save & Close" at bounding box center [1058, 773] width 114 height 31
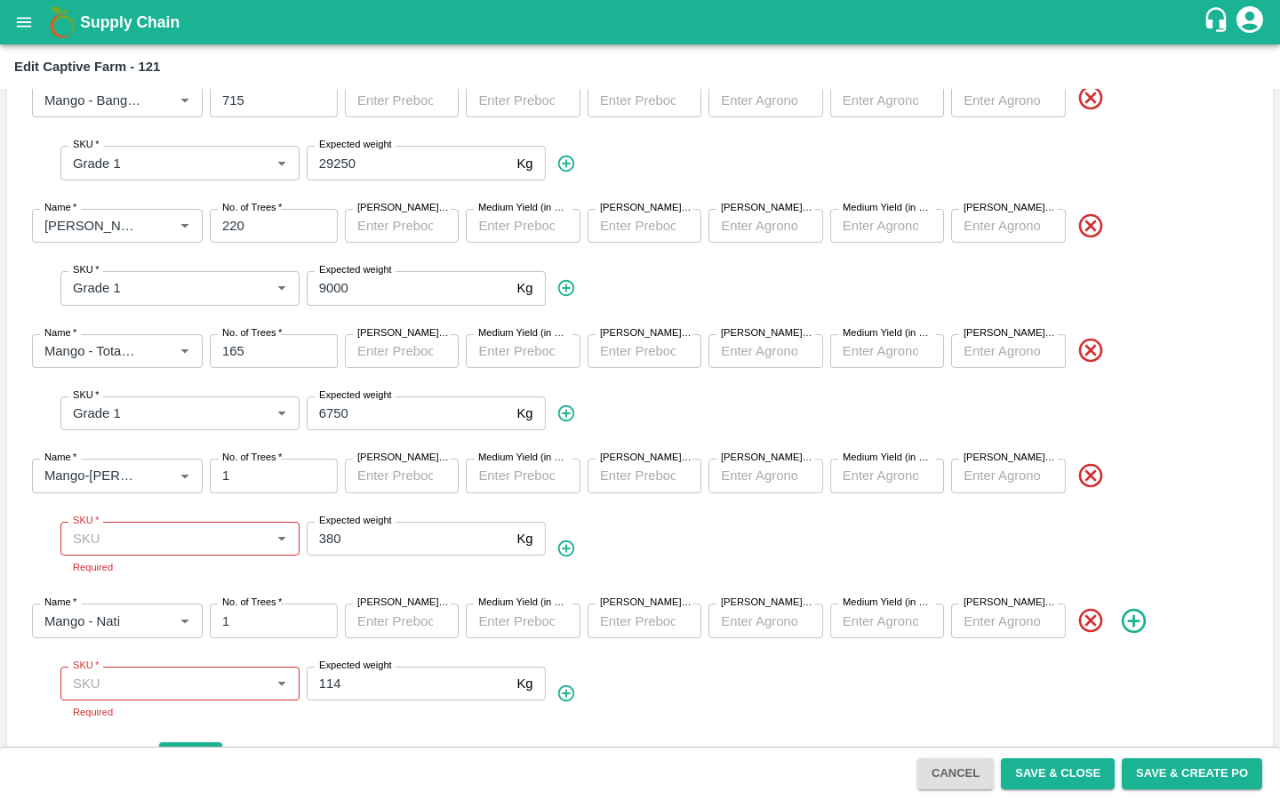
click at [149, 535] on input "SKU   *" at bounding box center [165, 538] width 199 height 23
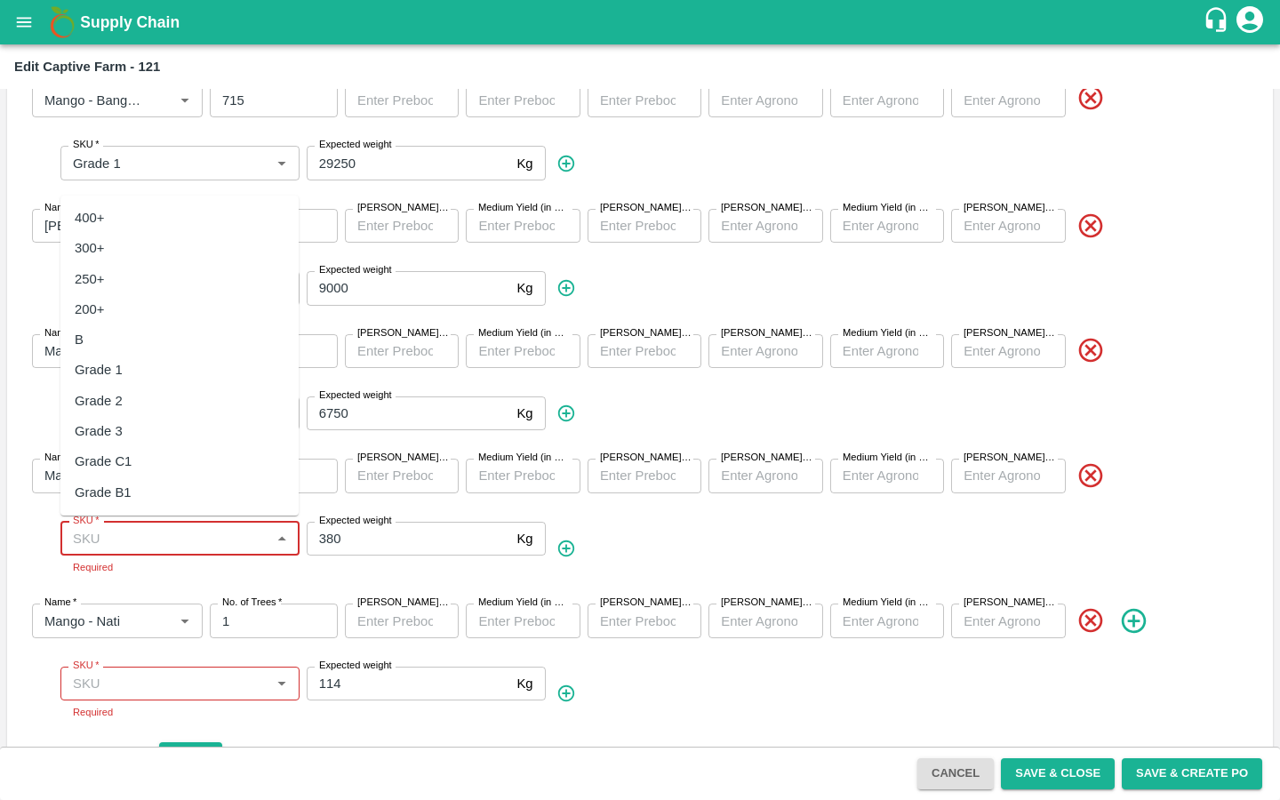
paste input "Grade B1"
type input "Grade B1"
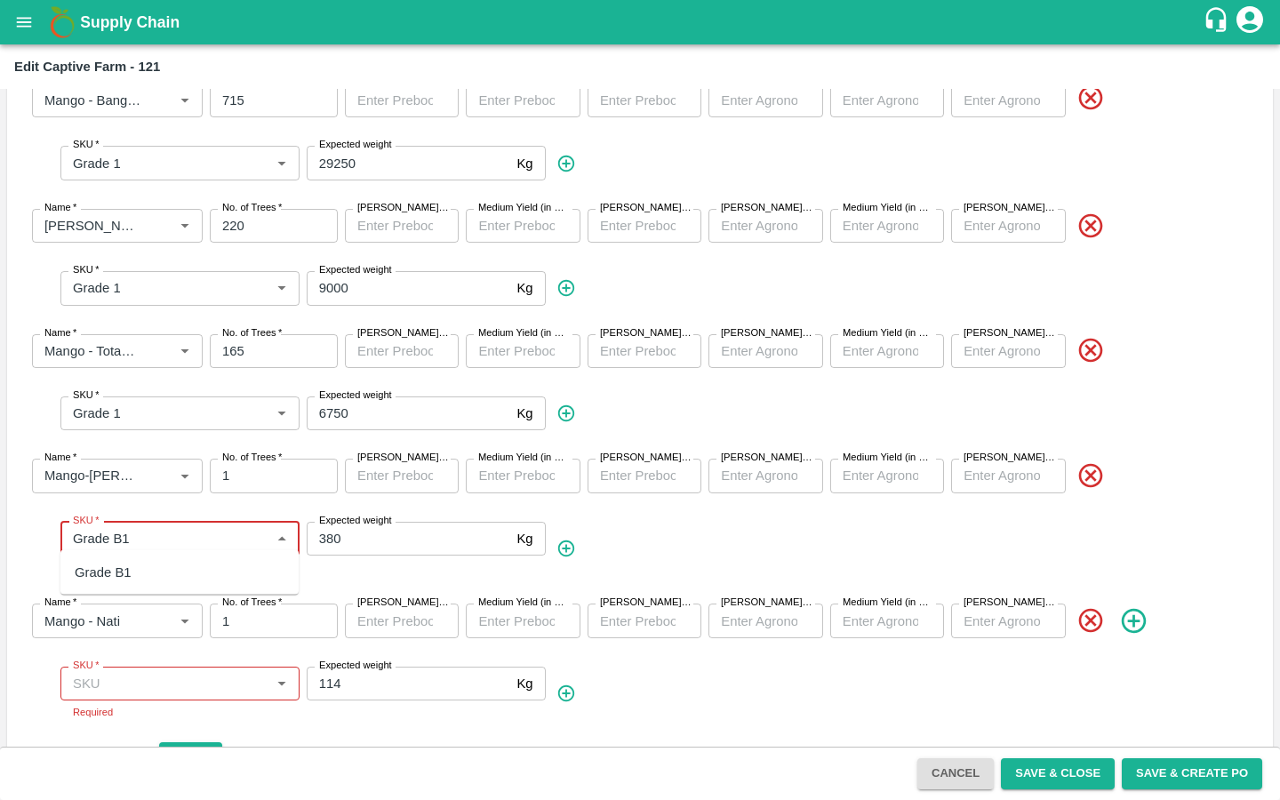
click at [123, 565] on div "Grade B1" at bounding box center [103, 573] width 57 height 20
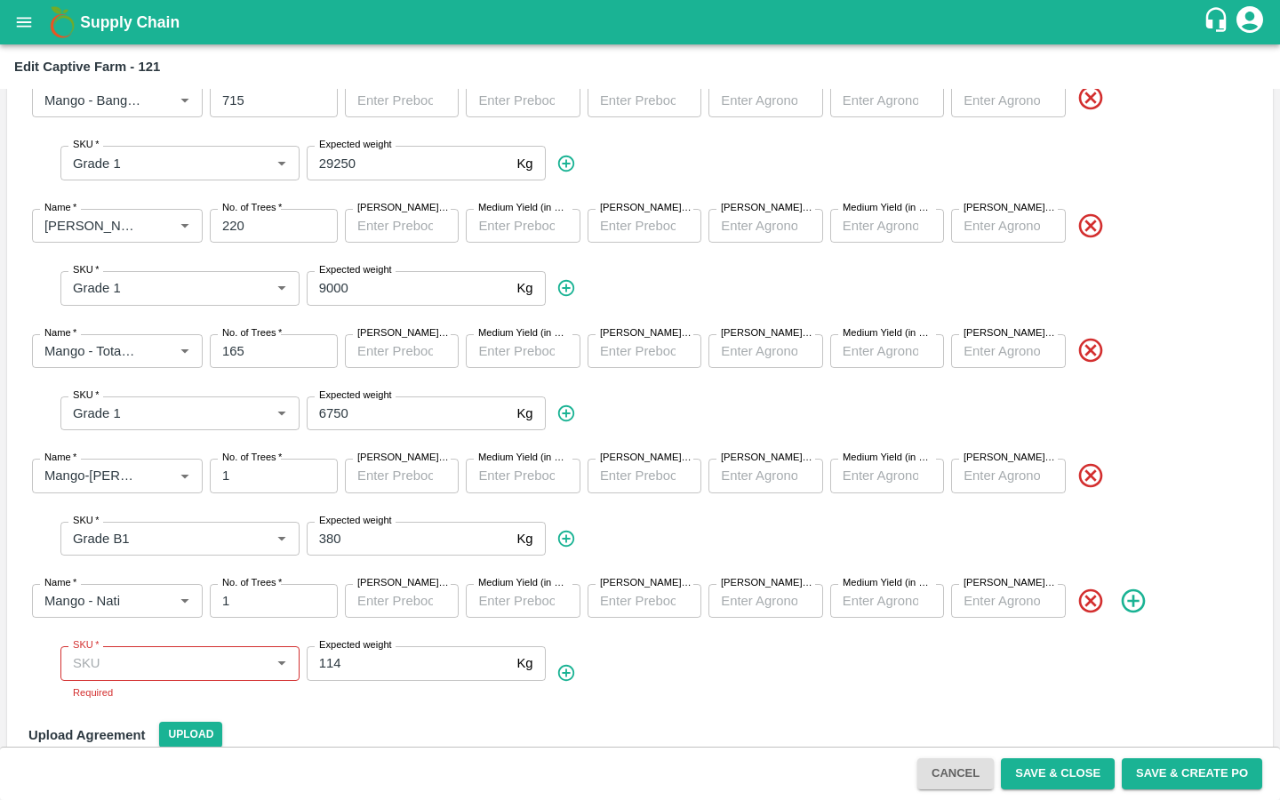
click at [133, 659] on input "SKU   *" at bounding box center [165, 662] width 199 height 23
paste input "Grade C1"
type input "Grade C1"
click at [123, 697] on div "Grade C1" at bounding box center [103, 697] width 57 height 20
click at [782, 634] on div "SKU   * SKU   * Expected weight 114 Kg Expected weight" at bounding box center [654, 663] width 1209 height 62
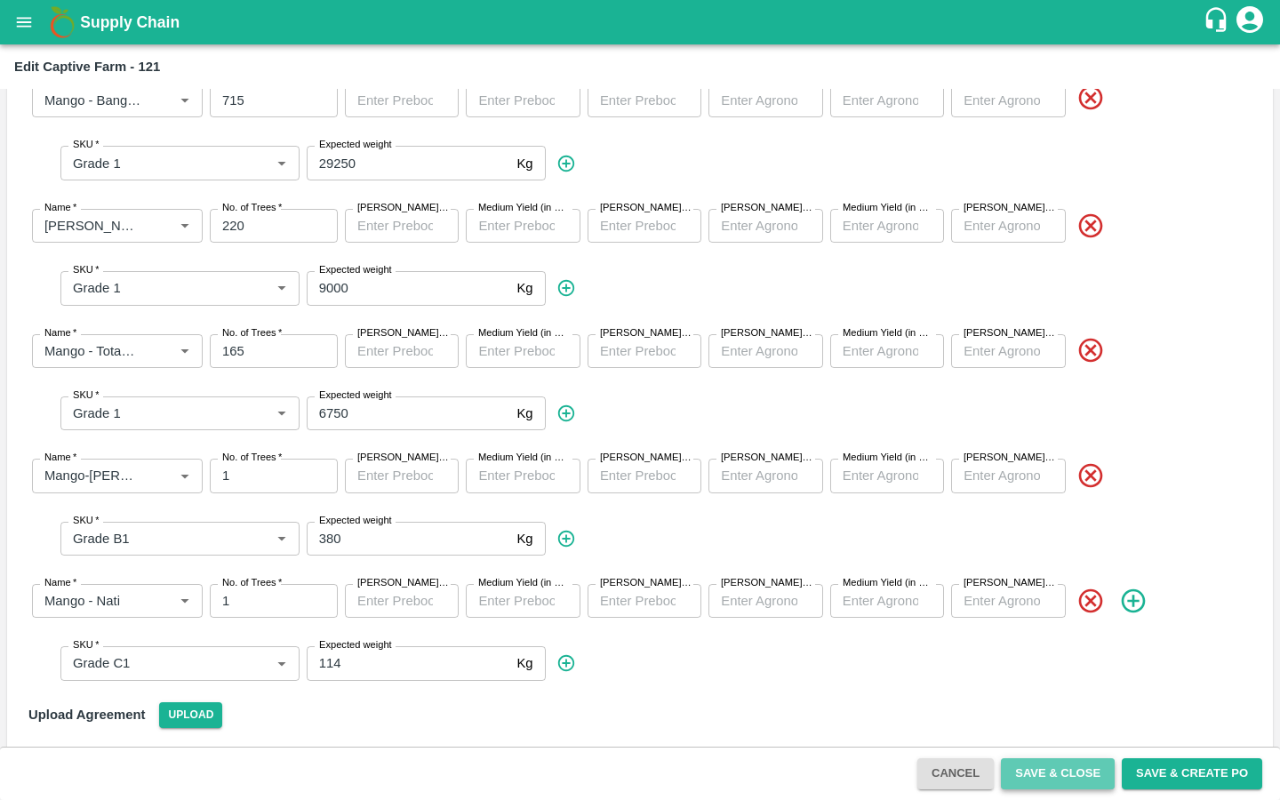
click at [1033, 771] on button "Save & Close" at bounding box center [1058, 773] width 114 height 31
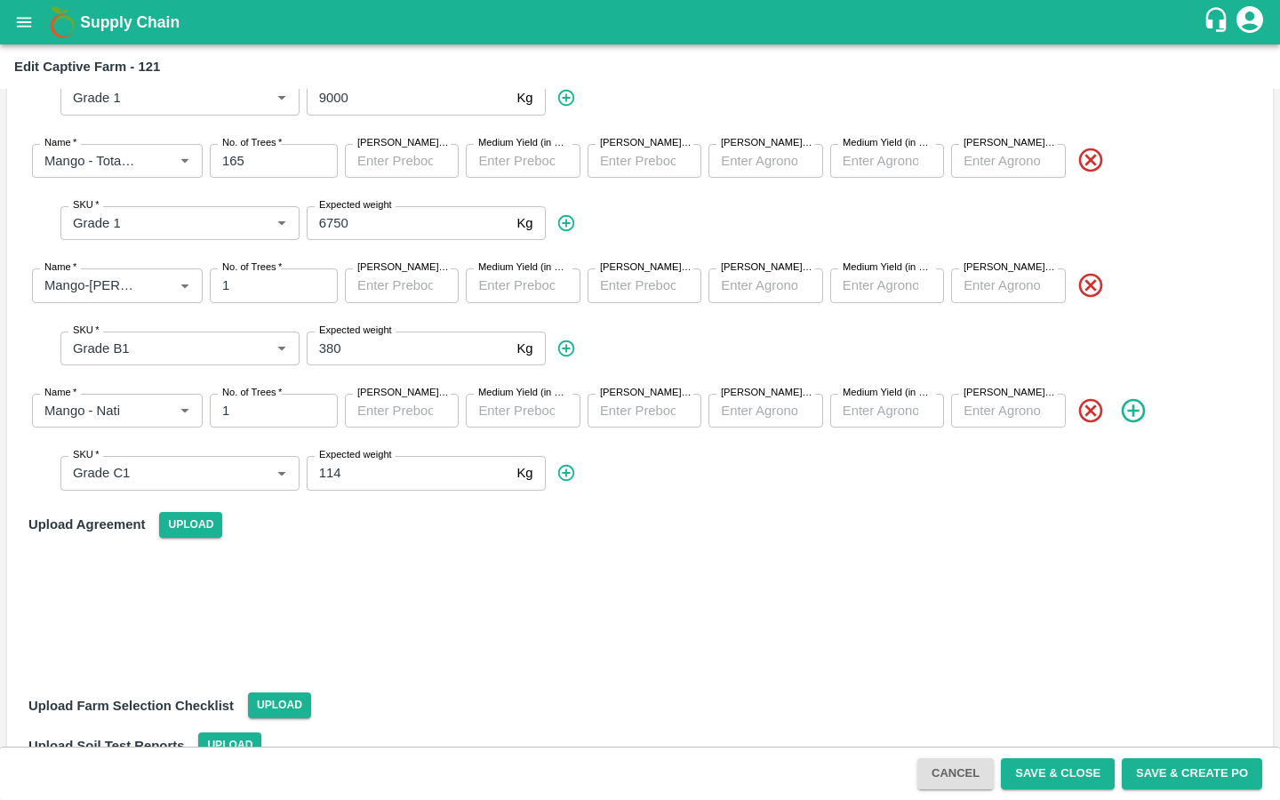
scroll to position [776, 0]
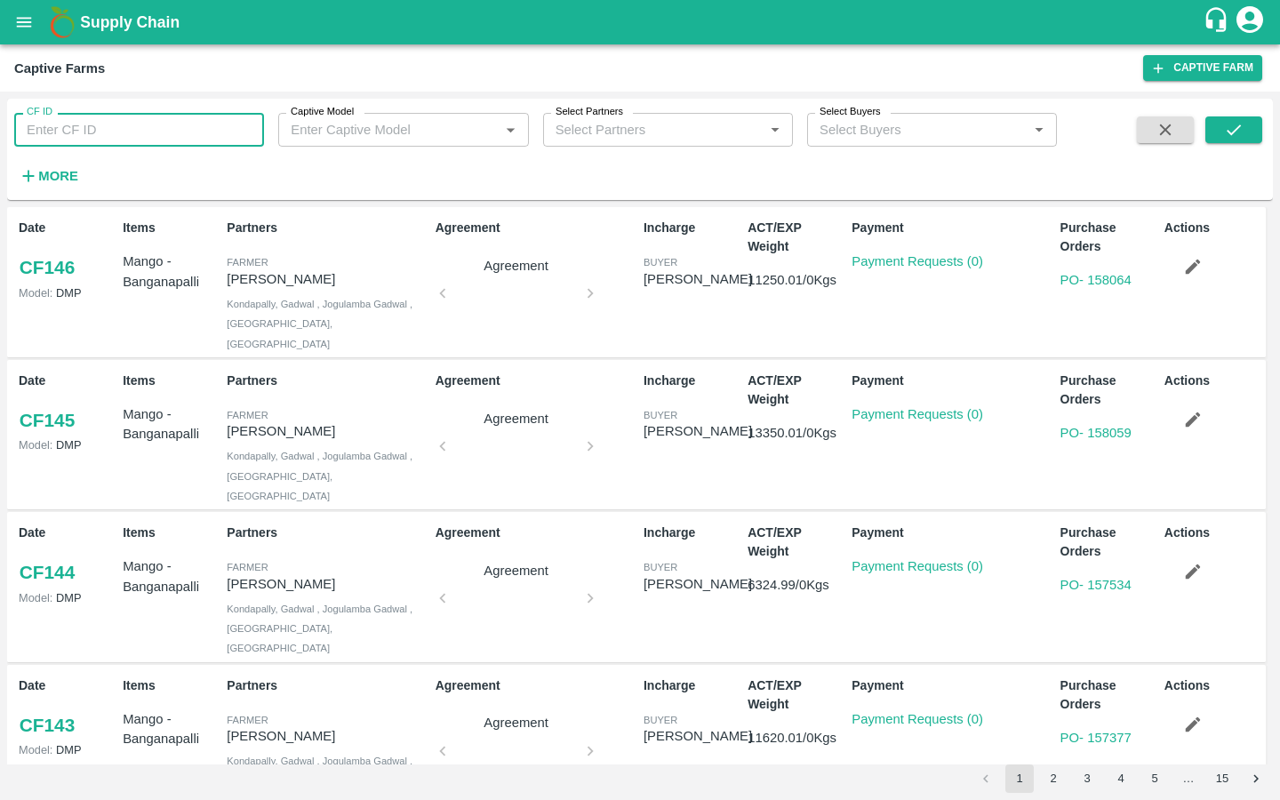
click at [144, 132] on input "CF ID" at bounding box center [139, 130] width 250 height 34
type input "121"
click at [1232, 127] on icon "submit" at bounding box center [1234, 130] width 20 height 20
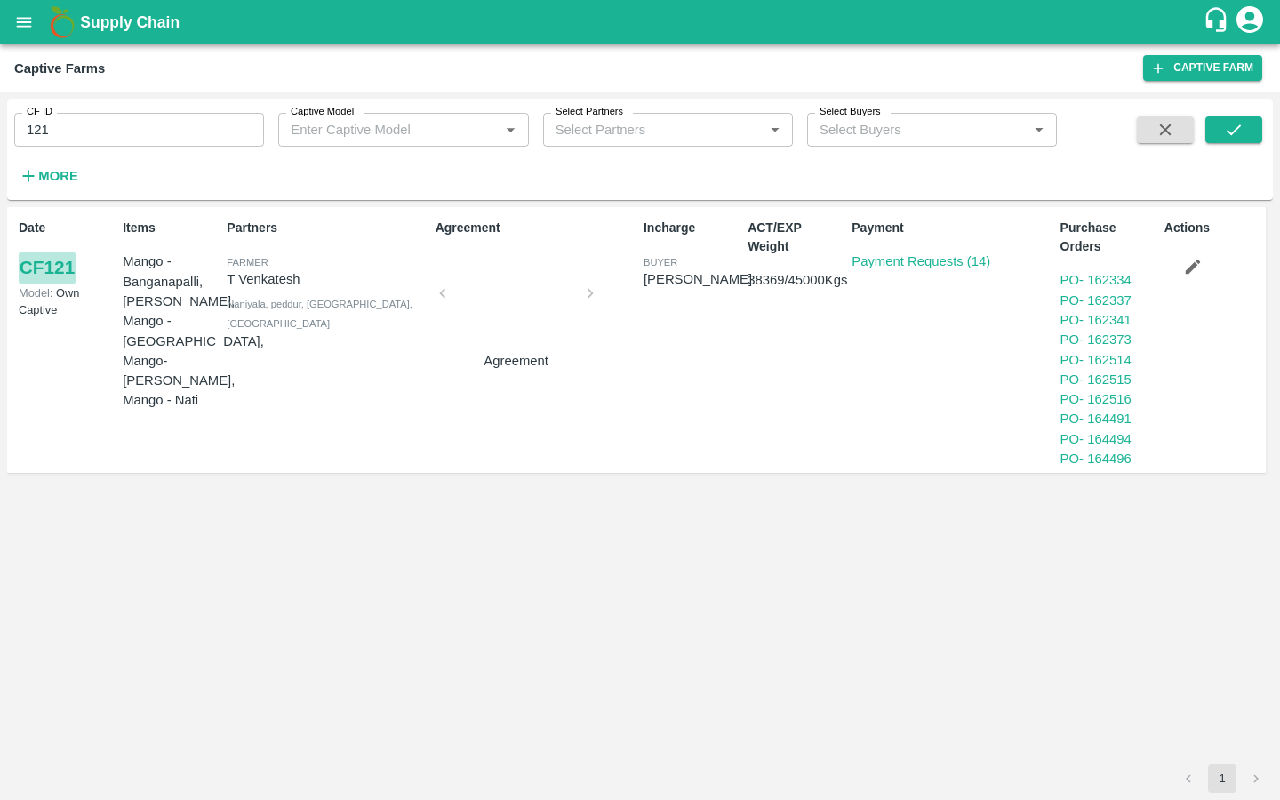
click at [75, 269] on link "CF 121" at bounding box center [47, 267] width 57 height 32
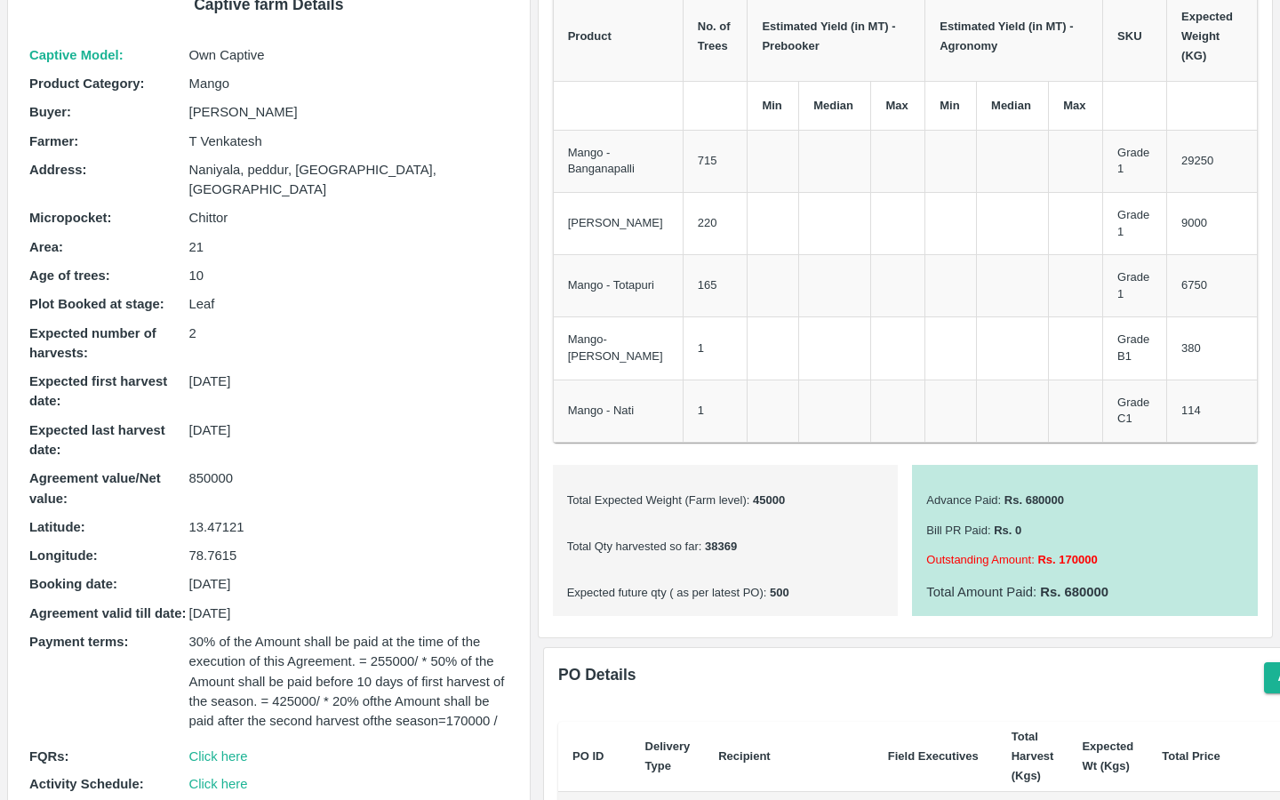
scroll to position [306, 0]
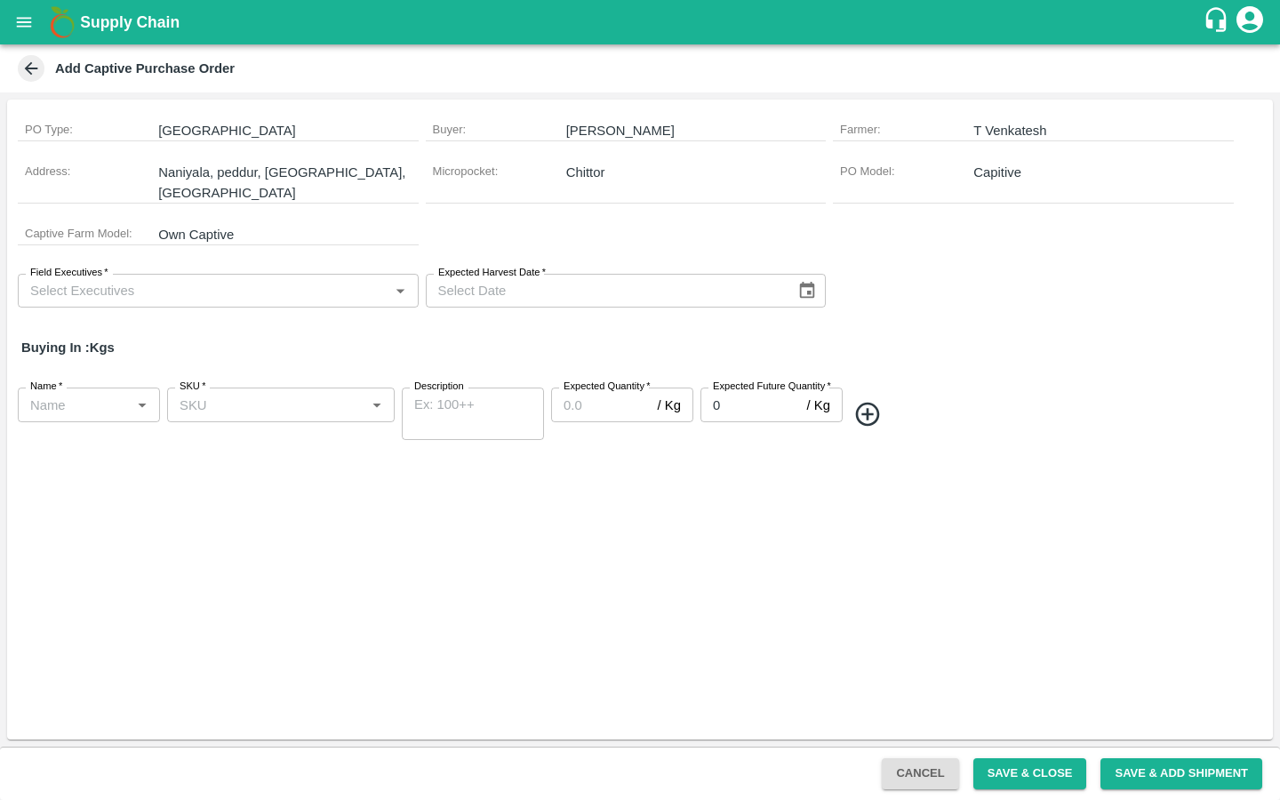
click at [252, 279] on input "Field Executives   *" at bounding box center [203, 290] width 361 height 23
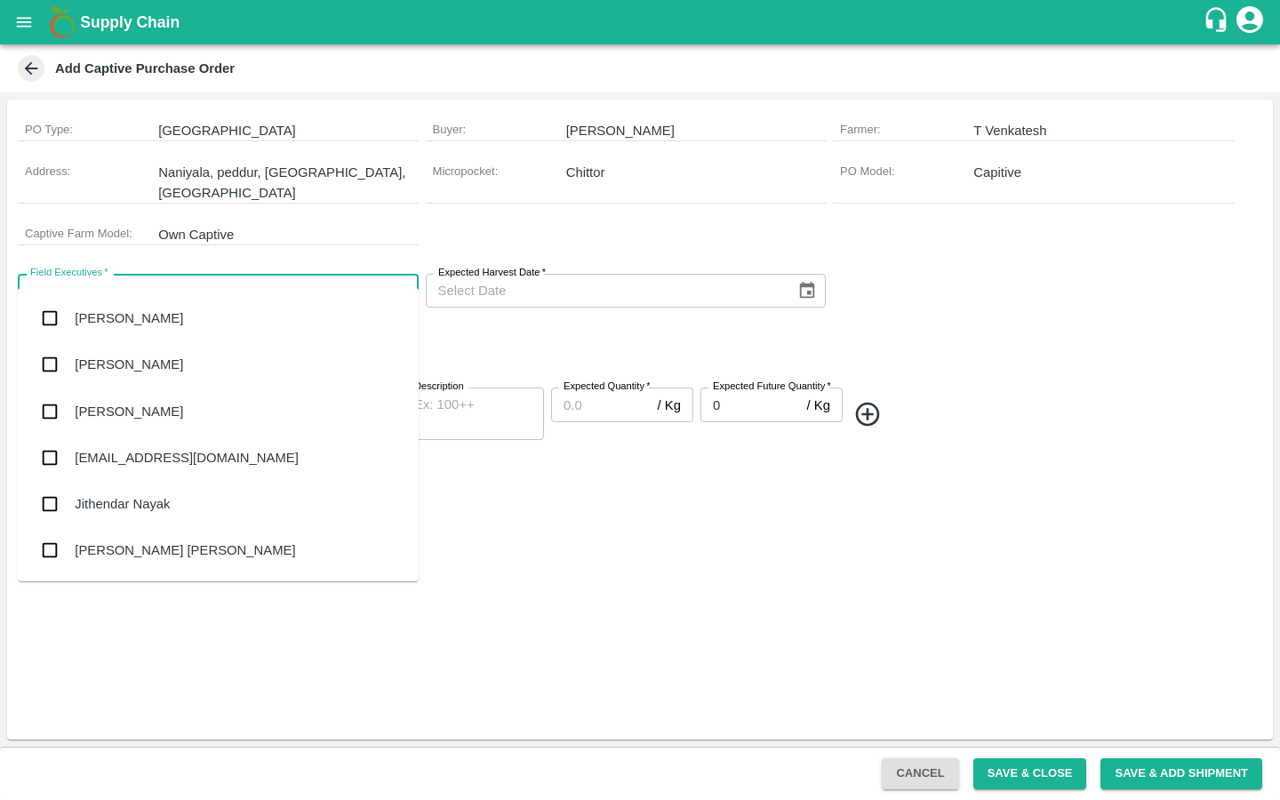
type input "ganes"
click at [54, 366] on input "checkbox" at bounding box center [50, 365] width 36 height 36
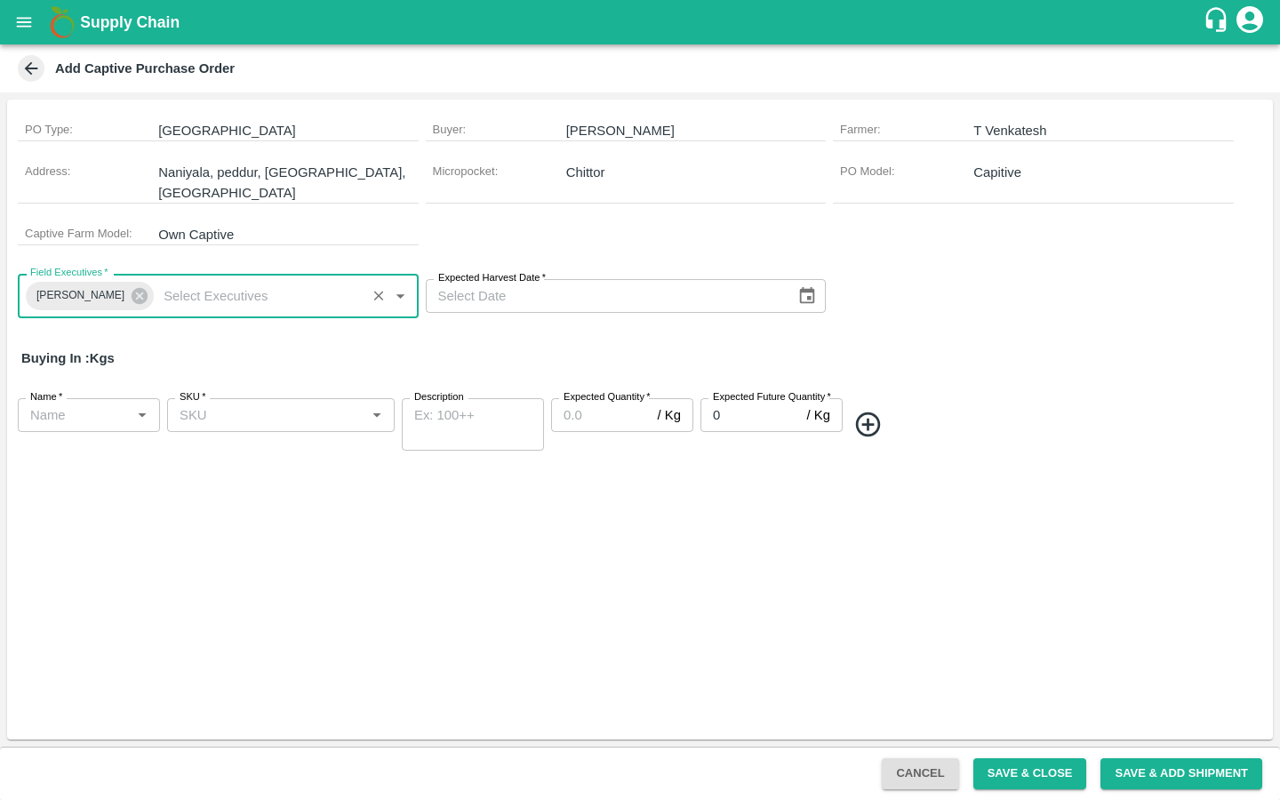
click at [804, 286] on icon "Choose date" at bounding box center [807, 296] width 20 height 20
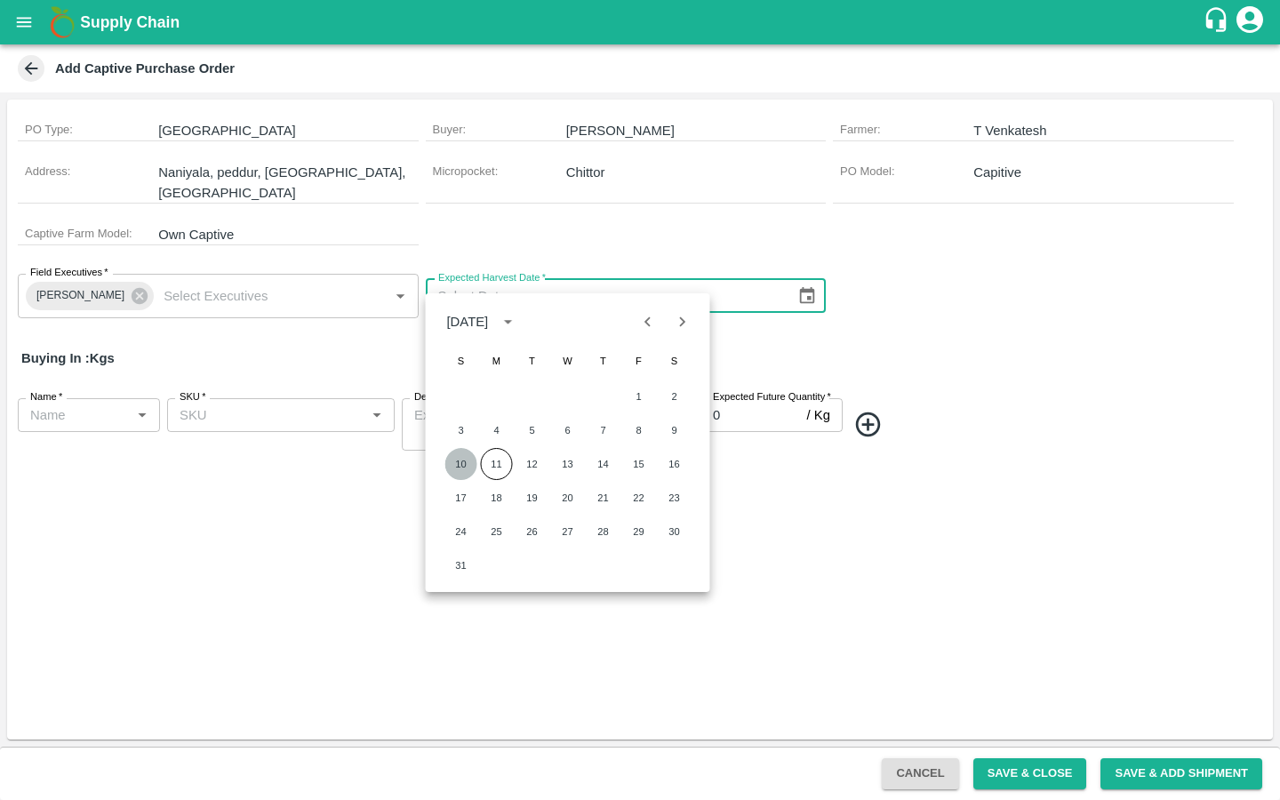
click at [468, 467] on button "10" at bounding box center [461, 464] width 32 height 32
type input "10/08/2025"
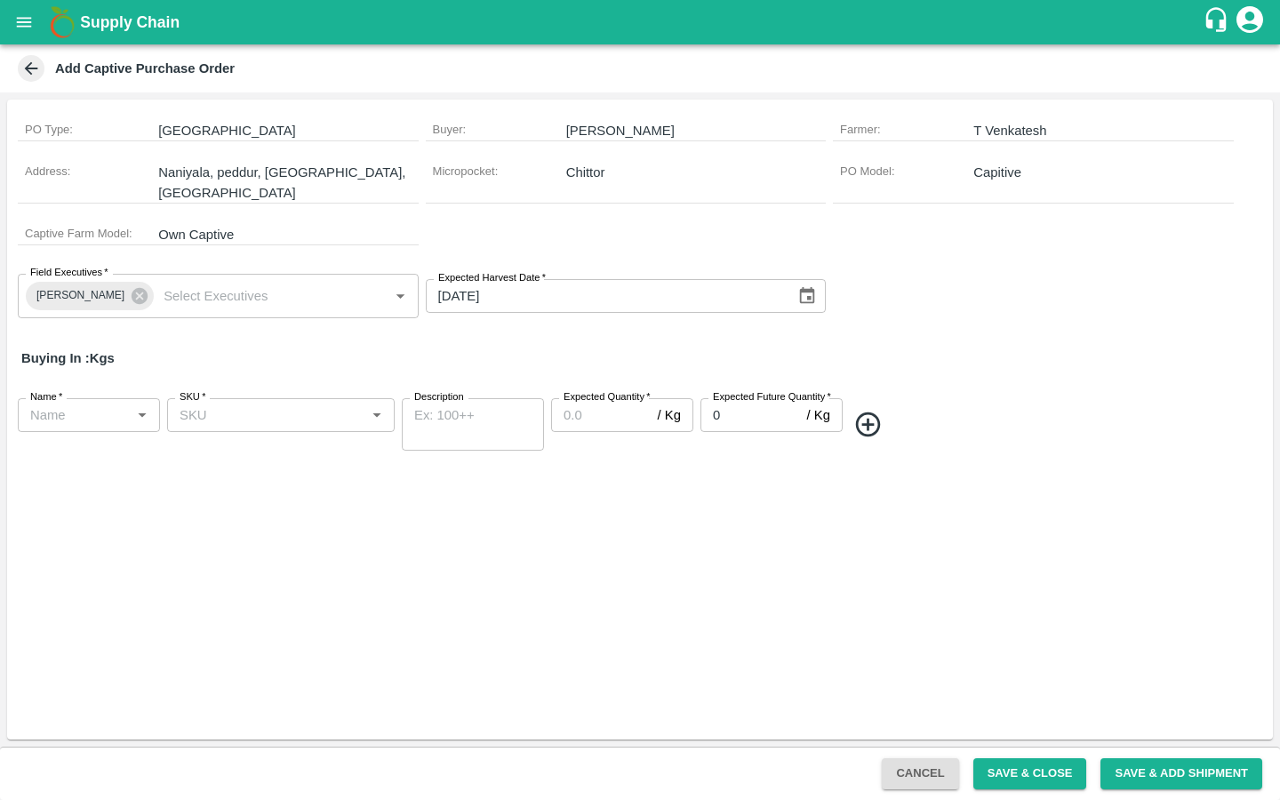
click at [96, 403] on input "Name   *" at bounding box center [74, 414] width 102 height 23
paste input "Mango-Neelam"
click at [70, 438] on div "Mango-Neelam" at bounding box center [89, 445] width 114 height 40
type input "Mango-Neelam"
click at [259, 403] on input "SKU   *" at bounding box center [266, 414] width 188 height 23
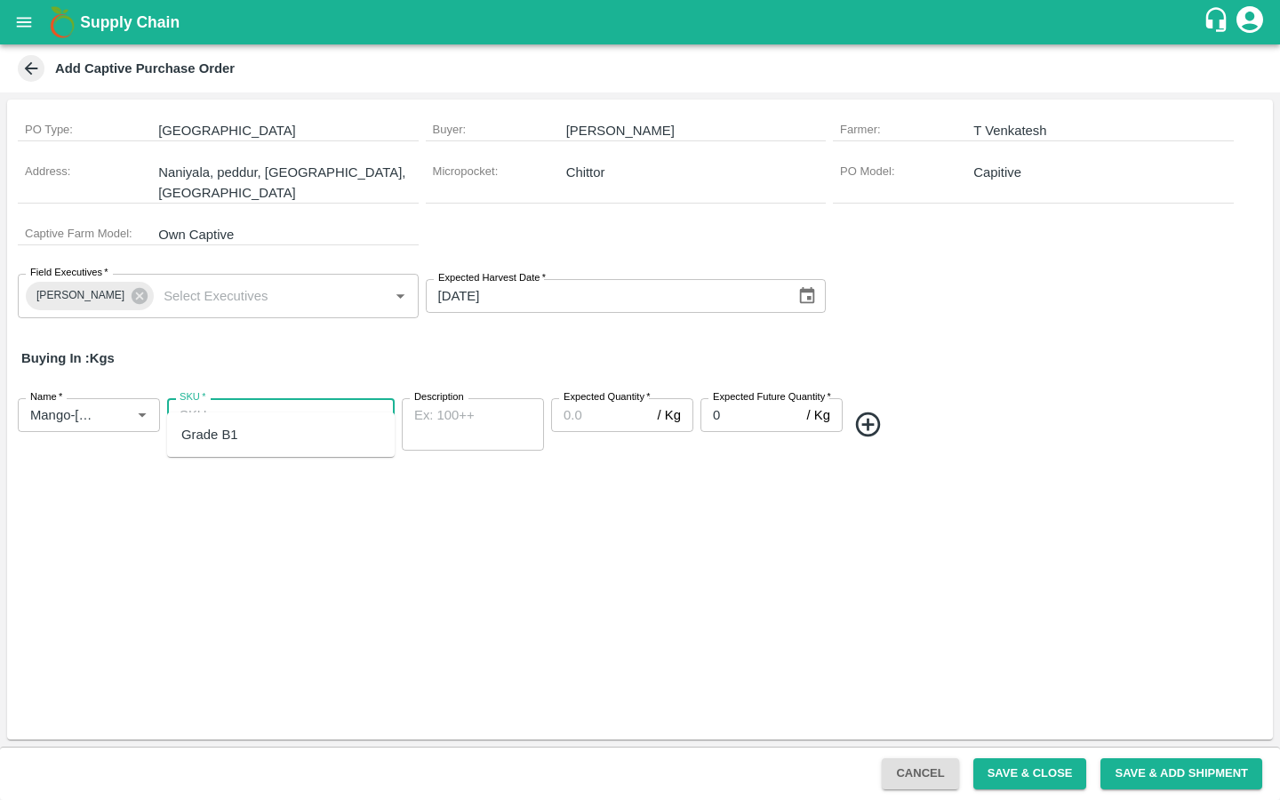
click at [243, 428] on div "Grade B1" at bounding box center [280, 434] width 227 height 30
type input "Grade B1"
click at [594, 401] on input "Expected Quantity   *" at bounding box center [601, 415] width 100 height 34
paste input "380"
type input "380"
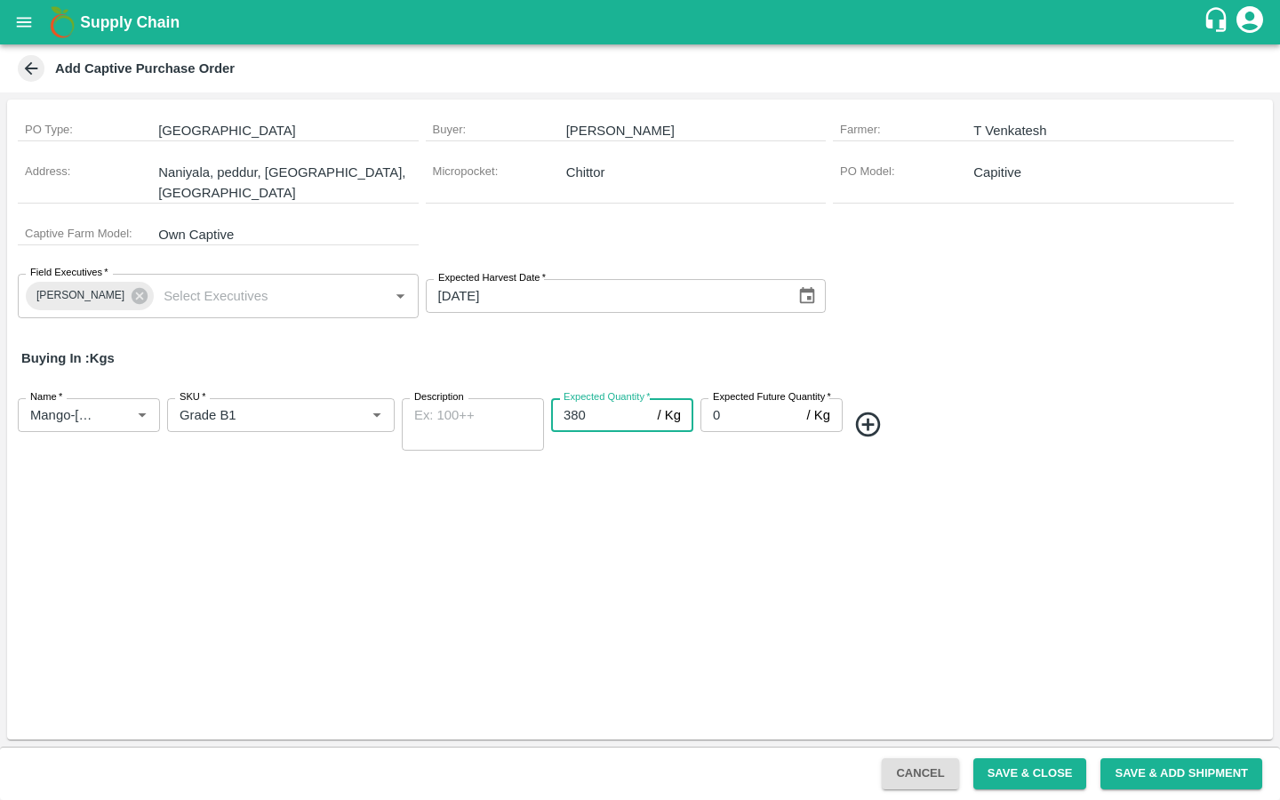
click at [720, 467] on div "PO Type : Farm Gate Buyer : Velidi Gopinadh Farmer : T Venkatesh Address : Nani…" at bounding box center [639, 420] width 1265 height 640
click at [871, 412] on icon at bounding box center [868, 424] width 24 height 24
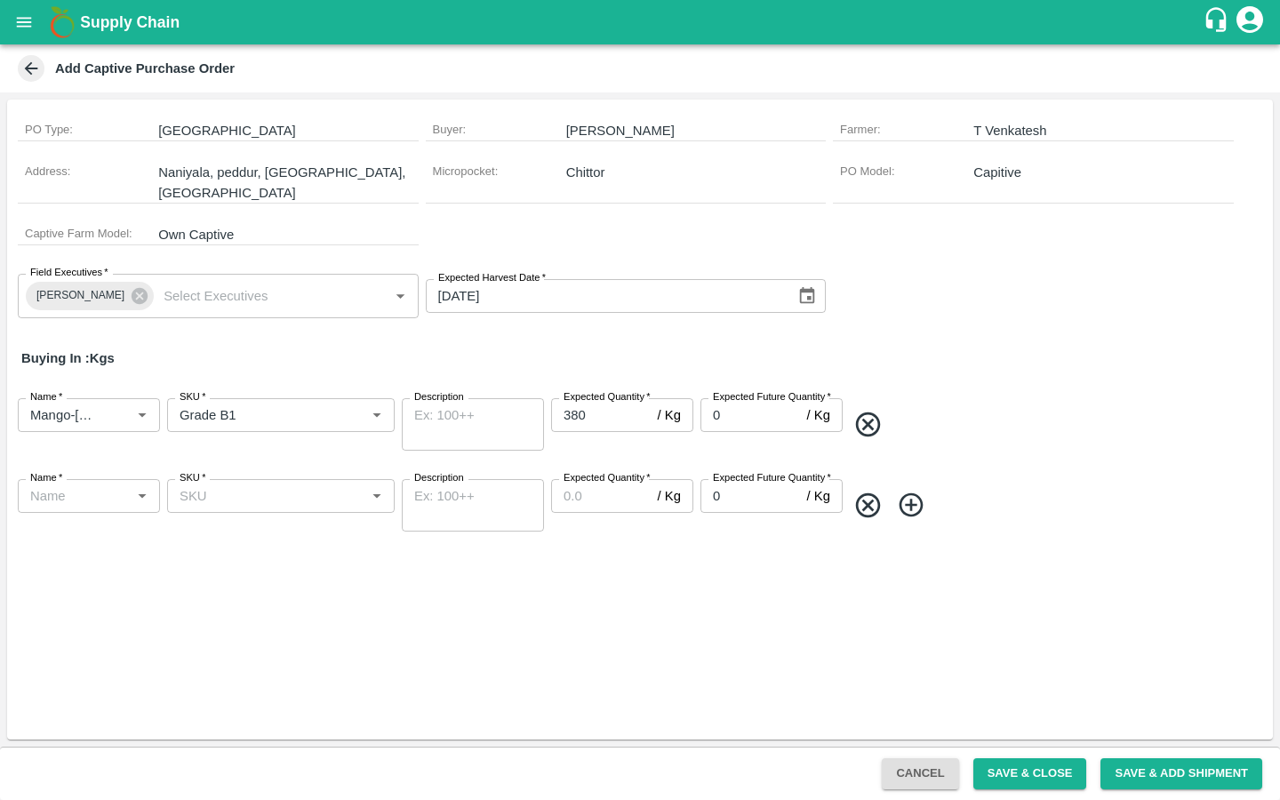
click at [120, 484] on input "Name   *" at bounding box center [74, 495] width 102 height 23
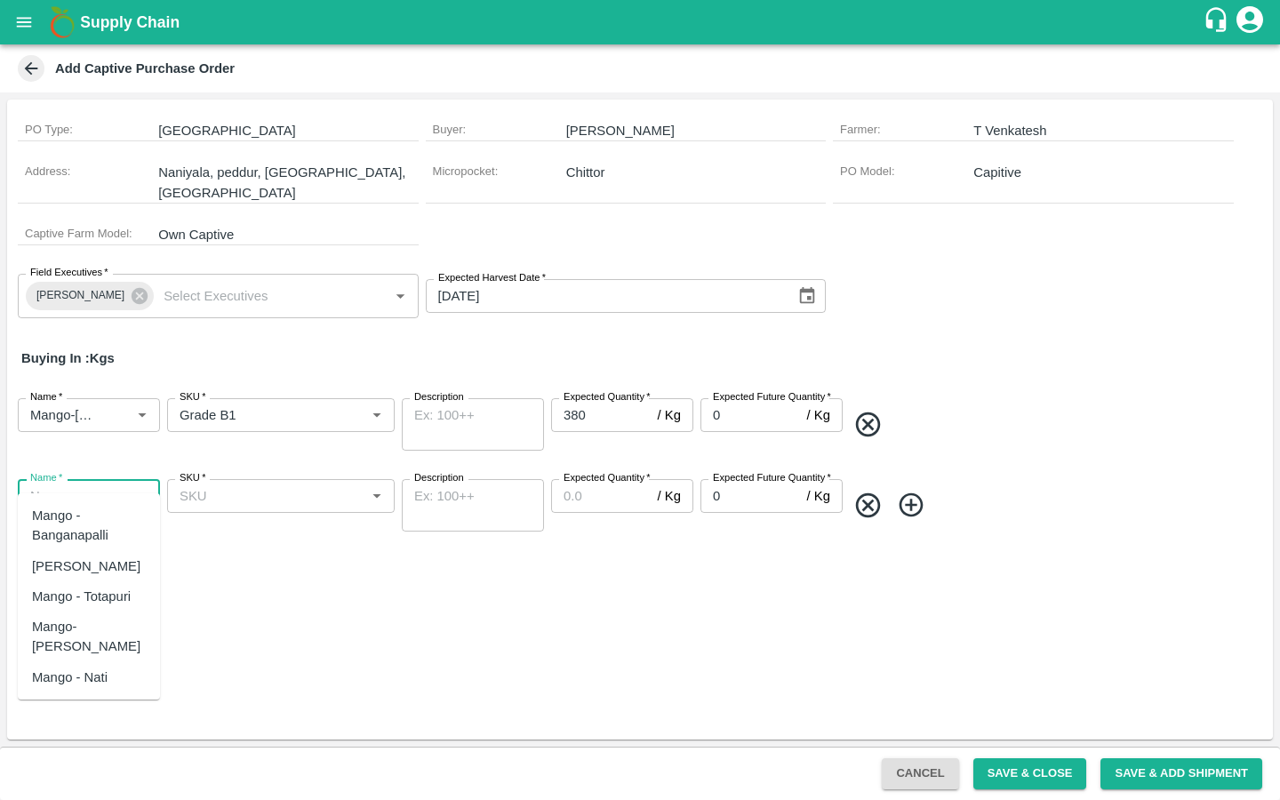
paste input "Mango - Nati"
click at [86, 520] on div "Mango - Nati" at bounding box center [70, 516] width 76 height 20
type input "Mango - Nati"
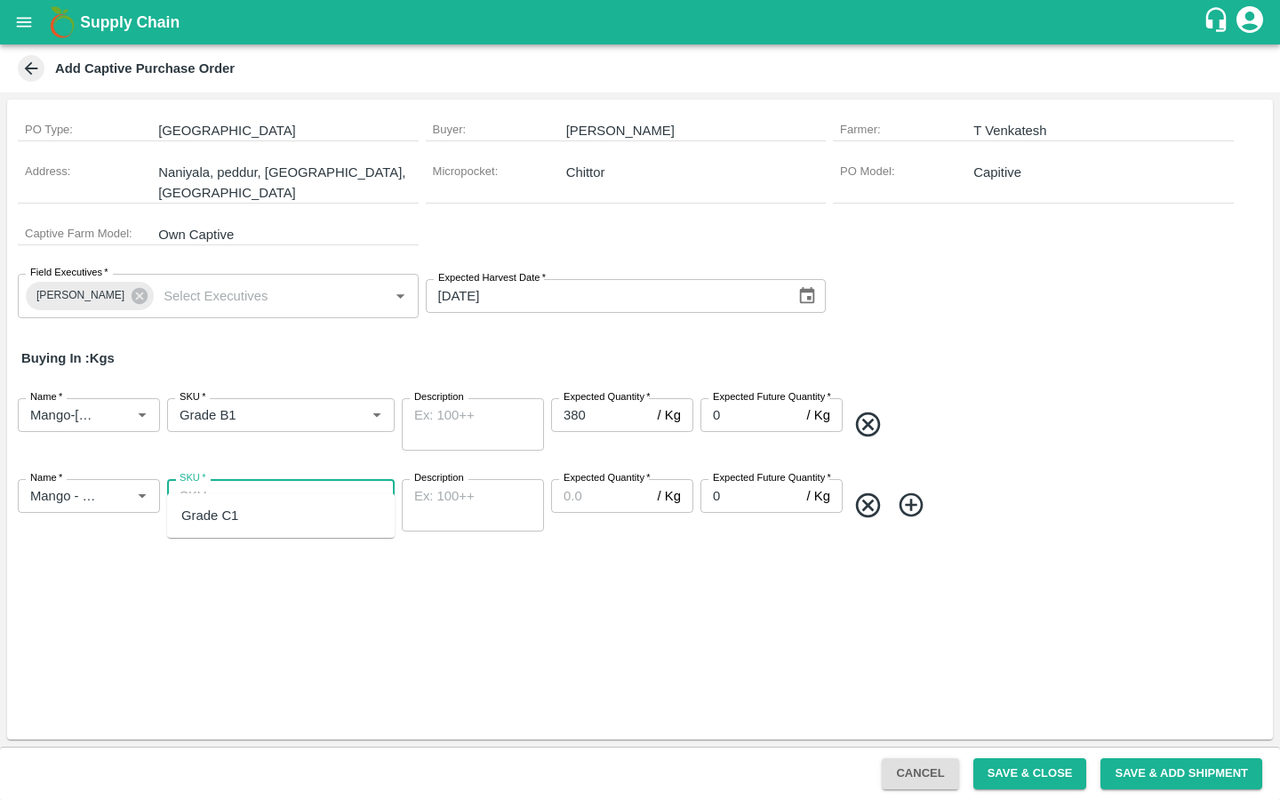
click at [252, 484] on input "SKU   *" at bounding box center [266, 495] width 188 height 23
click at [245, 515] on div "Grade C1" at bounding box center [280, 515] width 227 height 30
type input "Grade C1"
click at [612, 483] on input "Expected Quantity   *" at bounding box center [601, 496] width 100 height 34
paste input "114"
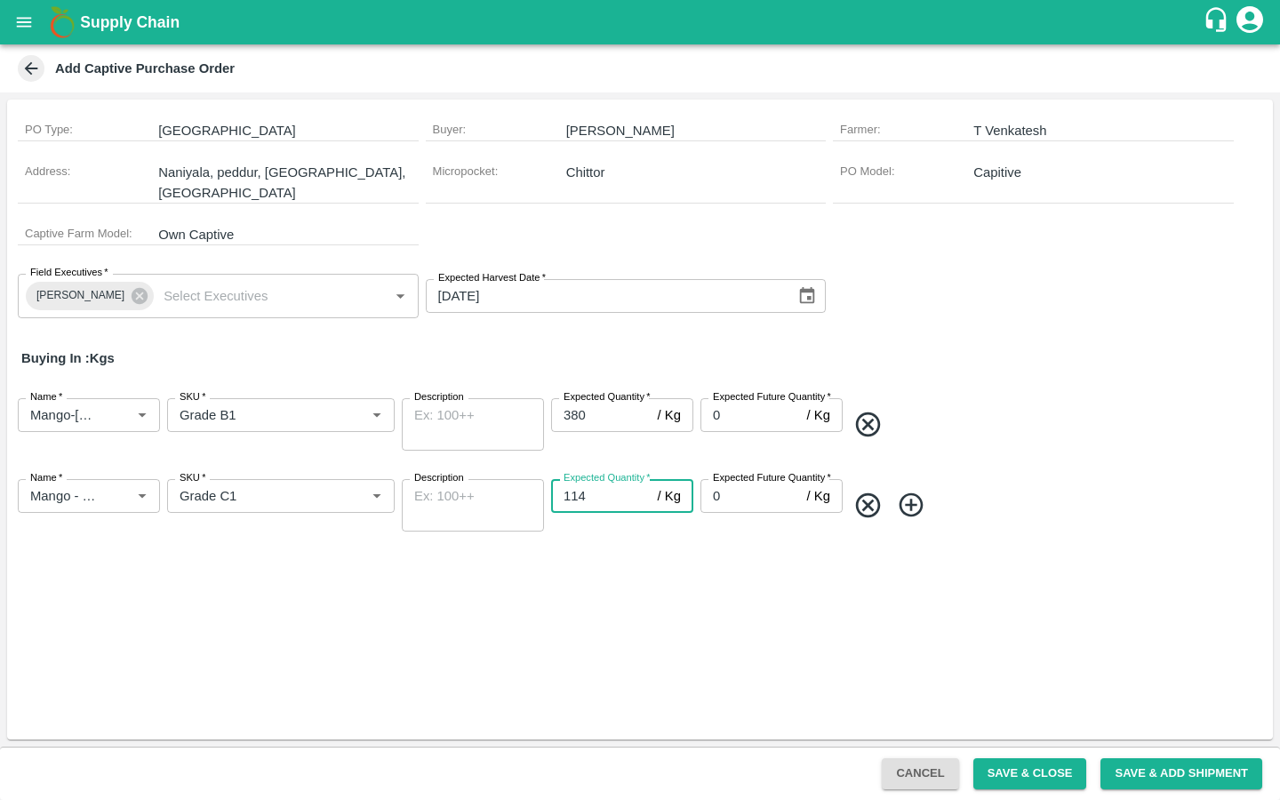
type input "114"
click at [602, 578] on div "PO Type : Farm Gate Buyer : Velidi Gopinadh Farmer : T Venkatesh Address : Nani…" at bounding box center [639, 420] width 1265 height 640
click at [790, 590] on div "PO Type : Farm Gate Buyer : Velidi Gopinadh Farmer : T Venkatesh Address : Nani…" at bounding box center [639, 420] width 1265 height 640
click at [994, 770] on button "Save & Close" at bounding box center [1030, 773] width 114 height 31
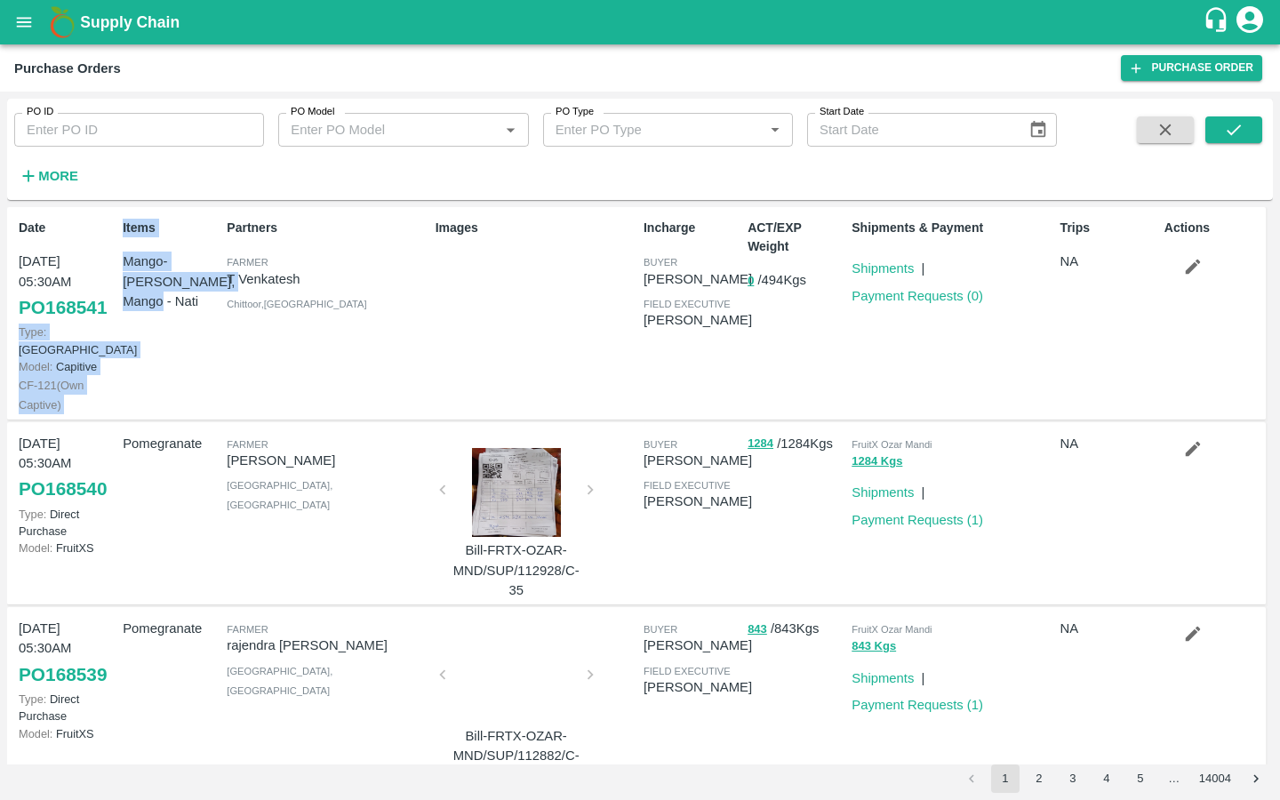
drag, startPoint x: 117, startPoint y: 307, endPoint x: 15, endPoint y: 305, distance: 102.2
click at [15, 305] on div "Date 10 Aug, 05:30AM PO 168541 Type: Farm Gate Model: Capitive CF- 121 ( Own Ca…" at bounding box center [636, 313] width 1258 height 212
click at [0, 302] on div "PO ID PO ID PO Model PO Model   * PO Type PO Type   * Start Date Start Date Mor…" at bounding box center [640, 446] width 1280 height 708
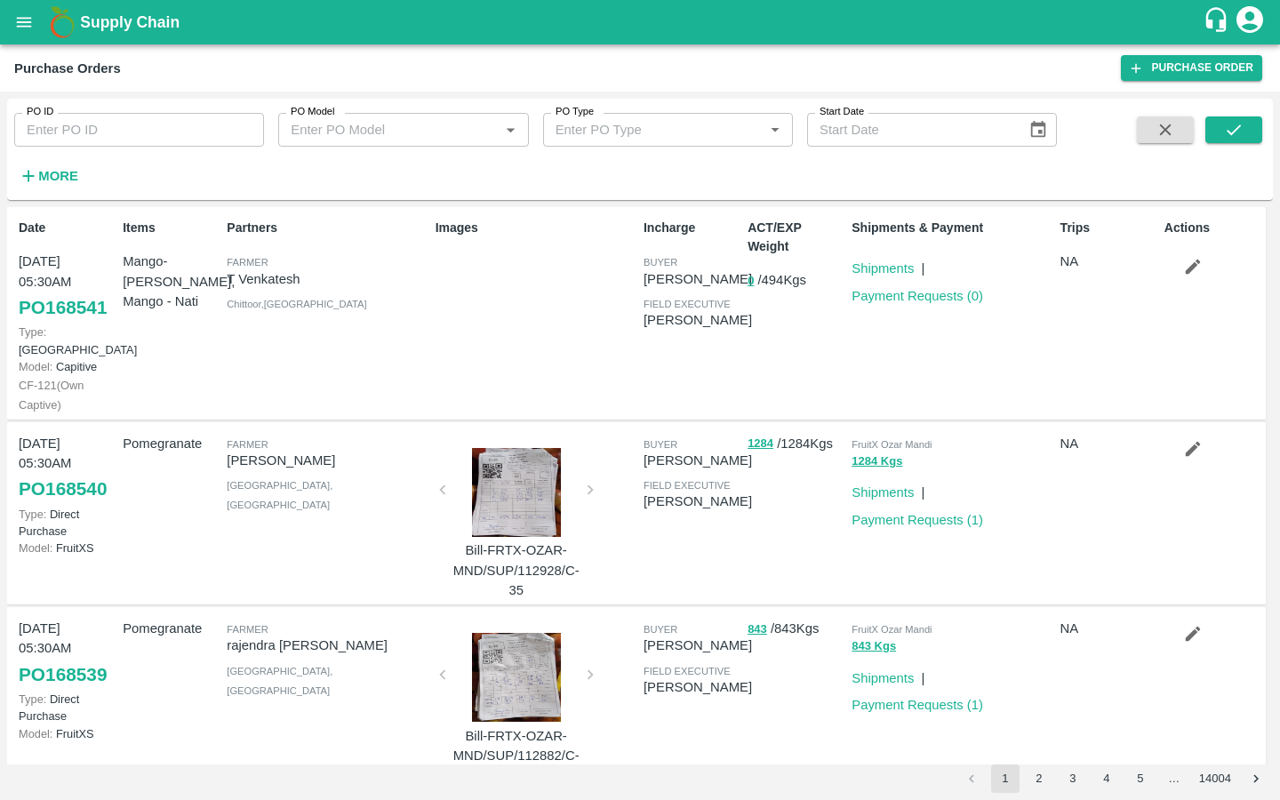
drag, startPoint x: 114, startPoint y: 311, endPoint x: 1, endPoint y: 311, distance: 112.9
click at [1, 311] on div "PO ID PO ID PO Model PO Model   * PO Type PO Type   * Start Date Start Date Mor…" at bounding box center [640, 446] width 1280 height 708
click at [31, 28] on icon "open drawer" at bounding box center [24, 22] width 20 height 20
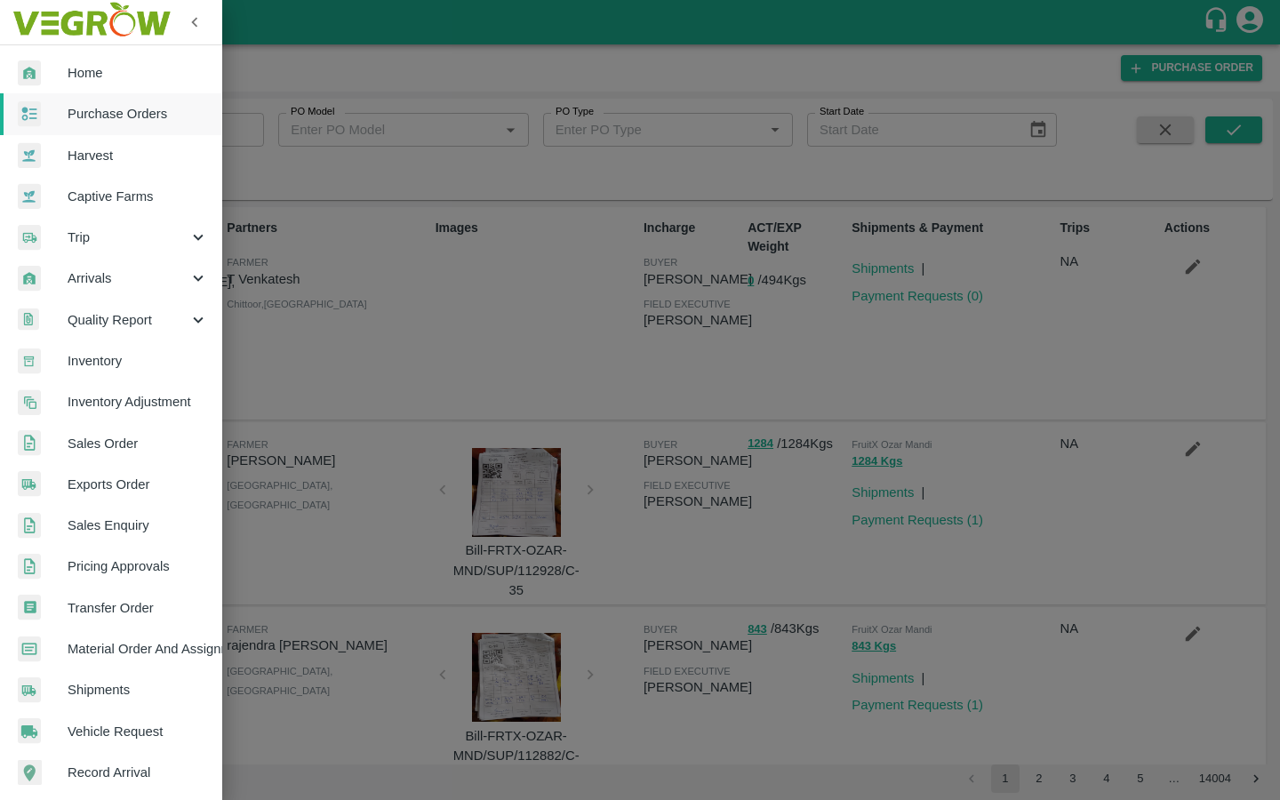
click at [96, 195] on span "Captive Farms" at bounding box center [138, 197] width 140 height 20
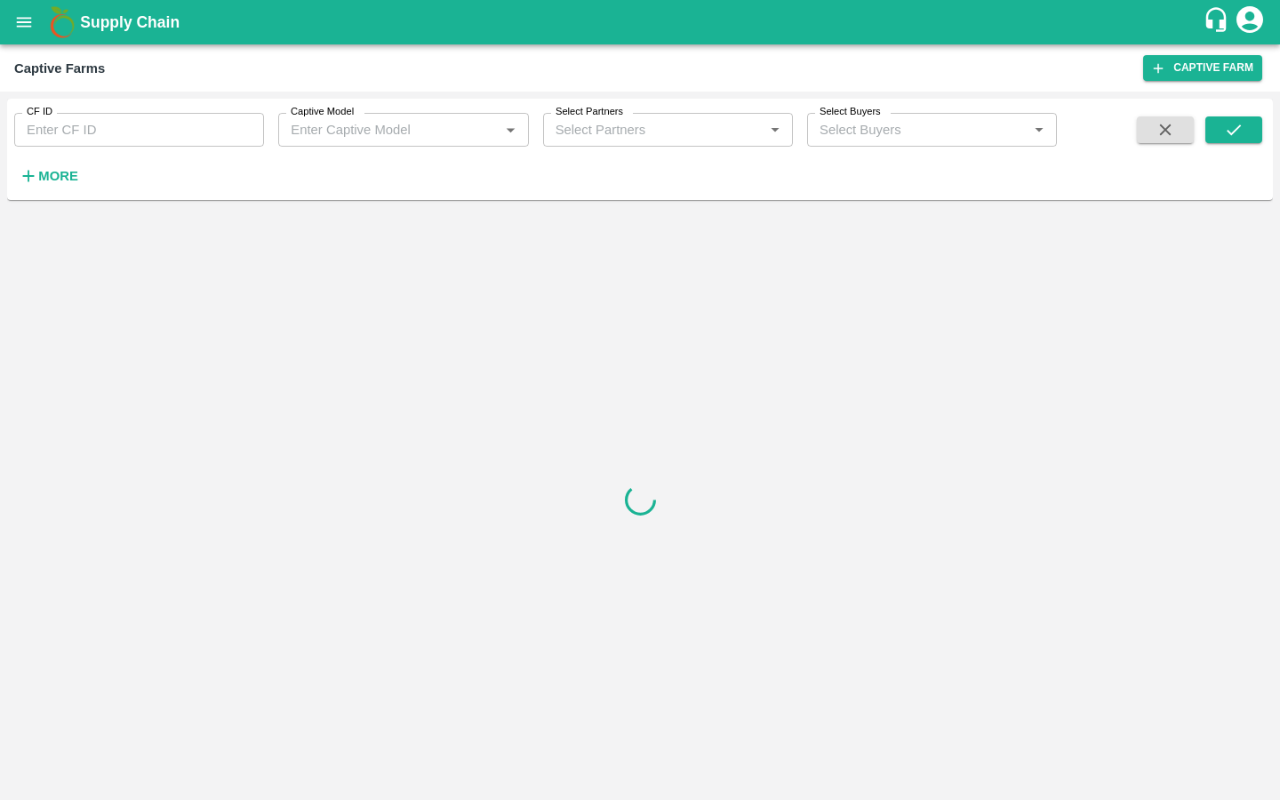
click at [96, 148] on div "CF ID CF ID Captive Model Captive Model   * Select Partners Select Partners   *…" at bounding box center [528, 145] width 1057 height 92
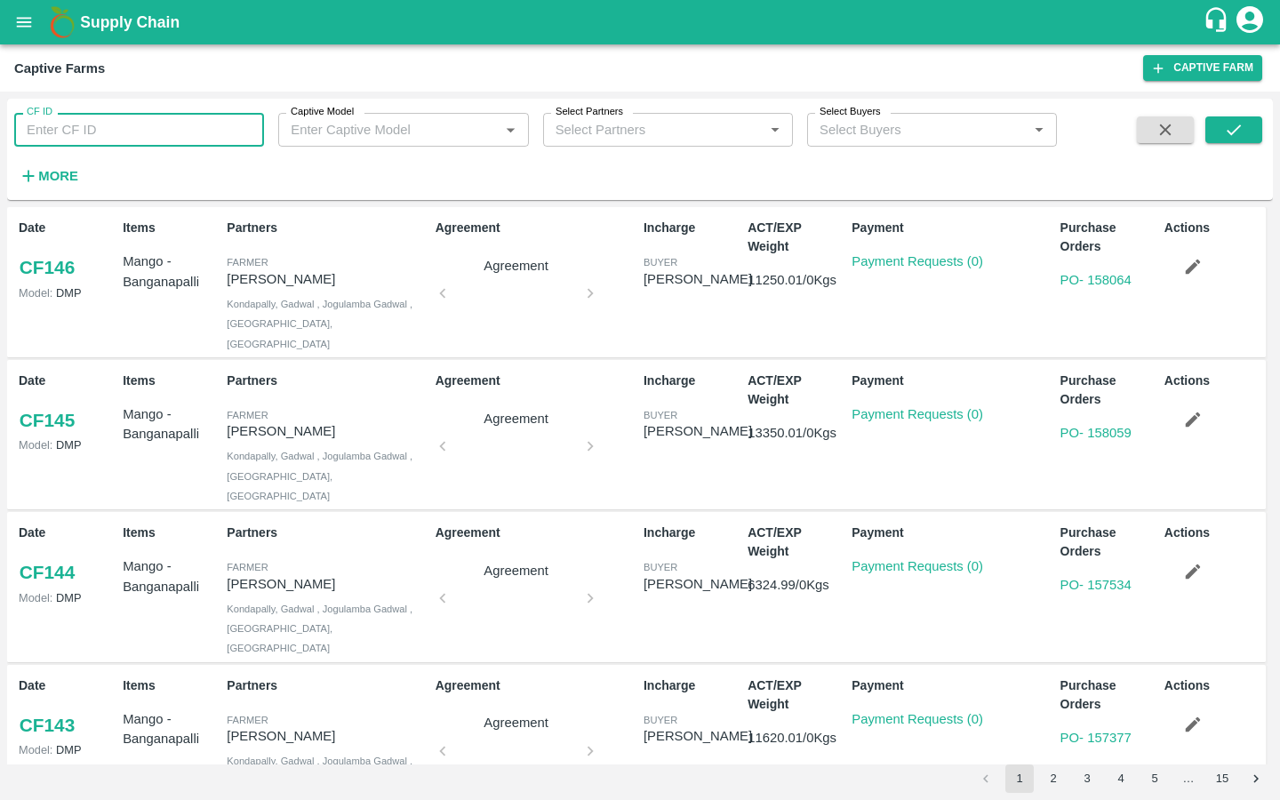
click at [99, 140] on input "CF ID" at bounding box center [139, 130] width 250 height 34
type input "121"
click at [1239, 142] on button "submit" at bounding box center [1233, 129] width 57 height 27
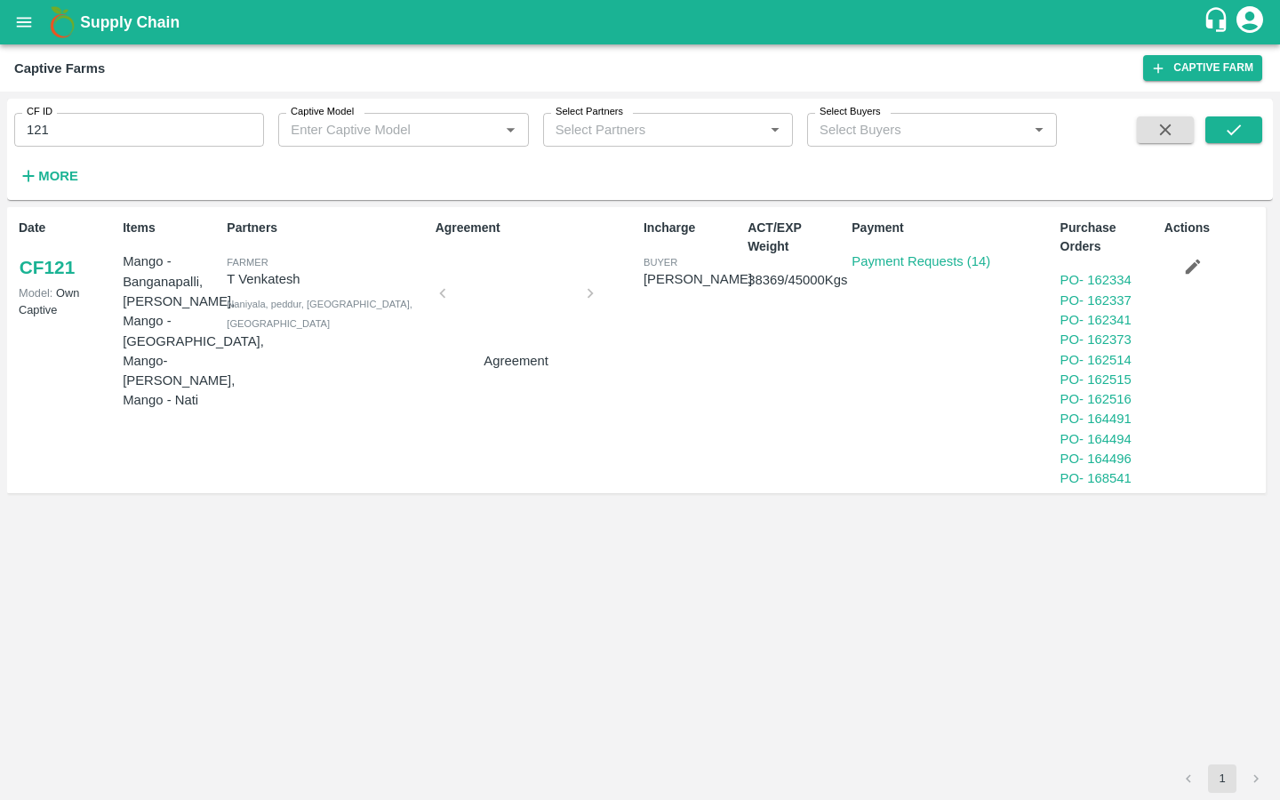
click at [69, 278] on link "CF 121" at bounding box center [47, 267] width 57 height 32
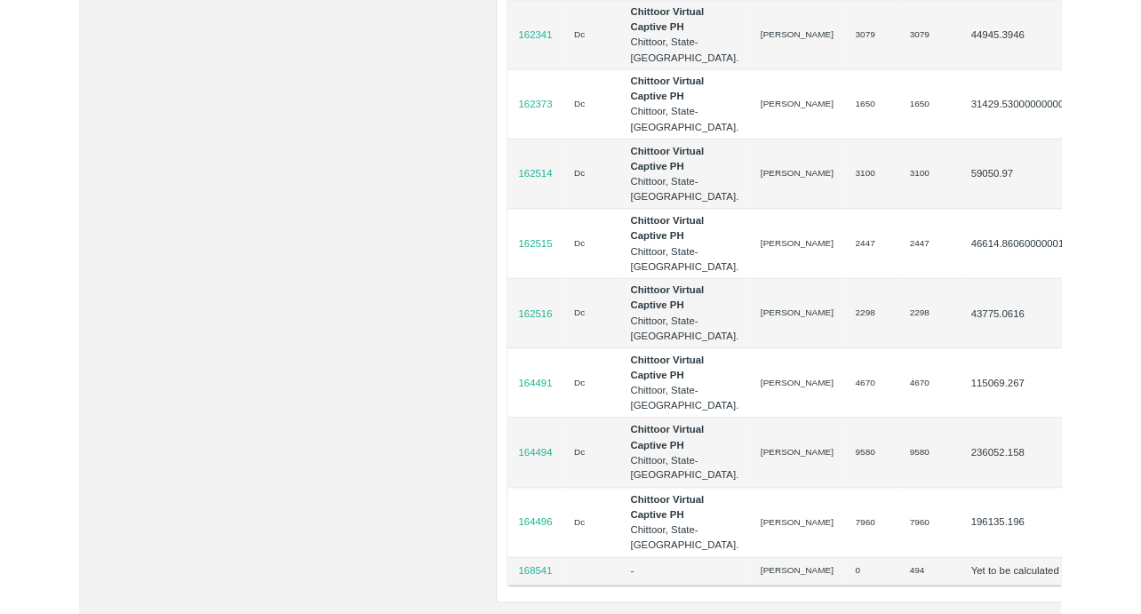
scroll to position [1882, 0]
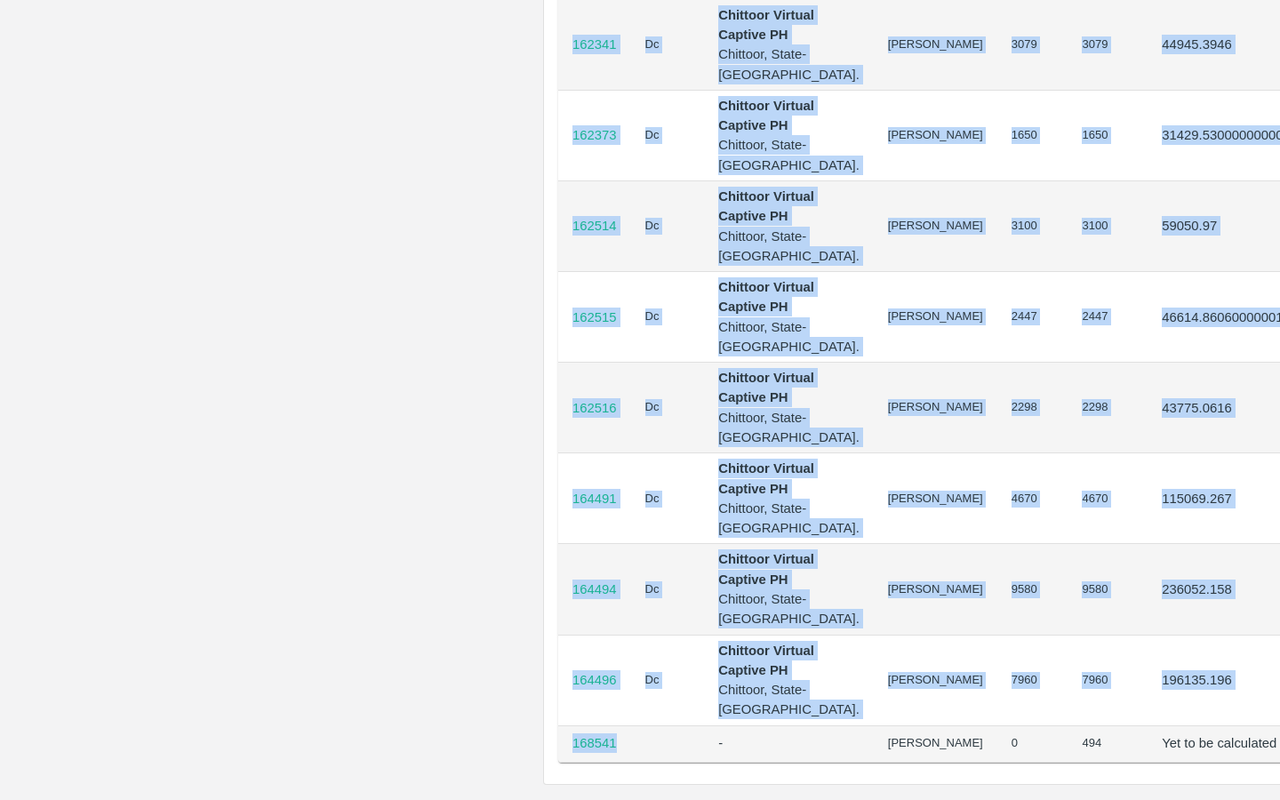
drag, startPoint x: 623, startPoint y: 738, endPoint x: 552, endPoint y: 738, distance: 71.1
click at [552, 738] on div "PO ID Delivery Type Recipient Field Executives Total Harvest (Kgs) Expected Wt …" at bounding box center [962, 258] width 837 height 1050
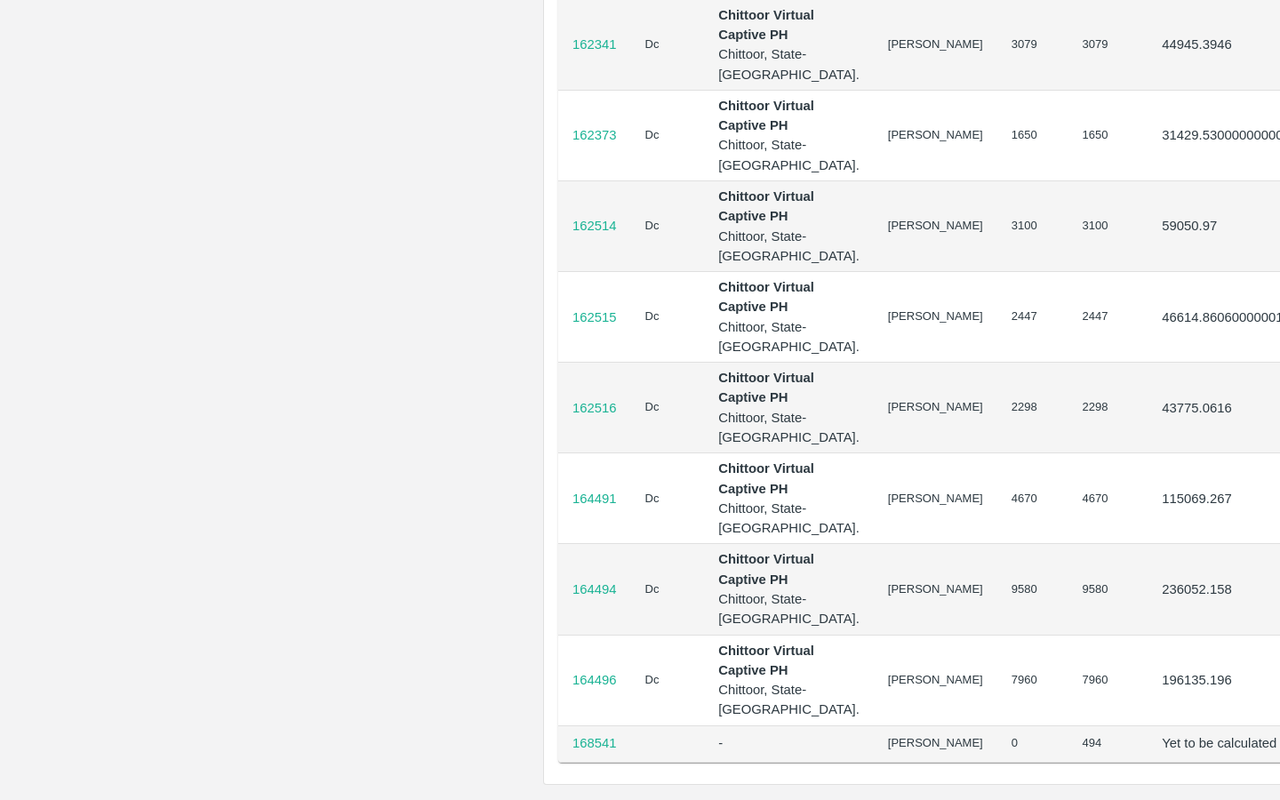
drag, startPoint x: 623, startPoint y: 744, endPoint x: 562, endPoint y: 744, distance: 61.3
click at [562, 744] on td "168541" at bounding box center [594, 743] width 73 height 36
copy p "168541"
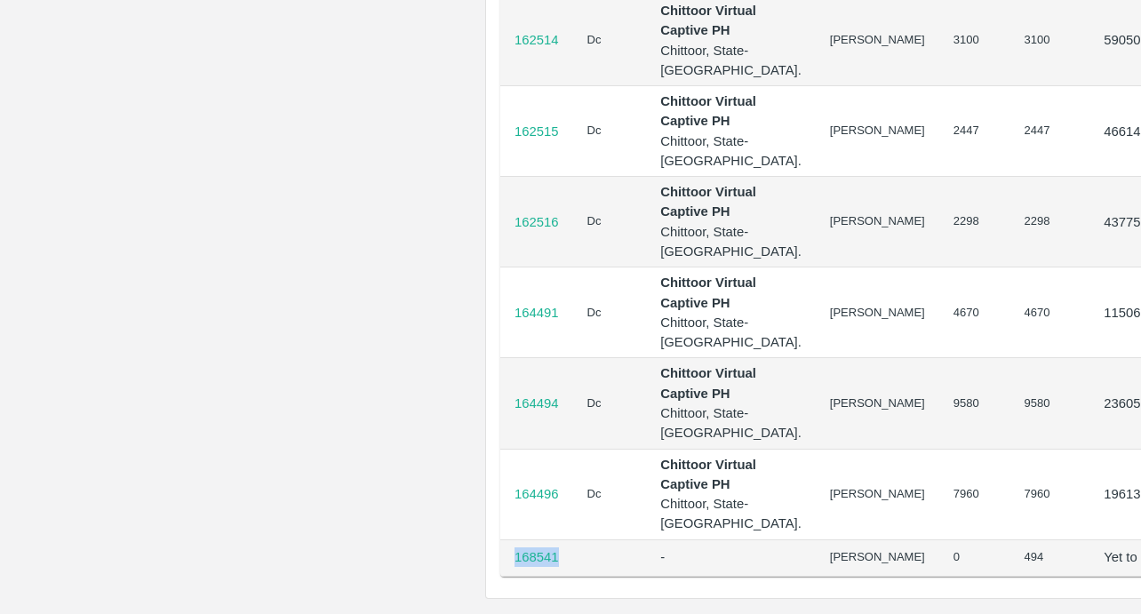
scroll to position [2102, 0]
copy p "168541"
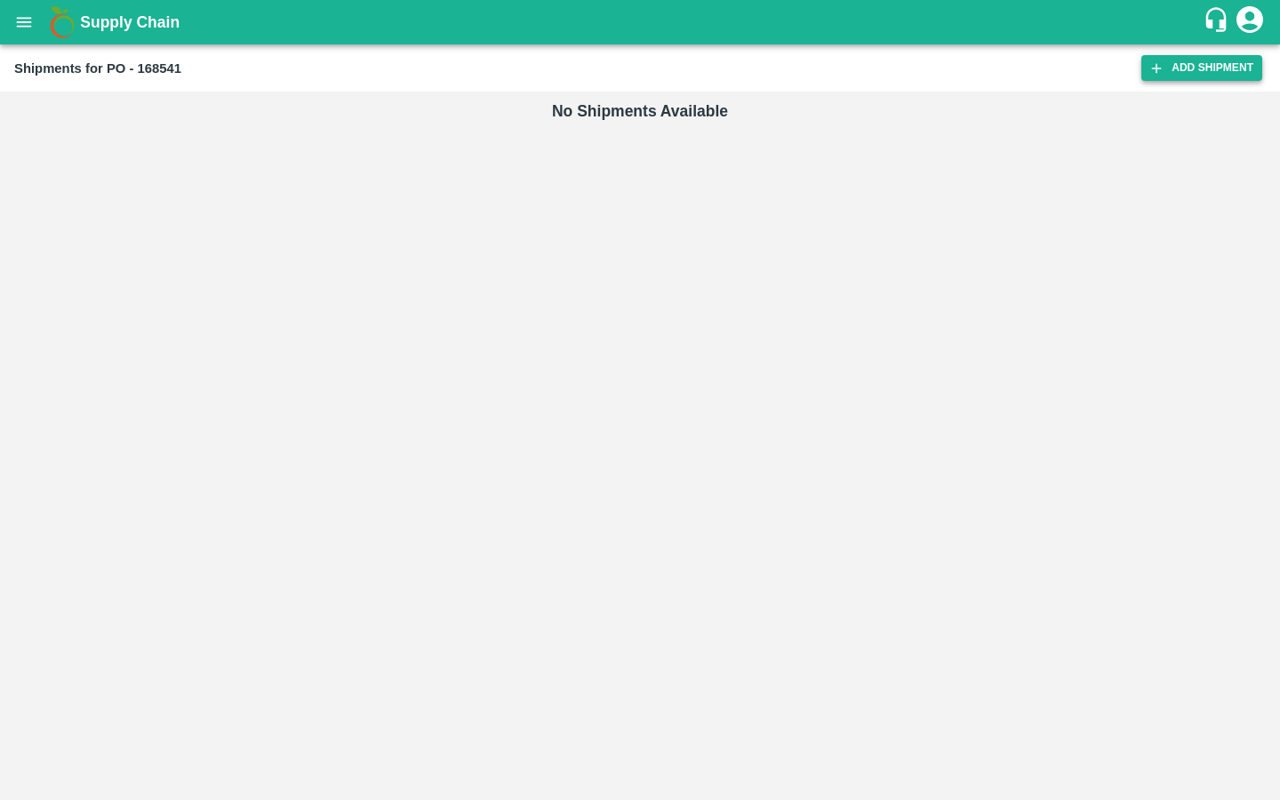
click at [1199, 70] on link "Add Shipment" at bounding box center [1201, 68] width 121 height 26
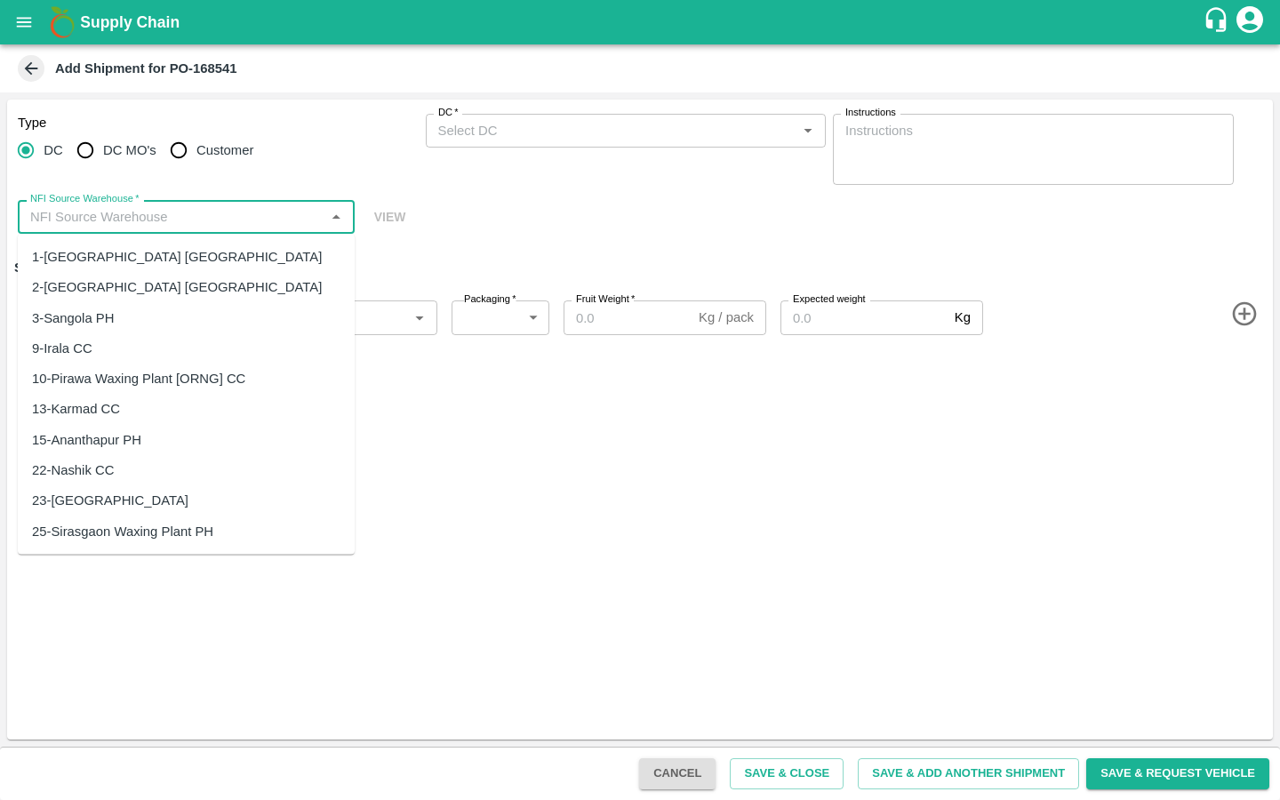
click at [103, 226] on input "NFI Source Warehouse   *" at bounding box center [171, 216] width 297 height 23
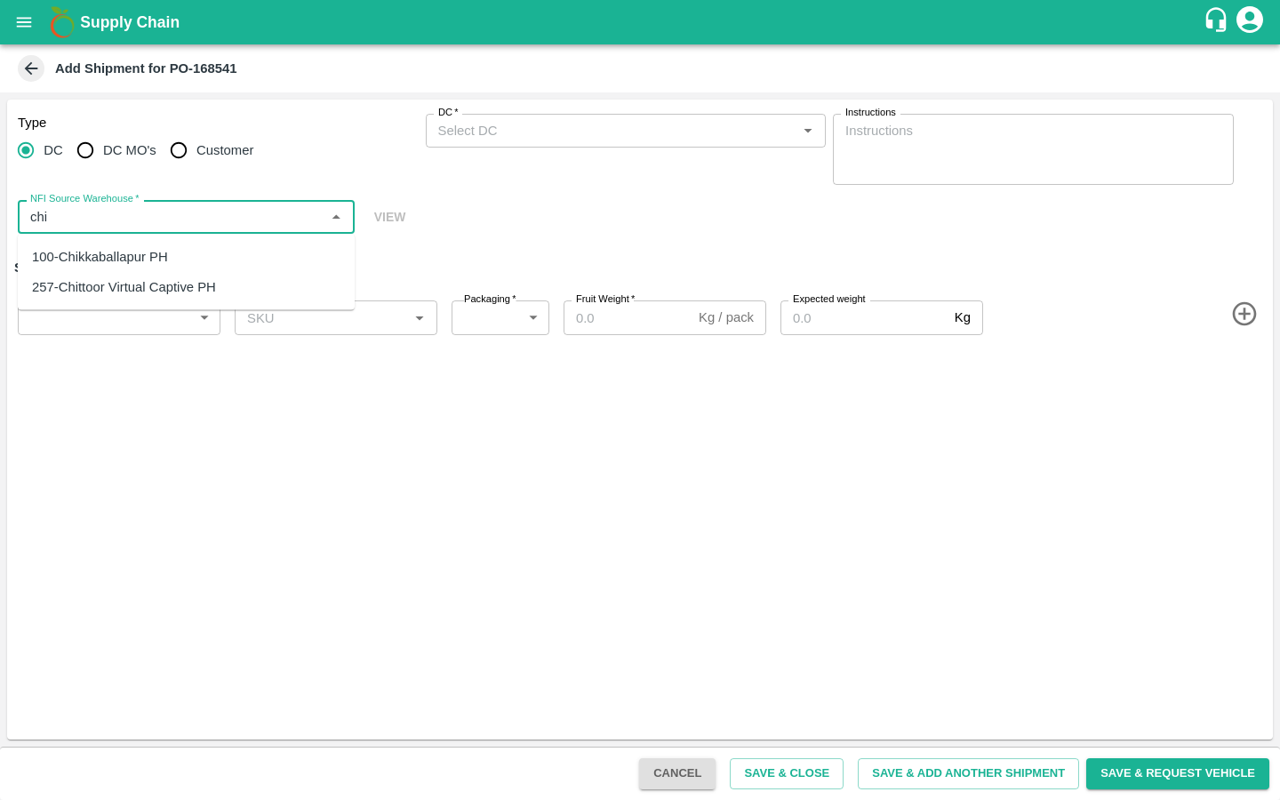
click at [68, 292] on div "257-Chittoor Virtual Captive PH" at bounding box center [124, 287] width 184 height 20
type input "257-Chittoor Virtual Captive PH"
click at [520, 128] on input "DC   *" at bounding box center [611, 130] width 361 height 23
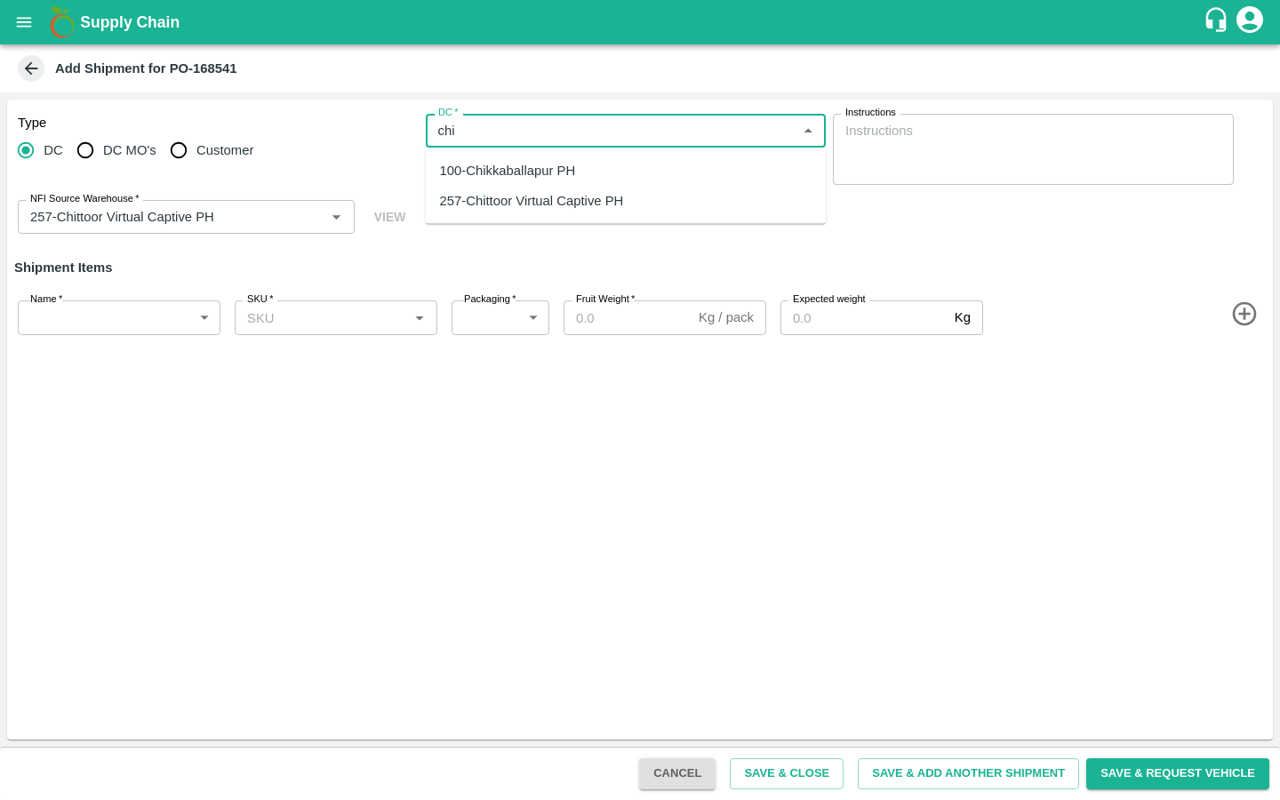
click at [499, 197] on div "257-Chittoor Virtual Captive PH" at bounding box center [532, 201] width 184 height 20
type input "257-Chittoor Virtual Captive PH"
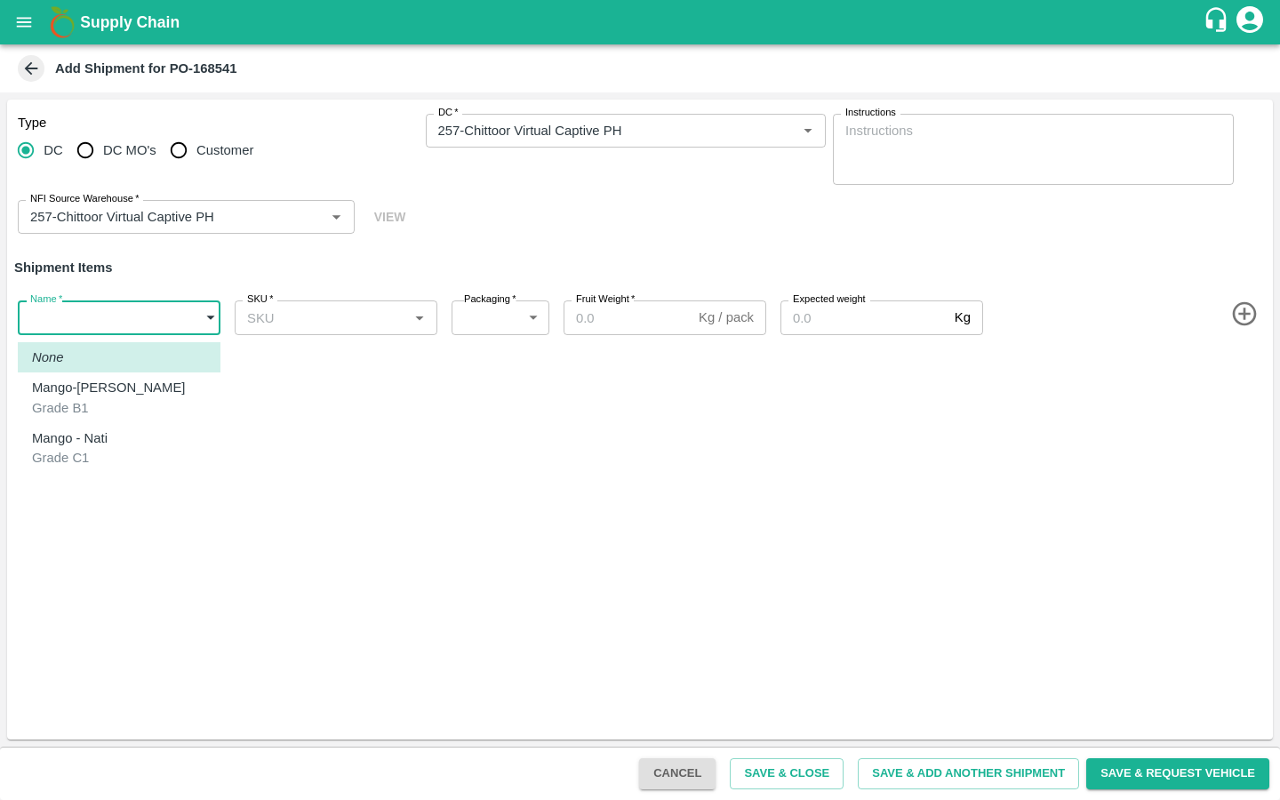
click at [130, 301] on body "Supply Chain Add Shipment for PO-168541 Type [GEOGRAPHIC_DATA] DC MO's Customer…" at bounding box center [640, 400] width 1280 height 800
click at [88, 374] on li "Mango-[PERSON_NAME] Grade B1" at bounding box center [119, 397] width 203 height 51
type input "1898918"
type input "380"
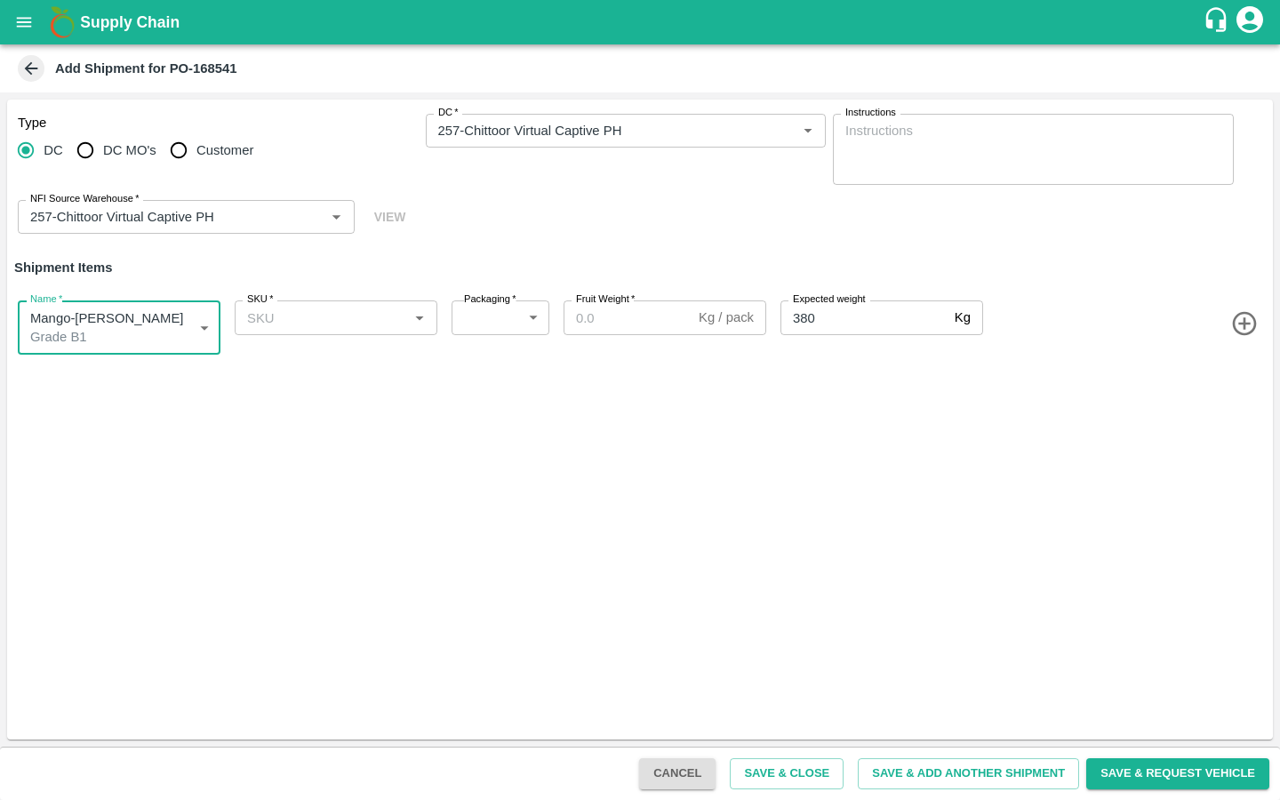
click at [1244, 329] on icon "button" at bounding box center [1244, 323] width 29 height 29
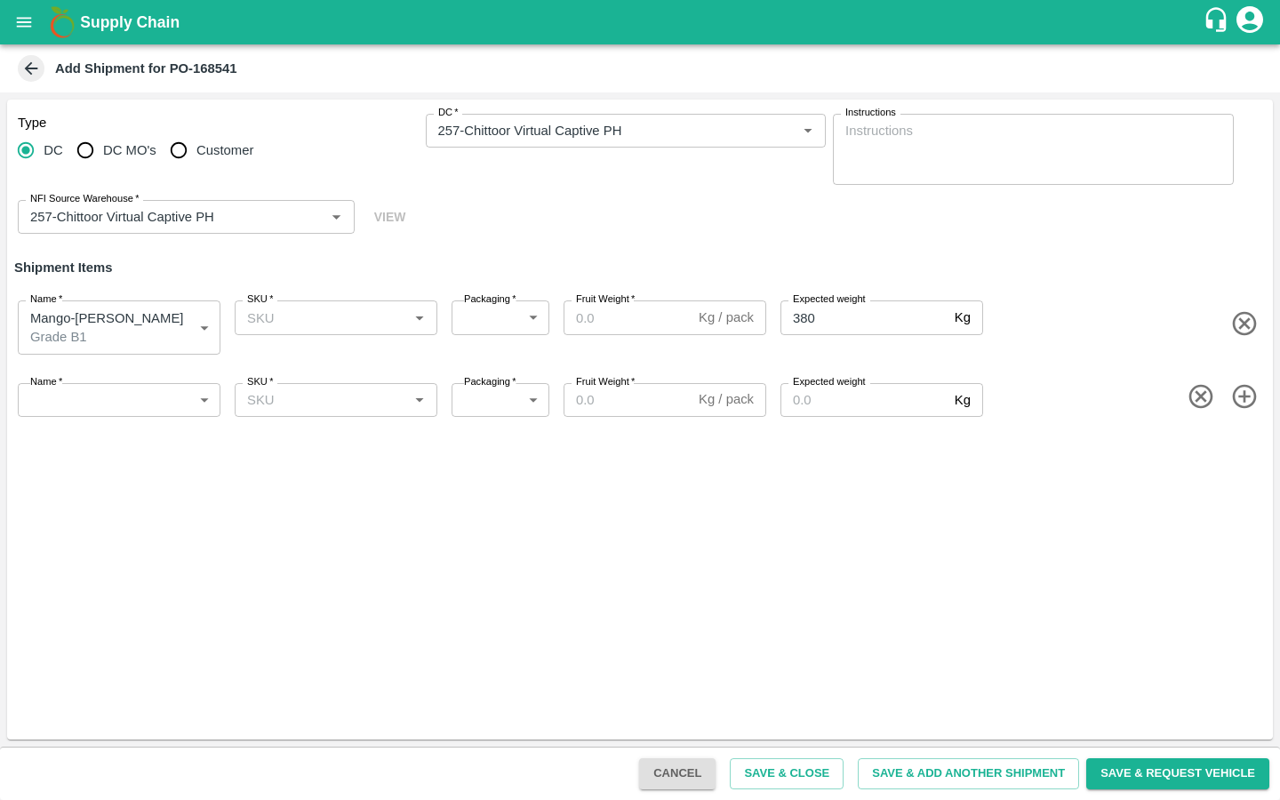
click at [104, 387] on body "Supply Chain Add Shipment for PO-168541 Type DC DC MO's Customer DC   * DC   * …" at bounding box center [640, 400] width 1280 height 800
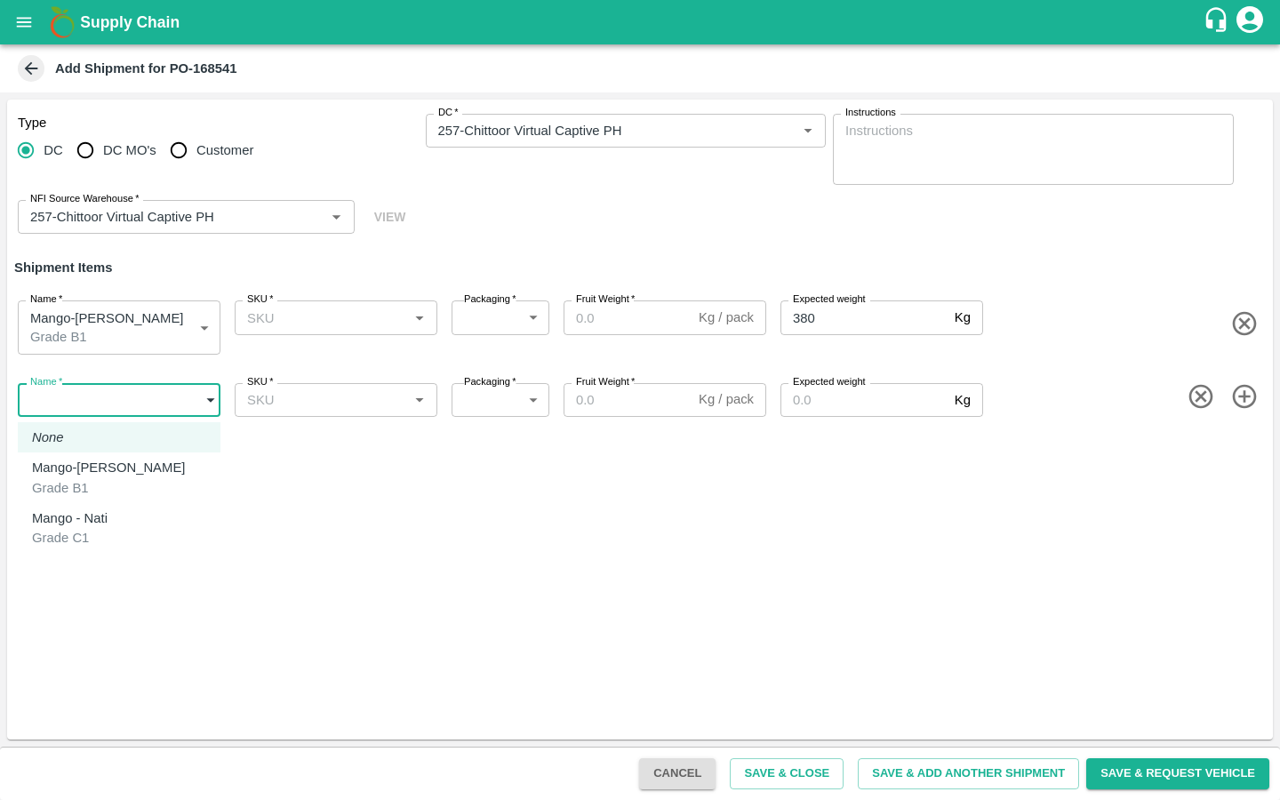
click at [75, 515] on p "Mango - Nati" at bounding box center [70, 518] width 76 height 20
type input "1898919"
type input "114"
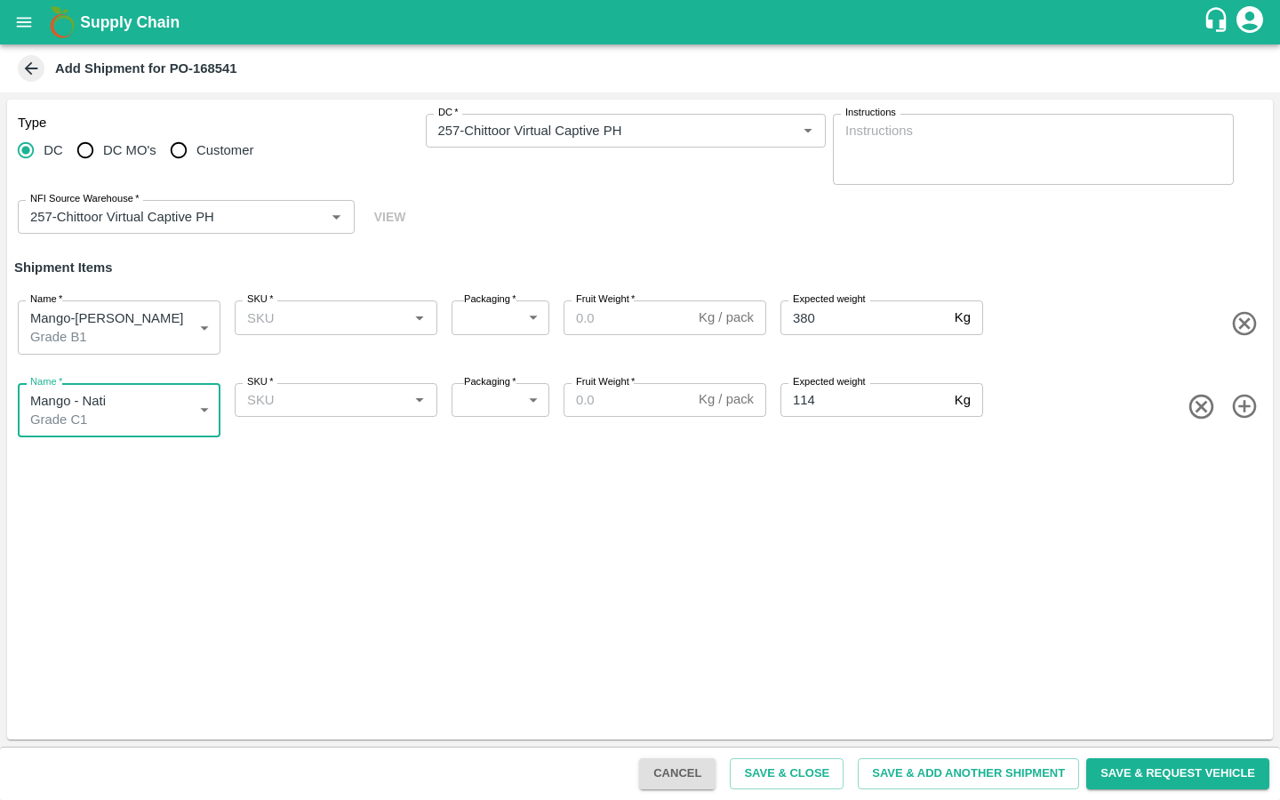
click at [315, 530] on div "Type DC DC MO's Customer DC   * DC   * Instructions x Instructions NFI Source W…" at bounding box center [639, 420] width 1265 height 640
click at [356, 332] on div "SKU   *" at bounding box center [336, 317] width 203 height 34
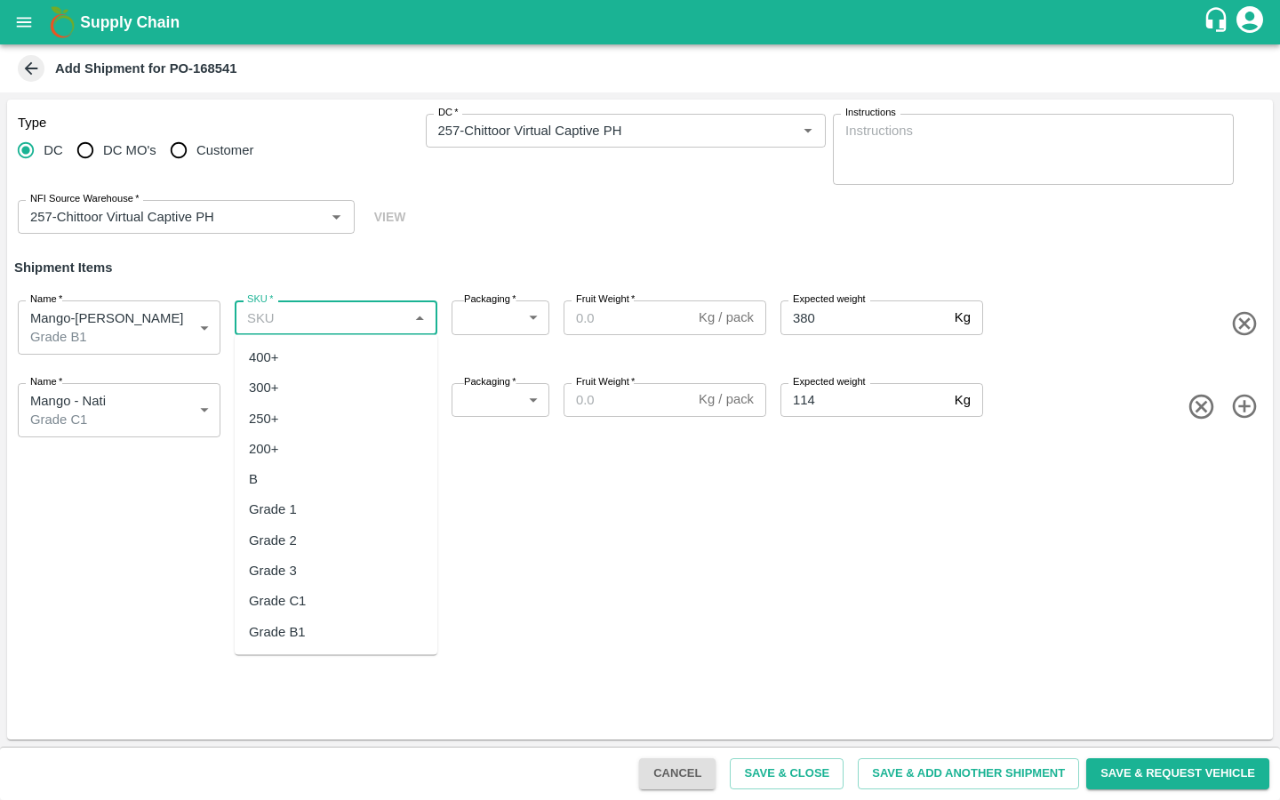
click at [318, 617] on div "Grade B1" at bounding box center [336, 631] width 203 height 30
type input "Grade B1"
click at [343, 415] on div "SKU   * SKU   *" at bounding box center [332, 406] width 210 height 61
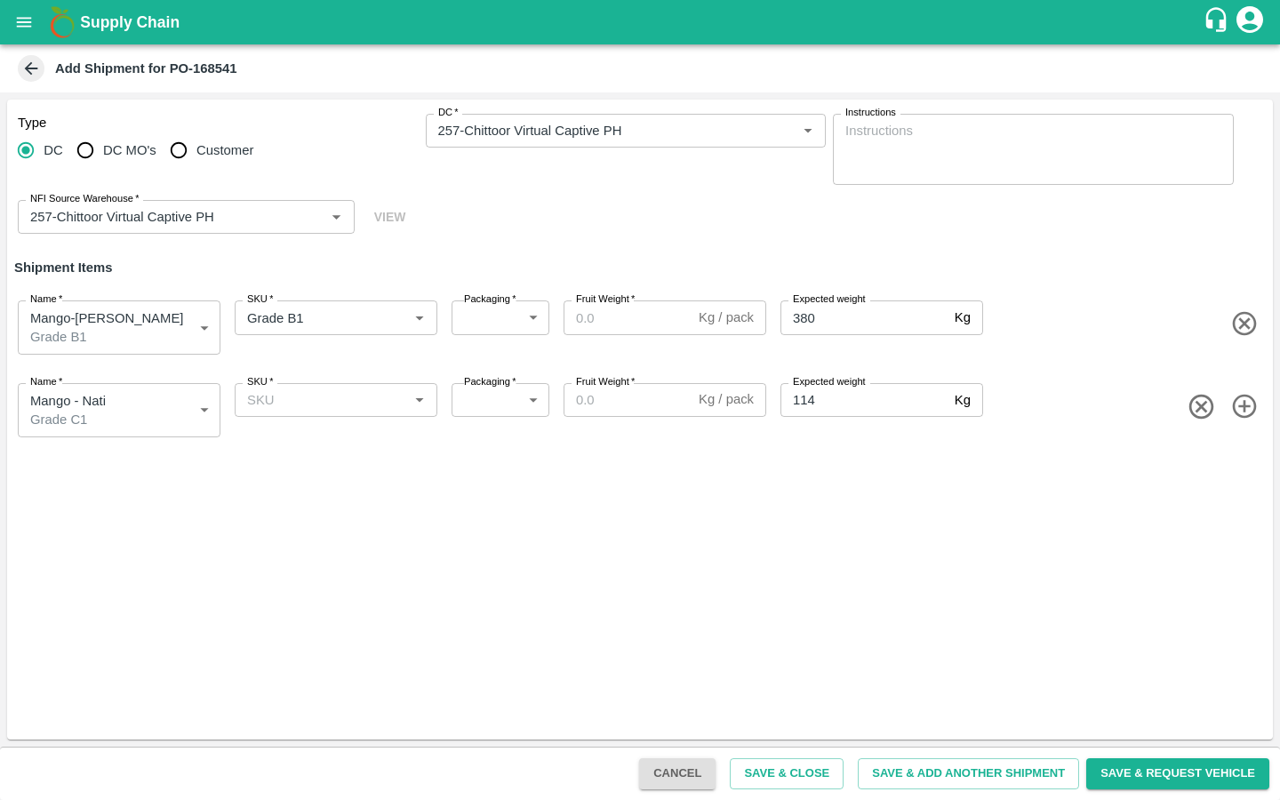
click at [349, 399] on input "SKU   *" at bounding box center [321, 399] width 163 height 23
click at [300, 536] on div "Grade C1" at bounding box center [277, 528] width 57 height 20
type input "Grade C1"
click at [509, 542] on div "Type DC DC MO's Customer DC   * DC   * Instructions x Instructions NFI Source W…" at bounding box center [639, 420] width 1265 height 640
click at [524, 325] on body "Supply Chain Add Shipment for PO-168541 Type [GEOGRAPHIC_DATA] DC MO's Customer…" at bounding box center [640, 400] width 1280 height 800
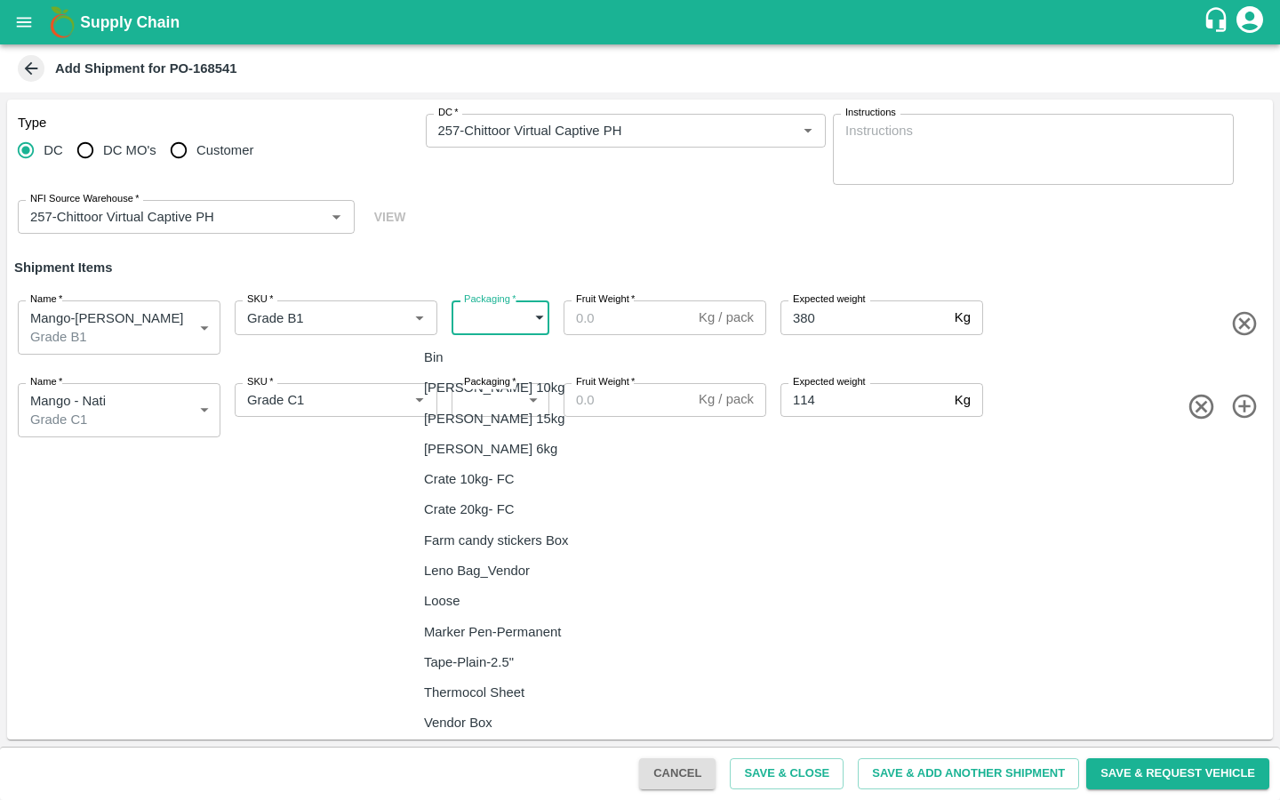
click at [463, 597] on div "Loose" at bounding box center [446, 601] width 44 height 20
type input "258"
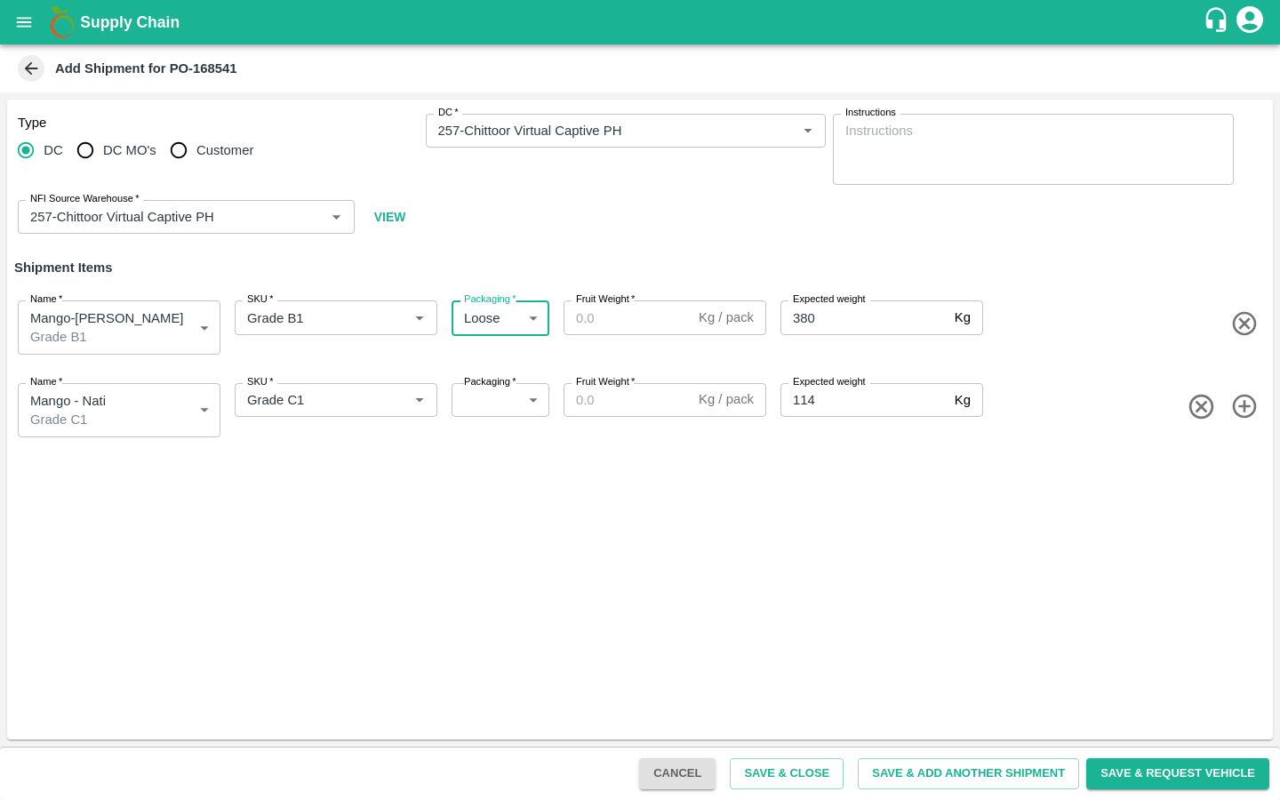
click at [523, 403] on body "Supply Chain Add Shipment for PO-168541 Type [GEOGRAPHIC_DATA] DC MO's Customer…" at bounding box center [640, 400] width 1280 height 800
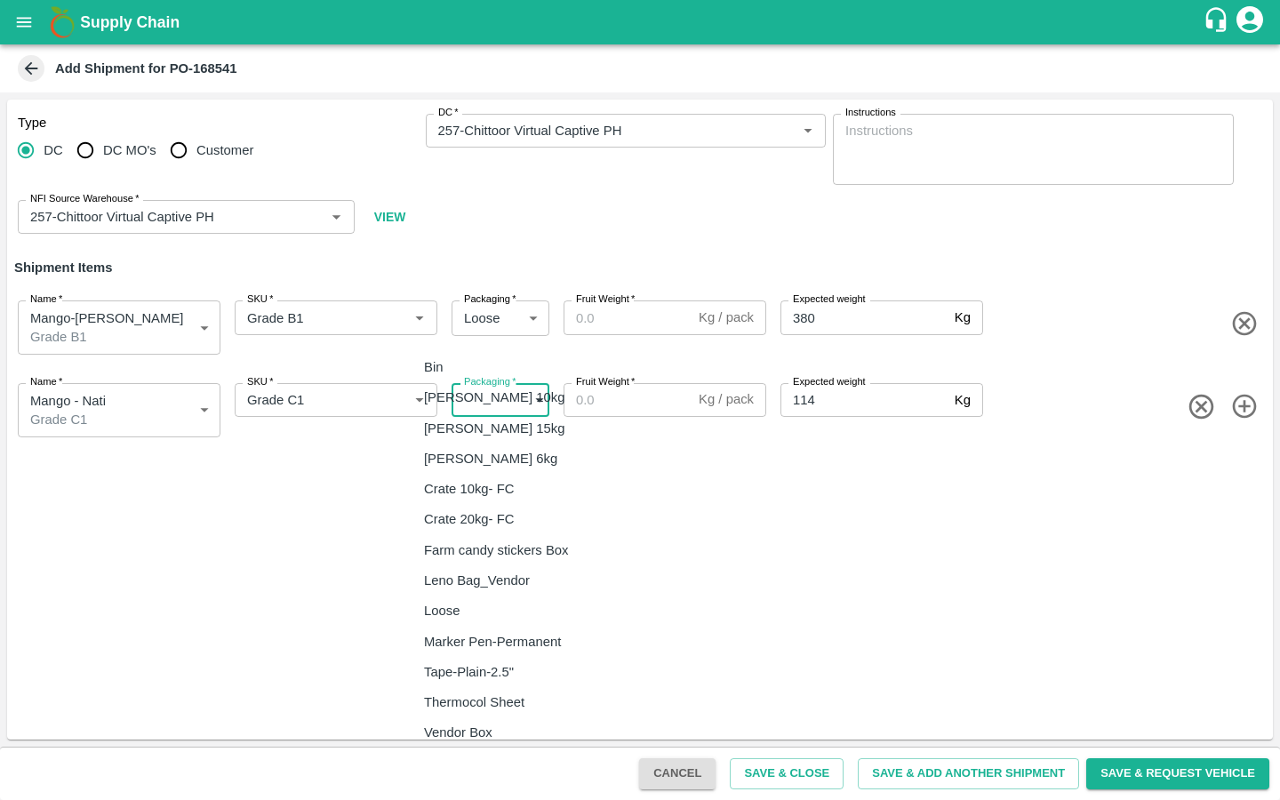
click at [468, 609] on div "Loose" at bounding box center [446, 611] width 44 height 20
type input "258"
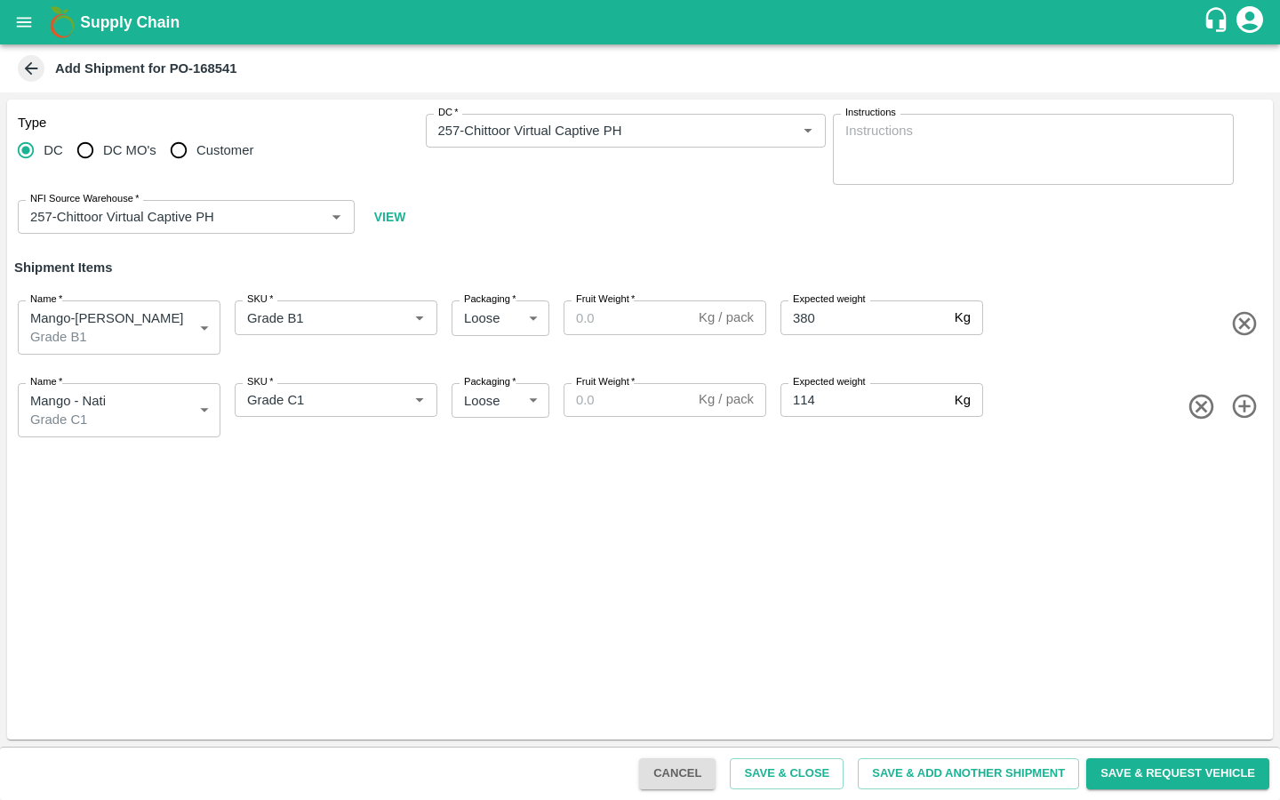
click at [638, 555] on div "Type DC DC MO's Customer DC   * DC   * Instructions x Instructions NFI Source W…" at bounding box center [639, 420] width 1265 height 640
click at [890, 673] on div "Type DC DC MO's Customer DC   * DC   * Instructions x Instructions NFI Source W…" at bounding box center [639, 420] width 1265 height 640
click at [592, 315] on input "Fruit Weight   *" at bounding box center [627, 317] width 128 height 34
type input "1"
click at [589, 404] on input "Fruit Weight   *" at bounding box center [627, 400] width 128 height 34
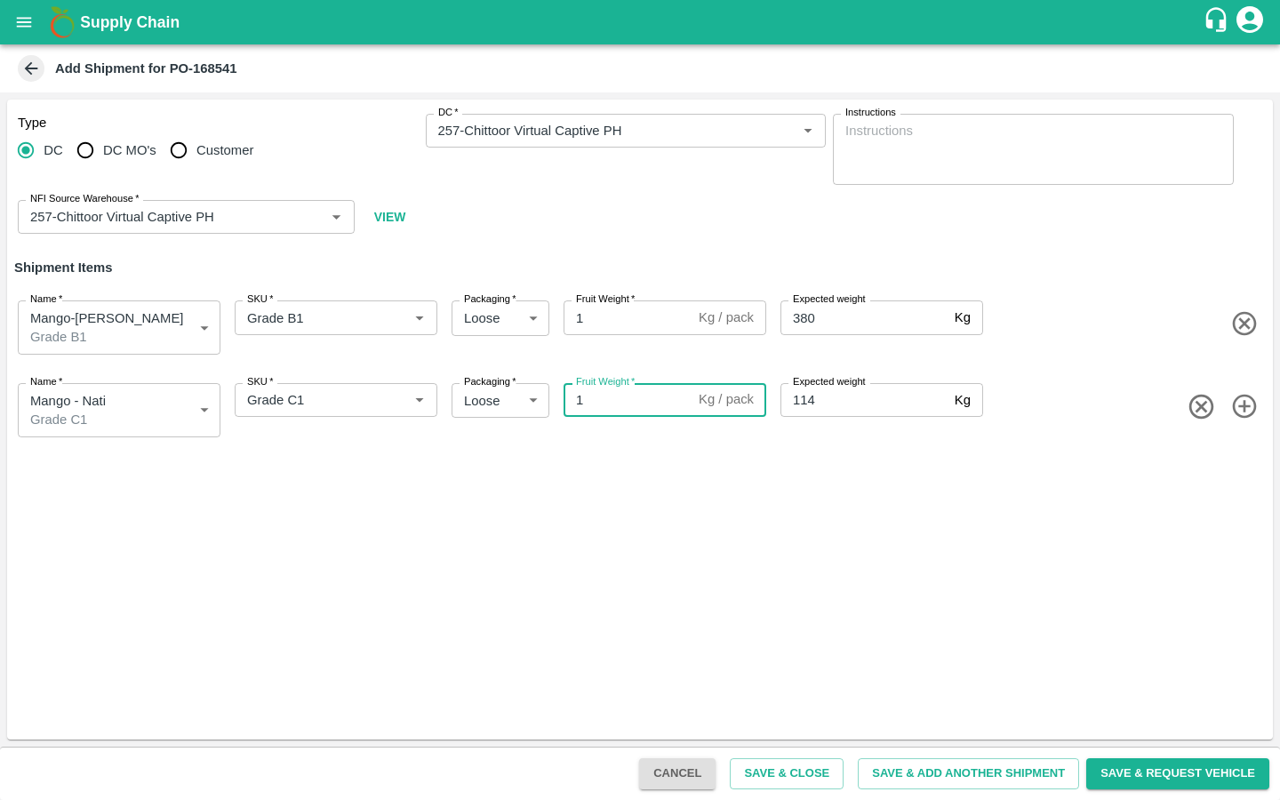
type input "1"
click at [592, 511] on div "Type DC DC MO's Customer DC   * DC   * Instructions x Instructions NFI Source W…" at bounding box center [639, 420] width 1265 height 640
click at [710, 625] on div "Type DC DC MO's Customer DC   * DC   * Instructions x Instructions NFI Source W…" at bounding box center [639, 420] width 1265 height 640
click at [753, 768] on button "Save & Close" at bounding box center [787, 773] width 114 height 31
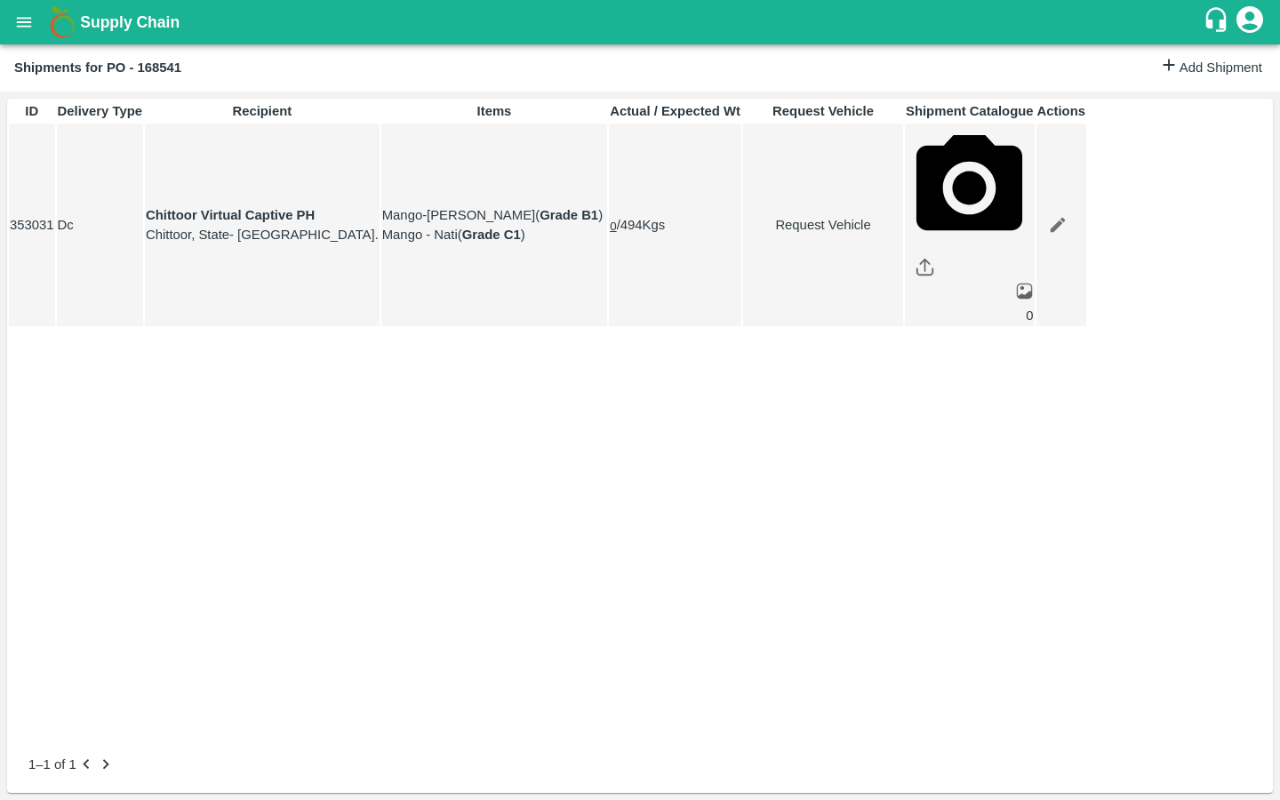
click at [27, 21] on icon "open drawer" at bounding box center [24, 22] width 15 height 10
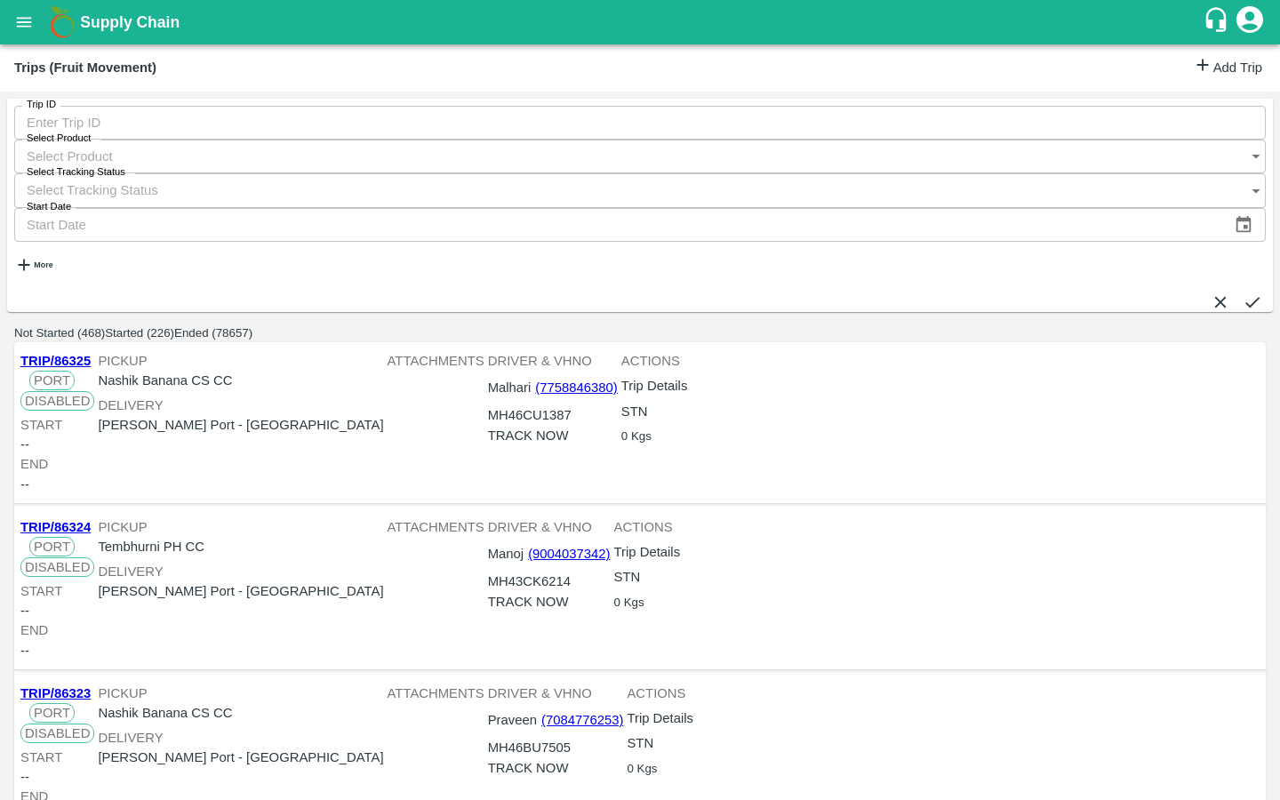
click at [1193, 65] on link "Add Trip" at bounding box center [1227, 68] width 69 height 26
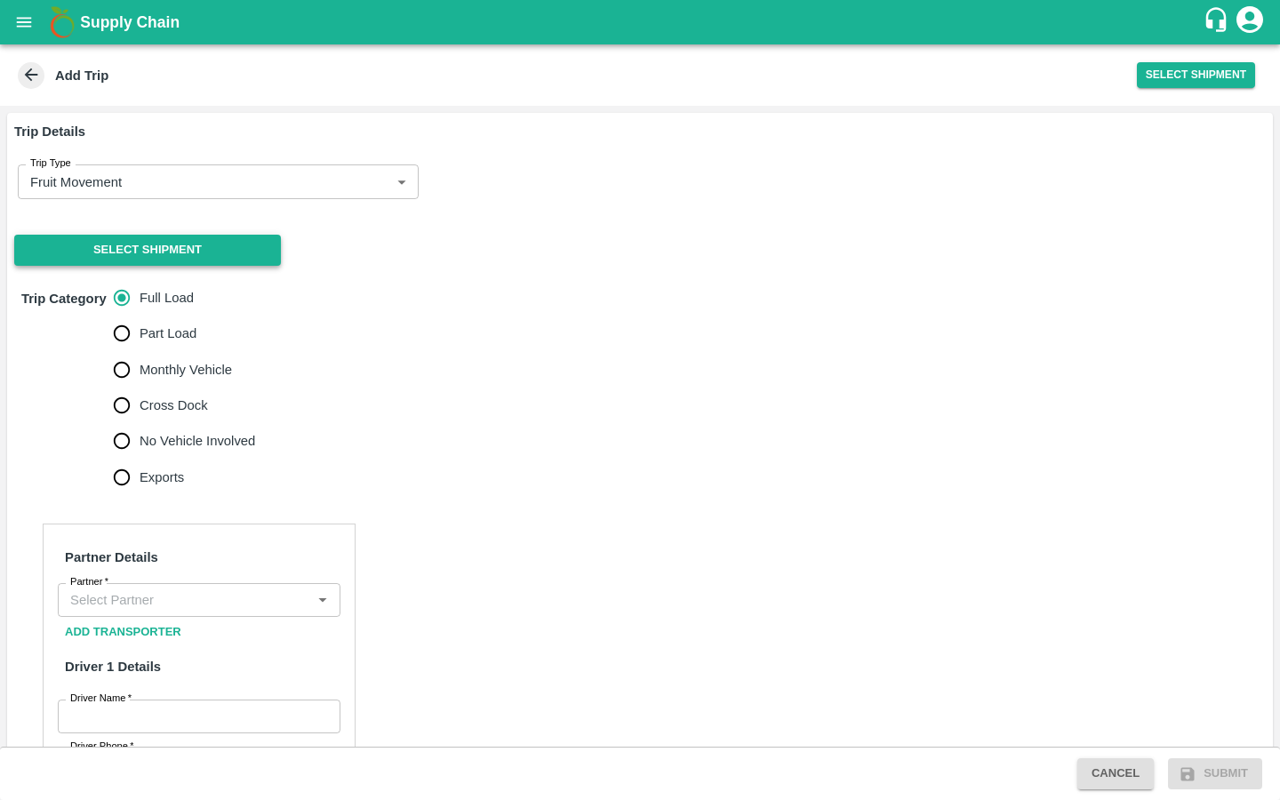
click at [227, 249] on button "Select Shipment" at bounding box center [147, 250] width 267 height 31
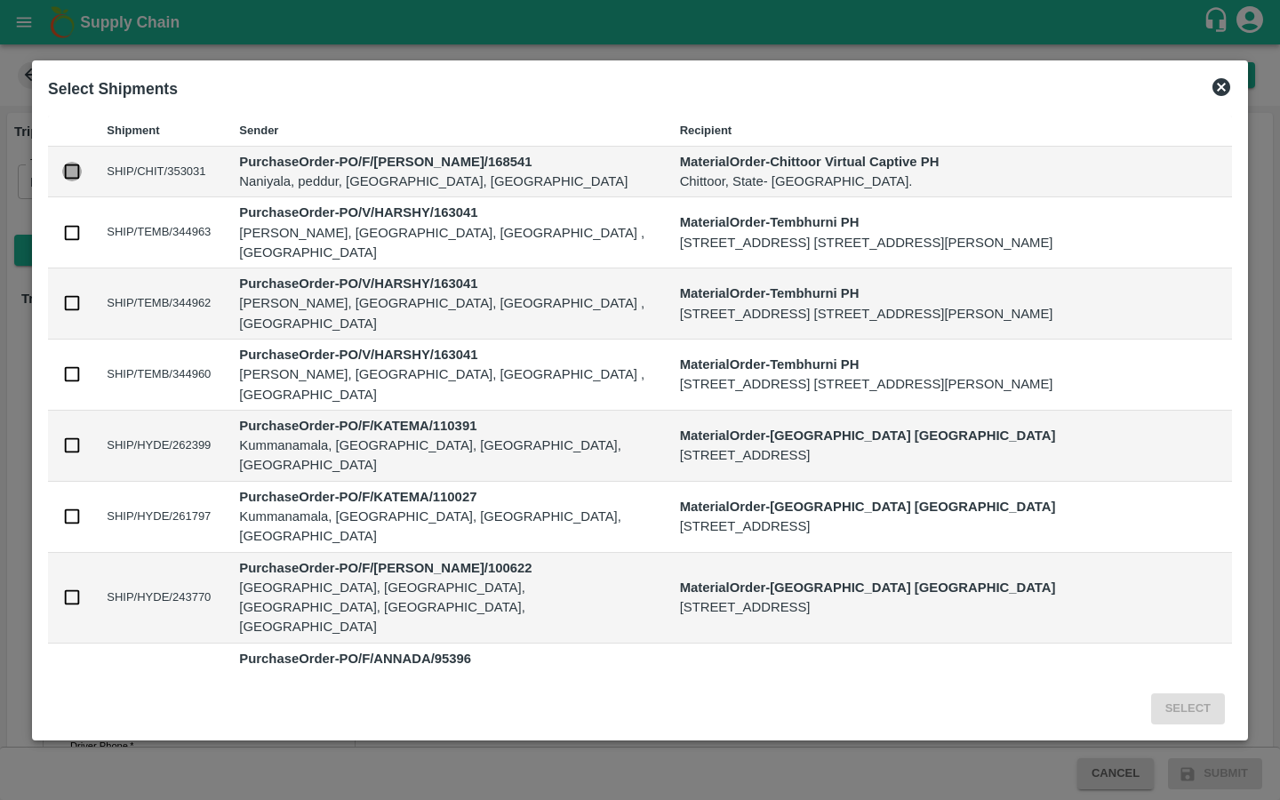
click at [67, 172] on input "checkbox" at bounding box center [72, 172] width 20 height 20
checkbox input "true"
click at [1192, 715] on button "Select" at bounding box center [1188, 708] width 74 height 31
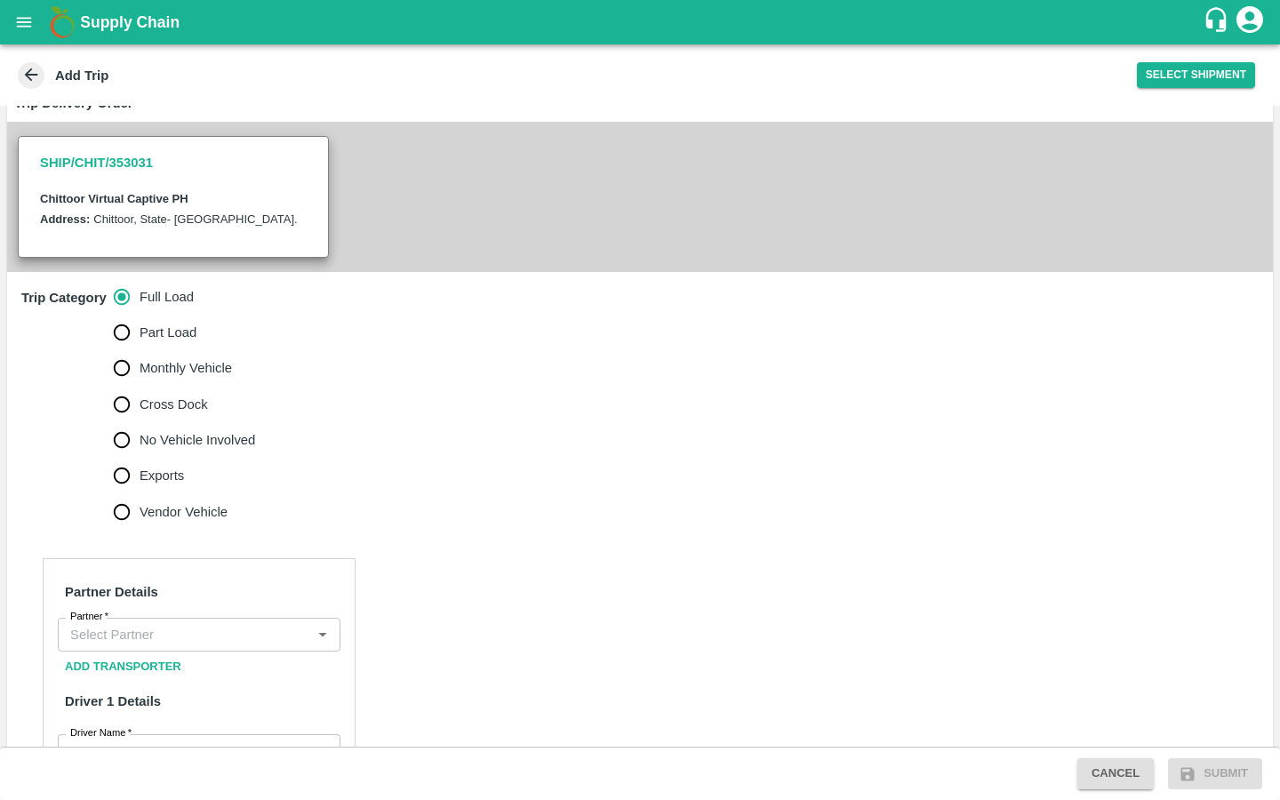
scroll to position [553, 0]
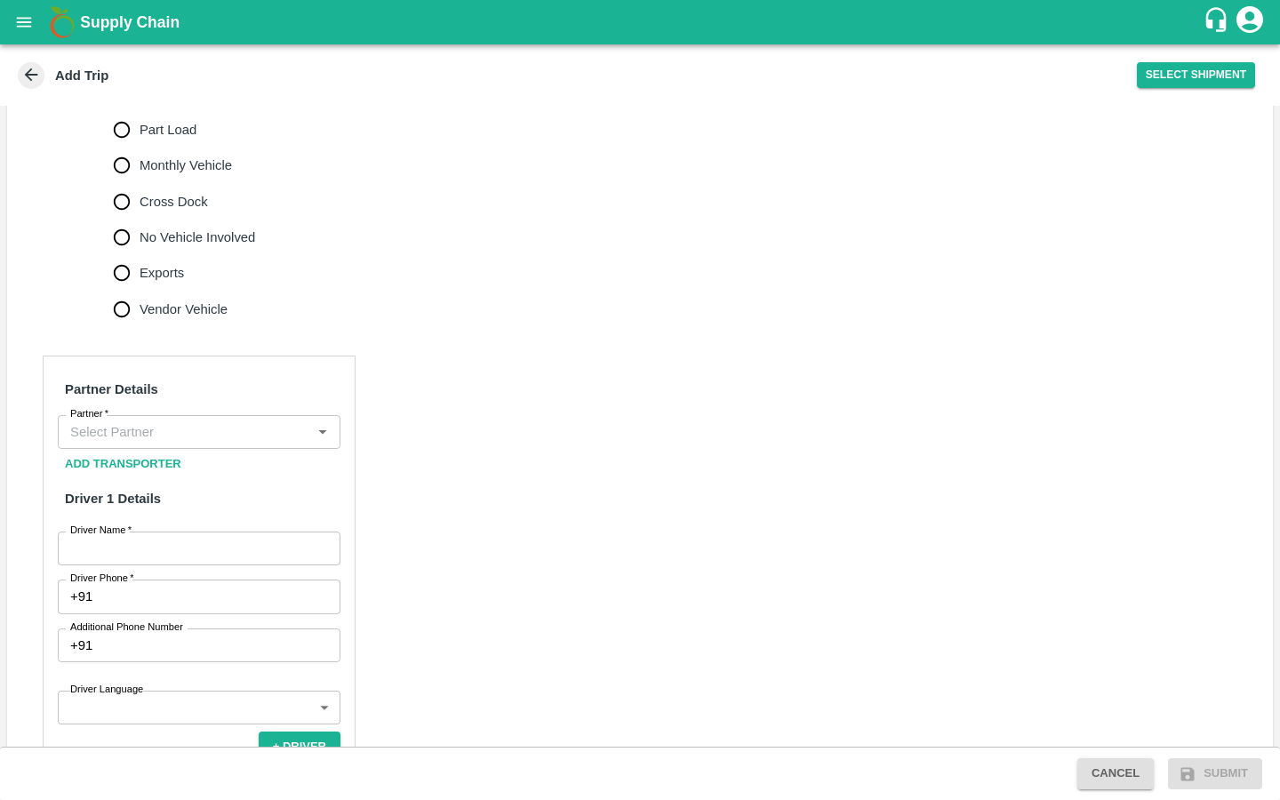
click at [121, 300] on input "Vendor Vehicle" at bounding box center [122, 309] width 36 height 36
radio input "true"
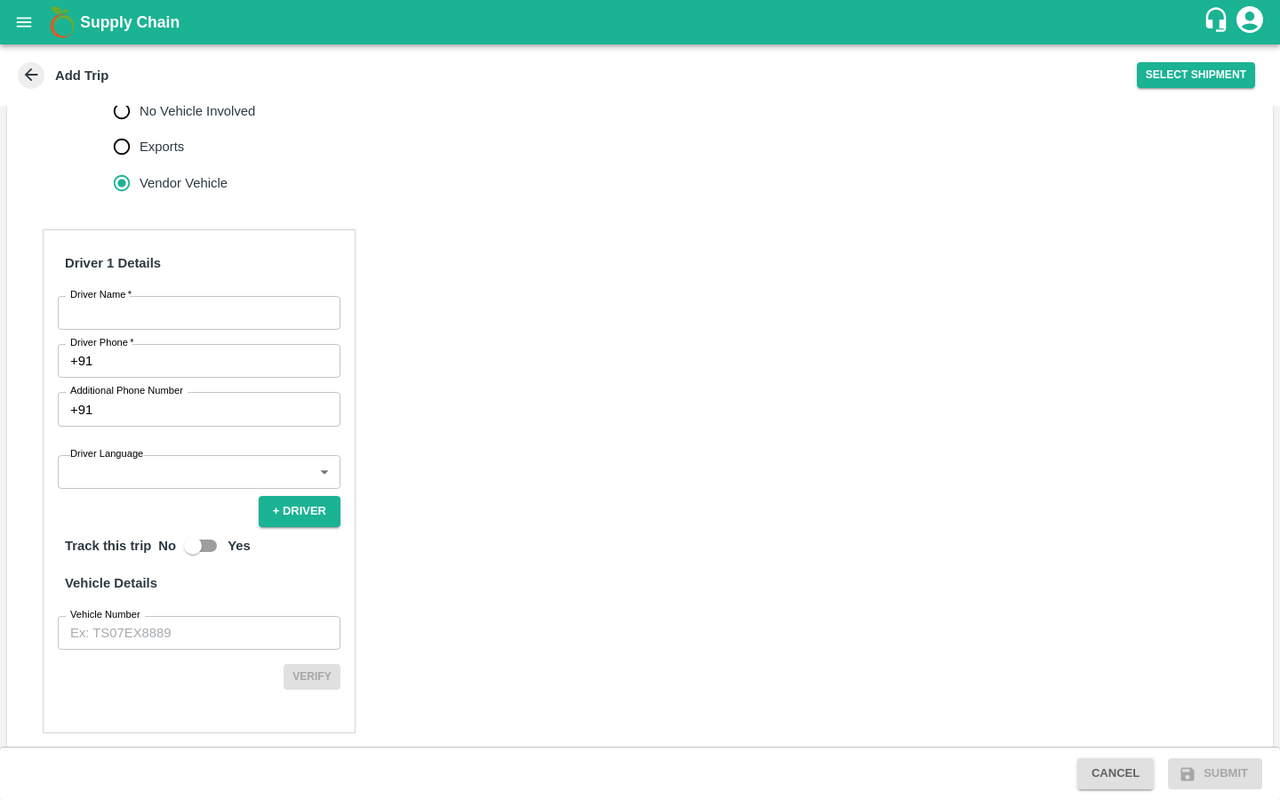
scroll to position [694, 0]
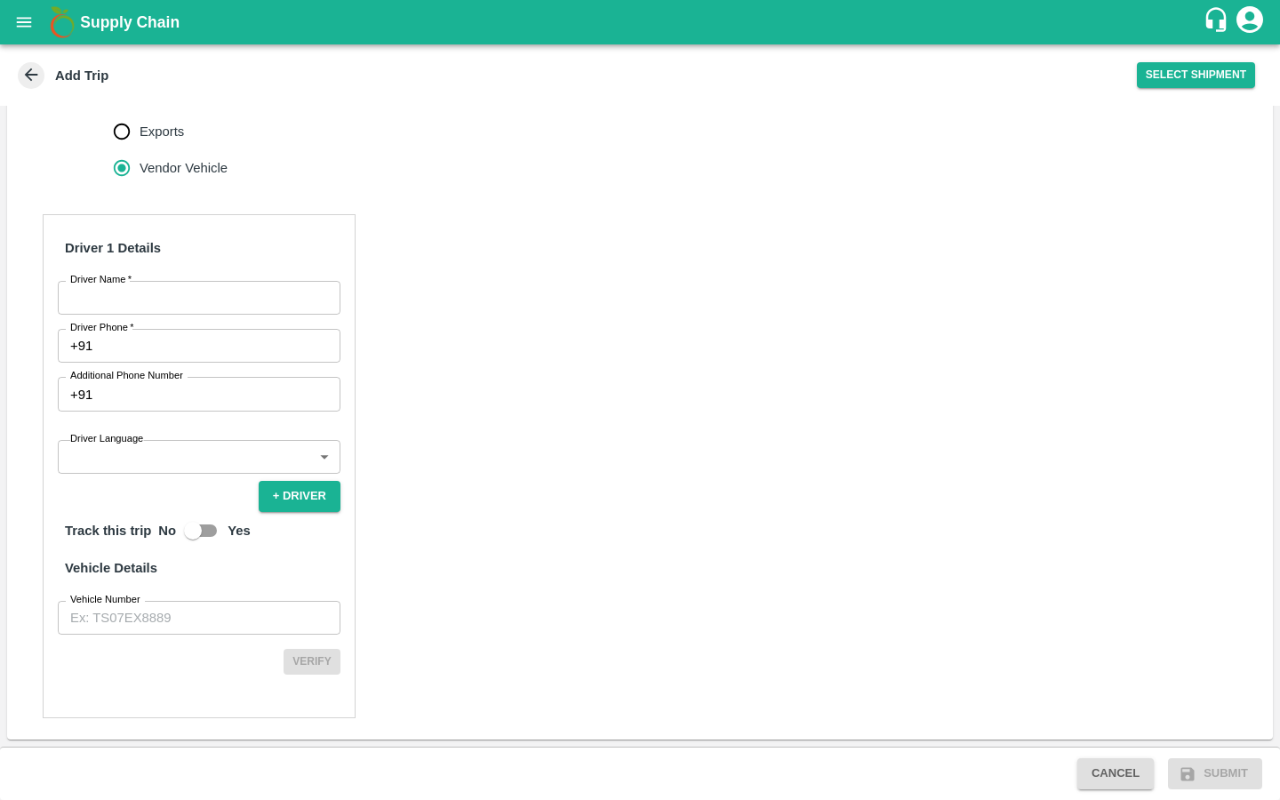
click at [171, 300] on input "Driver Name   *" at bounding box center [199, 298] width 283 height 34
type input "S Shabaaz"
click at [150, 345] on input "Driver Phone   *" at bounding box center [220, 346] width 241 height 34
type input "8008511305"
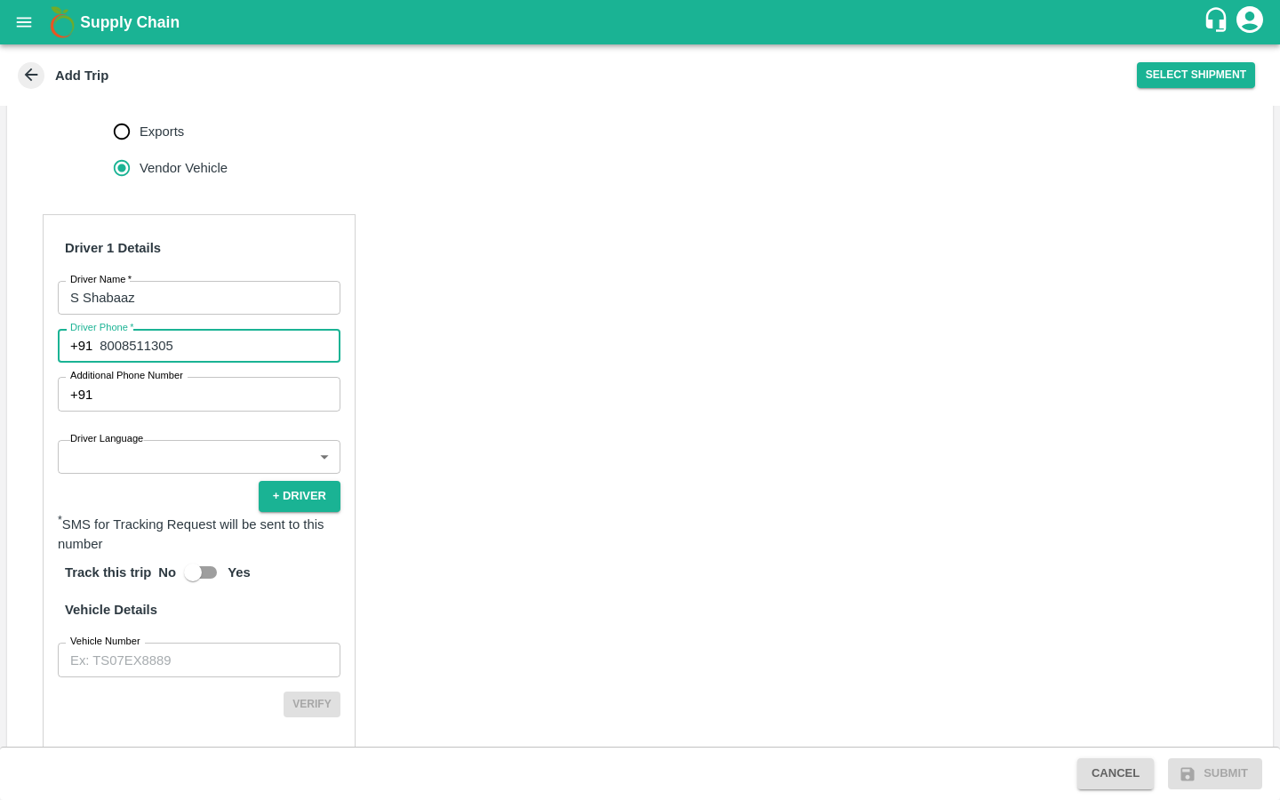
click at [156, 443] on body "Supply Chain Add Trip Select Shipment Trip Details Trip Type Fruit Movement 1 T…" at bounding box center [640, 400] width 1280 height 800
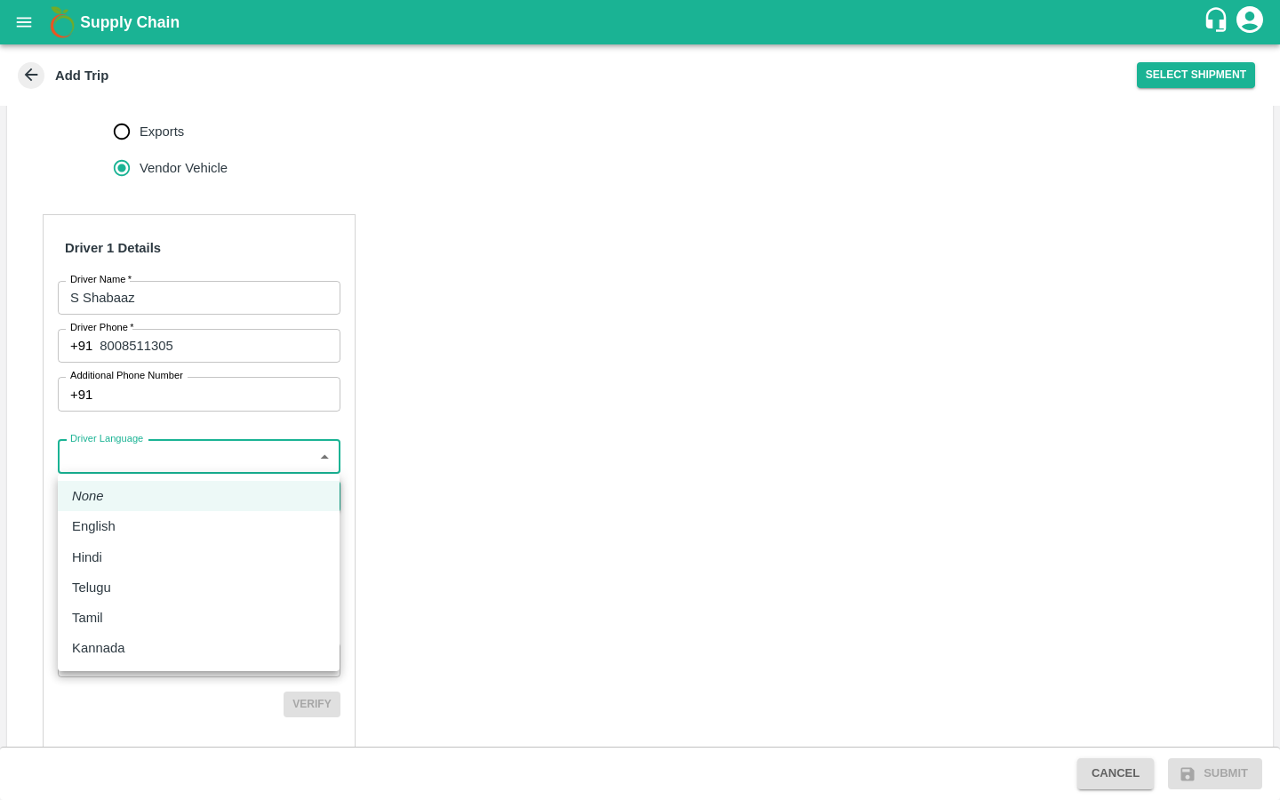
click at [112, 584] on div "Telugu" at bounding box center [96, 588] width 48 height 20
type input "te"
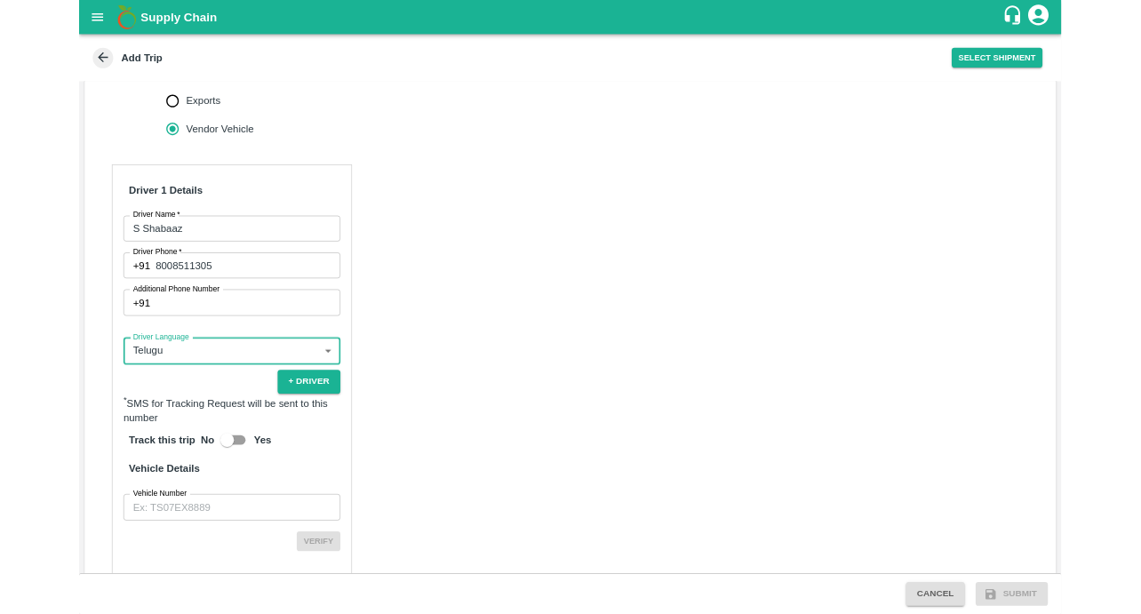
scroll to position [737, 0]
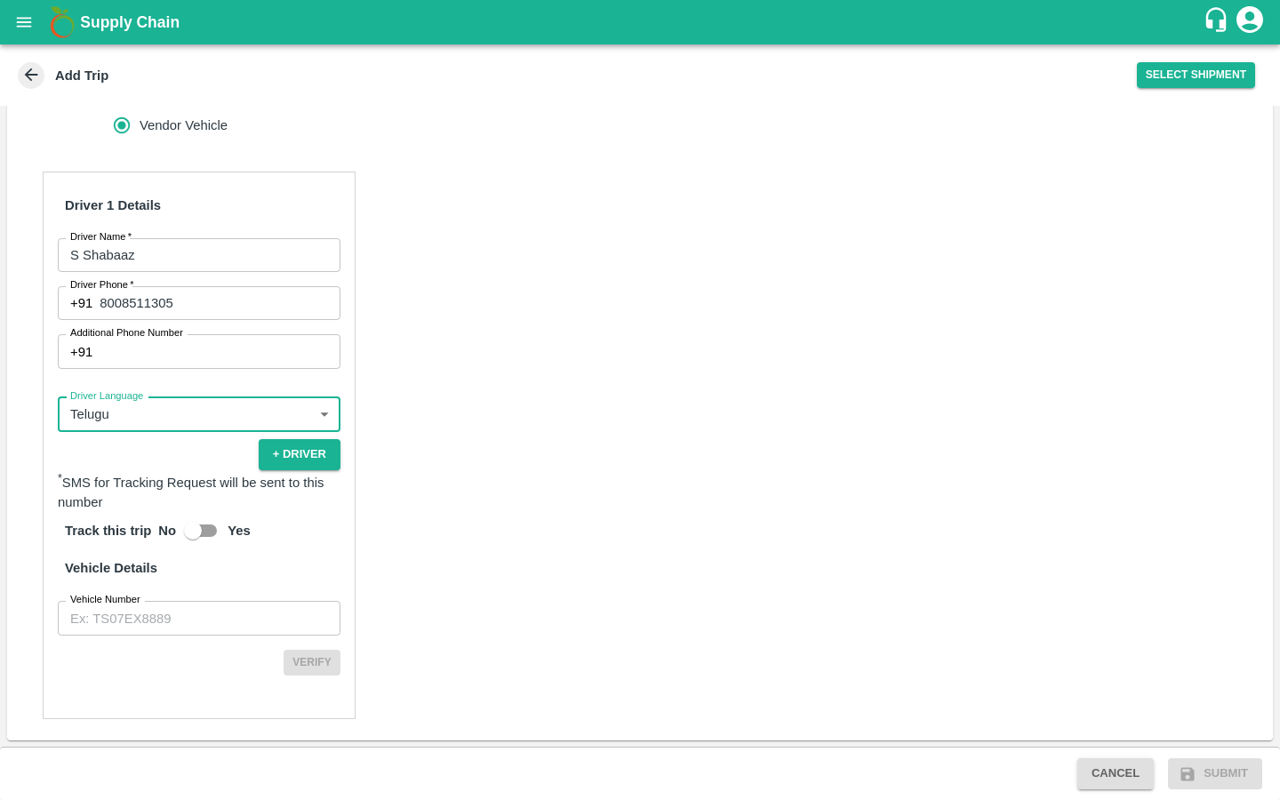
click at [194, 619] on input "Vehicle Number" at bounding box center [199, 618] width 283 height 34
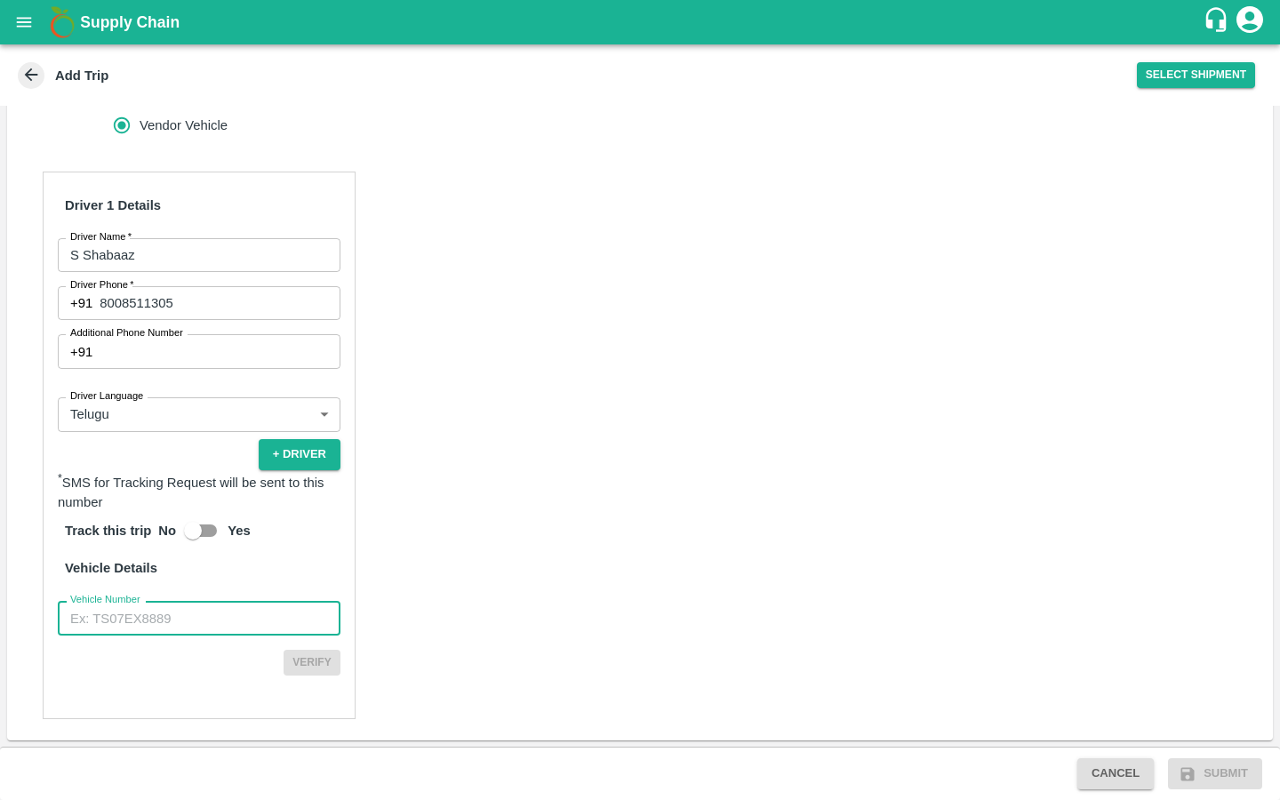
type input "AP39WD6045"
click at [419, 571] on div "Driver 1 Details Driver Name   * S Shabaaz Driver Name Driver Phone   * +91 800…" at bounding box center [639, 445] width 1265 height 590
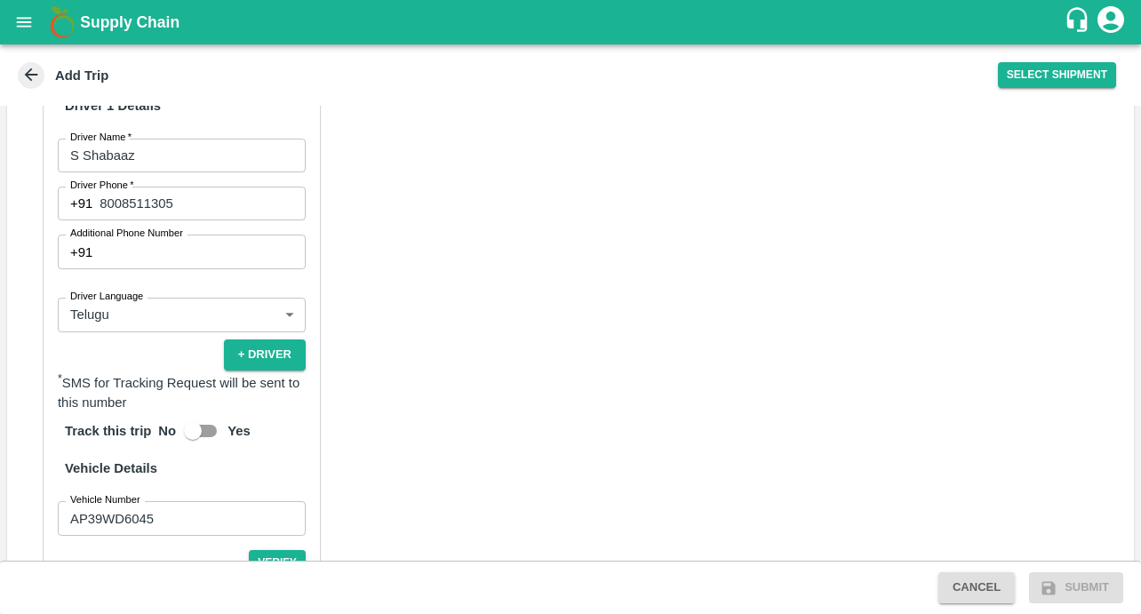
scroll to position [922, 0]
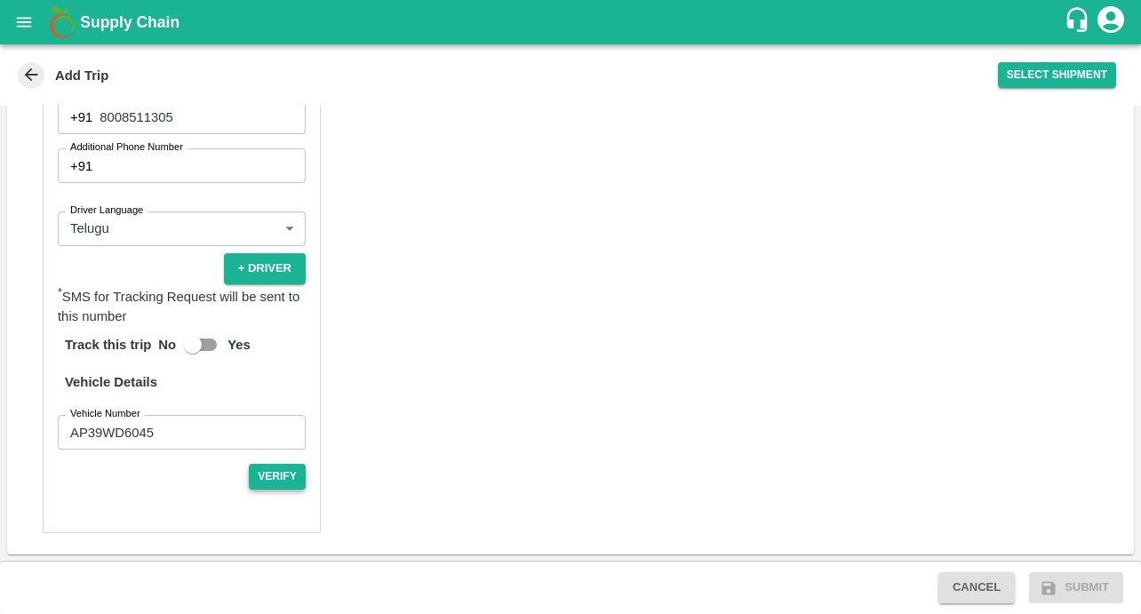
click at [281, 480] on button "Verify" at bounding box center [277, 477] width 57 height 26
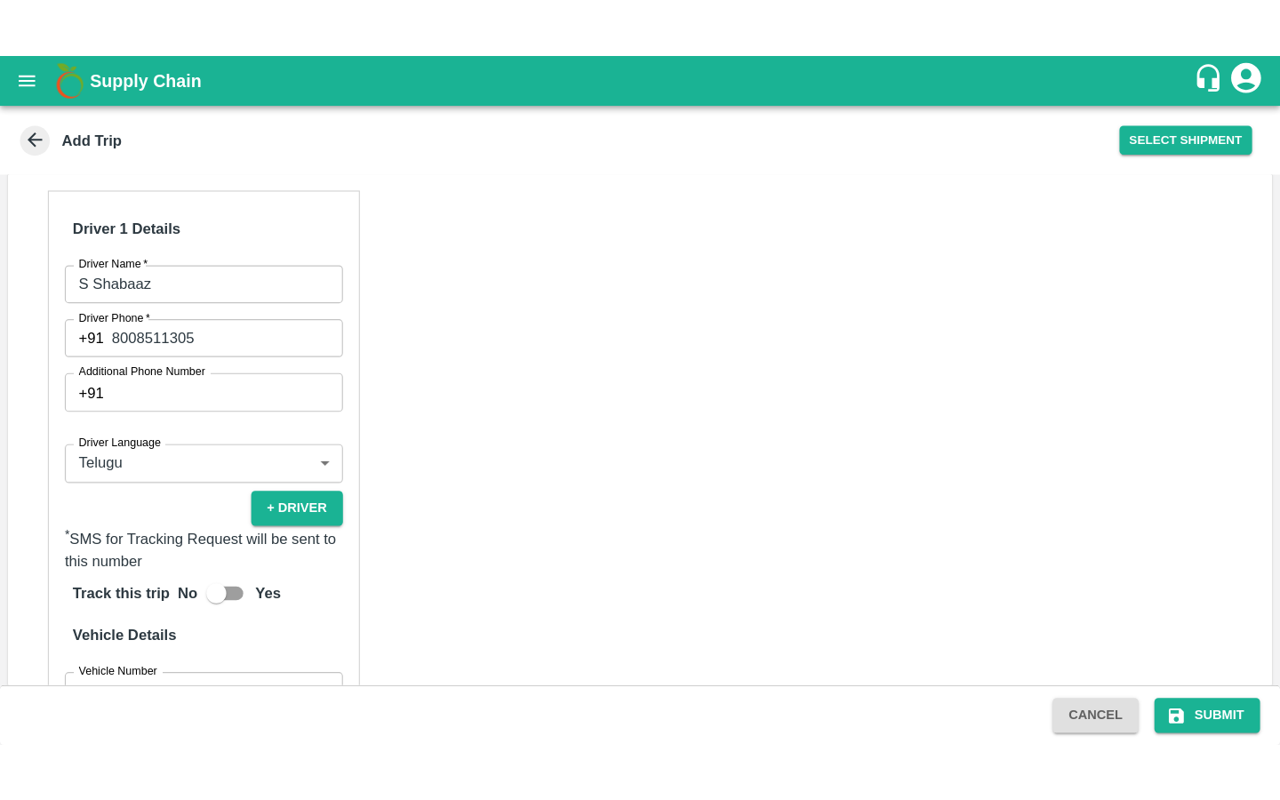
scroll to position [939, 0]
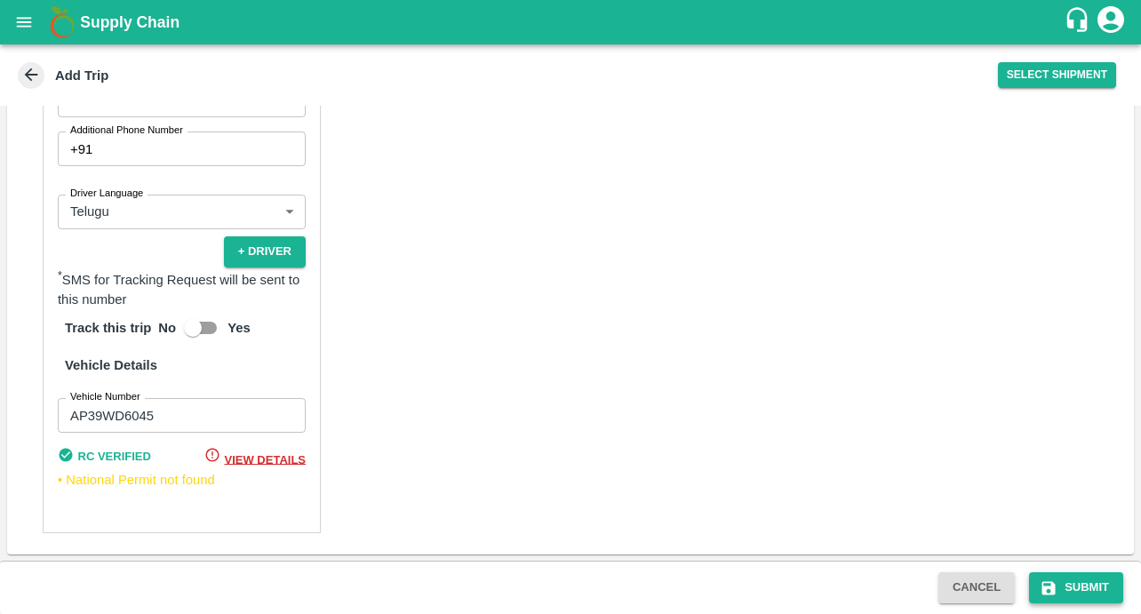
click at [1069, 580] on button "Submit" at bounding box center [1076, 587] width 94 height 31
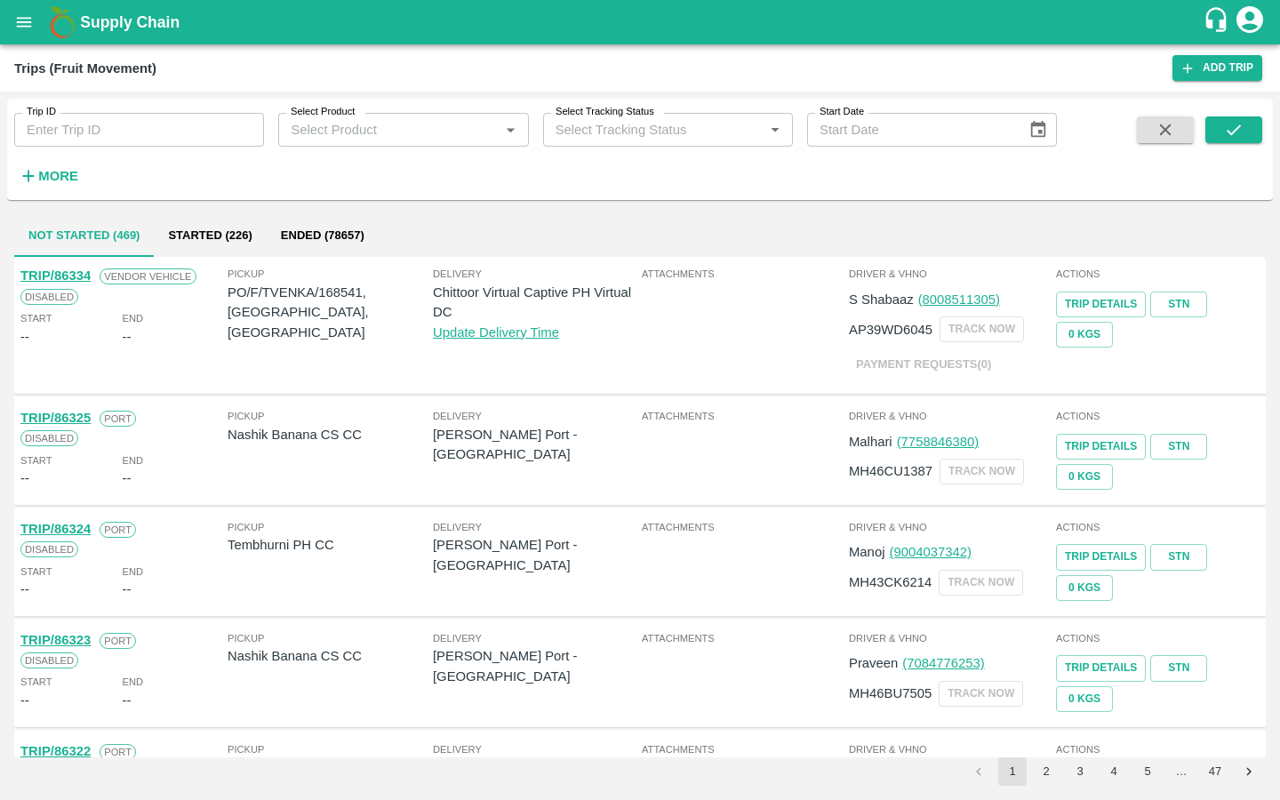
click at [26, 38] on button "open drawer" at bounding box center [24, 22] width 41 height 41
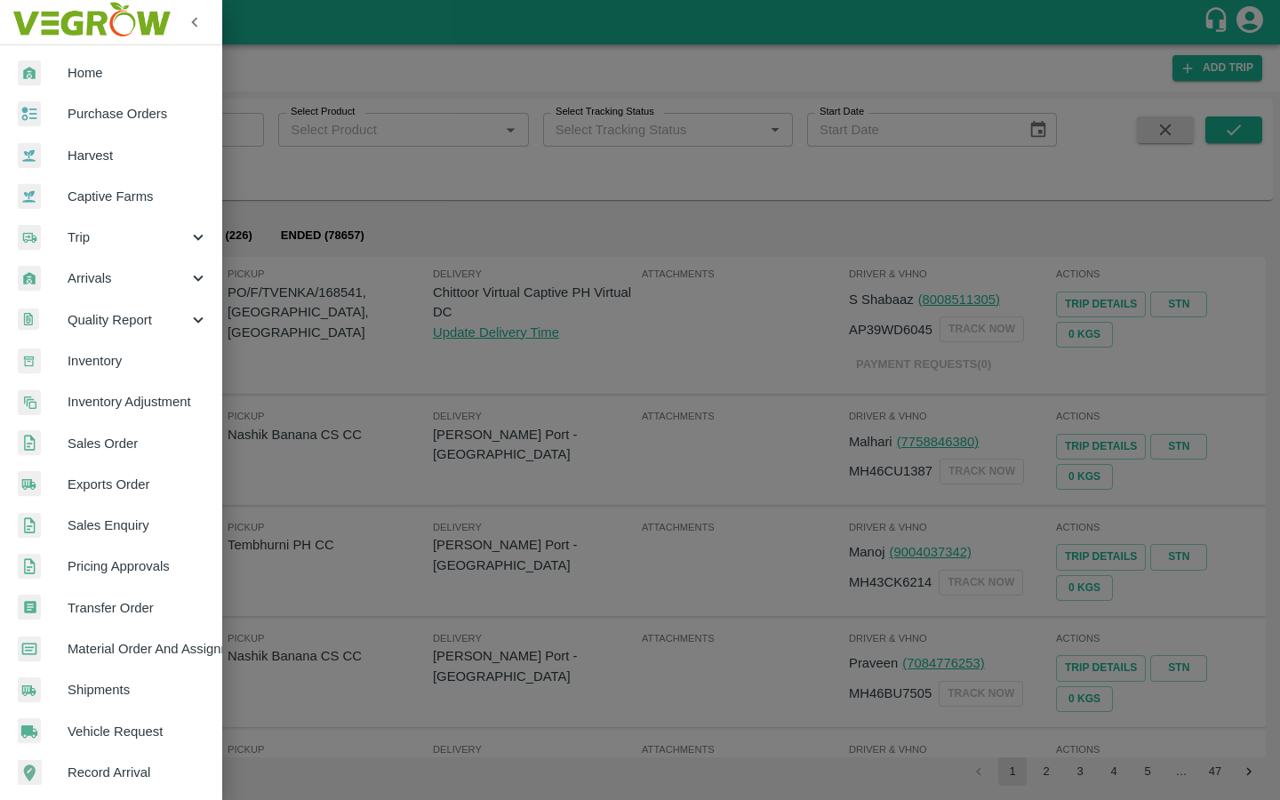
click at [87, 115] on span "Purchase Orders" at bounding box center [138, 114] width 140 height 20
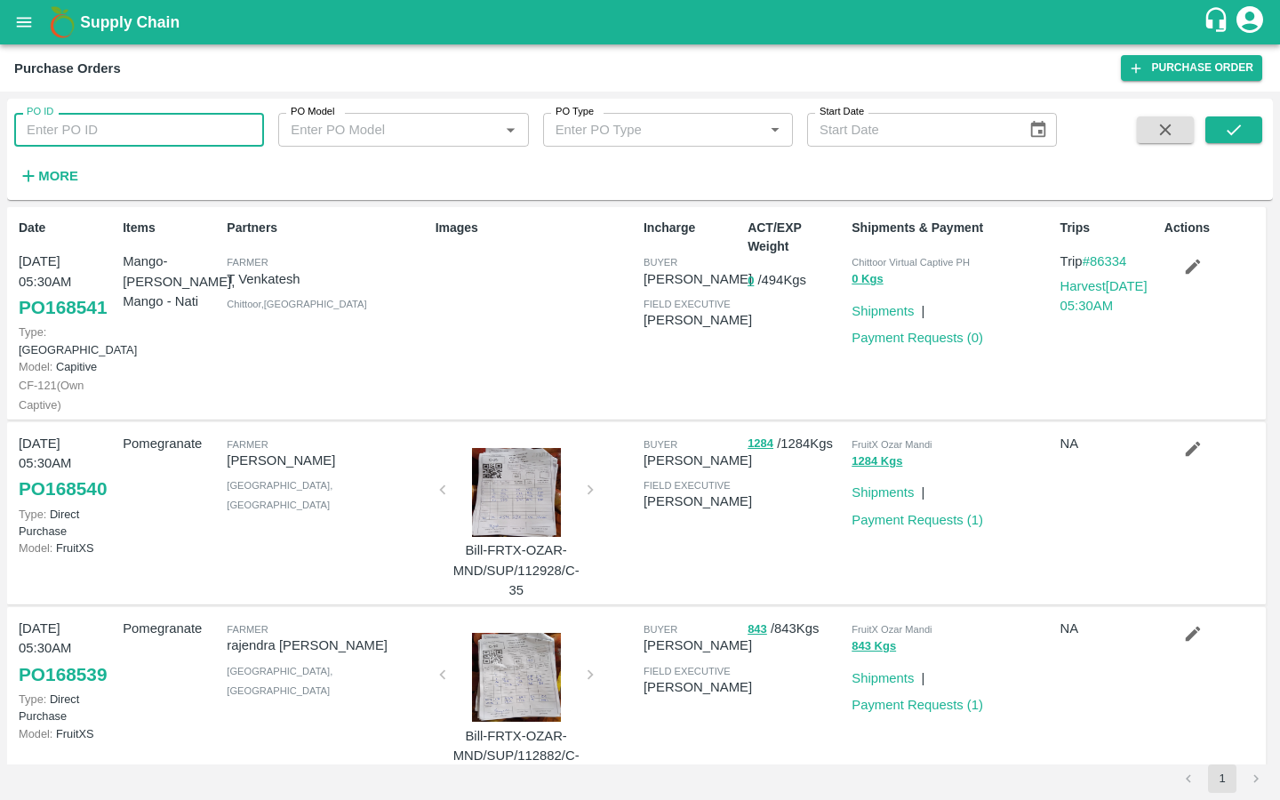
click at [69, 124] on input "PO ID" at bounding box center [139, 130] width 250 height 34
paste input "168541"
click at [1239, 134] on icon "submit" at bounding box center [1234, 130] width 20 height 20
click at [1245, 133] on button "submit" at bounding box center [1233, 129] width 57 height 27
click at [120, 136] on input "168541" at bounding box center [139, 130] width 250 height 34
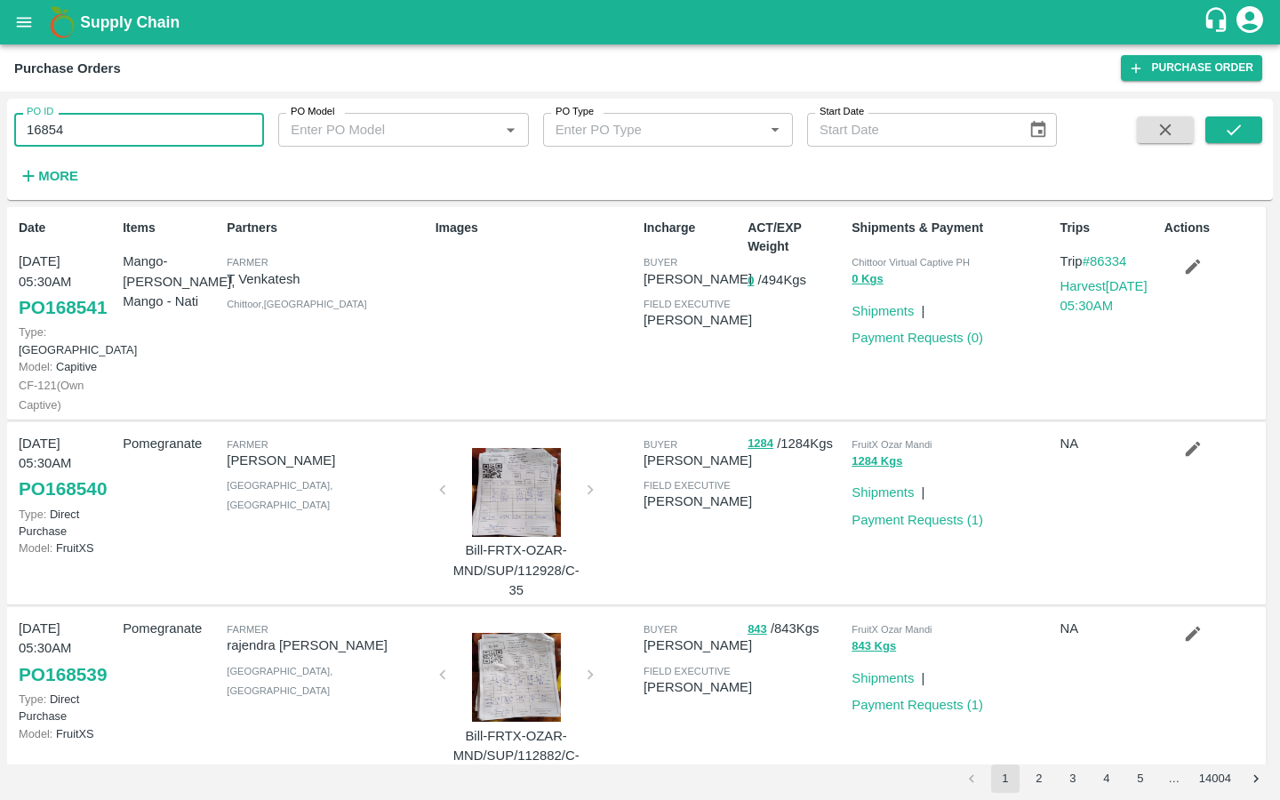
type input "168541"
click at [1233, 126] on icon "submit" at bounding box center [1234, 130] width 20 height 20
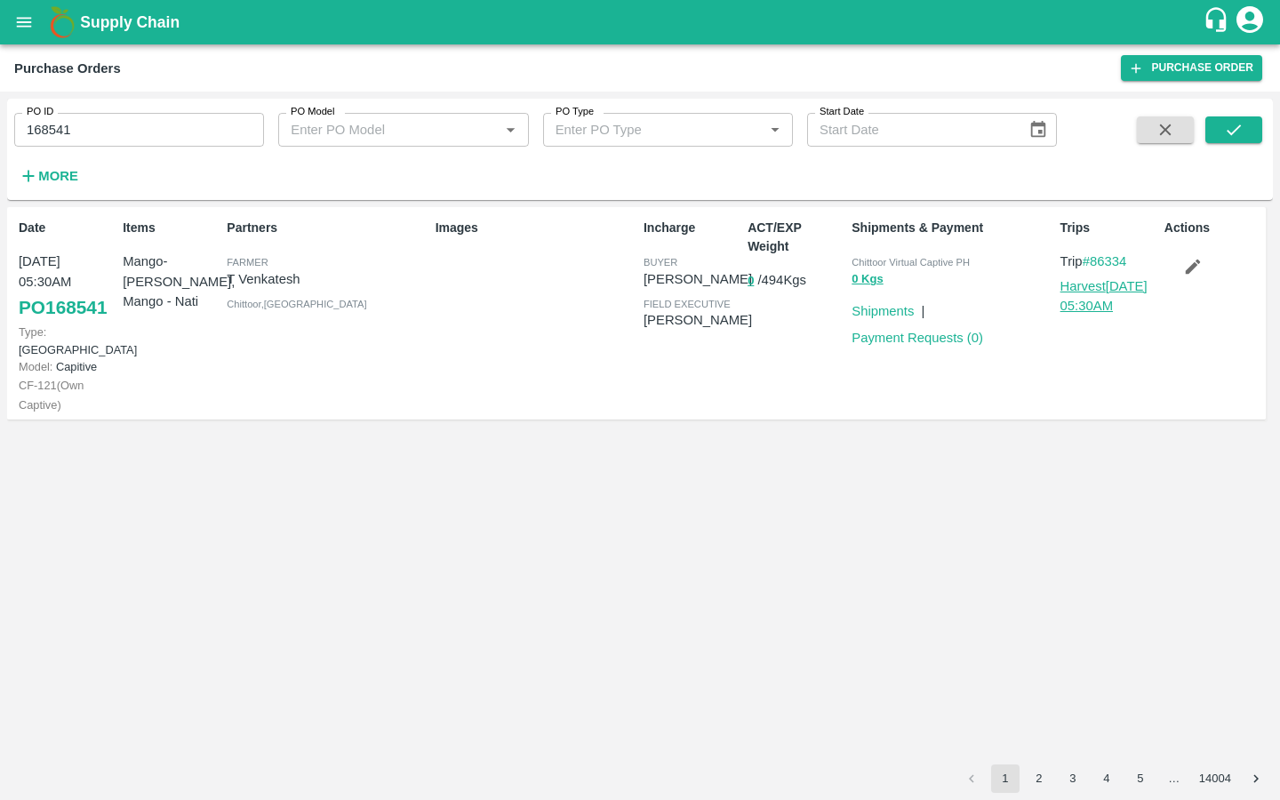
click at [1098, 299] on link "Harvest 10 Aug, 05:30AM" at bounding box center [1103, 296] width 87 height 34
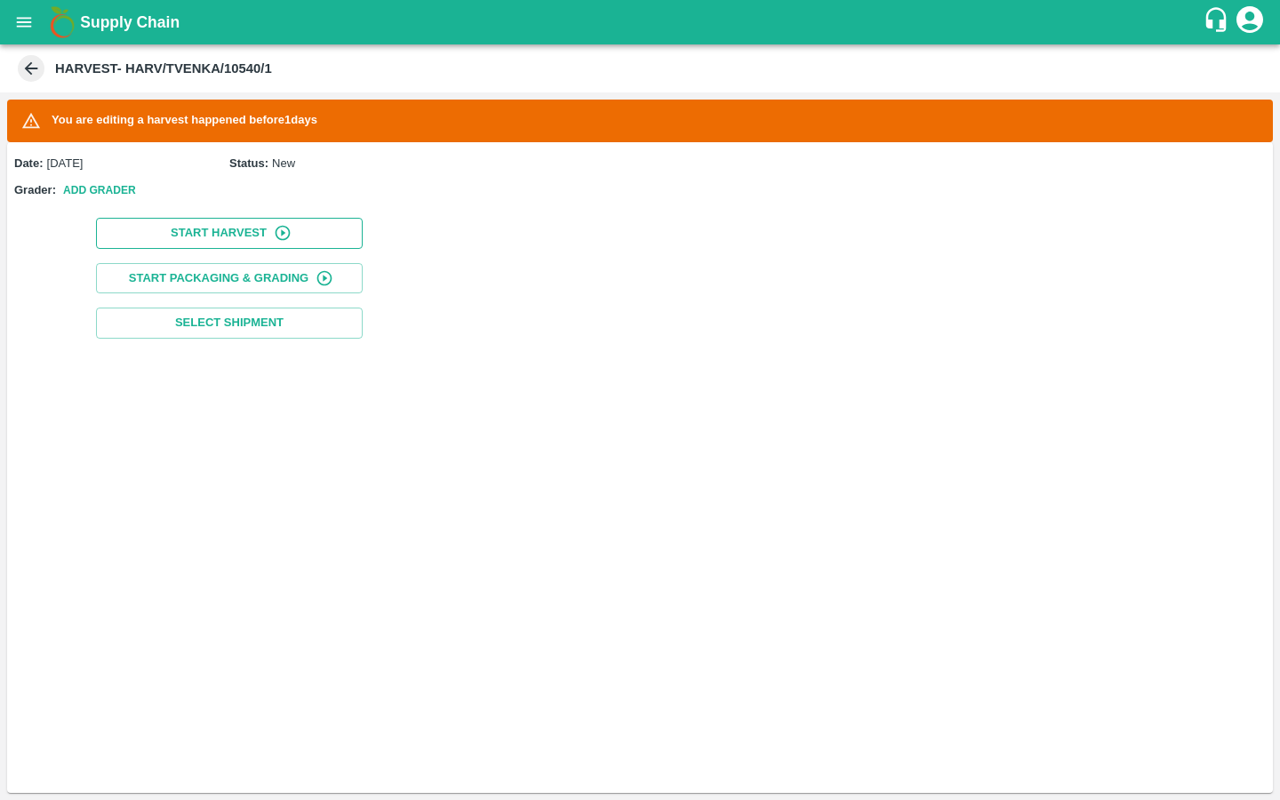
click at [221, 237] on button "Start Harvest" at bounding box center [229, 233] width 267 height 31
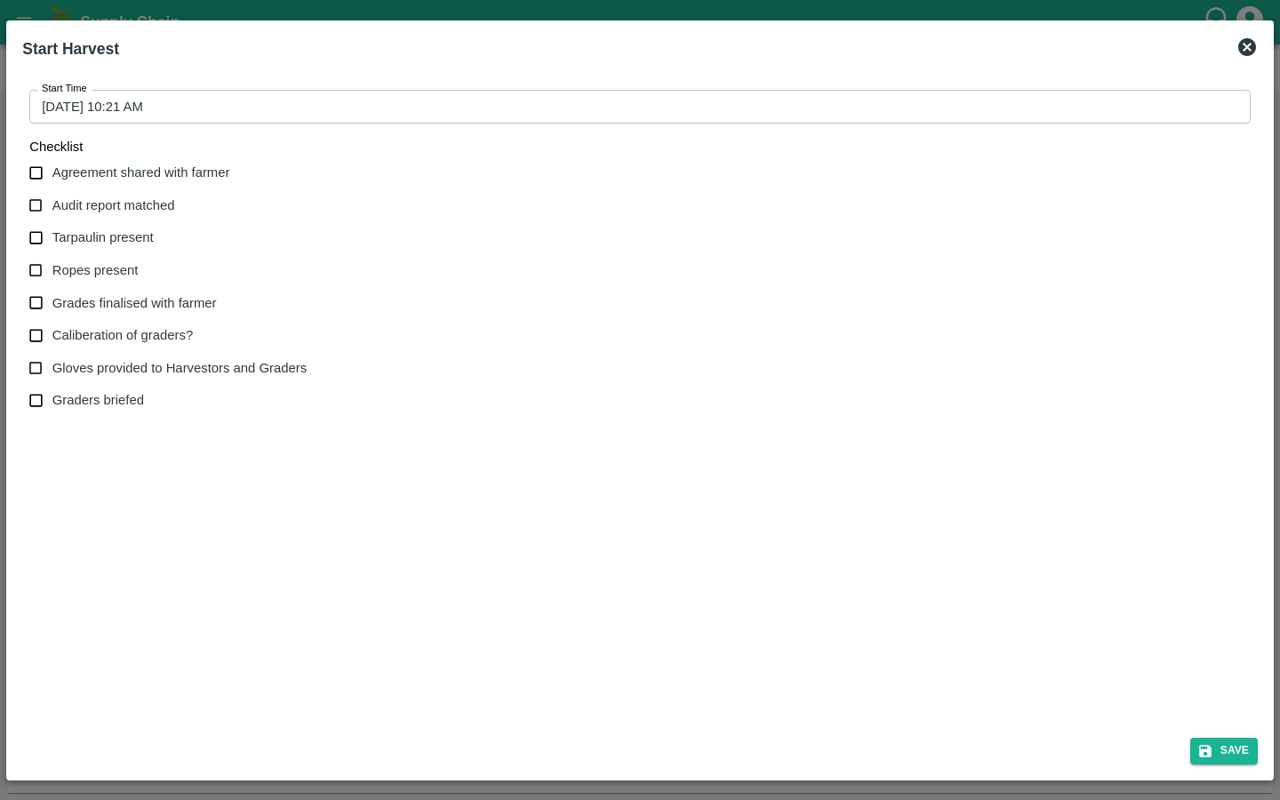
click at [87, 116] on input "[DATE] 10:21 AM" at bounding box center [633, 107] width 1209 height 34
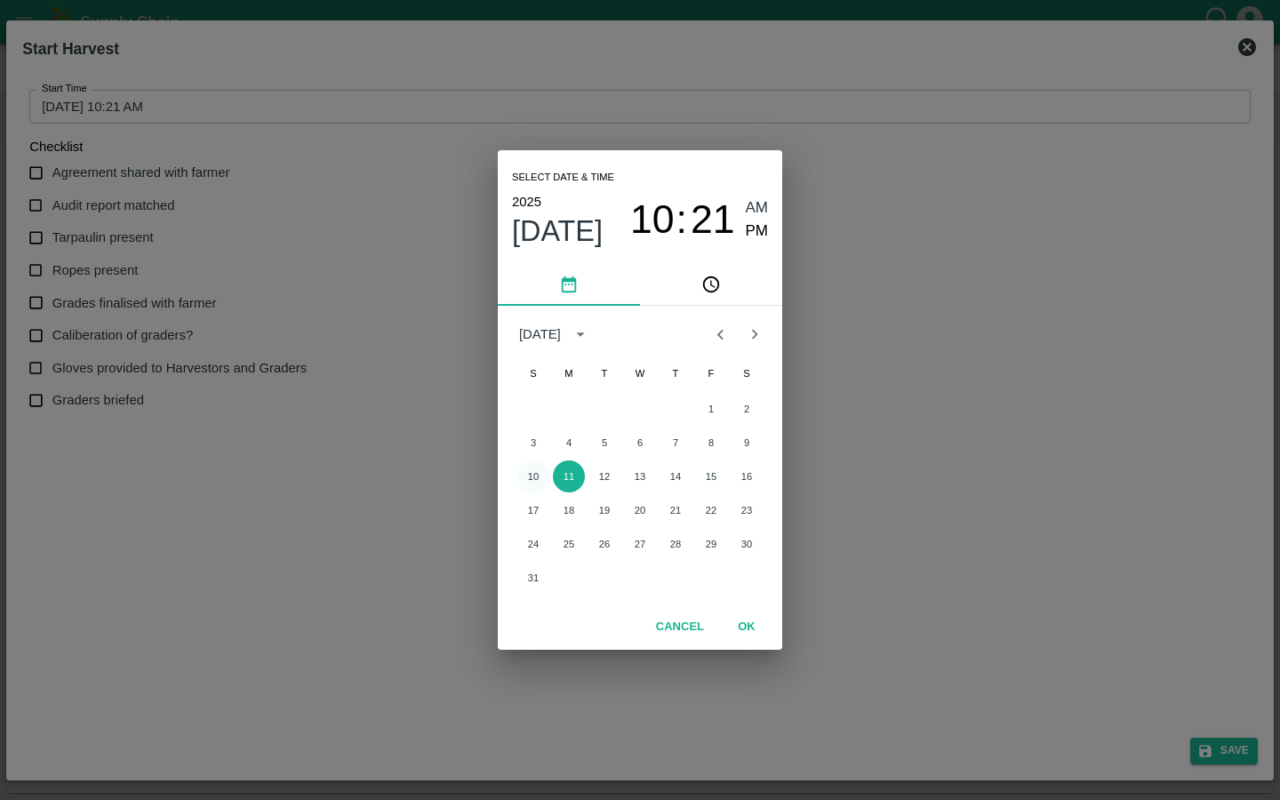
click at [531, 462] on button "10" at bounding box center [533, 476] width 32 height 32
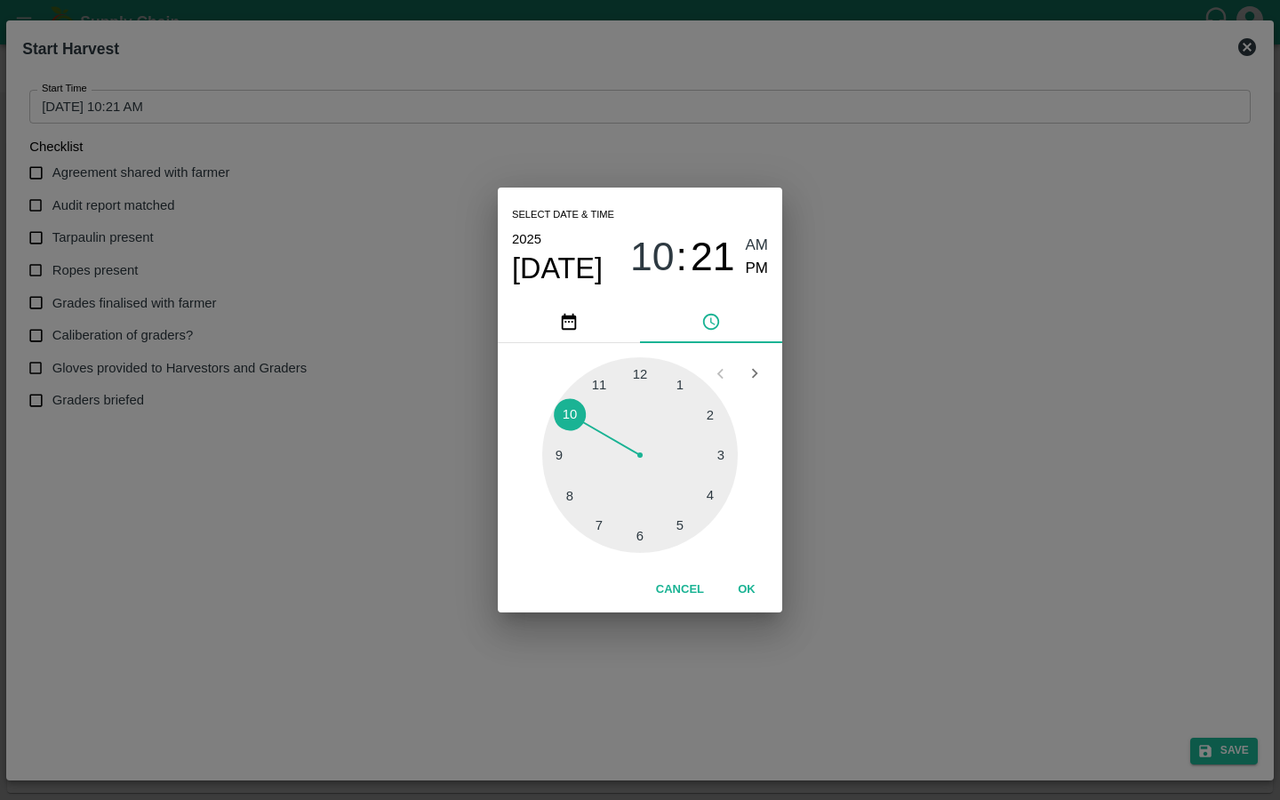
click at [758, 263] on span "PM" at bounding box center [757, 269] width 23 height 24
click at [758, 233] on div "2025 Aug 10 10 : 21 AM PM" at bounding box center [640, 256] width 256 height 59
click at [753, 242] on span "AM" at bounding box center [757, 246] width 23 height 24
click at [601, 528] on div at bounding box center [640, 455] width 196 height 196
type input "10/08/2025 07:21 AM"
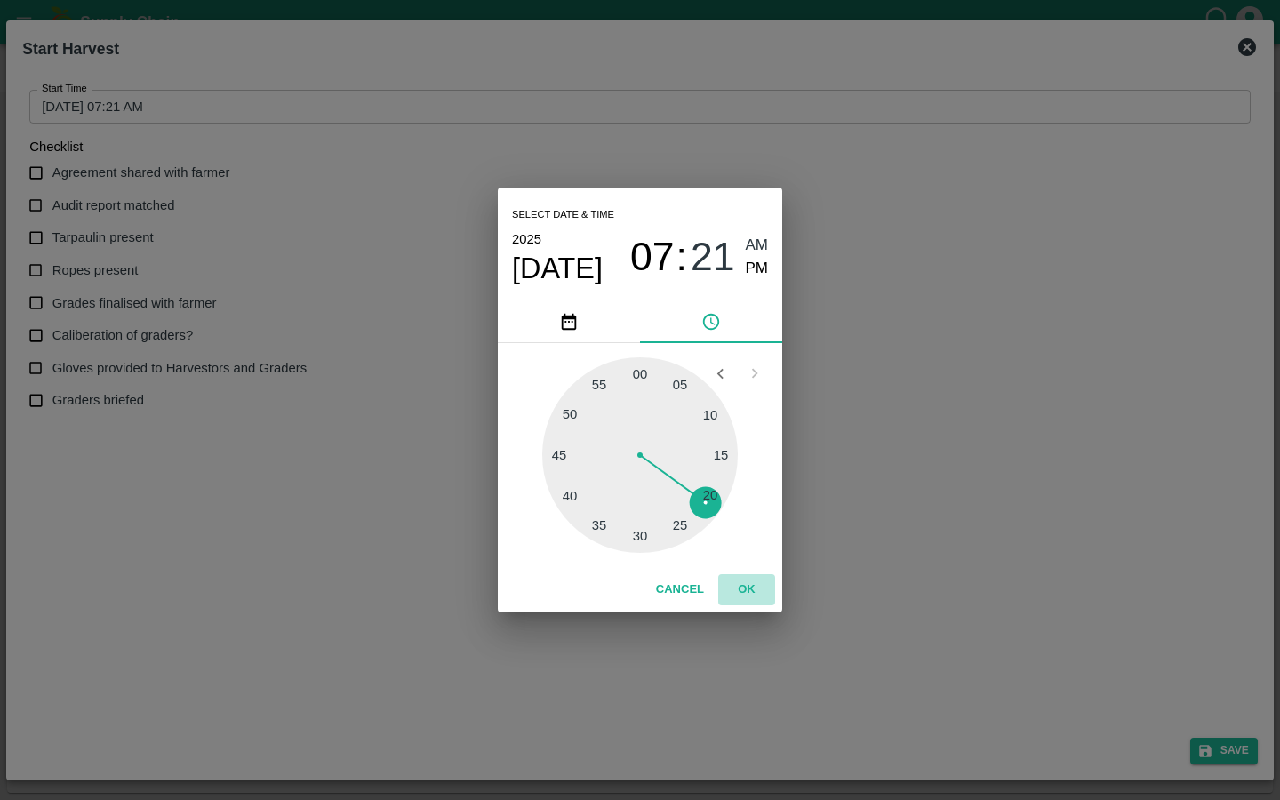
click at [739, 587] on button "OK" at bounding box center [746, 589] width 57 height 31
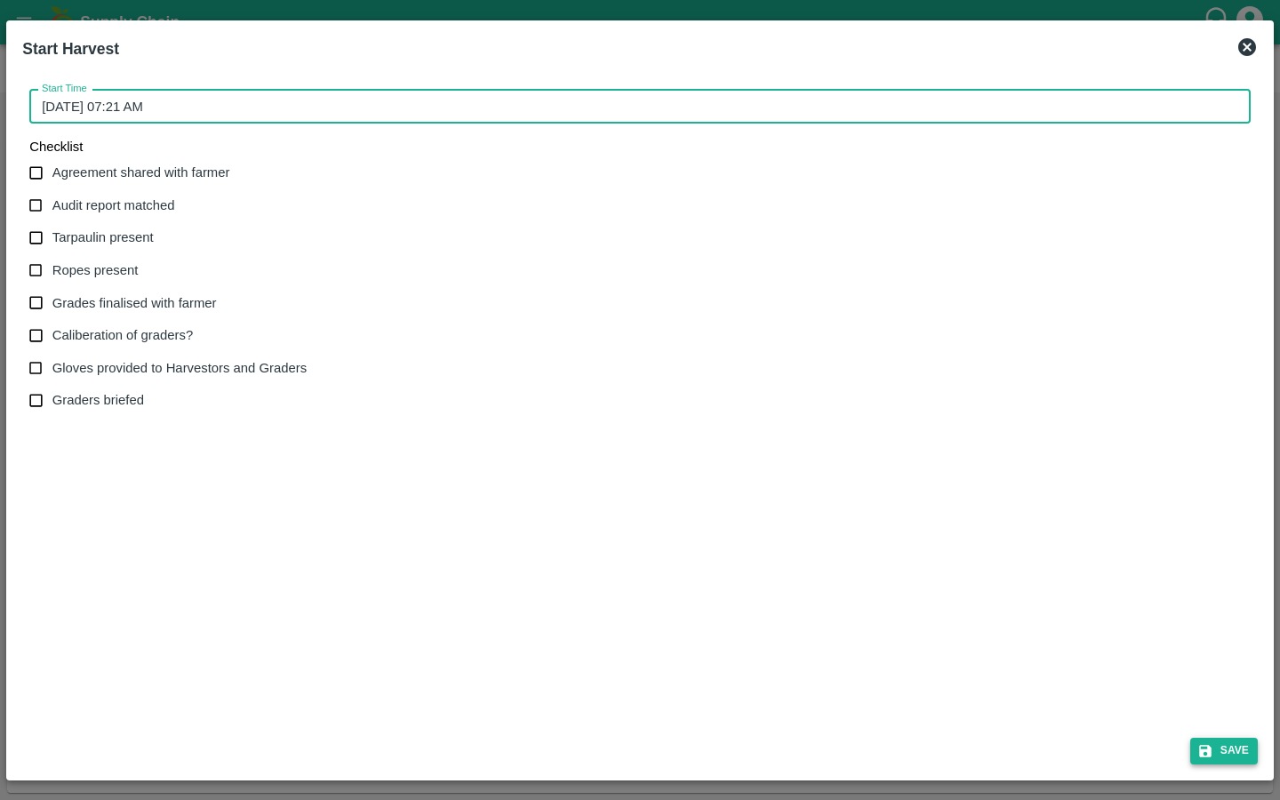
click at [1214, 755] on button "Save" at bounding box center [1224, 751] width 68 height 26
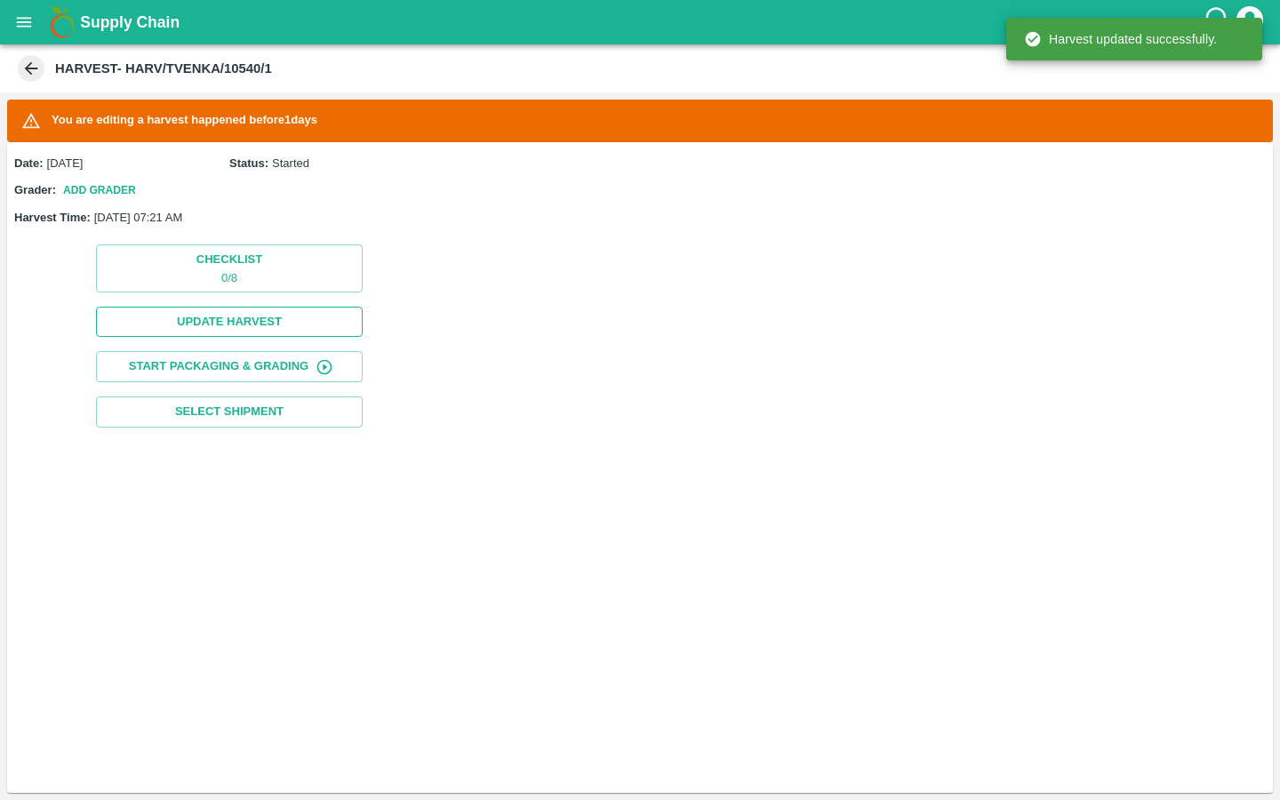
click at [310, 330] on button "Update Harvest" at bounding box center [229, 322] width 267 height 31
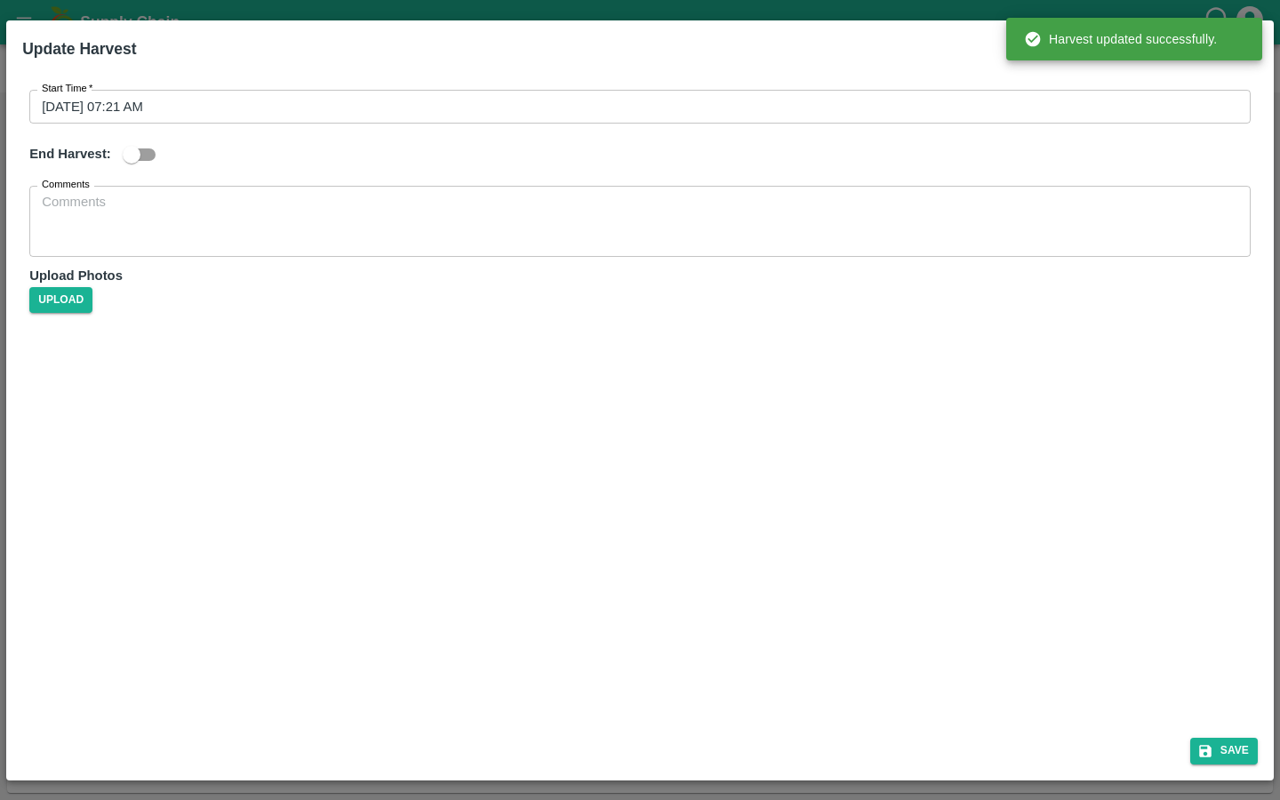
click at [105, 104] on input "10/08/2025 07:21 AM" at bounding box center [633, 107] width 1209 height 34
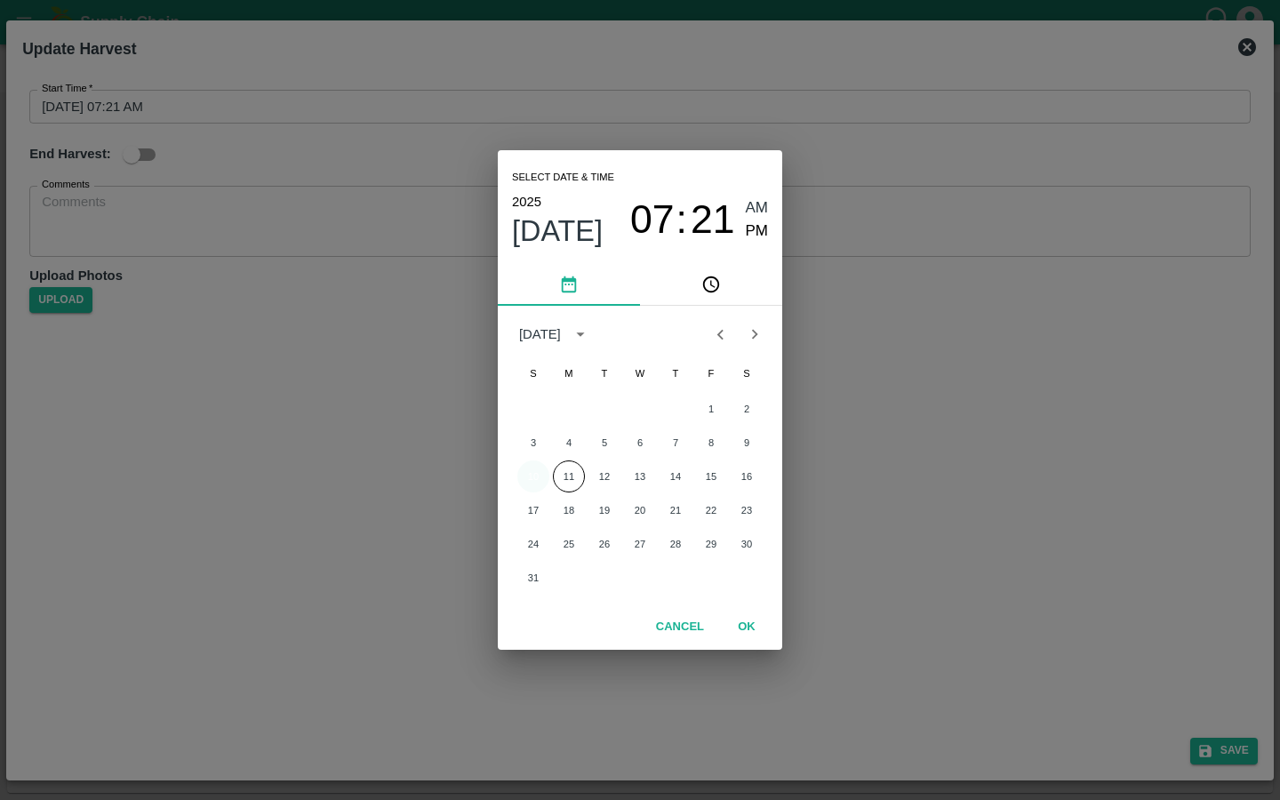
click at [533, 483] on button "10" at bounding box center [533, 476] width 32 height 32
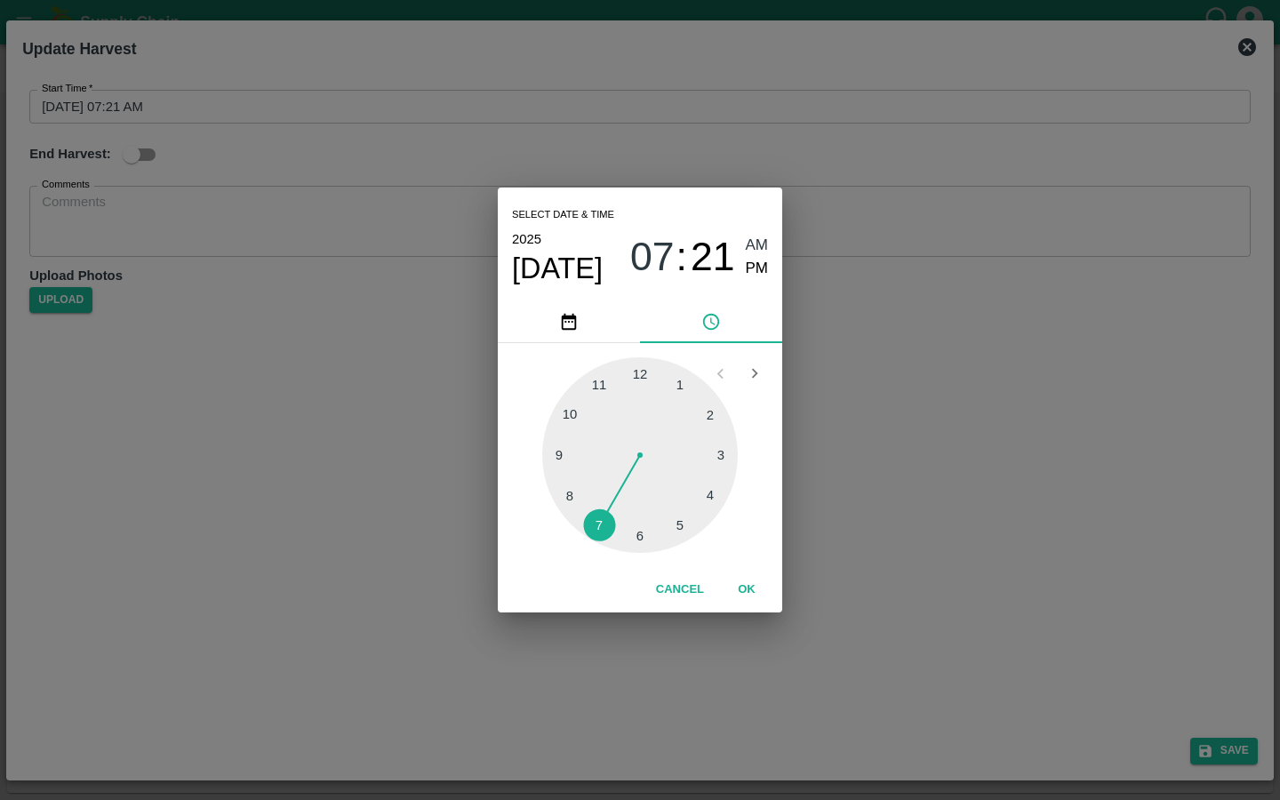
click at [757, 275] on span "PM" at bounding box center [757, 269] width 23 height 24
click at [741, 585] on button "OK" at bounding box center [746, 589] width 57 height 31
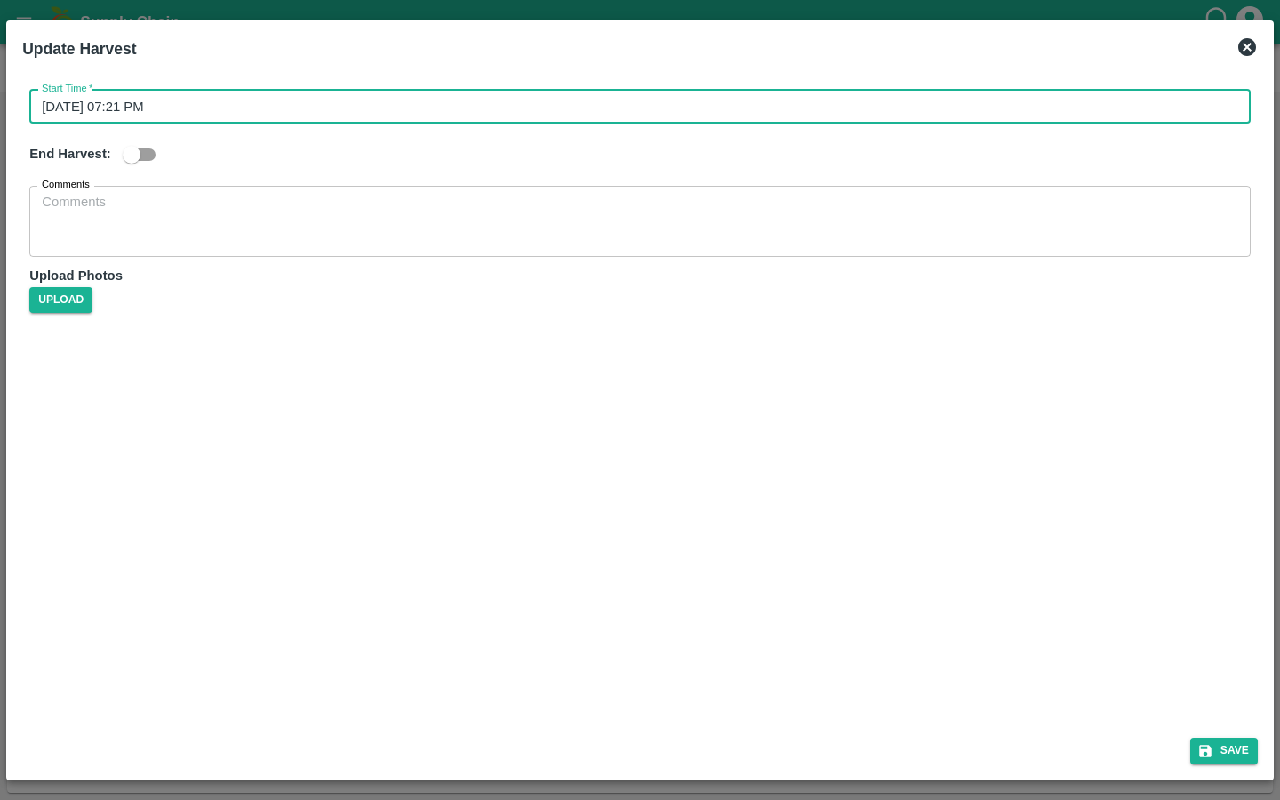
click at [140, 104] on input "10/08/2025 07:21 PM" at bounding box center [633, 107] width 1209 height 34
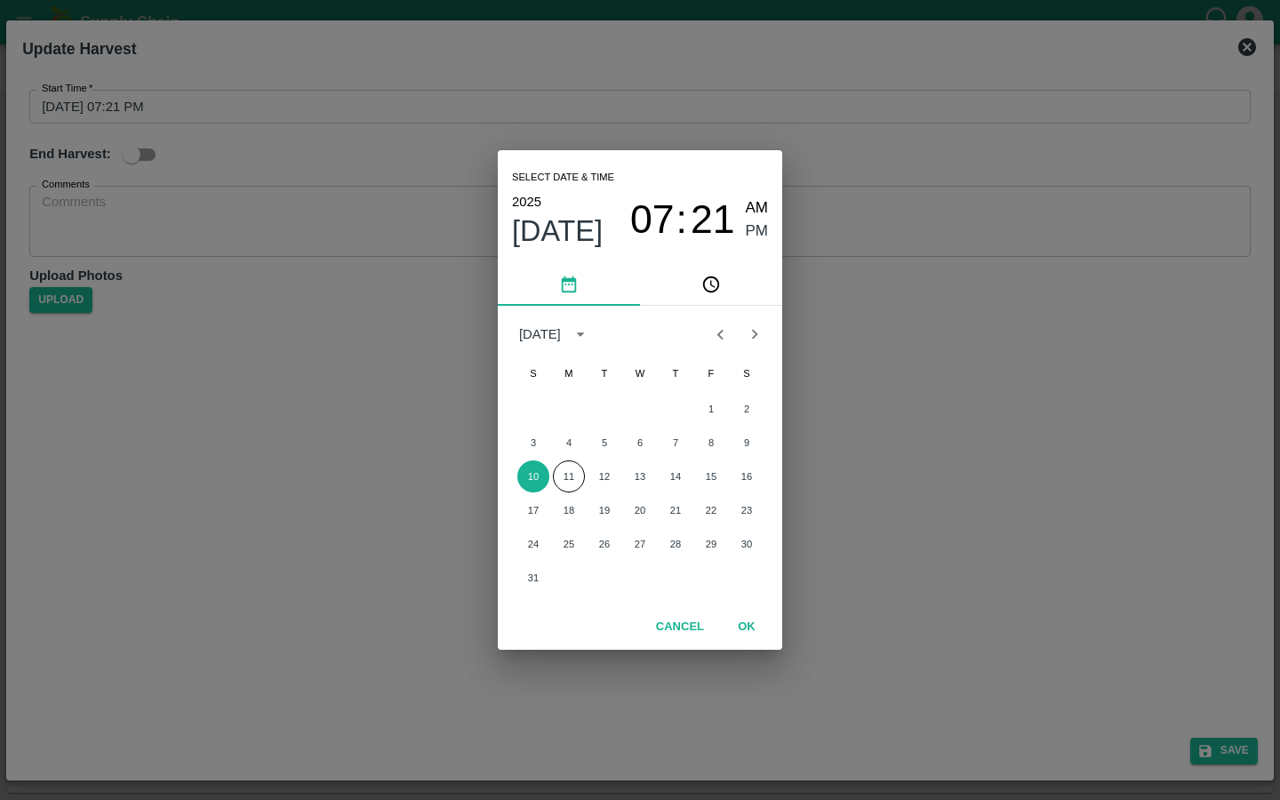
click at [704, 231] on span "21" at bounding box center [712, 219] width 44 height 46
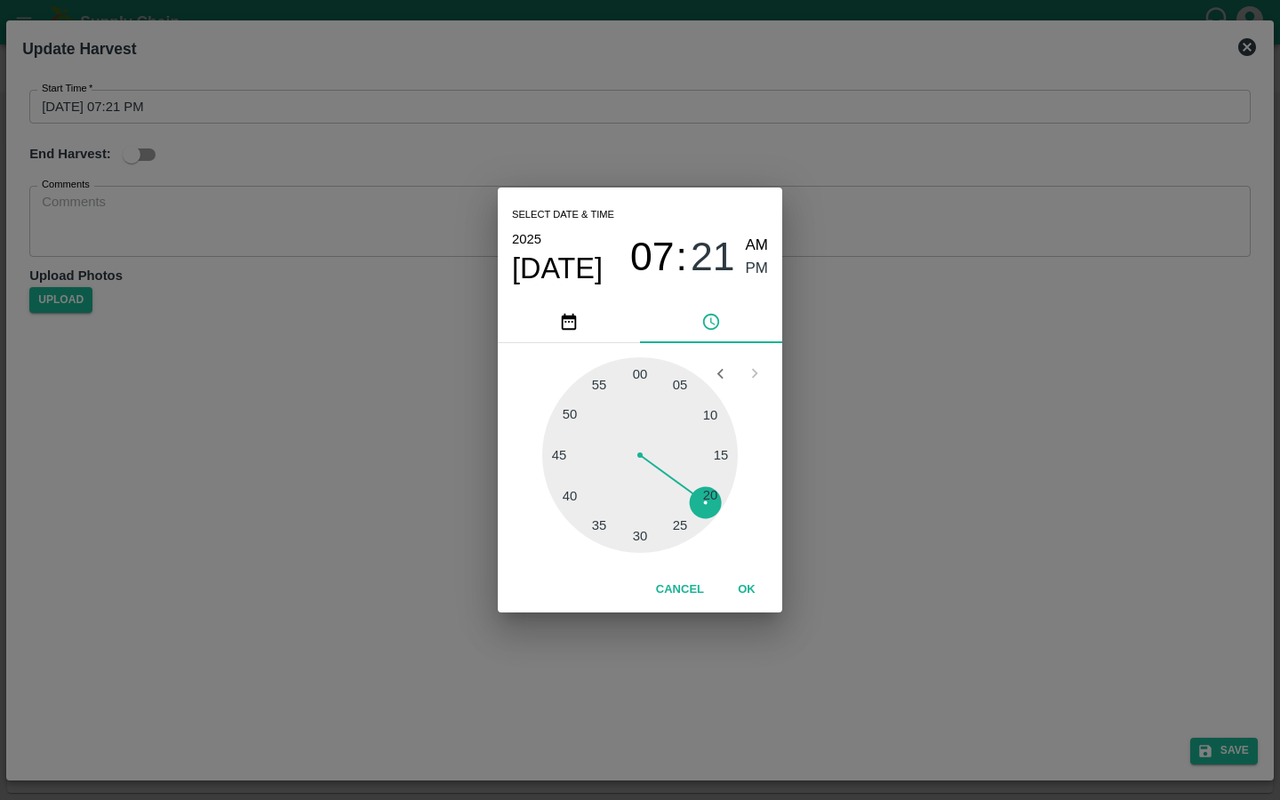
click at [654, 256] on span "07" at bounding box center [652, 257] width 44 height 46
click at [636, 527] on div at bounding box center [640, 455] width 196 height 196
type input "10/08/2025 06:21 PM"
click at [747, 596] on button "OK" at bounding box center [746, 589] width 57 height 31
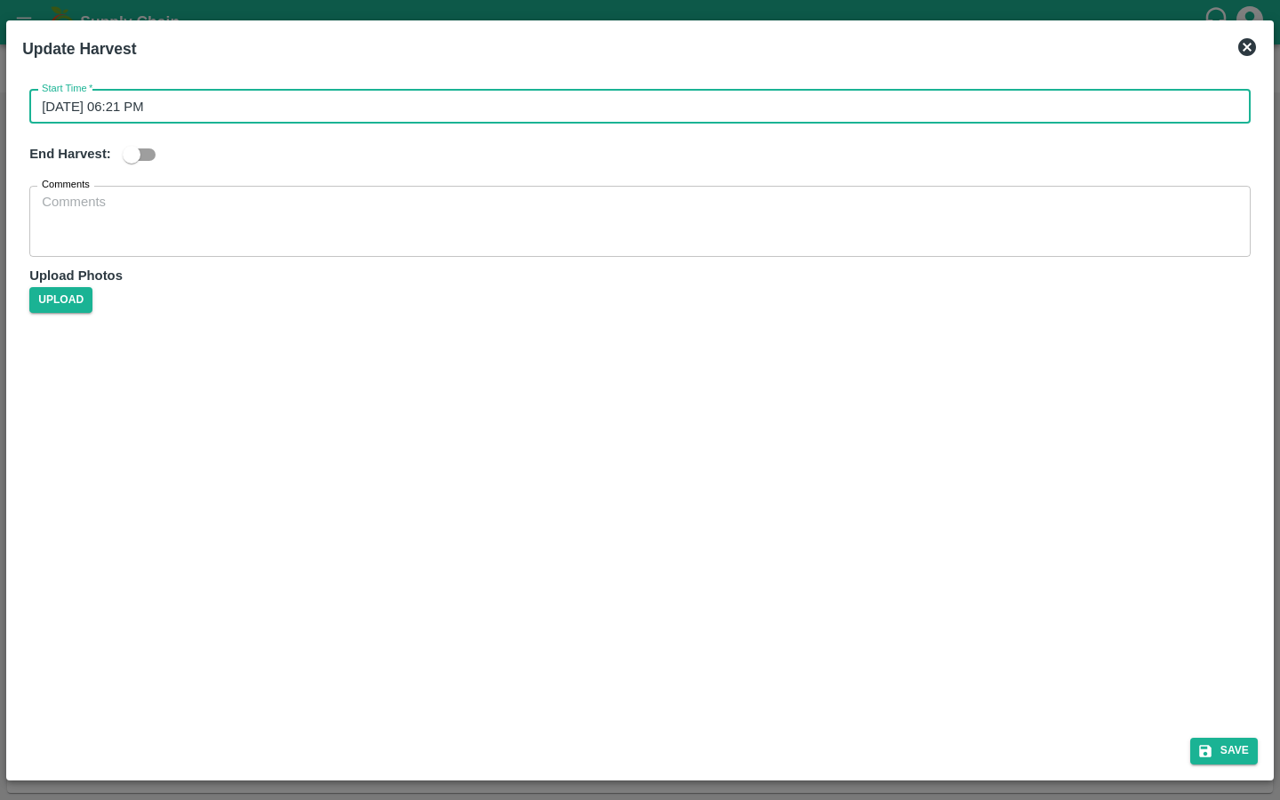
click at [837, 571] on div "Start Time   * 10/08/2025 06:21 PM Start Time End Harvest: Comments x Comments …" at bounding box center [639, 396] width 1249 height 656
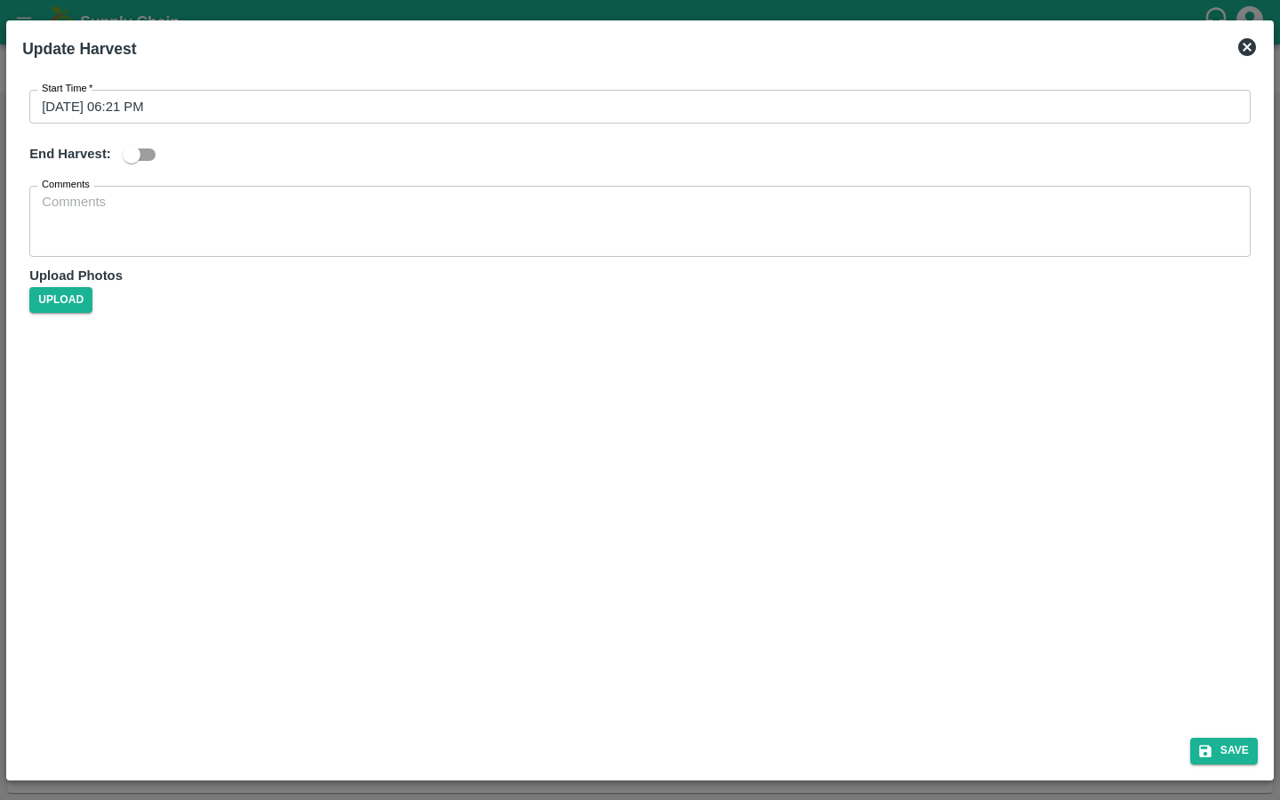
click at [1233, 767] on div "Save" at bounding box center [639, 746] width 1249 height 47
click at [1231, 754] on button "Save" at bounding box center [1224, 751] width 68 height 26
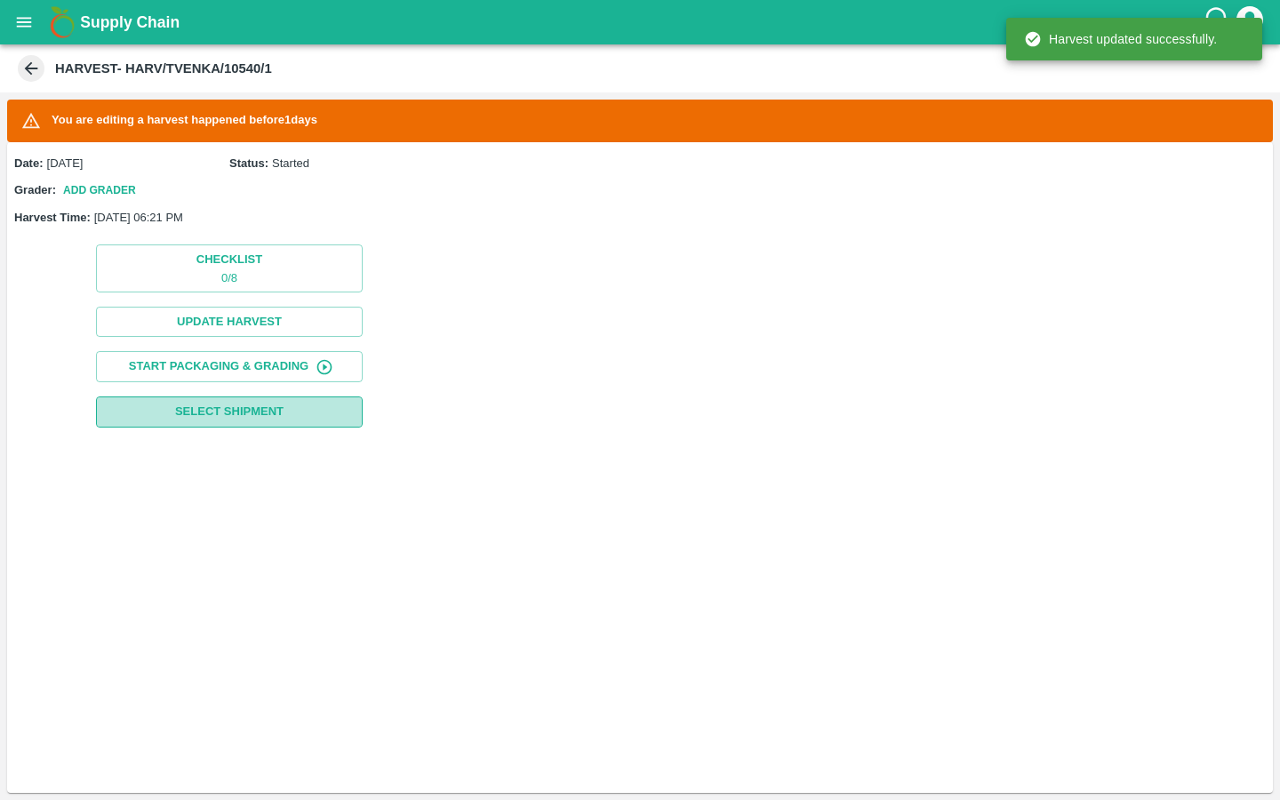
click at [288, 411] on button "Select Shipment" at bounding box center [229, 411] width 267 height 31
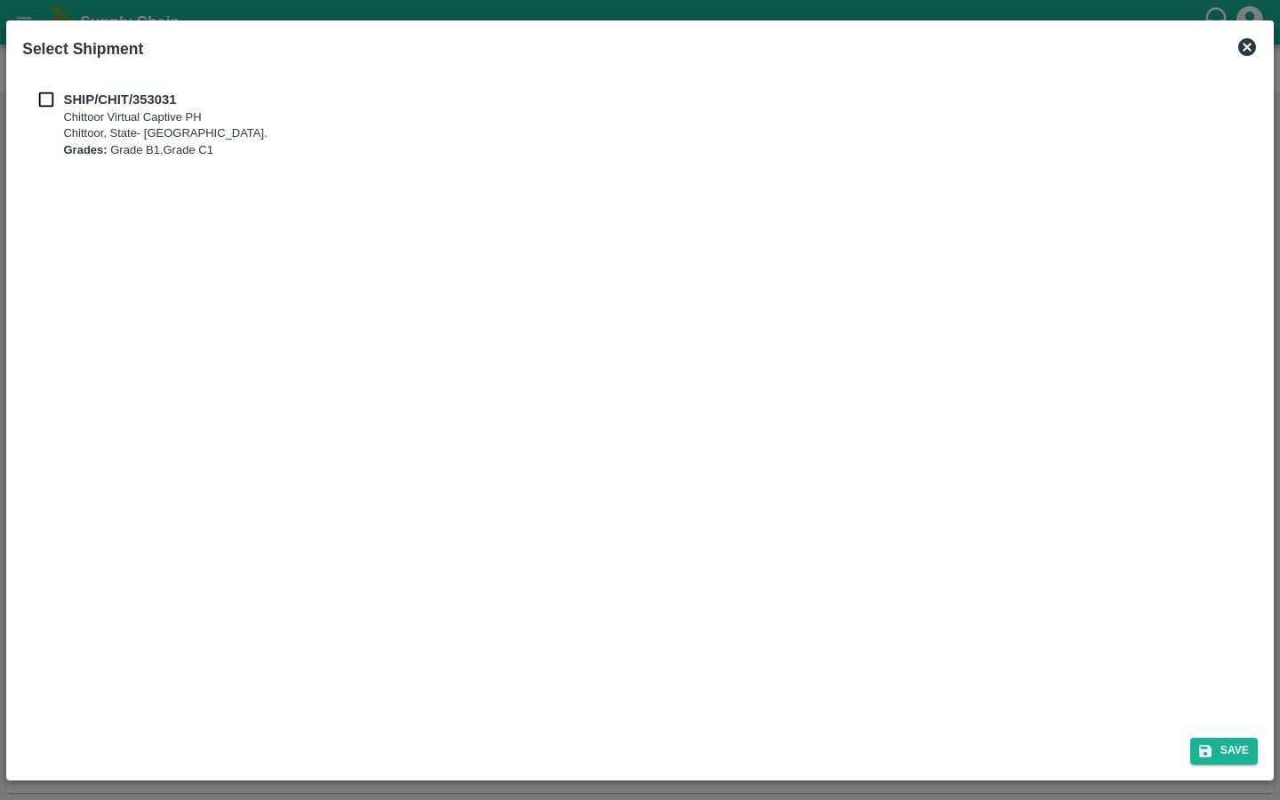
click at [1253, 50] on icon at bounding box center [1247, 47] width 18 height 18
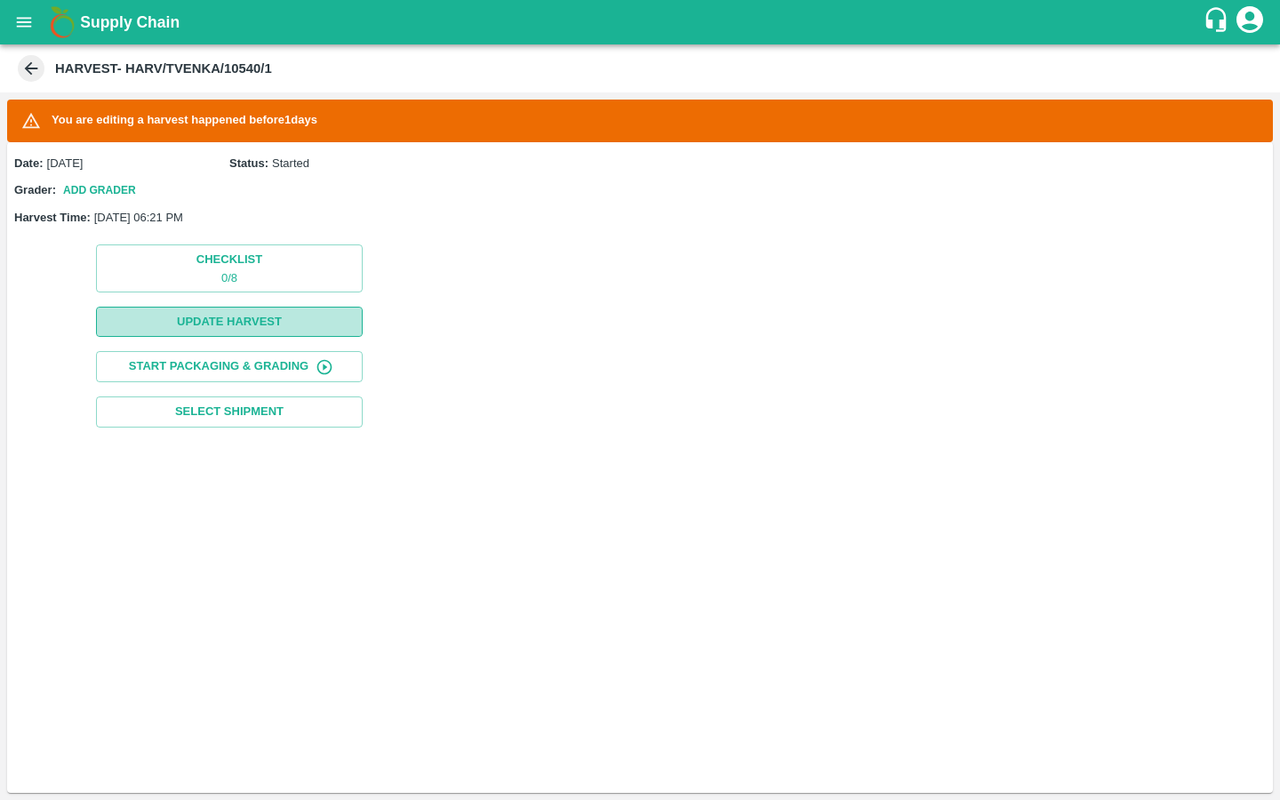
click at [314, 322] on button "Update Harvest" at bounding box center [229, 322] width 267 height 31
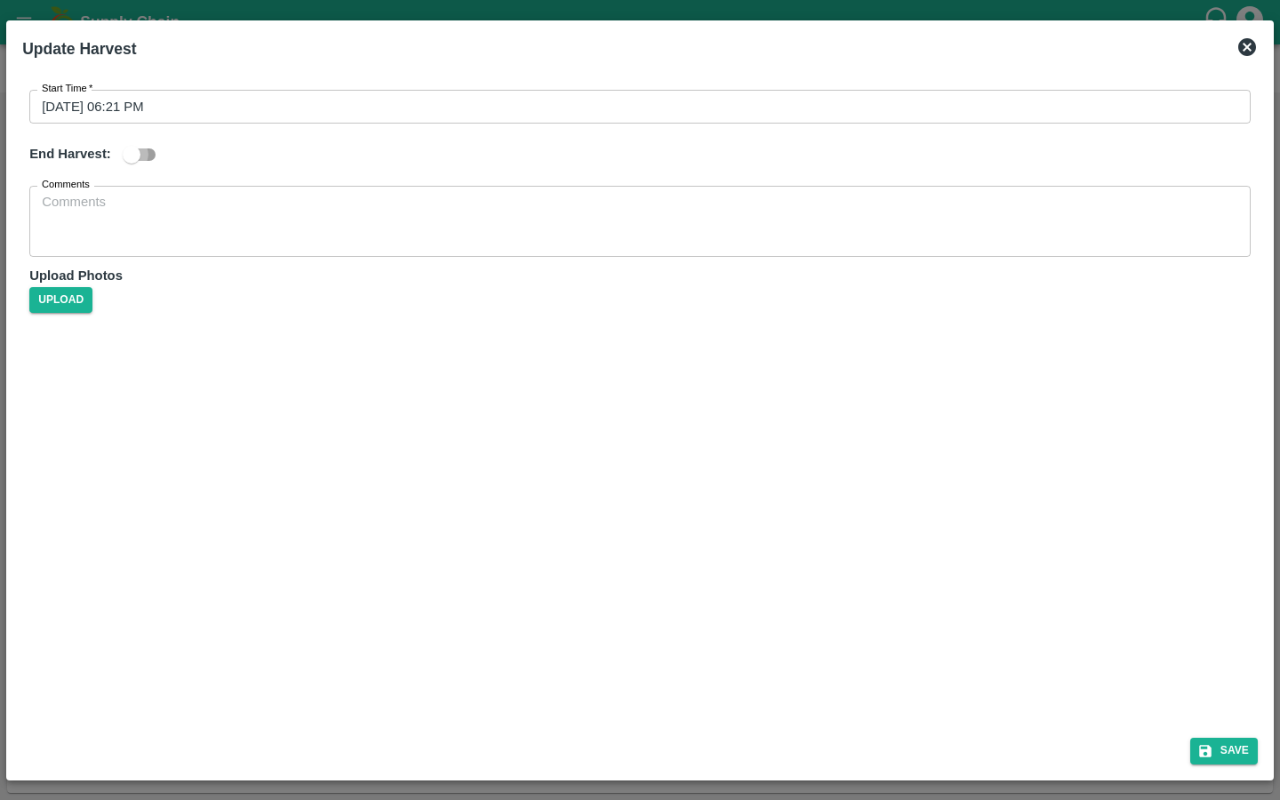
click at [142, 152] on input "checkbox" at bounding box center [131, 155] width 101 height 34
checkbox input "true"
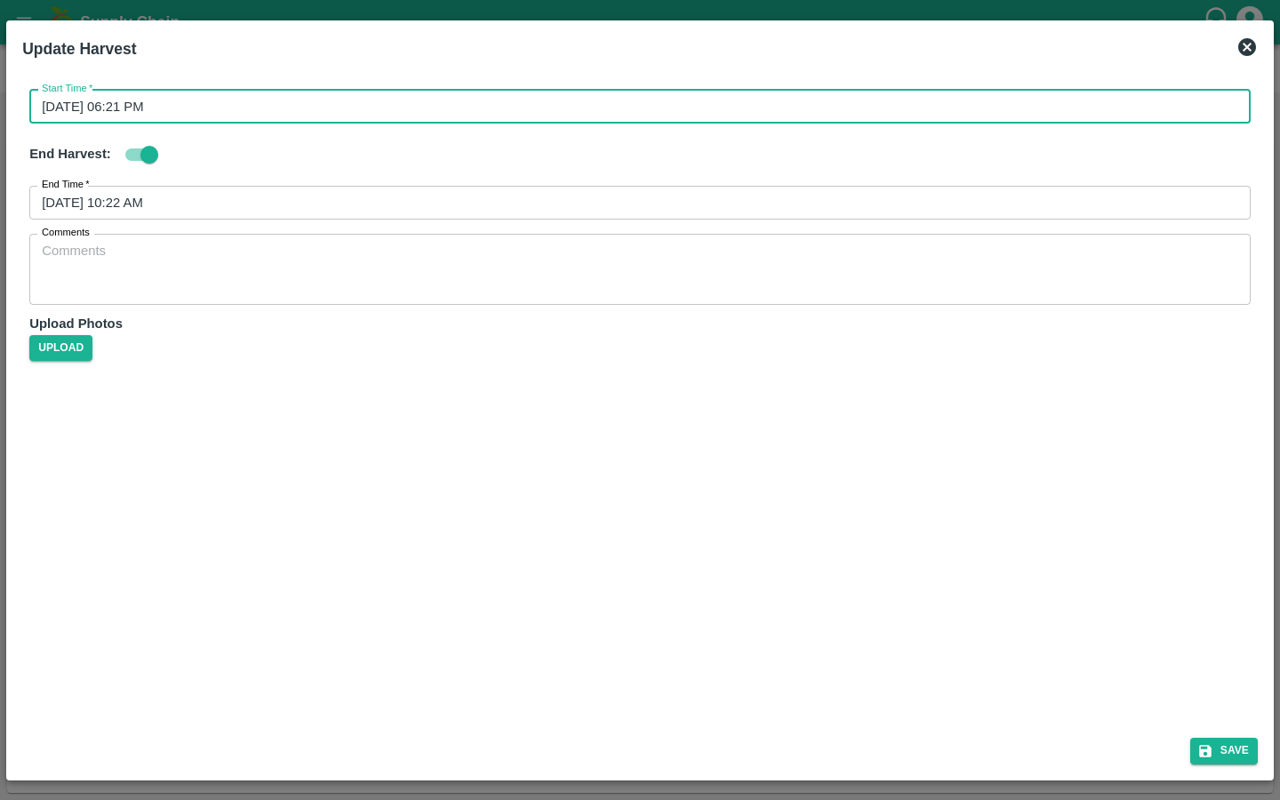
click at [139, 115] on input "10/08/2025 06:21 PM" at bounding box center [633, 107] width 1209 height 34
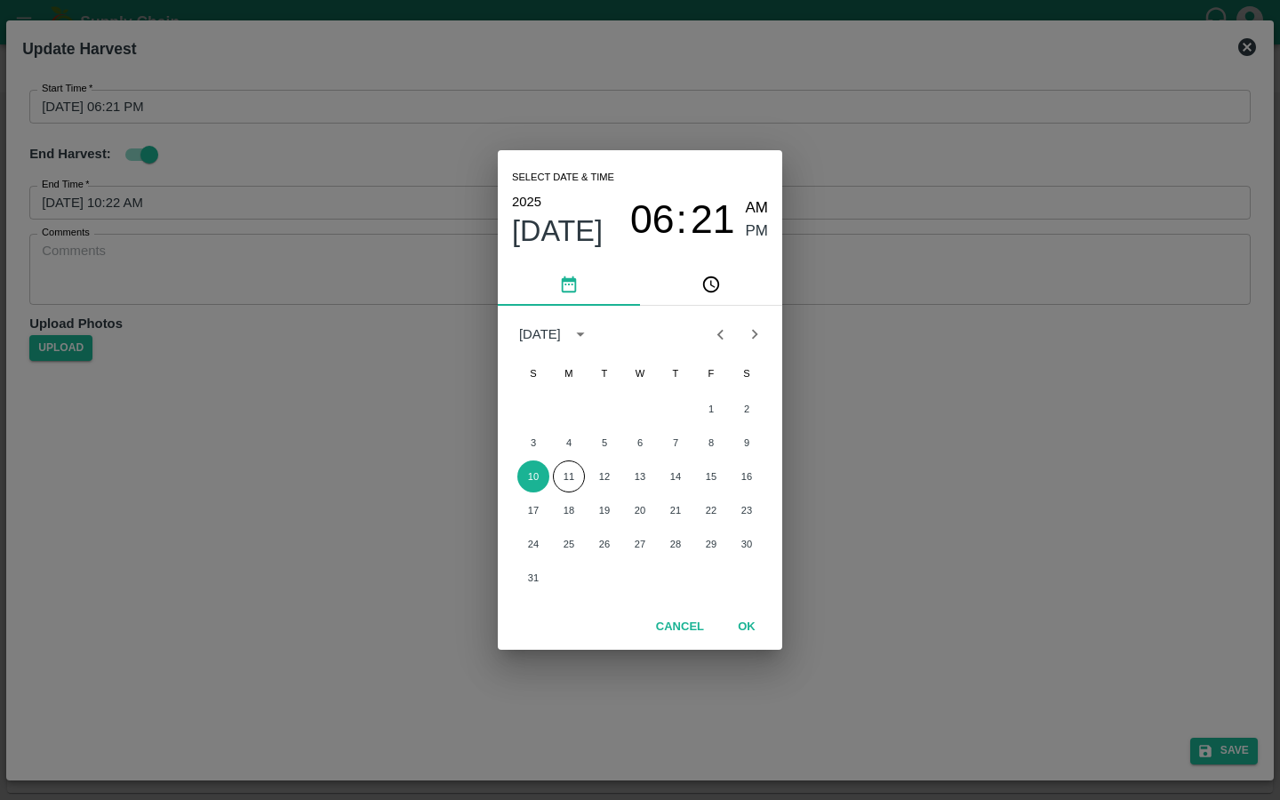
click at [749, 199] on span "AM" at bounding box center [757, 208] width 23 height 24
type input "10/08/2025 06:21 AM"
click at [748, 635] on button "OK" at bounding box center [746, 626] width 57 height 31
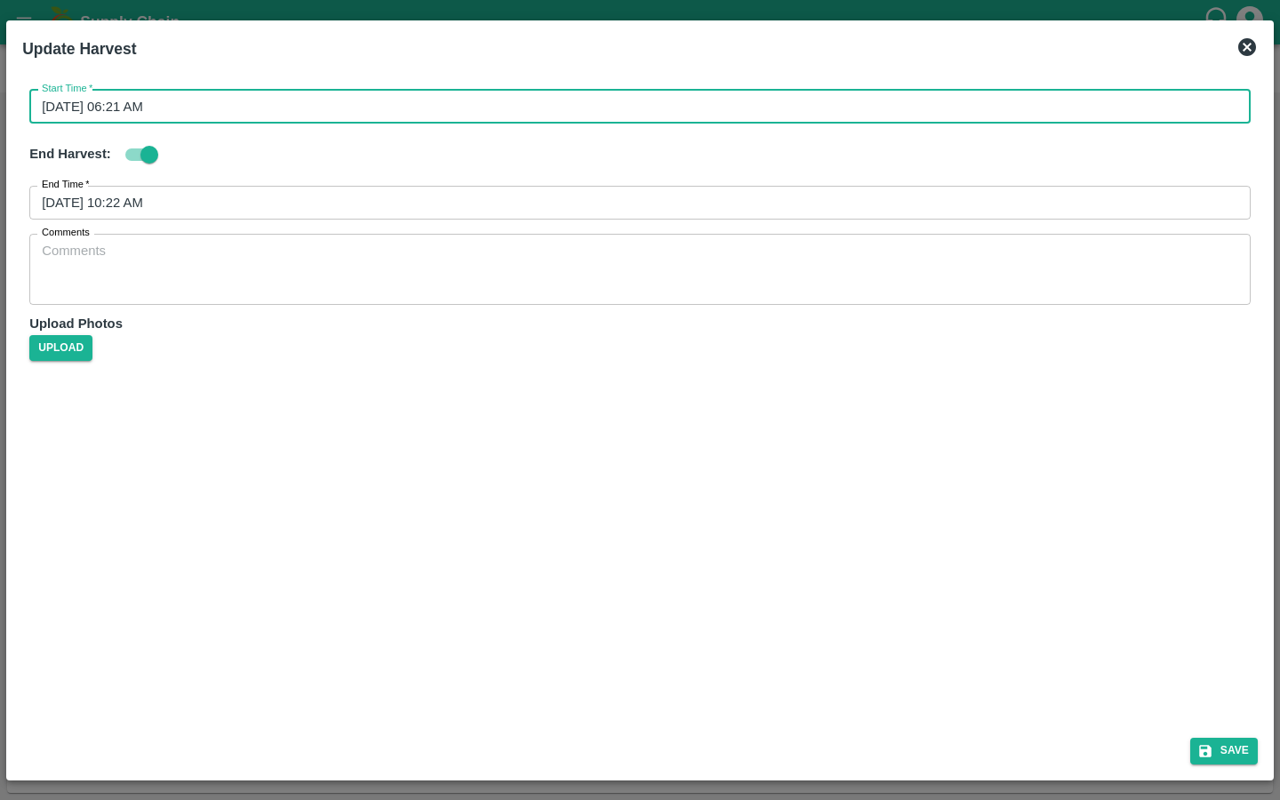
click at [158, 214] on input "11/08/2025 10:22 AM" at bounding box center [633, 203] width 1209 height 34
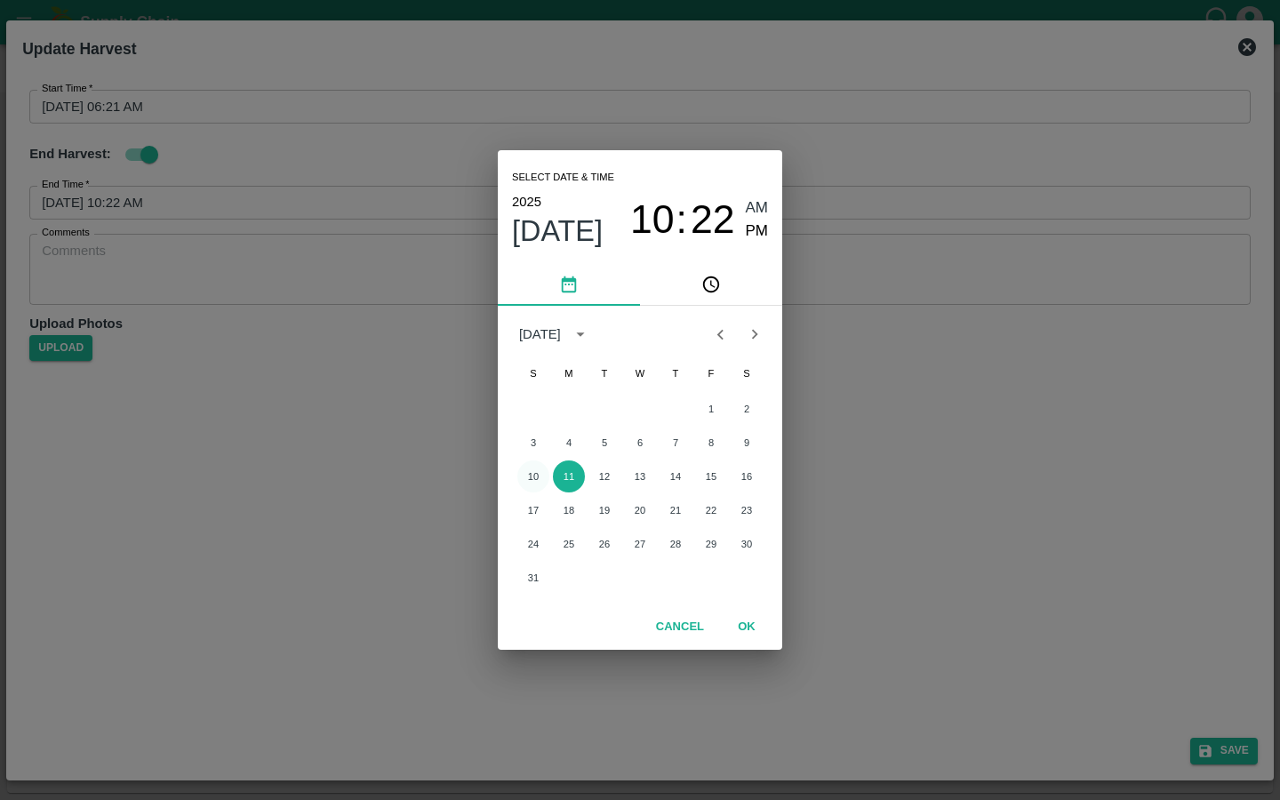
click at [534, 471] on button "10" at bounding box center [533, 476] width 32 height 32
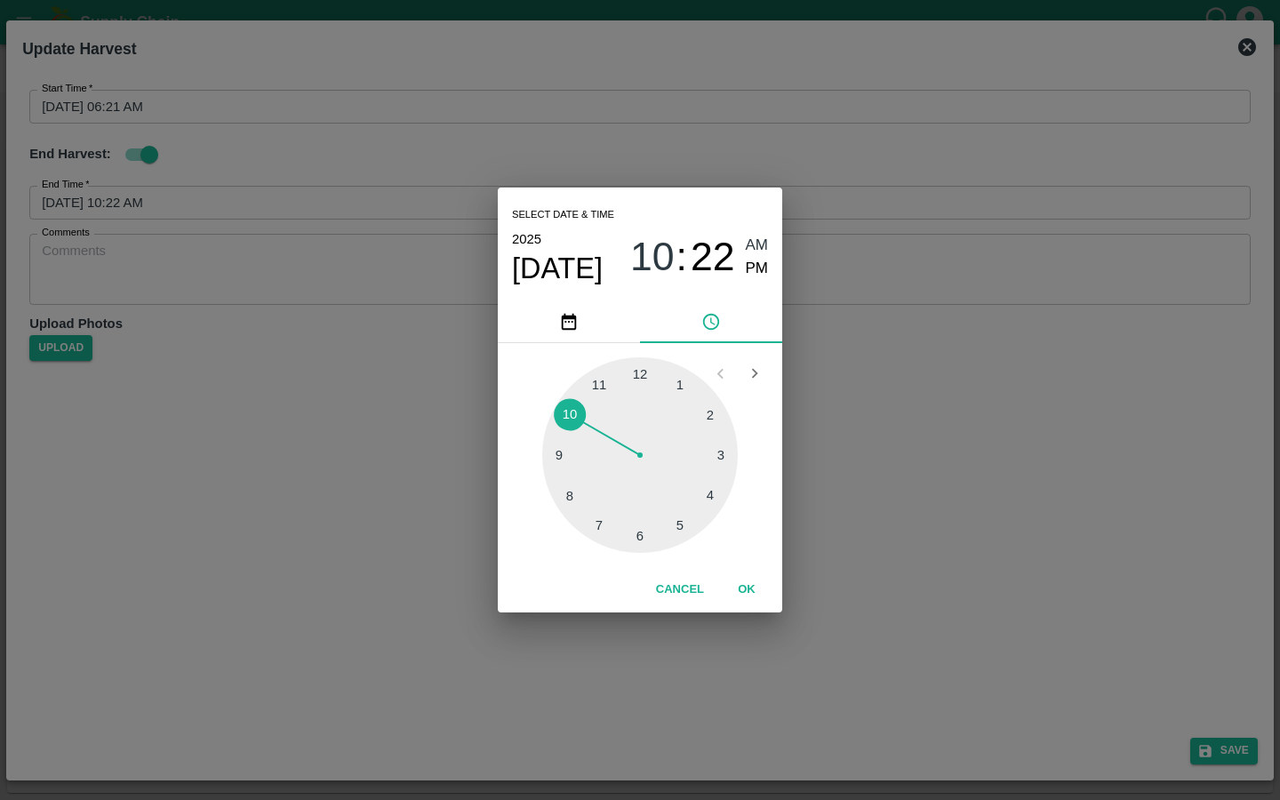
click at [762, 274] on span "PM" at bounding box center [757, 269] width 23 height 24
type input "10/08/2025 06:22 PM"
click at [644, 532] on div at bounding box center [640, 455] width 196 height 196
click at [743, 592] on button "OK" at bounding box center [746, 589] width 57 height 31
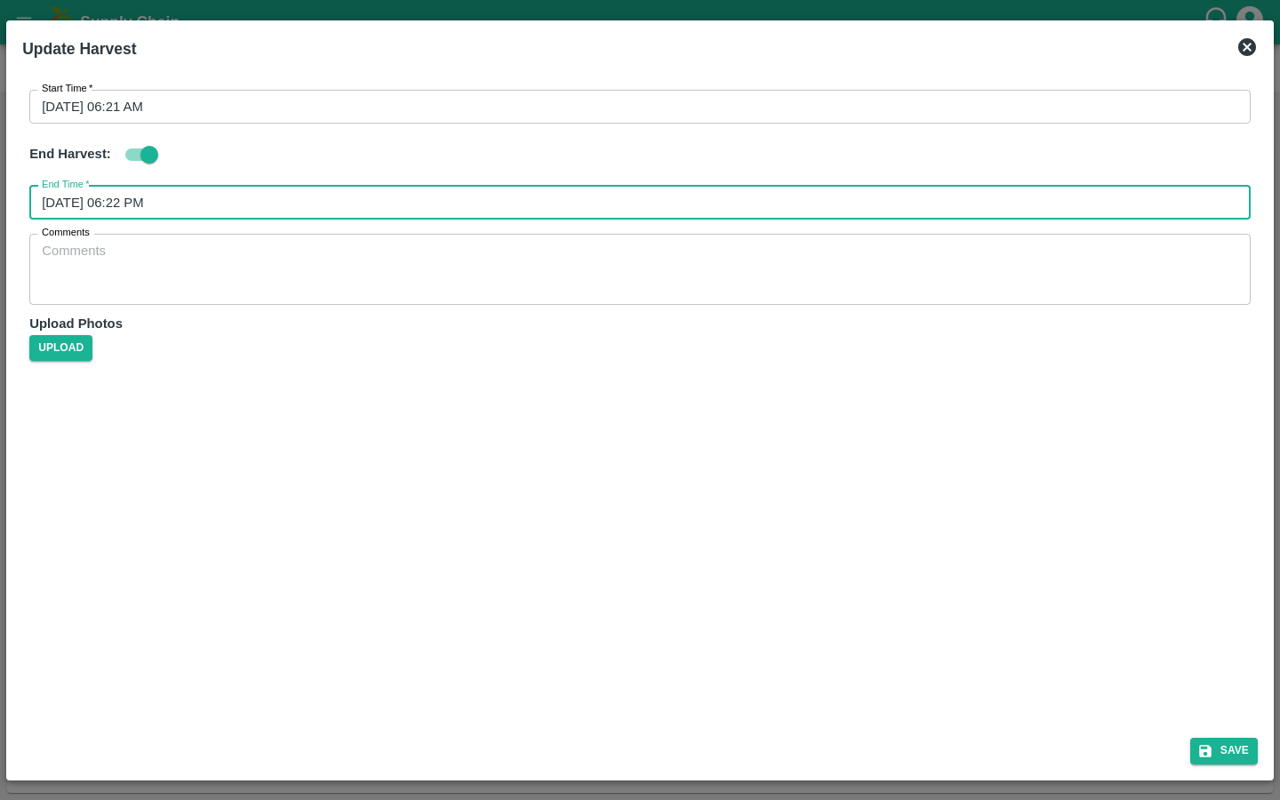
click at [476, 457] on div "Start Time   * 10/08/2025 06:21 AM Start Time End Harvest: End Time   * 10/08/2…" at bounding box center [639, 396] width 1249 height 656
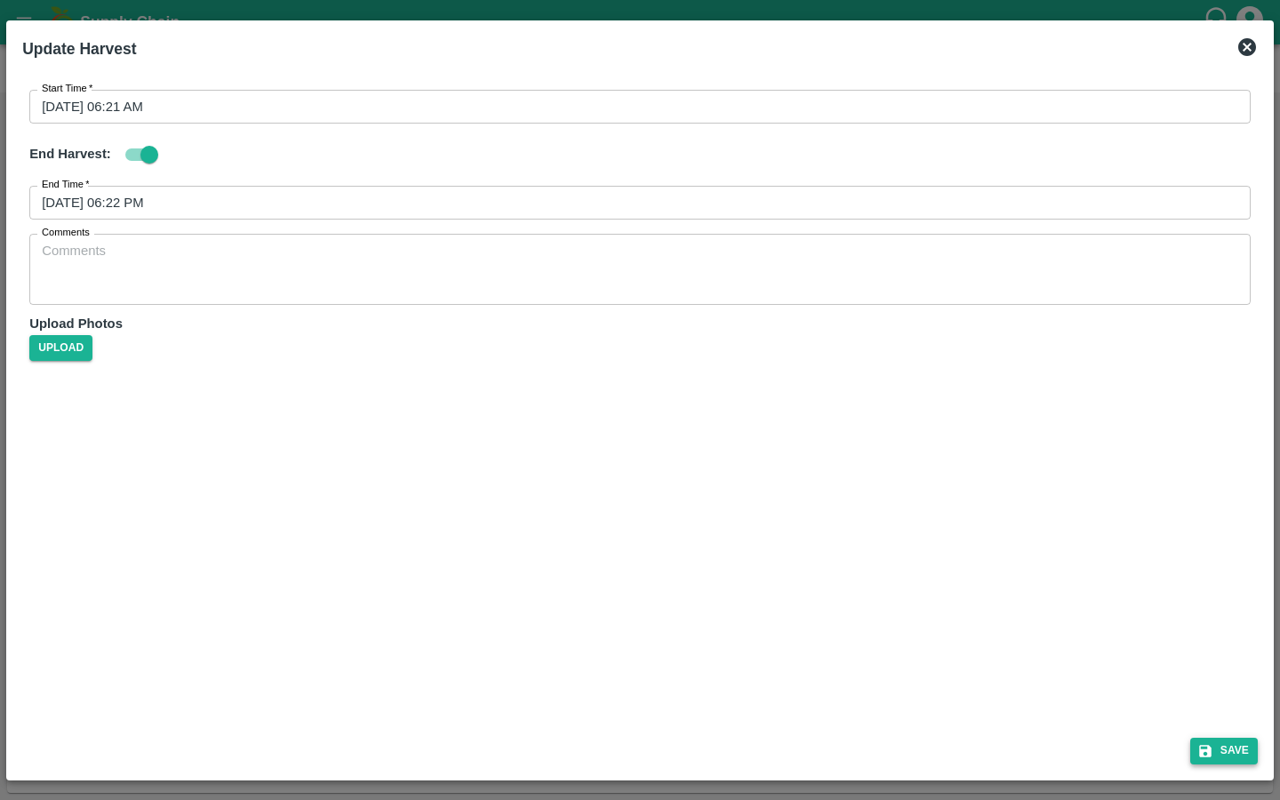
click at [1210, 748] on icon "submit" at bounding box center [1205, 751] width 16 height 16
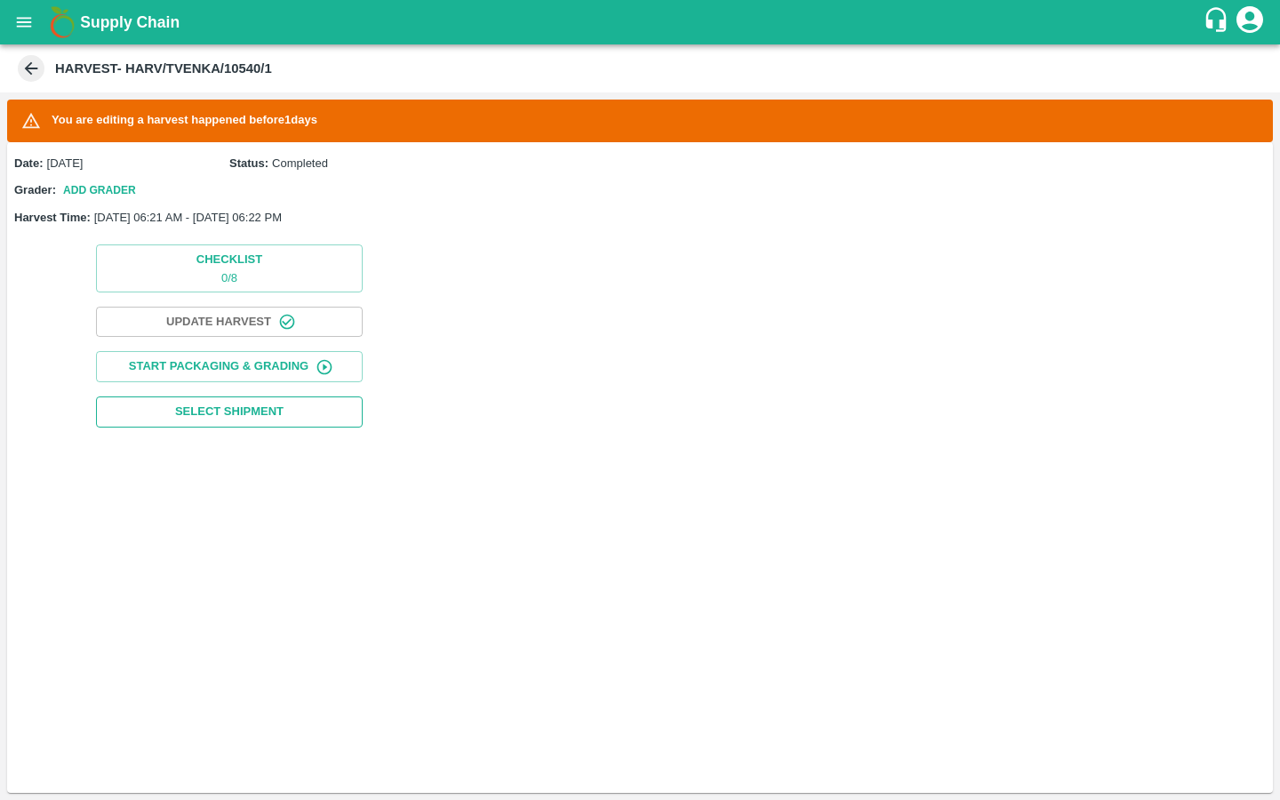
click at [265, 399] on button "Select Shipment" at bounding box center [229, 411] width 267 height 31
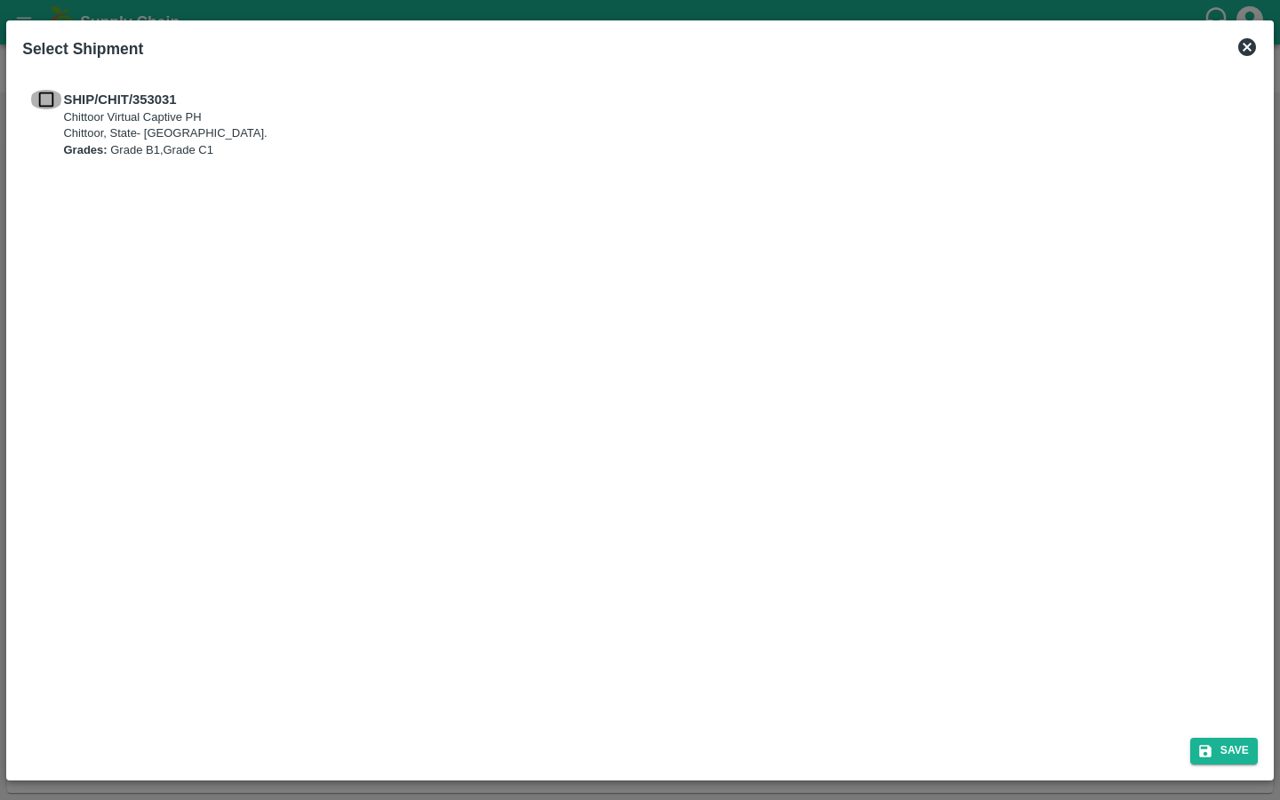
click at [41, 101] on input "checkbox" at bounding box center [46, 100] width 34 height 20
checkbox input "true"
click at [1225, 751] on button "Save" at bounding box center [1224, 751] width 68 height 26
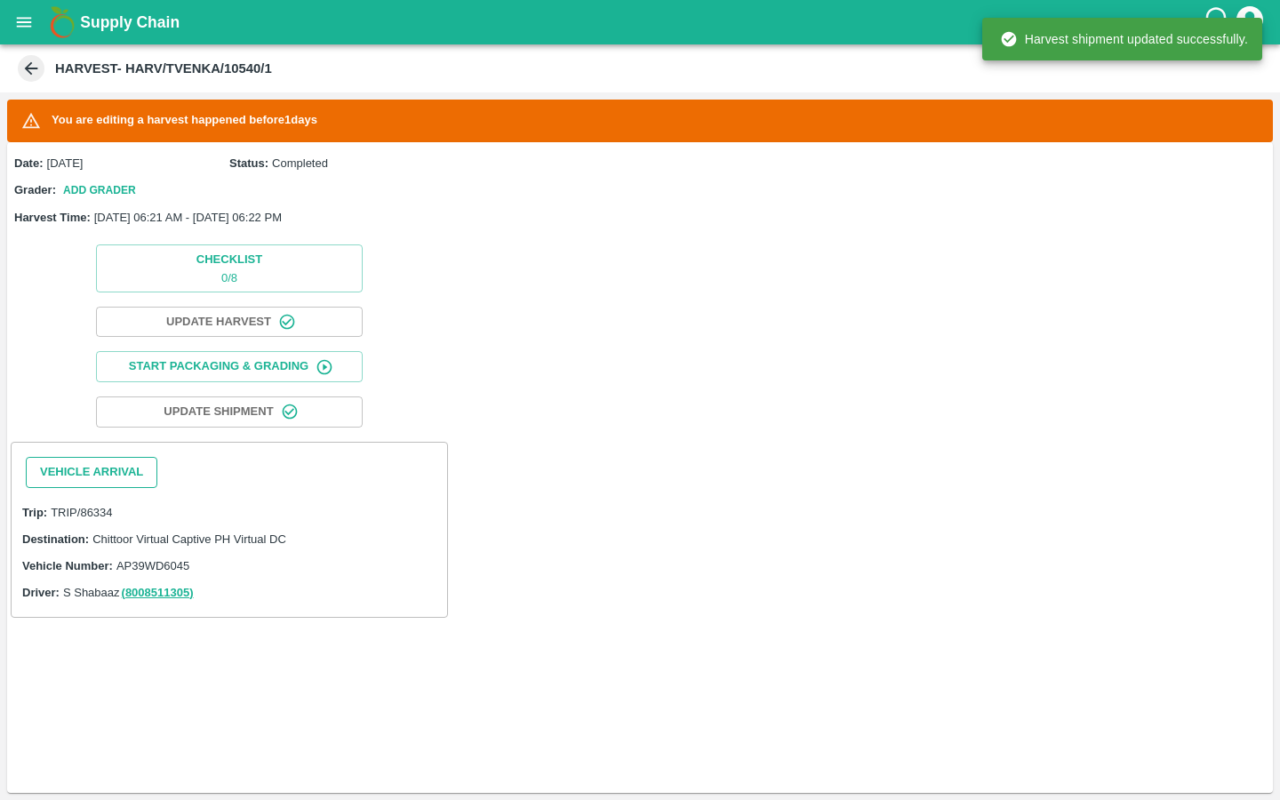
click at [122, 473] on button "Vehicle Arrival" at bounding box center [92, 472] width 132 height 31
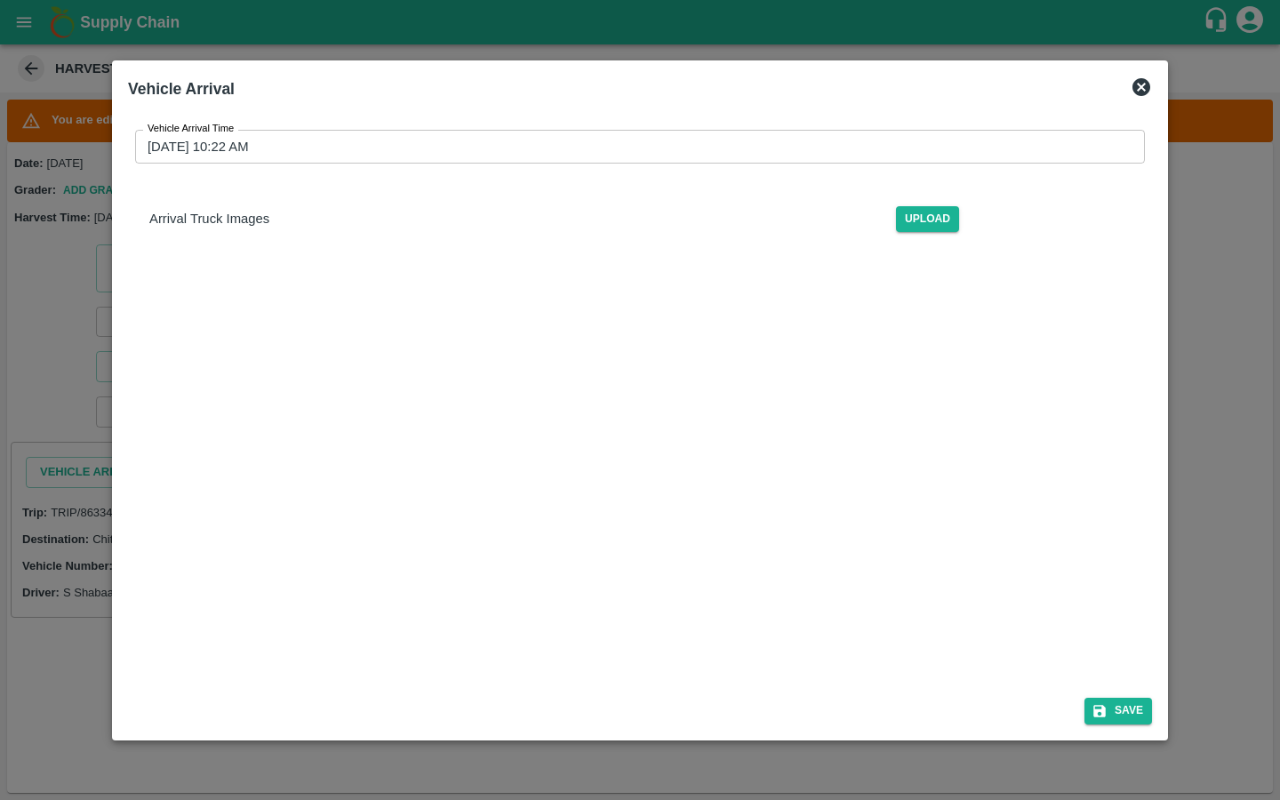
scroll to position [78, 0]
click at [1123, 718] on button "Save" at bounding box center [1118, 711] width 68 height 26
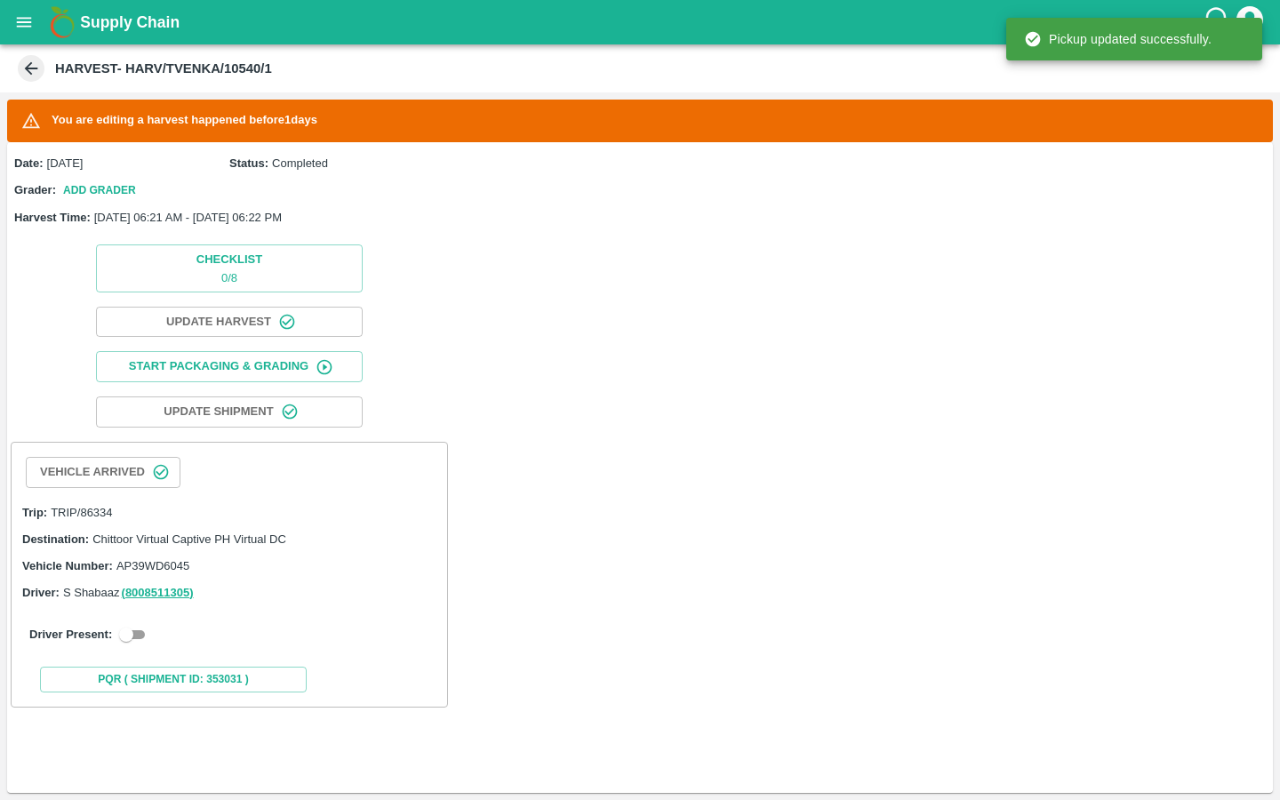
click at [62, 467] on button "Vehicle Arrived" at bounding box center [103, 472] width 155 height 31
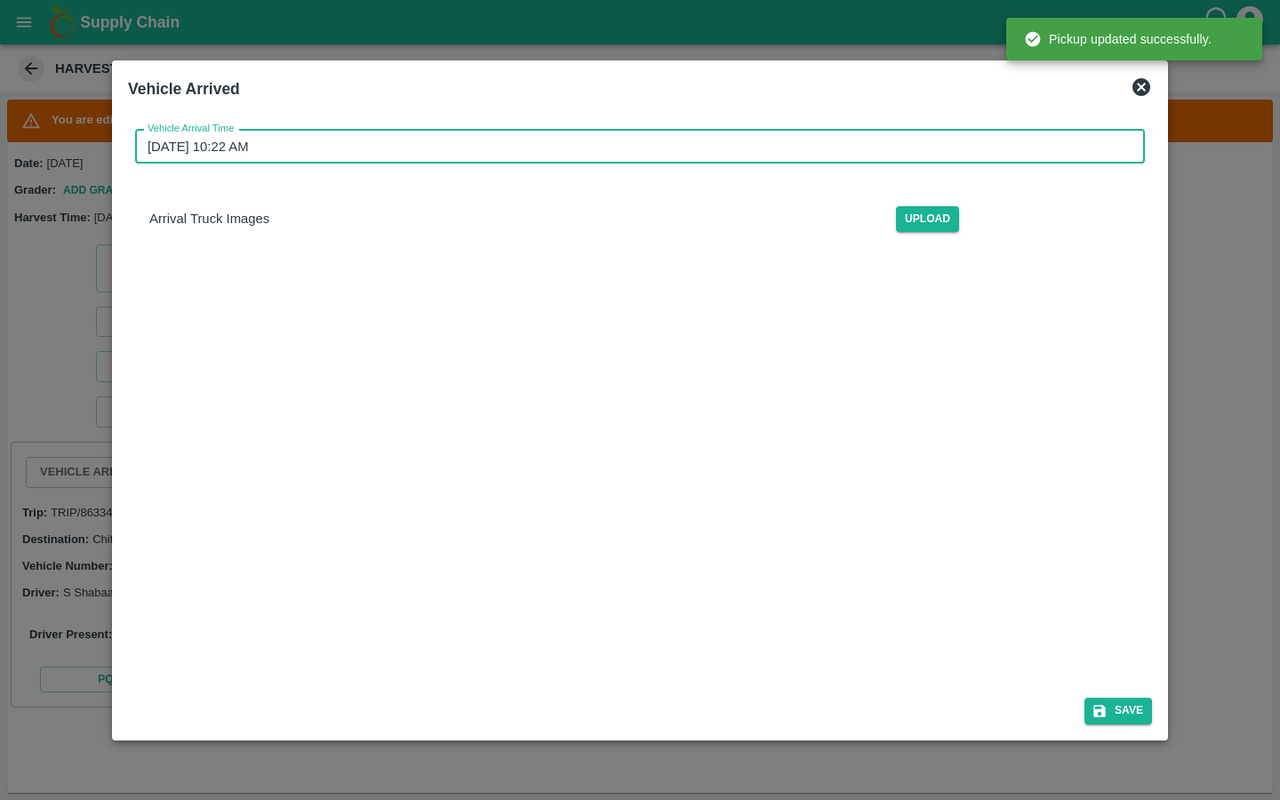
click at [249, 141] on input "11/08/2025 10:22 AM" at bounding box center [633, 147] width 997 height 34
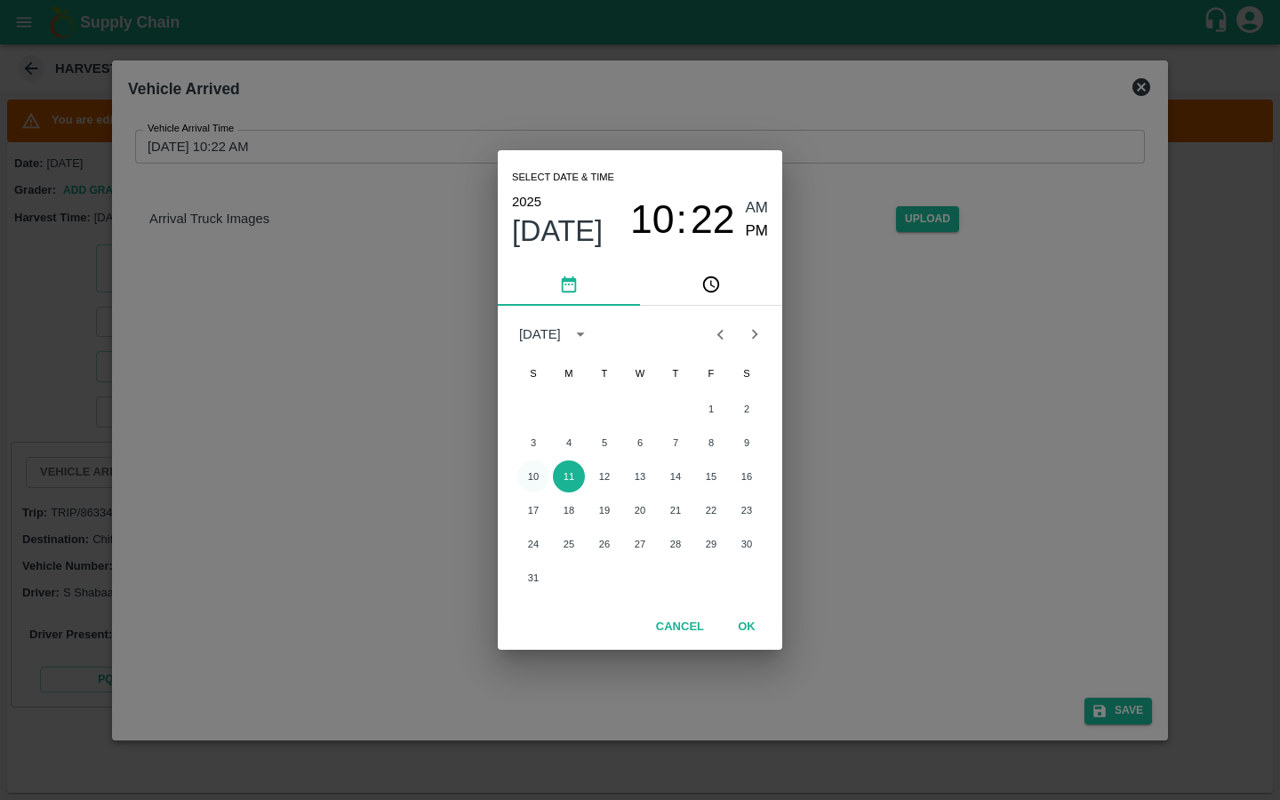
click at [531, 473] on button "10" at bounding box center [533, 476] width 32 height 32
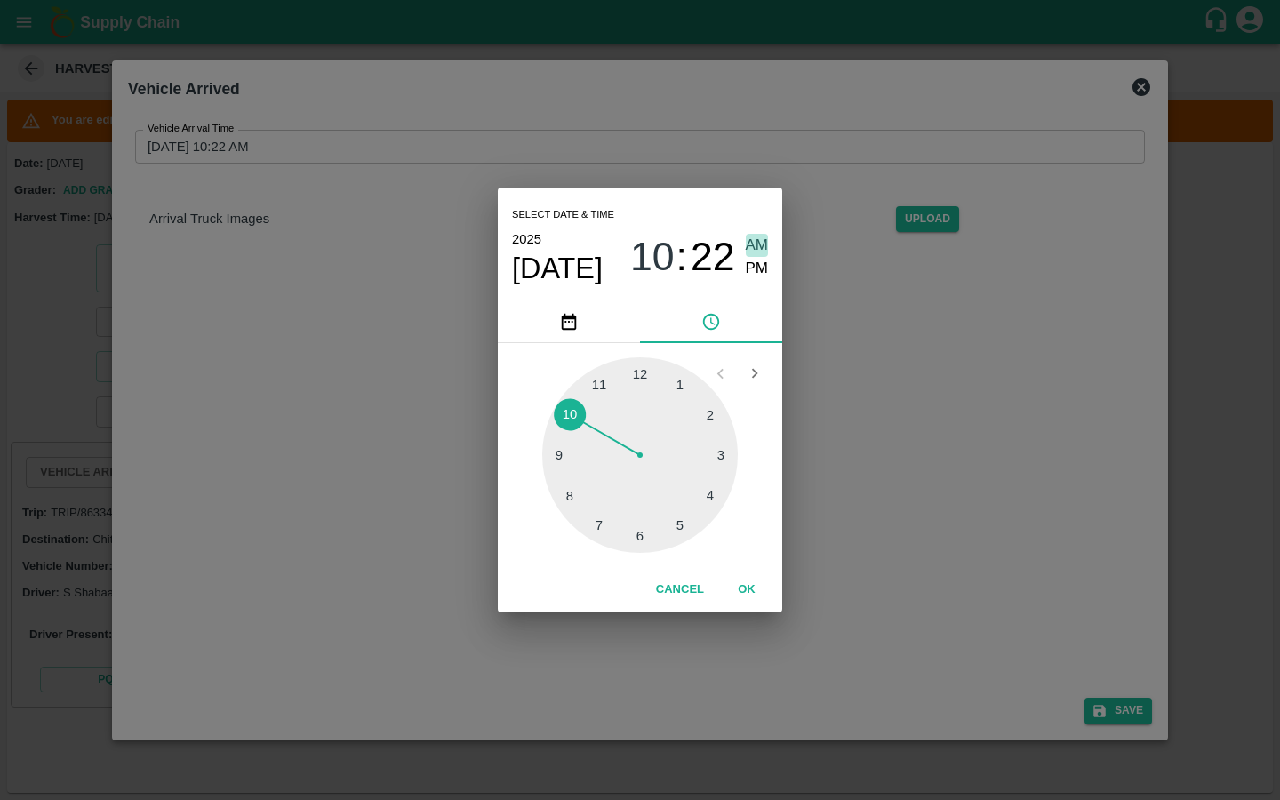
click at [762, 252] on span "AM" at bounding box center [757, 246] width 23 height 24
click at [759, 246] on span "AM" at bounding box center [757, 246] width 23 height 24
click at [754, 270] on span "PM" at bounding box center [757, 269] width 23 height 24
click at [655, 256] on span "10" at bounding box center [652, 257] width 44 height 46
click at [632, 380] on div at bounding box center [640, 455] width 196 height 196
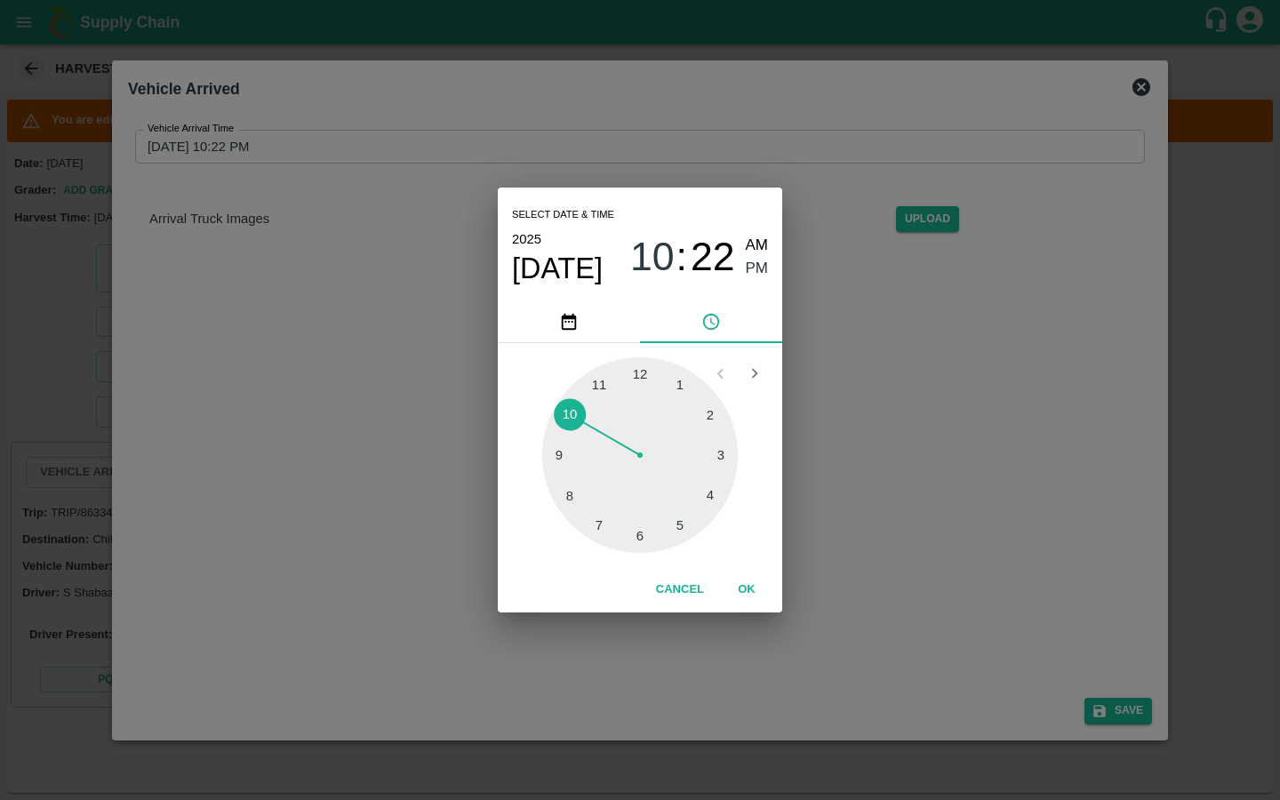
type input "10/08/2025 12:22 PM"
click at [744, 592] on button "OK" at bounding box center [746, 589] width 57 height 31
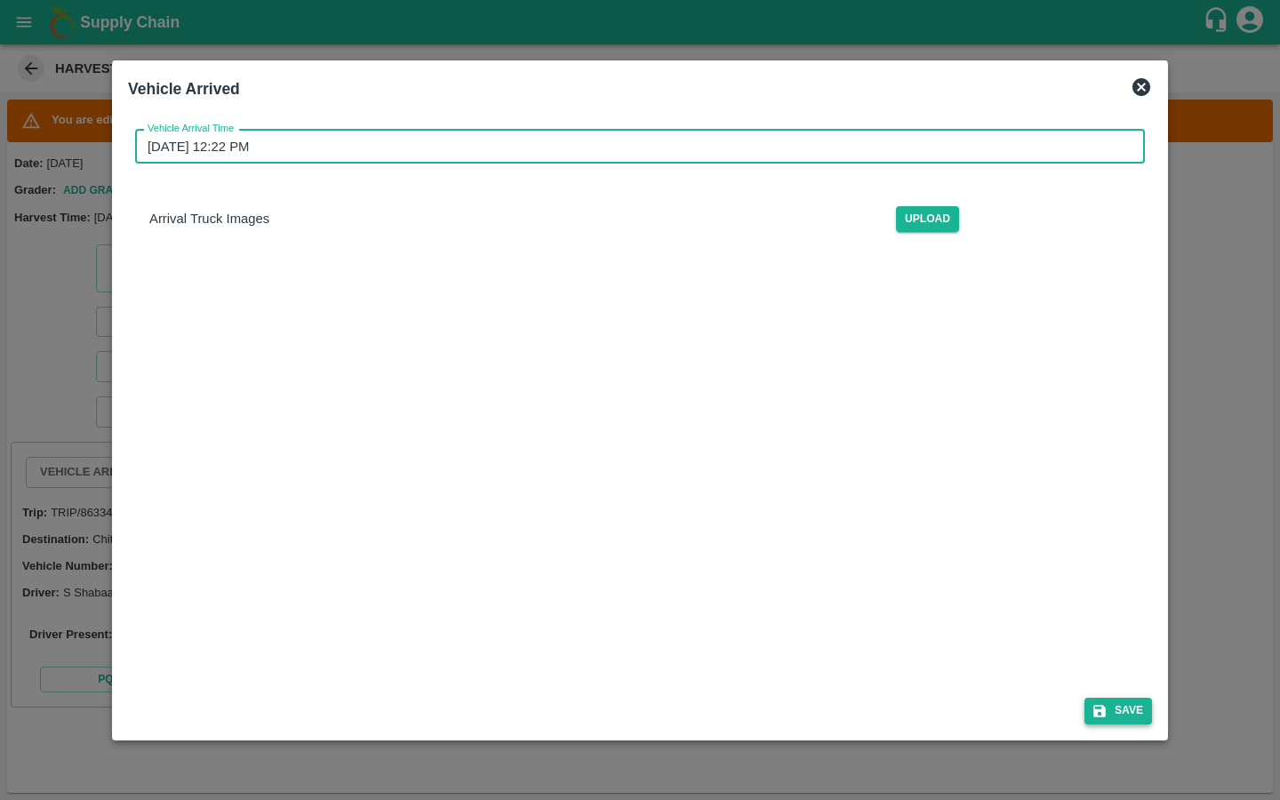
click at [1097, 706] on icon "submit" at bounding box center [1099, 711] width 16 height 16
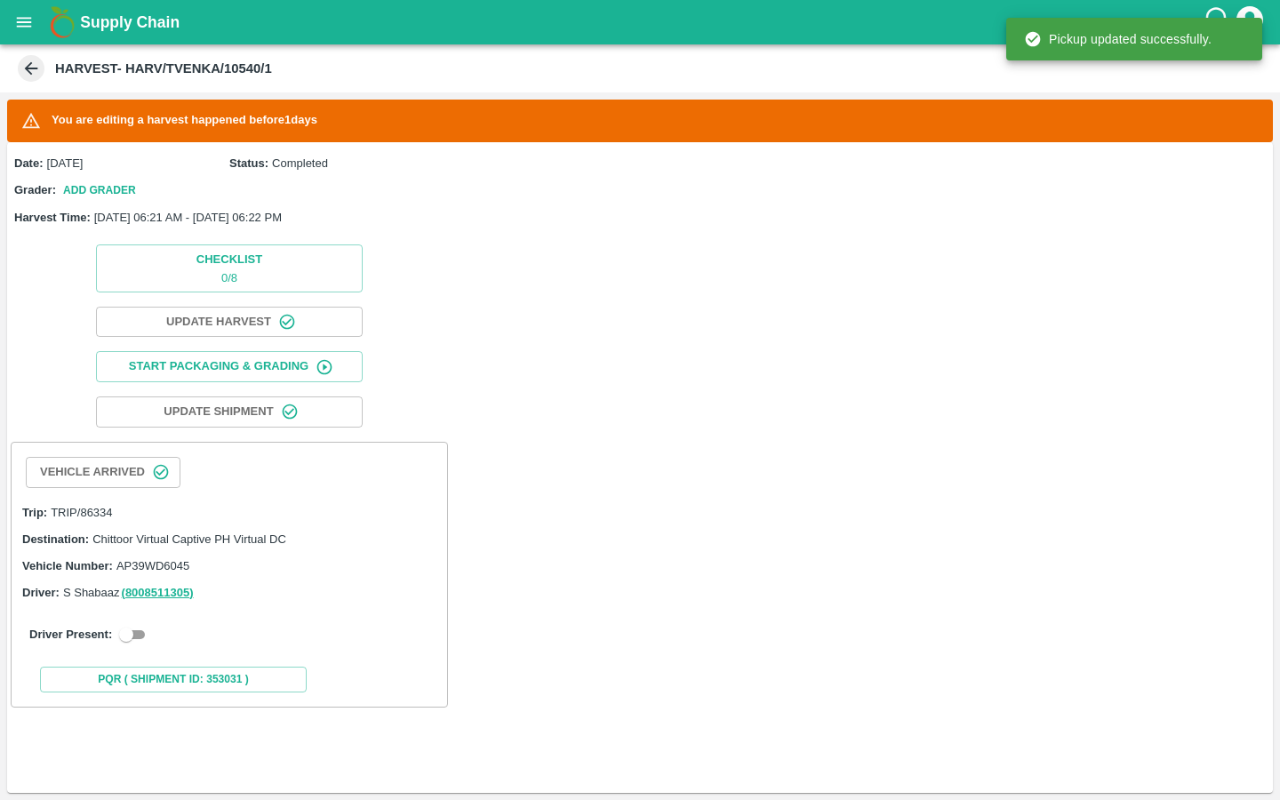
click at [122, 633] on input "checkbox" at bounding box center [126, 634] width 64 height 21
checkbox input "true"
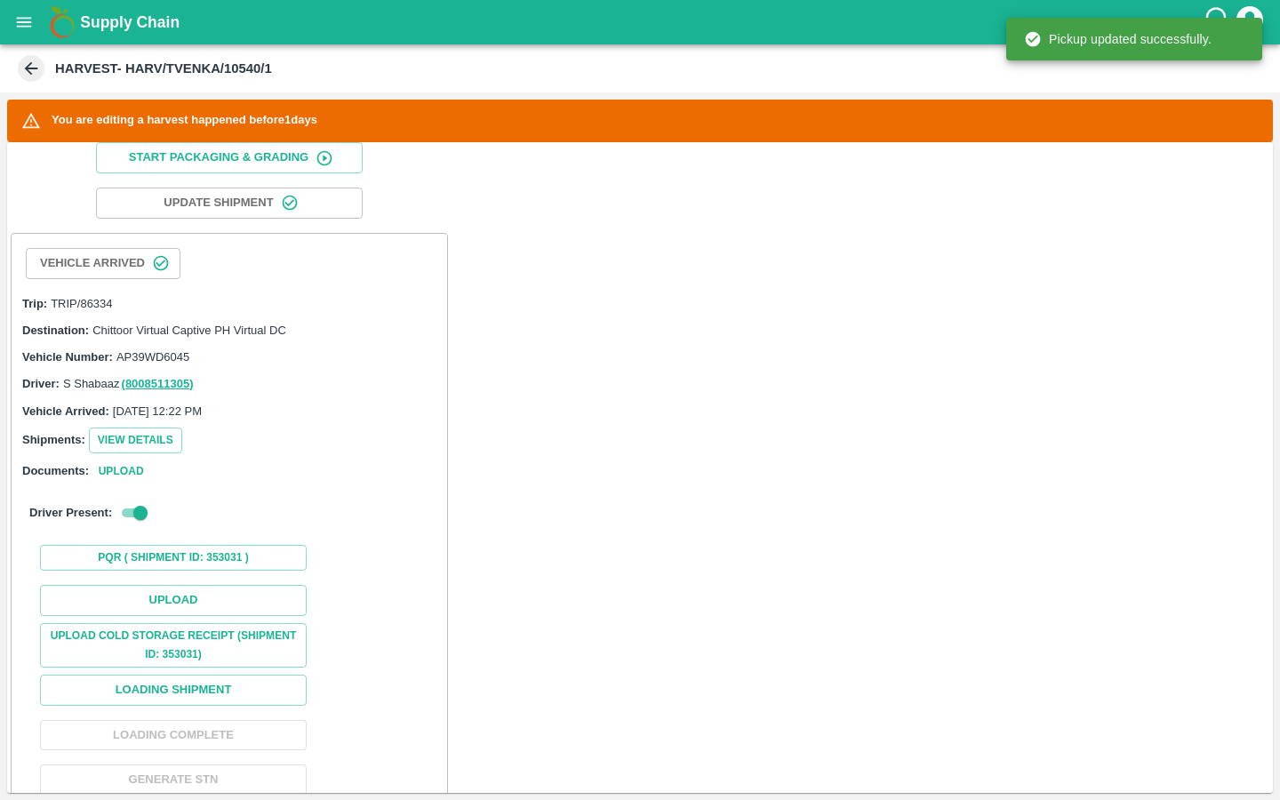
scroll to position [259, 0]
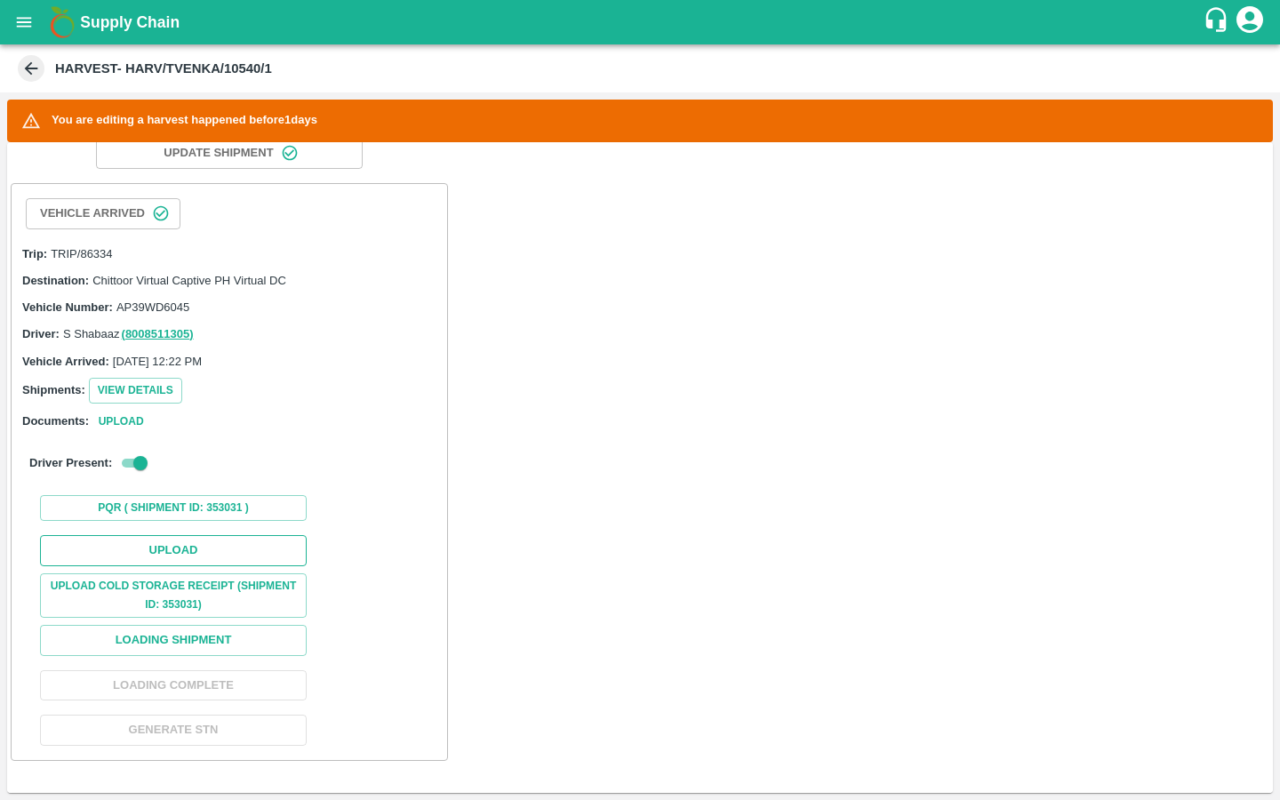
click at [263, 541] on button "Upload" at bounding box center [173, 550] width 267 height 31
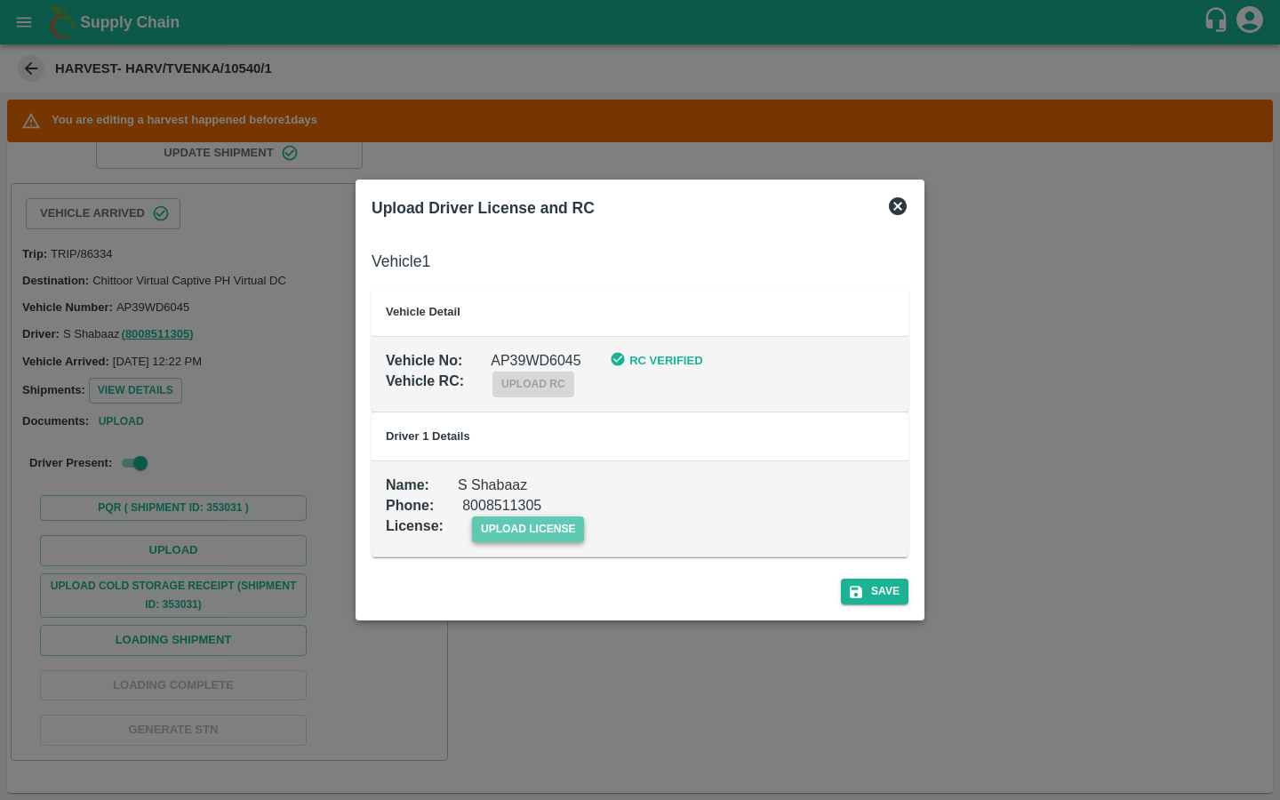
click at [551, 523] on span "upload license" at bounding box center [528, 529] width 113 height 26
click at [0, 0] on input "upload license" at bounding box center [0, 0] width 0 height 0
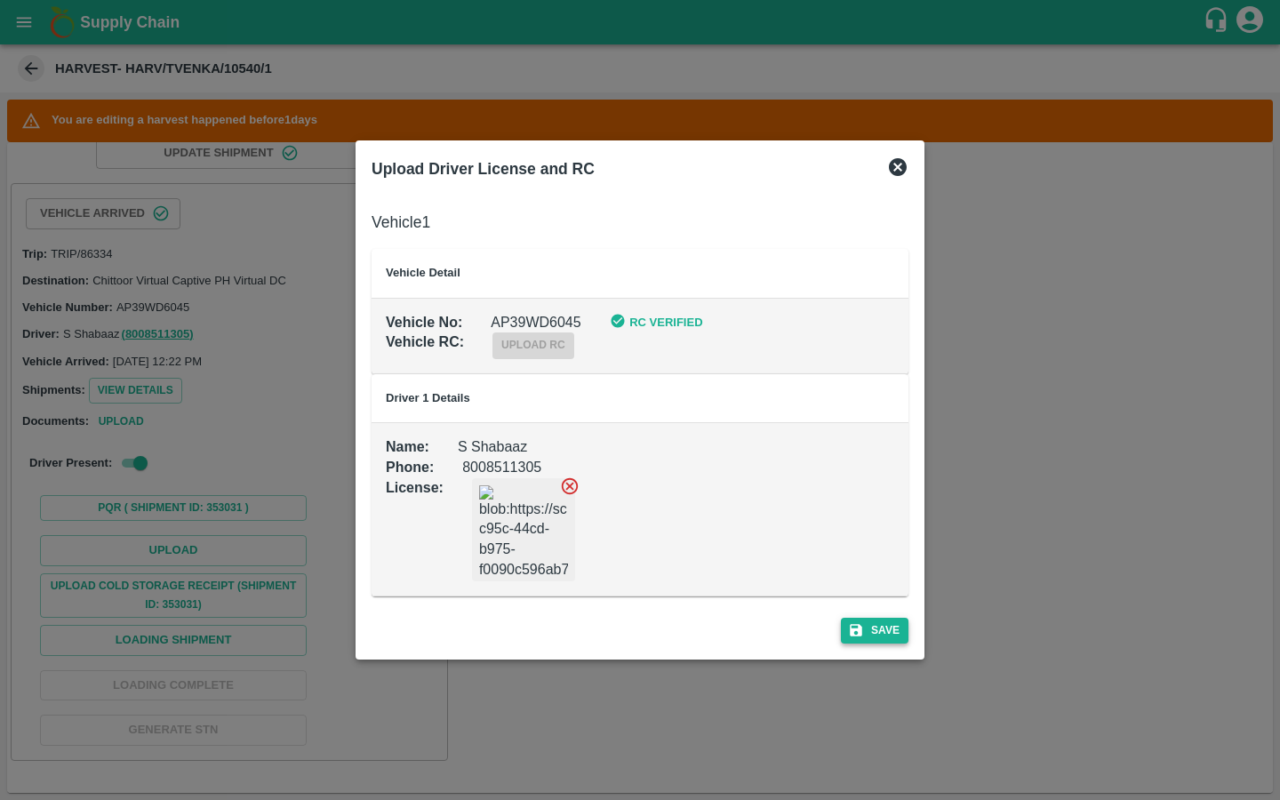
click at [855, 630] on icon "submit" at bounding box center [856, 630] width 12 height 12
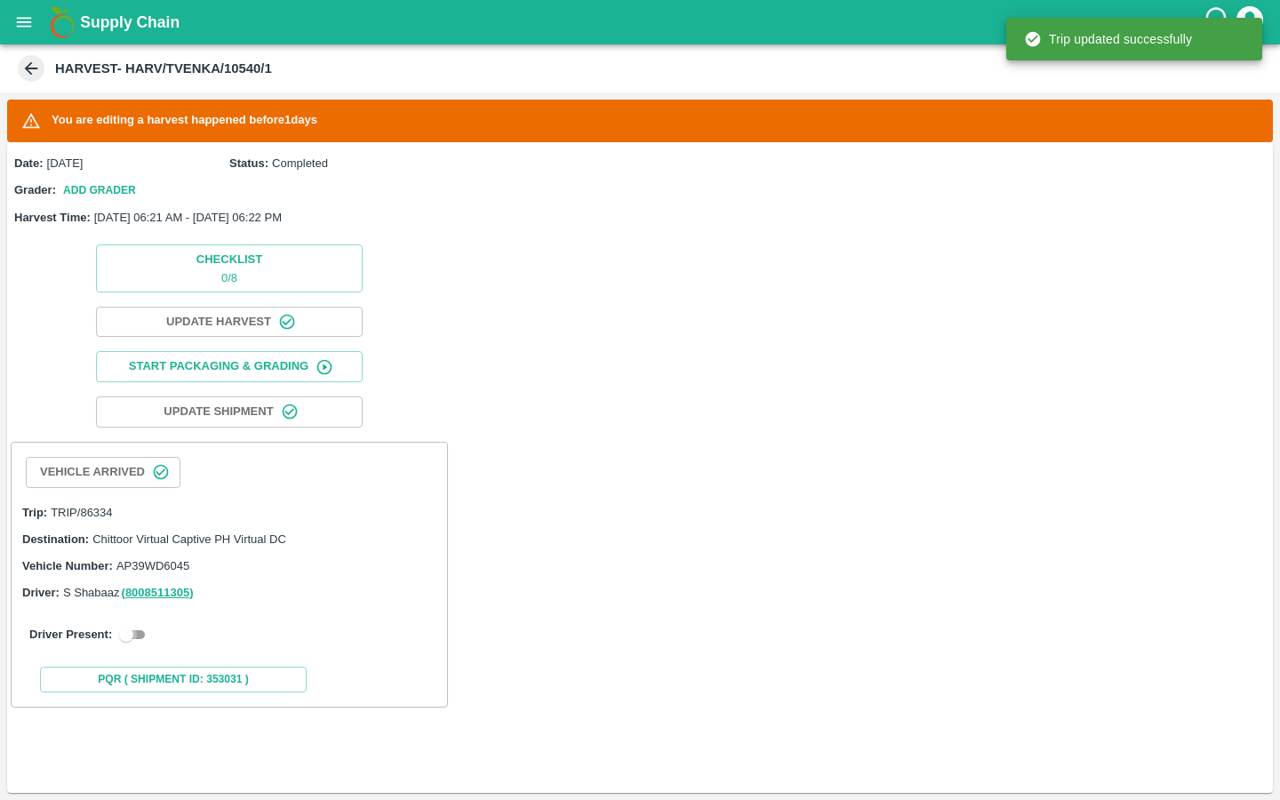
click at [136, 634] on input "checkbox" at bounding box center [126, 634] width 64 height 21
checkbox input "true"
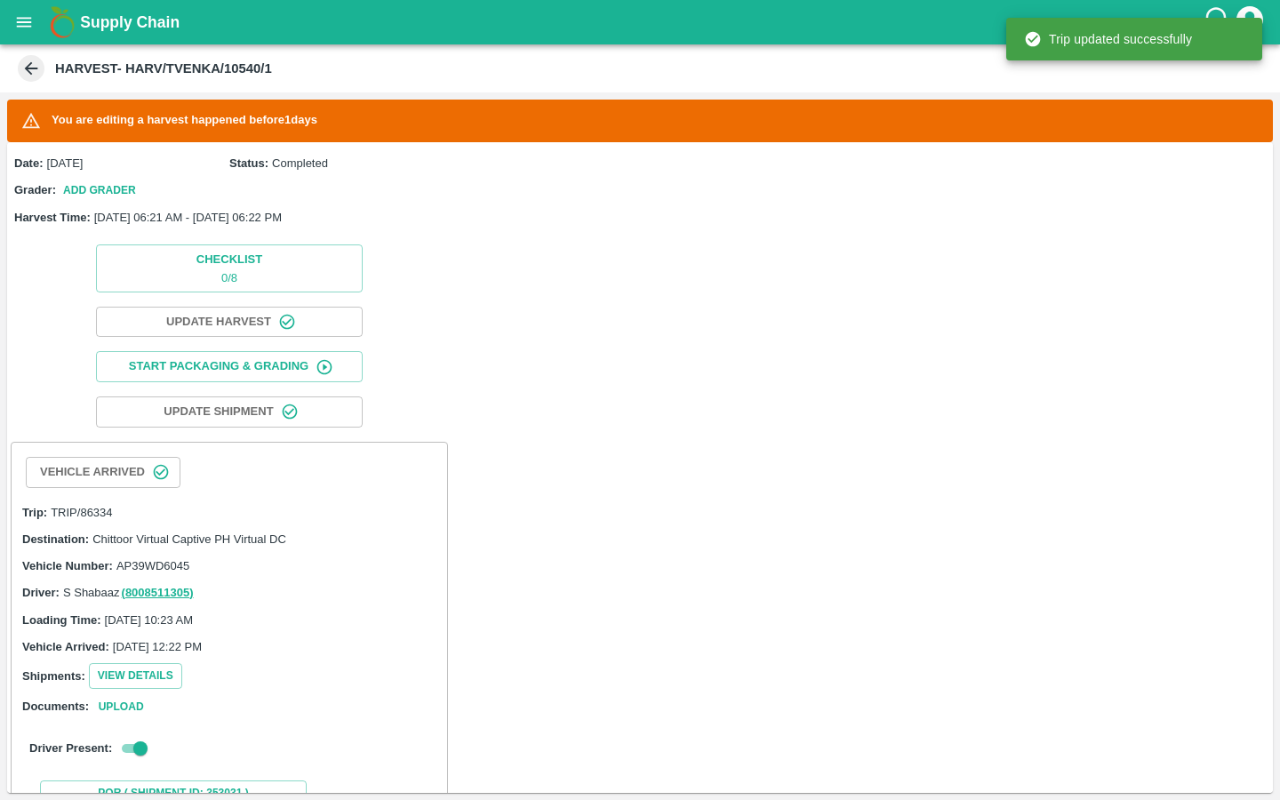
scroll to position [331, 0]
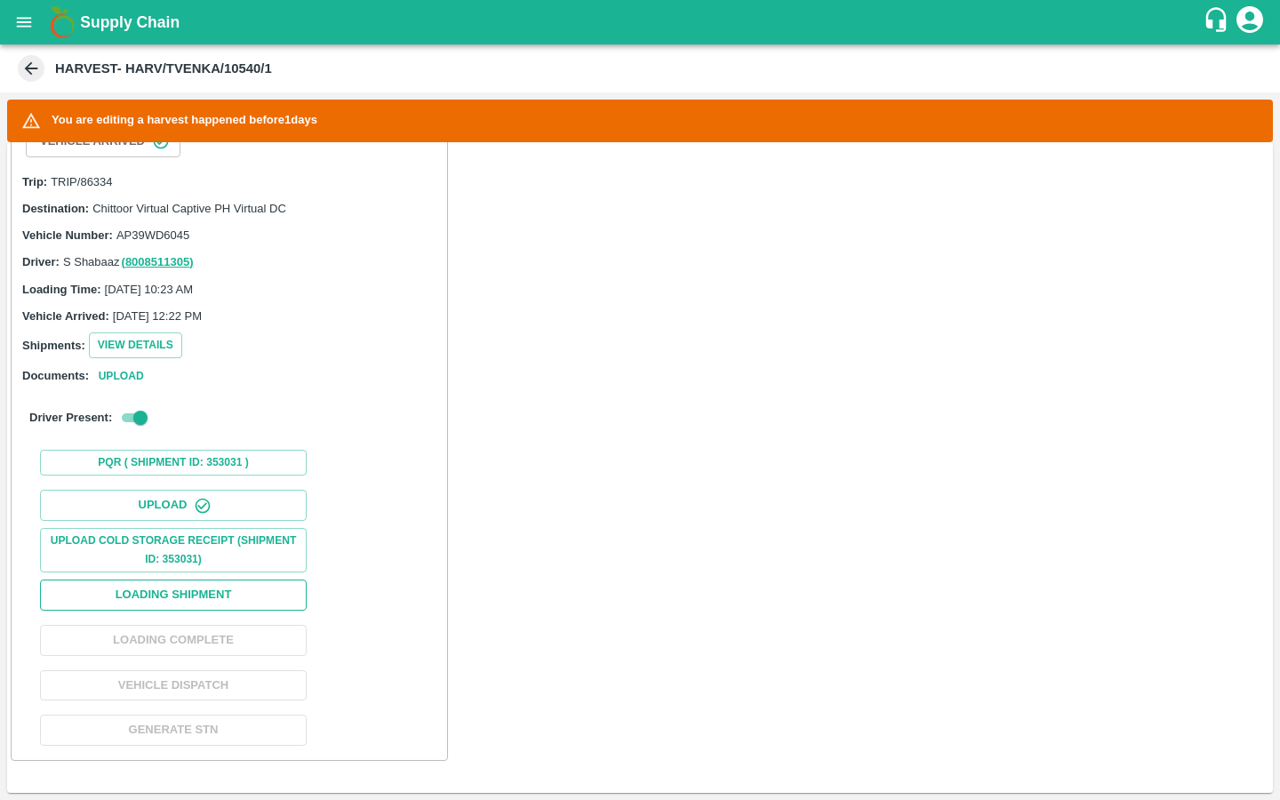
click at [243, 590] on button "Loading Shipment" at bounding box center [173, 594] width 267 height 31
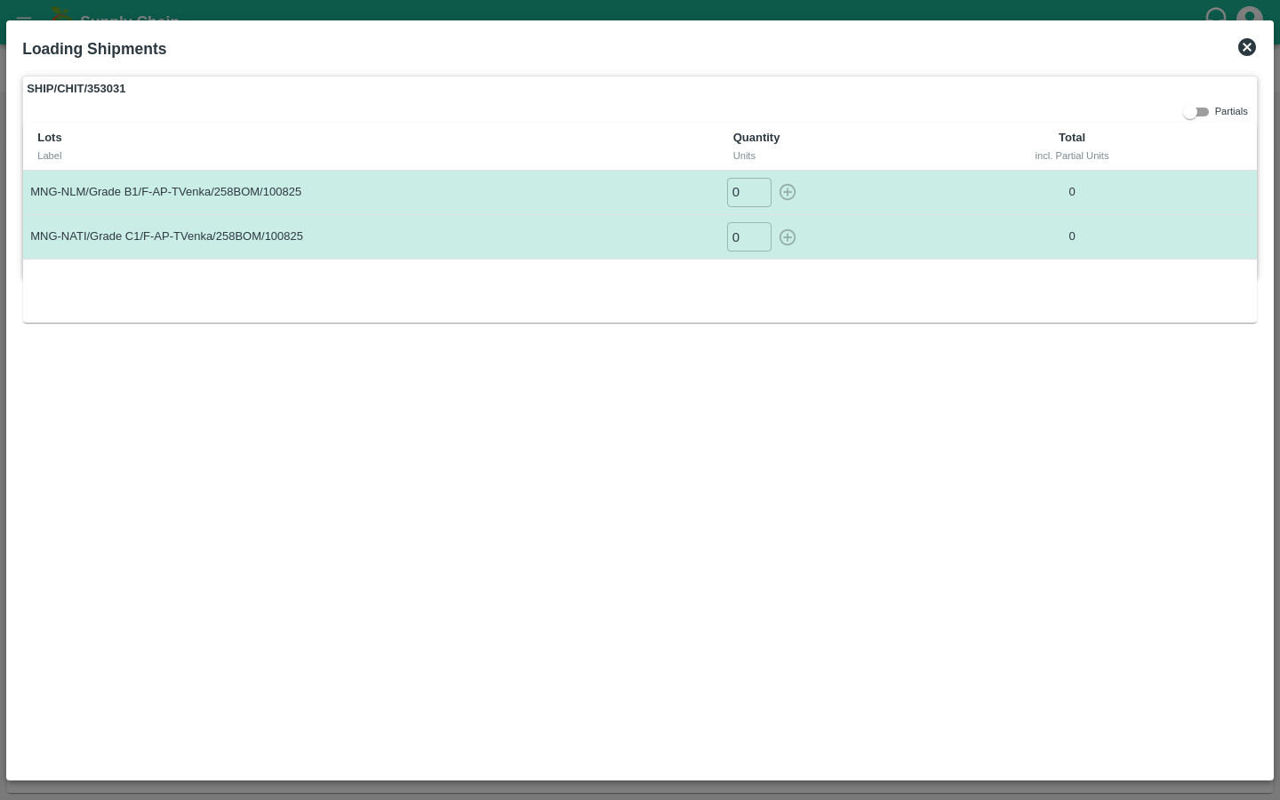
click at [1193, 116] on input "checkbox" at bounding box center [1190, 111] width 64 height 21
checkbox input "true"
click at [1066, 188] on input "0" at bounding box center [1071, 192] width 44 height 29
type input "380"
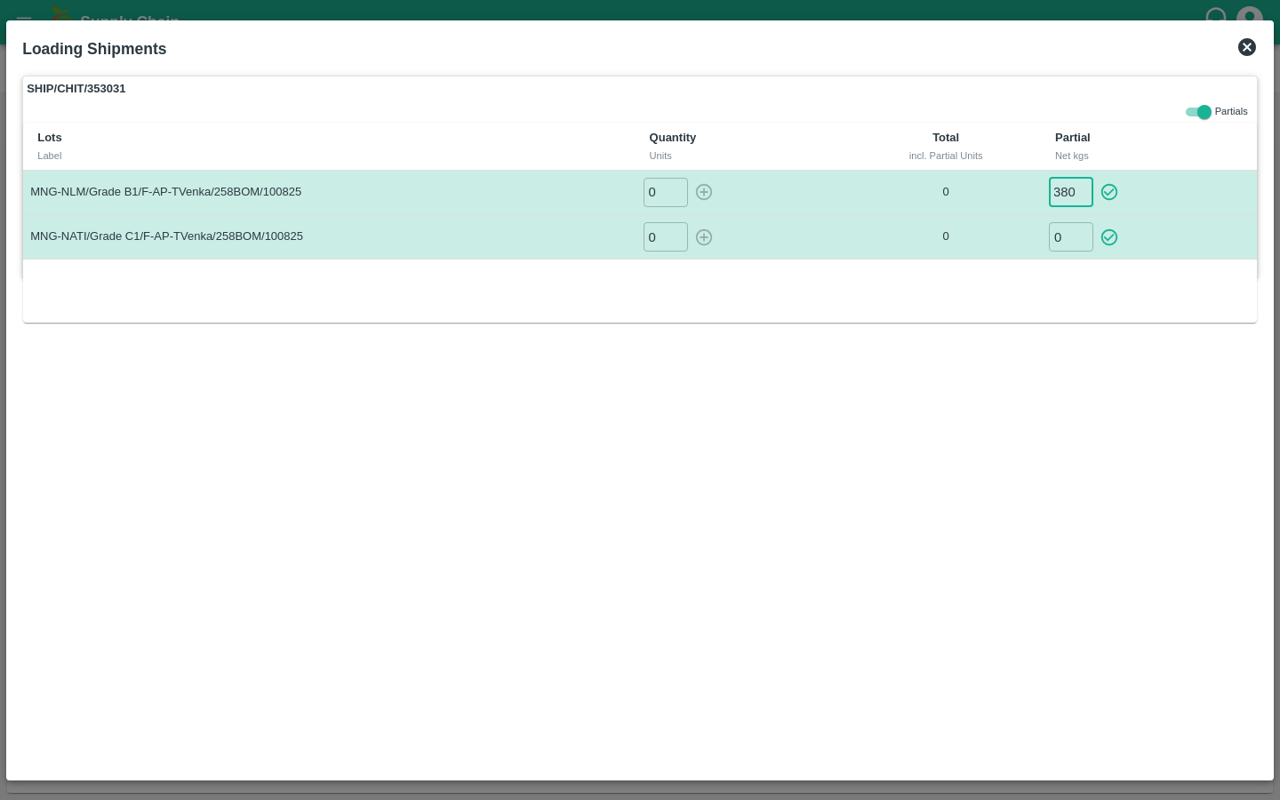
click at [1108, 192] on icon "button" at bounding box center [1109, 192] width 20 height 20
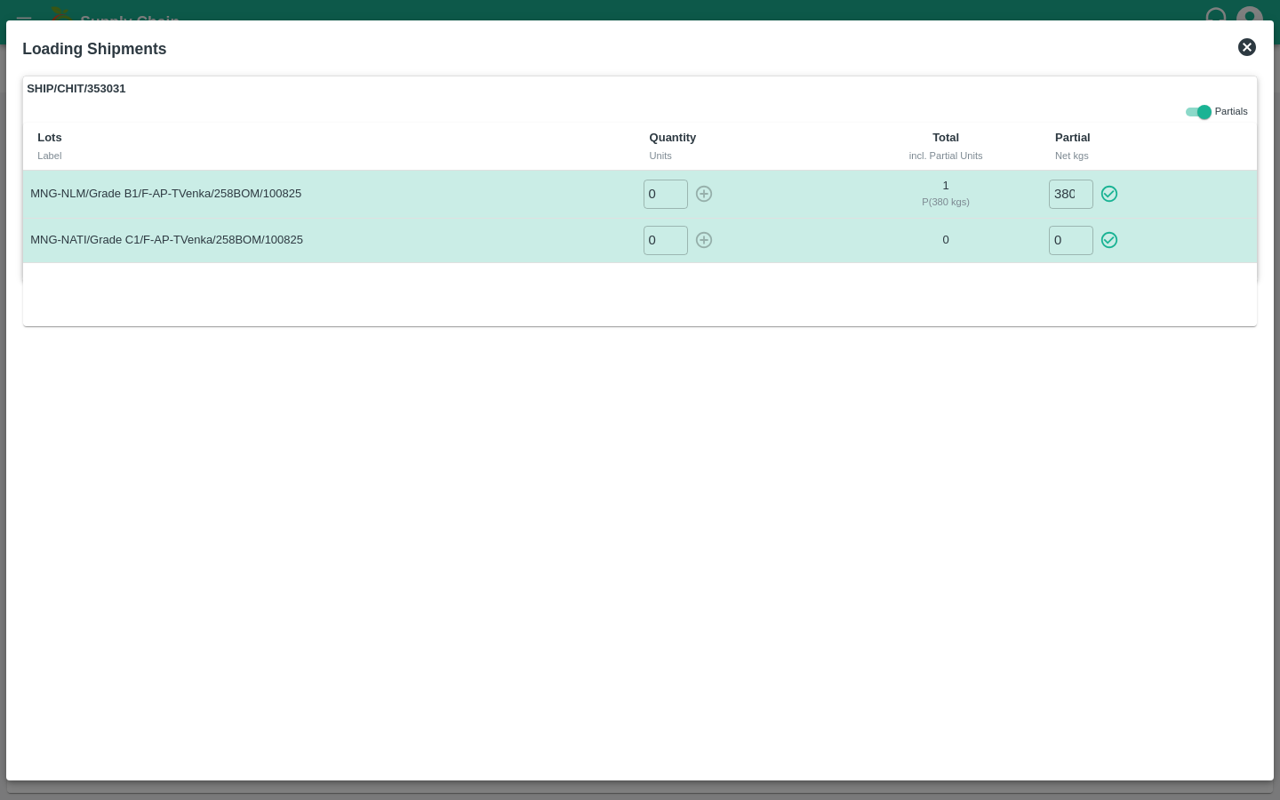
click at [1069, 235] on input "0" at bounding box center [1071, 240] width 44 height 29
type input "114"
click at [1110, 242] on icon "button" at bounding box center [1109, 240] width 20 height 20
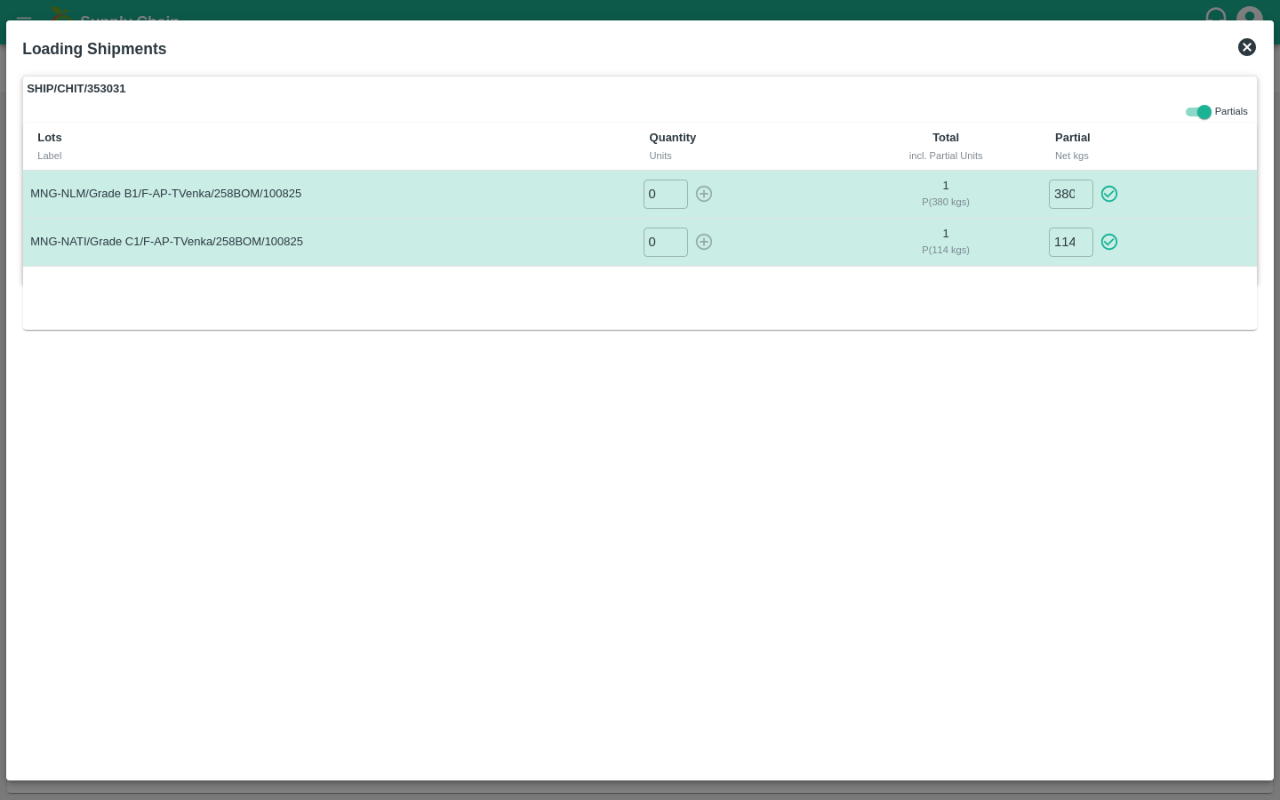
click at [1252, 49] on icon at bounding box center [1247, 47] width 18 height 18
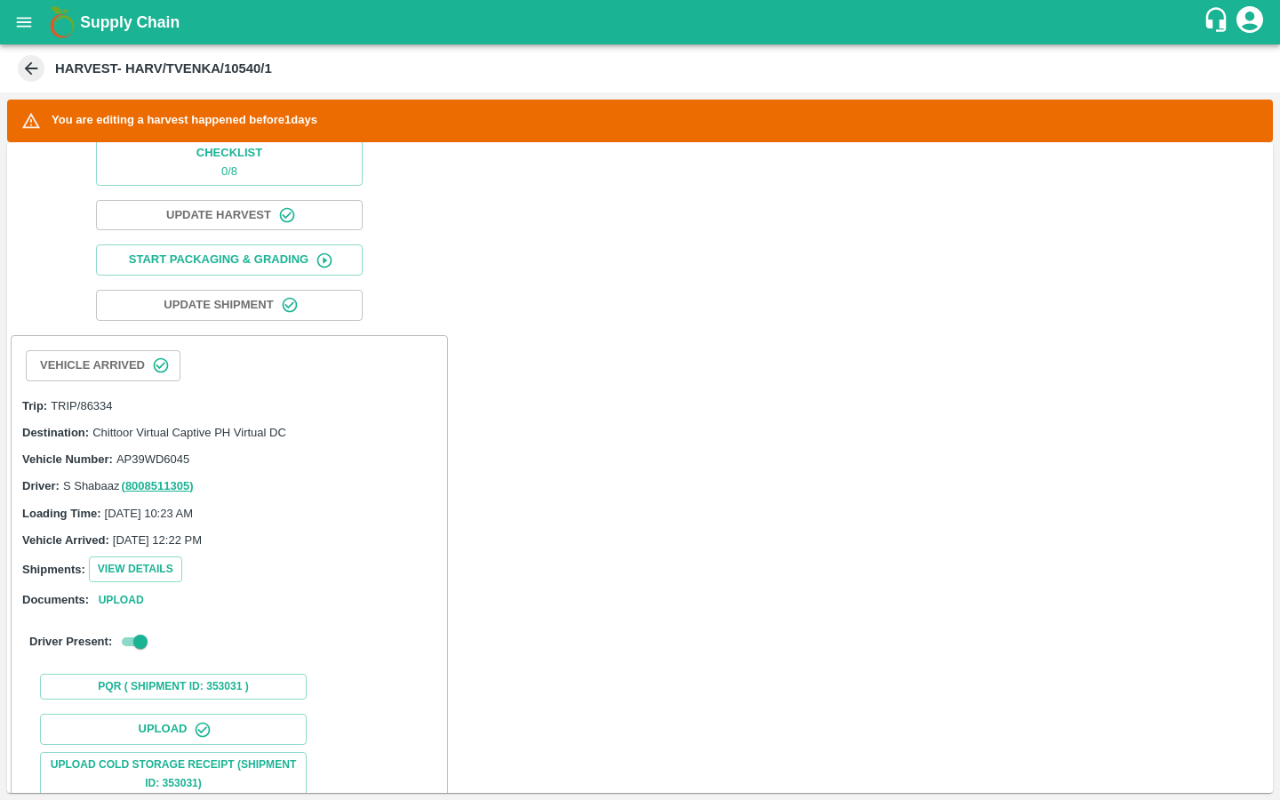
scroll to position [331, 0]
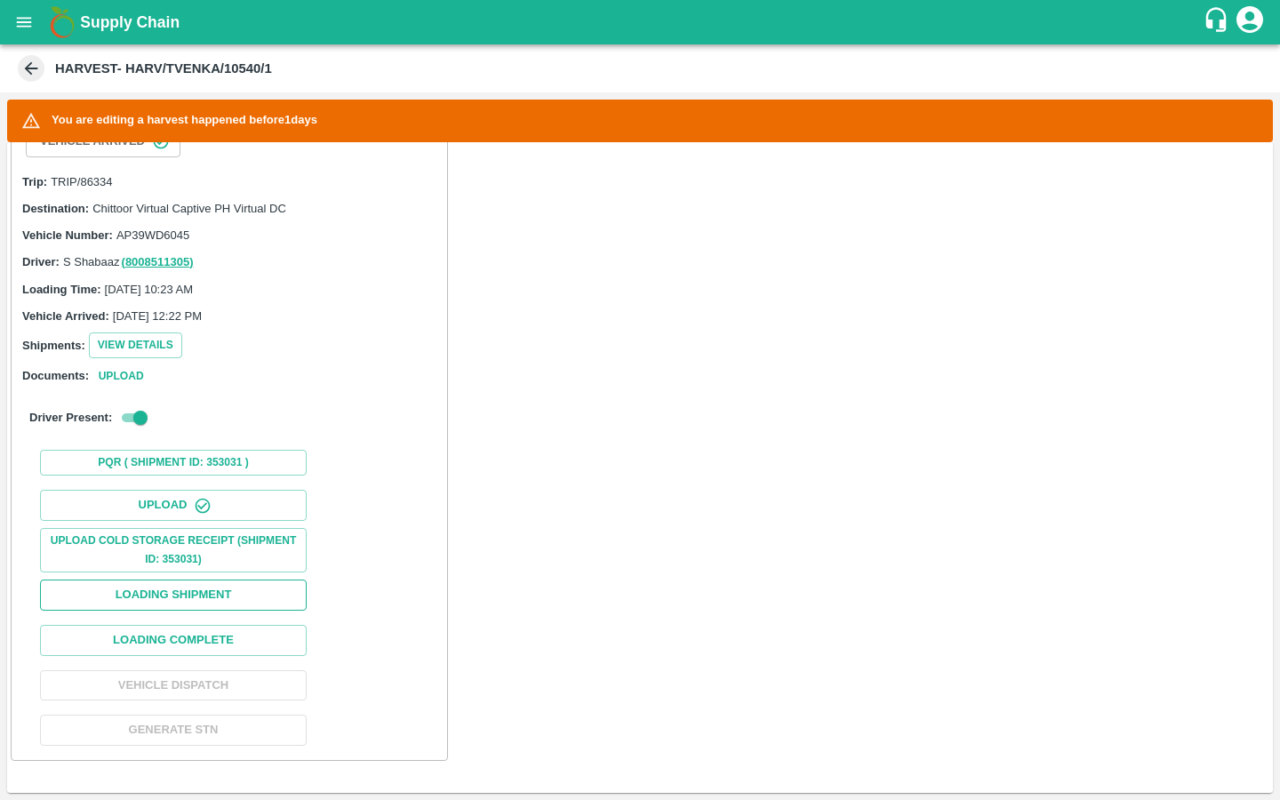
click at [293, 598] on button "Loading Shipment" at bounding box center [173, 594] width 267 height 31
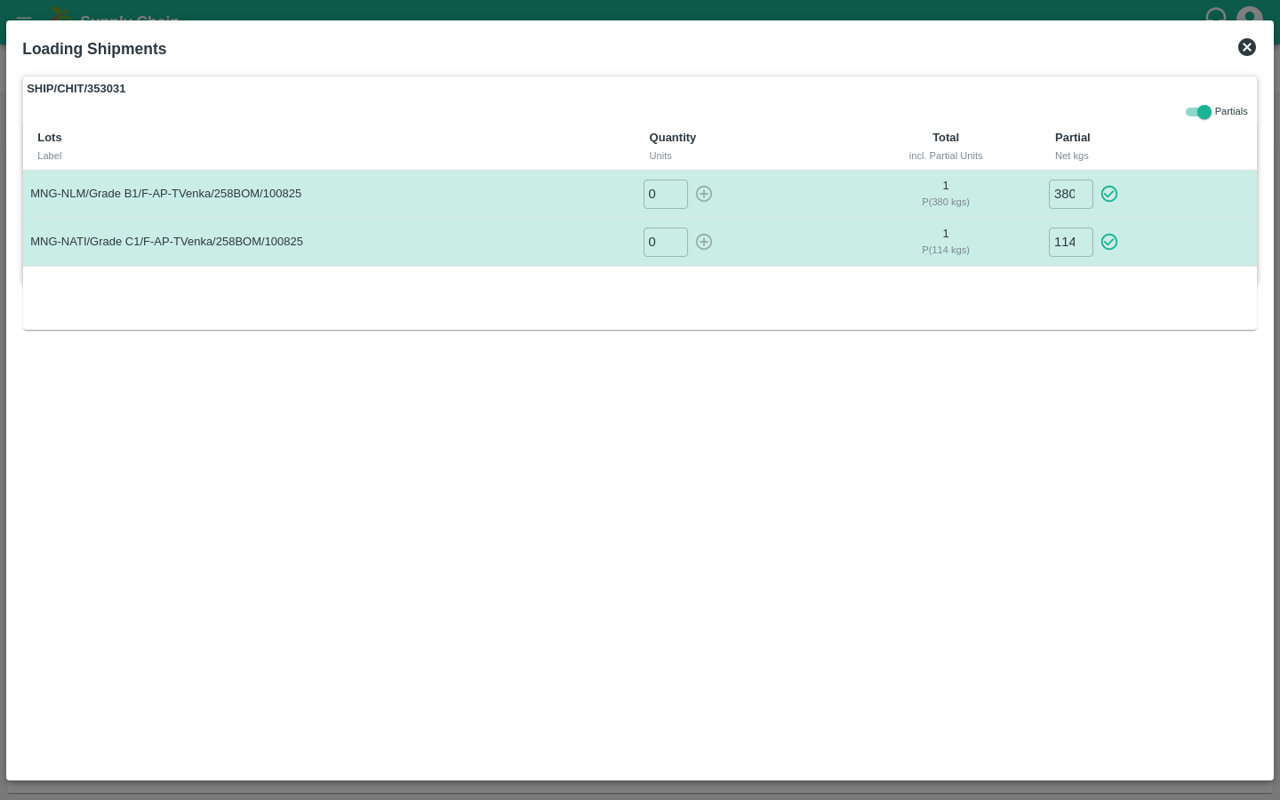
click at [1244, 49] on icon at bounding box center [1246, 46] width 21 height 21
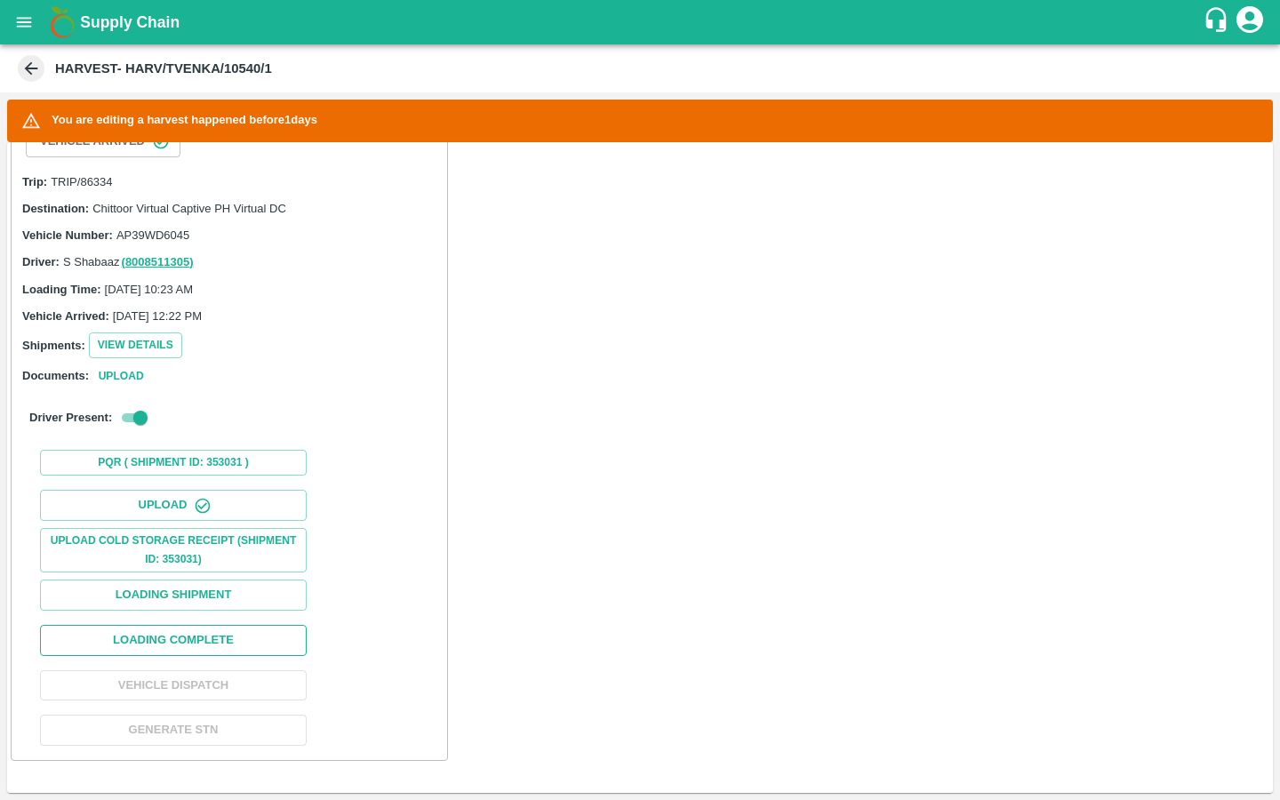
click at [258, 638] on button "Loading Complete" at bounding box center [173, 640] width 267 height 31
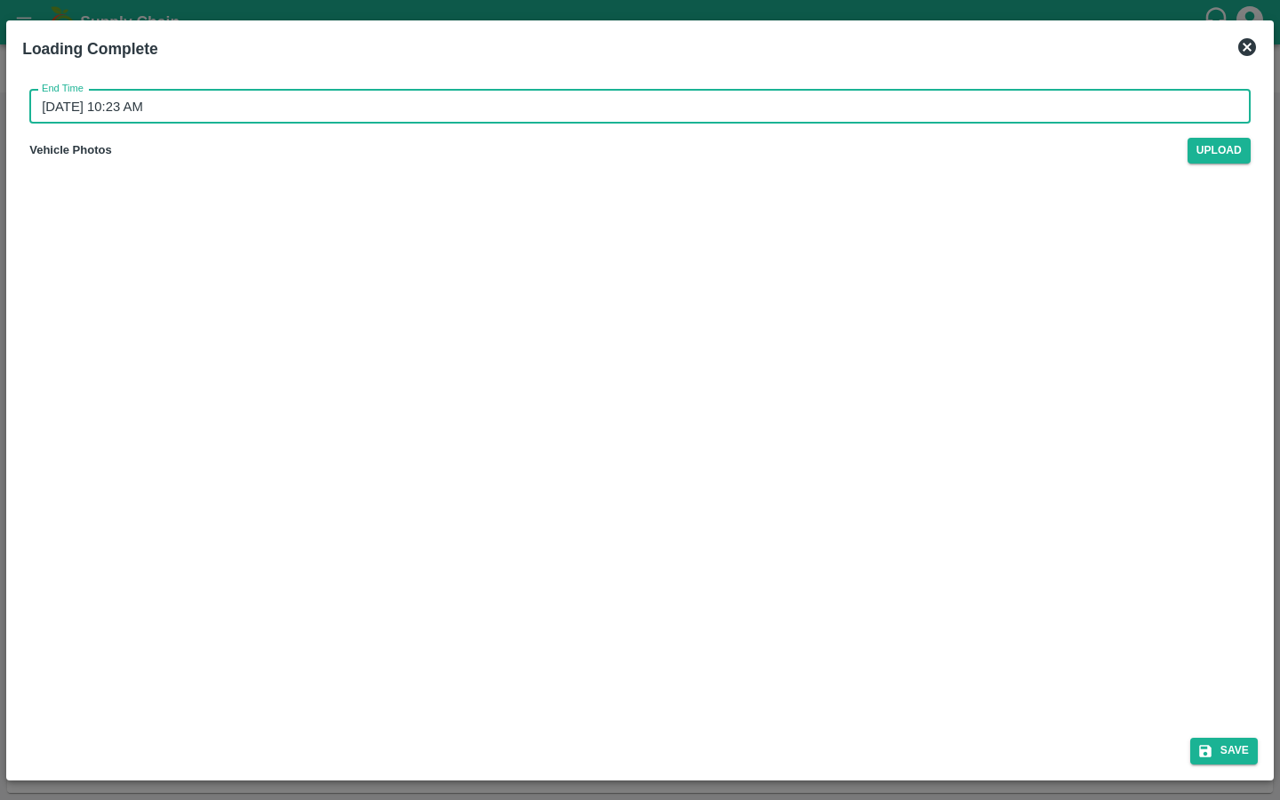
click at [93, 114] on input "11/08/2025 10:23 AM" at bounding box center [633, 107] width 1209 height 34
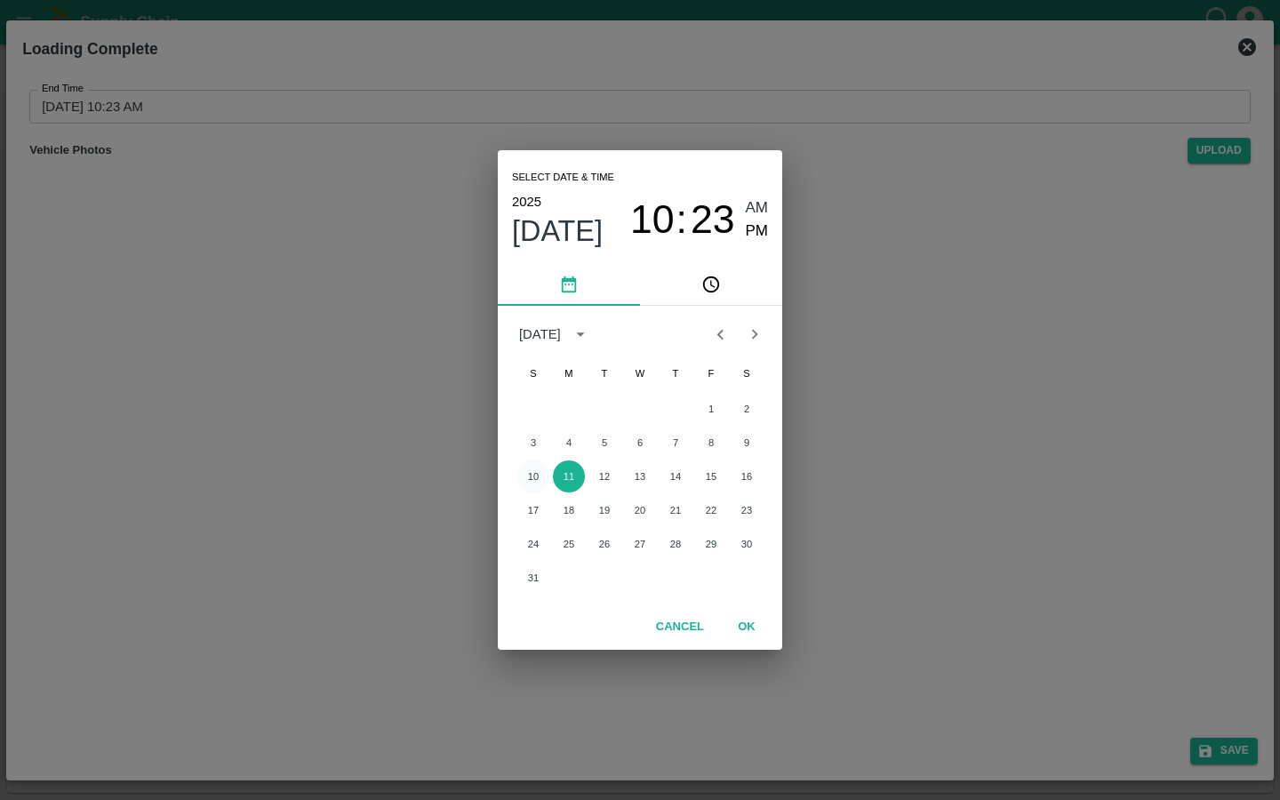
click at [529, 470] on button "10" at bounding box center [533, 476] width 32 height 32
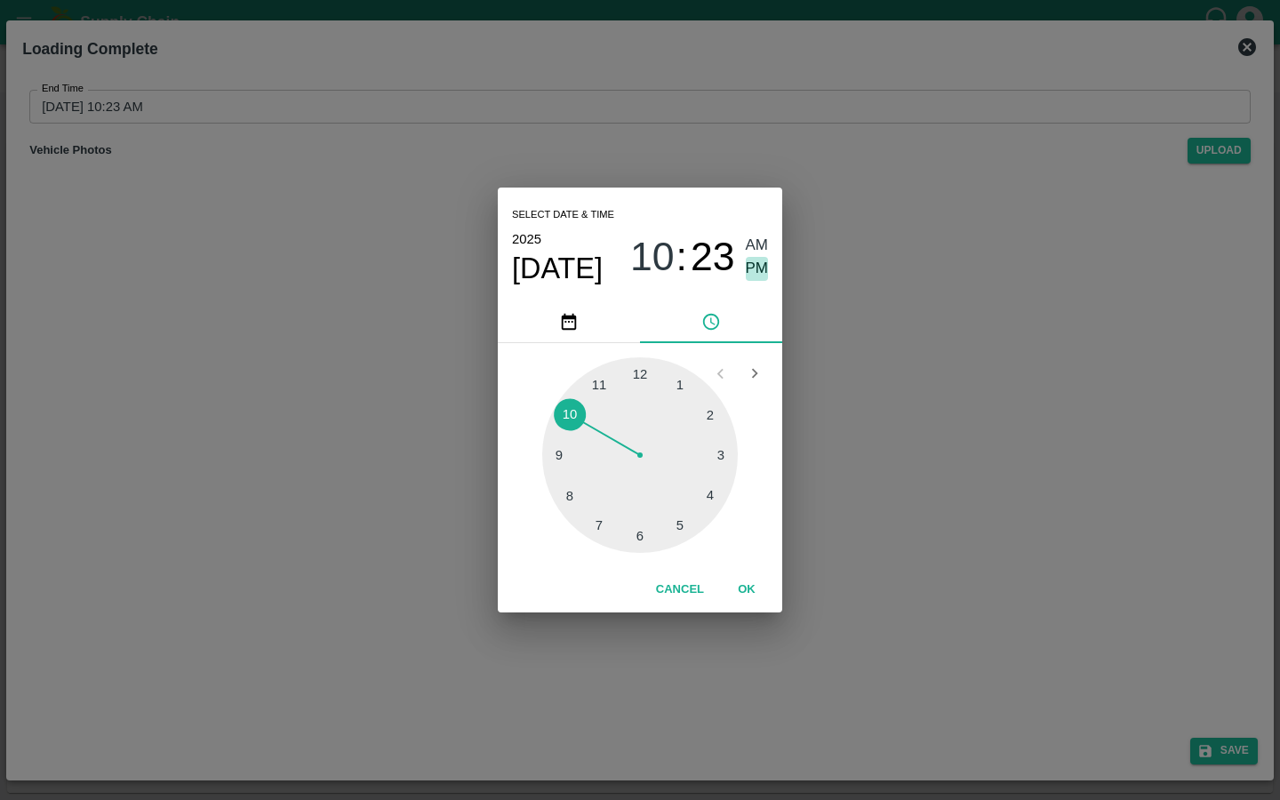
click at [750, 269] on span "PM" at bounding box center [757, 269] width 23 height 24
click at [750, 593] on button "OK" at bounding box center [746, 589] width 57 height 31
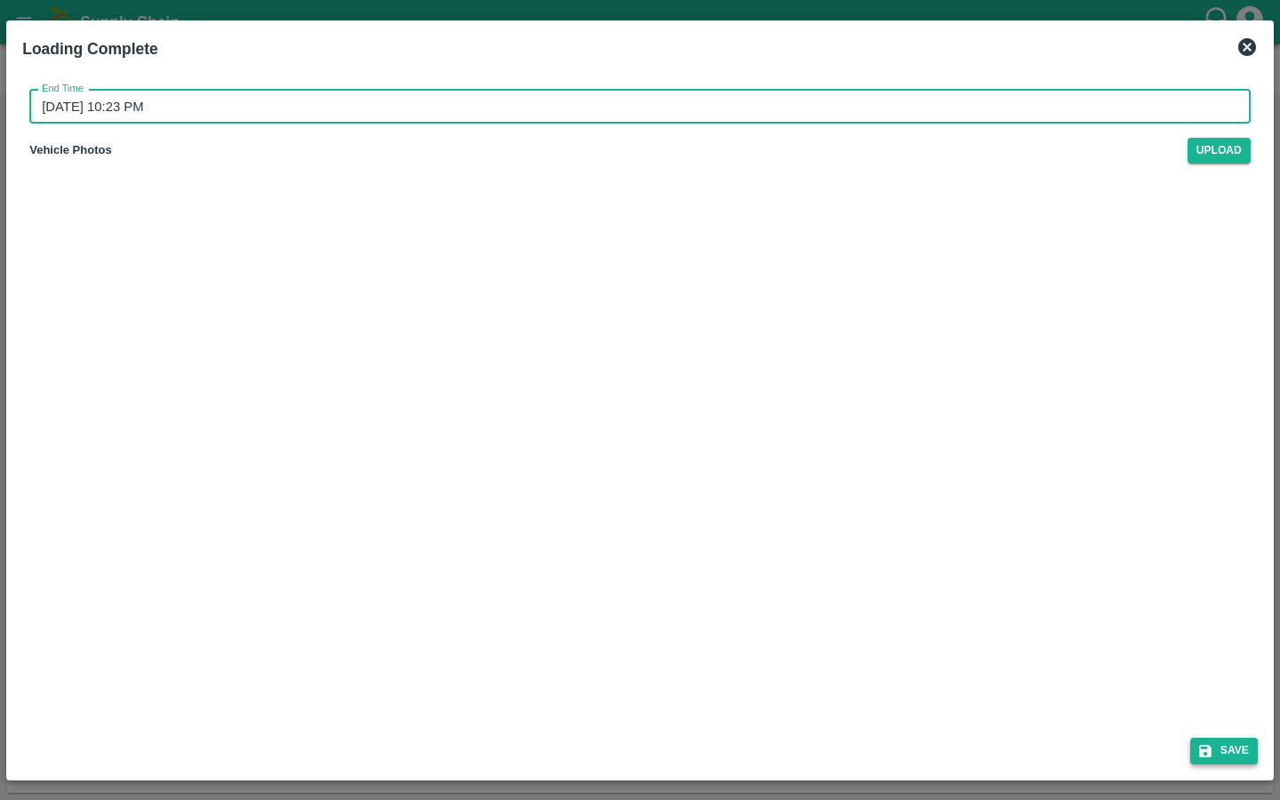
click at [1216, 746] on button "Save" at bounding box center [1224, 751] width 68 height 26
type input "11/08/2025 10:24 AM"
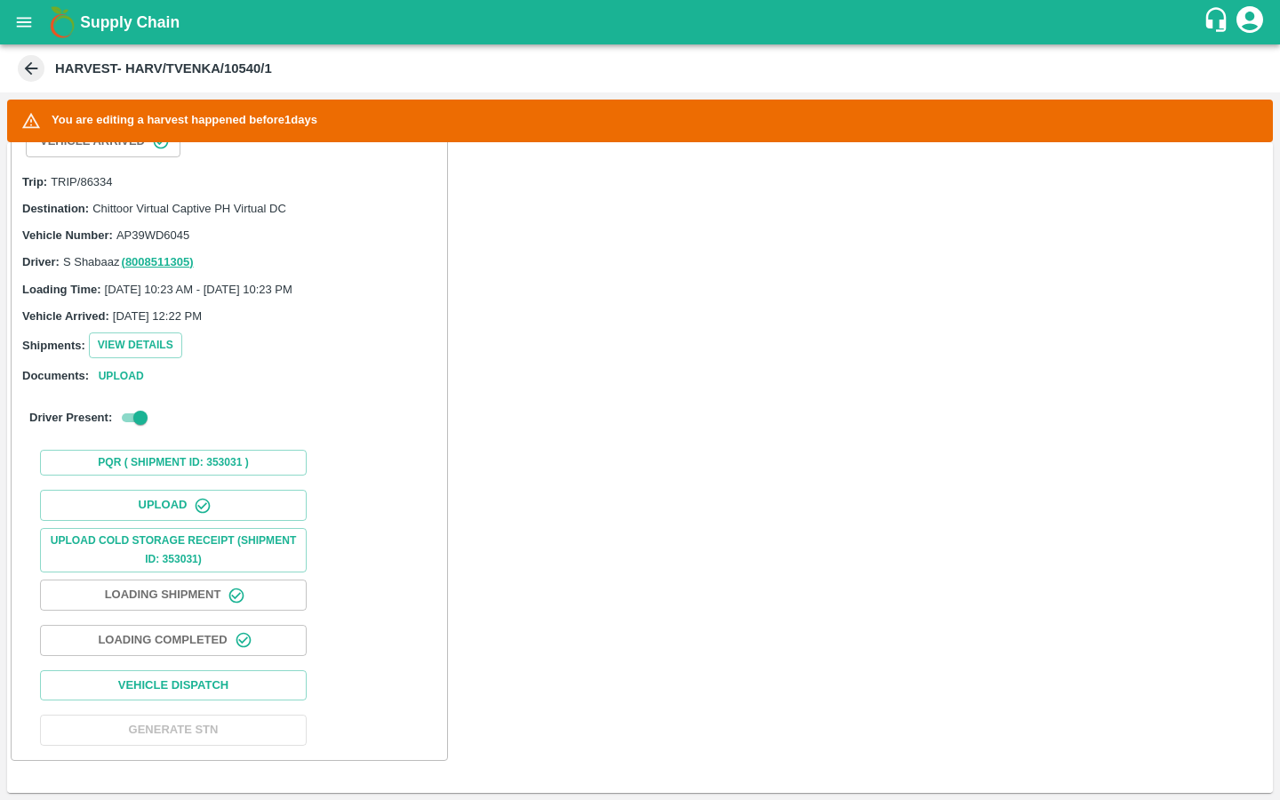
click at [247, 665] on div "Upload Upload Cold Storage Receipt (SHIPMENT ID: 353031) Loading Shipment Loadi…" at bounding box center [229, 618] width 421 height 270
click at [247, 682] on button "Vehicle Dispatch" at bounding box center [173, 685] width 267 height 31
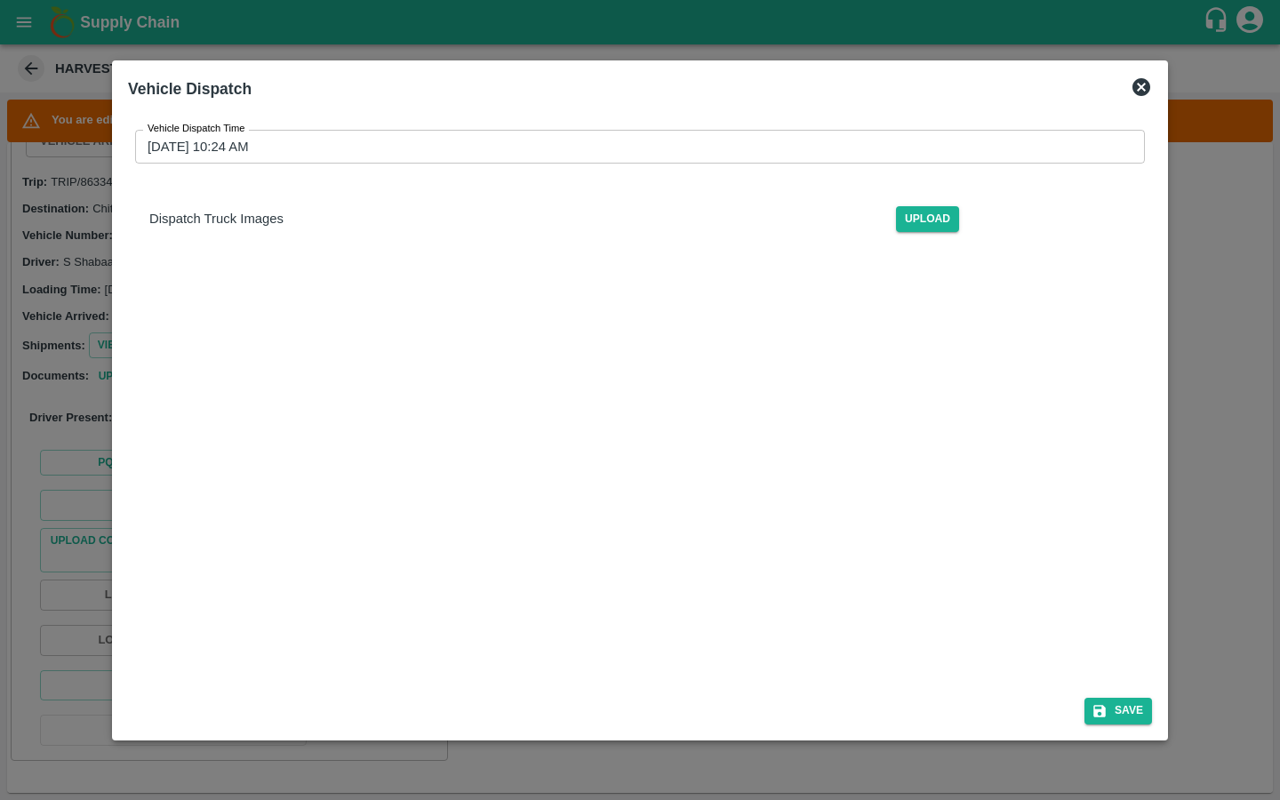
click at [243, 151] on input "11/08/2025 10:24 AM" at bounding box center [633, 147] width 997 height 34
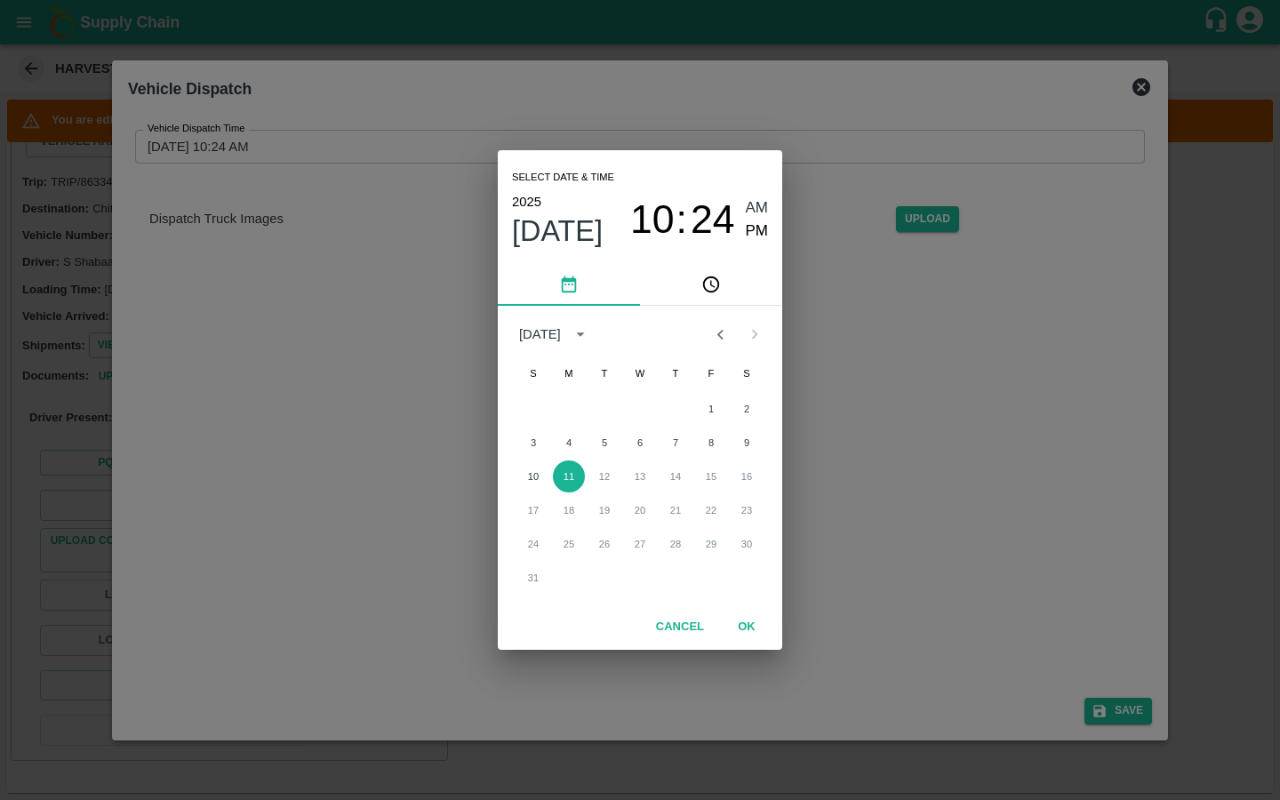
click at [714, 232] on span "24" at bounding box center [712, 219] width 44 height 46
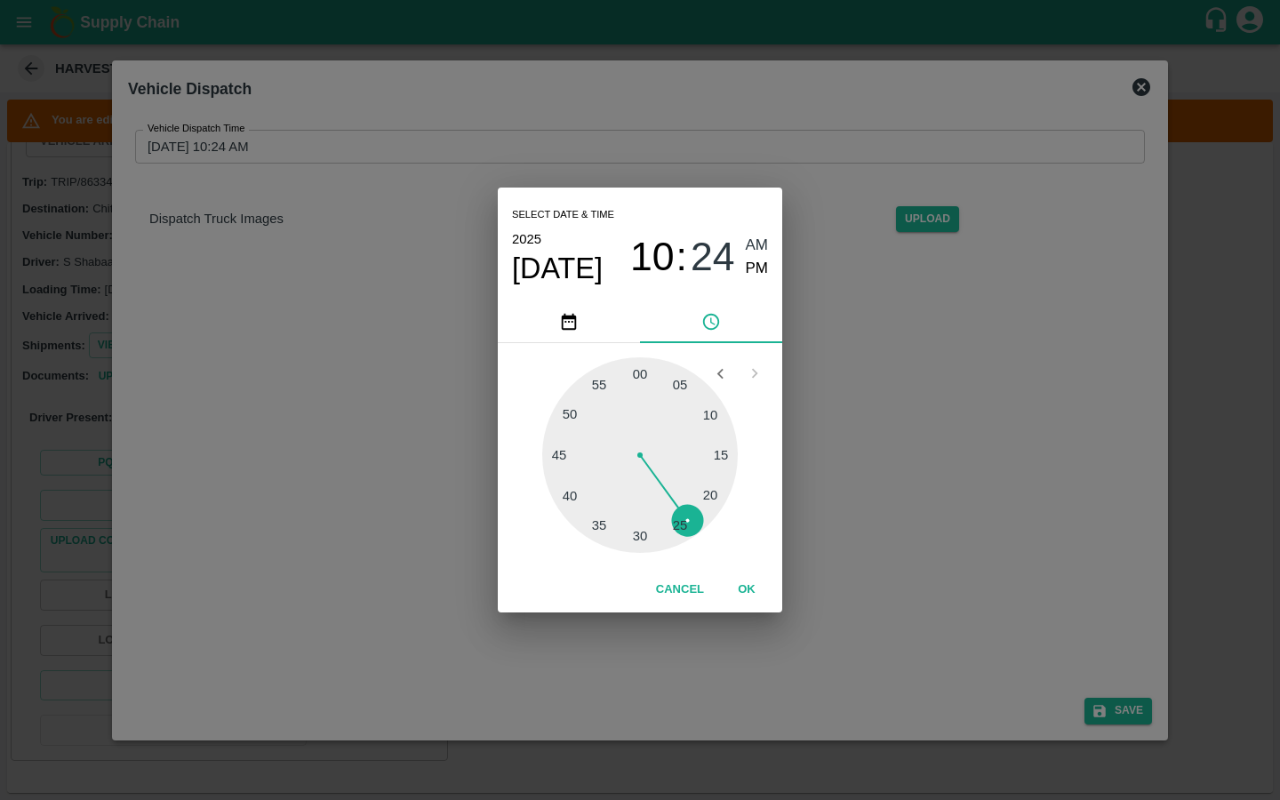
click at [677, 529] on div at bounding box center [640, 455] width 196 height 196
click at [641, 536] on div at bounding box center [640, 455] width 196 height 196
click at [647, 539] on div at bounding box center [640, 455] width 196 height 196
drag, startPoint x: 682, startPoint y: 518, endPoint x: 634, endPoint y: 518, distance: 48.0
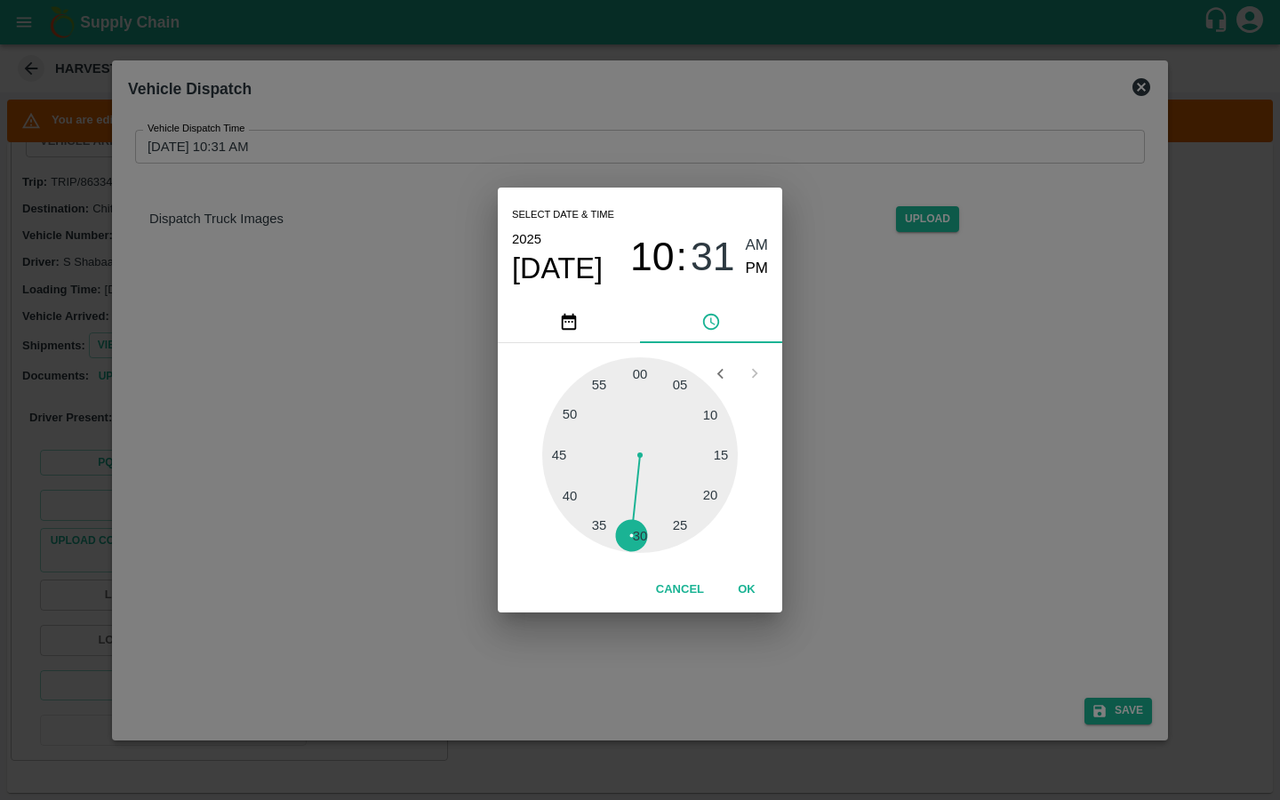
click at [634, 518] on div at bounding box center [640, 455] width 196 height 196
click at [761, 271] on span "PM" at bounding box center [757, 269] width 23 height 24
drag, startPoint x: 684, startPoint y: 521, endPoint x: 660, endPoint y: 528, distance: 25.0
click at [660, 528] on div at bounding box center [640, 455] width 196 height 196
click at [743, 597] on button "OK" at bounding box center [746, 589] width 57 height 31
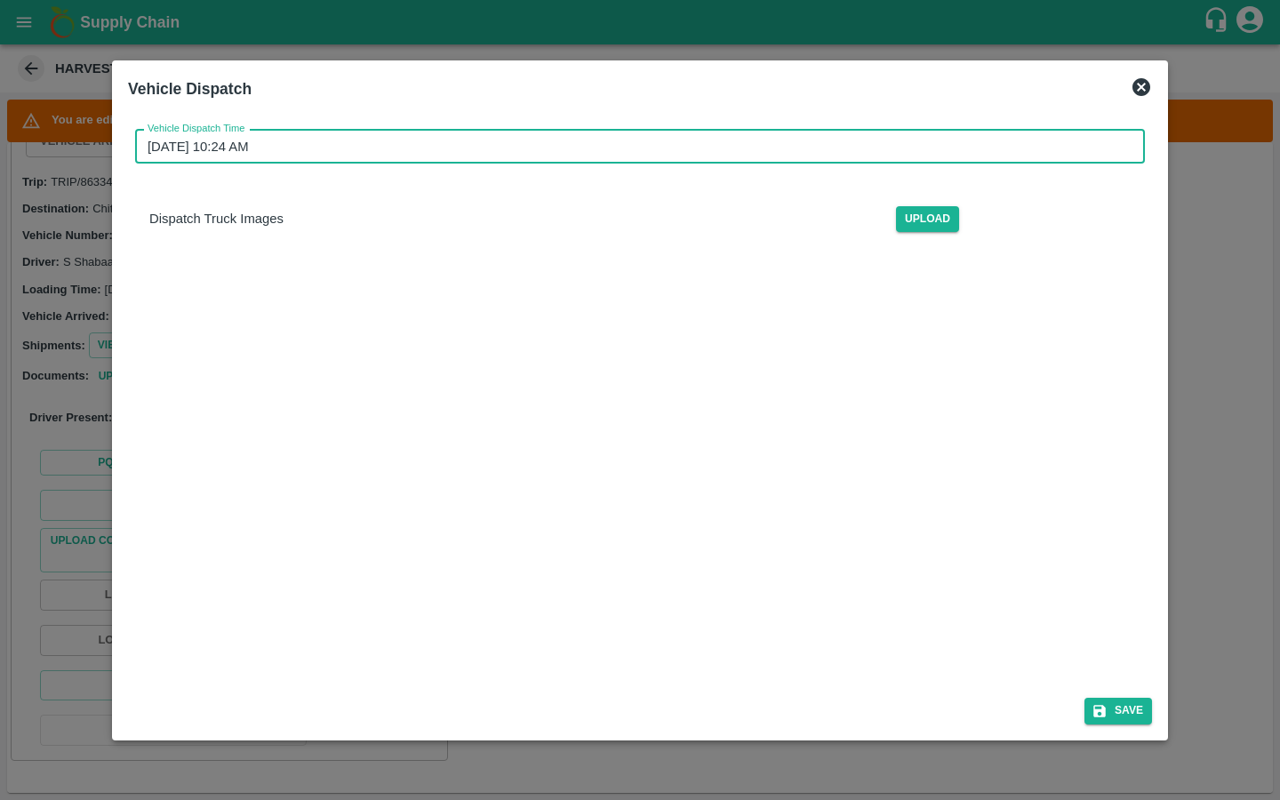
click at [199, 154] on input "11/08/2025 10:24 AM" at bounding box center [633, 147] width 997 height 34
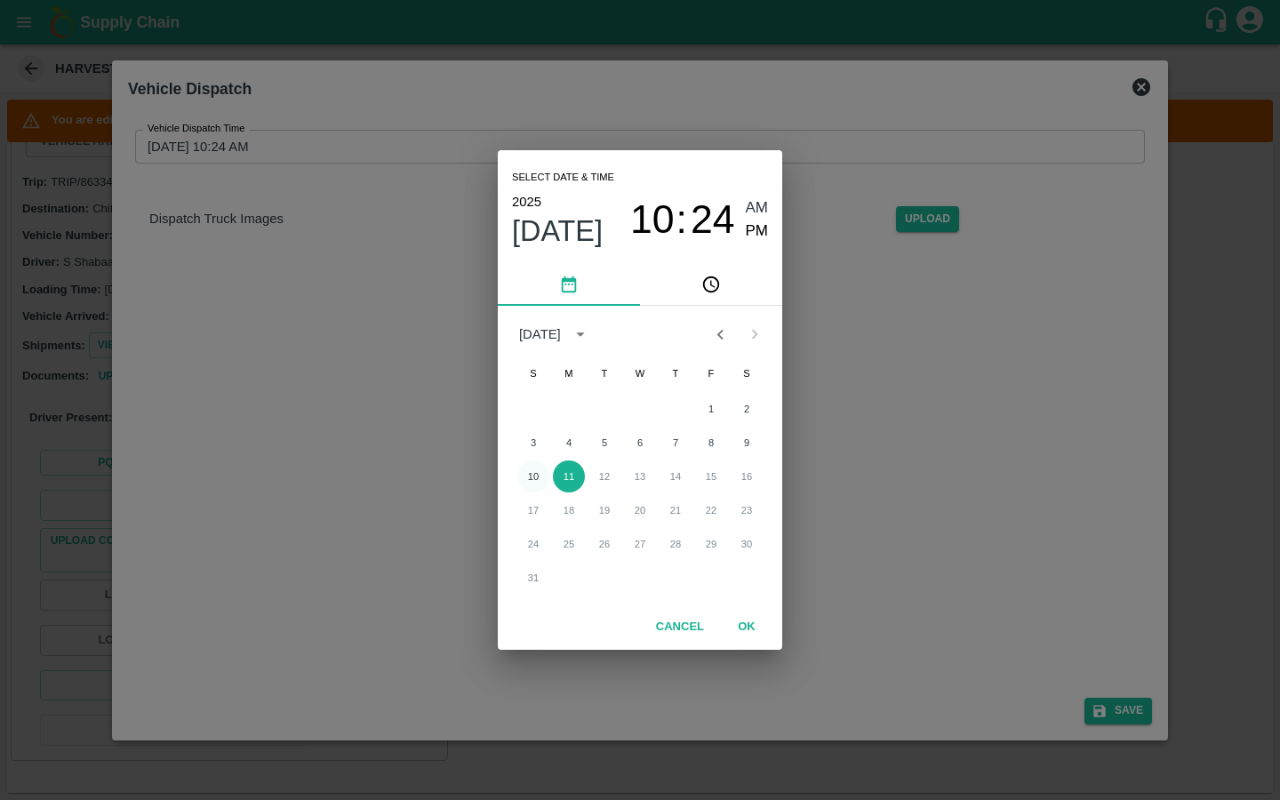
click at [535, 473] on button "10" at bounding box center [533, 476] width 32 height 32
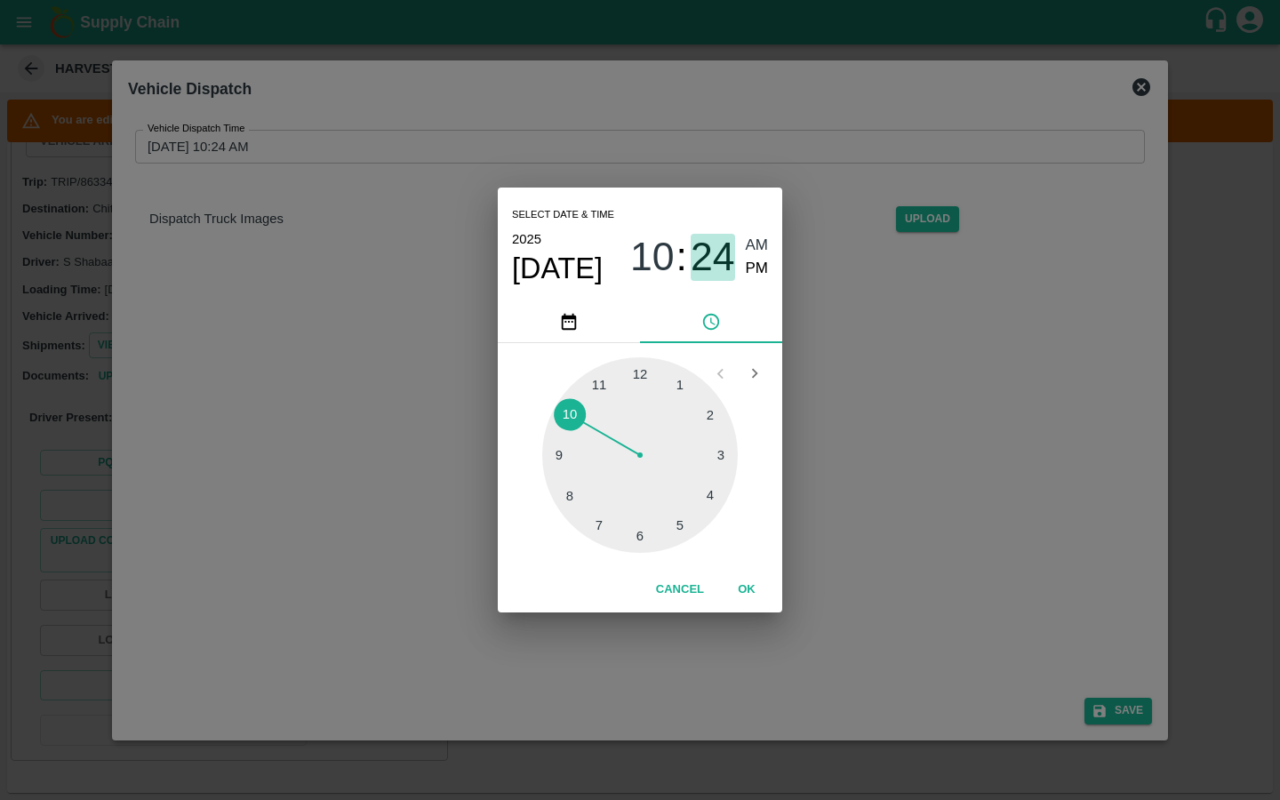
click at [721, 264] on span "24" at bounding box center [712, 257] width 44 height 46
type input "10/08/2025 10:26 AM"
drag, startPoint x: 688, startPoint y: 517, endPoint x: 666, endPoint y: 524, distance: 22.5
click at [666, 524] on div at bounding box center [640, 455] width 196 height 196
click at [748, 598] on button "OK" at bounding box center [746, 589] width 57 height 31
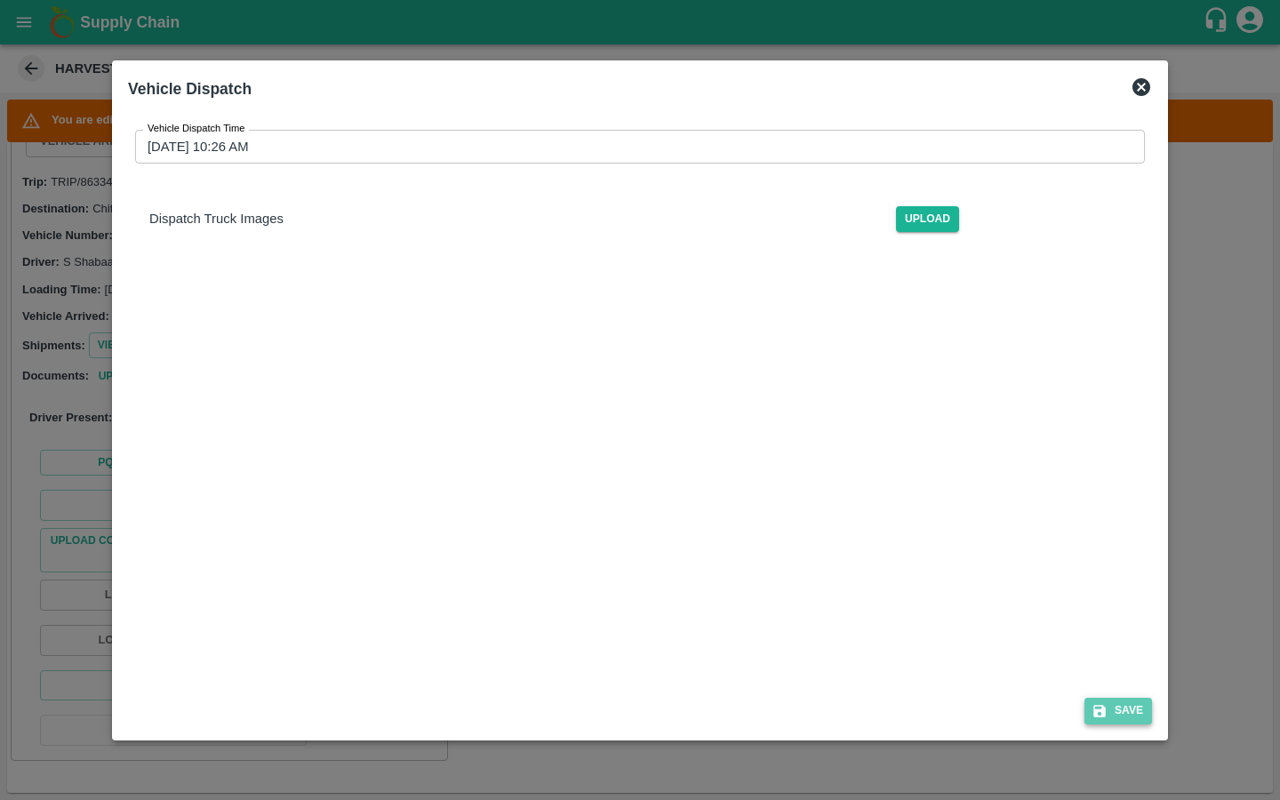
click at [1101, 710] on icon "submit" at bounding box center [1099, 711] width 12 height 12
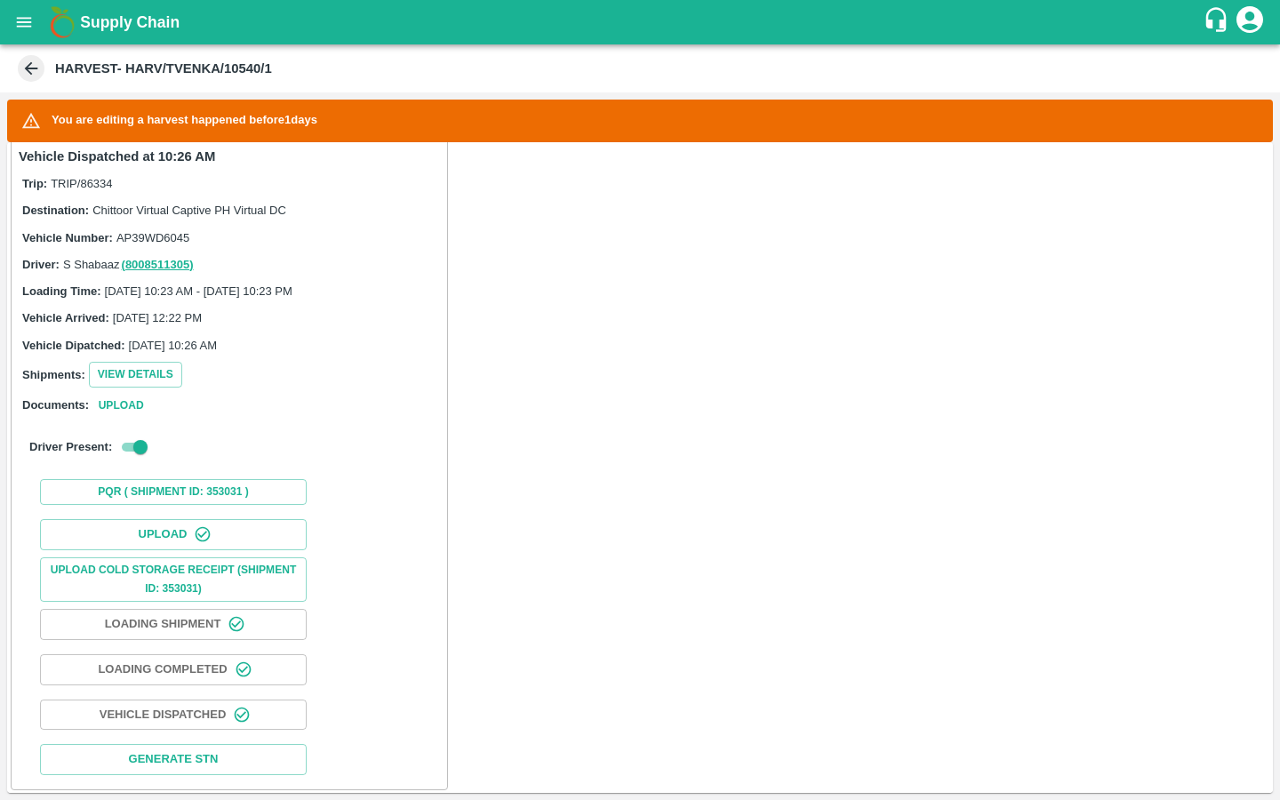
scroll to position [332, 0]
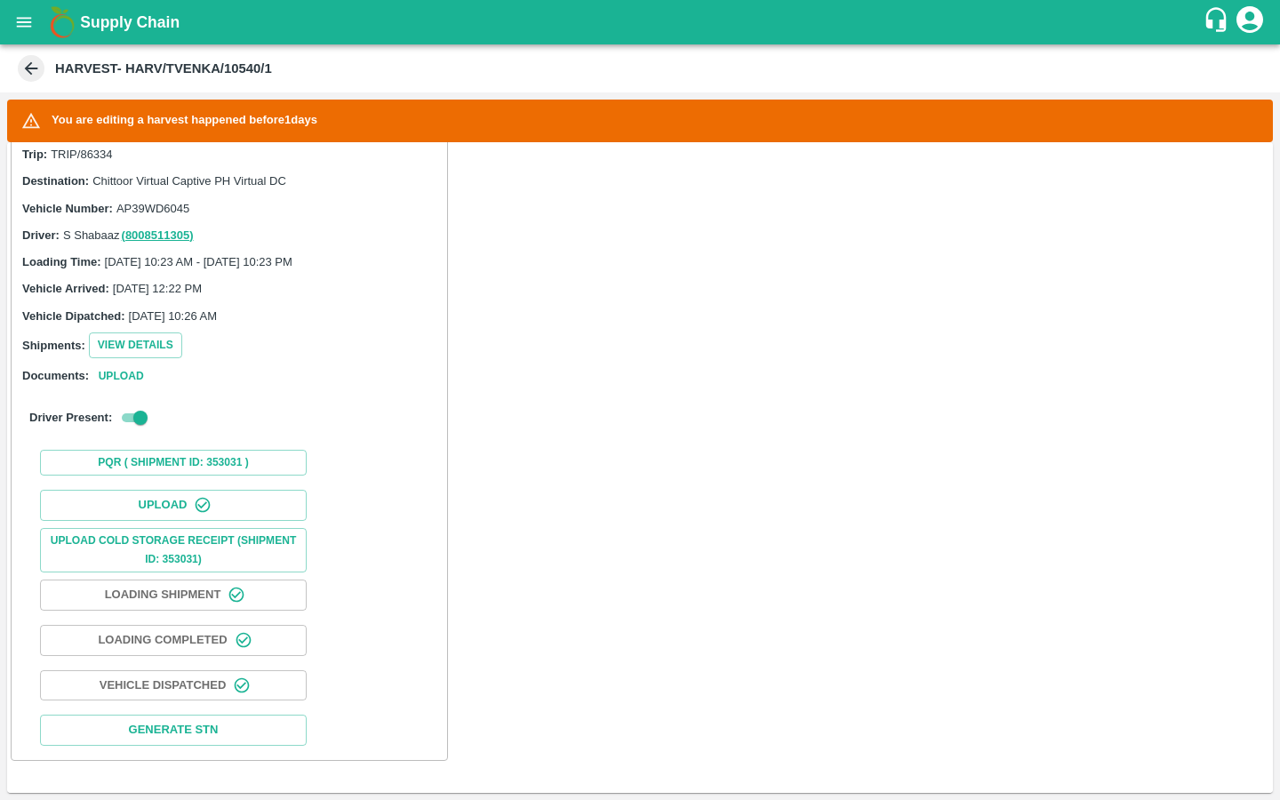
click at [211, 687] on button "Vehicle Dispatched" at bounding box center [173, 685] width 267 height 31
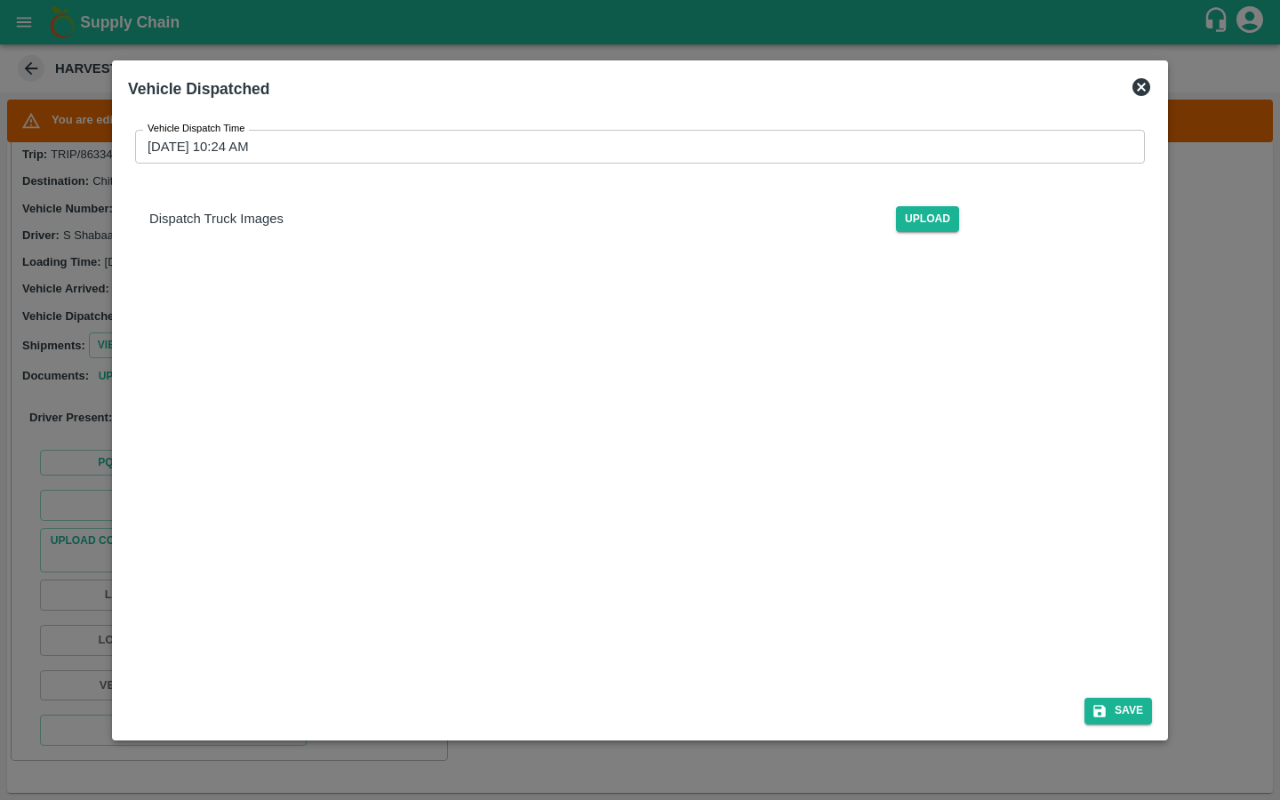
click at [251, 154] on input "11/08/2025 10:24 AM" at bounding box center [633, 147] width 997 height 34
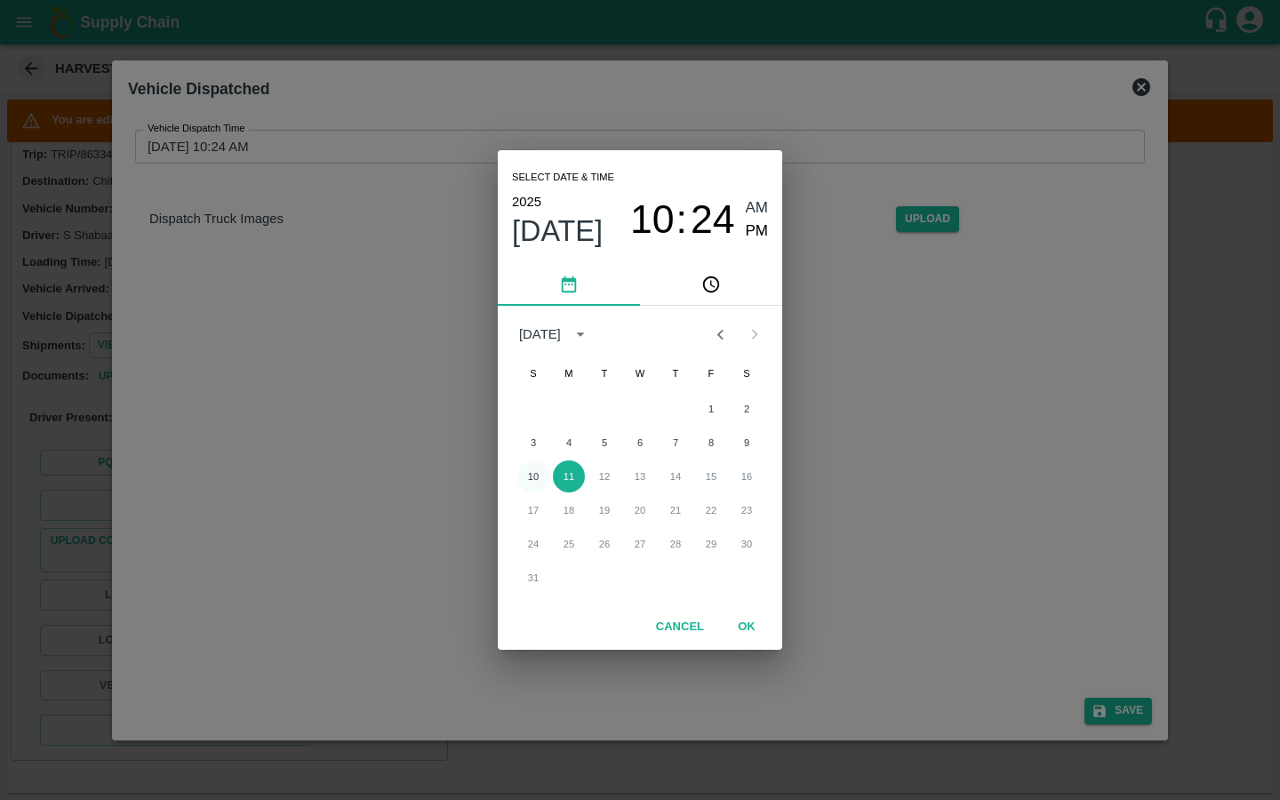
click at [531, 482] on button "10" at bounding box center [533, 476] width 32 height 32
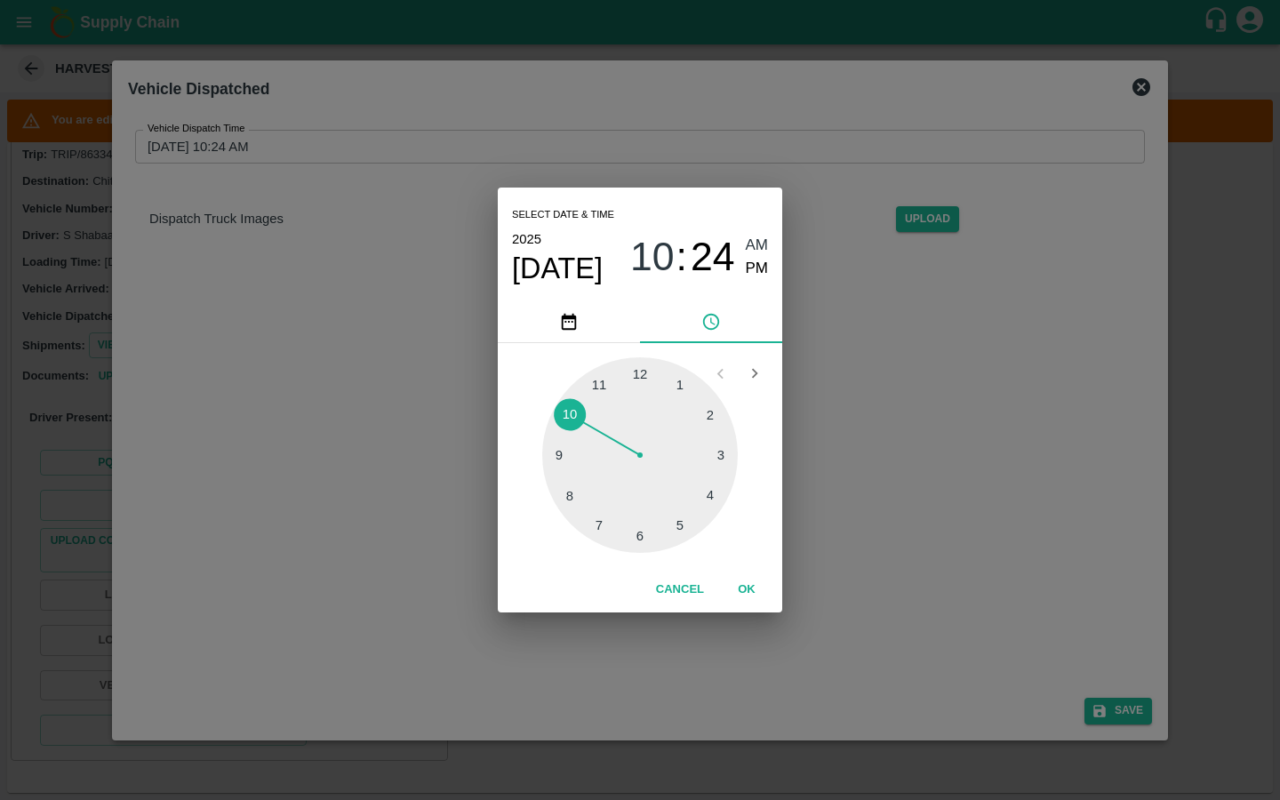
click at [600, 373] on div at bounding box center [640, 455] width 196 height 196
click at [754, 265] on span "PM" at bounding box center [757, 269] width 23 height 24
click at [642, 373] on div at bounding box center [640, 455] width 196 height 196
type input "10/08/2025 11:00 PM"
click at [743, 588] on button "OK" at bounding box center [746, 589] width 57 height 31
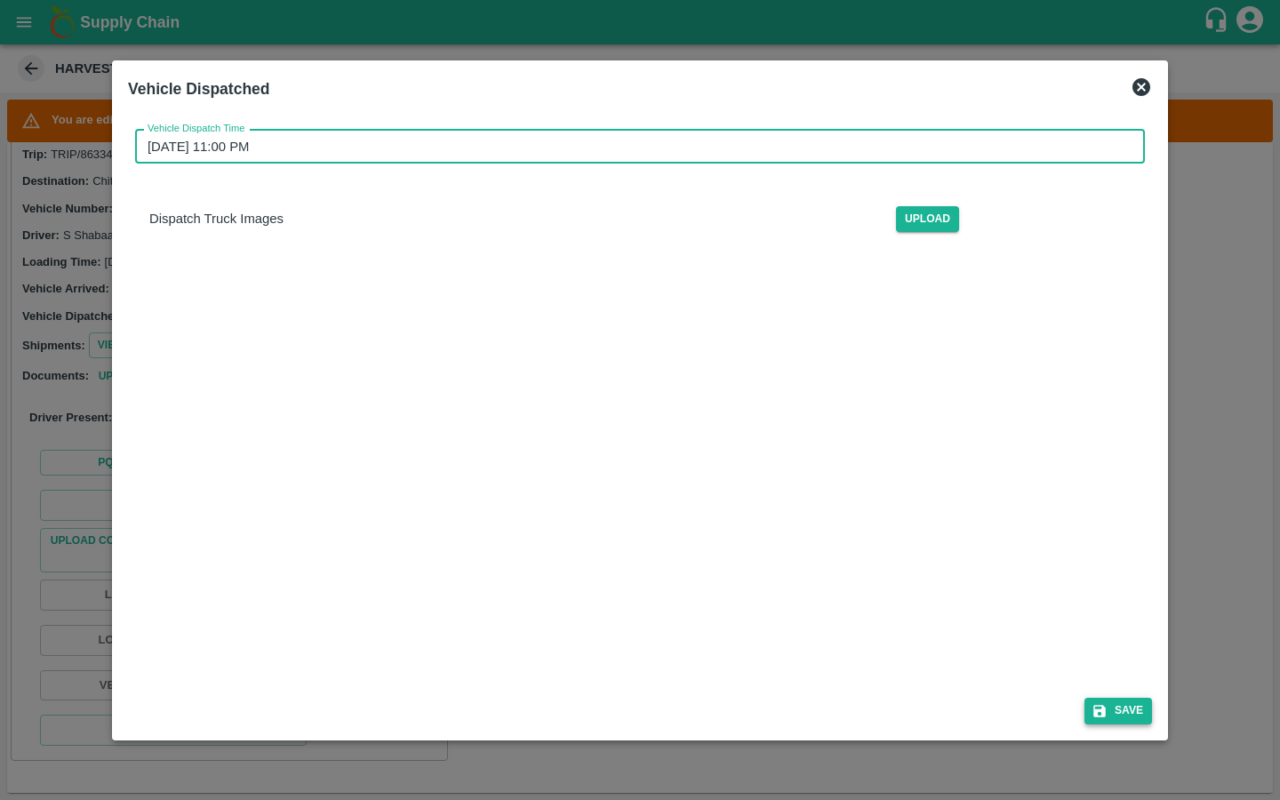
click at [1098, 721] on button "Save" at bounding box center [1118, 711] width 68 height 26
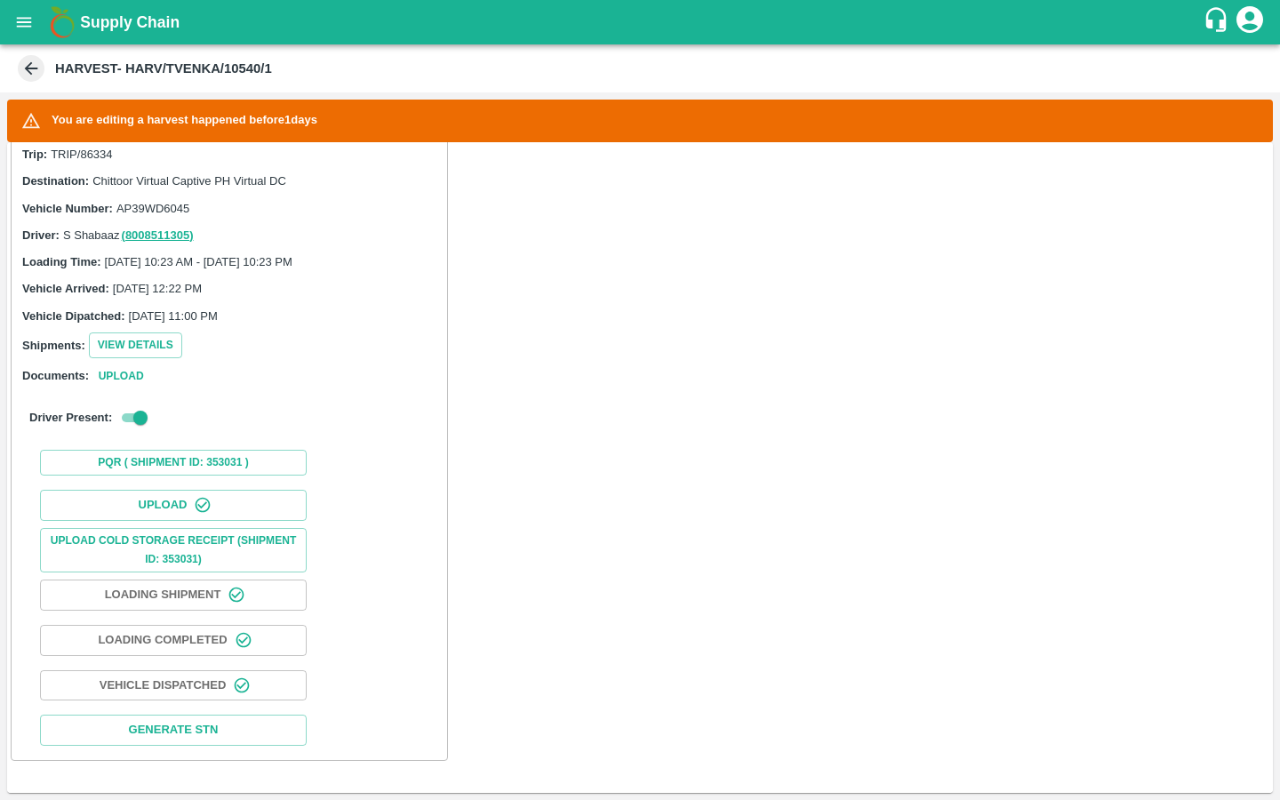
scroll to position [0, 0]
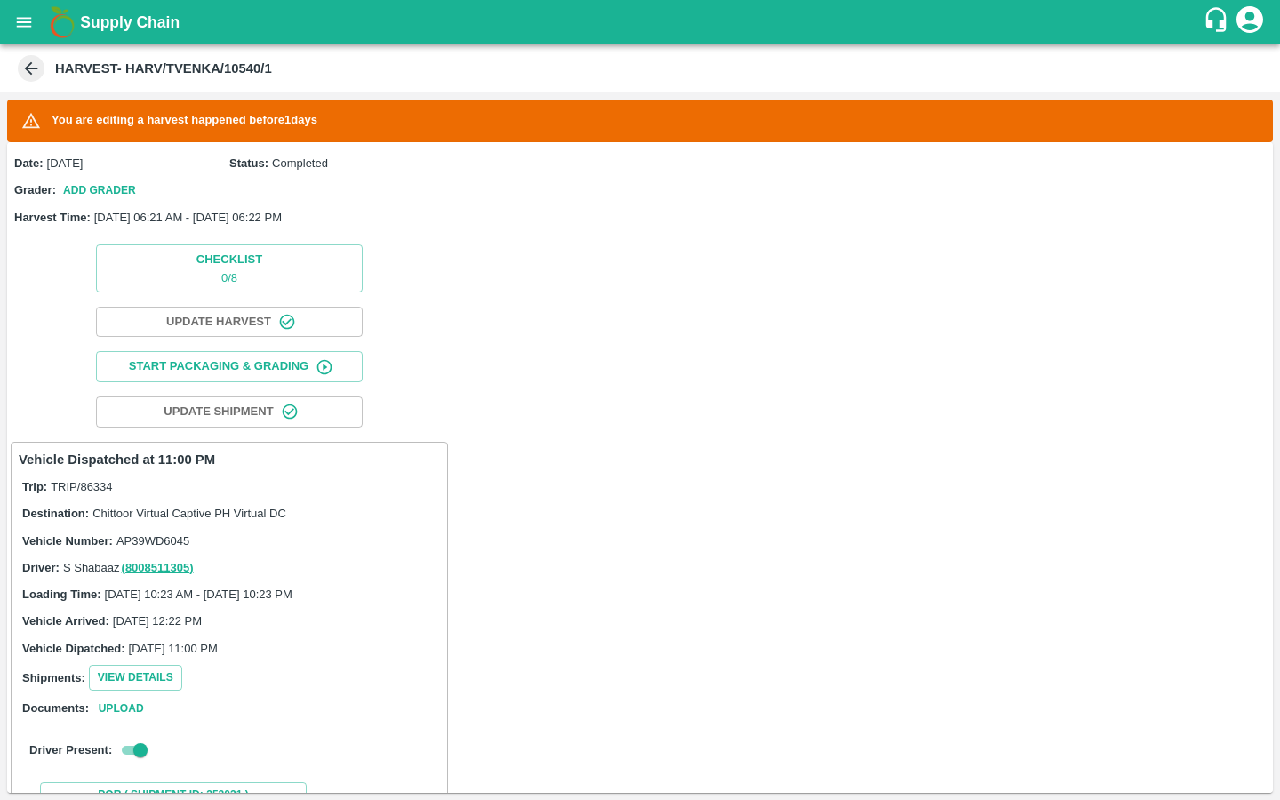
click at [20, 12] on icon "open drawer" at bounding box center [24, 22] width 20 height 20
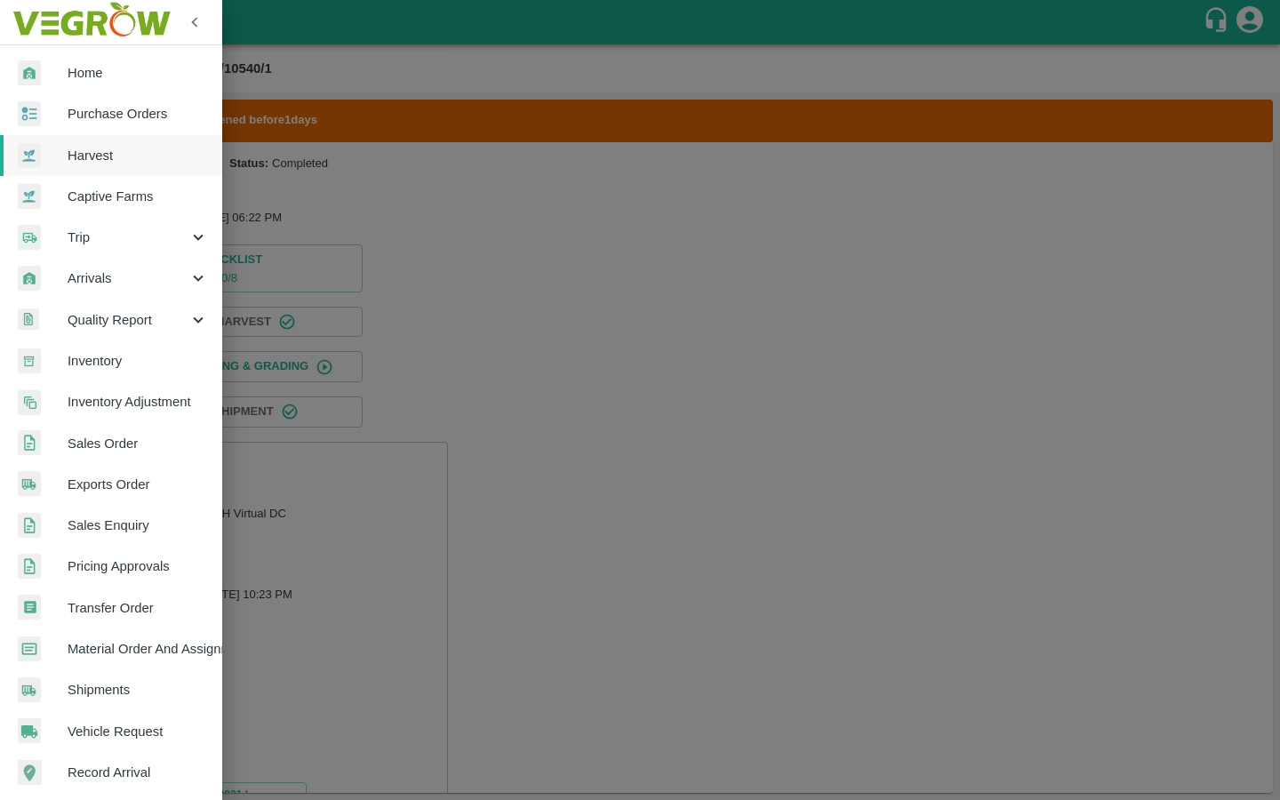
click at [160, 283] on span "Arrivals" at bounding box center [128, 278] width 121 height 20
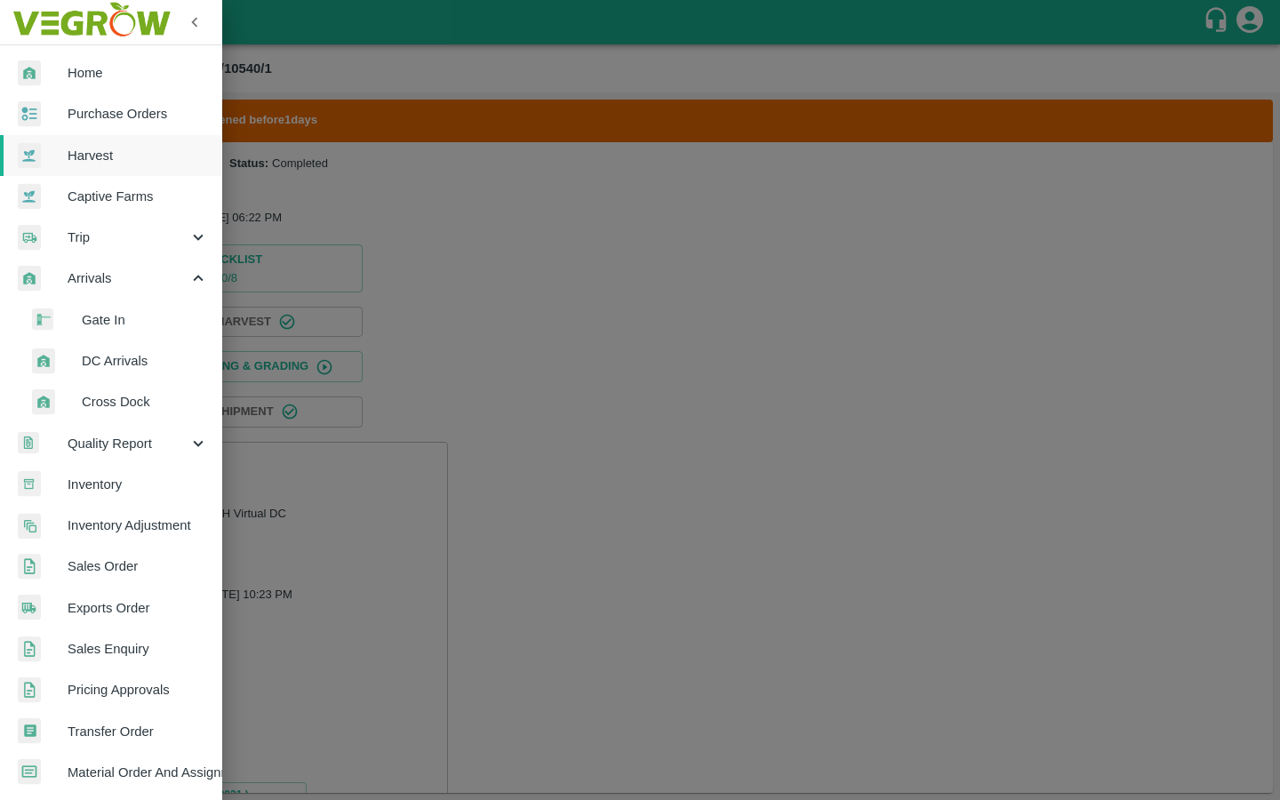
click at [122, 359] on span "DC Arrivals" at bounding box center [145, 361] width 126 height 20
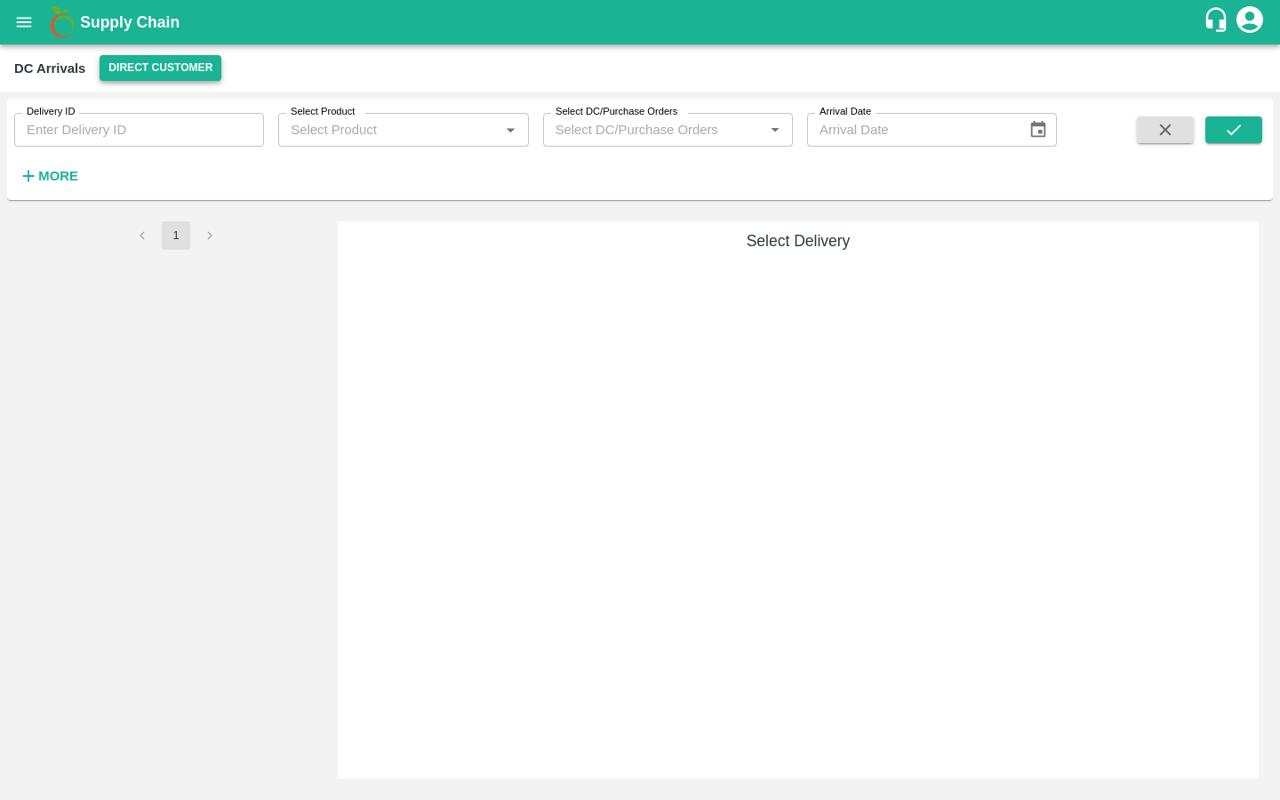
click at [143, 71] on button "Direct Customer" at bounding box center [161, 68] width 122 height 26
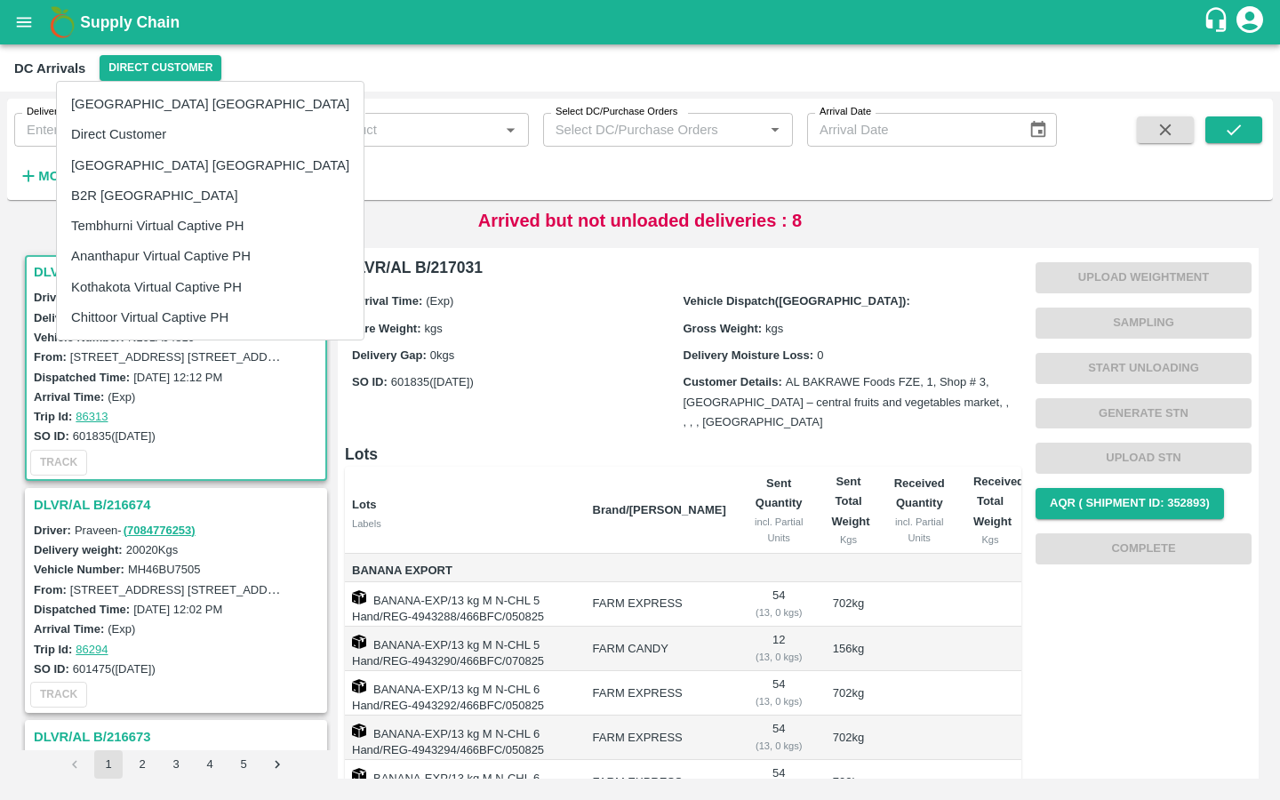
click at [122, 315] on li "Chittoor Virtual Captive PH" at bounding box center [210, 317] width 307 height 30
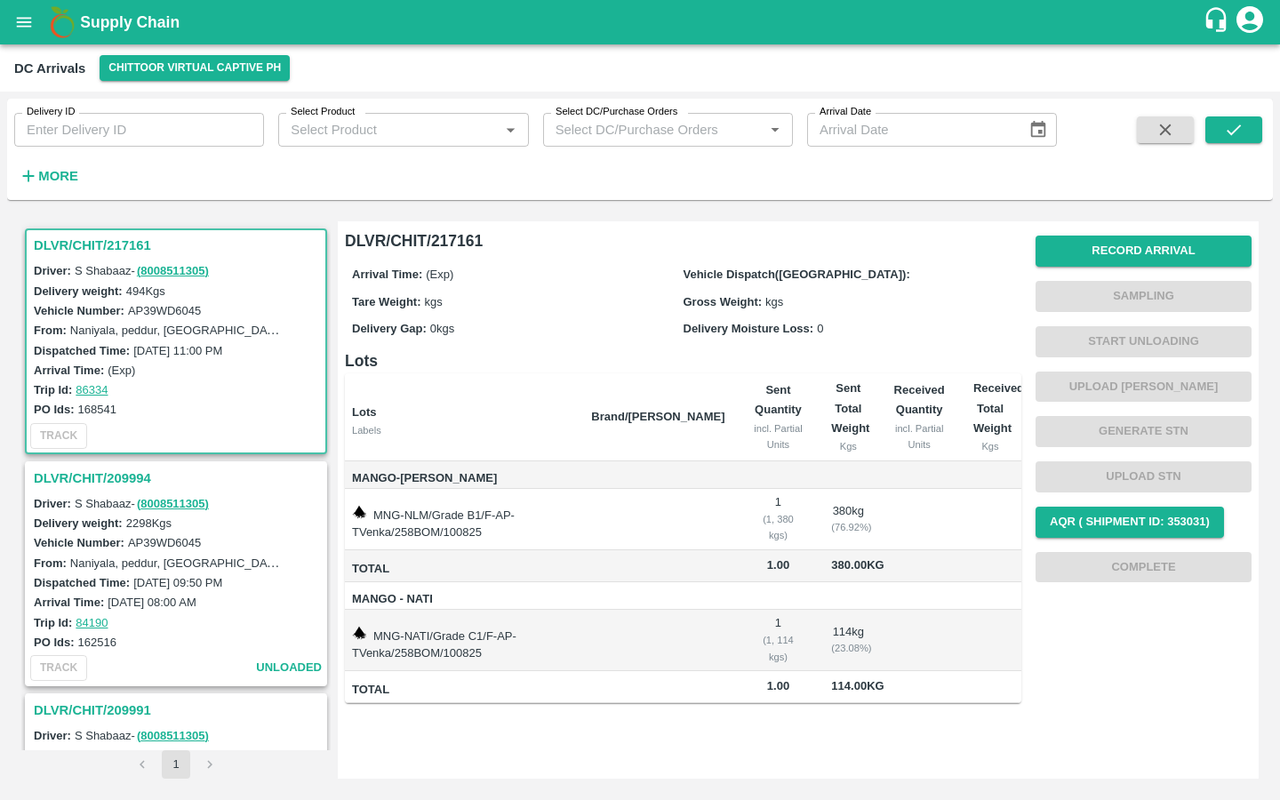
click at [96, 246] on h3 "DLVR/CHIT/217161" at bounding box center [179, 245] width 290 height 23
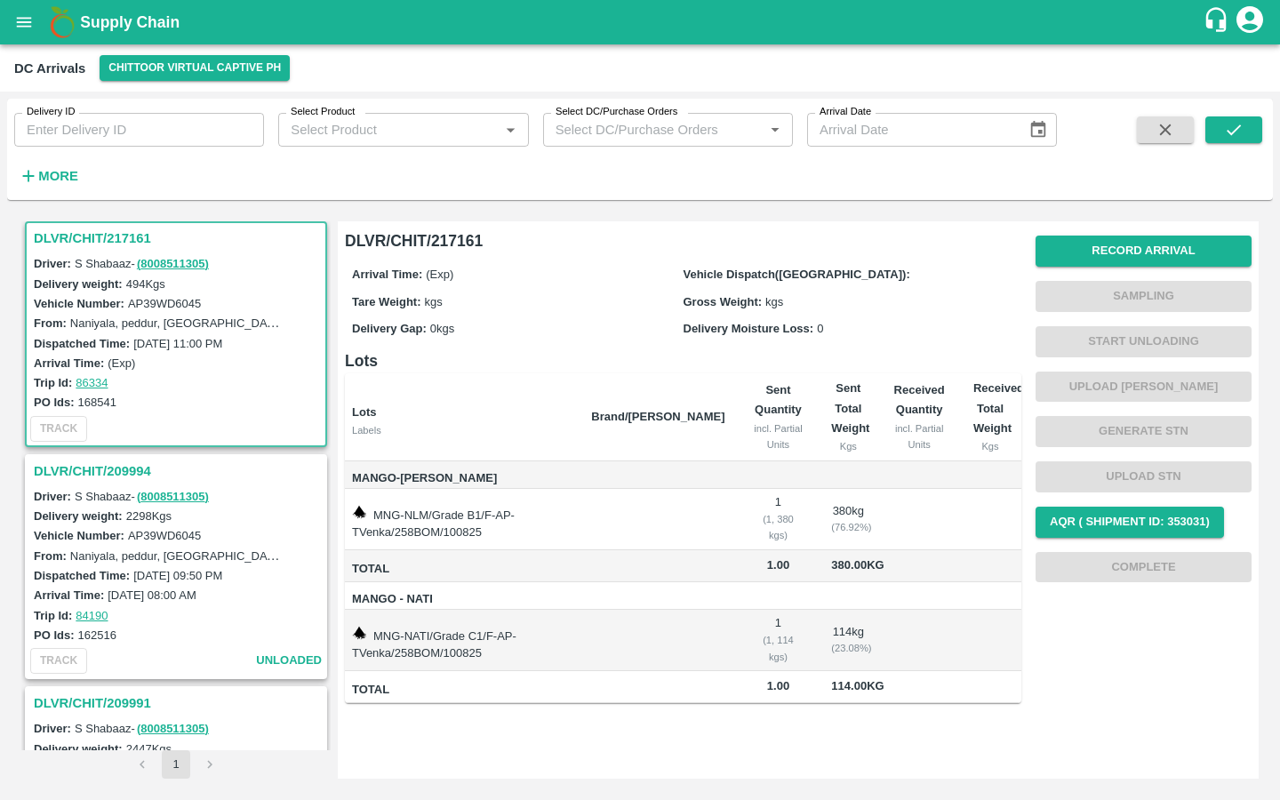
click at [99, 237] on h3 "DLVR/CHIT/217161" at bounding box center [179, 238] width 290 height 23
click at [1101, 250] on button "Record Arrival" at bounding box center [1143, 250] width 216 height 31
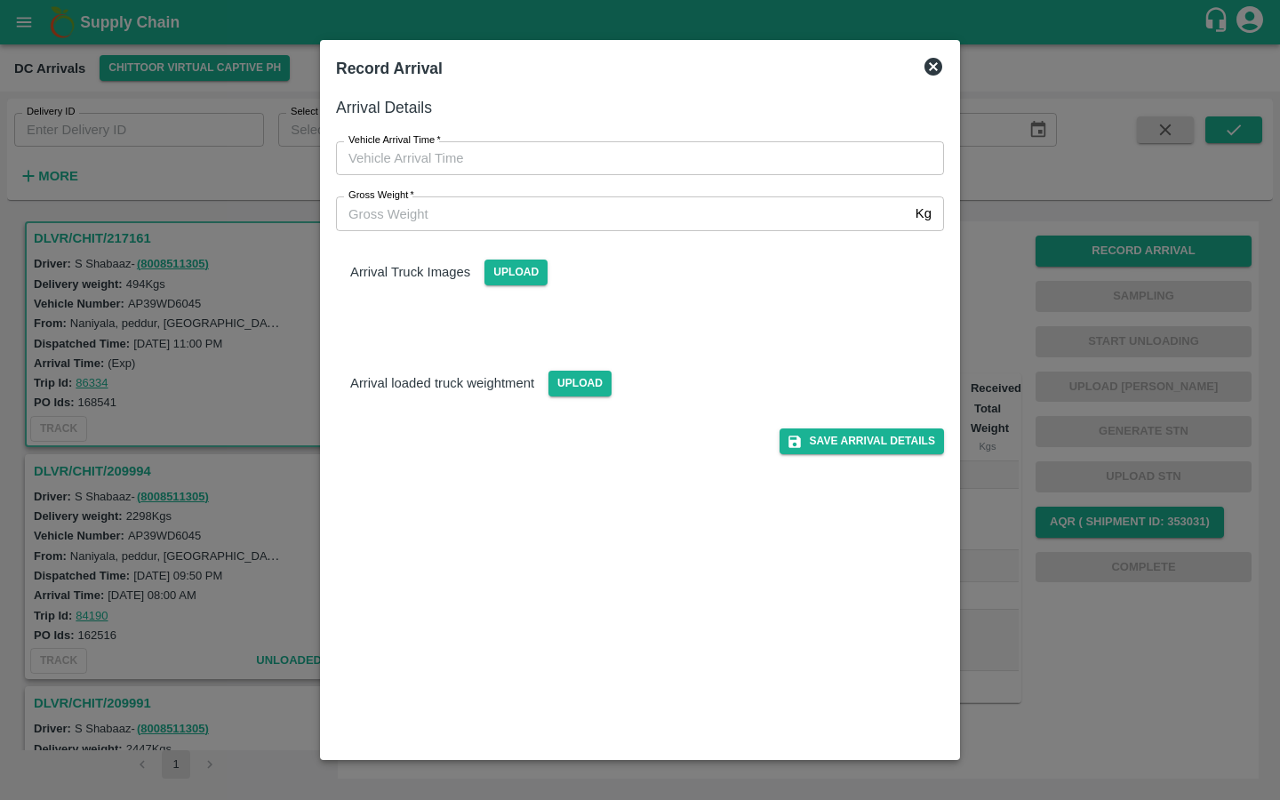
click at [522, 167] on input "Vehicle Arrival Time   *" at bounding box center [633, 158] width 595 height 34
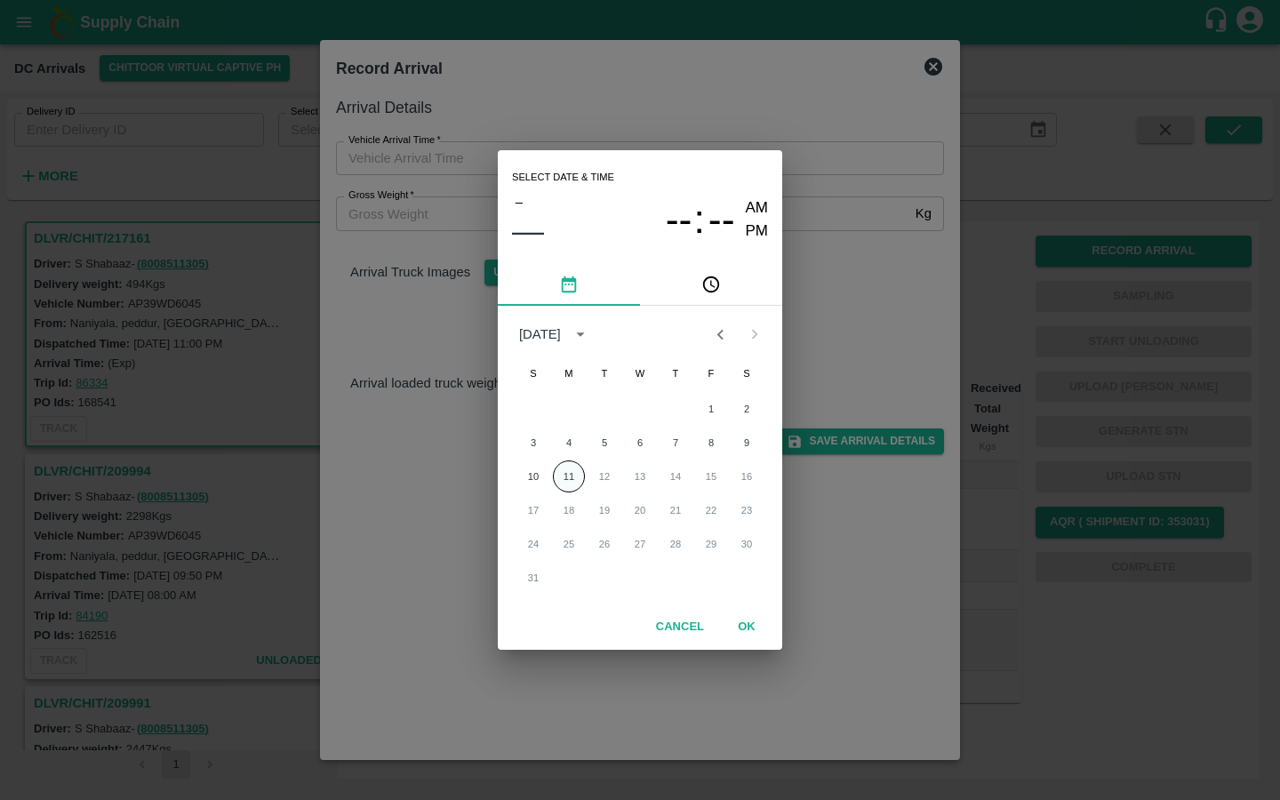
click at [569, 475] on button "11" at bounding box center [569, 476] width 32 height 32
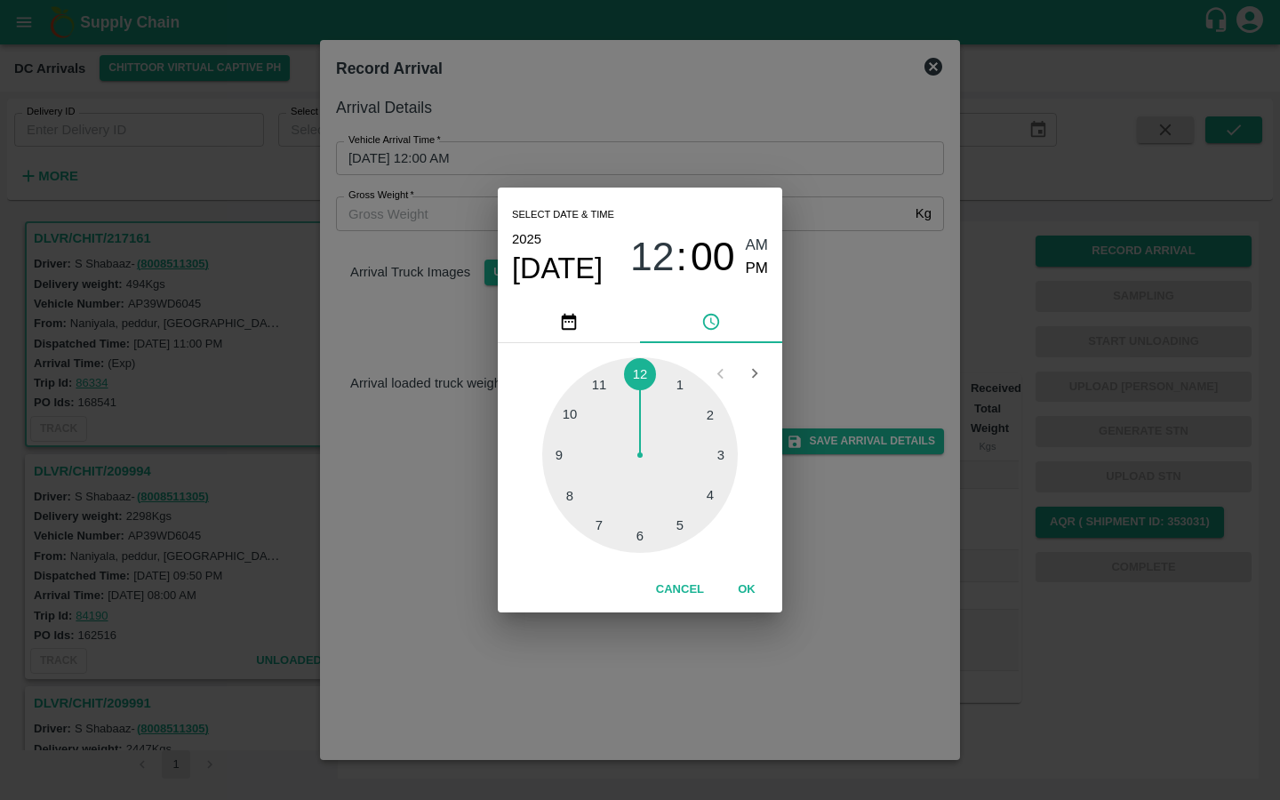
click at [757, 246] on span "AM" at bounding box center [757, 246] width 23 height 24
click at [680, 392] on div at bounding box center [640, 455] width 196 height 196
type input "11/08/2025 01:00 AM"
click at [744, 592] on button "OK" at bounding box center [746, 589] width 57 height 31
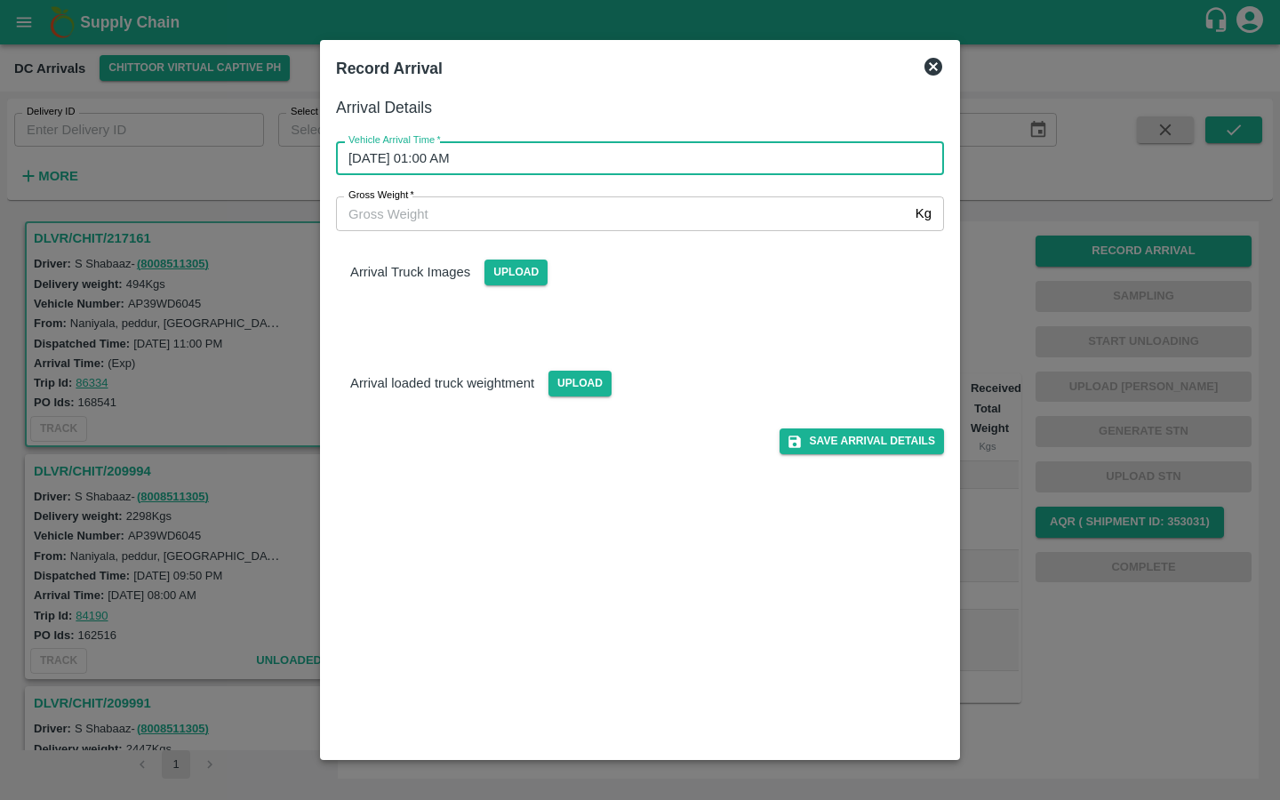
click at [707, 430] on div "Save Arrival Details" at bounding box center [633, 434] width 622 height 40
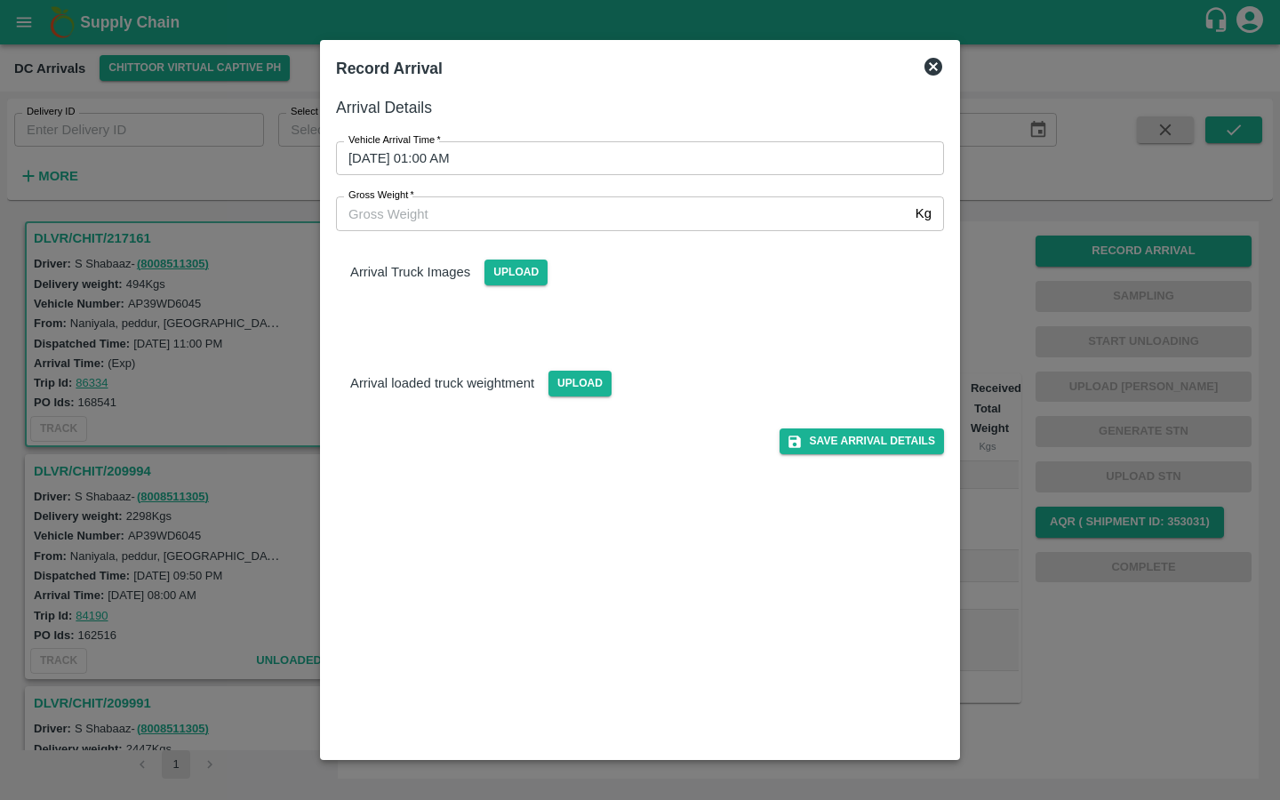
click at [610, 222] on input "Gross Weight   *" at bounding box center [622, 213] width 572 height 34
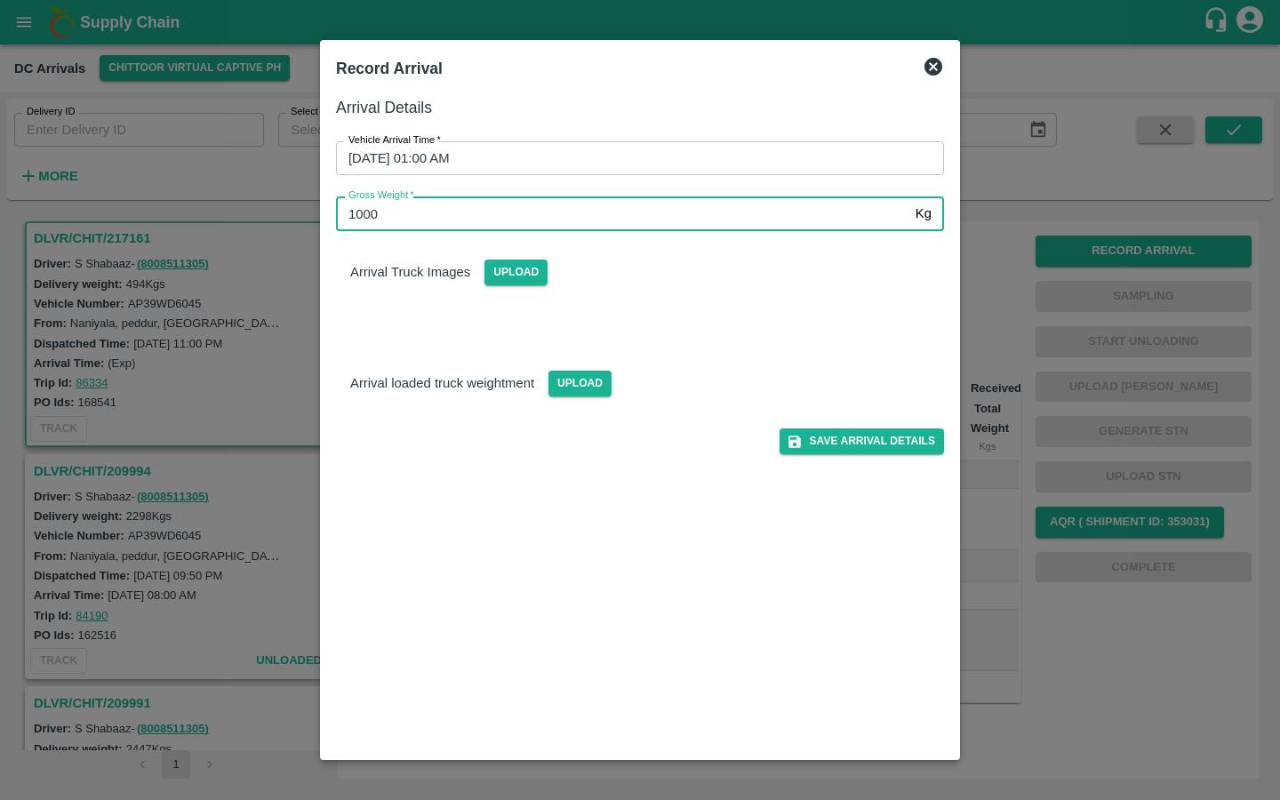
type input "1000"
click at [704, 547] on div "Arrival Details Vehicle Arrival Time   * 11/08/2025 01:00 AM Vehicle Arrival Ti…" at bounding box center [640, 419] width 622 height 663
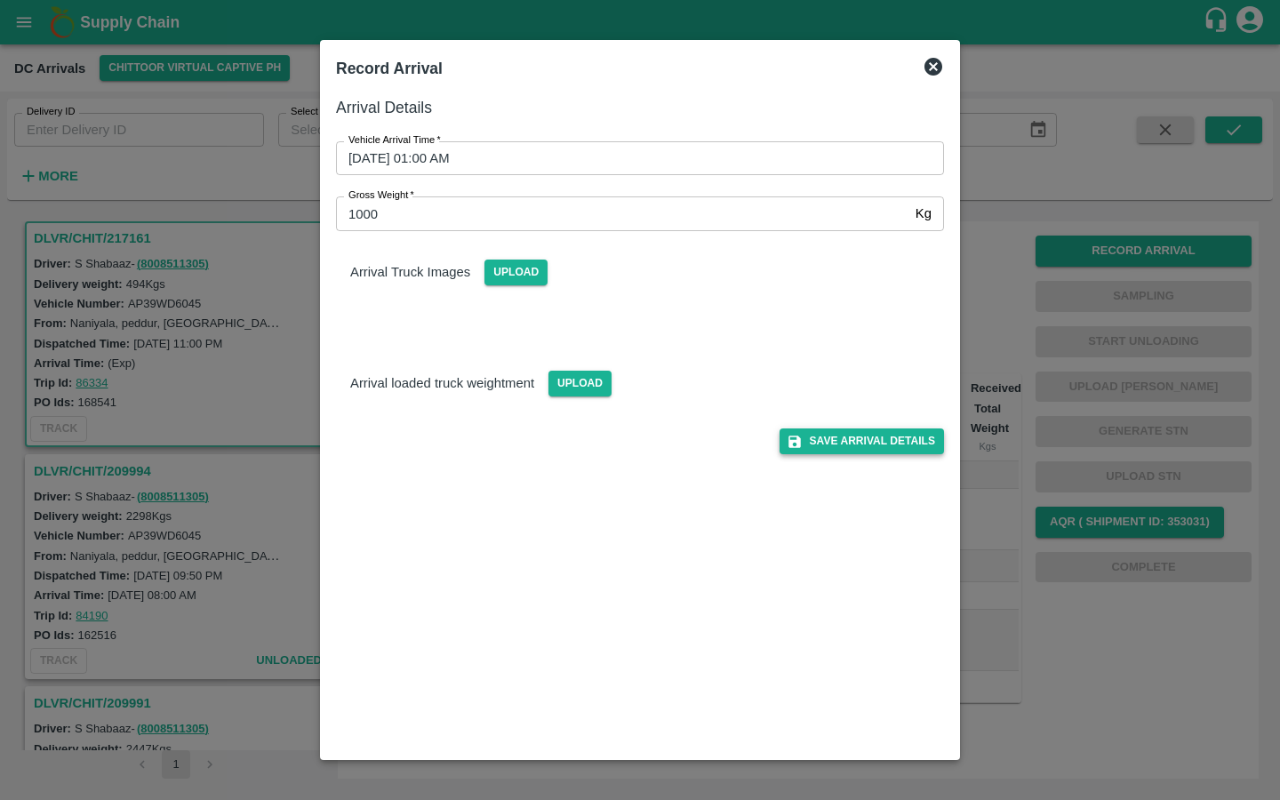
click at [819, 439] on button "Save Arrival Details" at bounding box center [861, 441] width 164 height 26
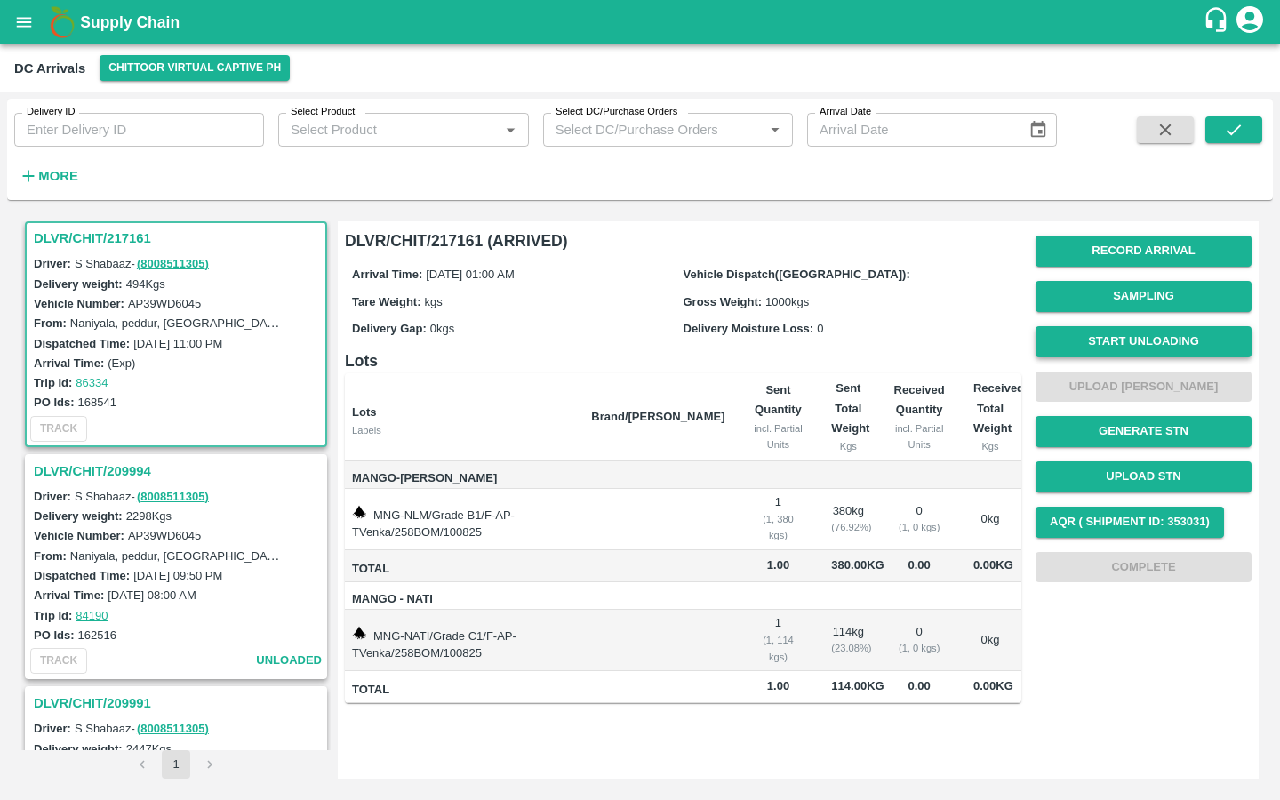
click at [1049, 342] on button "Start Unloading" at bounding box center [1143, 341] width 216 height 31
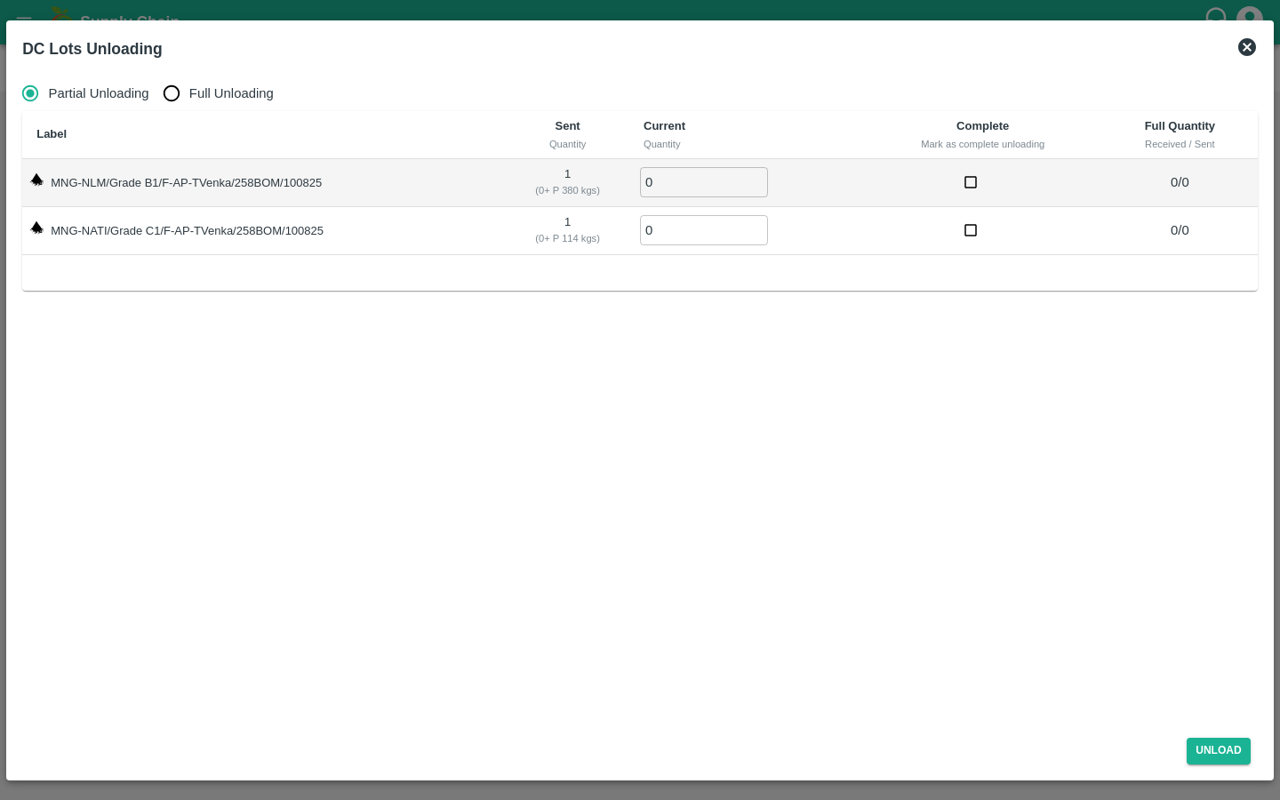
click at [157, 95] on input "Full Unloading" at bounding box center [172, 94] width 36 height 36
radio input "true"
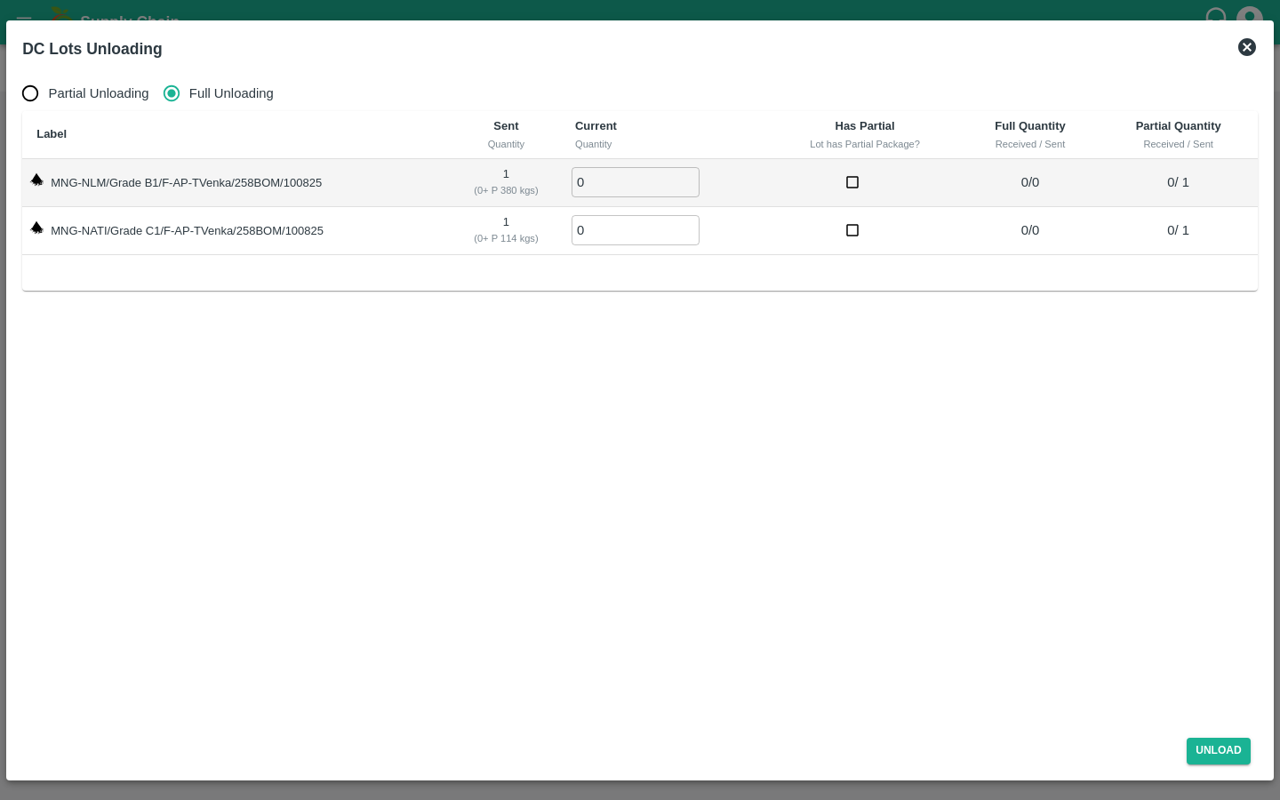
click at [846, 184] on input "checkbox" at bounding box center [852, 182] width 33 height 33
checkbox input "true"
click at [854, 229] on input "checkbox" at bounding box center [852, 230] width 33 height 33
checkbox input "true"
click at [916, 475] on div "Partial Unloading Full Unloading Label Sent Quantity Current Quantity Has Parti…" at bounding box center [639, 396] width 1249 height 656
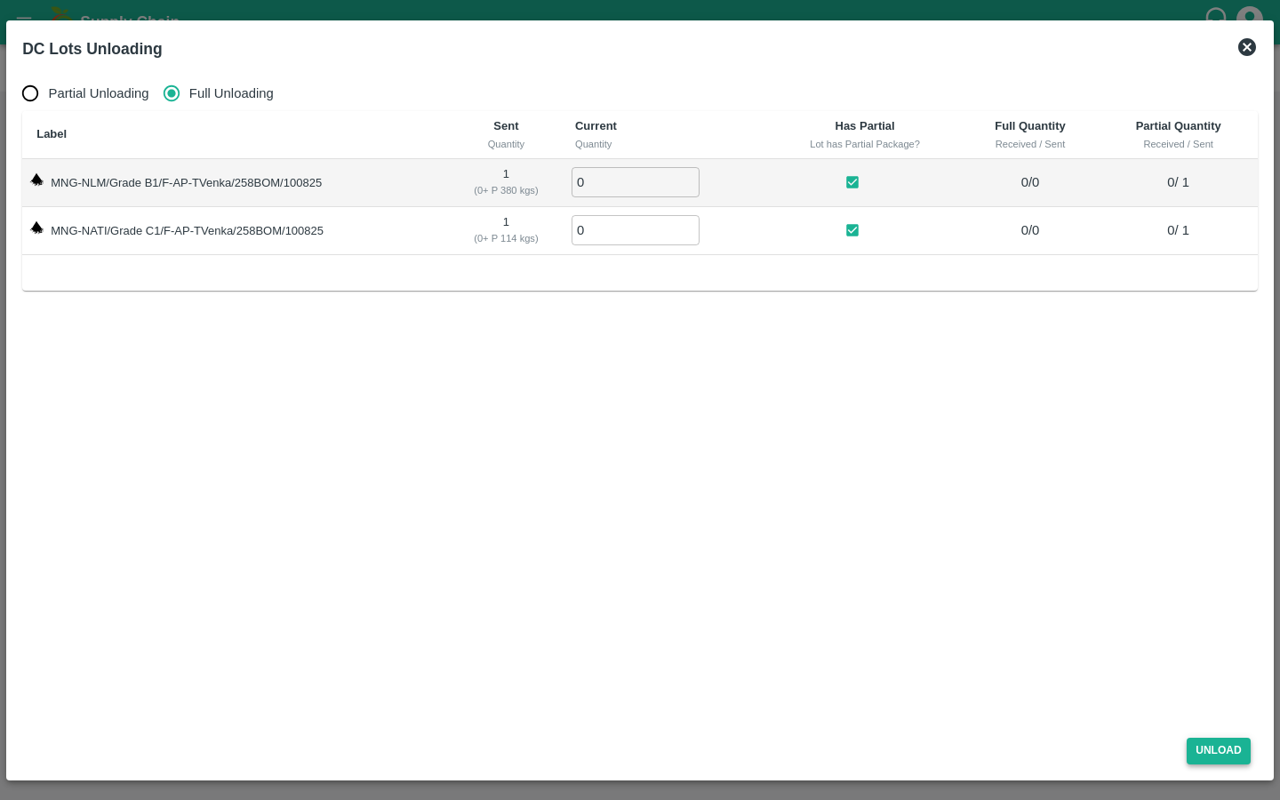
click at [1217, 756] on button "Unload" at bounding box center [1218, 751] width 64 height 26
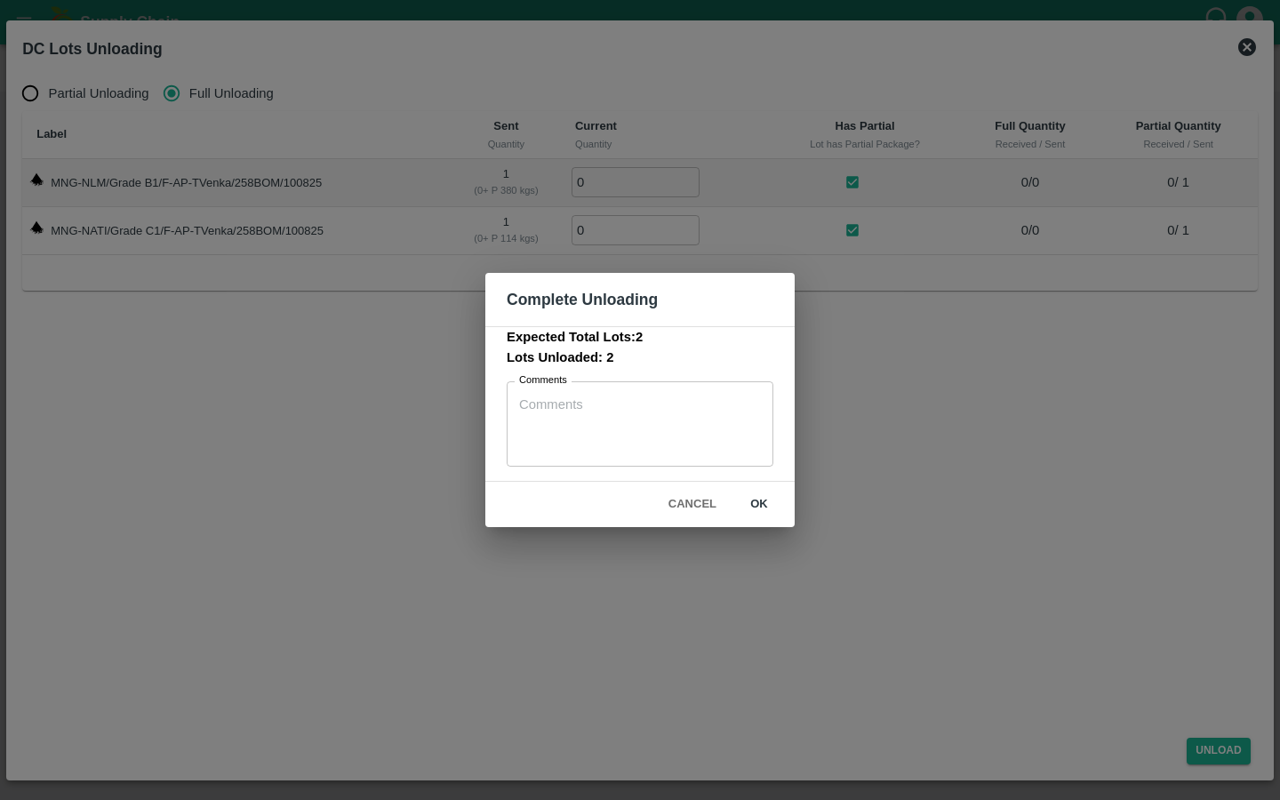
click at [763, 509] on button "ok" at bounding box center [758, 504] width 57 height 31
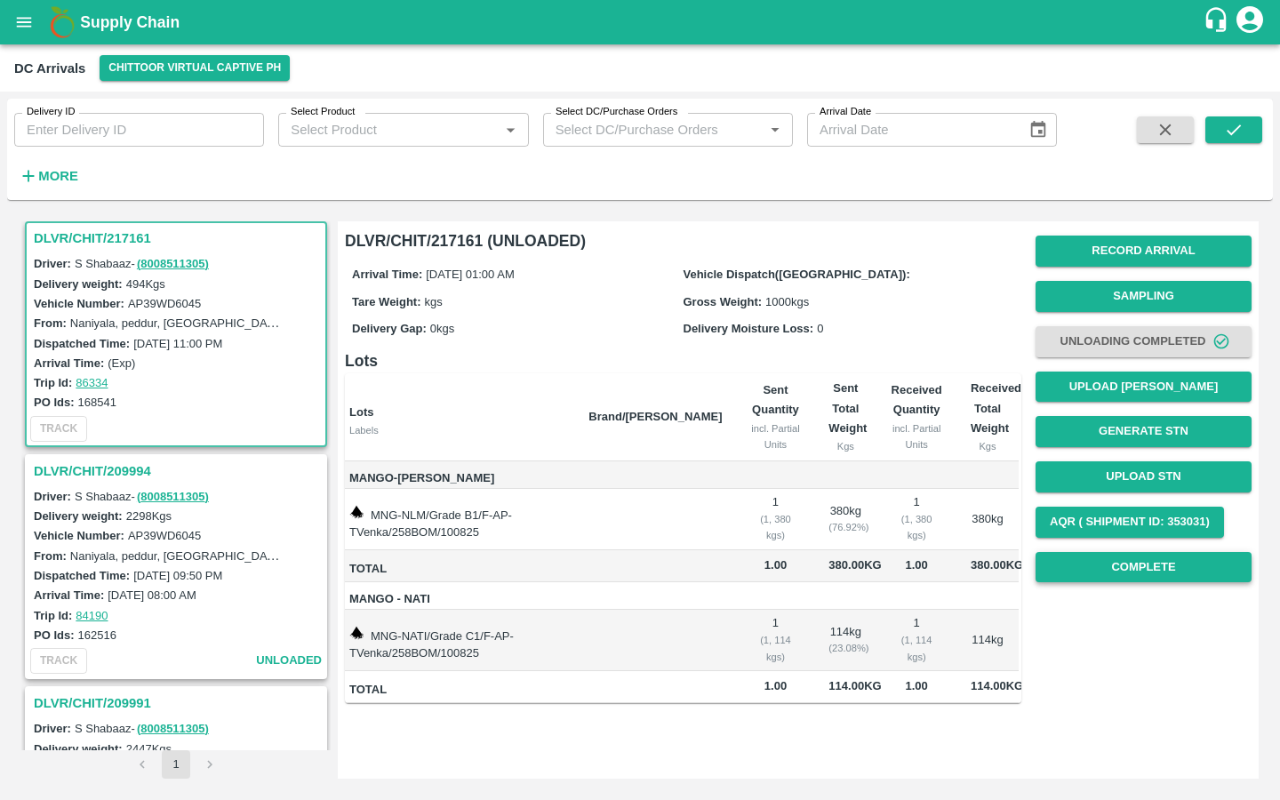
click at [1114, 569] on button "Complete" at bounding box center [1143, 567] width 216 height 31
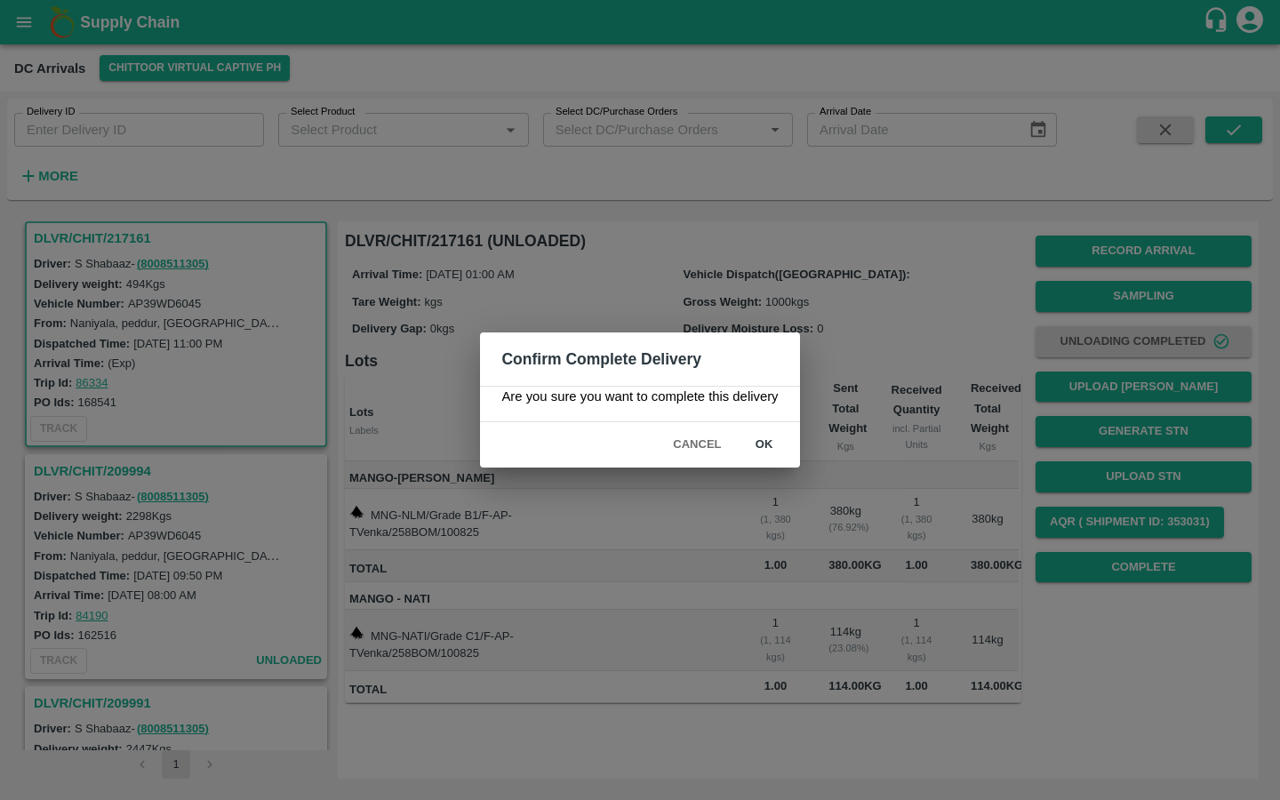
click at [773, 436] on button "ok" at bounding box center [764, 444] width 57 height 31
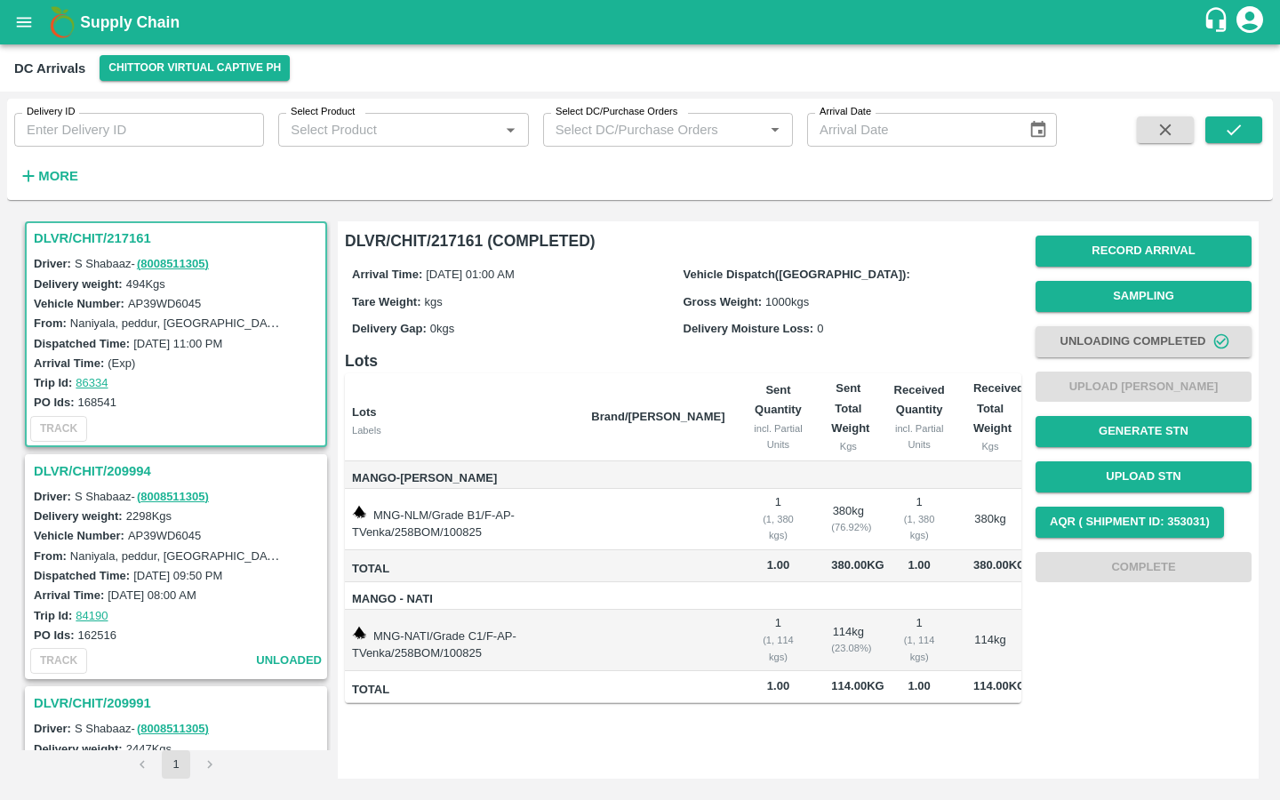
click at [26, 12] on icon "open drawer" at bounding box center [24, 22] width 20 height 20
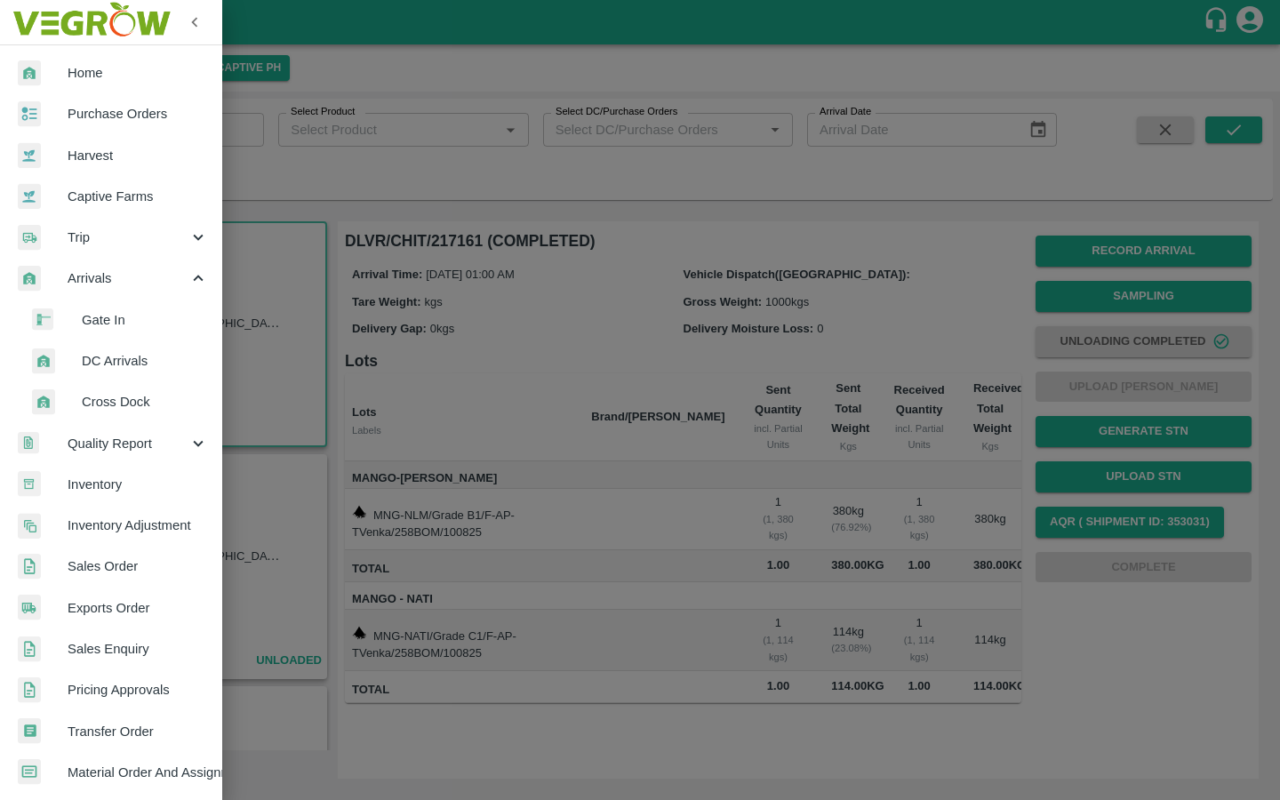
scroll to position [44, 0]
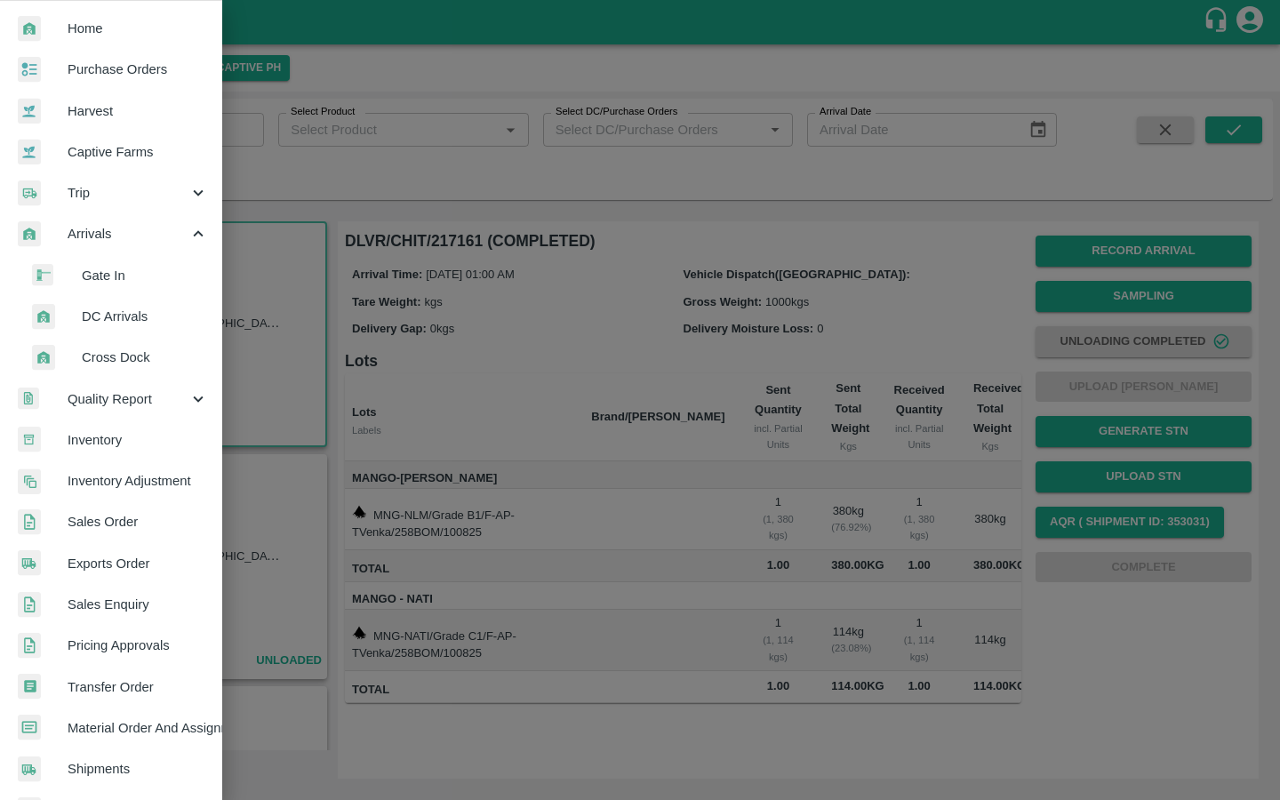
click at [99, 691] on span "Transfer Order" at bounding box center [138, 687] width 140 height 20
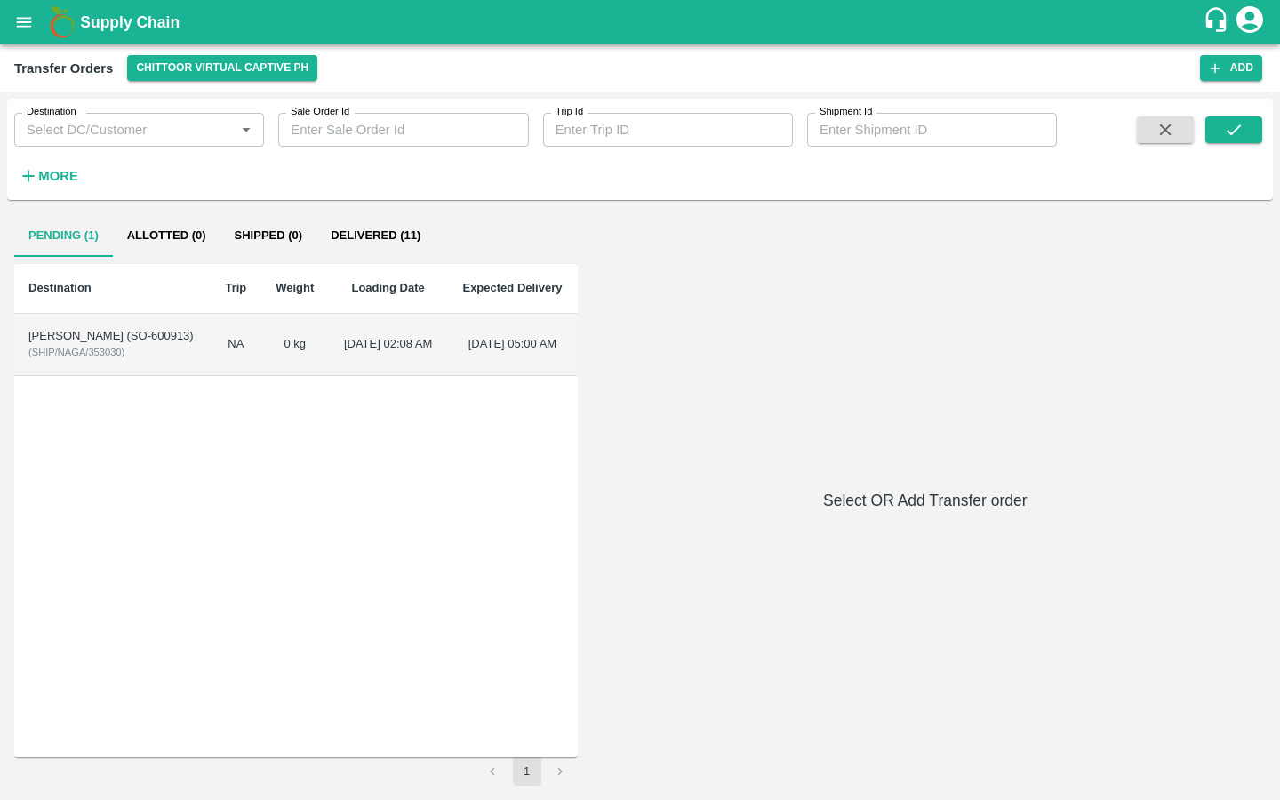
click at [138, 376] on td "NAGAVARAM VENKATARAMAPPA HAREESH (SO-600913) ( SHIP/NAGA/353030 )" at bounding box center [112, 345] width 196 height 62
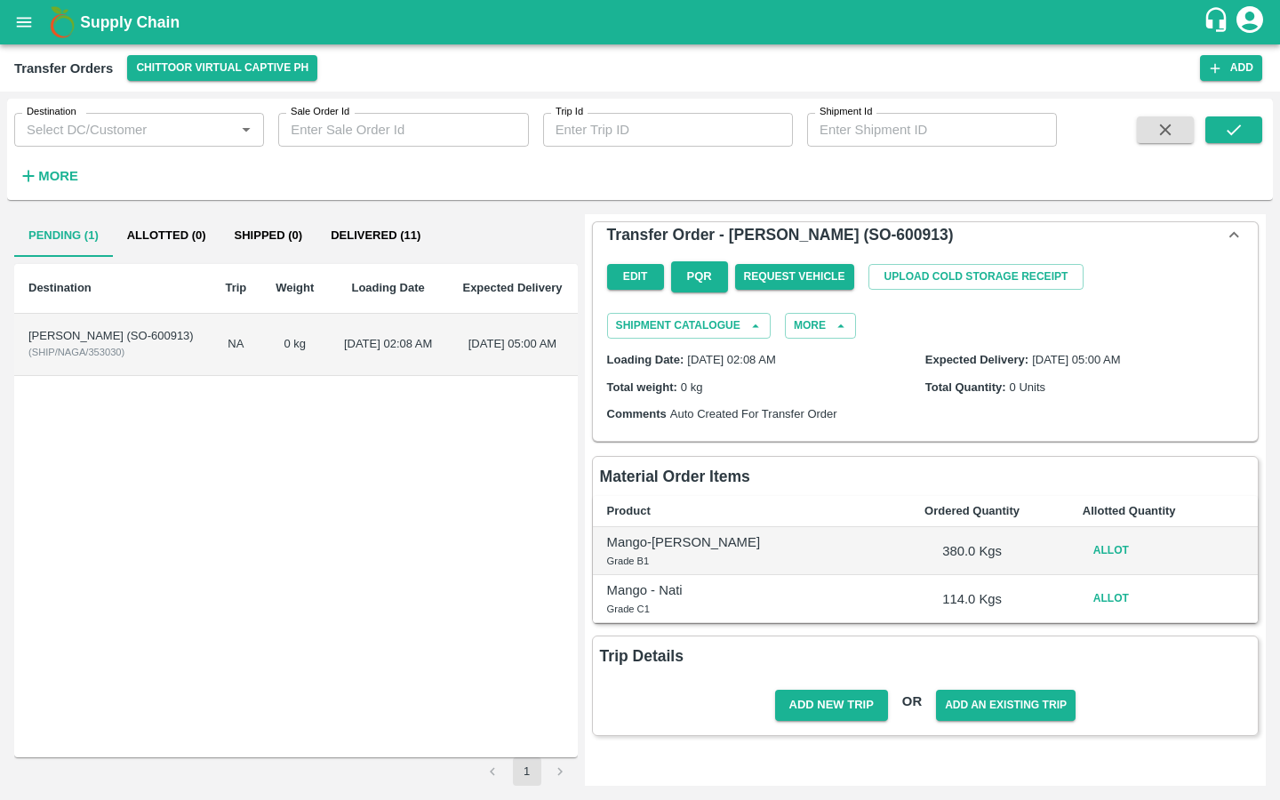
click at [1089, 553] on button "Allot" at bounding box center [1110, 551] width 57 height 26
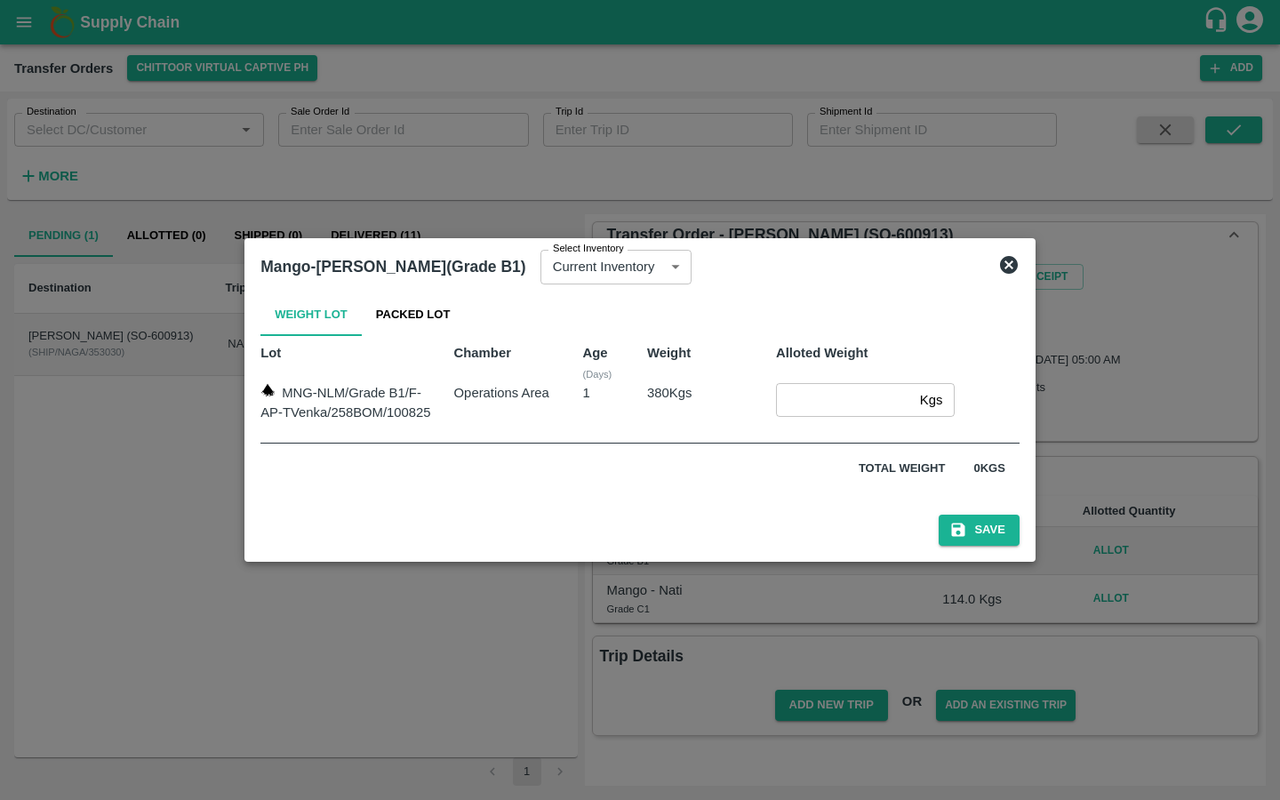
click at [810, 402] on input "number" at bounding box center [844, 400] width 137 height 34
type input "380"
click at [962, 523] on button "Save" at bounding box center [978, 530] width 80 height 31
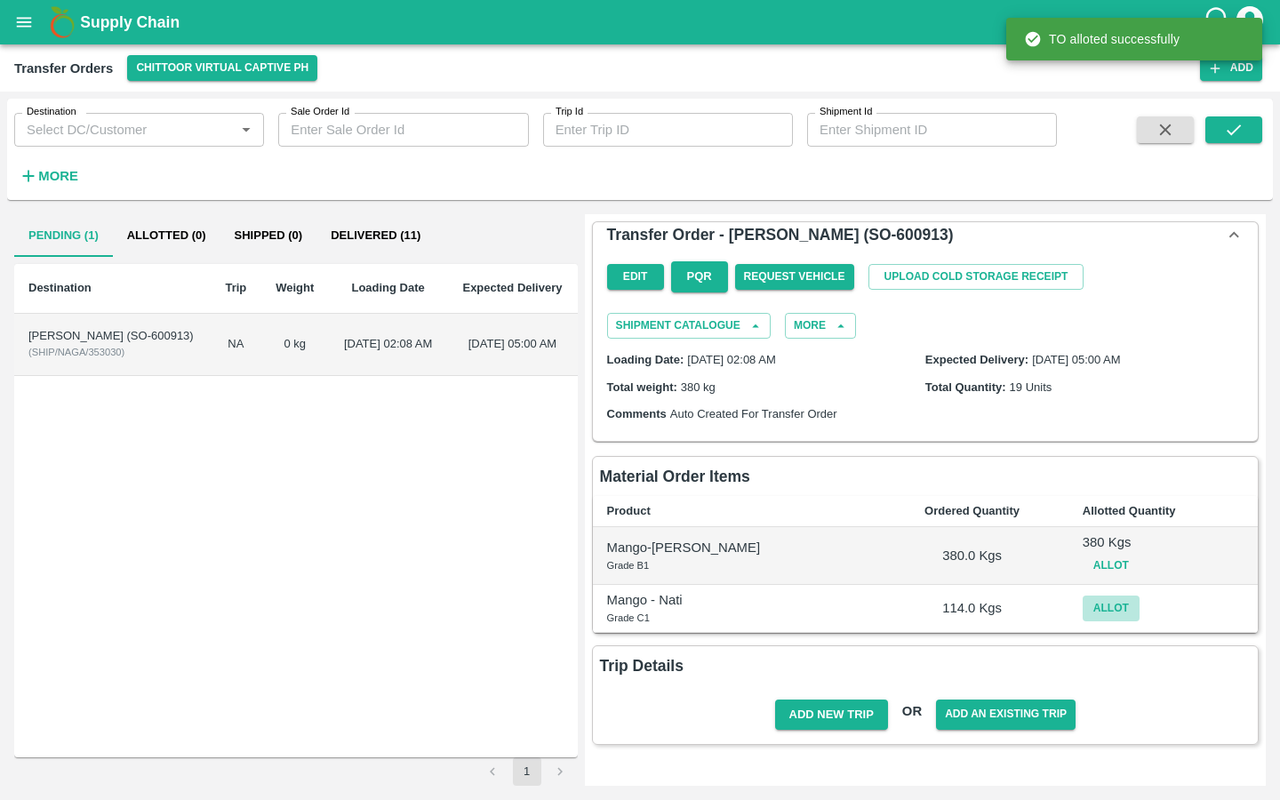
click at [1082, 602] on button "Allot" at bounding box center [1110, 608] width 57 height 26
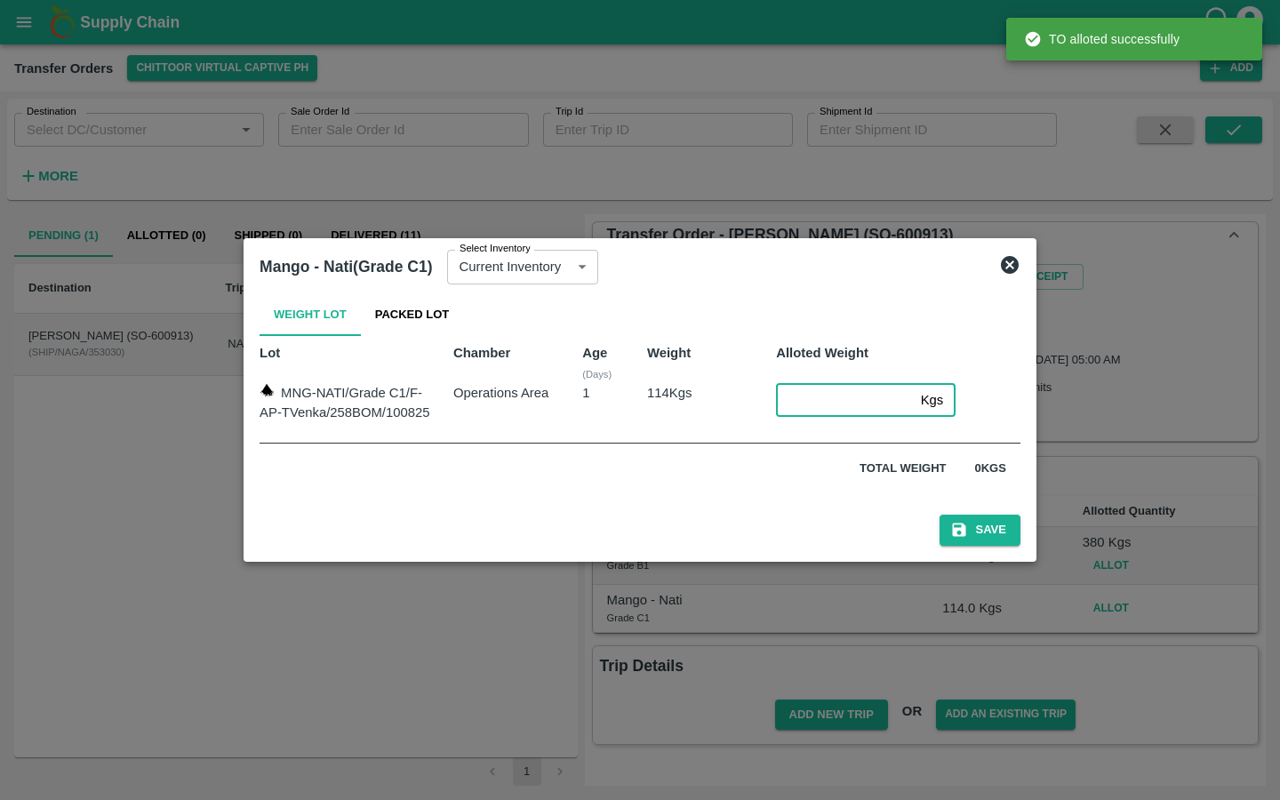
click at [816, 405] on input "number" at bounding box center [844, 400] width 137 height 34
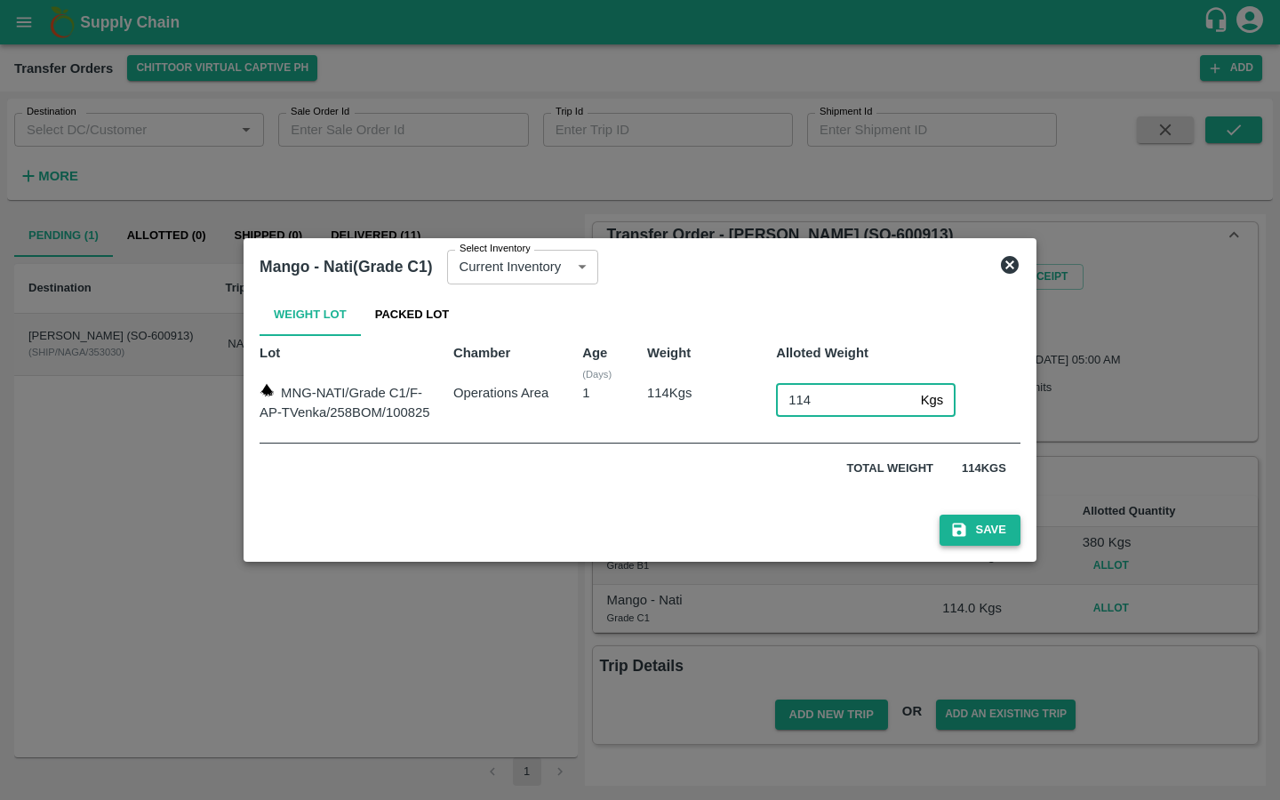
type input "114"
click at [954, 531] on button "Save" at bounding box center [979, 530] width 80 height 31
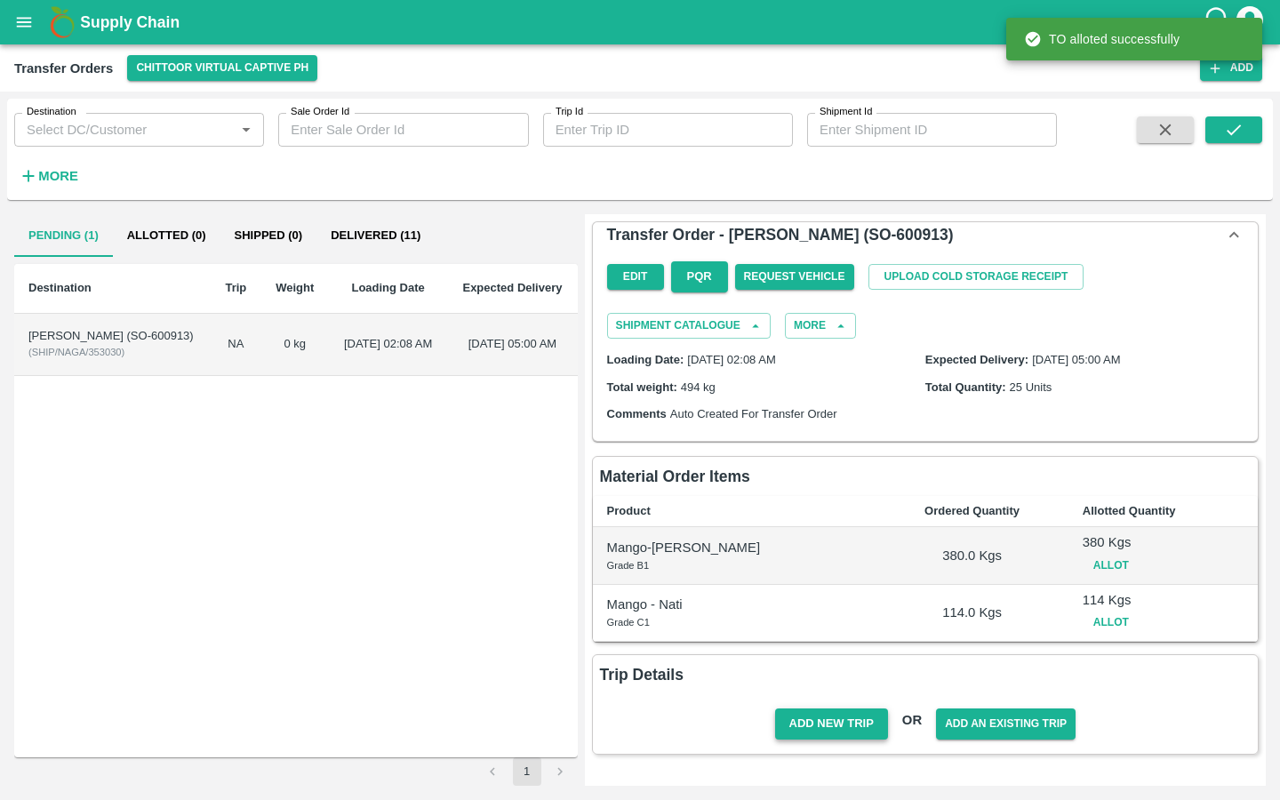
click at [833, 730] on button "Add New Trip" at bounding box center [831, 723] width 113 height 31
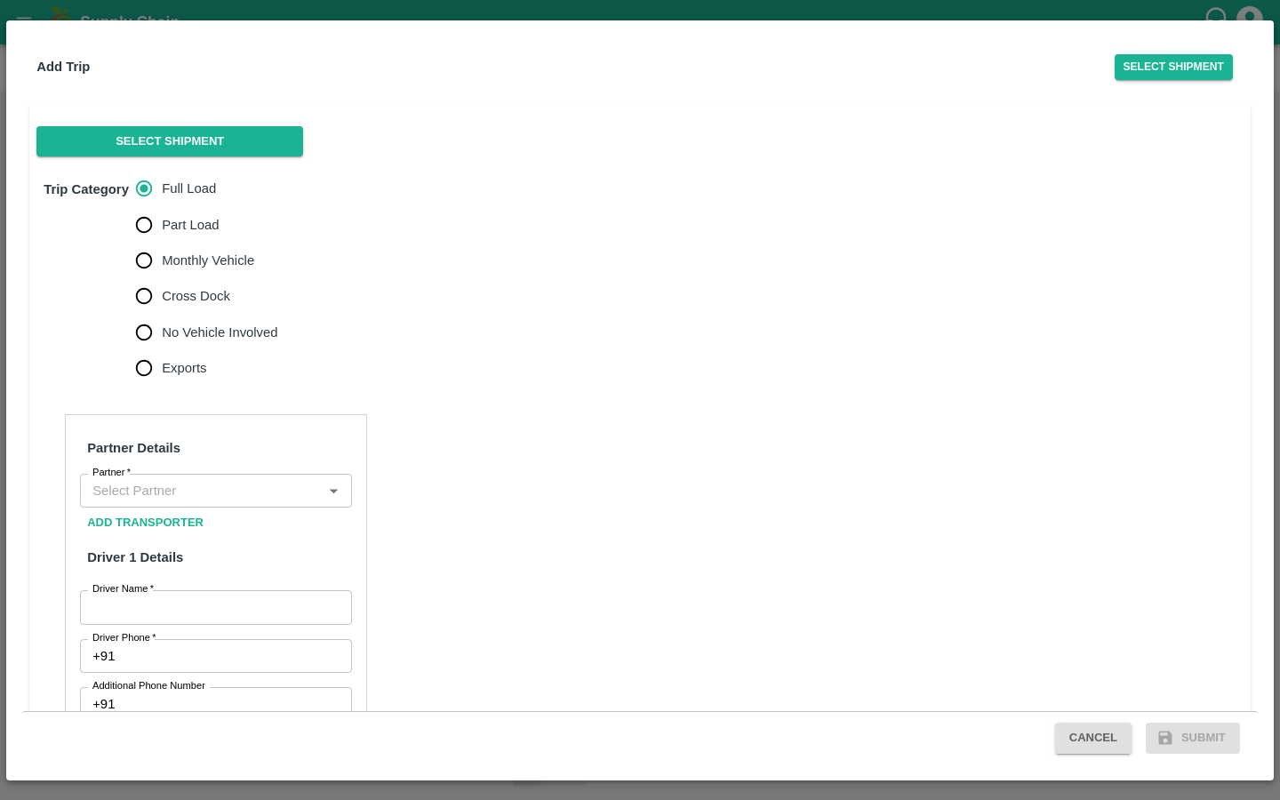
click at [143, 336] on input "No Vehicle Involved" at bounding box center [144, 333] width 36 height 36
radio input "true"
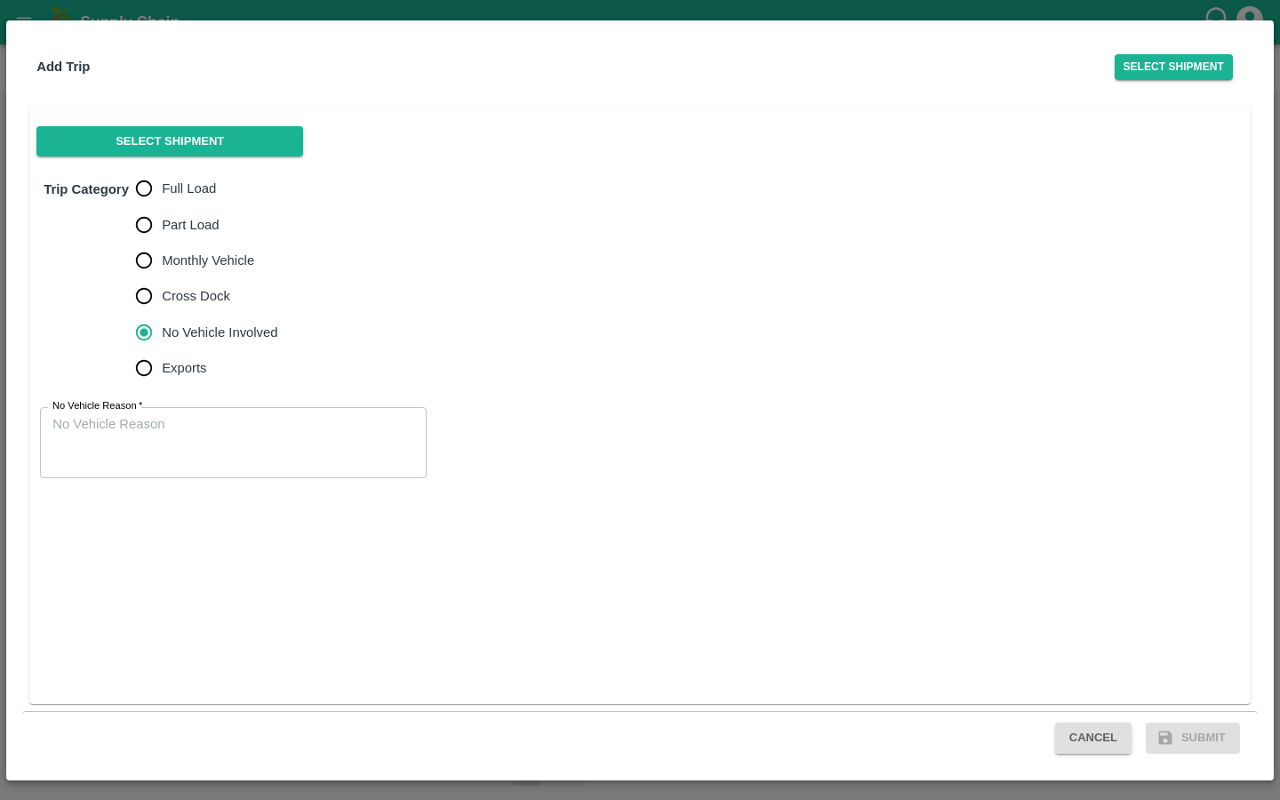
click at [132, 427] on textarea "No Vehicle Reason   *" at bounding box center [232, 443] width 361 height 56
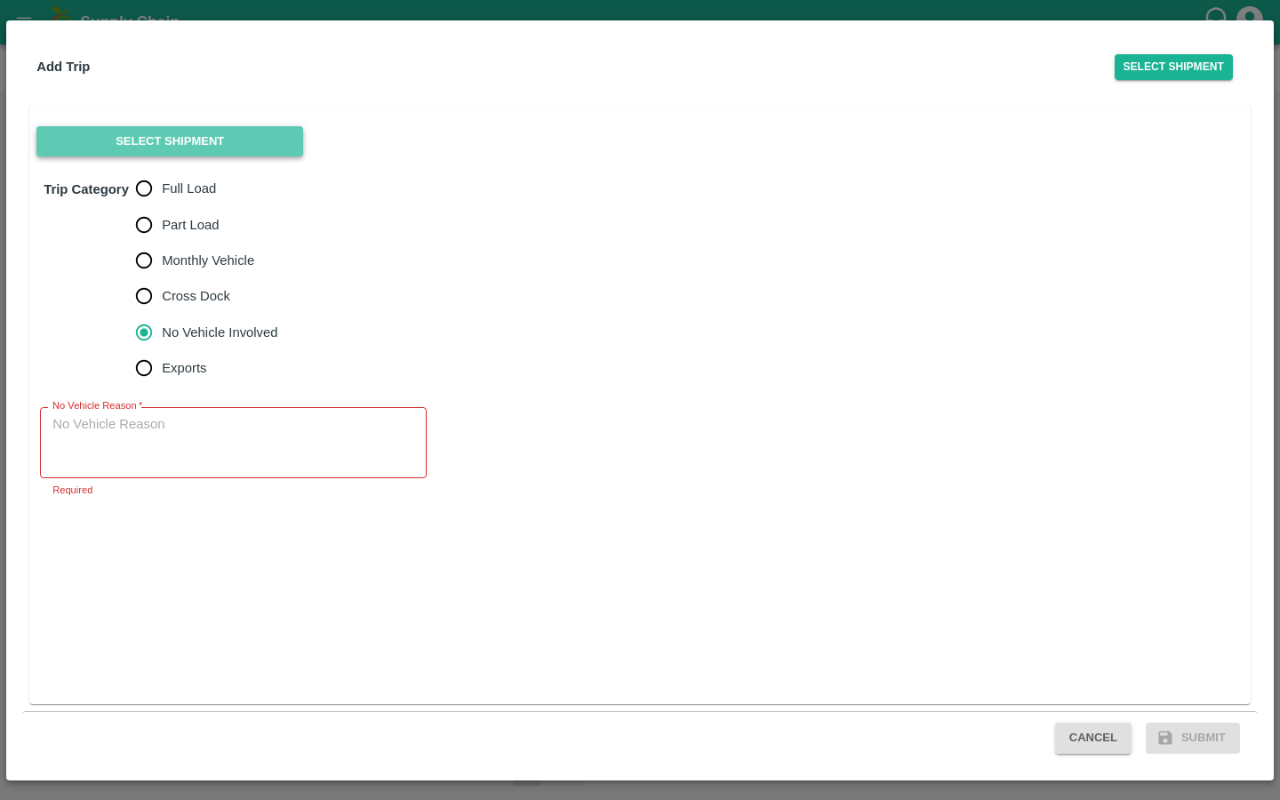
click at [141, 127] on button "Select Shipment" at bounding box center [169, 141] width 267 height 31
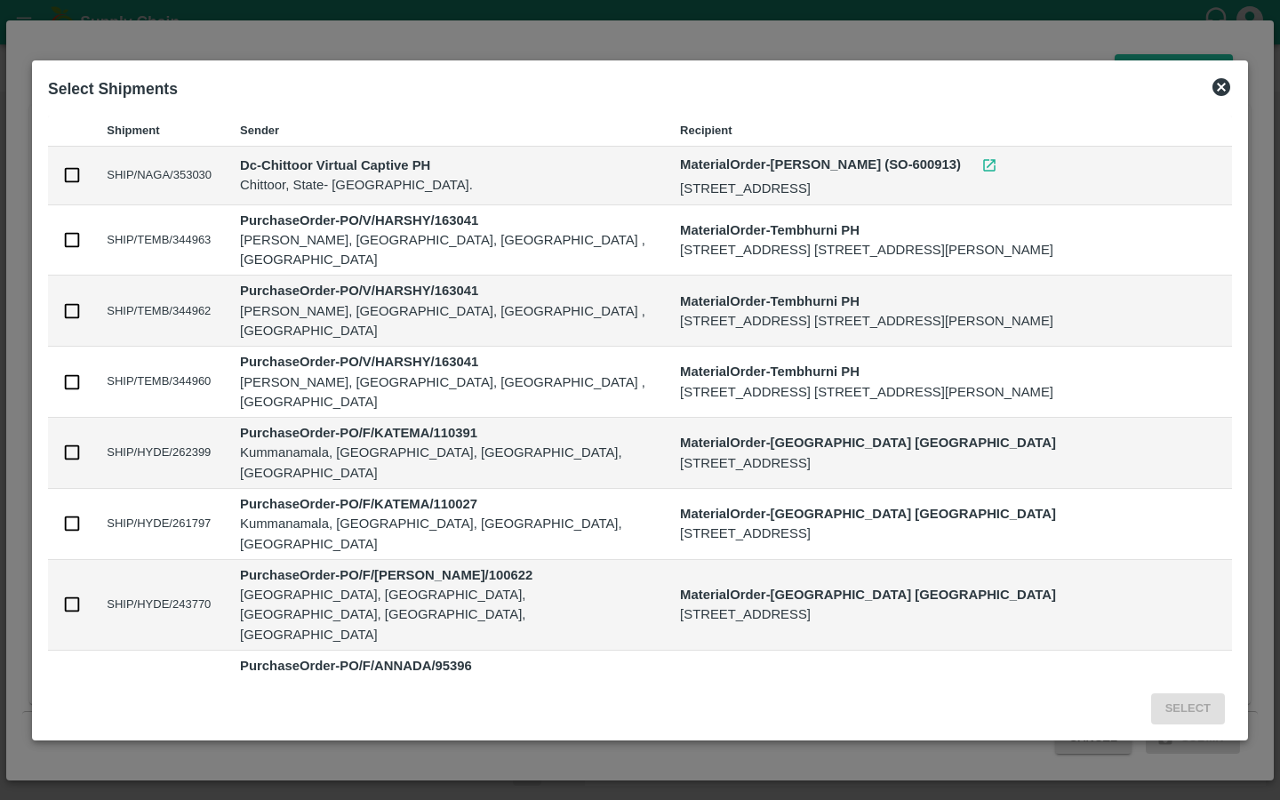
click at [73, 185] on input "checkbox" at bounding box center [72, 175] width 20 height 20
checkbox input "true"
click at [1172, 711] on button "Select" at bounding box center [1188, 708] width 74 height 31
radio input "true"
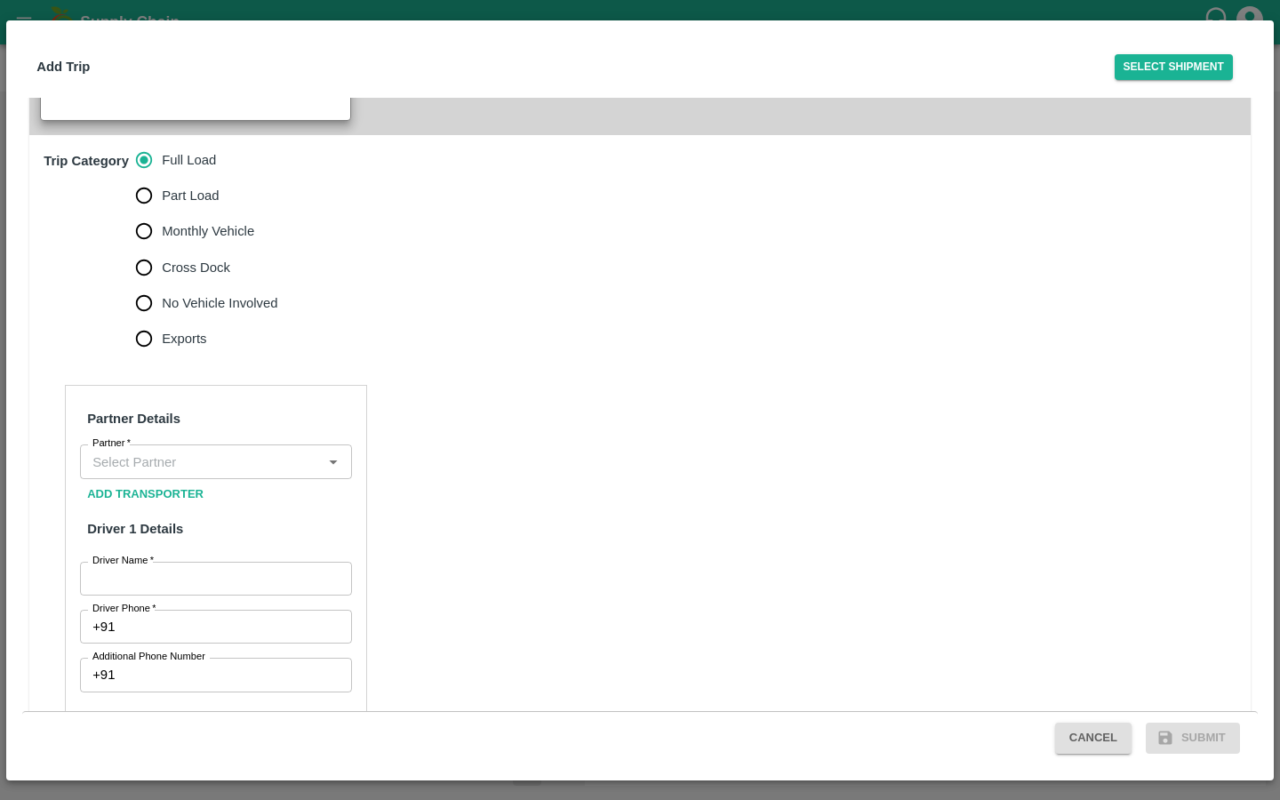
click at [140, 321] on input "No Vehicle Involved" at bounding box center [144, 303] width 36 height 36
radio input "true"
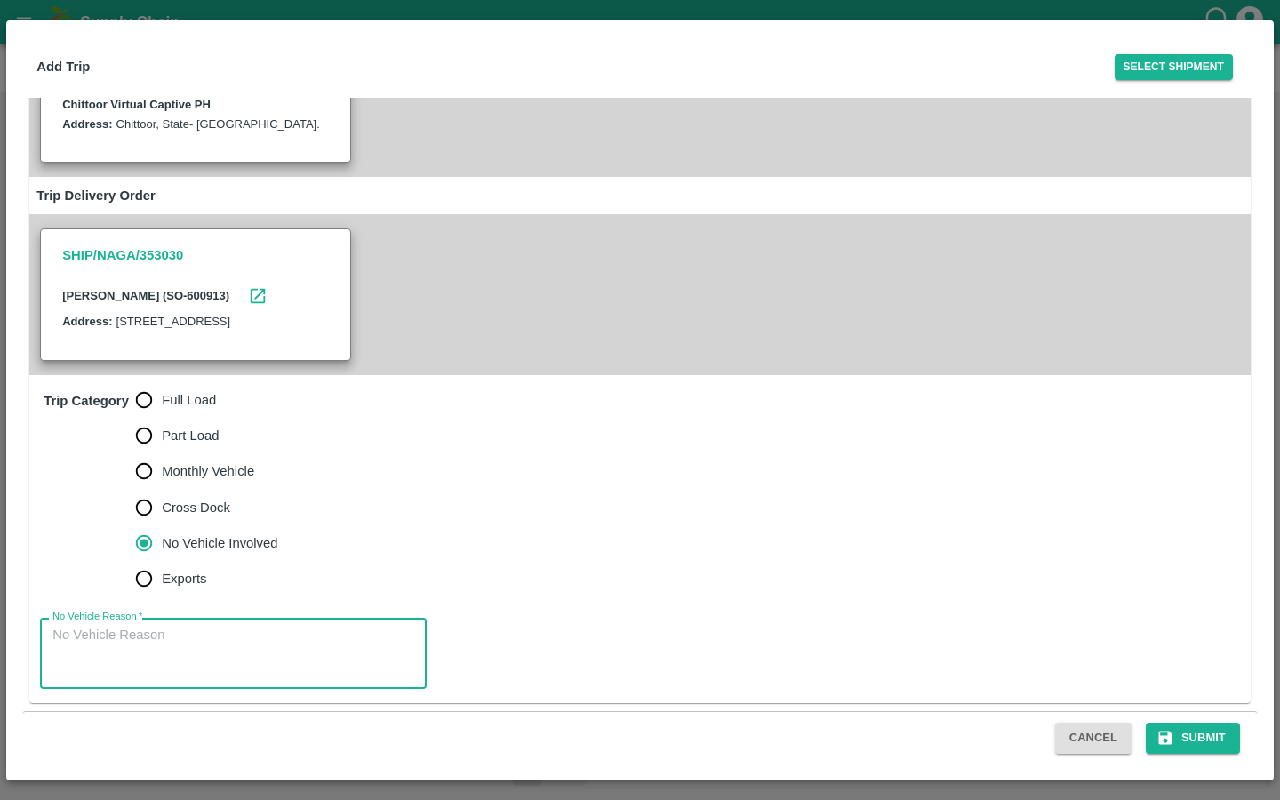
click at [163, 626] on textarea "No Vehicle Reason   *" at bounding box center [232, 654] width 361 height 56
type textarea "Vendor/Cx Vehicle"
click at [551, 535] on div "Trip Category Full Load Part Load Monthly Vehicle Cross Dock No Vehicle Involve…" at bounding box center [639, 489] width 1221 height 229
click at [1198, 729] on button "Submit" at bounding box center [1192, 737] width 94 height 31
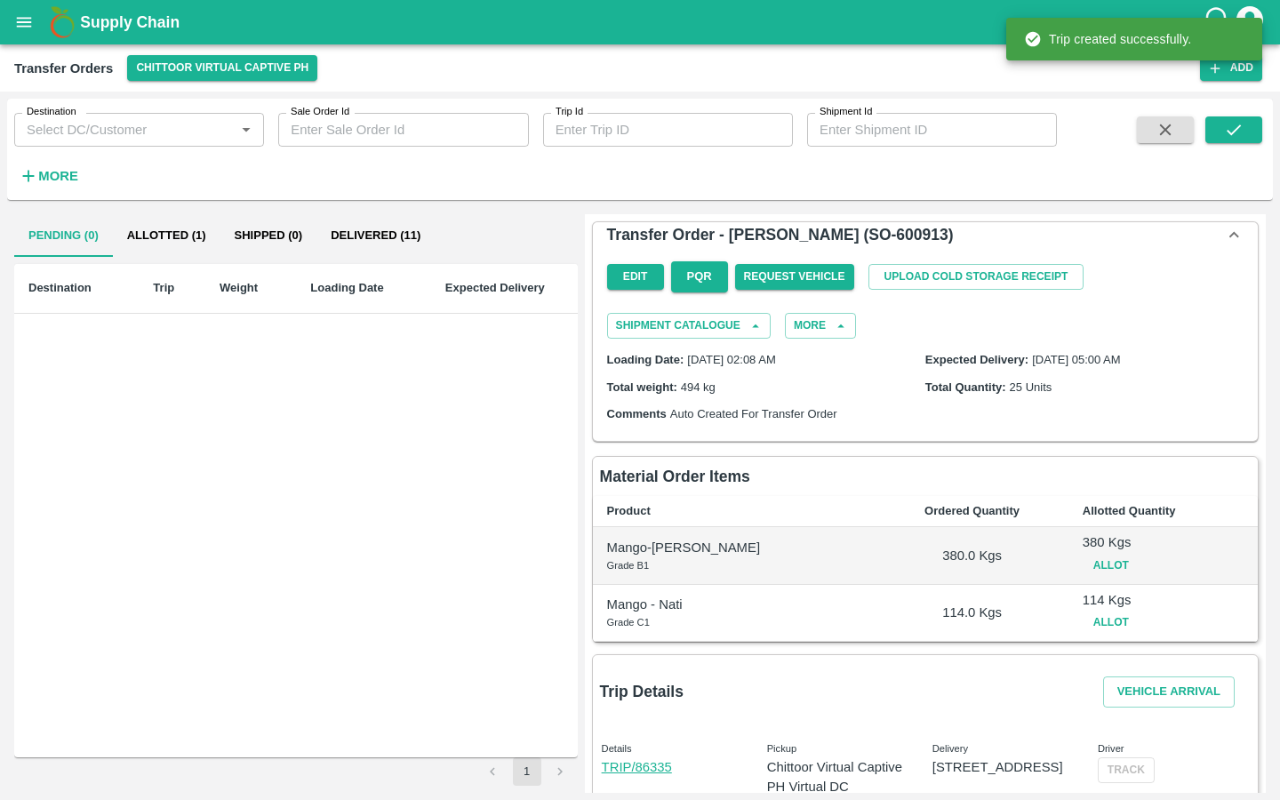
scroll to position [113, 0]
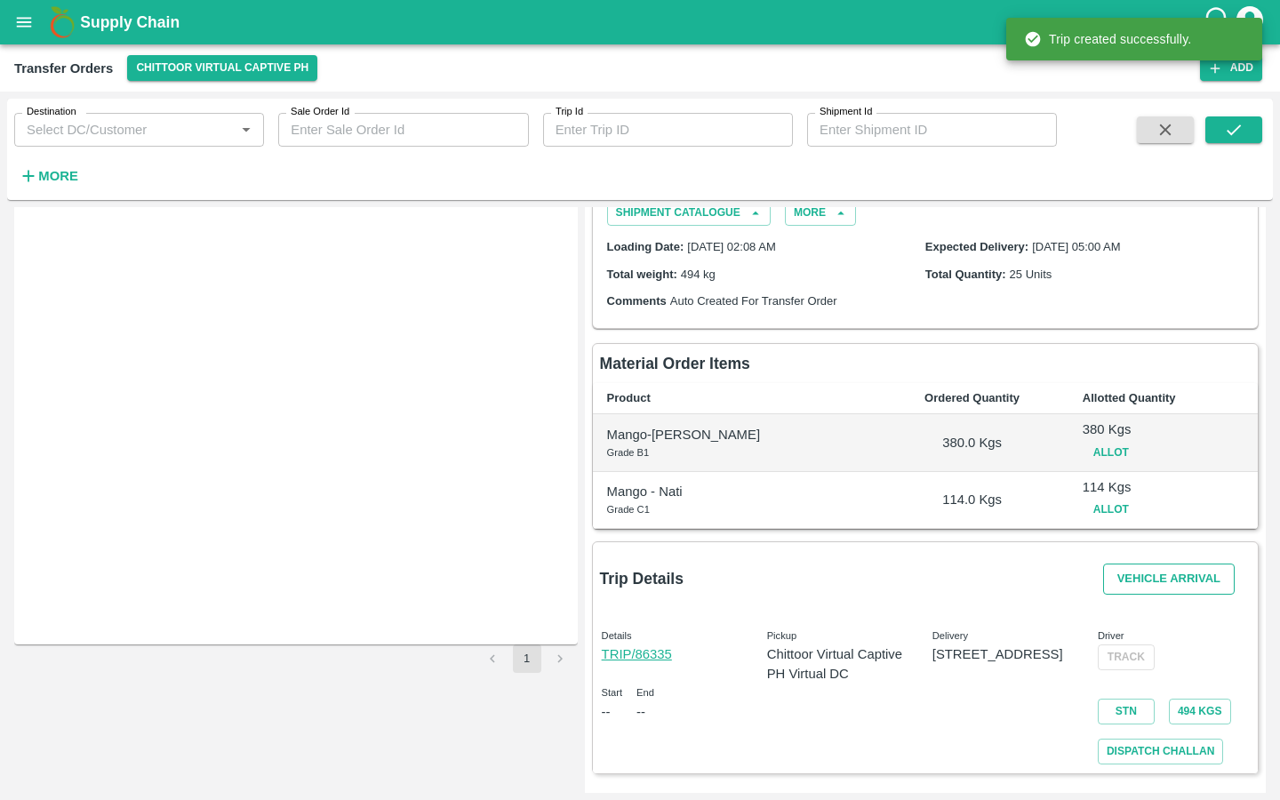
click at [1139, 590] on button "Vehicle Arrival" at bounding box center [1169, 578] width 132 height 31
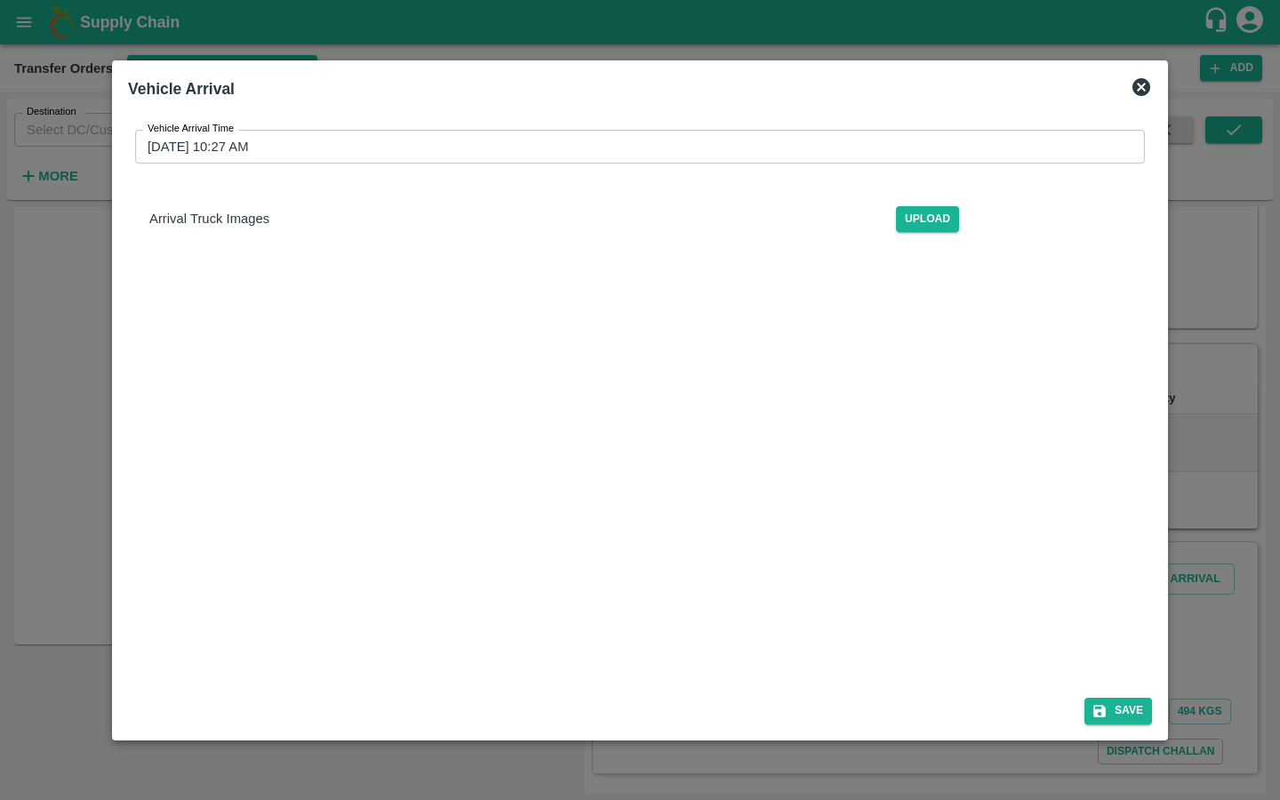
click at [222, 148] on input "11/08/2025 10:27 AM" at bounding box center [633, 147] width 997 height 34
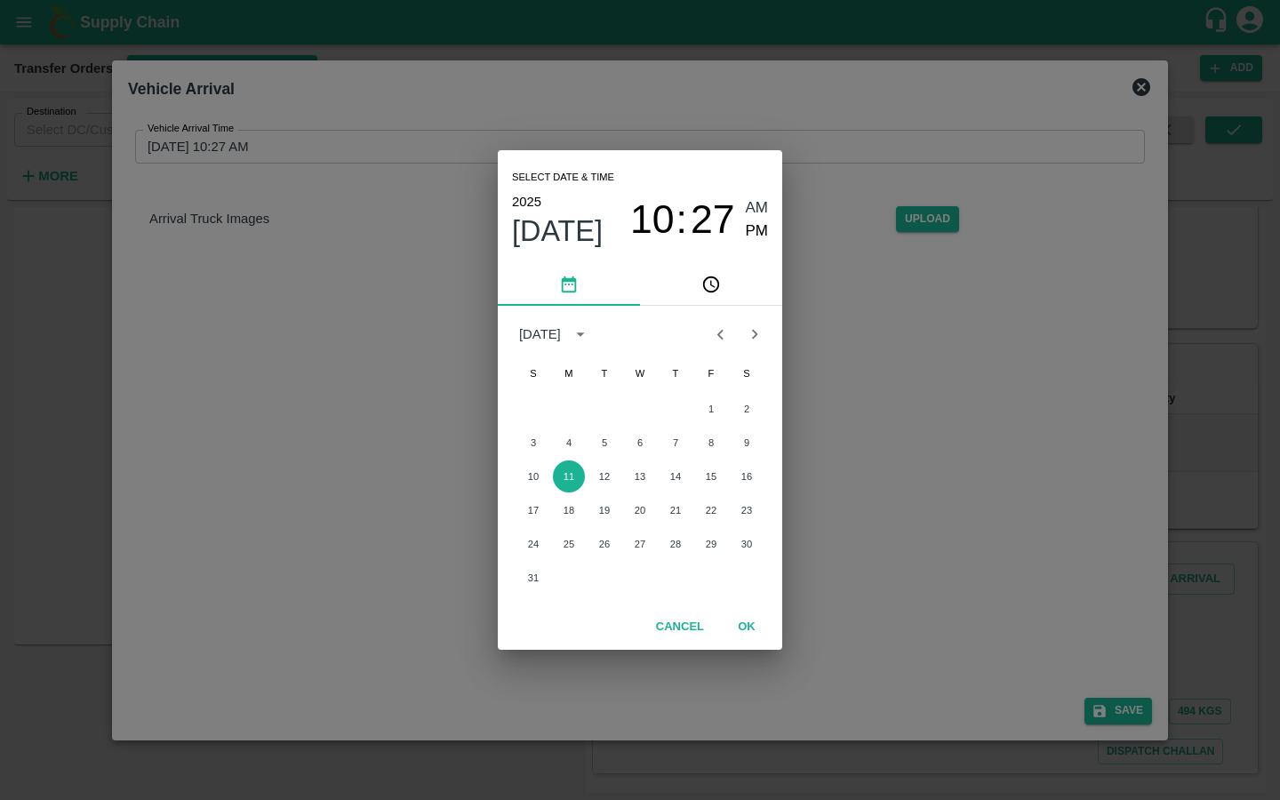
click at [744, 201] on div "10 : 27 AM PM" at bounding box center [699, 219] width 138 height 47
click at [746, 216] on span "AM" at bounding box center [757, 208] width 23 height 24
click at [764, 209] on span "AM" at bounding box center [757, 208] width 23 height 24
click at [660, 218] on span "10" at bounding box center [652, 219] width 44 height 46
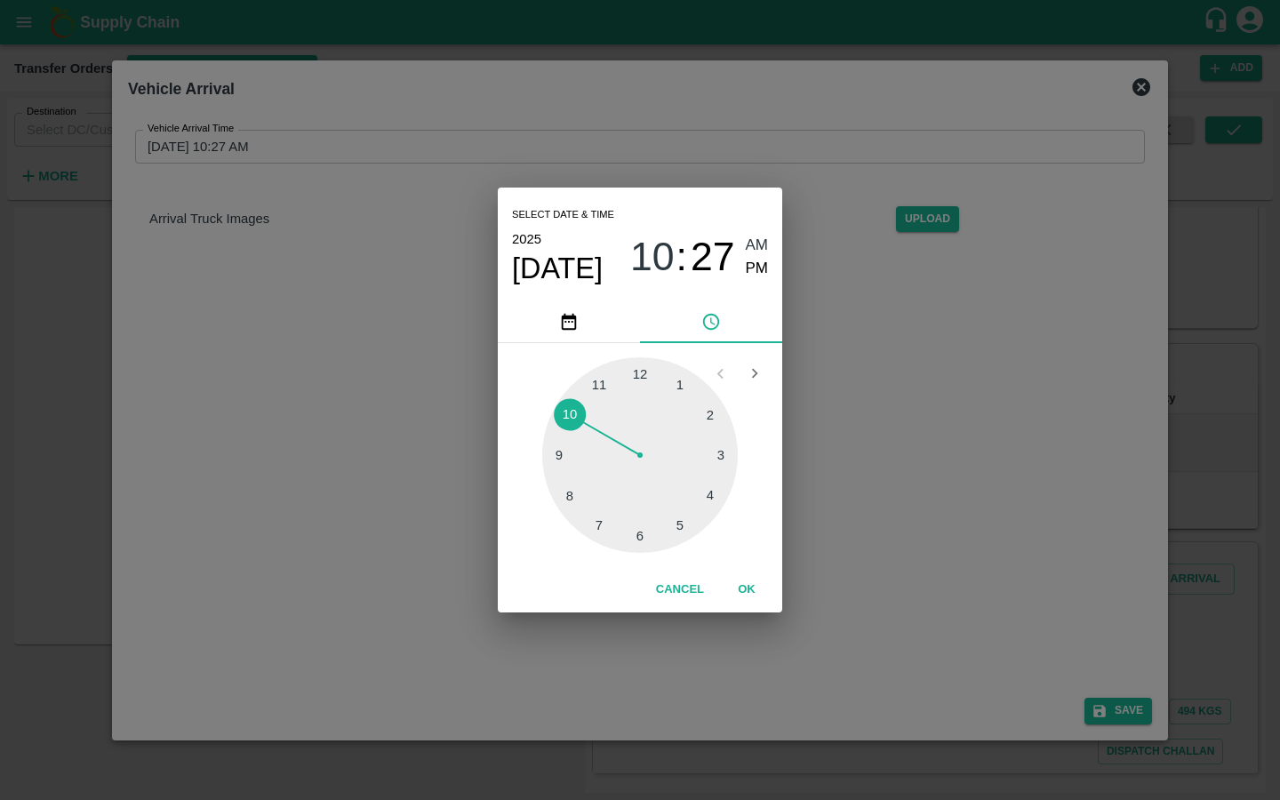
click at [703, 408] on div at bounding box center [640, 455] width 196 height 196
type input "11/08/2025 02:27 AM"
click at [743, 585] on button "OK" at bounding box center [746, 589] width 57 height 31
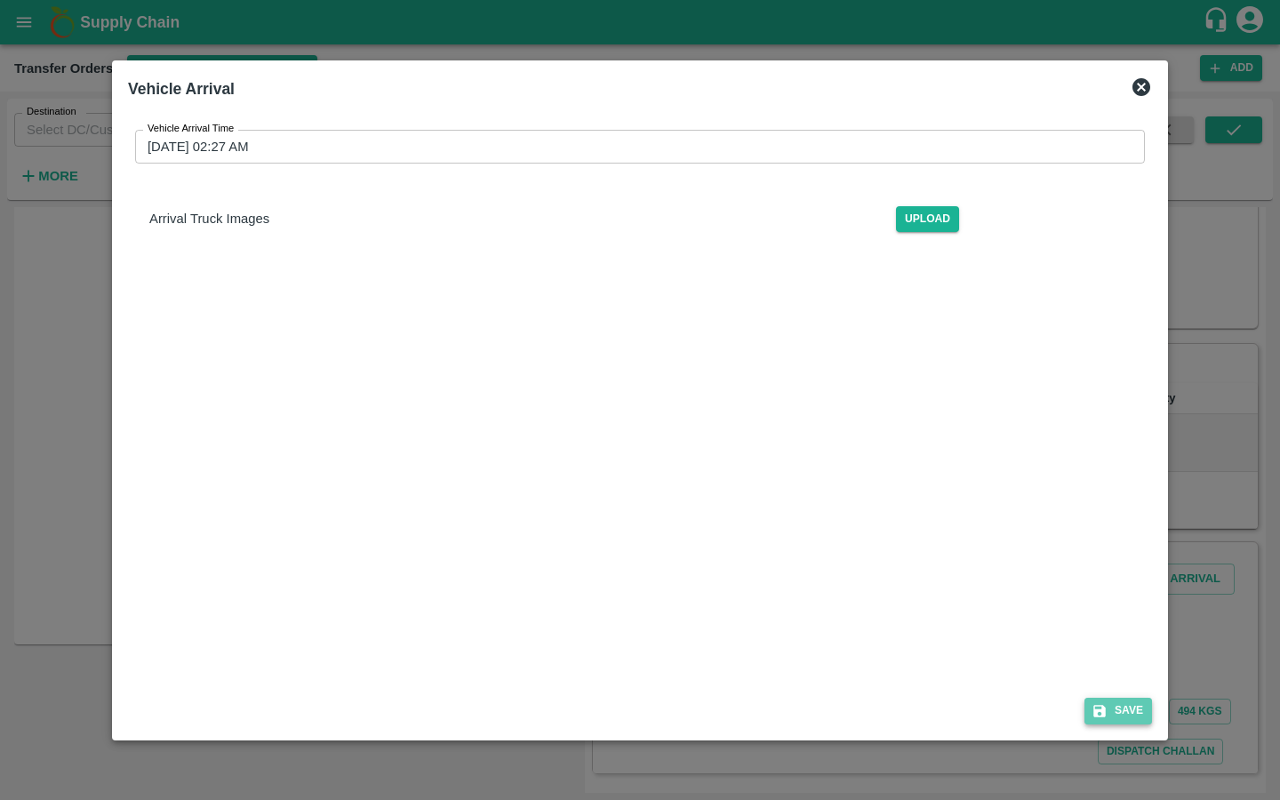
click at [1101, 718] on icon "submit" at bounding box center [1099, 711] width 16 height 16
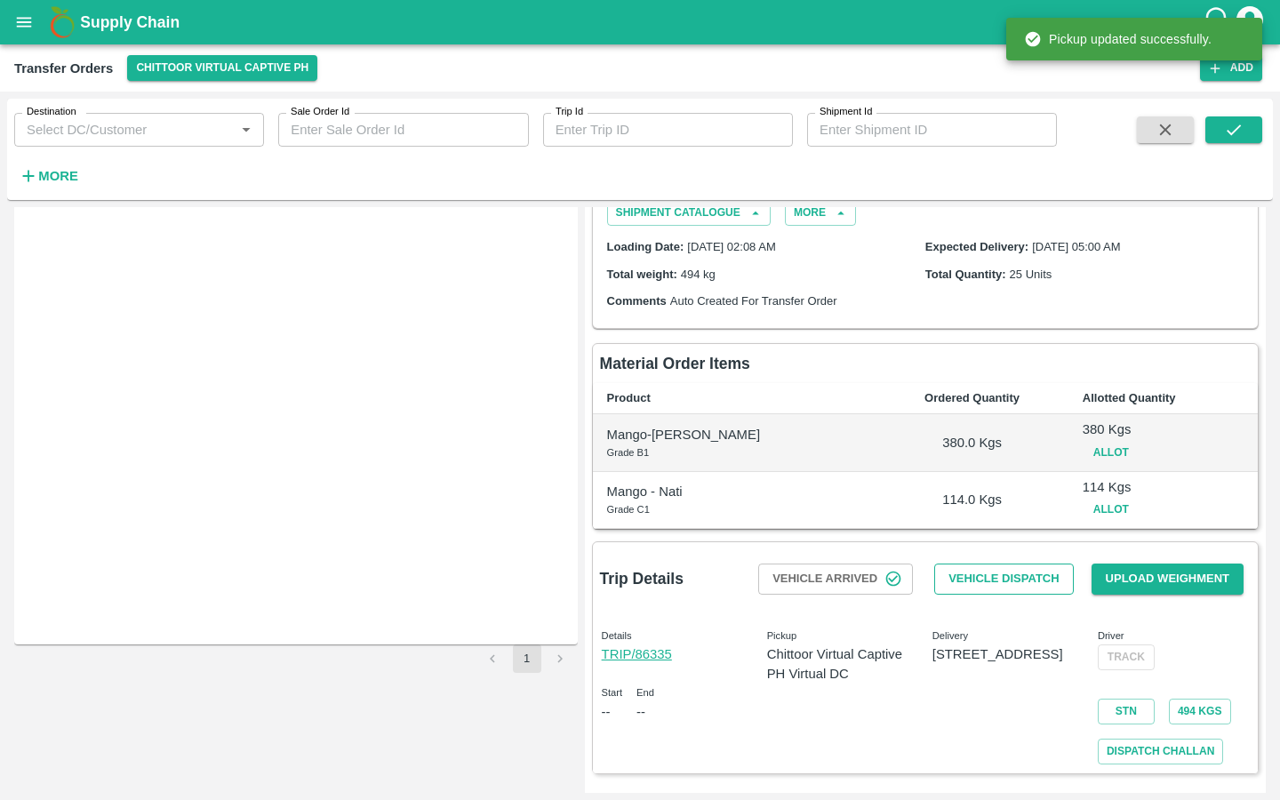
click at [984, 582] on button "Vehicle Dispatch" at bounding box center [1003, 578] width 139 height 31
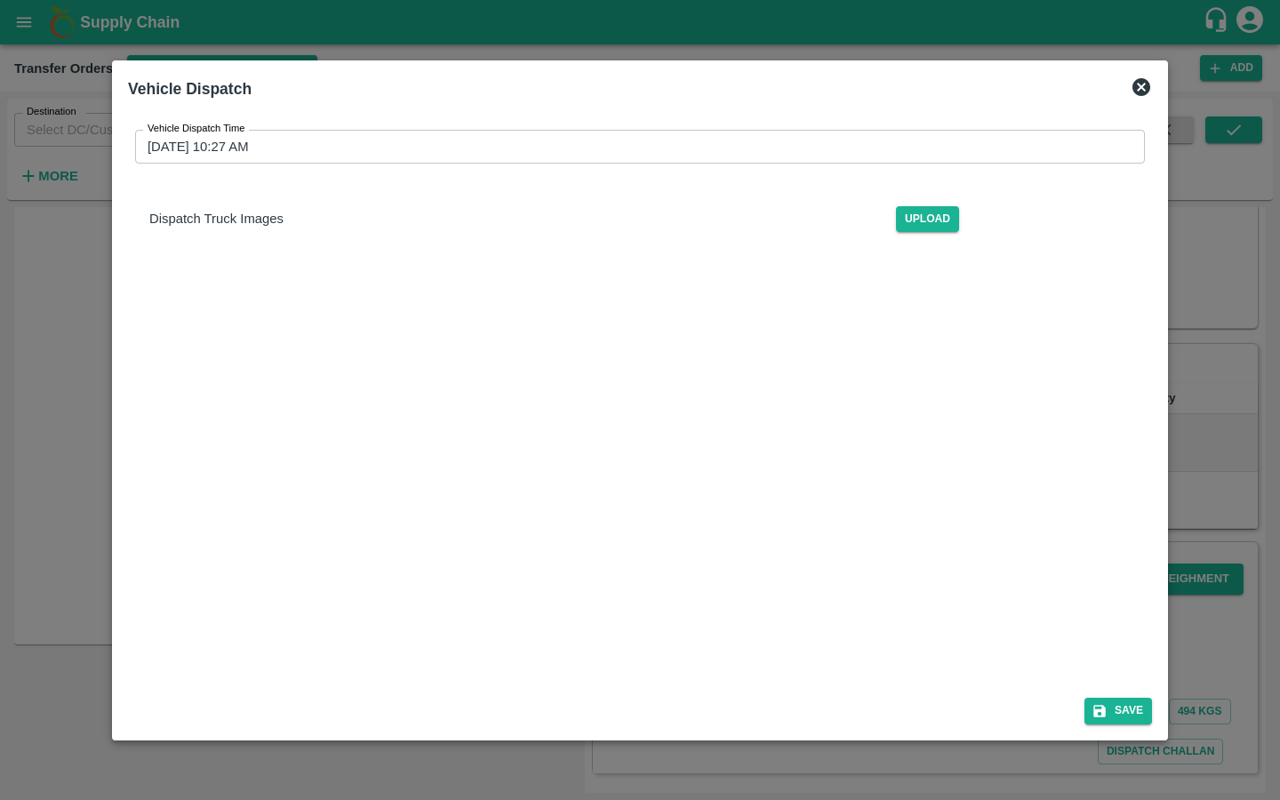
click at [195, 153] on input "11/08/2025 10:27 AM" at bounding box center [633, 147] width 997 height 34
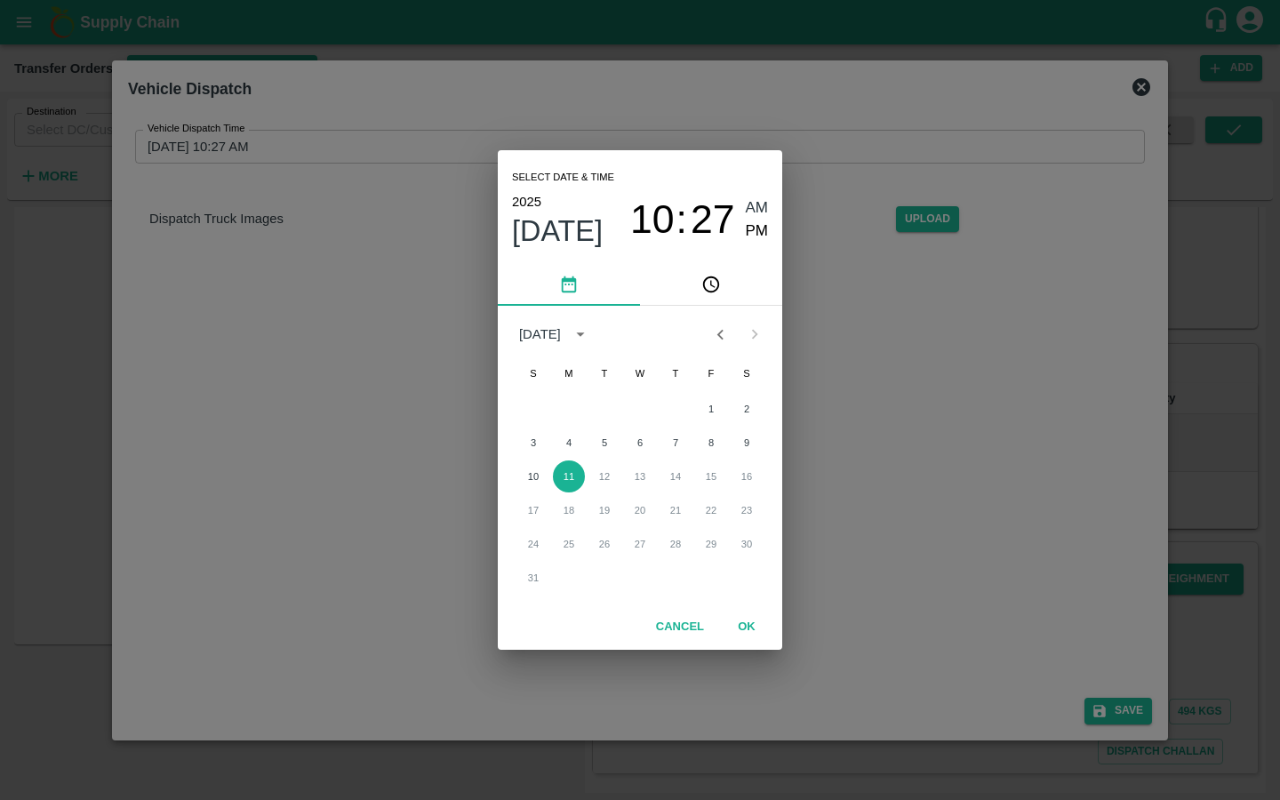
click at [759, 203] on span "AM" at bounding box center [757, 208] width 23 height 24
click at [671, 223] on span "10" at bounding box center [652, 219] width 44 height 46
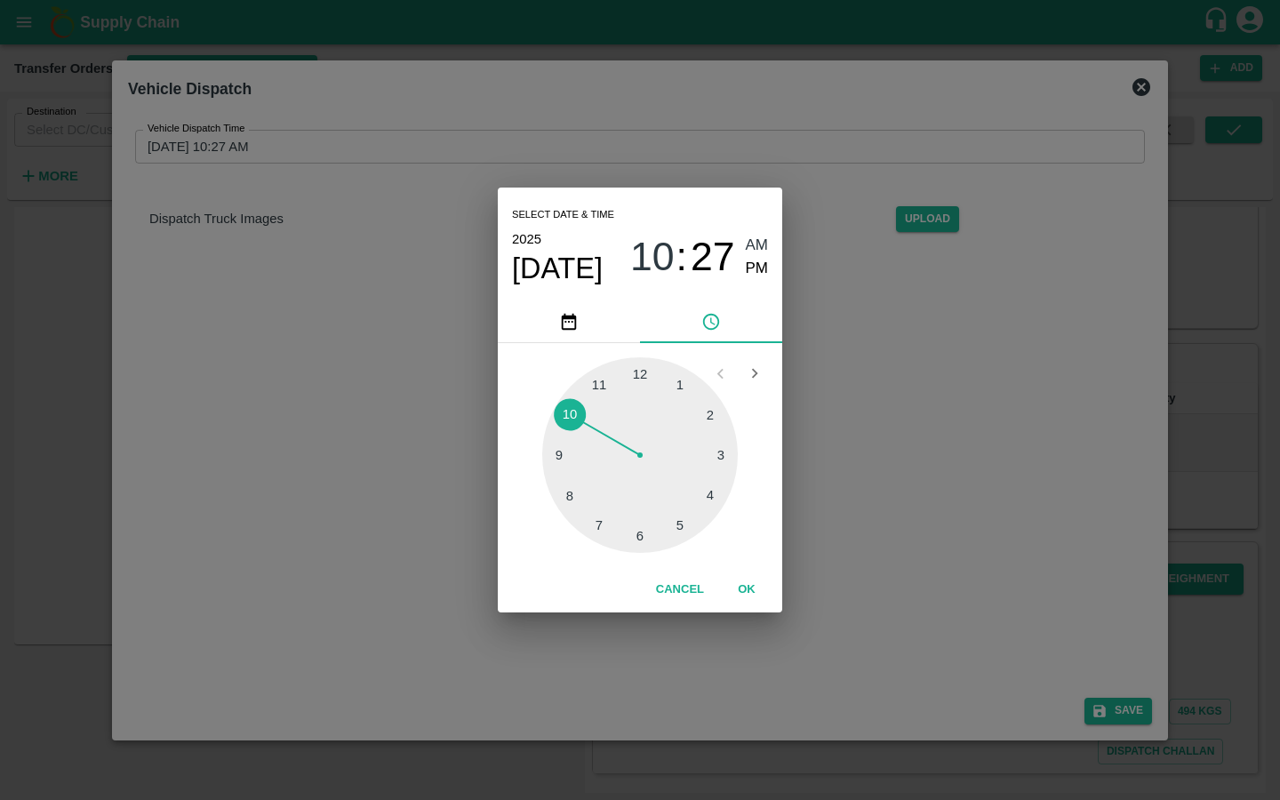
click at [713, 501] on div at bounding box center [640, 455] width 196 height 196
type input "11/08/2025 04:27 AM"
click at [750, 584] on button "OK" at bounding box center [746, 589] width 57 height 31
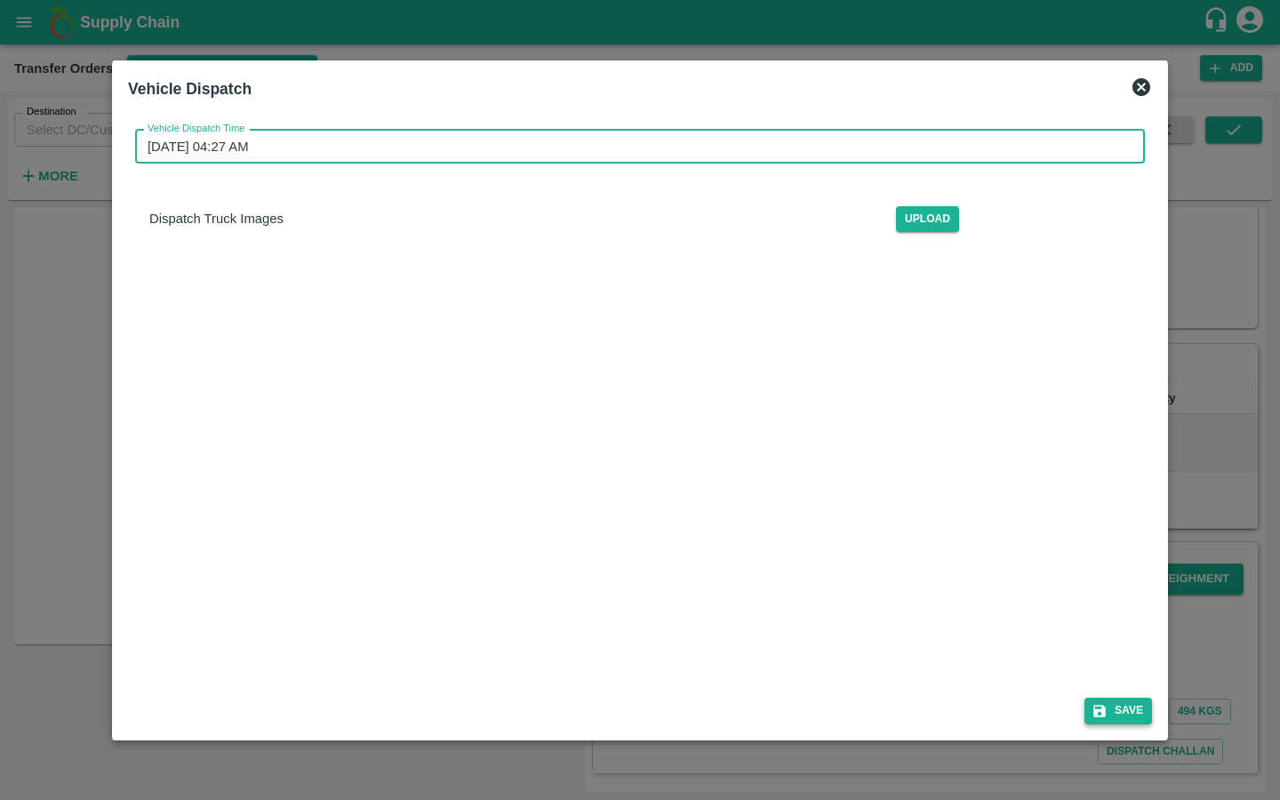
click at [1095, 713] on icon "submit" at bounding box center [1099, 711] width 12 height 12
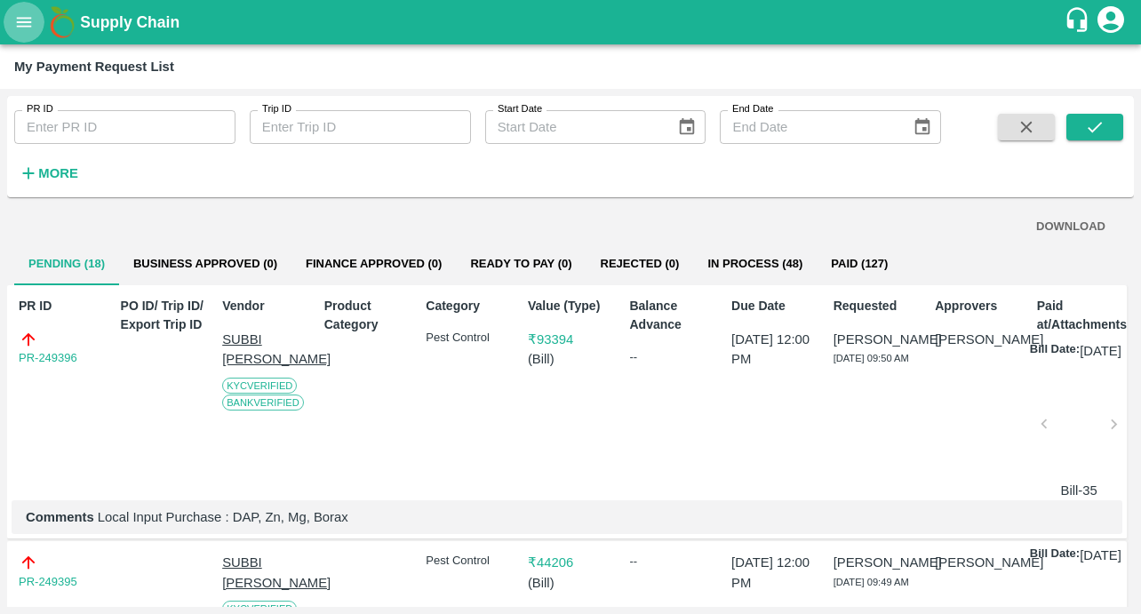
click at [26, 25] on icon "open drawer" at bounding box center [24, 22] width 20 height 20
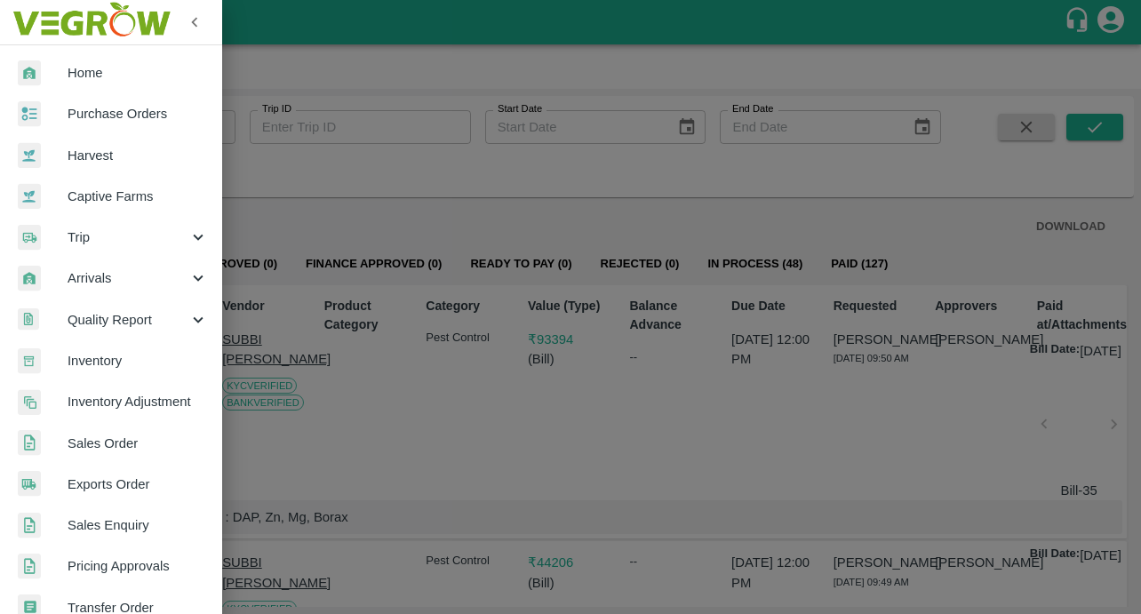
click at [122, 208] on link "Captive Farms" at bounding box center [111, 196] width 222 height 41
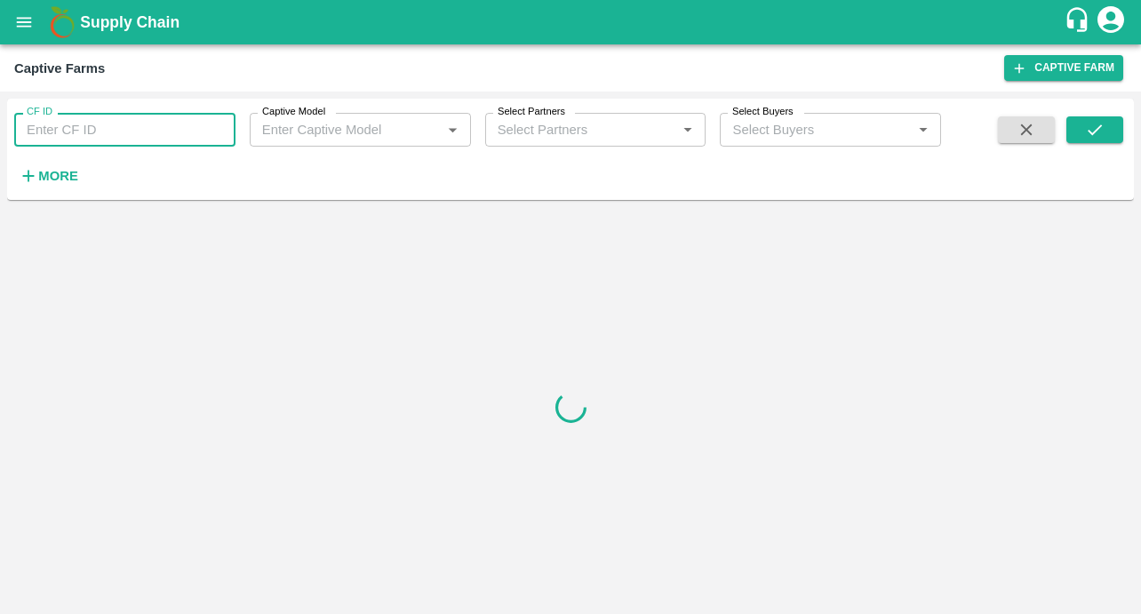
click at [124, 130] on input "CF ID" at bounding box center [124, 130] width 221 height 34
paste input "125"
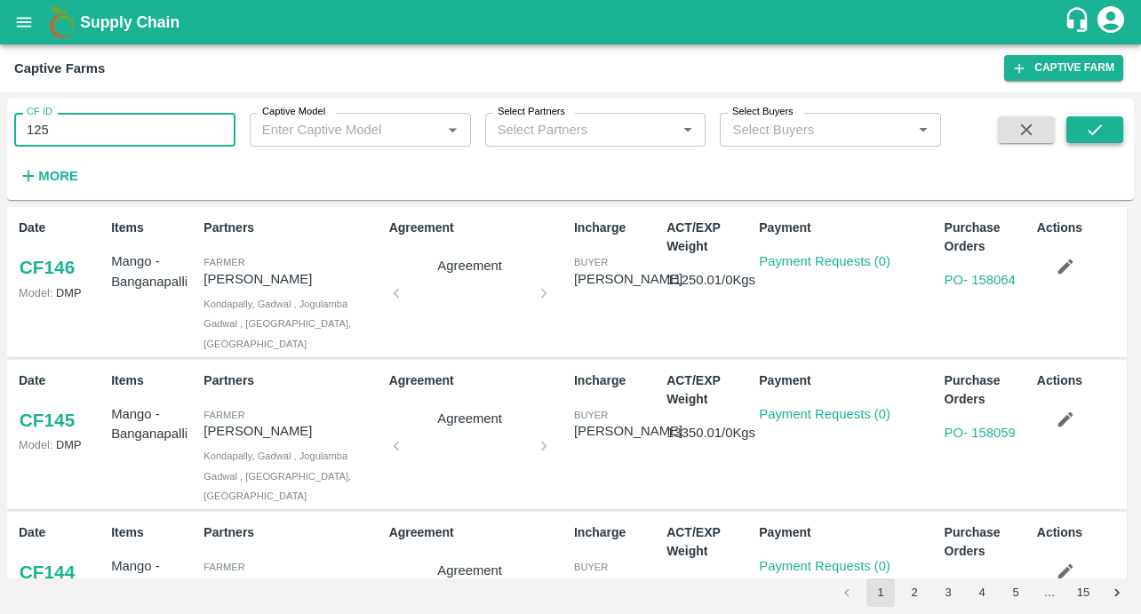
type input "125"
click at [1070, 140] on button "submit" at bounding box center [1094, 129] width 57 height 27
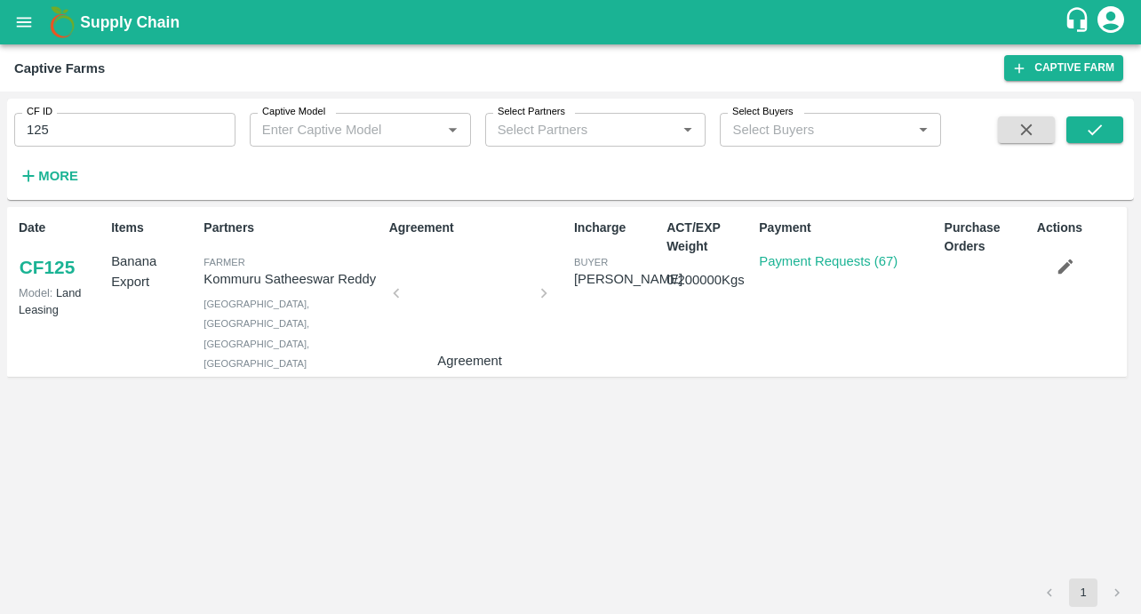
click at [808, 251] on p "Payment Requests (67)" at bounding box center [828, 261] width 139 height 20
click at [776, 267] on link "Payment Requests (67)" at bounding box center [828, 261] width 139 height 14
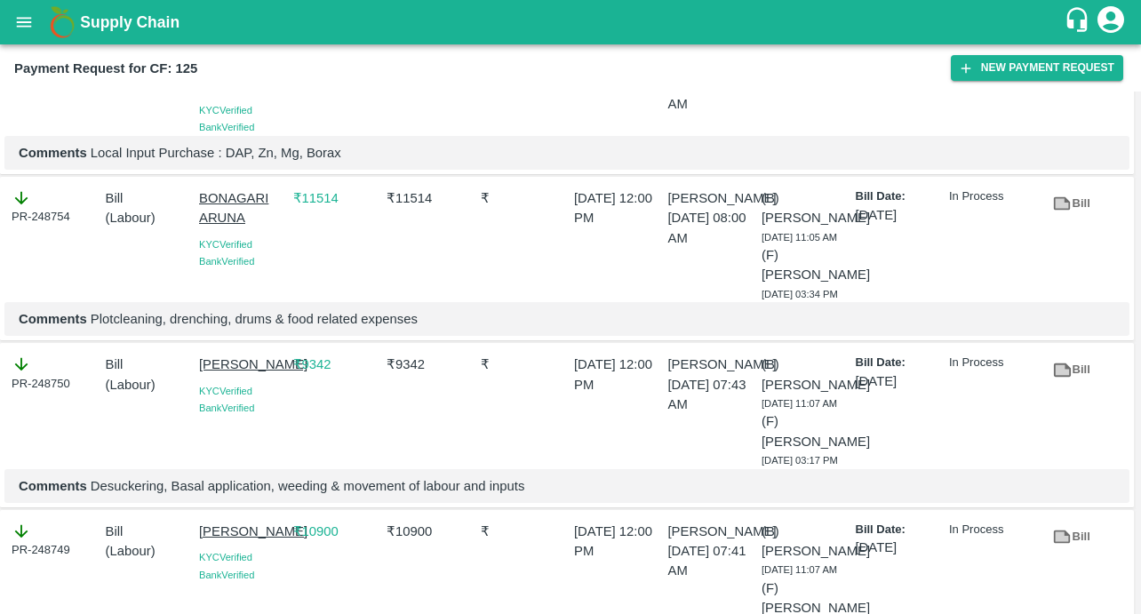
scroll to position [259, 0]
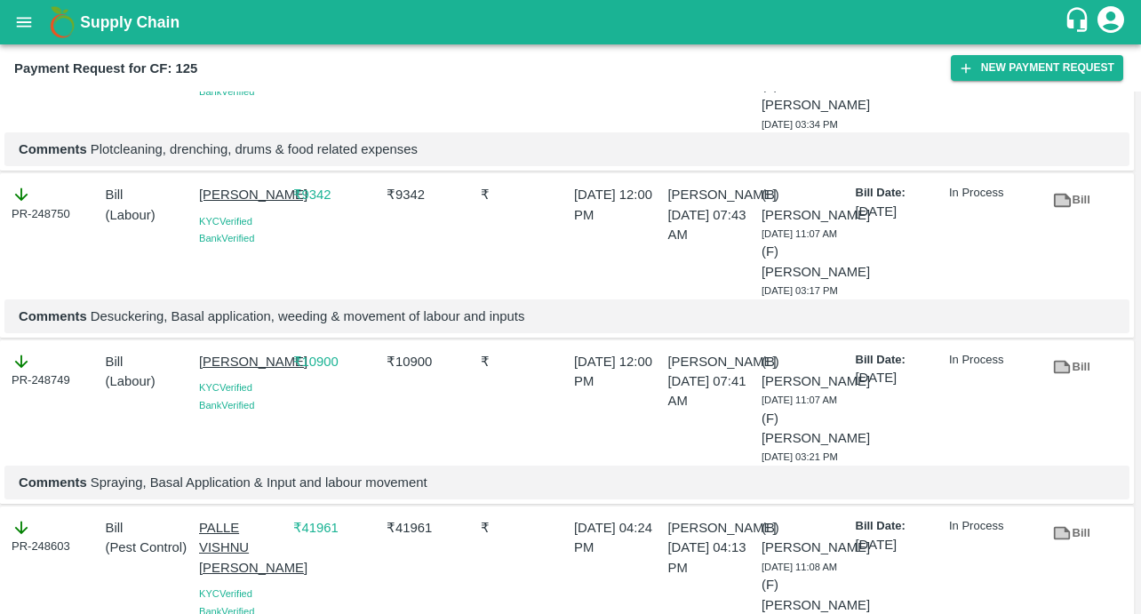
drag, startPoint x: 190, startPoint y: 216, endPoint x: 264, endPoint y: 230, distance: 75.1
click at [264, 230] on div "PR-248750 Bill ( Labour ) [PERSON_NAME] [GEOGRAPHIC_DATA] Verified Bank Verifie…" at bounding box center [567, 255] width 1134 height 164
click at [100, 299] on div "Bill ( Labour )" at bounding box center [146, 238] width 94 height 121
drag, startPoint x: 194, startPoint y: 211, endPoint x: 270, endPoint y: 232, distance: 79.1
click at [270, 232] on div "[PERSON_NAME] KYC Verified Bank Verified" at bounding box center [239, 238] width 94 height 121
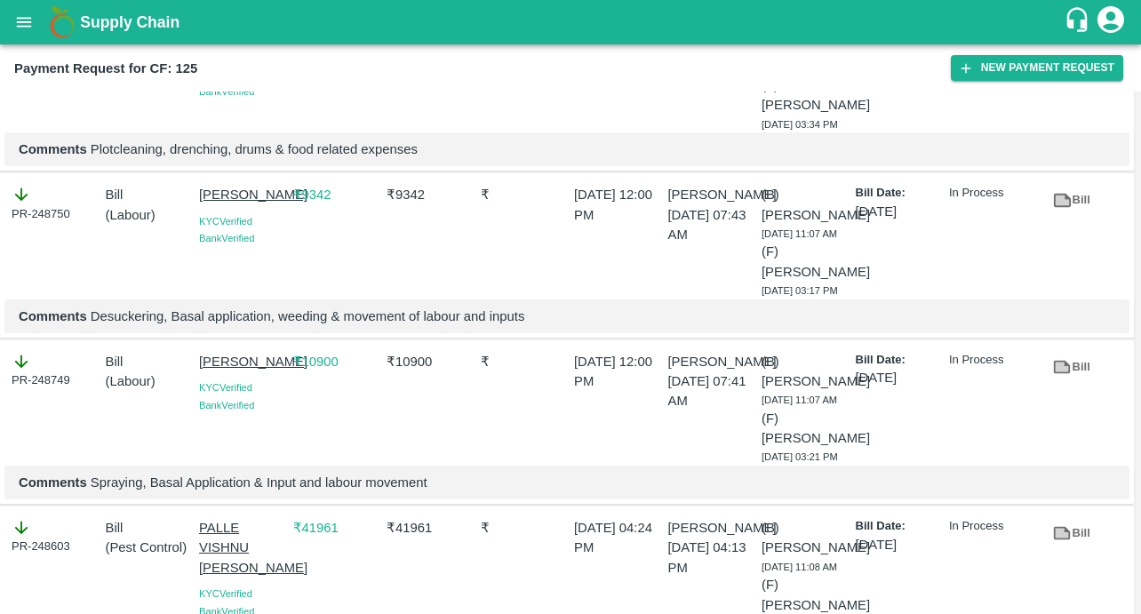
copy p "[PERSON_NAME]"
click at [1025, 69] on button "New Payment Request" at bounding box center [1037, 68] width 172 height 26
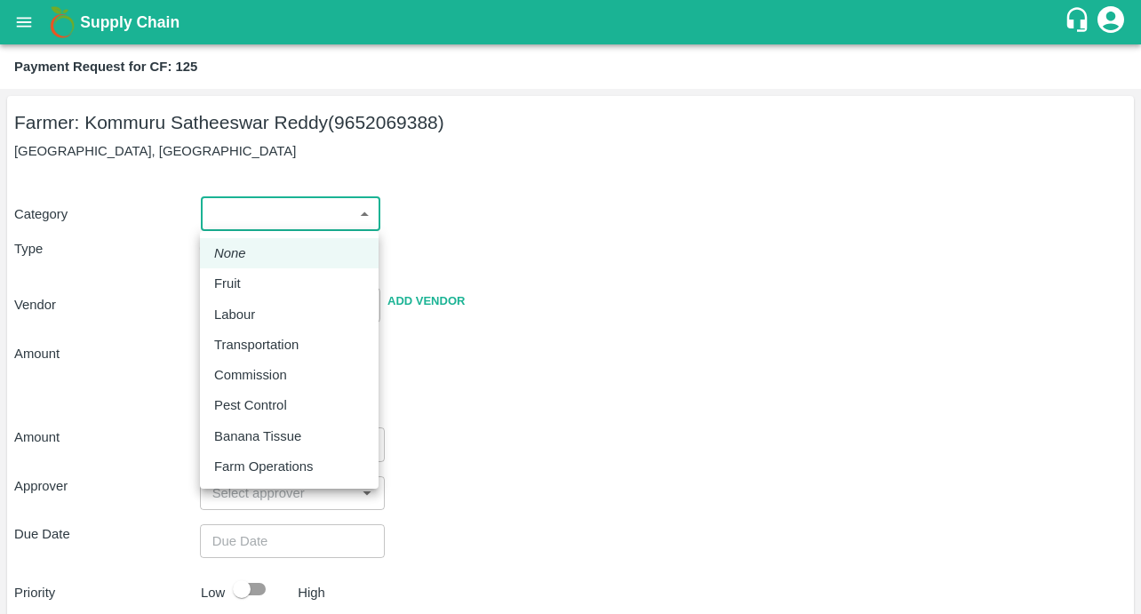
click at [293, 211] on body "Supply Chain Payment Request for CF: 125 Farmer: Kommuru Satheeswar Reddy (9652…" at bounding box center [570, 307] width 1141 height 614
click at [234, 313] on p "Labour" at bounding box center [234, 315] width 41 height 20
type input "2"
radio input "false"
radio input "true"
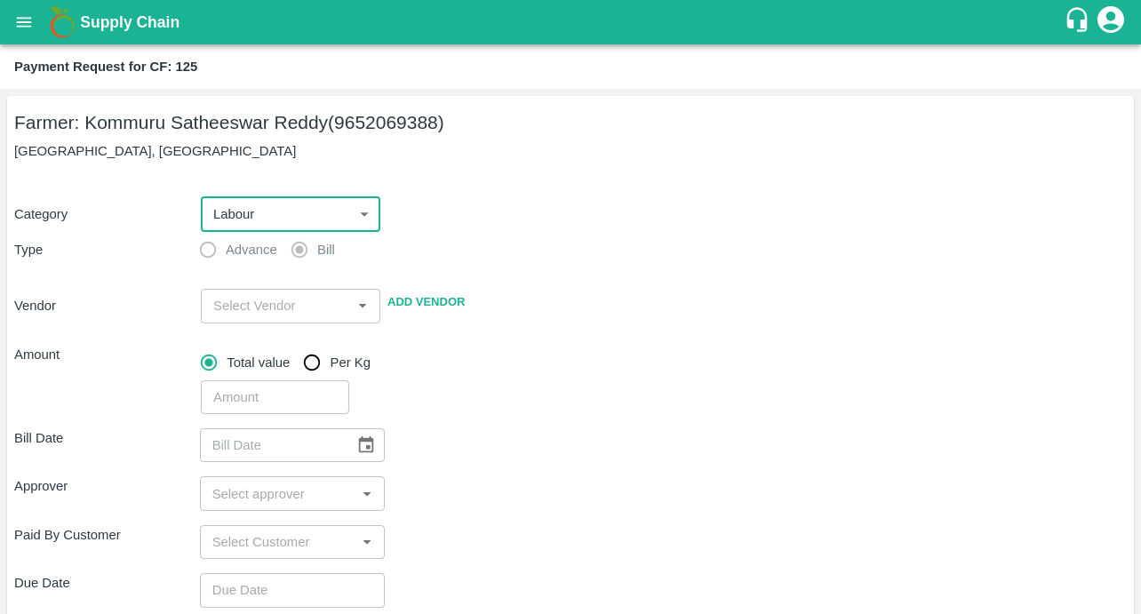
click at [215, 313] on input "input" at bounding box center [276, 305] width 140 height 23
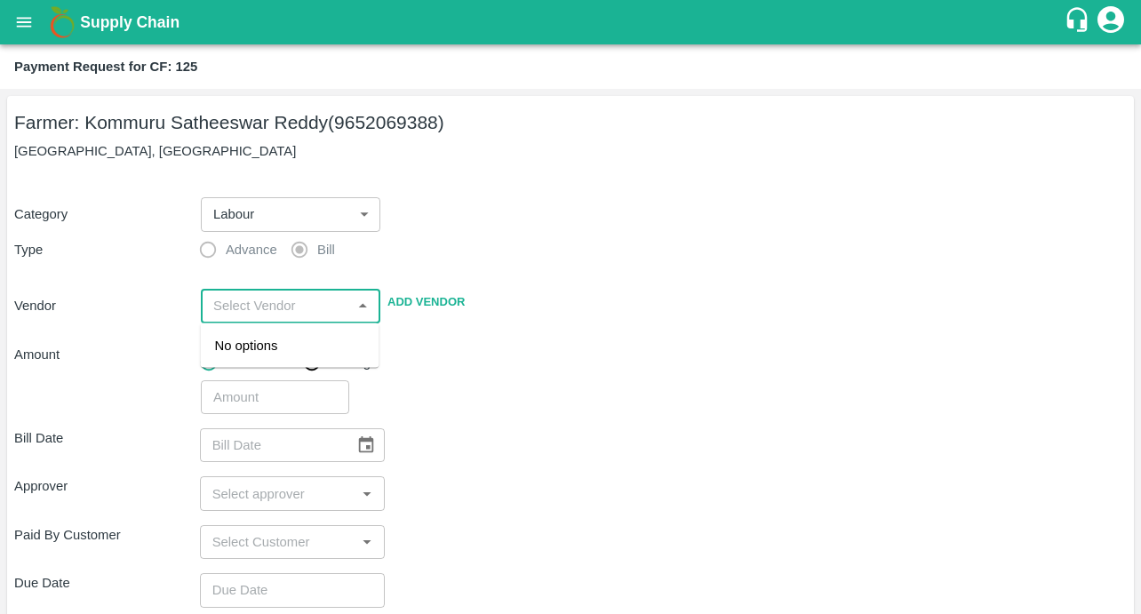
paste input "[PERSON_NAME]"
click at [249, 355] on div "[PERSON_NAME] - 9912197696(Service Provider)" at bounding box center [290, 366] width 150 height 60
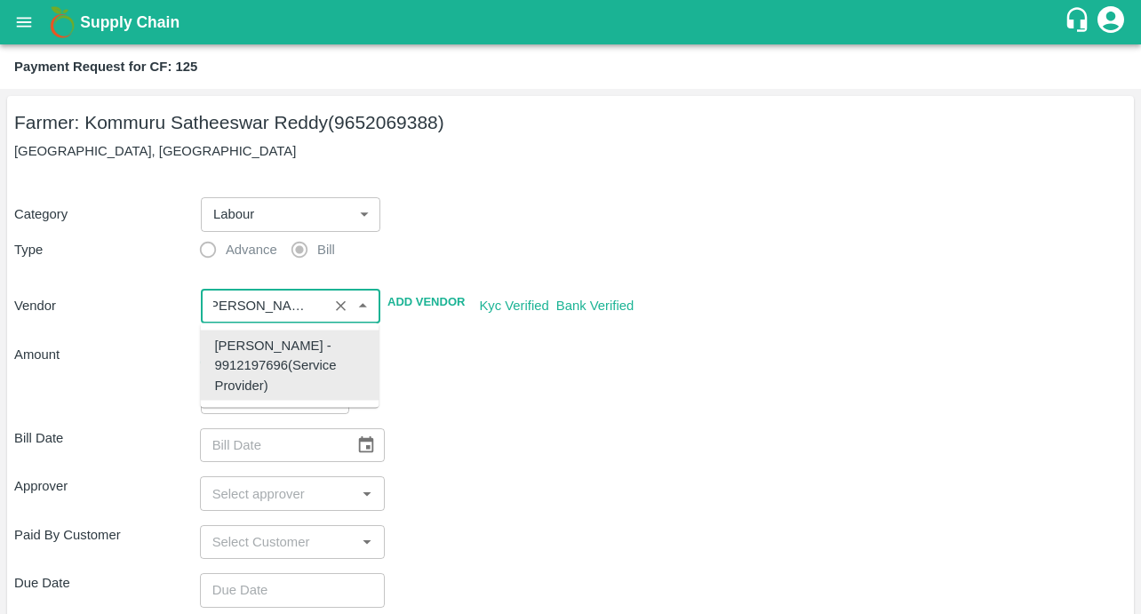
type input "[PERSON_NAME] - 9912197696(Service Provider)"
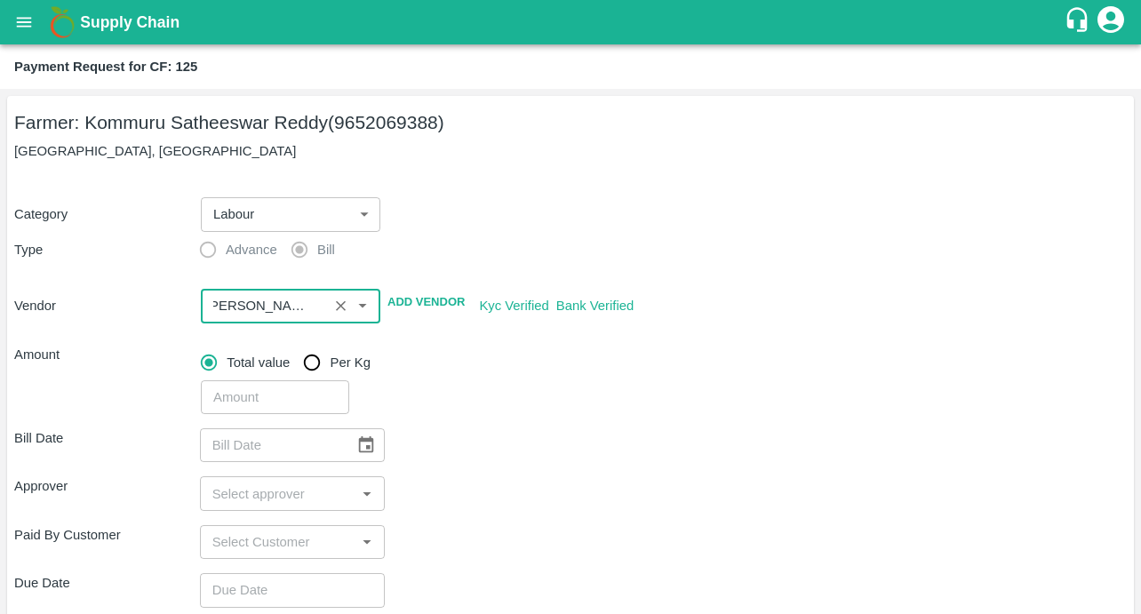
scroll to position [0, 0]
click at [261, 394] on input "number" at bounding box center [275, 397] width 148 height 34
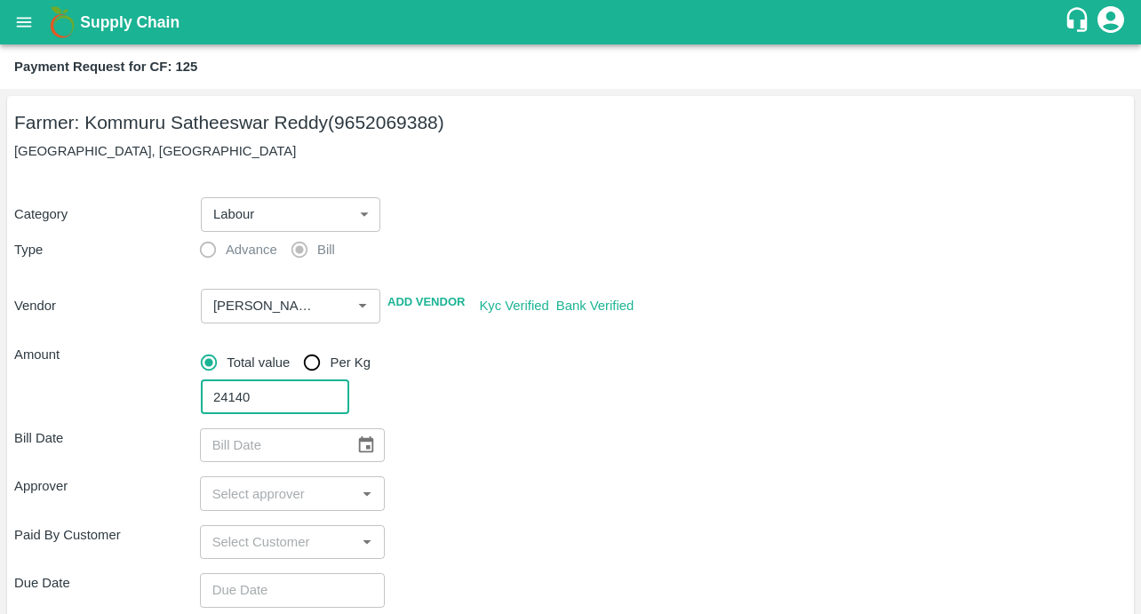
type input "24140"
click at [515, 419] on div "Bill Date ​ Approver ​ Paid By Customer ​ Due Date ​ Priority Low High comments…" at bounding box center [570, 620] width 1113 height 412
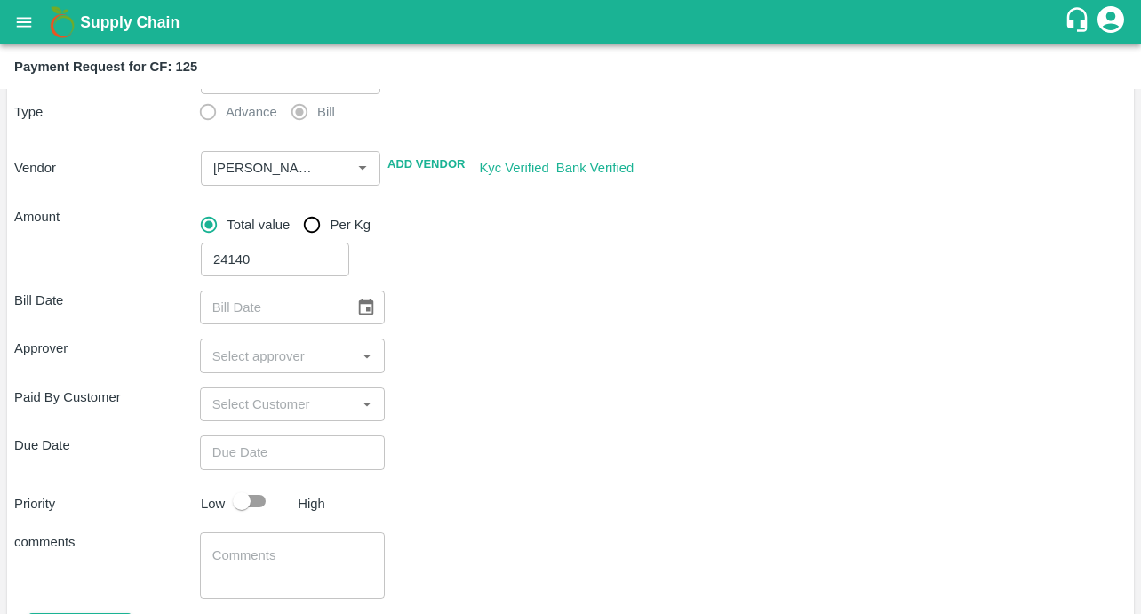
scroll to position [139, 0]
click at [372, 307] on icon "Choose date" at bounding box center [366, 307] width 20 height 20
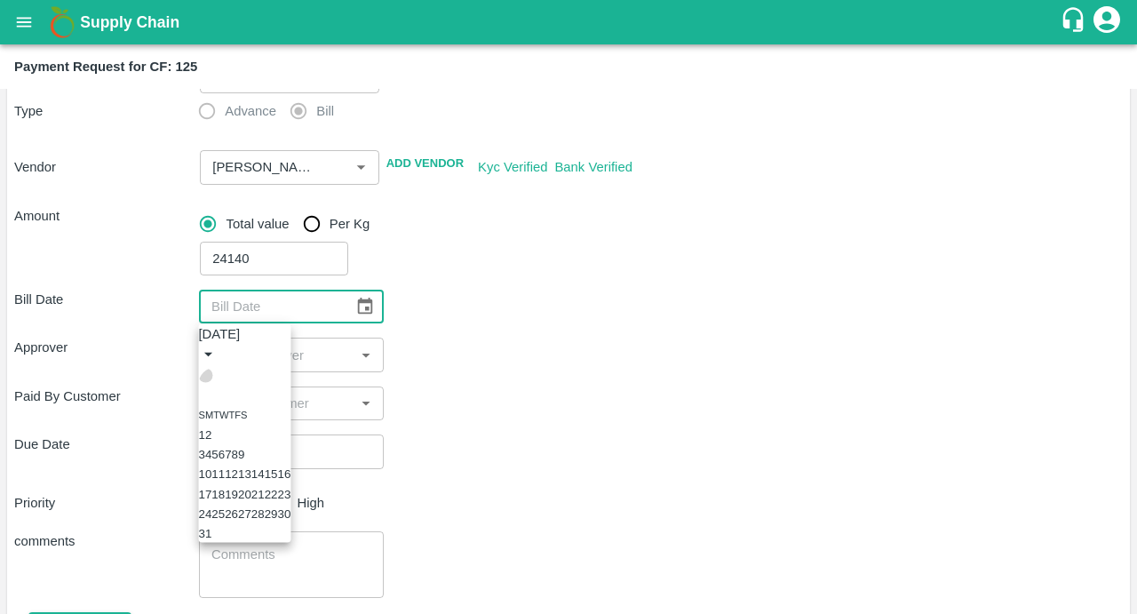
click at [206, 375] on icon "Previous month" at bounding box center [206, 375] width 0 height 0
click at [291, 503] on div "20 21 22 23 24 25 26" at bounding box center [245, 493] width 92 height 20
click at [291, 500] on button "26" at bounding box center [283, 493] width 13 height 13
type input "[DATE]"
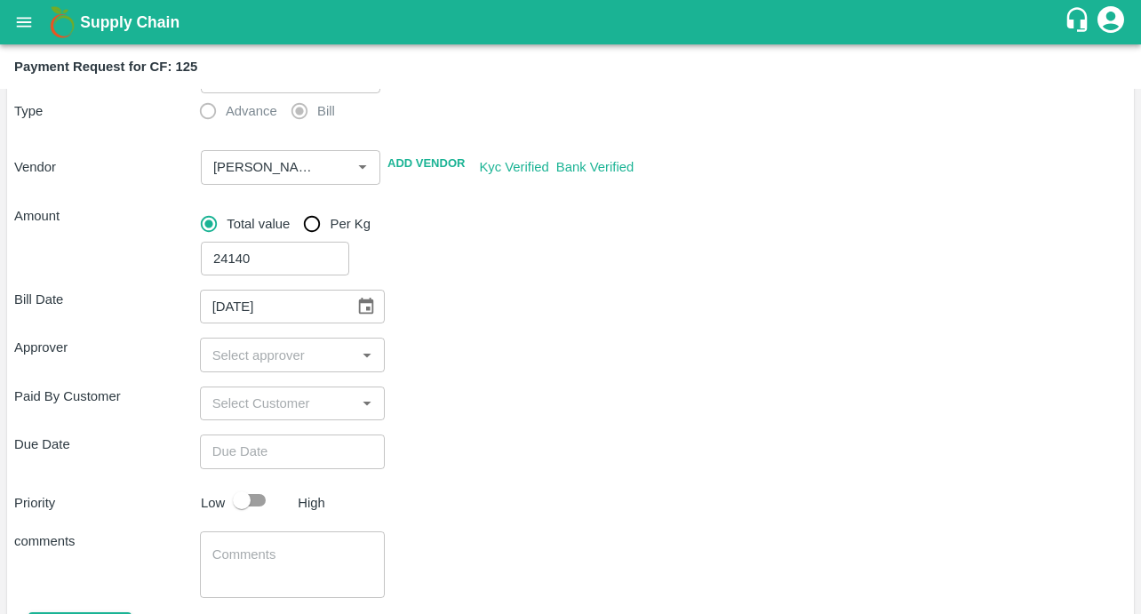
click at [500, 427] on div "Bill Date [DATE] ​ Approver ​ Paid By Customer ​ Due Date ​ Priority Low High c…" at bounding box center [570, 481] width 1113 height 412
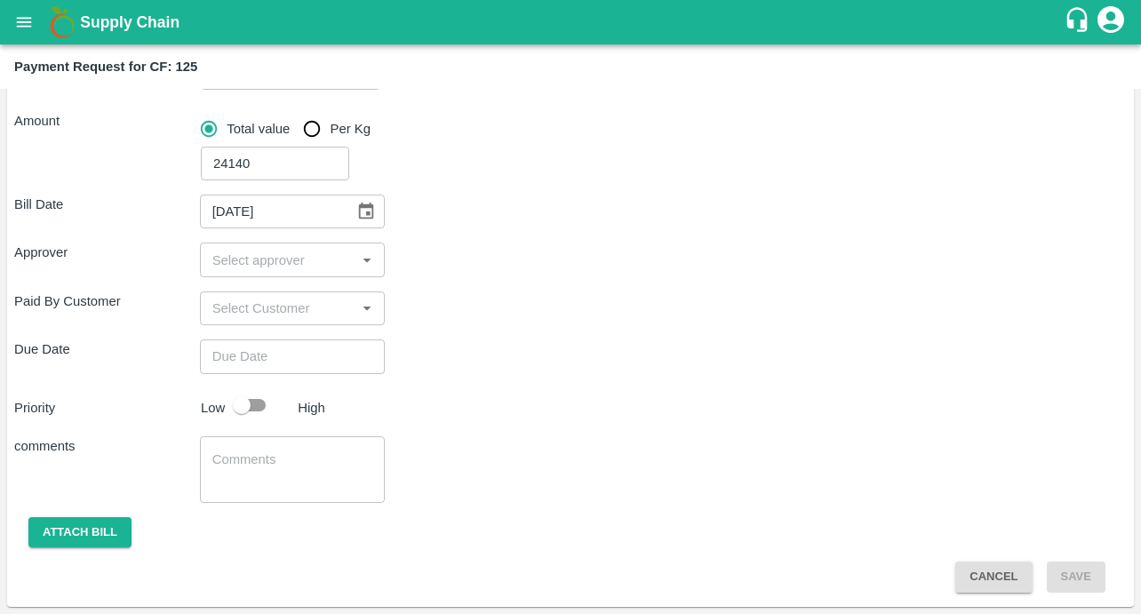
click at [299, 268] on input "input" at bounding box center [278, 259] width 146 height 23
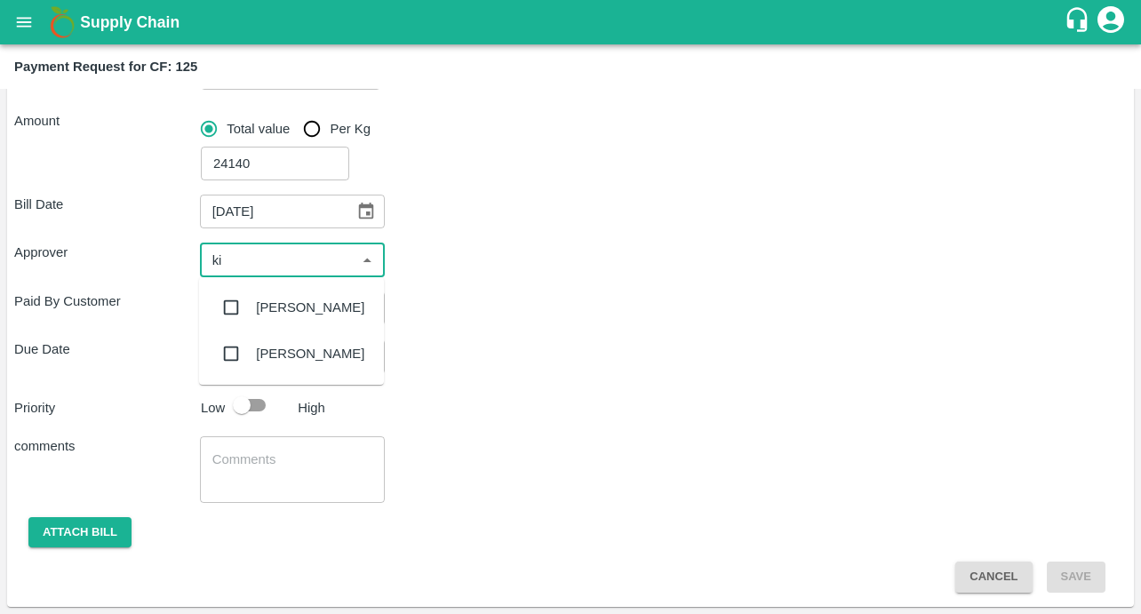
type input "kir"
click at [233, 304] on input "checkbox" at bounding box center [231, 308] width 36 height 36
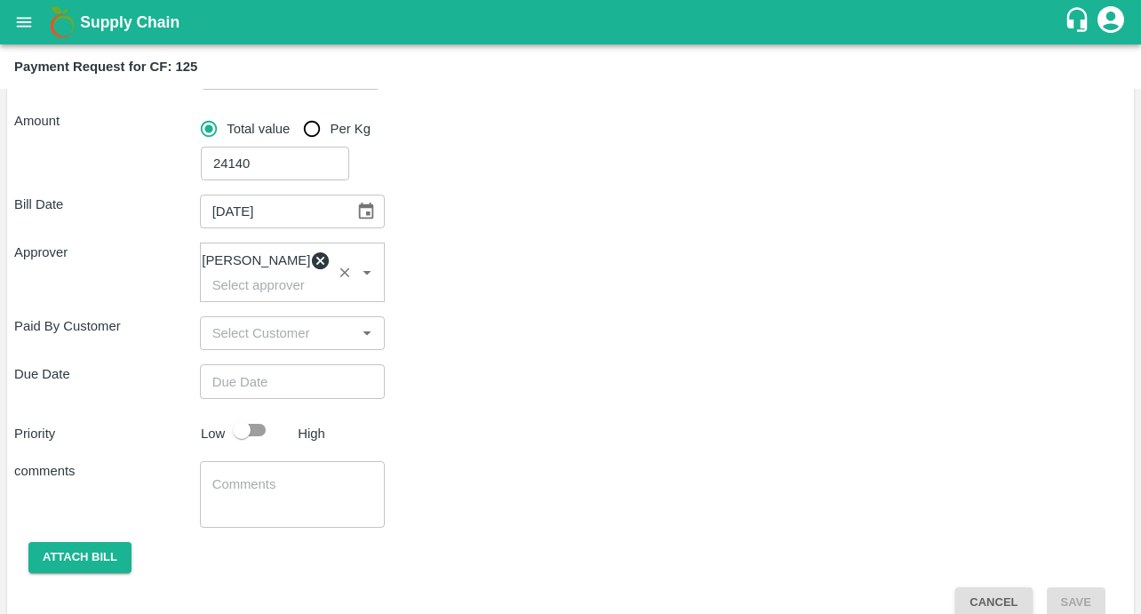
type input "DD/MM/YYYY hh:mm aa"
click at [300, 398] on input "DD/MM/YYYY hh:mm aa" at bounding box center [286, 381] width 173 height 34
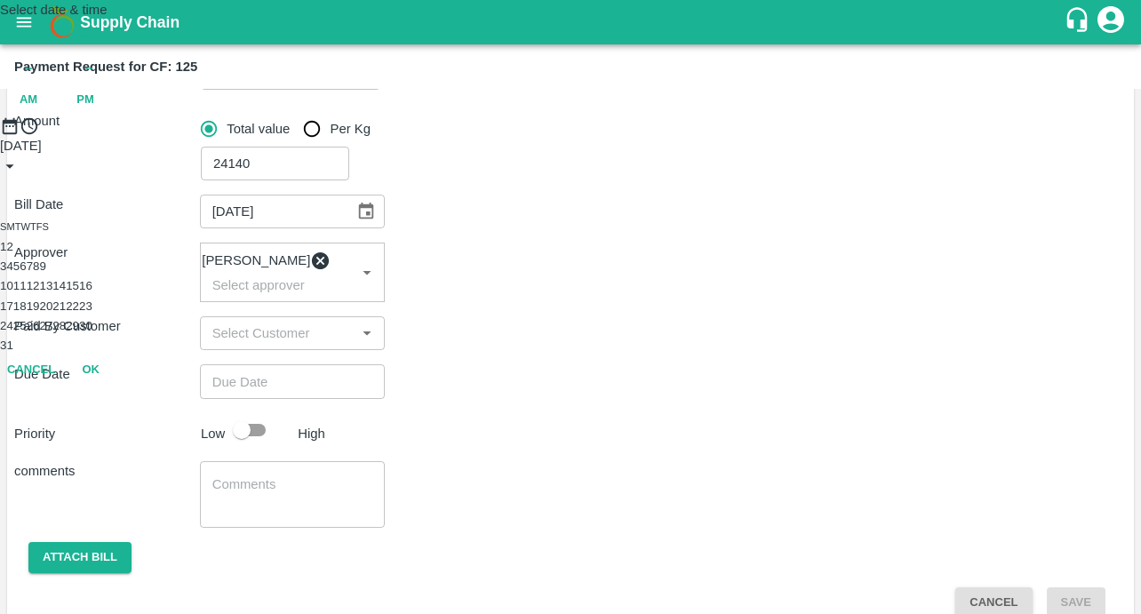
click at [27, 292] on button "11" at bounding box center [19, 285] width 13 height 13
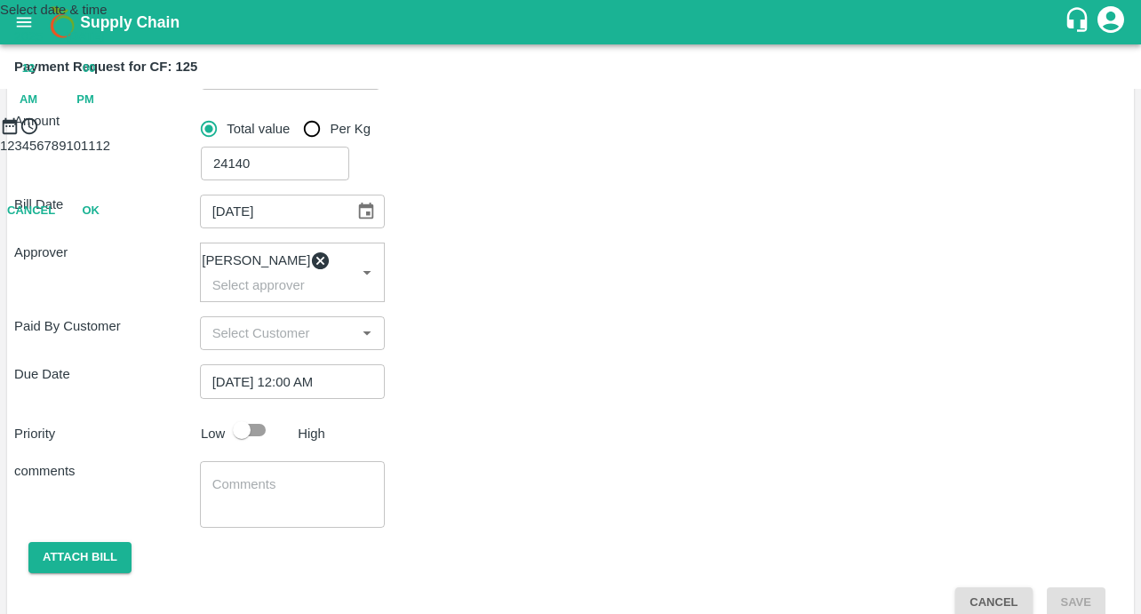
click at [94, 110] on span "PM" at bounding box center [85, 100] width 18 height 20
type input "[DATE] 12:00 PM"
click at [119, 305] on button "OK" at bounding box center [90, 289] width 57 height 31
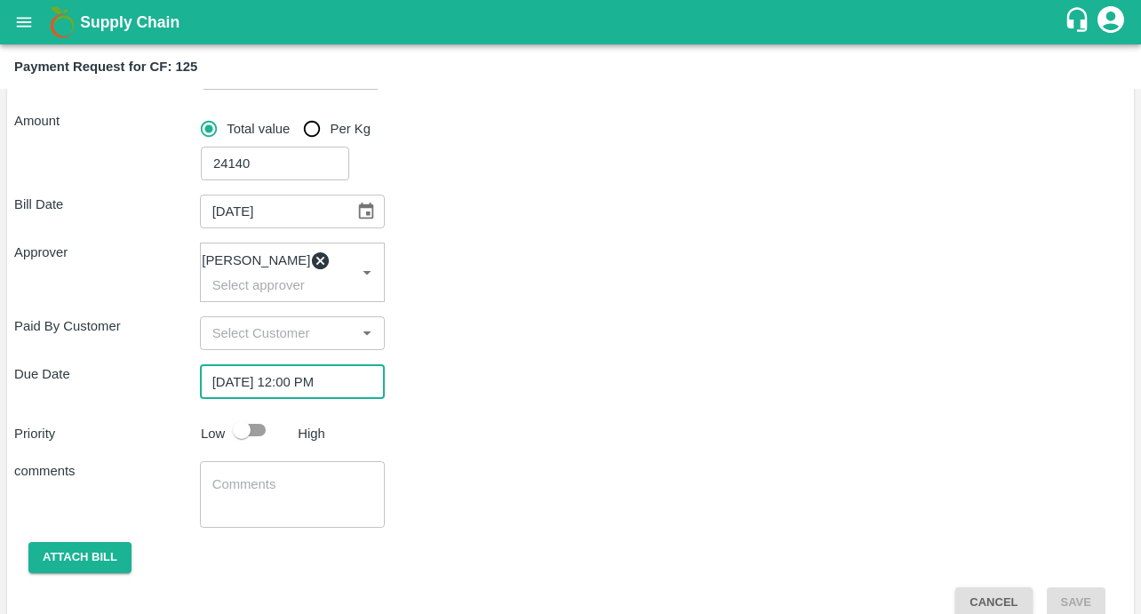
click at [259, 447] on input "checkbox" at bounding box center [241, 430] width 101 height 34
checkbox input "true"
click at [259, 502] on textarea at bounding box center [292, 493] width 161 height 37
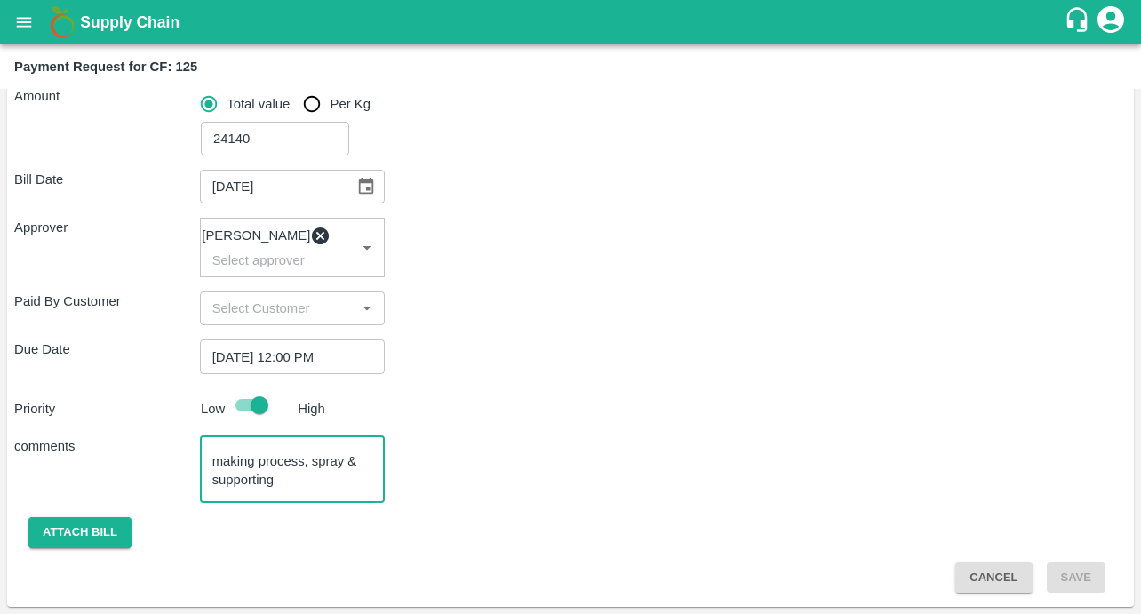
scroll to position [0, 0]
drag, startPoint x: 300, startPoint y: 483, endPoint x: 163, endPoint y: 406, distance: 158.0
click at [163, 406] on div "Bill Date [DATE] ​ Approver [PERSON_NAME] ​ Paid By Customer ​ Due Date [DATE] …" at bounding box center [570, 374] width 1113 height 437
click at [302, 454] on textarea "Labour Bill for : Bed slope making process, spray & supporting" at bounding box center [292, 469] width 161 height 37
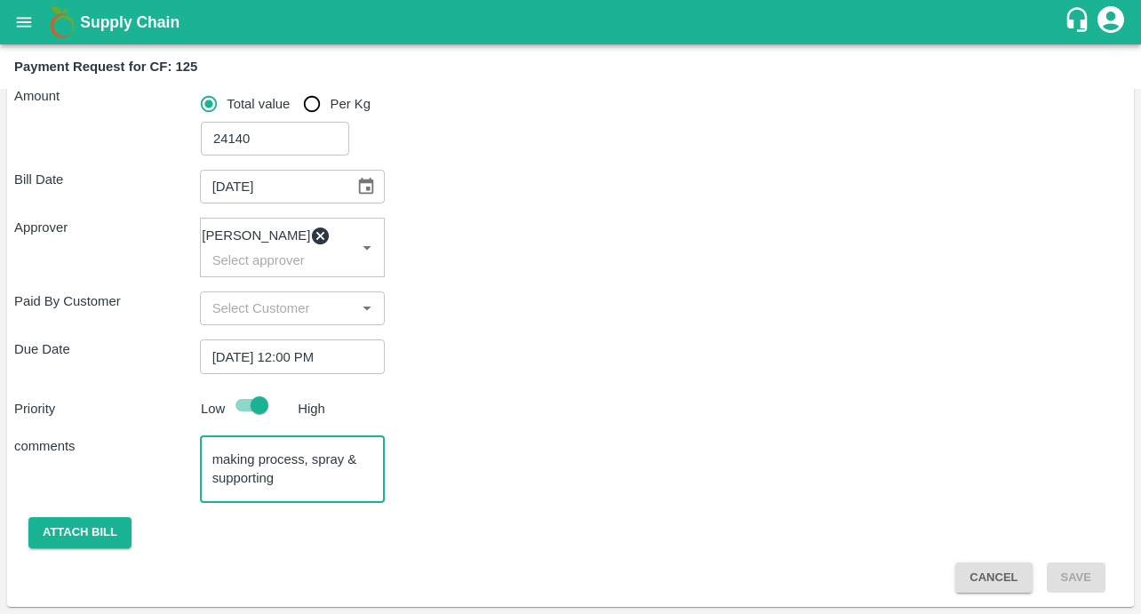
click at [302, 467] on textarea "Labour Bill for : Bed slope making process, spray & supporting" at bounding box center [292, 469] width 161 height 37
paste textarea "Bed Slope Preparation"
click at [317, 459] on textarea "Labour Bill for : Bed Slope Preparation, spray & supporting" at bounding box center [292, 469] width 161 height 37
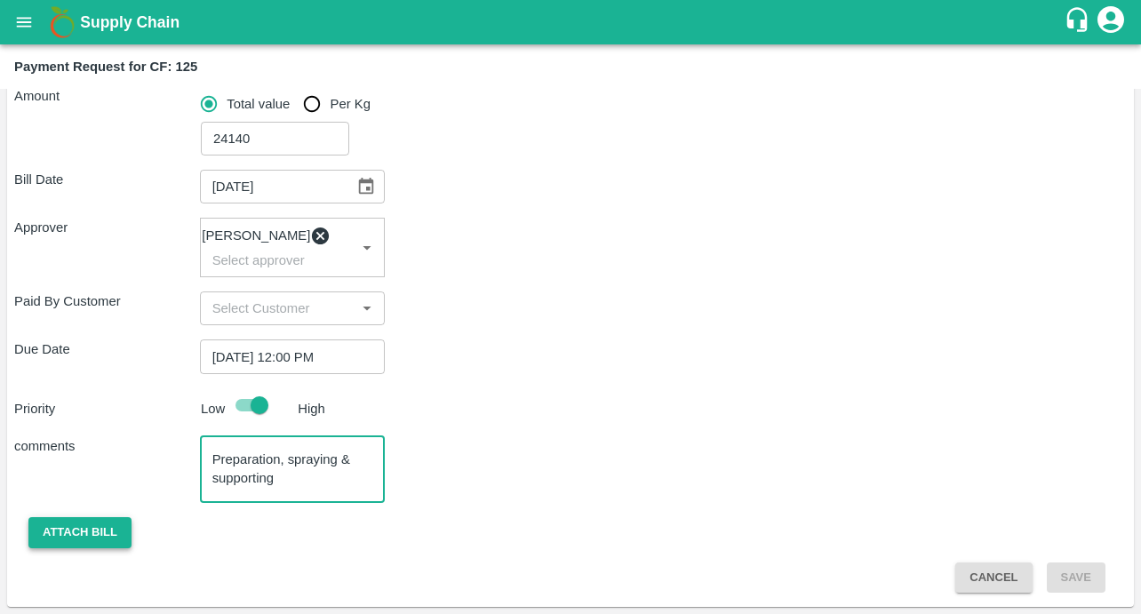
type textarea "Labour Bill for : Bed Slope Preparation, spraying & supporting"
click at [63, 537] on button "Attach bill" at bounding box center [79, 532] width 103 height 31
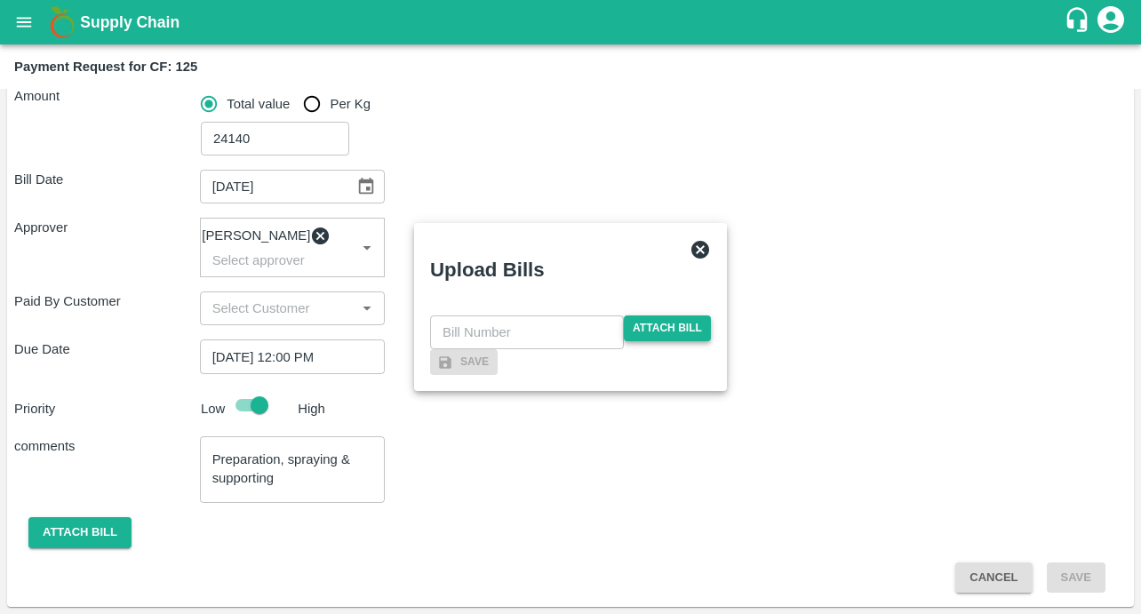
click at [650, 315] on span "Attach bill" at bounding box center [667, 328] width 87 height 26
click at [0, 0] on input "Attach bill" at bounding box center [0, 0] width 0 height 0
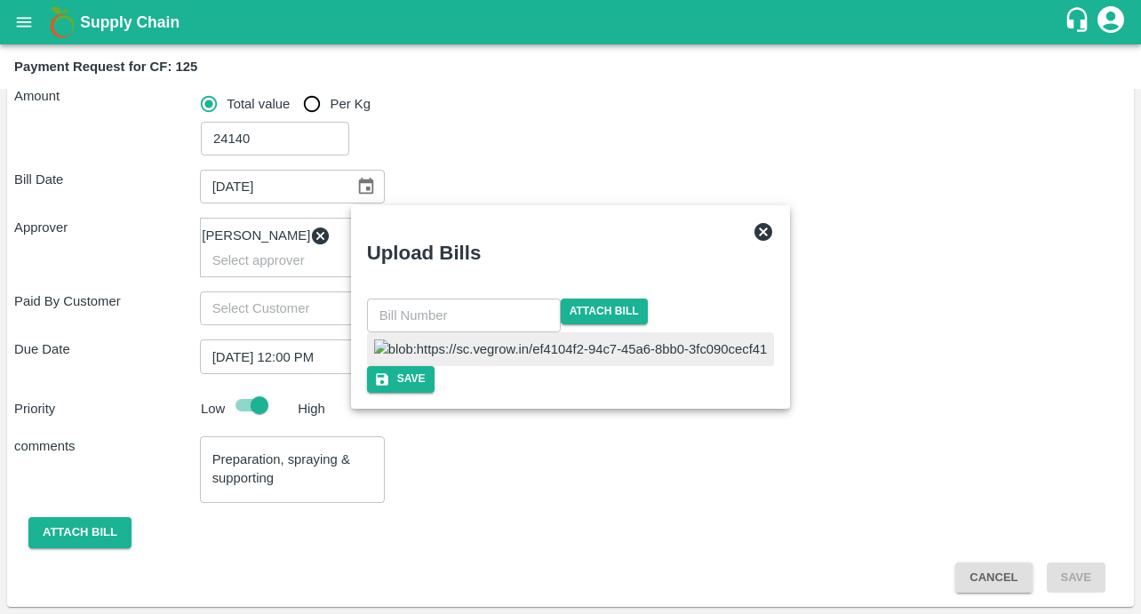
click at [500, 299] on input "text" at bounding box center [464, 316] width 194 height 34
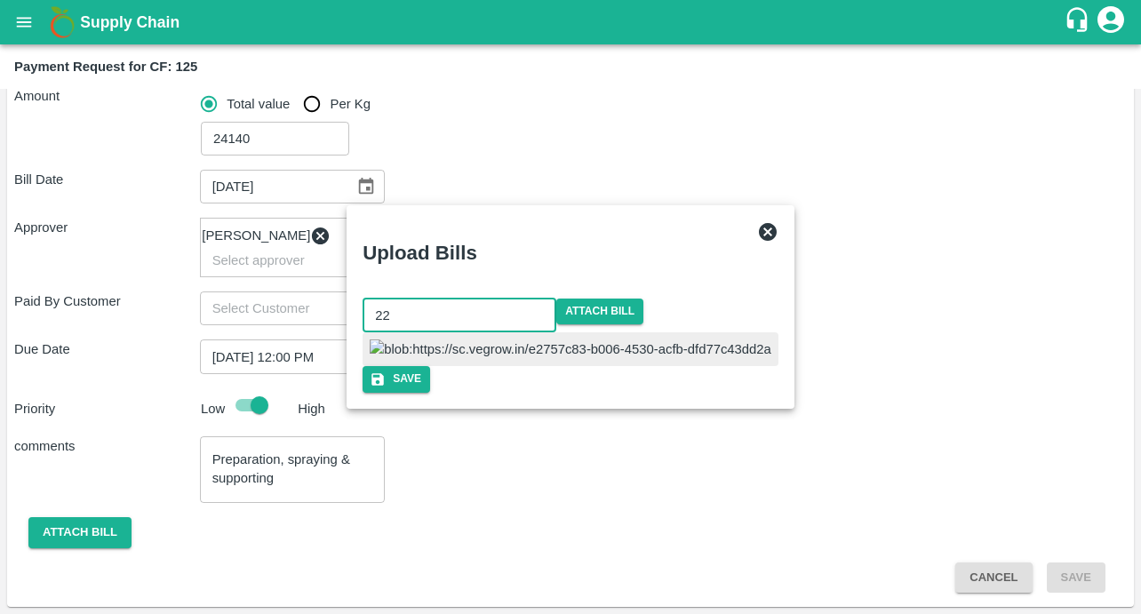
type input "22"
click at [642, 332] on div at bounding box center [571, 349] width 416 height 34
click at [431, 392] on button "Save" at bounding box center [397, 379] width 68 height 26
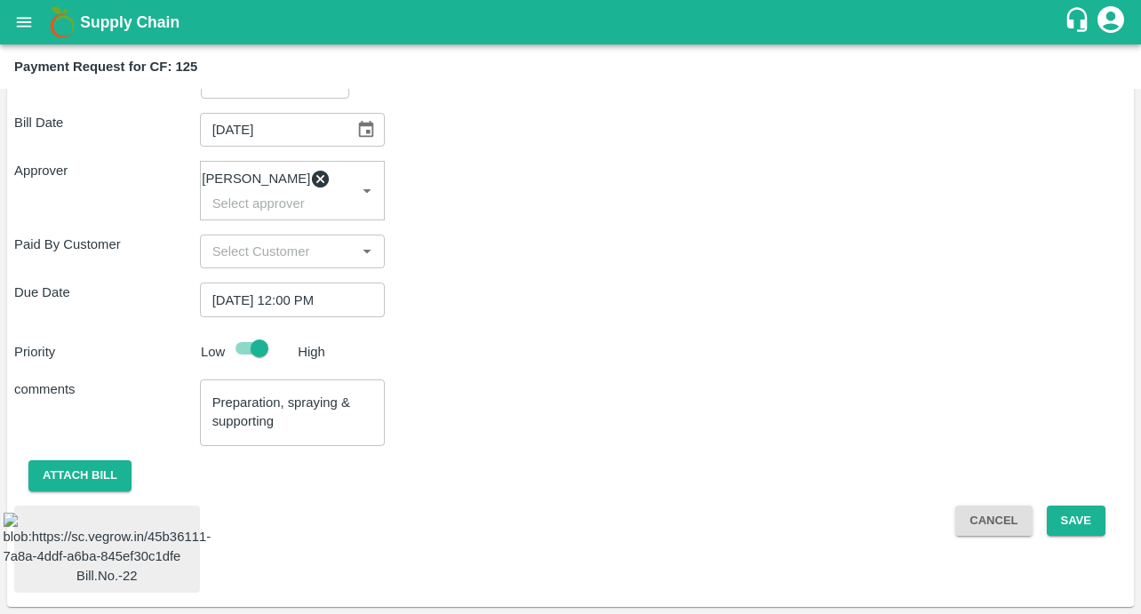
scroll to position [465, 0]
click at [1070, 506] on button "Save" at bounding box center [1076, 521] width 59 height 31
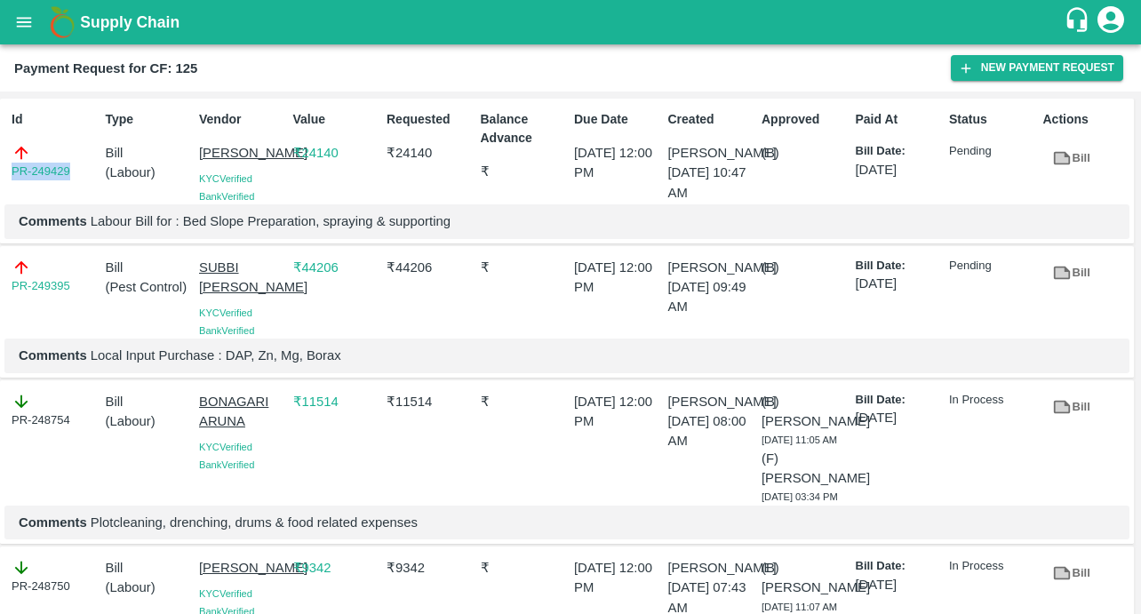
drag, startPoint x: 82, startPoint y: 171, endPoint x: -12, endPoint y: 172, distance: 94.2
click at [0, 172] on html "Supply Chain Payment Request for CF: 125 New Payment Request Id PR-249429 Type …" at bounding box center [570, 307] width 1141 height 614
copy link "PR-249429"
click at [20, 19] on icon "open drawer" at bounding box center [24, 22] width 20 height 20
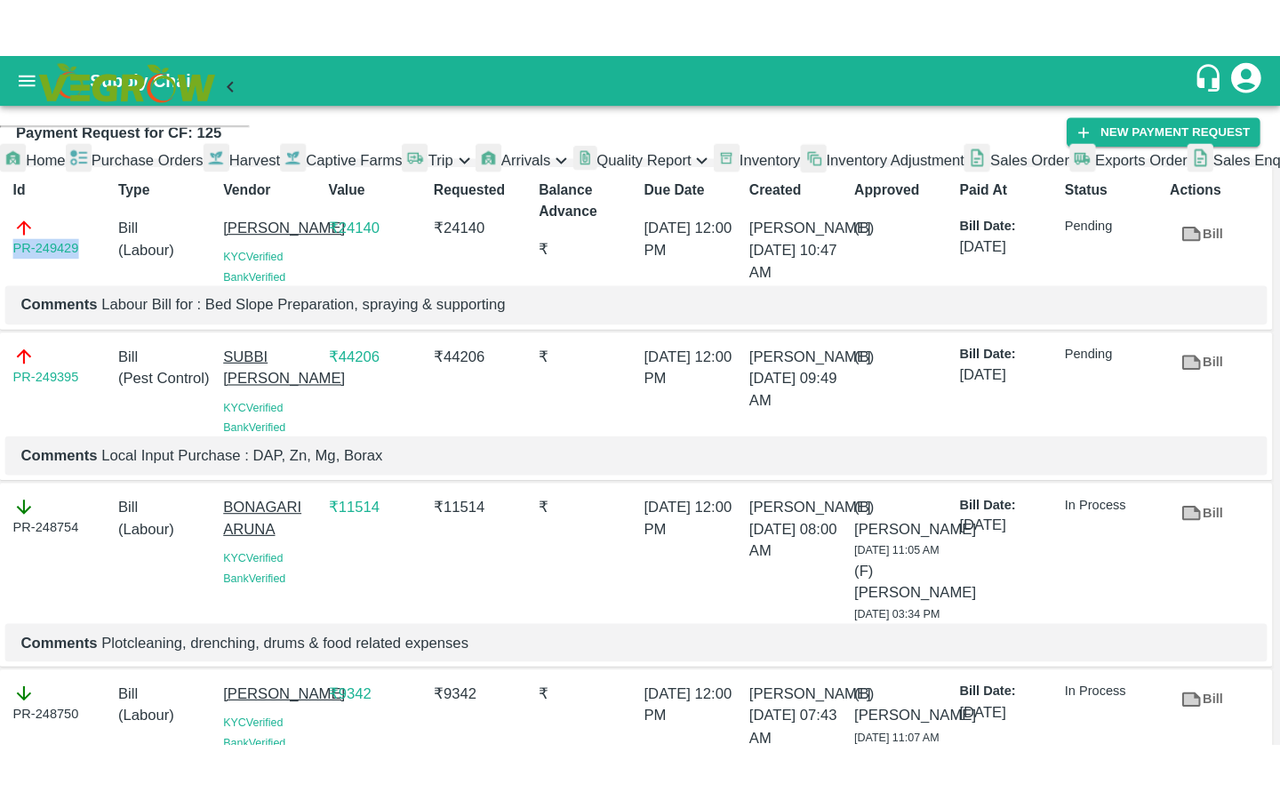
scroll to position [398, 0]
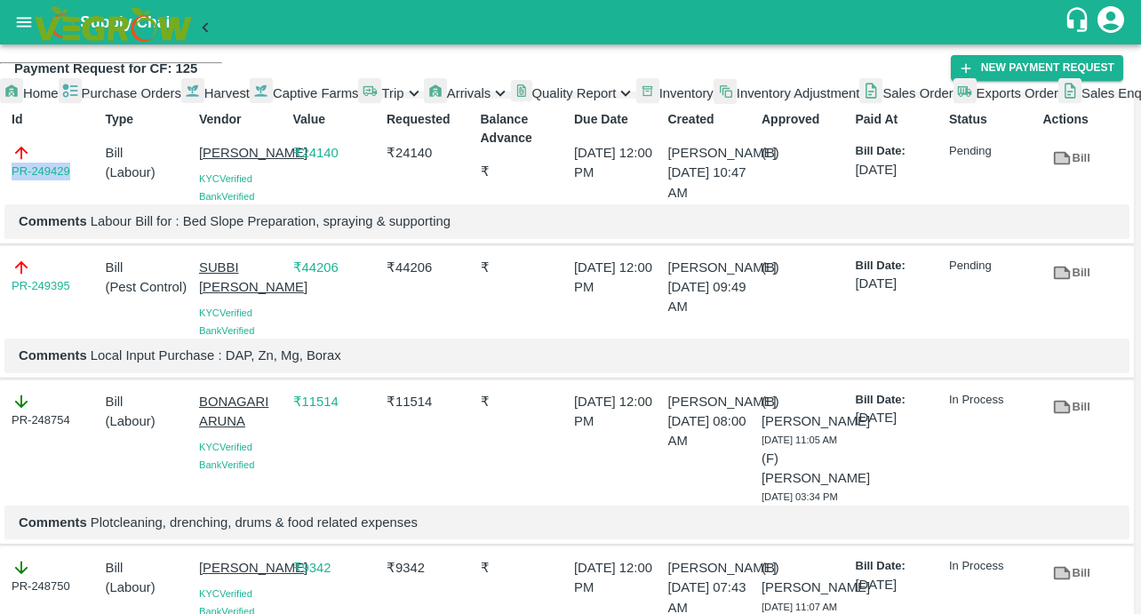
click at [116, 161] on li "My Payment Requests" at bounding box center [118, 135] width 208 height 52
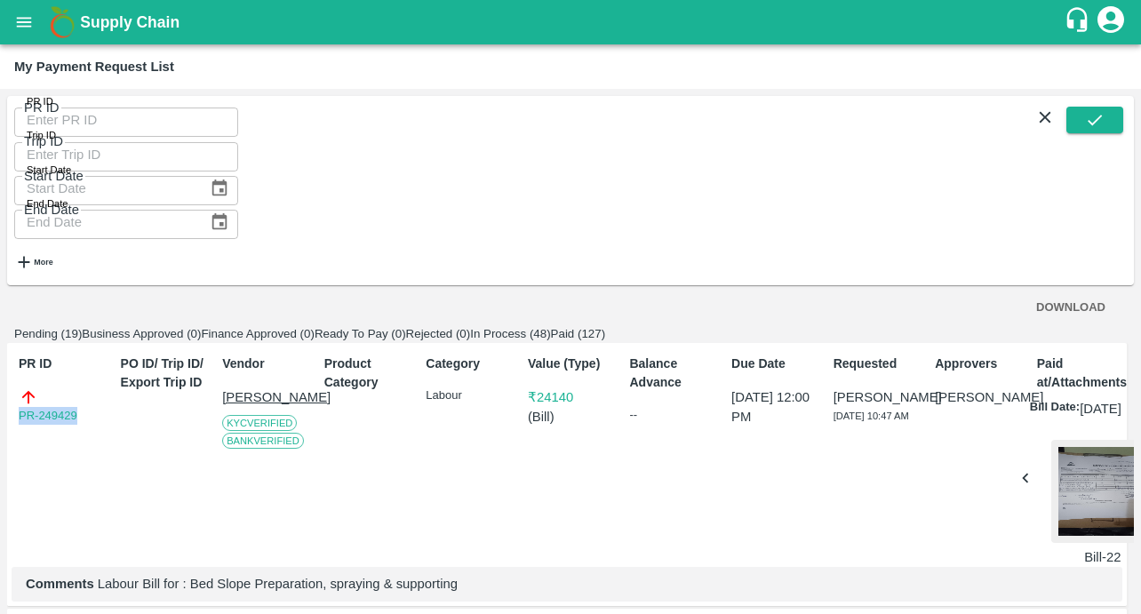
drag, startPoint x: 93, startPoint y: 357, endPoint x: 5, endPoint y: 357, distance: 88.0
click at [5, 357] on div "PR ID PR ID Trip ID Trip ID Start Date Start Date End Date End Date More DOWNLO…" at bounding box center [570, 351] width 1141 height 525
copy link "PR-249429"
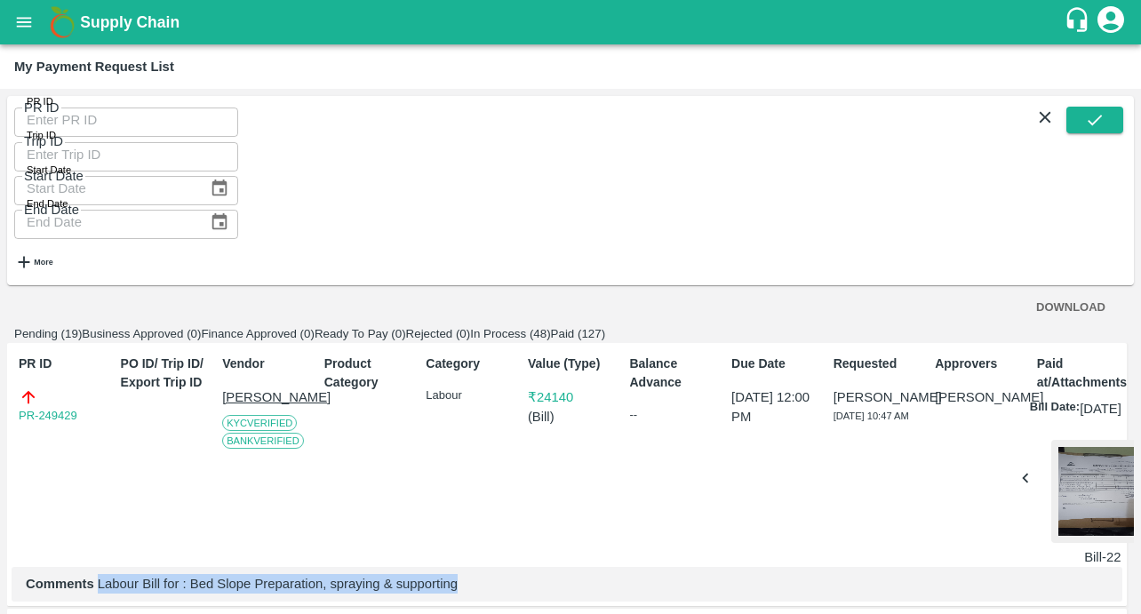
drag, startPoint x: 97, startPoint y: 538, endPoint x: 505, endPoint y: 538, distance: 407.9
click at [505, 574] on p "Comments Labour Bill for : Bed Slope Preparation, spraying & supporting" at bounding box center [567, 584] width 1082 height 20
copy p "Labour Bill for : Bed Slope Preparation, spraying & supporting"
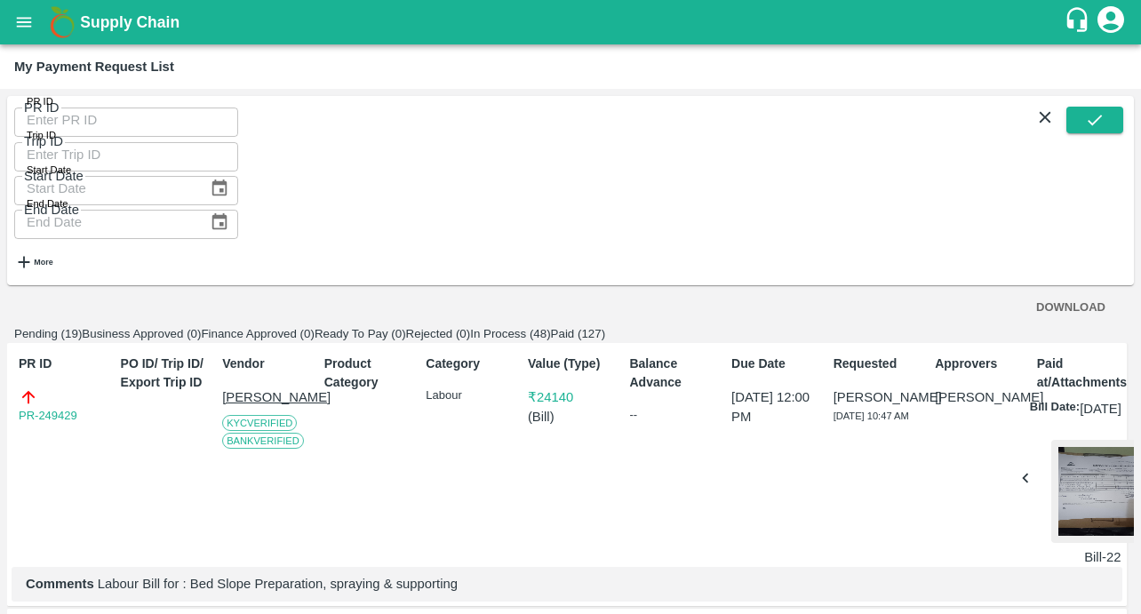
click at [1070, 440] on div at bounding box center [1102, 491] width 103 height 103
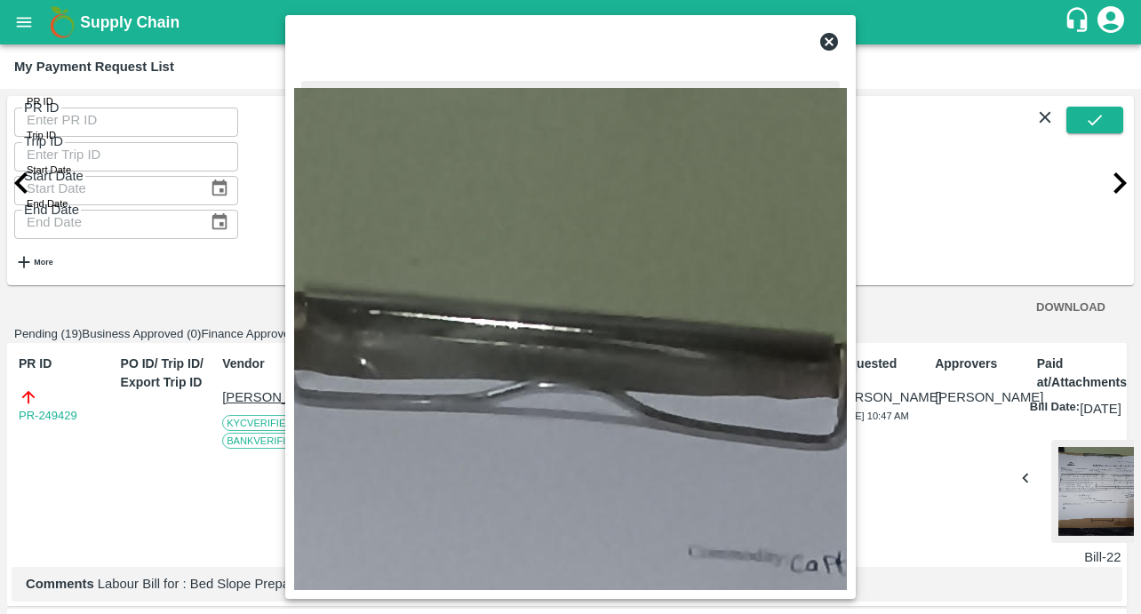
click at [840, 33] on div at bounding box center [570, 42] width 553 height 36
click at [828, 44] on icon at bounding box center [829, 42] width 18 height 18
